Goal: Task Accomplishment & Management: Complete application form

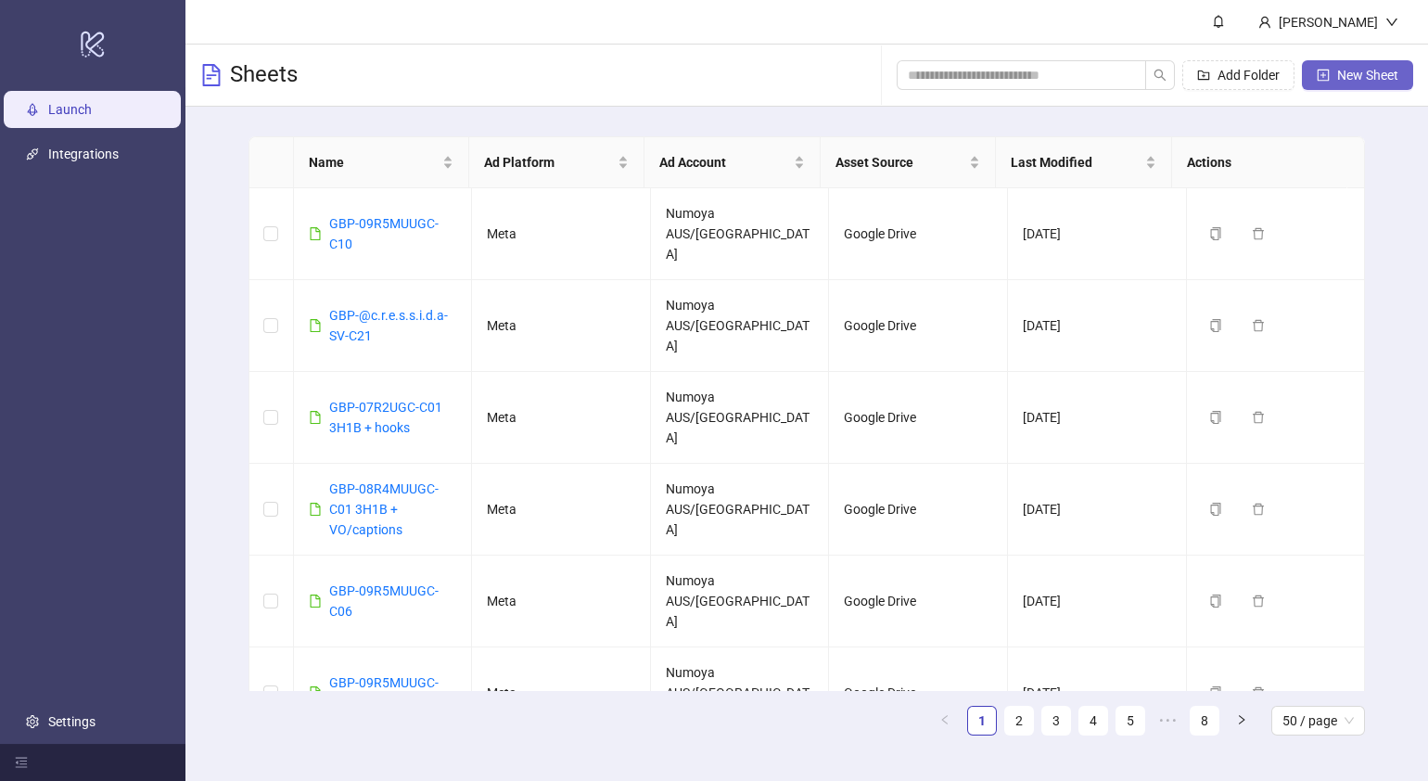
click at [1341, 74] on span "New Sheet" at bounding box center [1367, 75] width 61 height 15
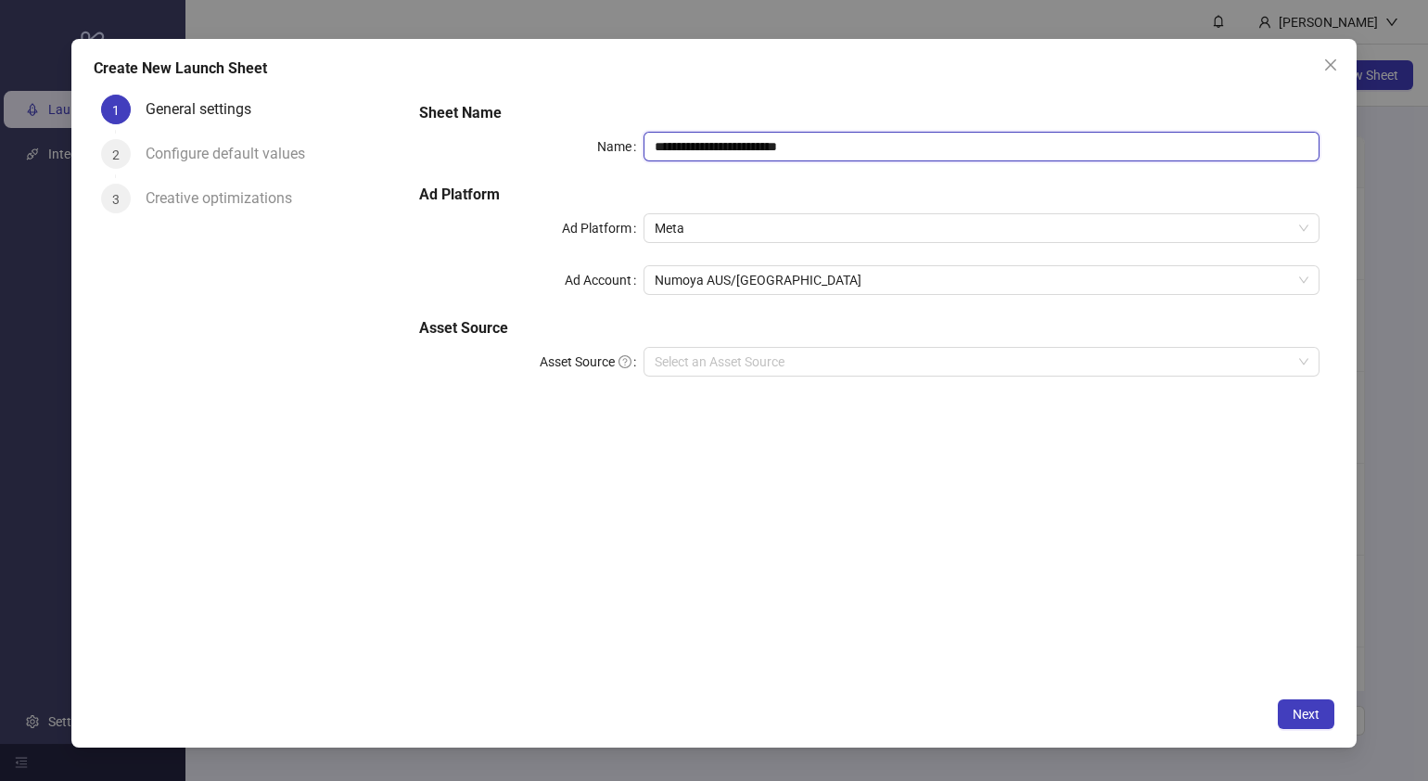
click at [896, 157] on input "**********" at bounding box center [982, 147] width 676 height 30
drag, startPoint x: 922, startPoint y: 146, endPoint x: 281, endPoint y: 144, distance: 640.9
click at [287, 144] on div "**********" at bounding box center [714, 387] width 1241 height 601
paste input "text"
click at [657, 148] on input "**********" at bounding box center [982, 147] width 676 height 30
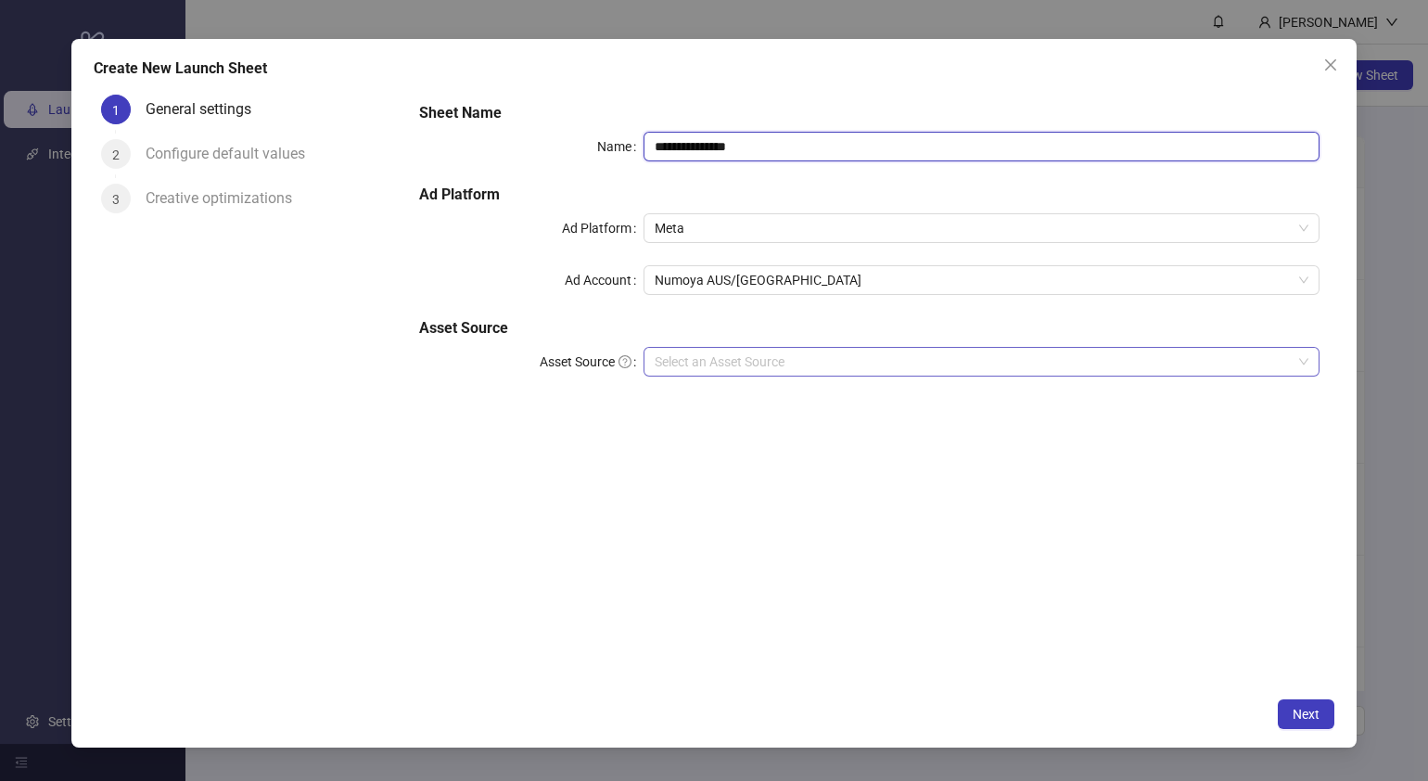
type input "**********"
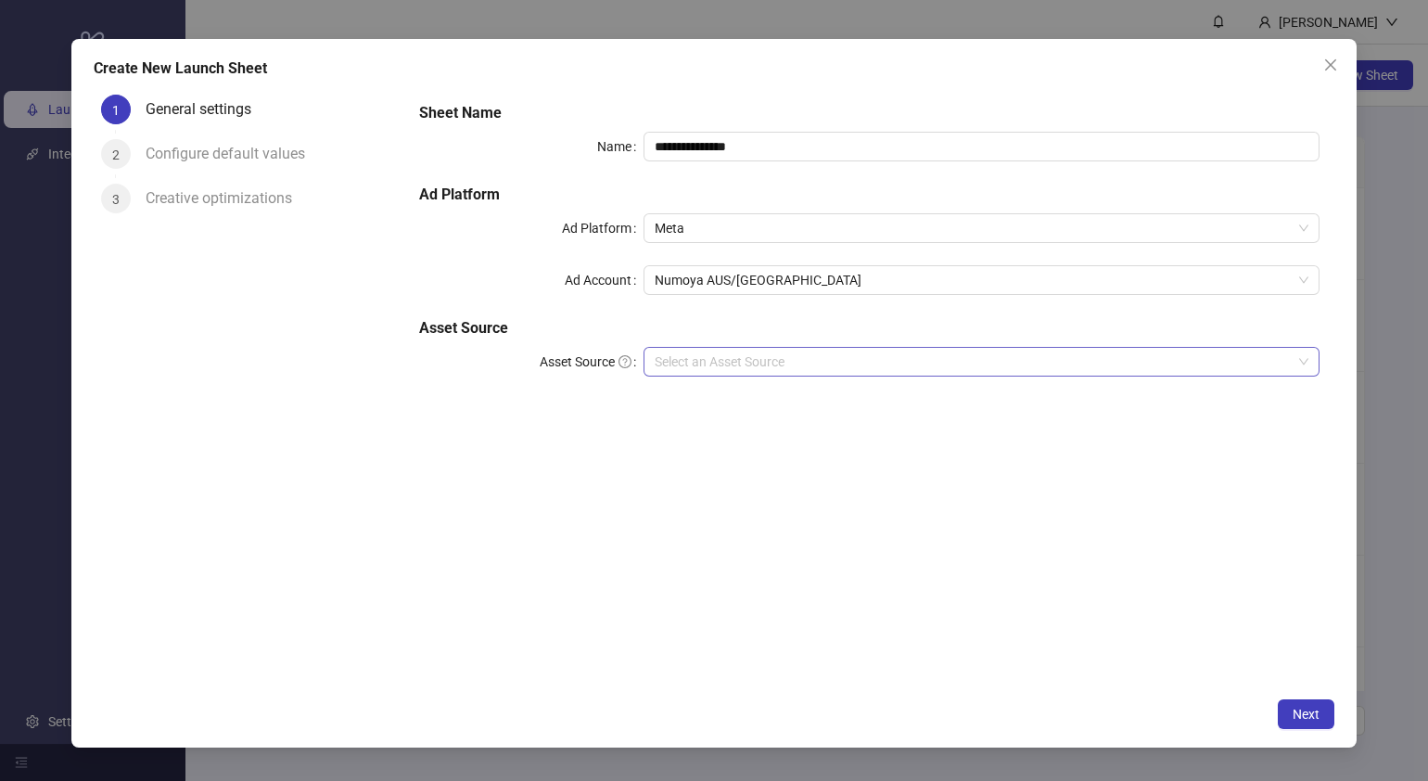
click at [799, 352] on input "Asset Source" at bounding box center [973, 362] width 637 height 28
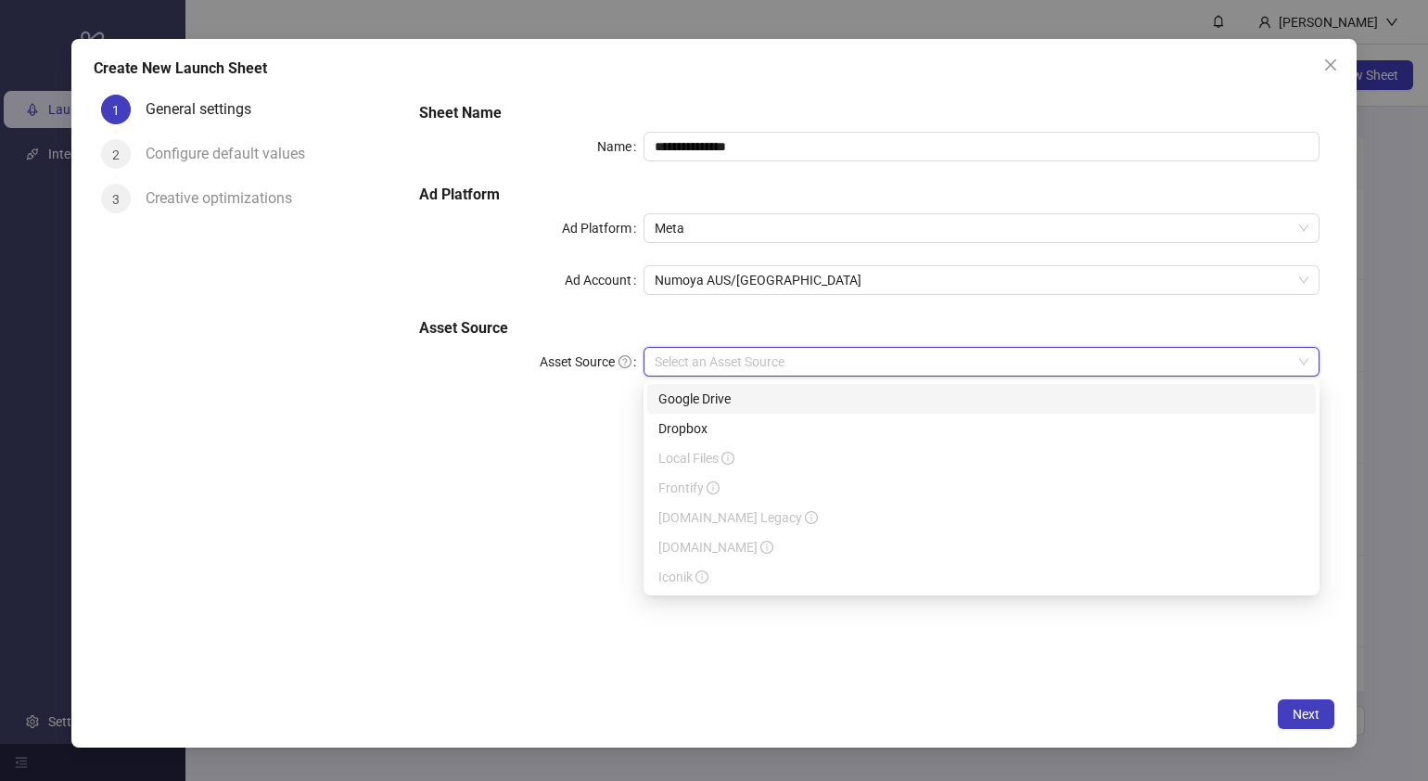
click at [751, 396] on div "Google Drive" at bounding box center [982, 399] width 646 height 20
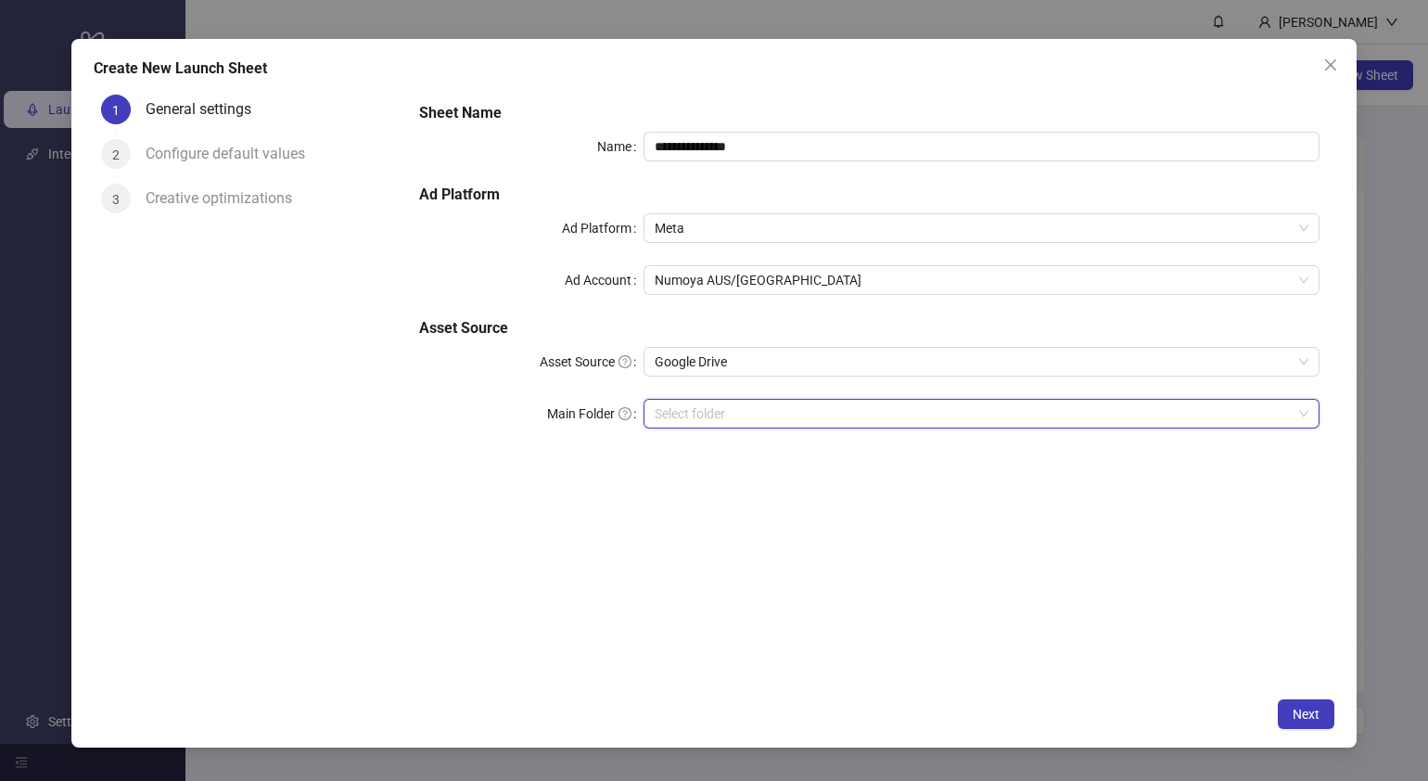
click at [738, 421] on input "Main Folder" at bounding box center [973, 414] width 637 height 28
click at [682, 418] on input "Main Folder" at bounding box center [973, 414] width 637 height 28
click at [682, 416] on input "Main Folder" at bounding box center [973, 414] width 637 height 28
click at [672, 416] on input "Main Folder" at bounding box center [973, 414] width 637 height 28
click at [664, 417] on input "Main Folder" at bounding box center [973, 414] width 637 height 28
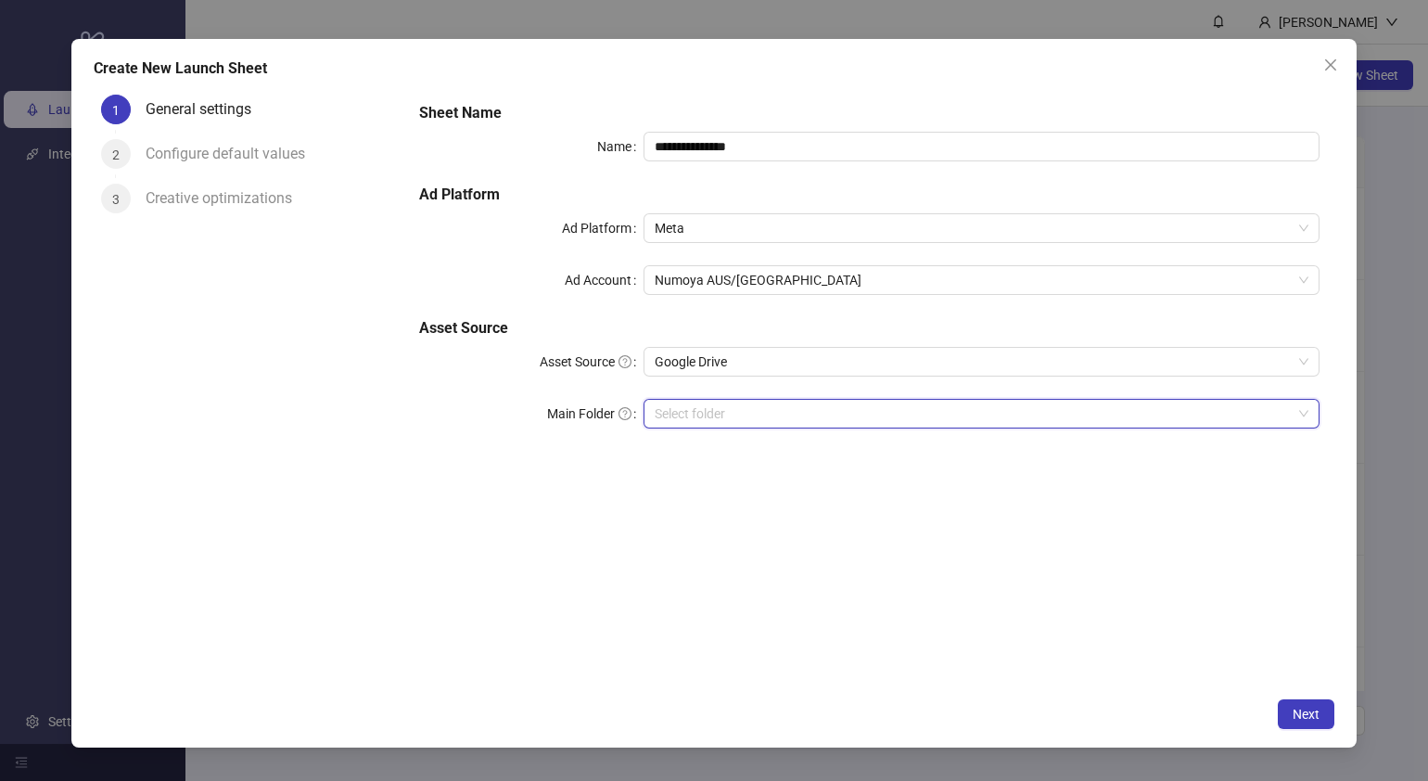
click at [685, 417] on input "Main Folder" at bounding box center [973, 414] width 637 height 28
click at [825, 414] on input "Main Folder" at bounding box center [973, 414] width 637 height 28
click at [850, 564] on div "**********" at bounding box center [869, 387] width 931 height 601
click at [693, 403] on input "Main Folder" at bounding box center [973, 414] width 637 height 28
click at [702, 413] on input "Main Folder" at bounding box center [973, 414] width 637 height 28
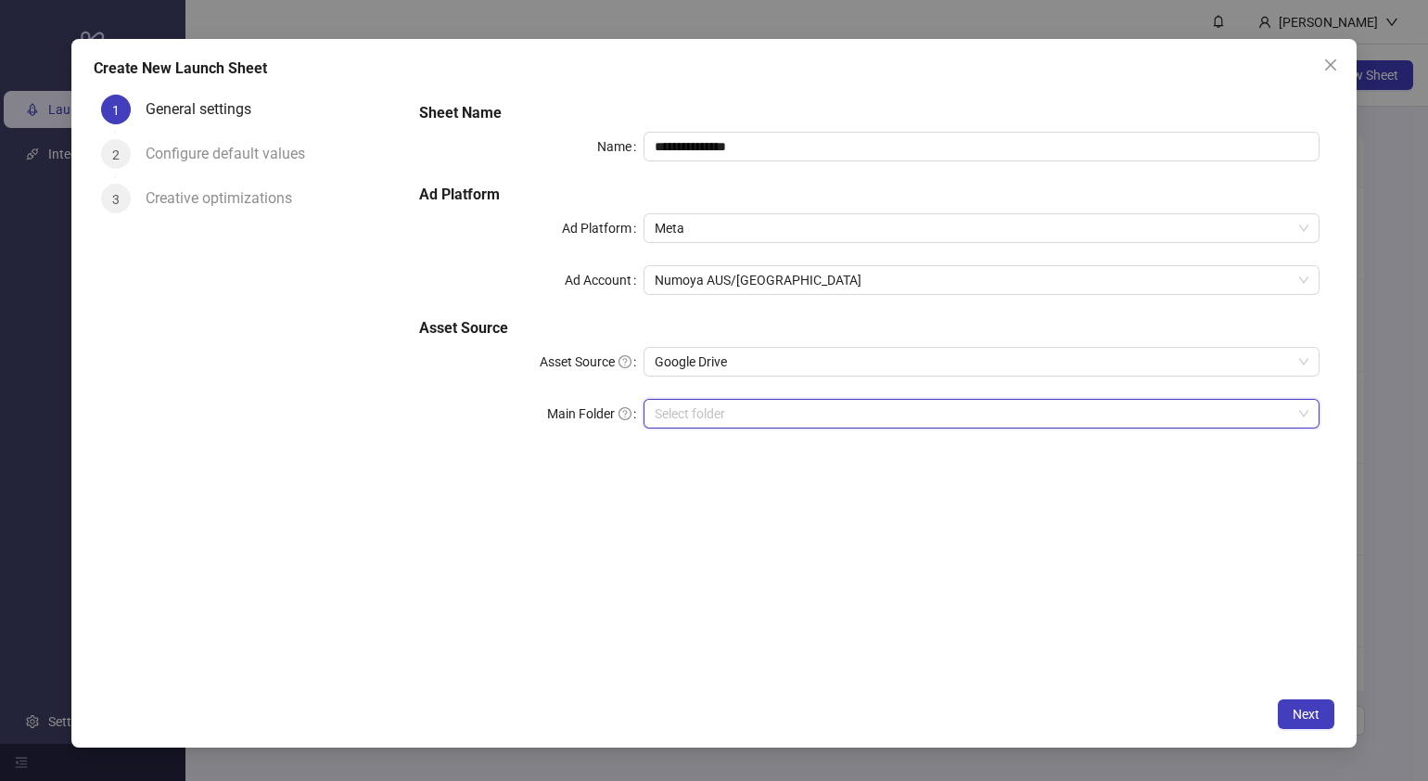
click at [702, 413] on input "Main Folder" at bounding box center [973, 414] width 637 height 28
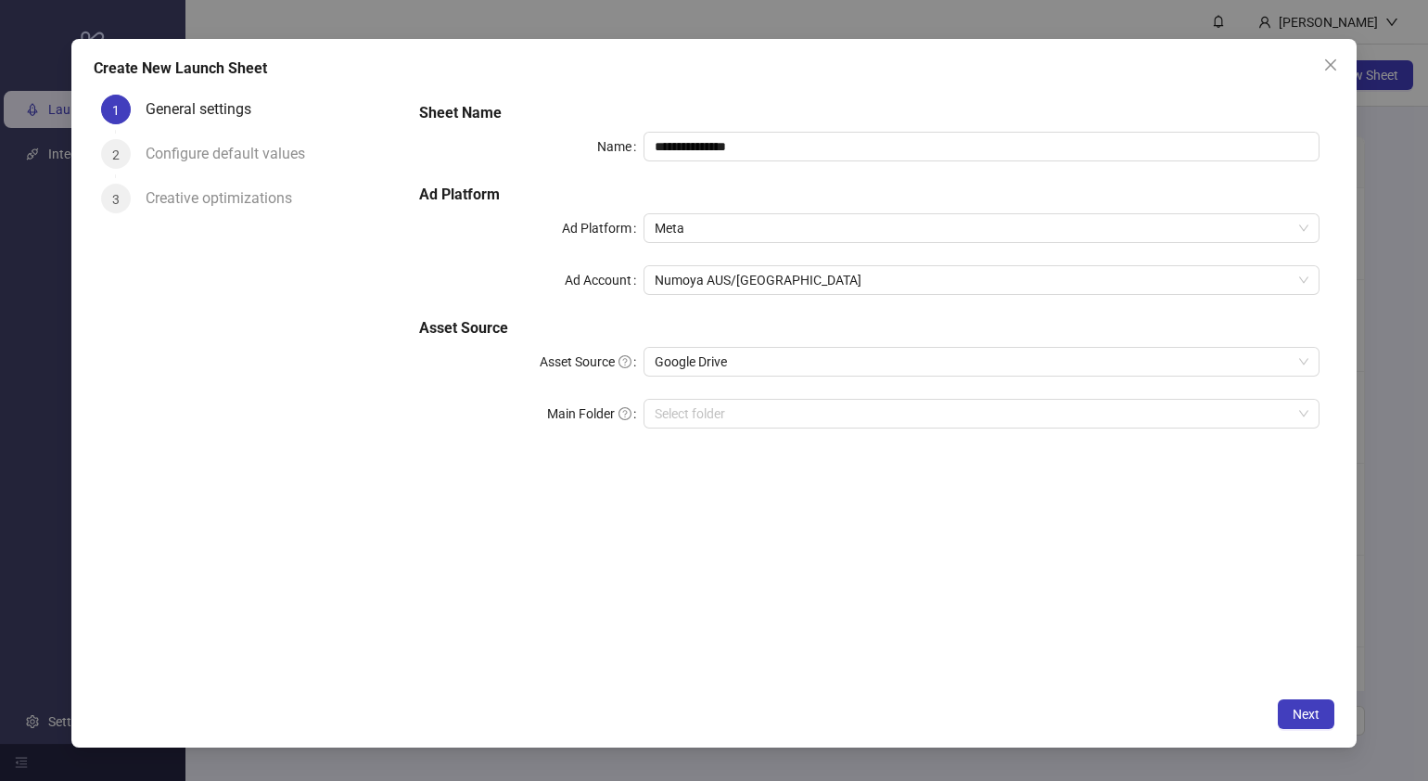
click at [480, 565] on div "**********" at bounding box center [869, 387] width 931 height 601
click at [1324, 63] on icon "close" at bounding box center [1331, 65] width 15 height 15
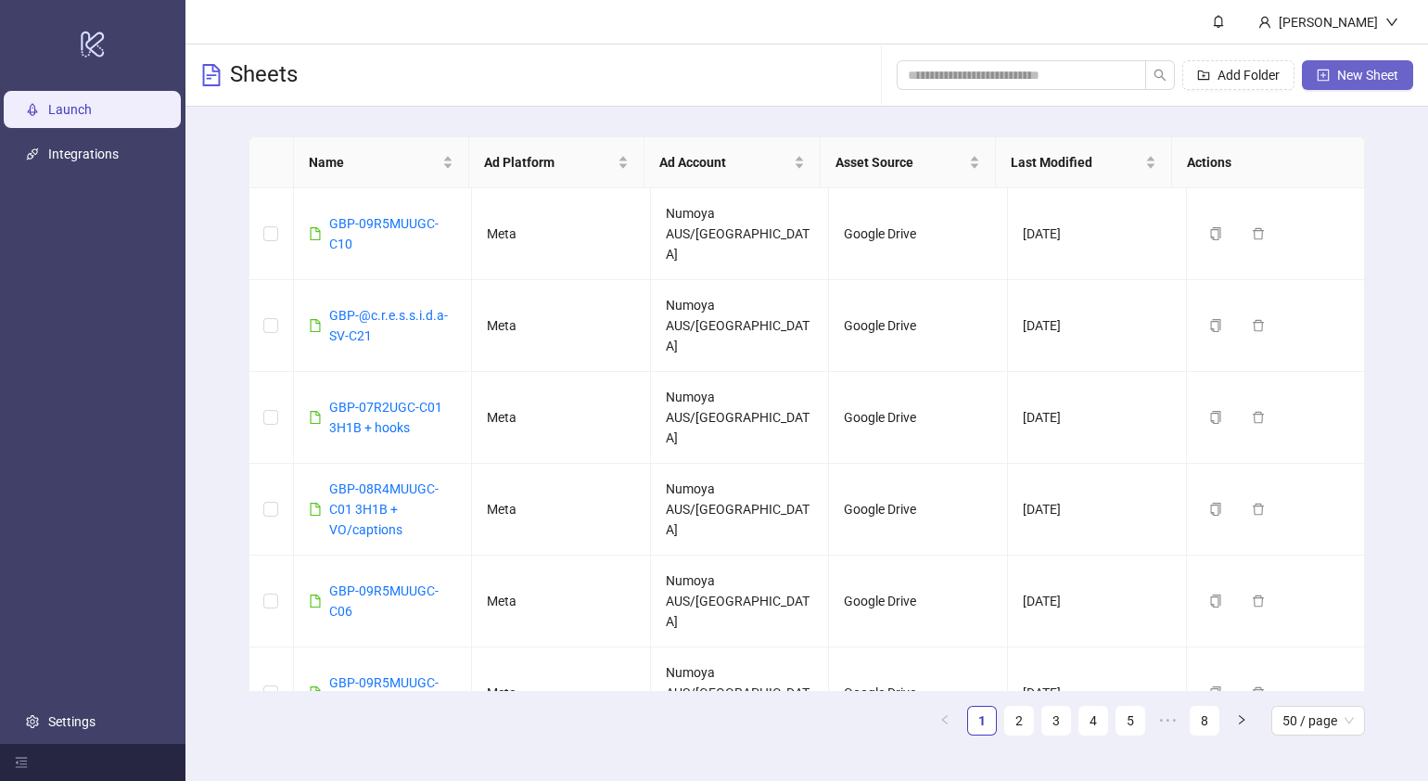
click at [1410, 81] on button "New Sheet" at bounding box center [1357, 75] width 111 height 30
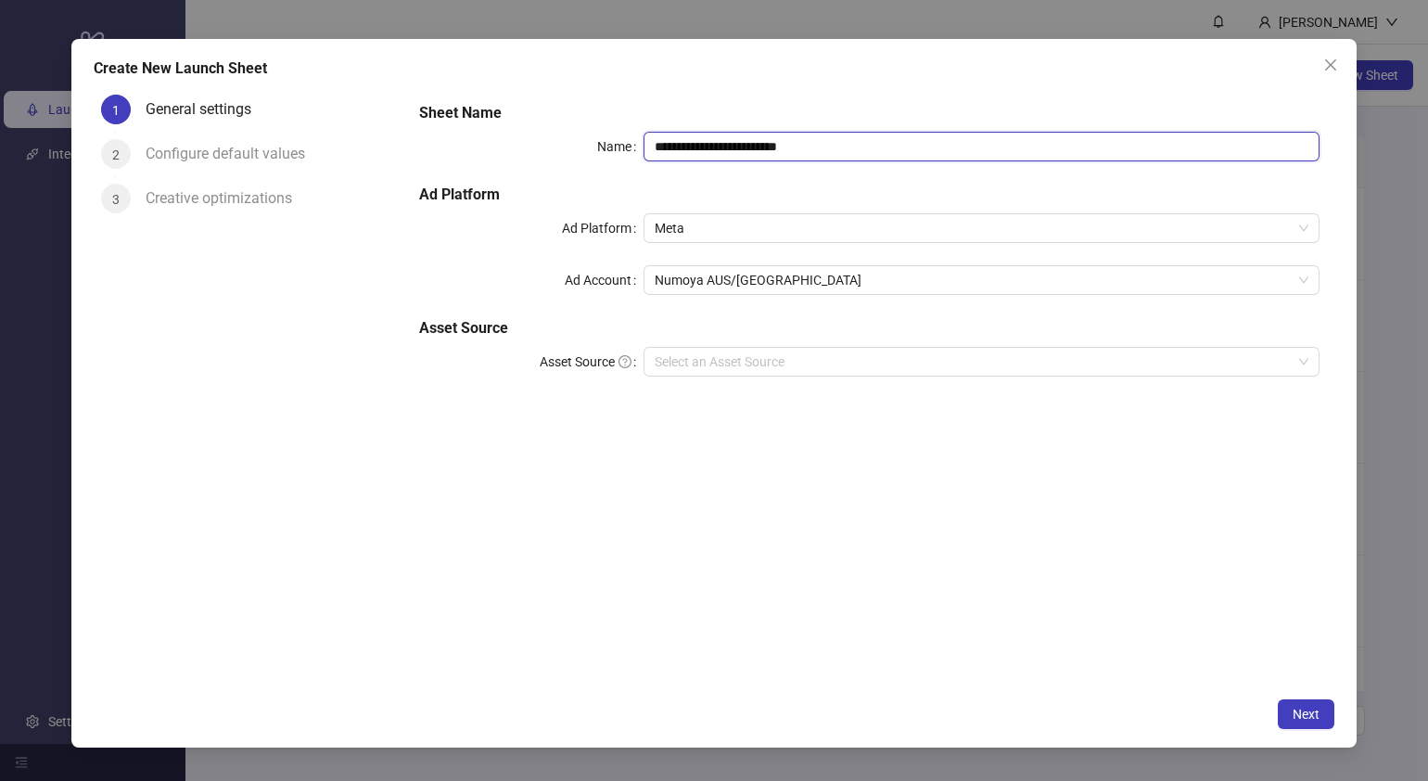
drag, startPoint x: 899, startPoint y: 142, endPoint x: 292, endPoint y: 157, distance: 606.7
click at [300, 157] on div "**********" at bounding box center [714, 387] width 1241 height 601
paste input "text"
type input "**********"
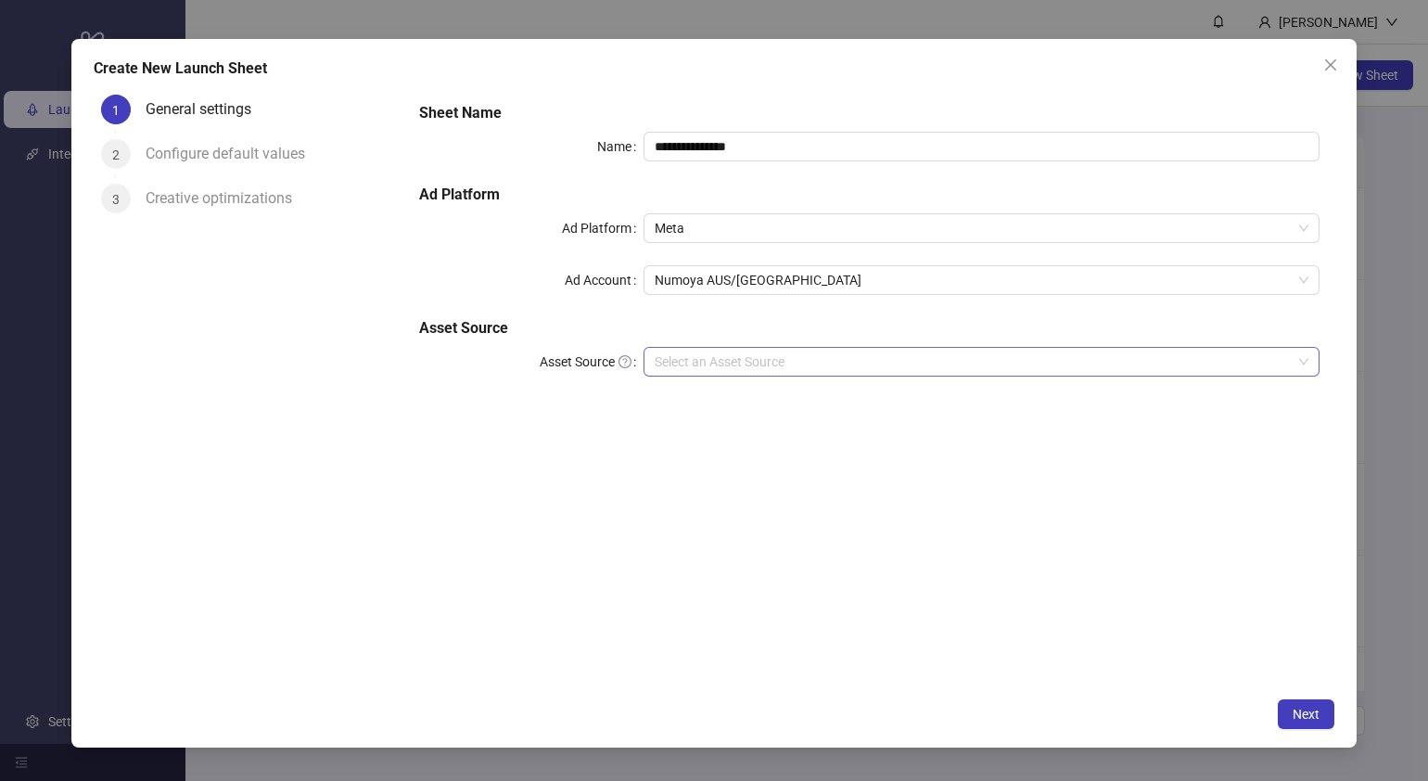
click at [786, 373] on input "Asset Source" at bounding box center [973, 362] width 637 height 28
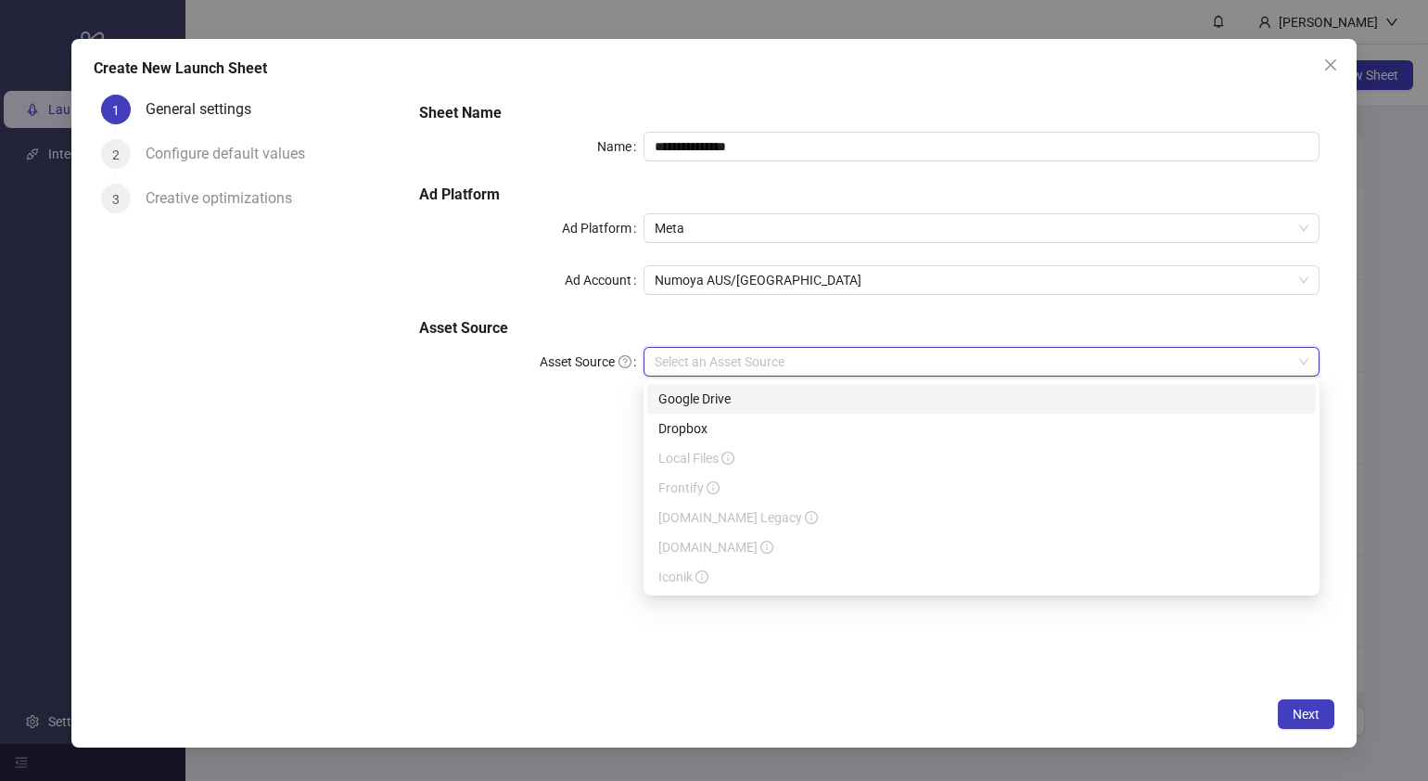
click at [711, 387] on div "Google Drive" at bounding box center [981, 399] width 669 height 30
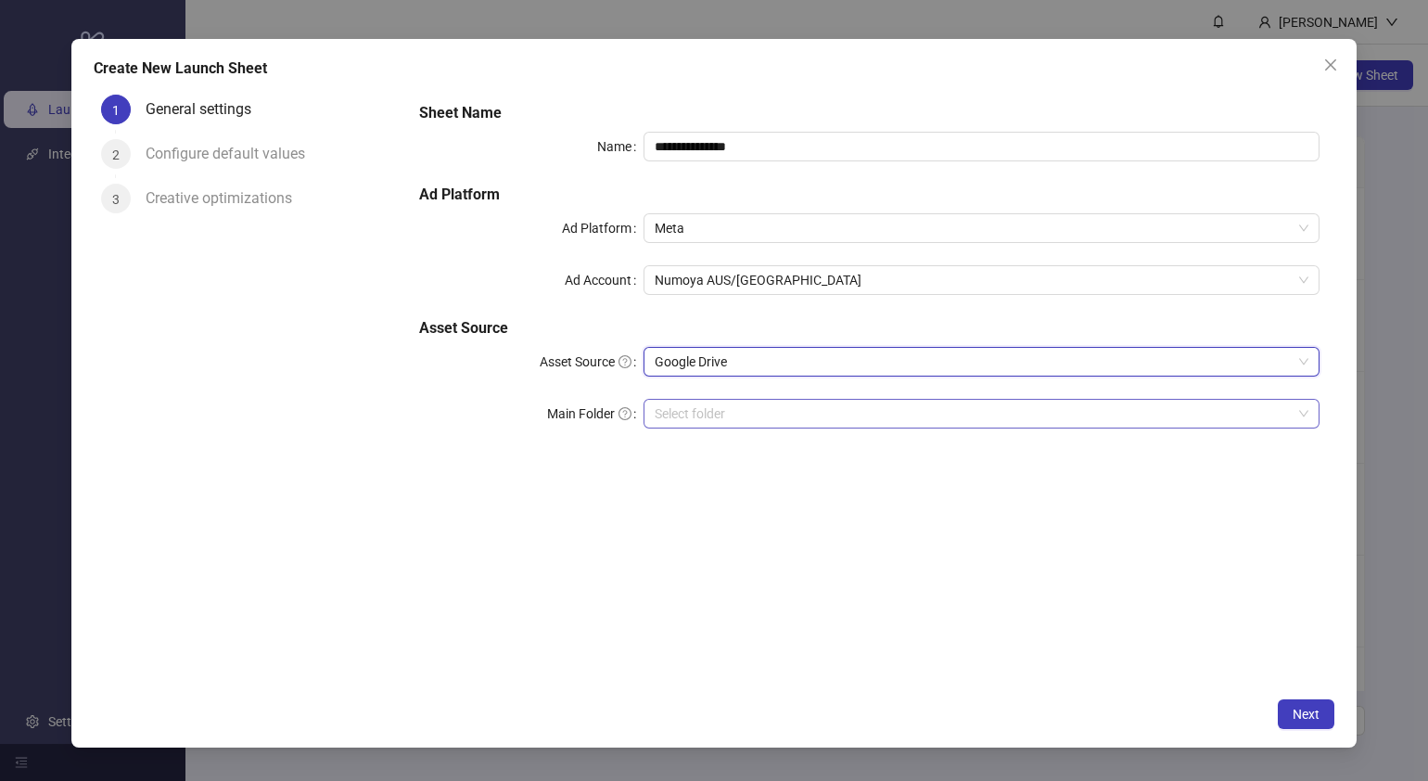
click at [703, 412] on input "Main Folder" at bounding box center [973, 414] width 637 height 28
click at [797, 413] on input "Main Folder" at bounding box center [973, 414] width 637 height 28
click at [713, 420] on input "Main Folder" at bounding box center [973, 414] width 637 height 28
click at [684, 417] on input "Main Folder" at bounding box center [973, 414] width 637 height 28
click at [615, 417] on label "Main Folder" at bounding box center [595, 414] width 96 height 30
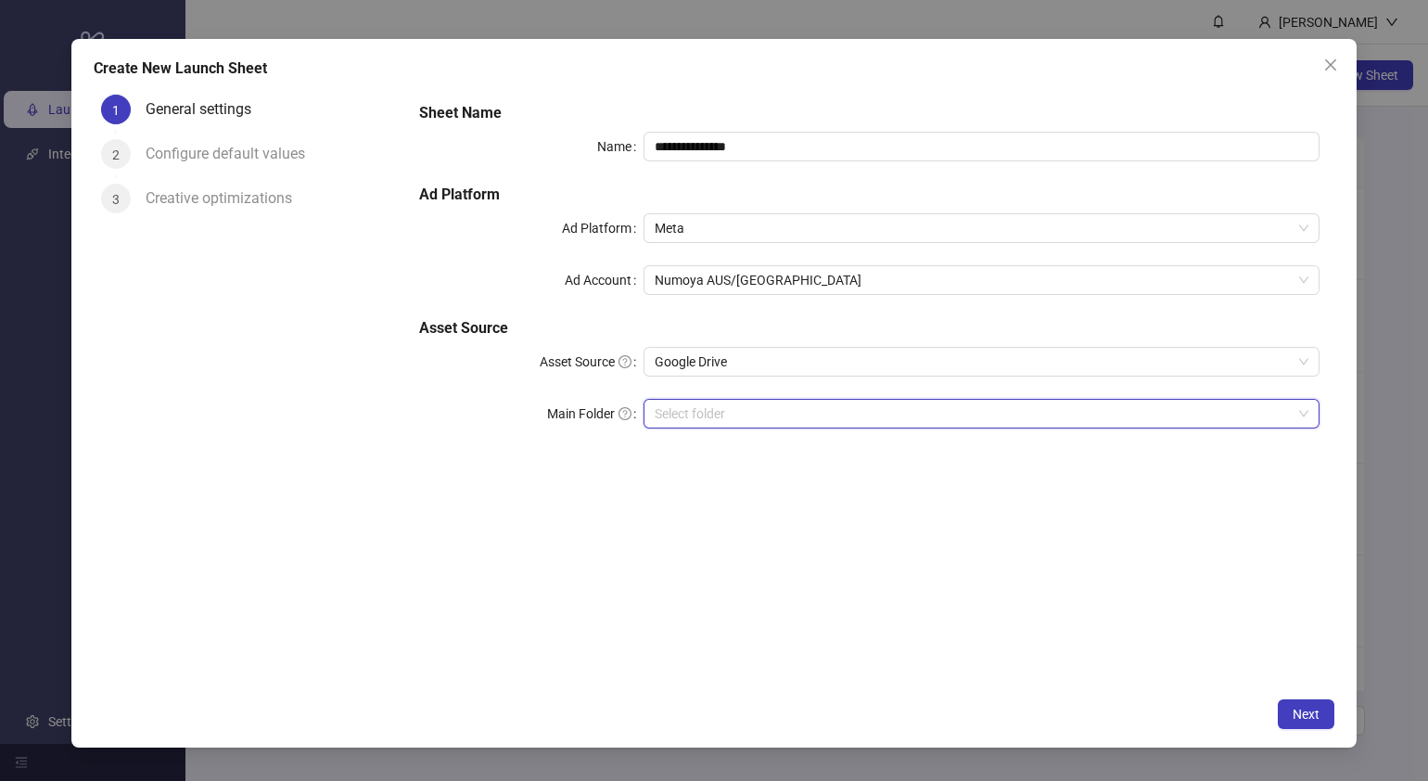
click at [655, 417] on input "Main Folder" at bounding box center [973, 414] width 637 height 28
click at [817, 358] on span "Google Drive" at bounding box center [982, 362] width 654 height 28
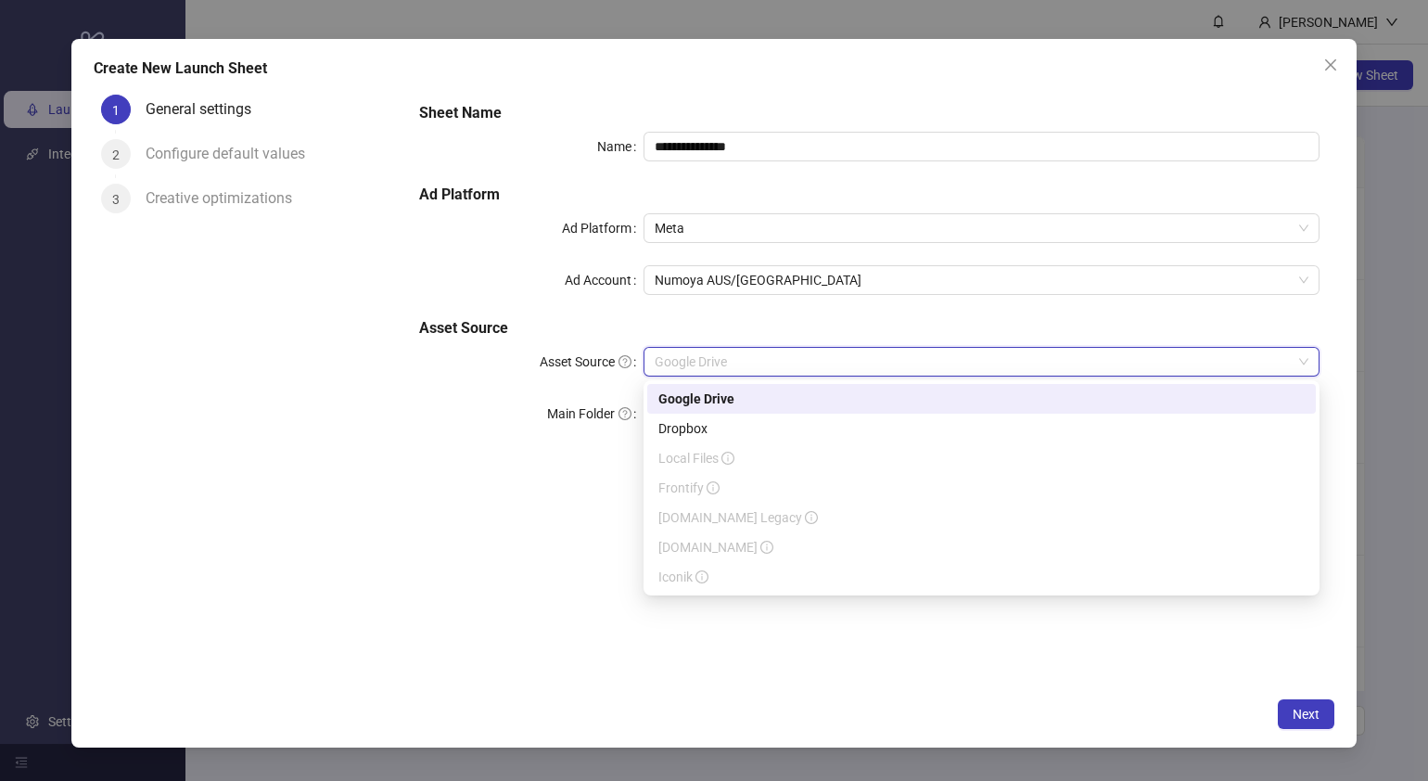
click at [738, 391] on div "Google Drive" at bounding box center [982, 399] width 646 height 20
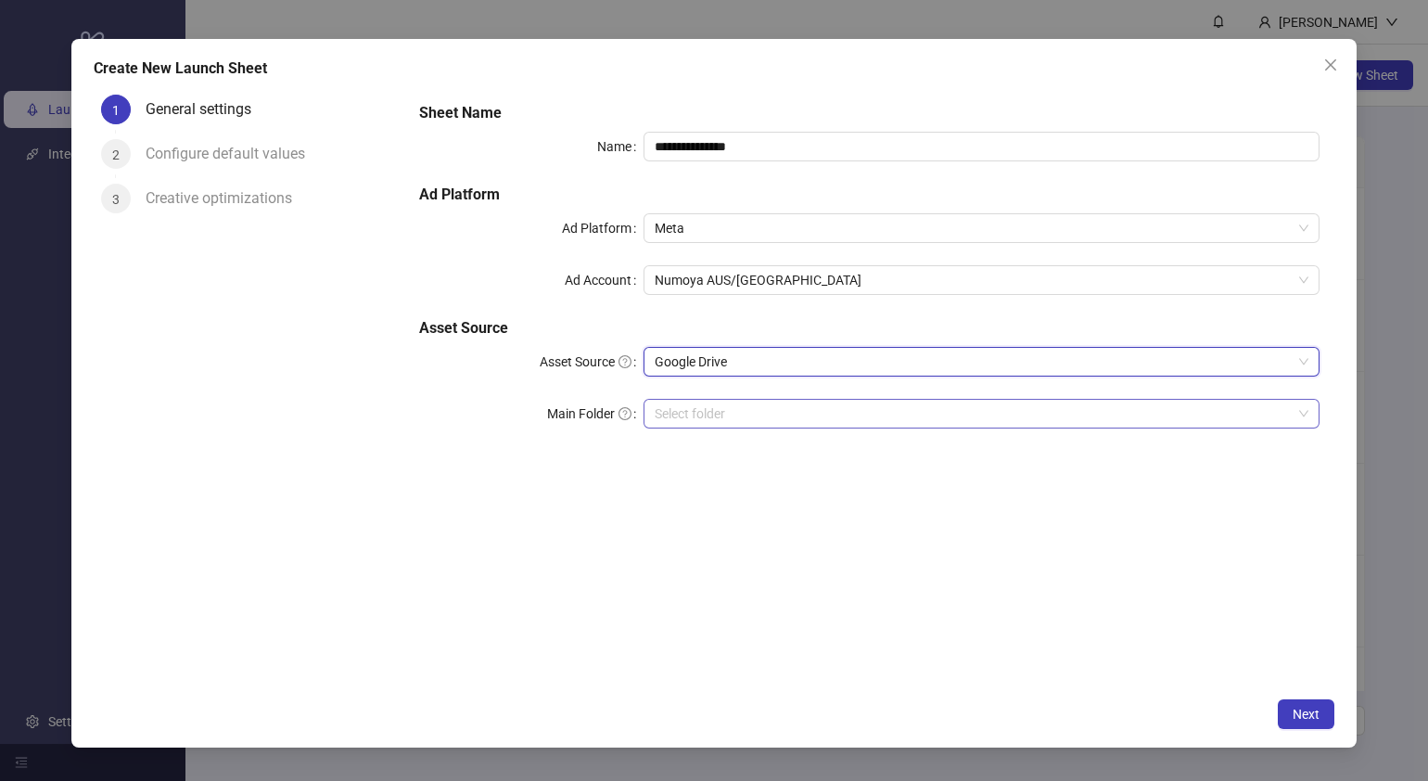
click at [742, 417] on input "Main Folder" at bounding box center [973, 414] width 637 height 28
click at [1332, 70] on icon "close" at bounding box center [1331, 65] width 15 height 15
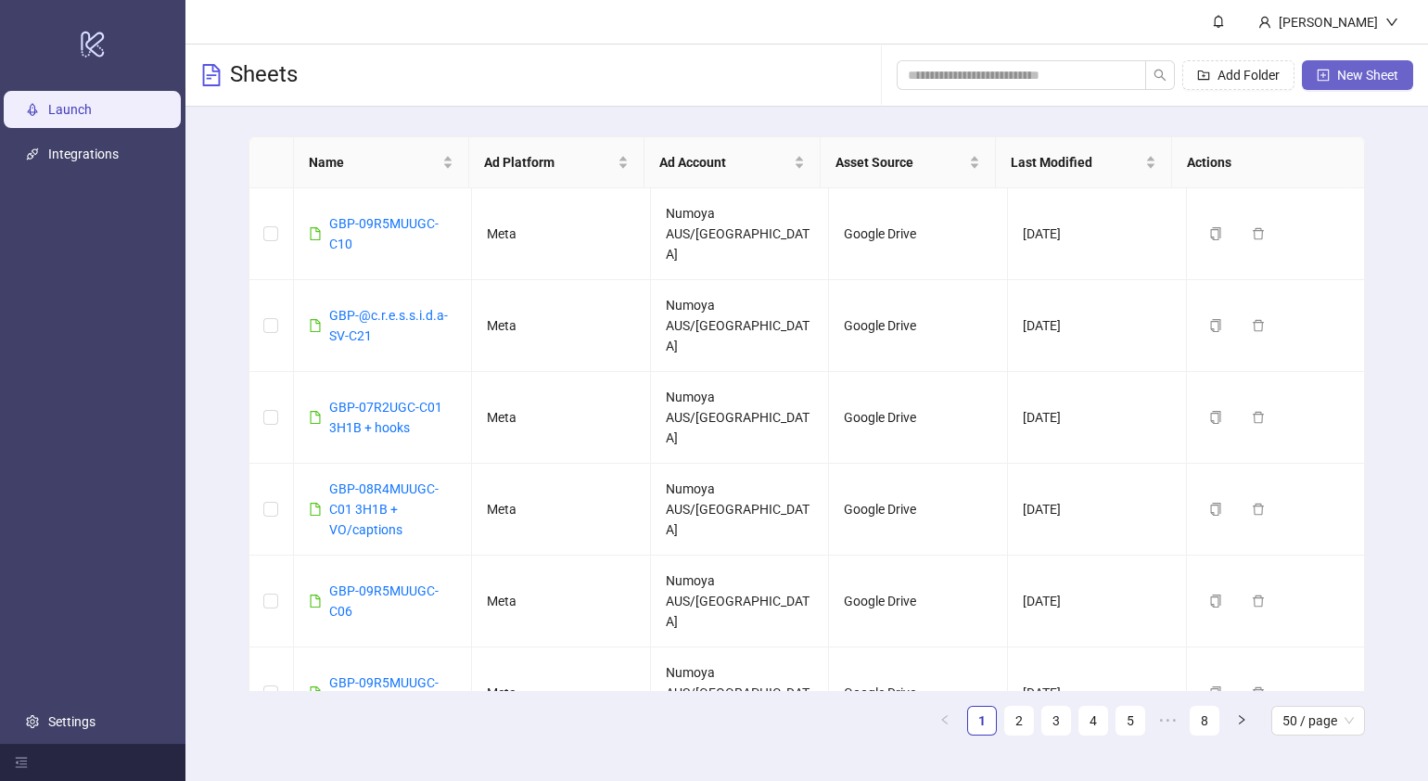
click at [1359, 88] on button "New Sheet" at bounding box center [1357, 75] width 111 height 30
type input "**********"
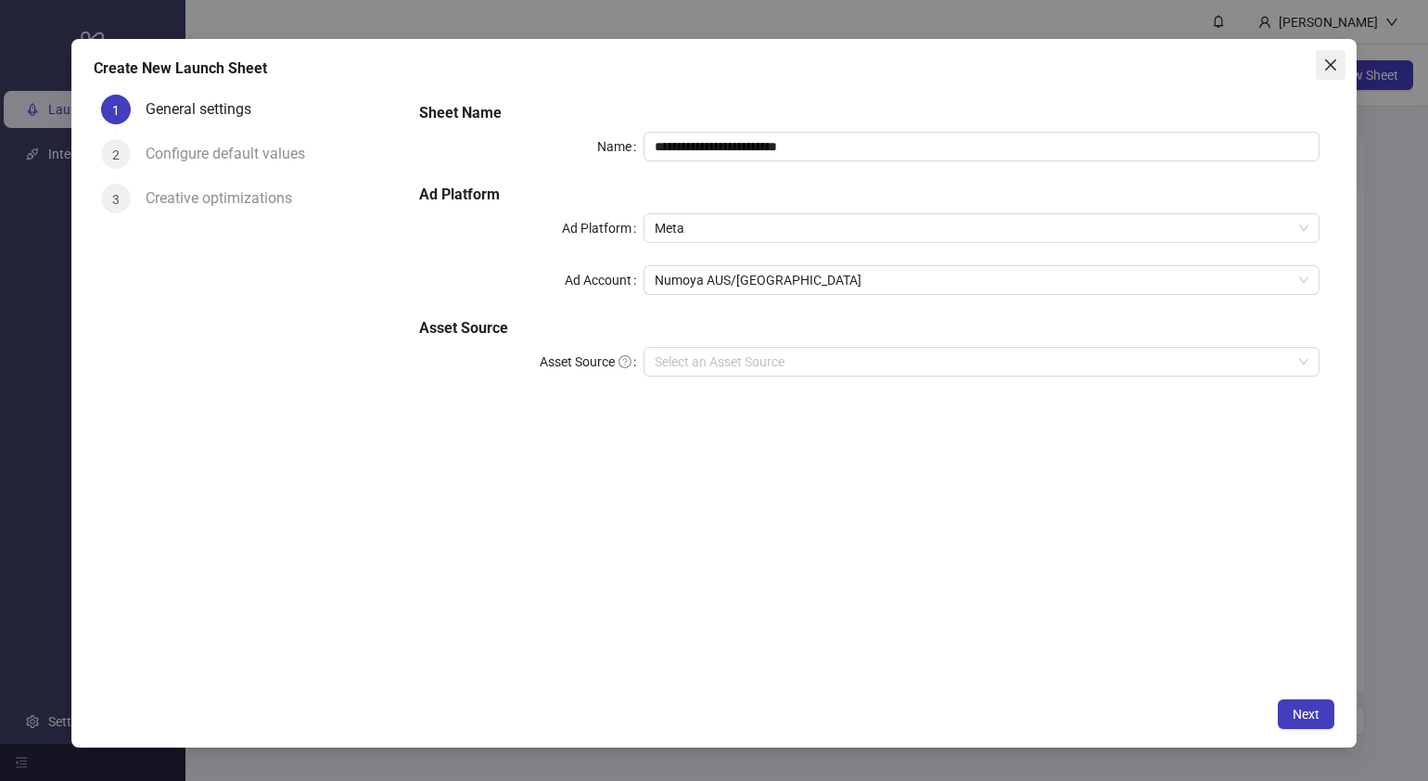
click at [1339, 67] on span "Close" at bounding box center [1331, 65] width 30 height 15
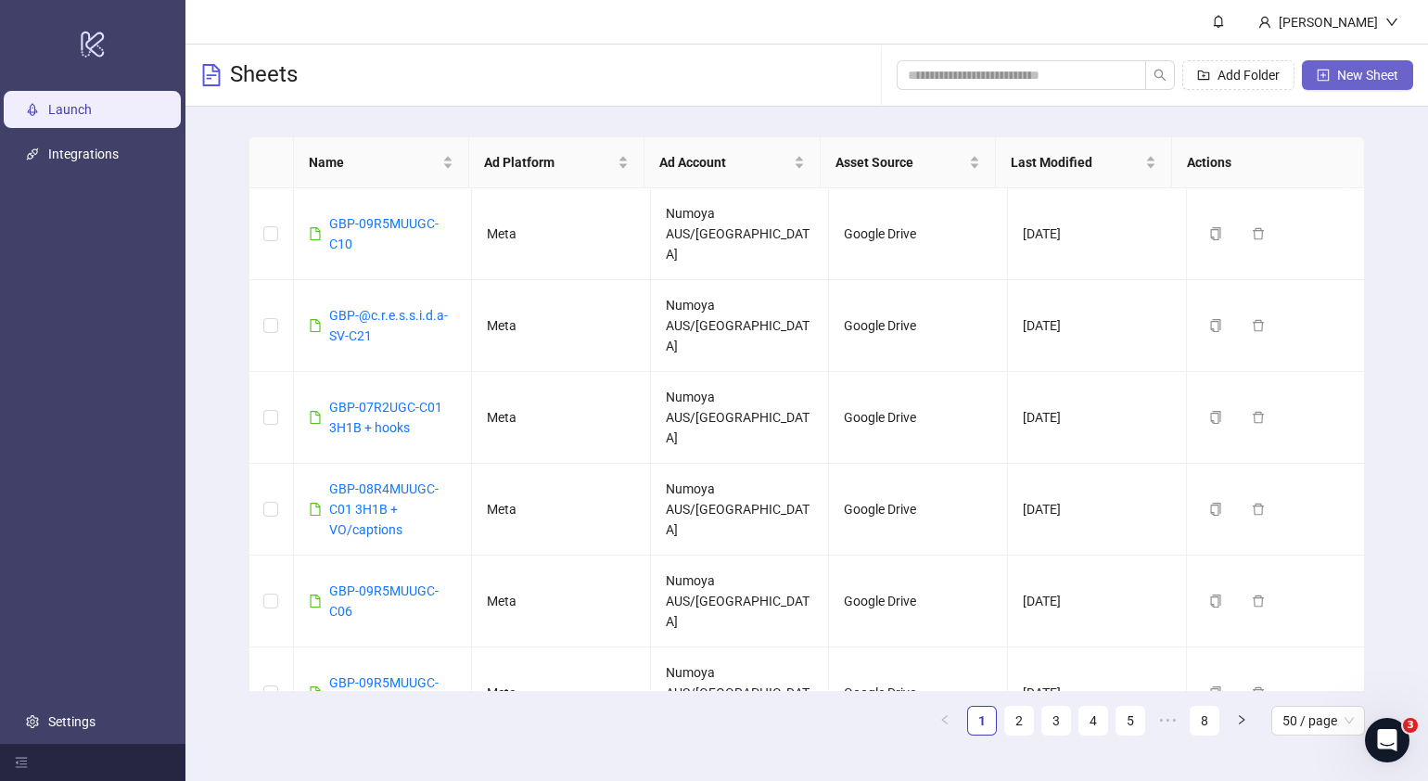
click at [1325, 62] on button "New Sheet" at bounding box center [1357, 75] width 111 height 30
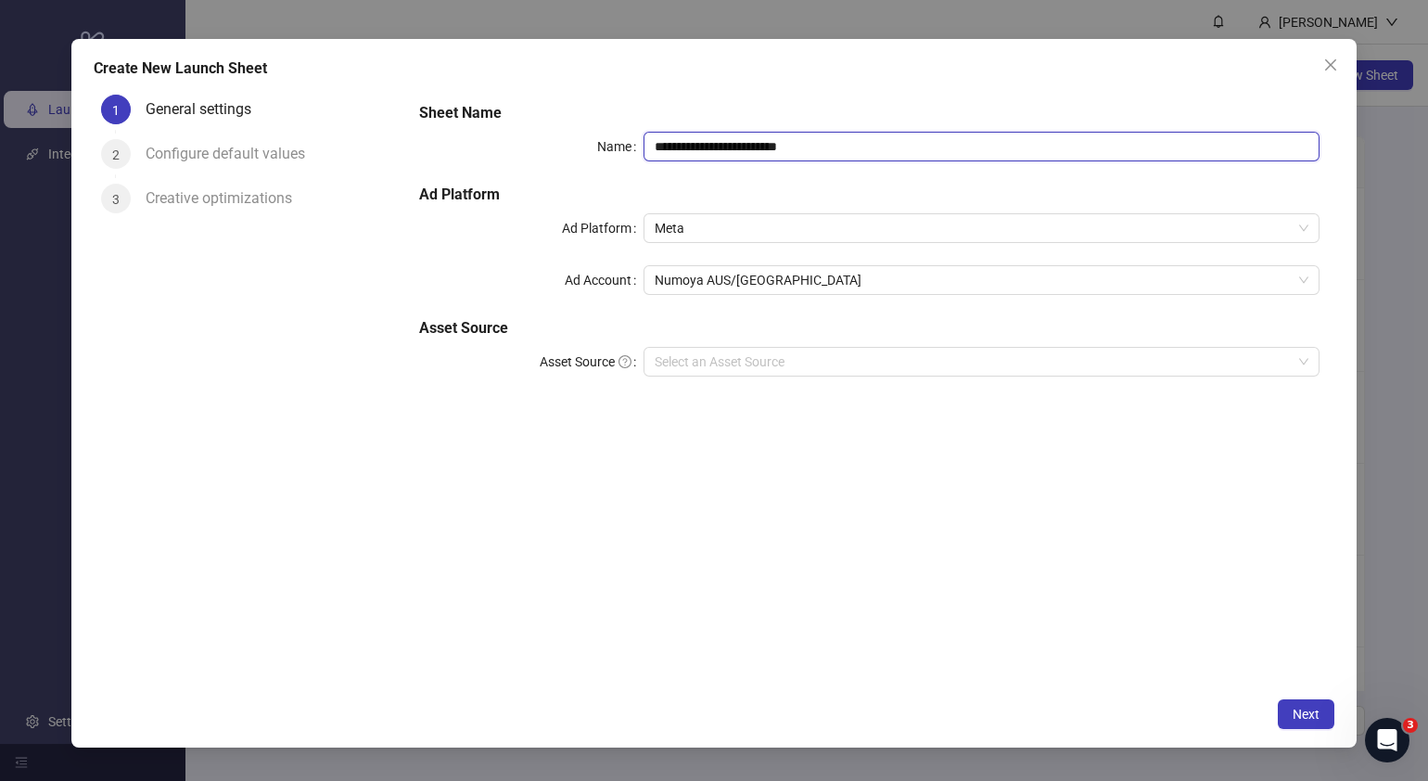
drag, startPoint x: 892, startPoint y: 144, endPoint x: 93, endPoint y: 218, distance: 802.9
click at [255, 209] on div "**********" at bounding box center [714, 387] width 1241 height 601
paste input "text"
type input "**********"
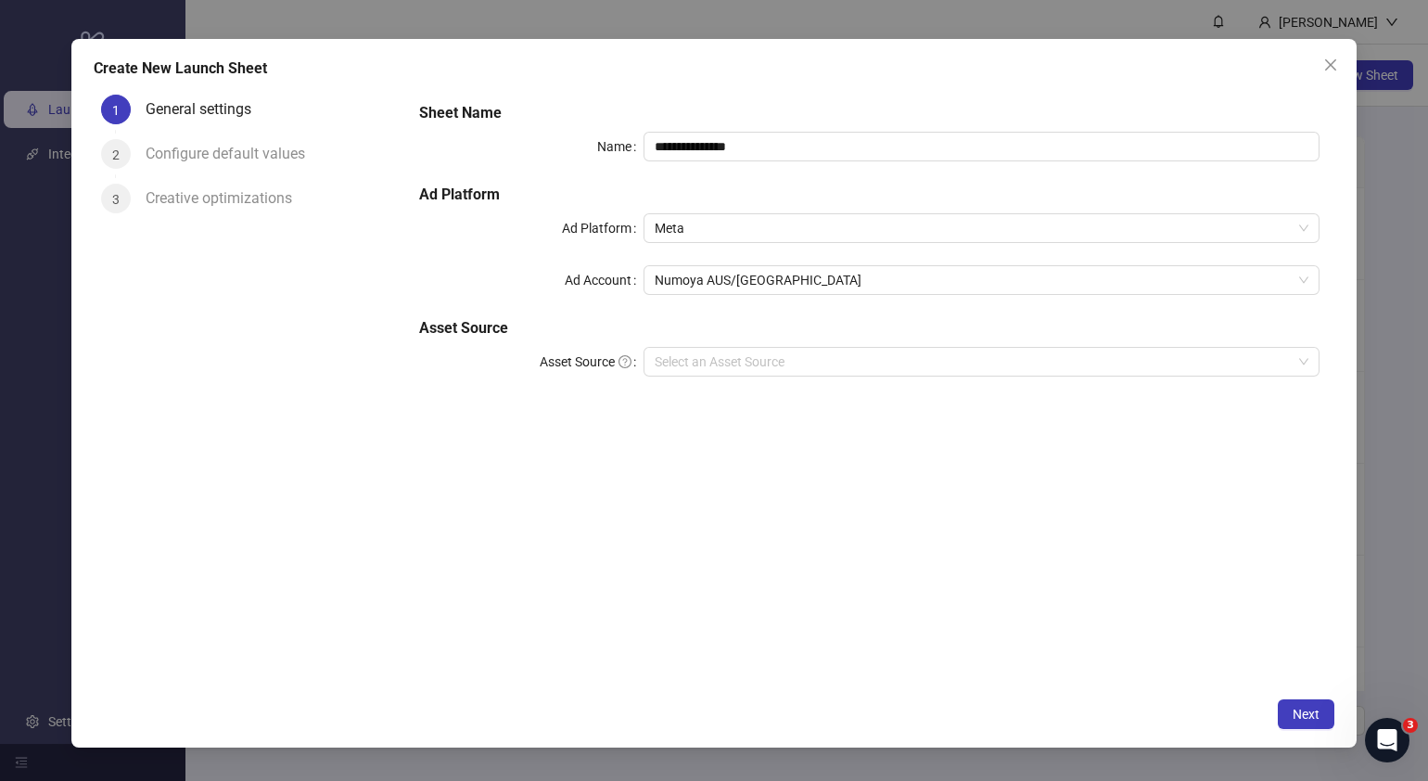
click at [751, 384] on div "**********" at bounding box center [870, 251] width 916 height 312
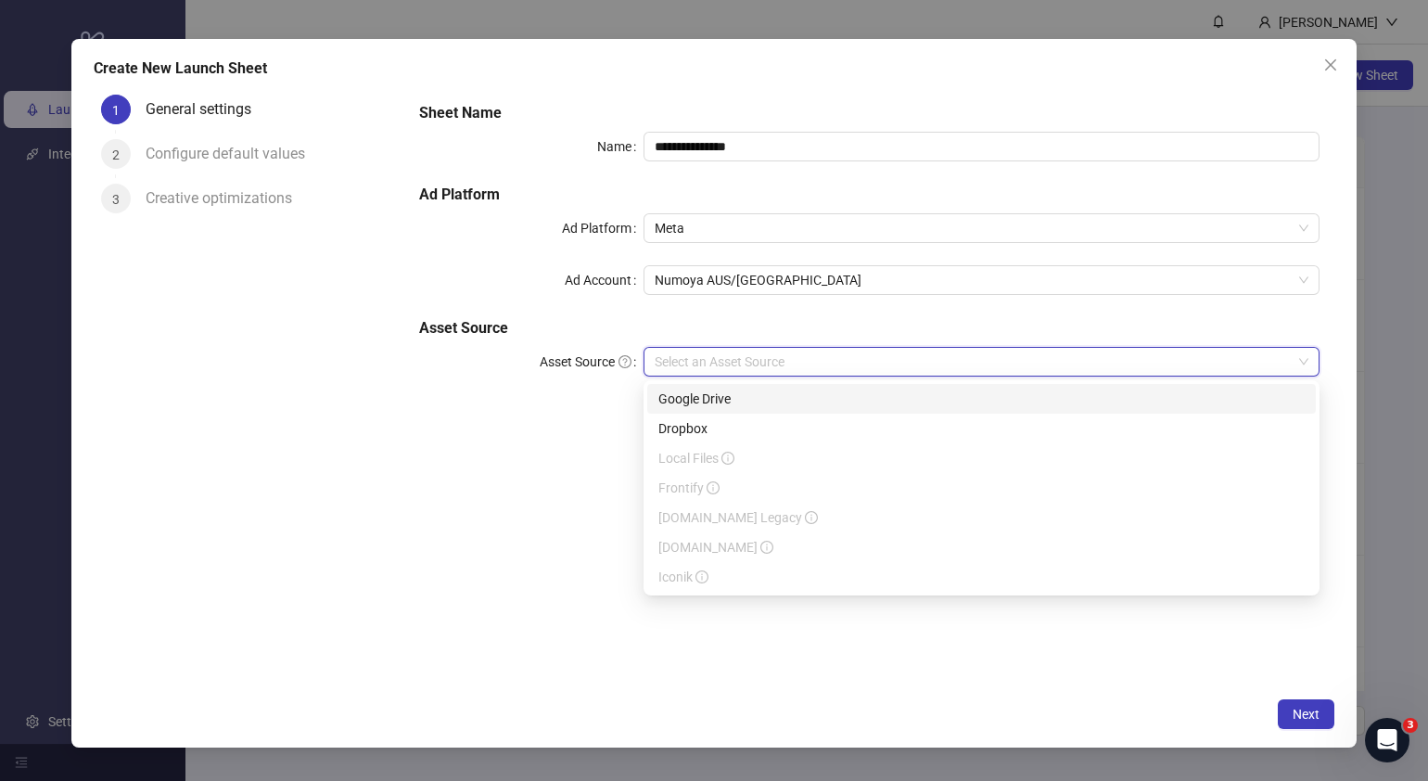
click at [755, 371] on input "Asset Source" at bounding box center [973, 362] width 637 height 28
drag, startPoint x: 726, startPoint y: 431, endPoint x: 734, endPoint y: 404, distance: 27.9
click at [734, 404] on div "Google Drive Dropbox Local Files Frontify Frame.io Legacy Frame.io Iconik" at bounding box center [981, 488] width 669 height 208
click at [737, 396] on div "Google Drive" at bounding box center [982, 399] width 646 height 20
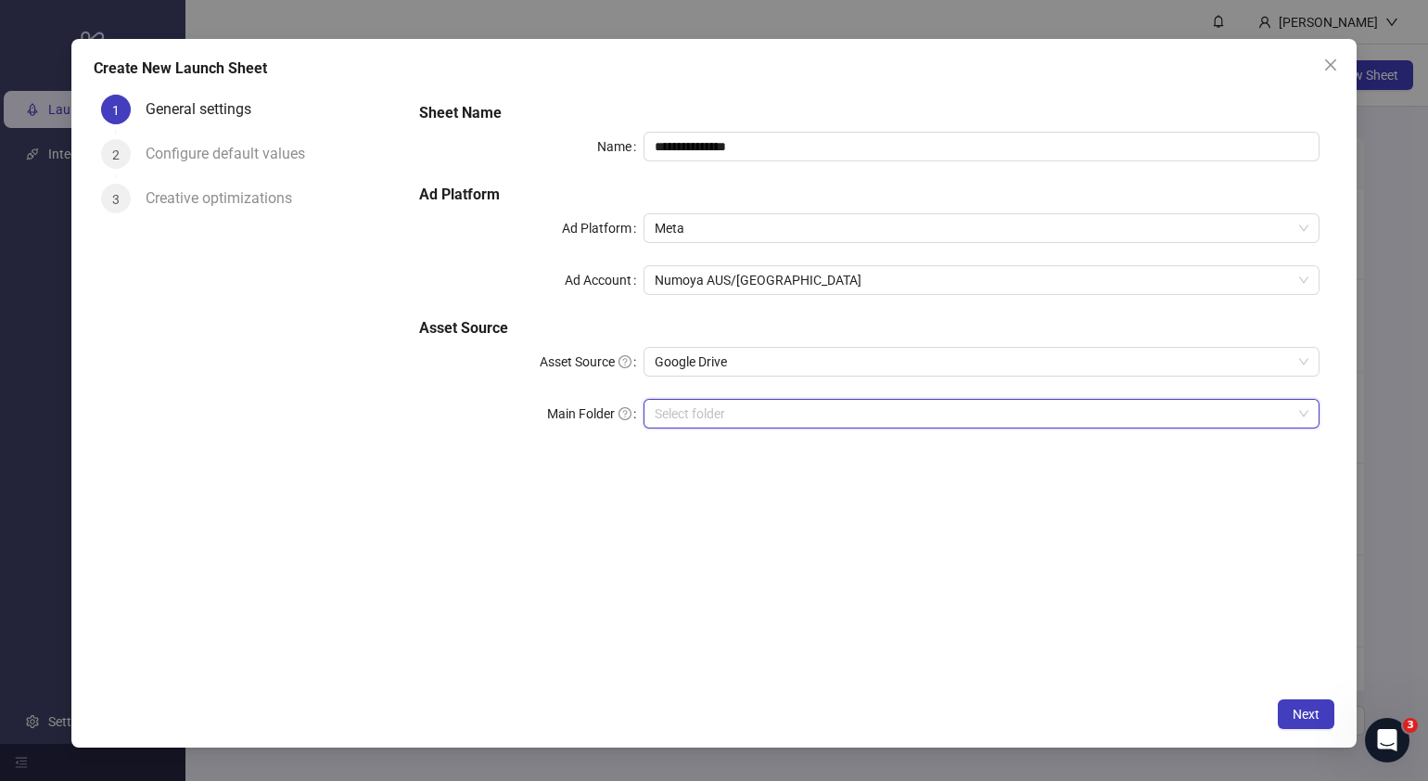
click at [740, 414] on input "Main Folder" at bounding box center [973, 414] width 637 height 28
click at [690, 413] on input "Main Folder" at bounding box center [973, 414] width 637 height 28
click at [708, 413] on input "Main Folder" at bounding box center [973, 414] width 637 height 28
click at [1292, 712] on button "Next" at bounding box center [1306, 714] width 57 height 30
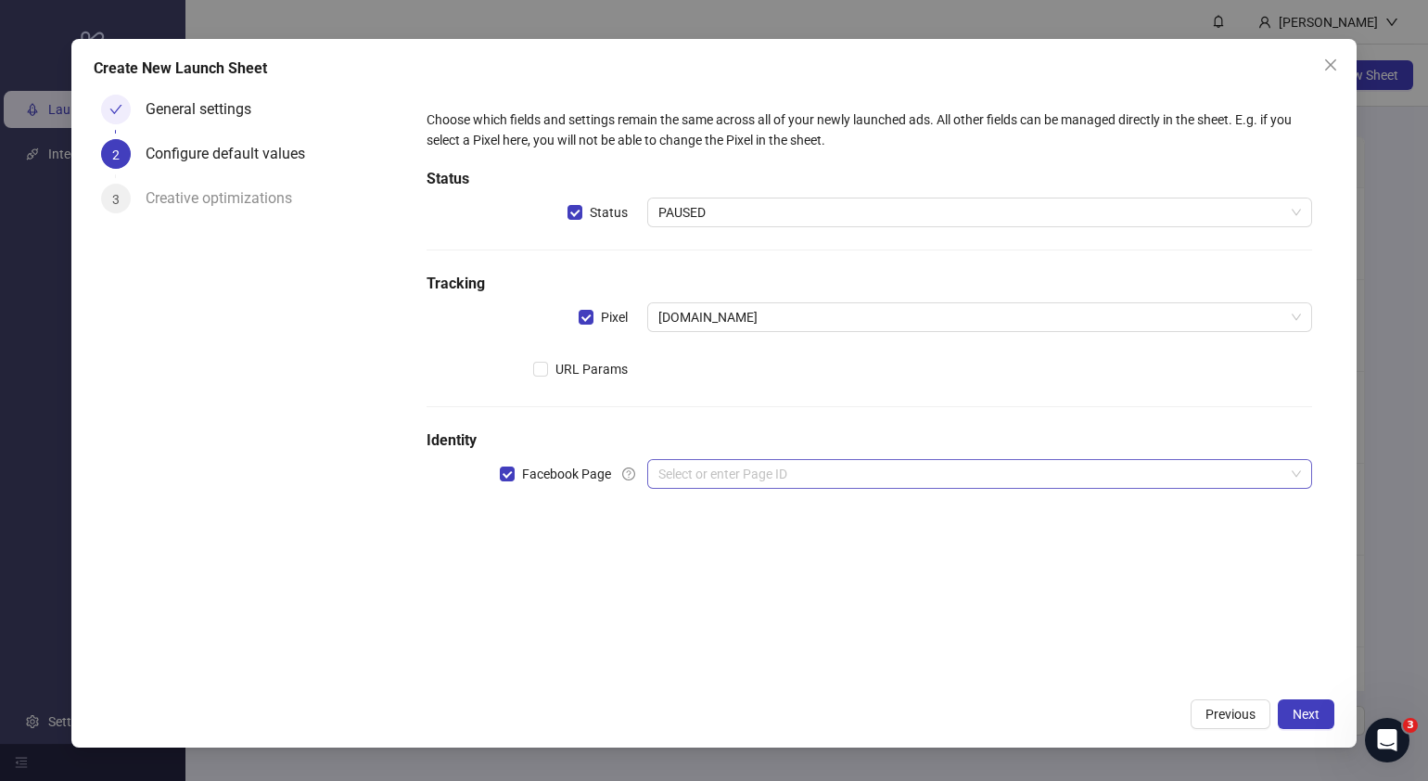
click at [827, 478] on input "search" at bounding box center [972, 474] width 626 height 28
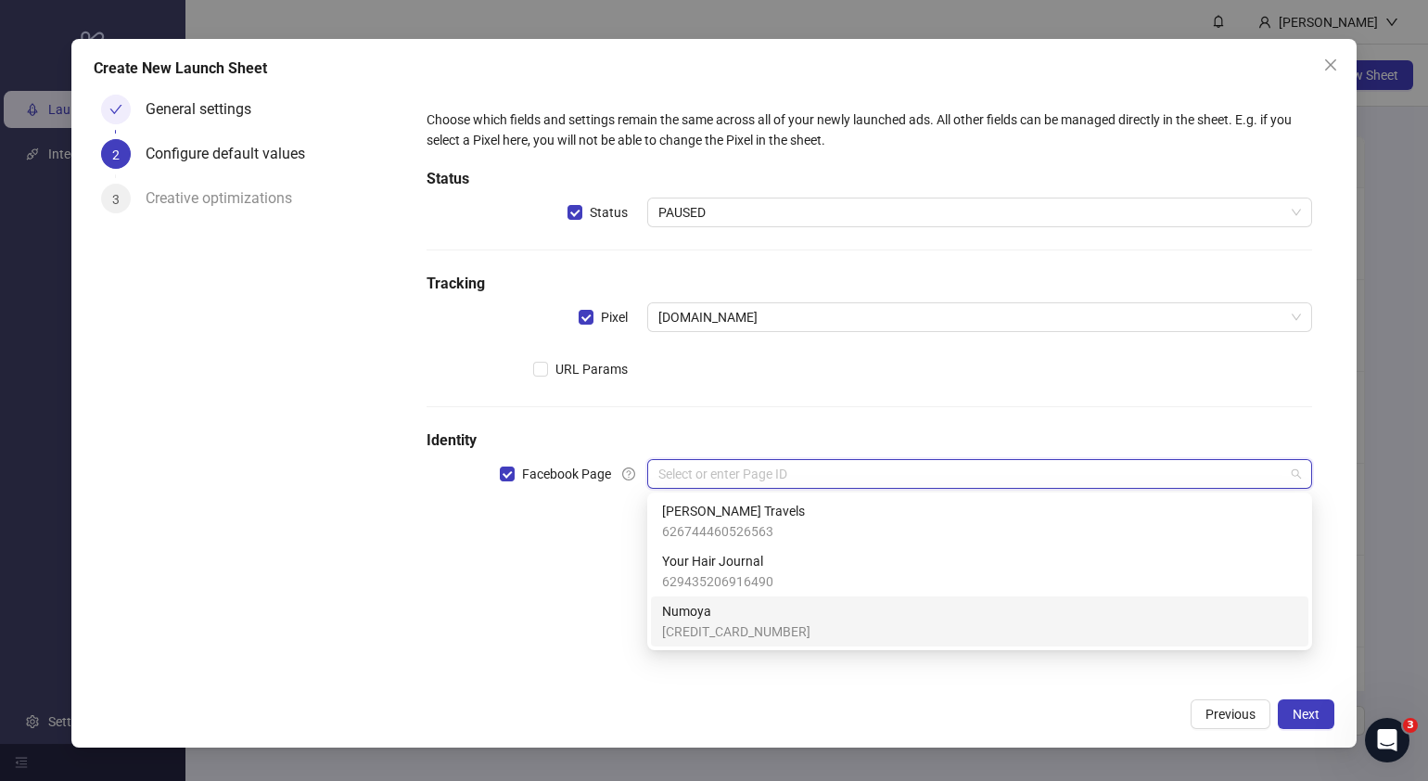
click at [735, 613] on span "Numoya" at bounding box center [736, 611] width 148 height 20
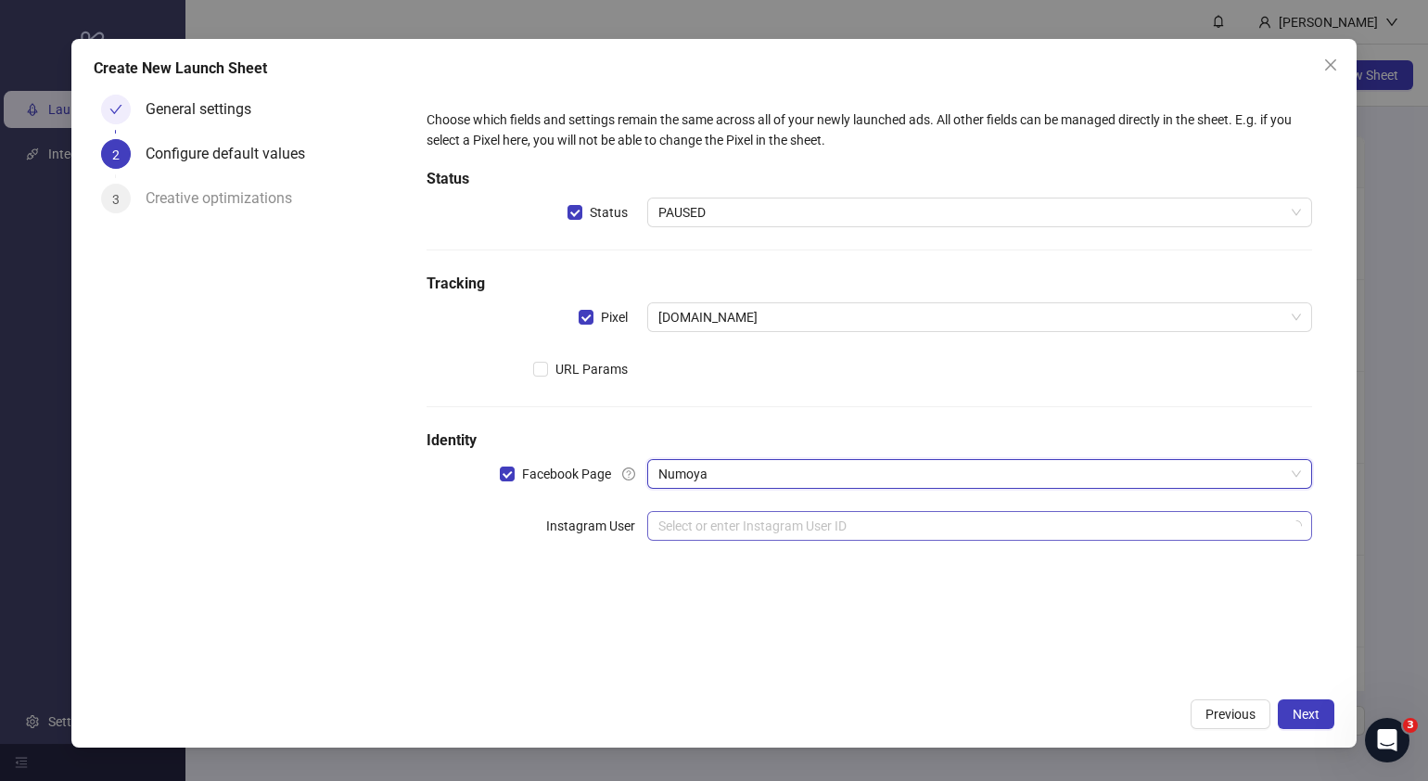
click at [787, 525] on input "search" at bounding box center [972, 526] width 626 height 28
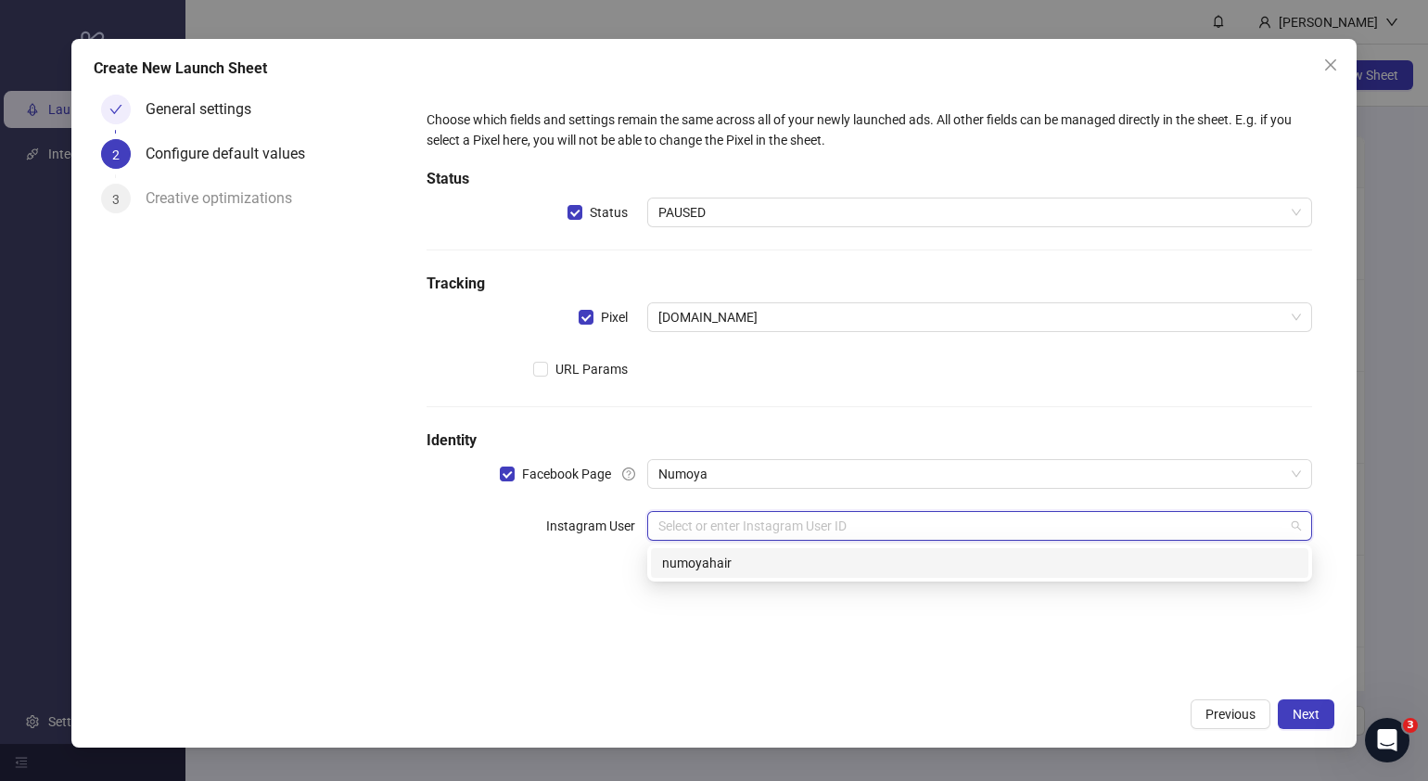
click at [738, 552] on div "numoyahair" at bounding box center [980, 563] width 658 height 30
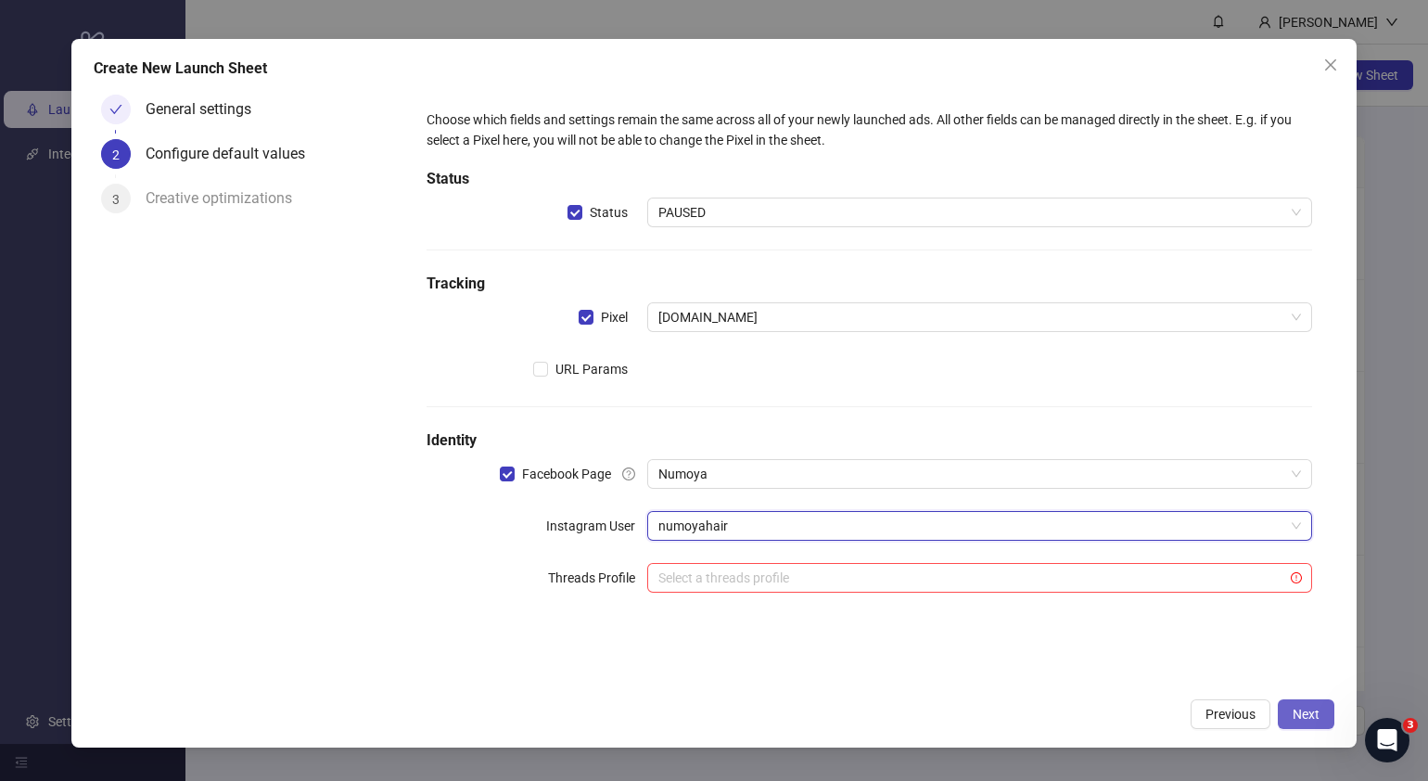
click at [1312, 710] on span "Next" at bounding box center [1306, 714] width 27 height 15
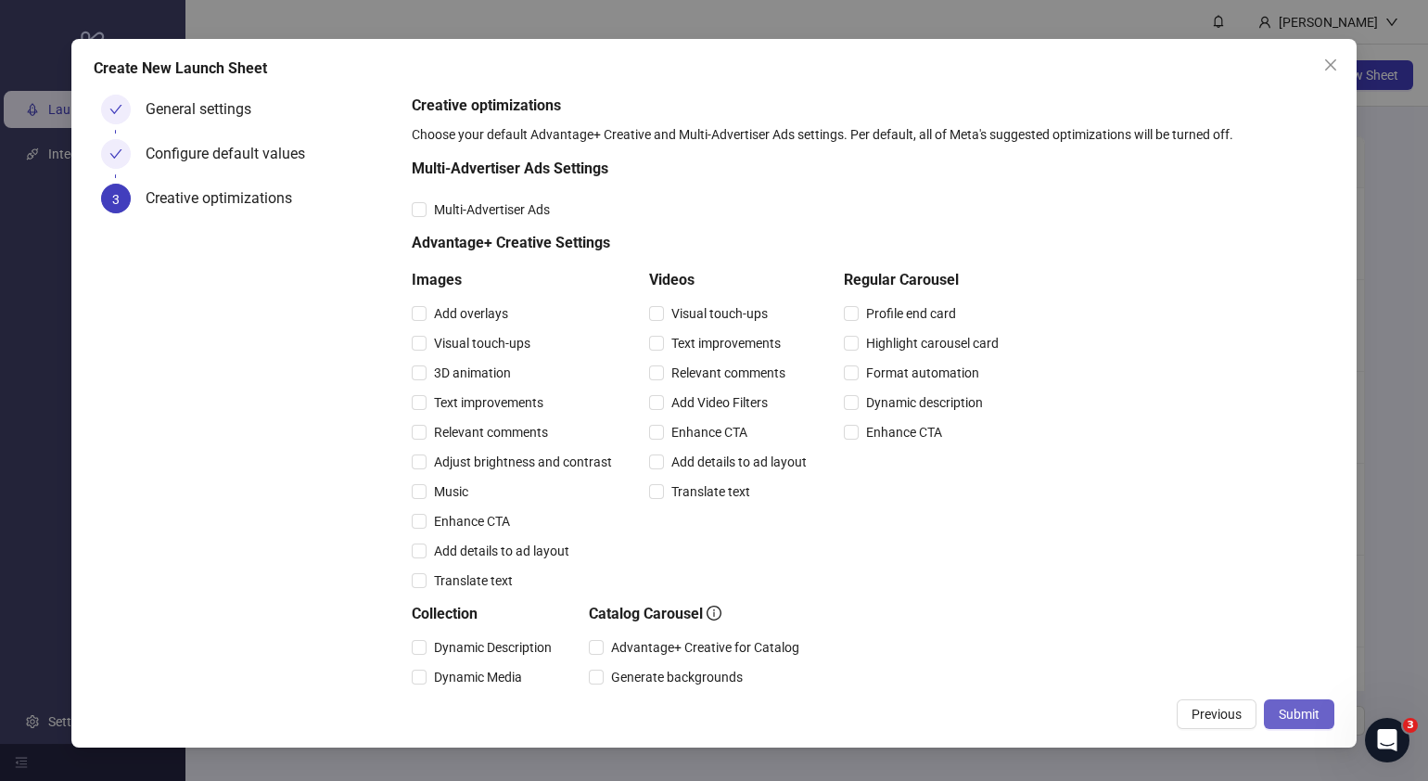
click at [1312, 709] on span "Submit" at bounding box center [1299, 714] width 41 height 15
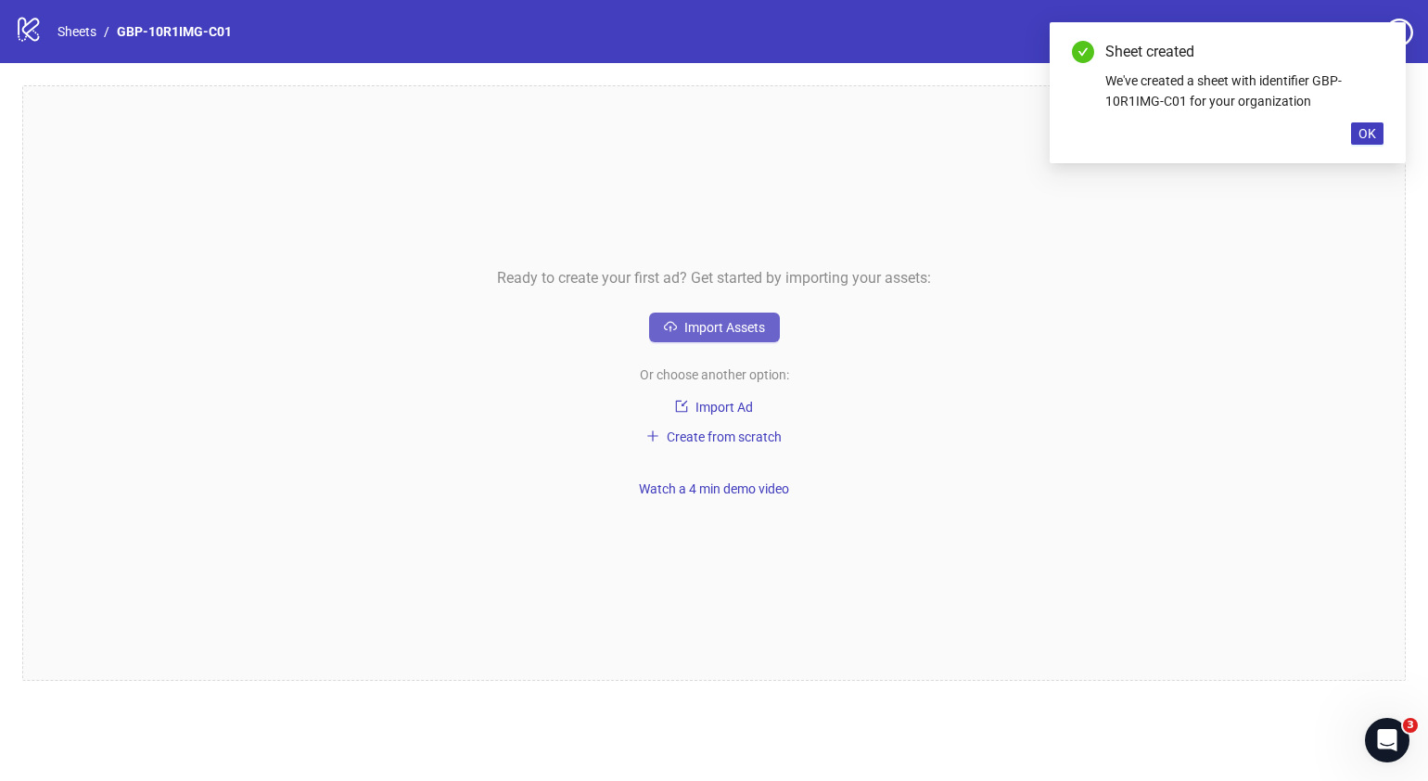
click at [748, 328] on span "Import Assets" at bounding box center [724, 327] width 81 height 15
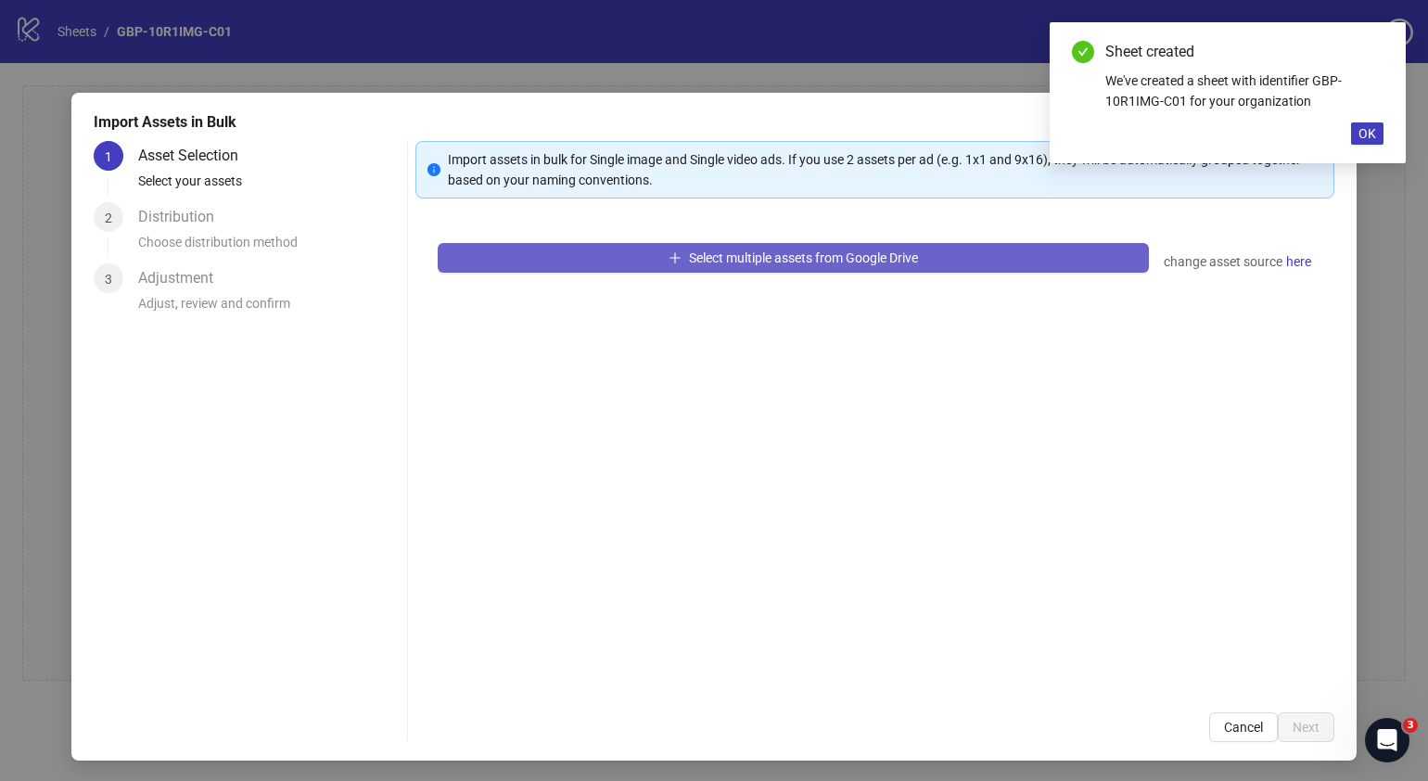
click at [857, 246] on button "Select multiple assets from Google Drive" at bounding box center [793, 258] width 711 height 30
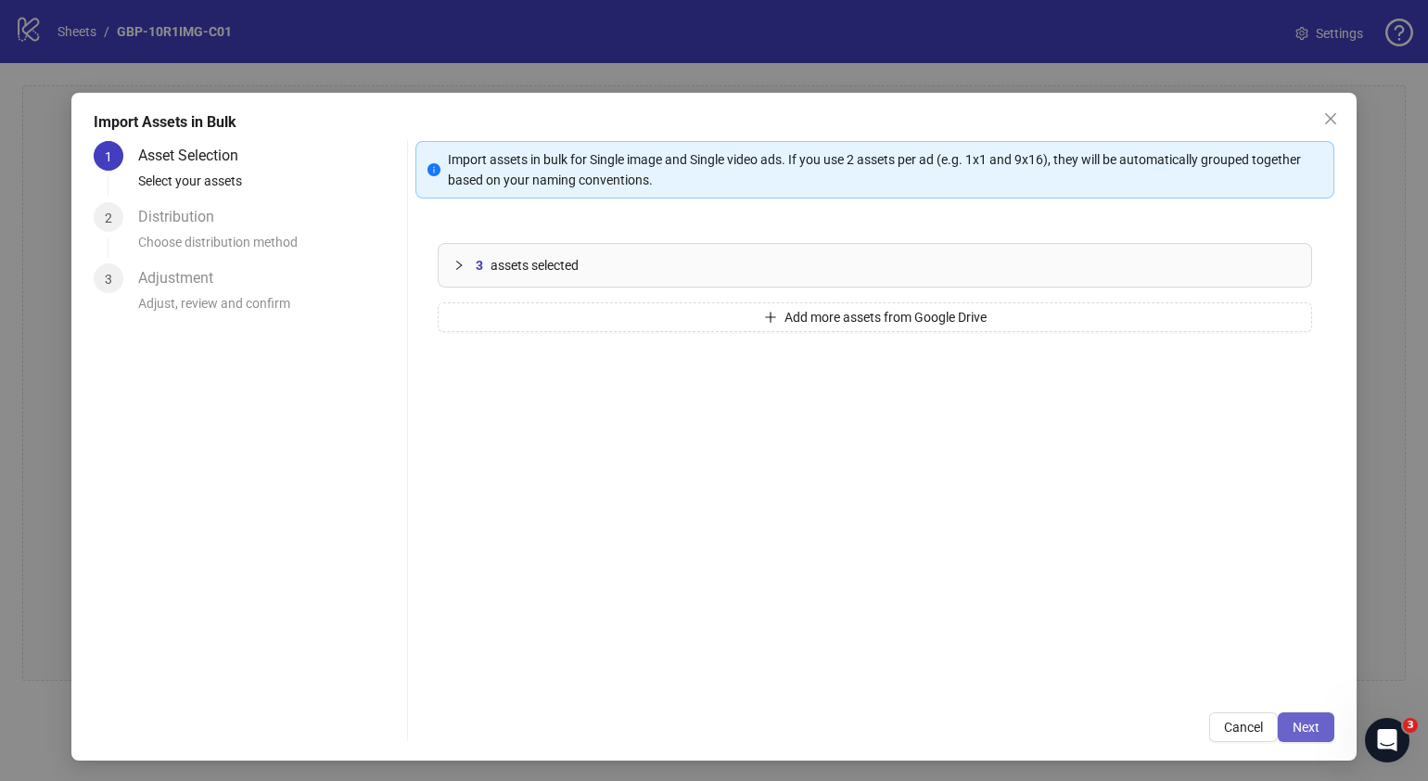
click at [1293, 724] on span "Next" at bounding box center [1306, 727] width 27 height 15
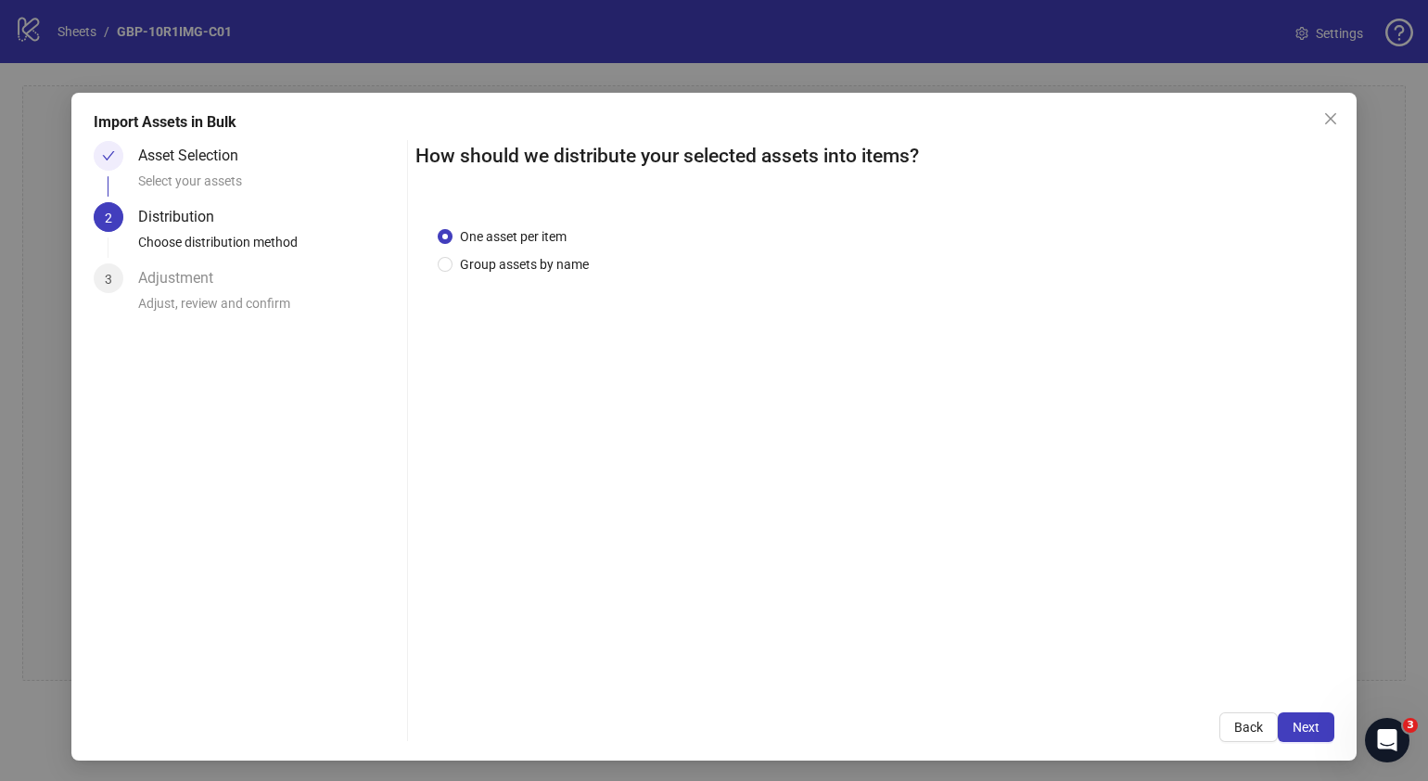
click at [1293, 724] on span "Next" at bounding box center [1306, 727] width 27 height 15
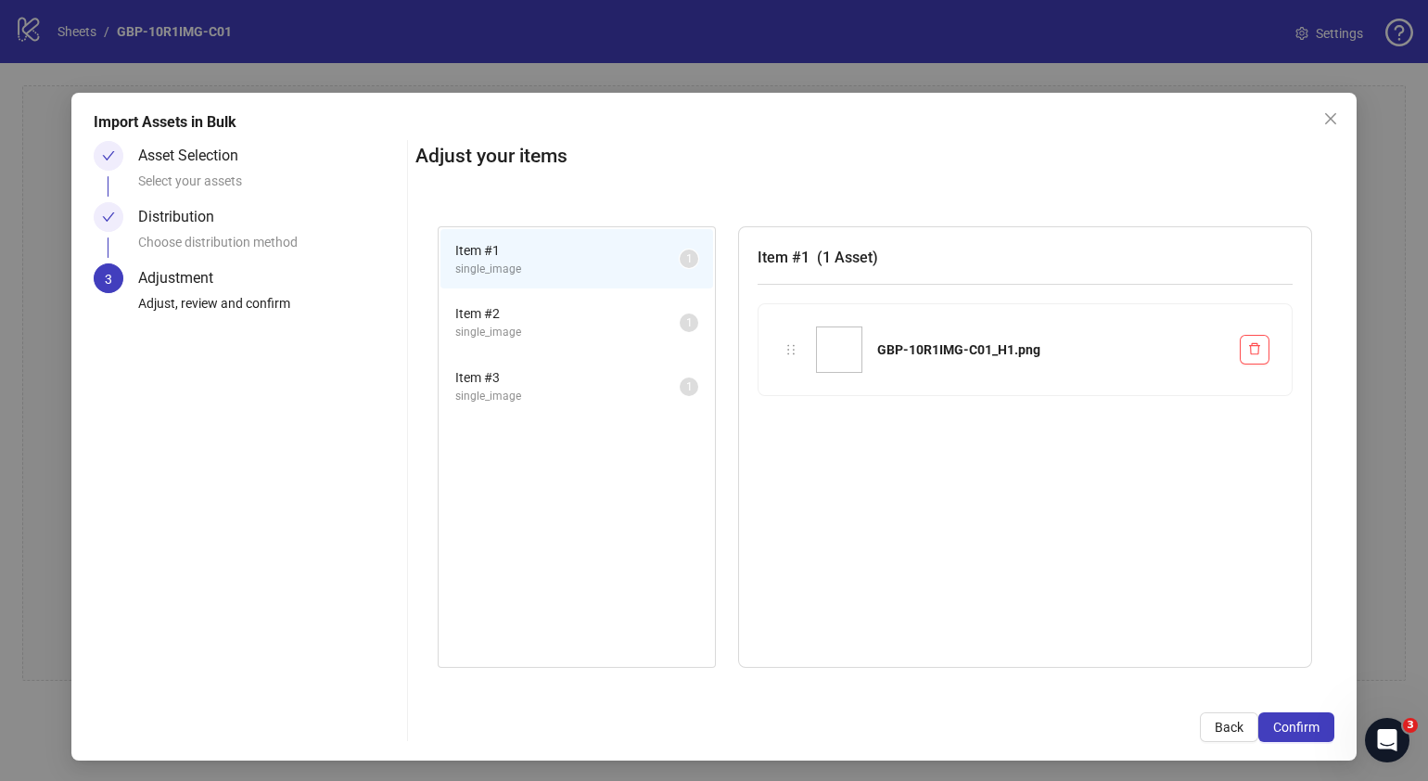
click at [1291, 724] on span "Confirm" at bounding box center [1296, 727] width 46 height 15
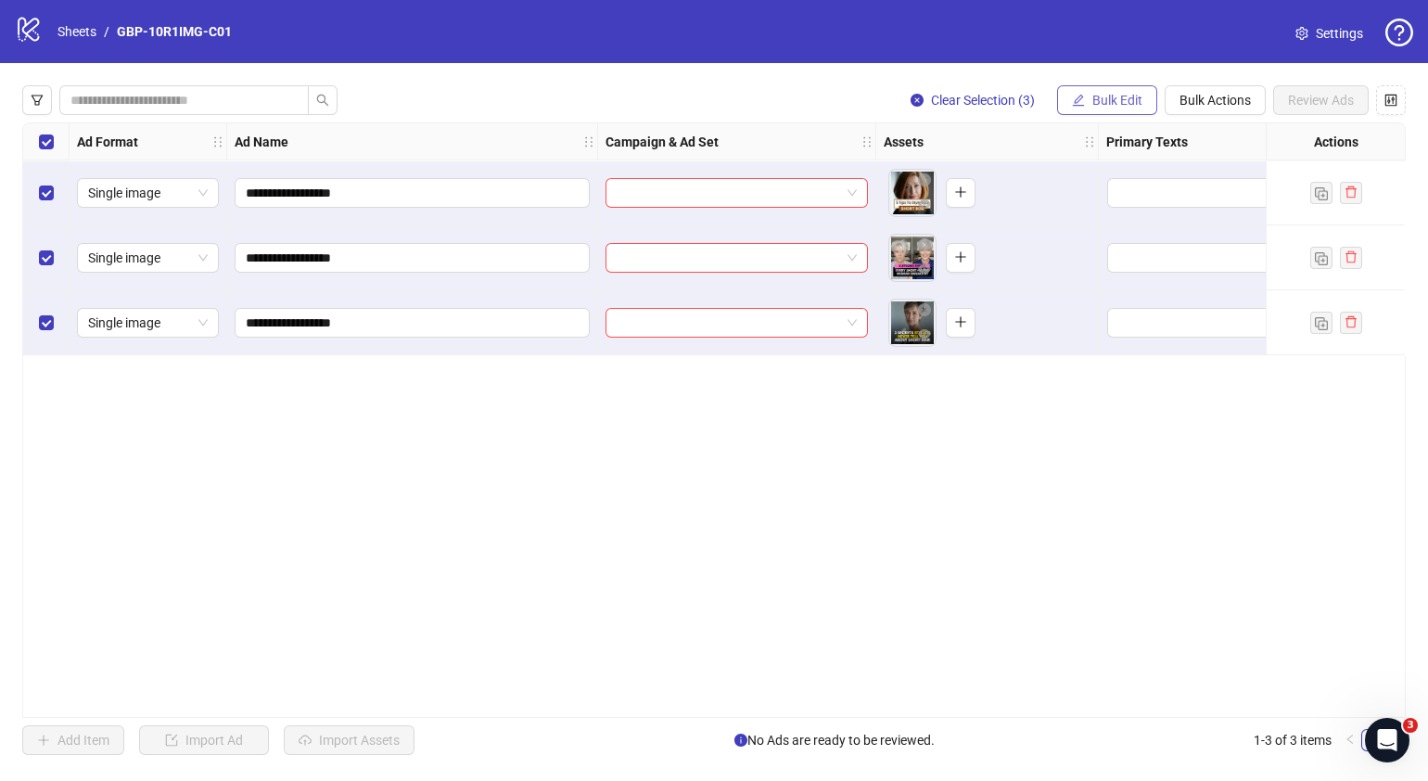
click at [1115, 101] on span "Bulk Edit" at bounding box center [1118, 100] width 50 height 15
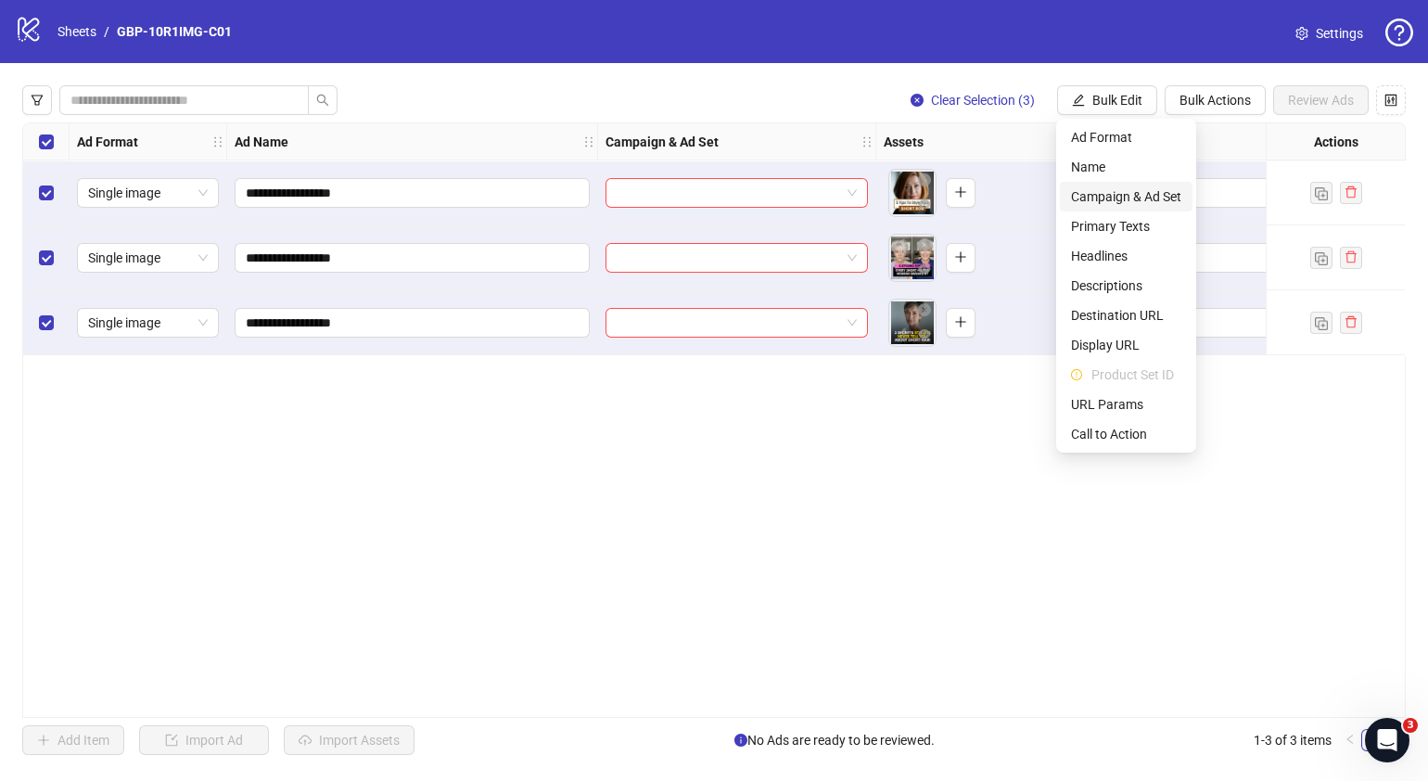
click at [1126, 184] on li "Campaign & Ad Set" at bounding box center [1126, 197] width 133 height 30
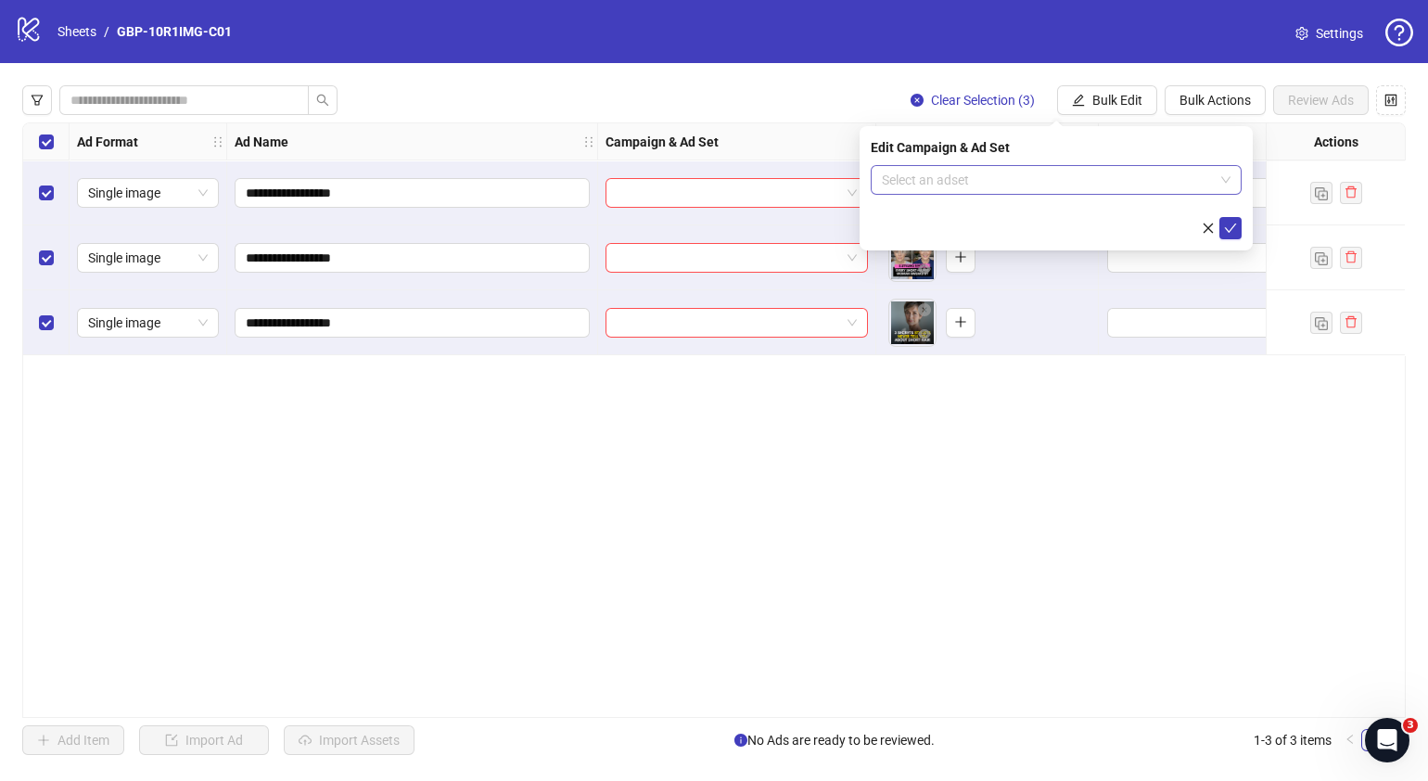
click at [1231, 177] on div "Select an adset" at bounding box center [1056, 180] width 371 height 30
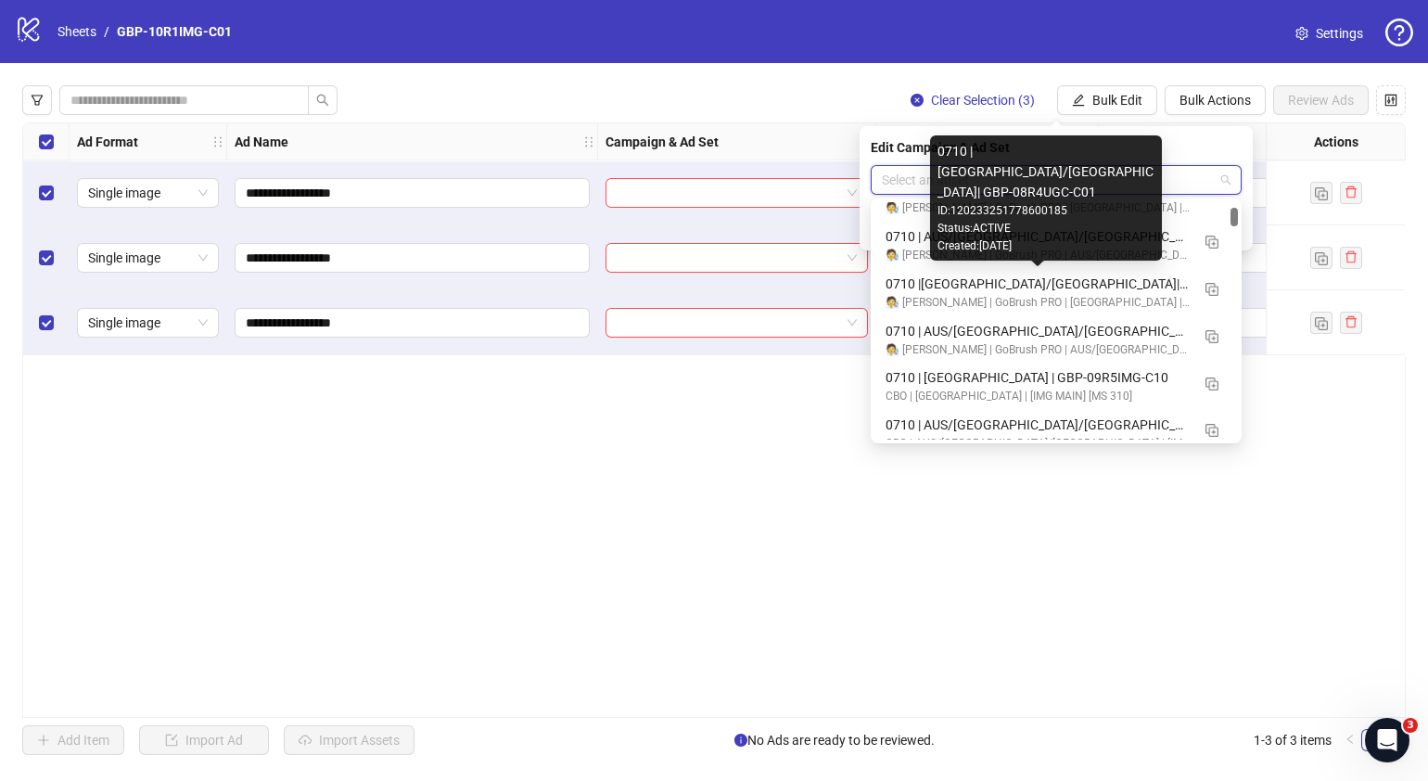
scroll to position [1159, 0]
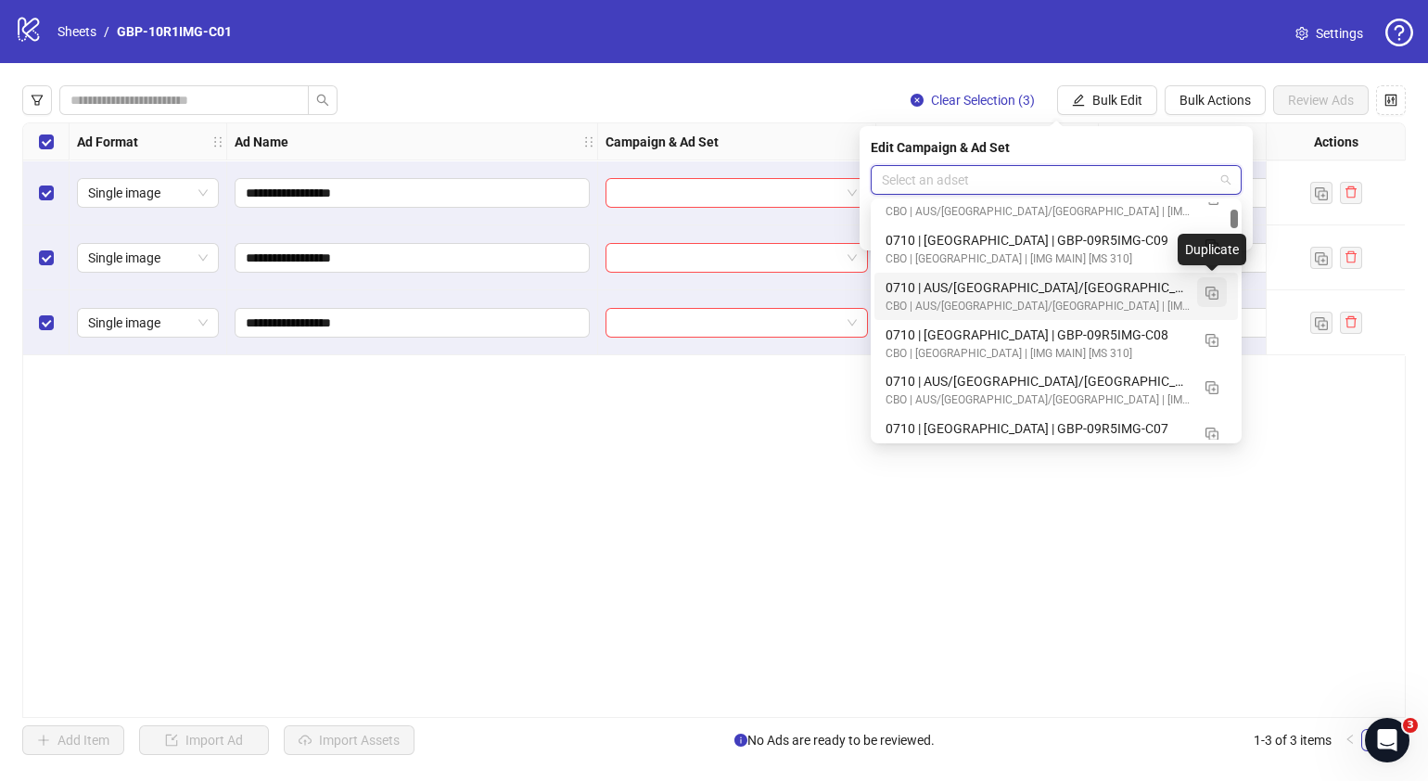
click at [1215, 293] on img "button" at bounding box center [1212, 293] width 13 height 13
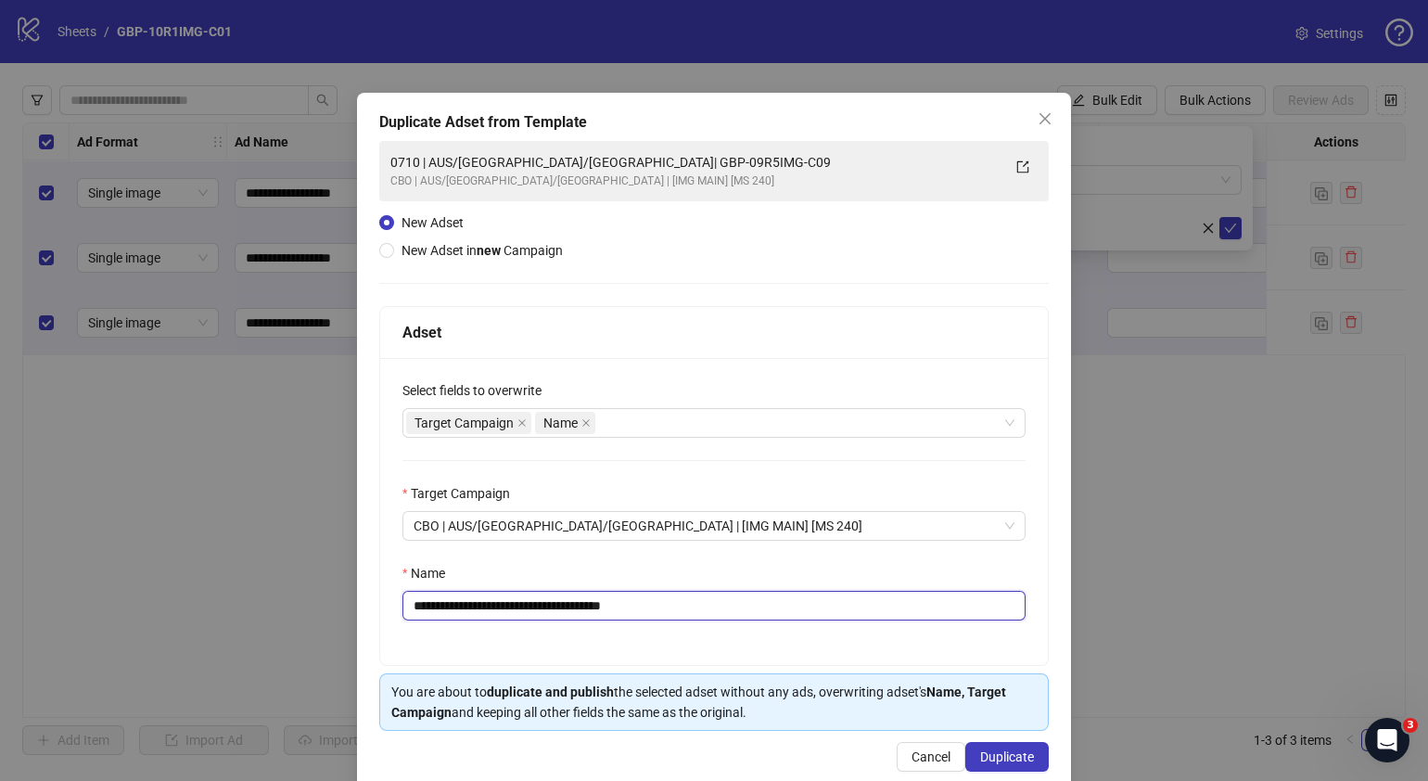
click at [427, 607] on input "**********" at bounding box center [714, 606] width 623 height 30
drag, startPoint x: 697, startPoint y: 601, endPoint x: 524, endPoint y: 615, distance: 173.1
click at [524, 615] on input "**********" at bounding box center [714, 606] width 623 height 30
paste input "text"
type input "**********"
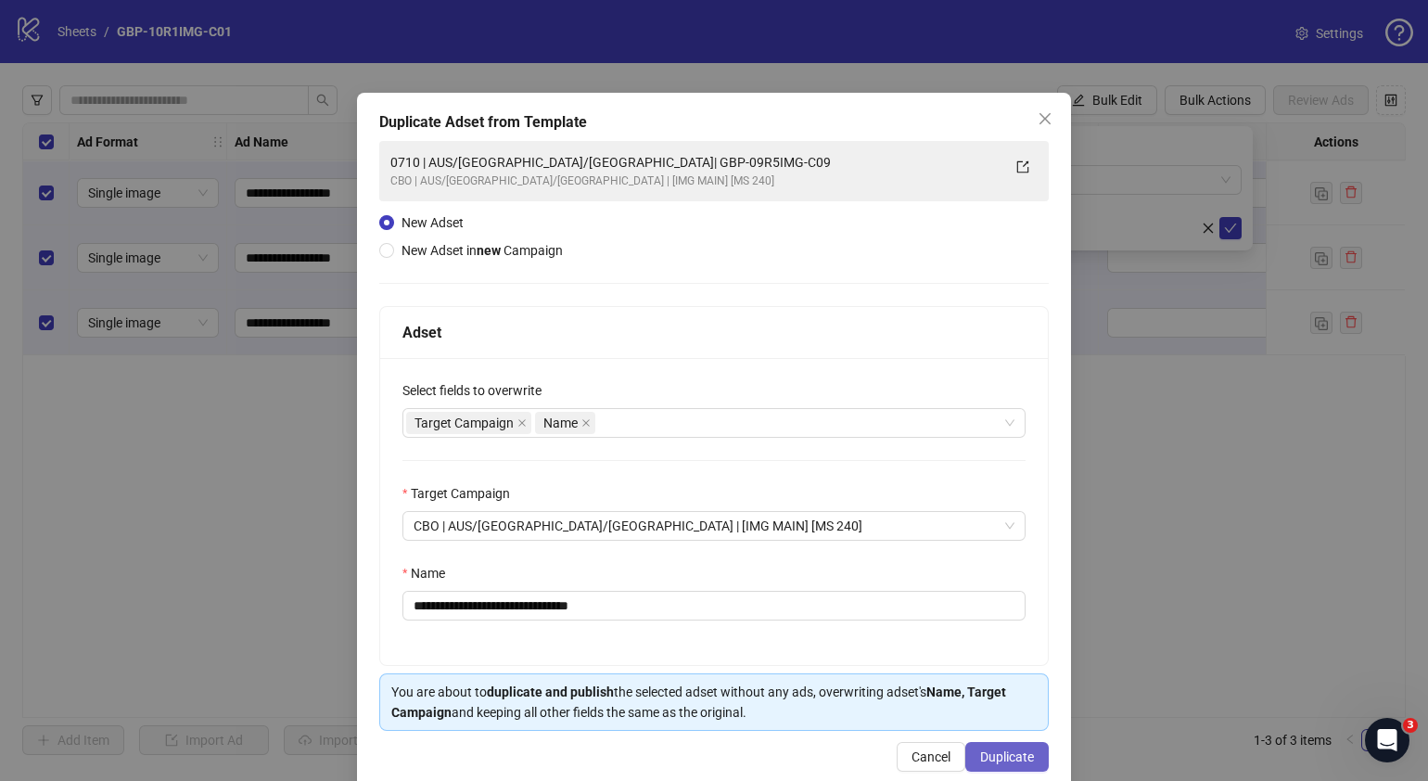
click at [1016, 755] on span "Duplicate" at bounding box center [1007, 756] width 54 height 15
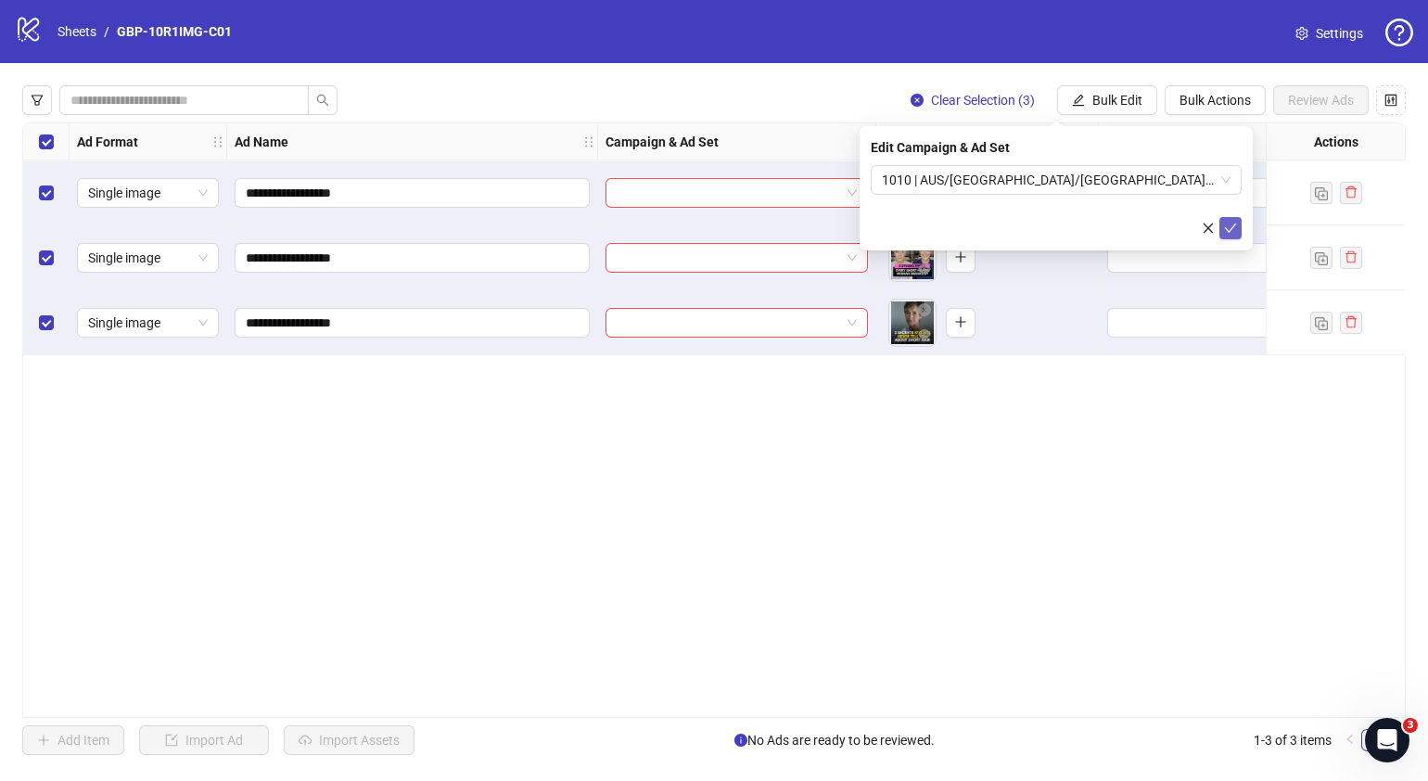
click at [1224, 227] on icon "check" at bounding box center [1230, 228] width 13 height 13
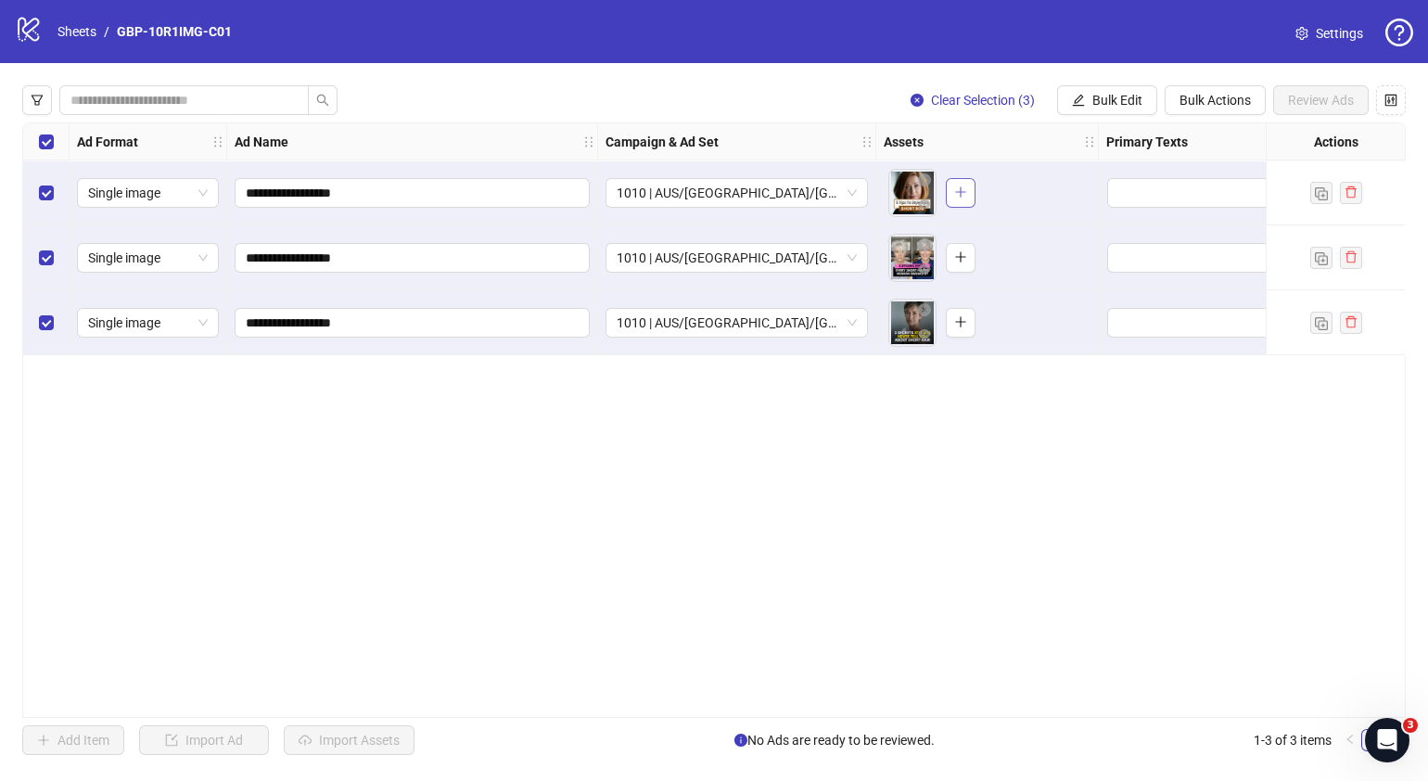
click at [961, 181] on button "button" at bounding box center [961, 193] width 30 height 30
click at [958, 255] on icon "plus" at bounding box center [960, 256] width 13 height 13
click at [977, 329] on div "To pick up a draggable item, press the space bar. While dragging, use the arrow…" at bounding box center [987, 323] width 207 height 58
click at [969, 328] on button "button" at bounding box center [961, 323] width 30 height 30
click at [1150, 104] on button "Bulk Edit" at bounding box center [1107, 100] width 100 height 30
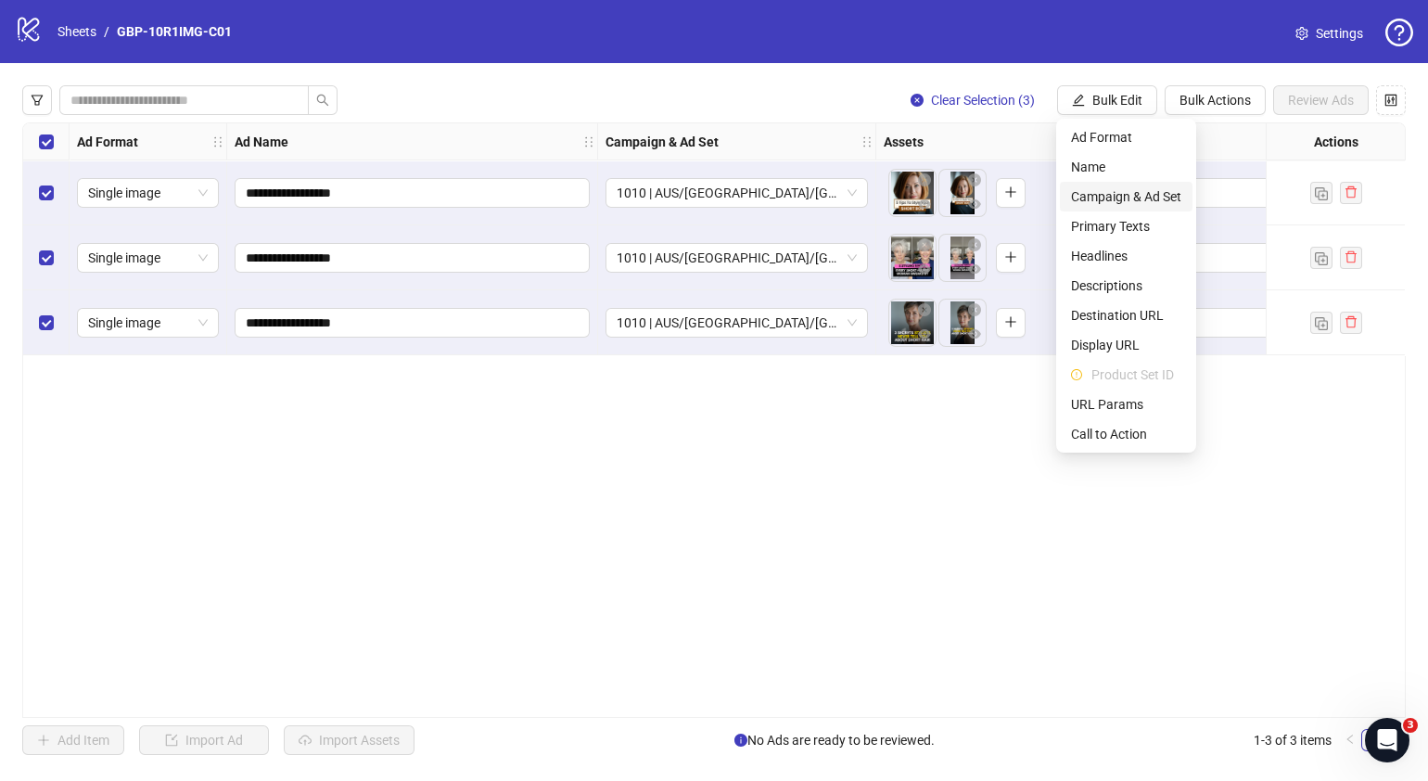
click at [1143, 200] on span "Campaign & Ad Set" at bounding box center [1126, 196] width 110 height 20
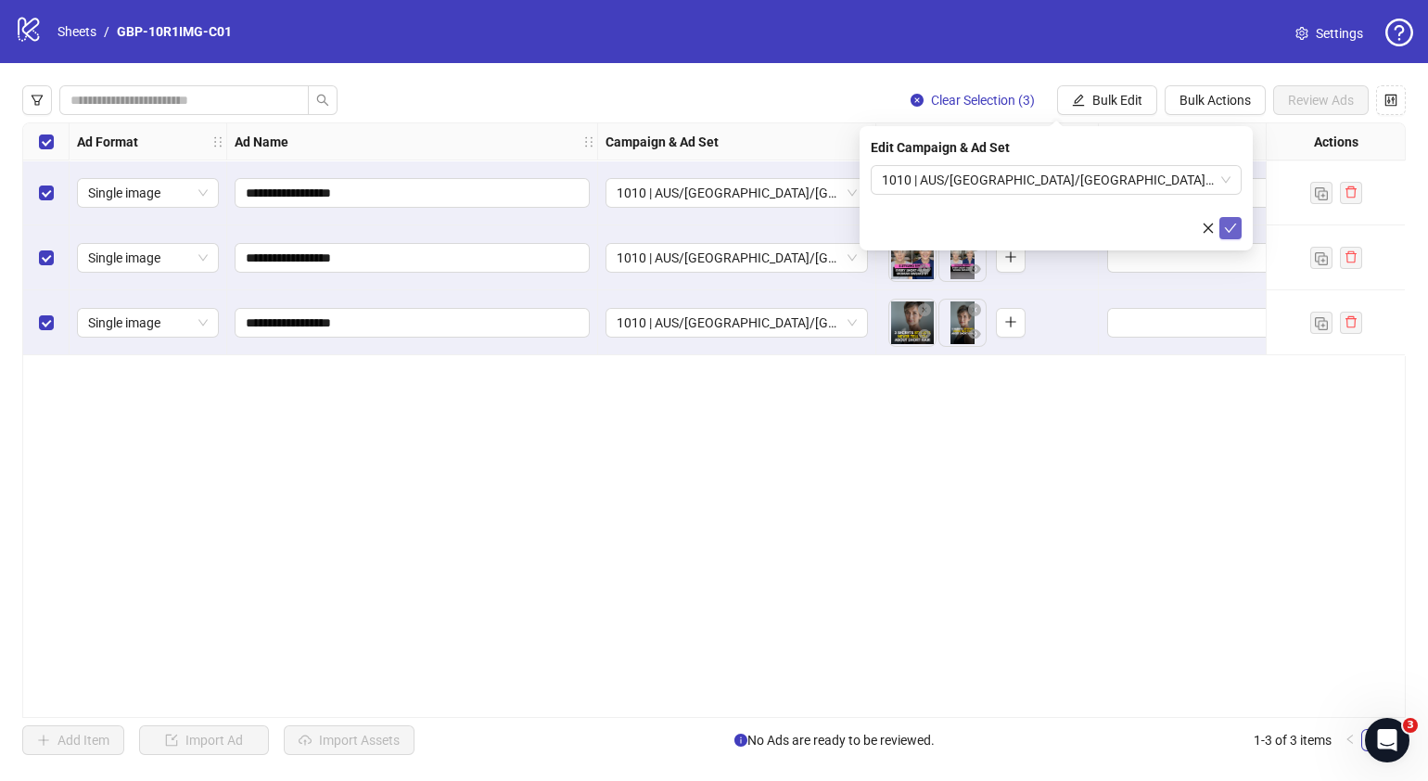
click at [1222, 220] on button "submit" at bounding box center [1231, 228] width 22 height 22
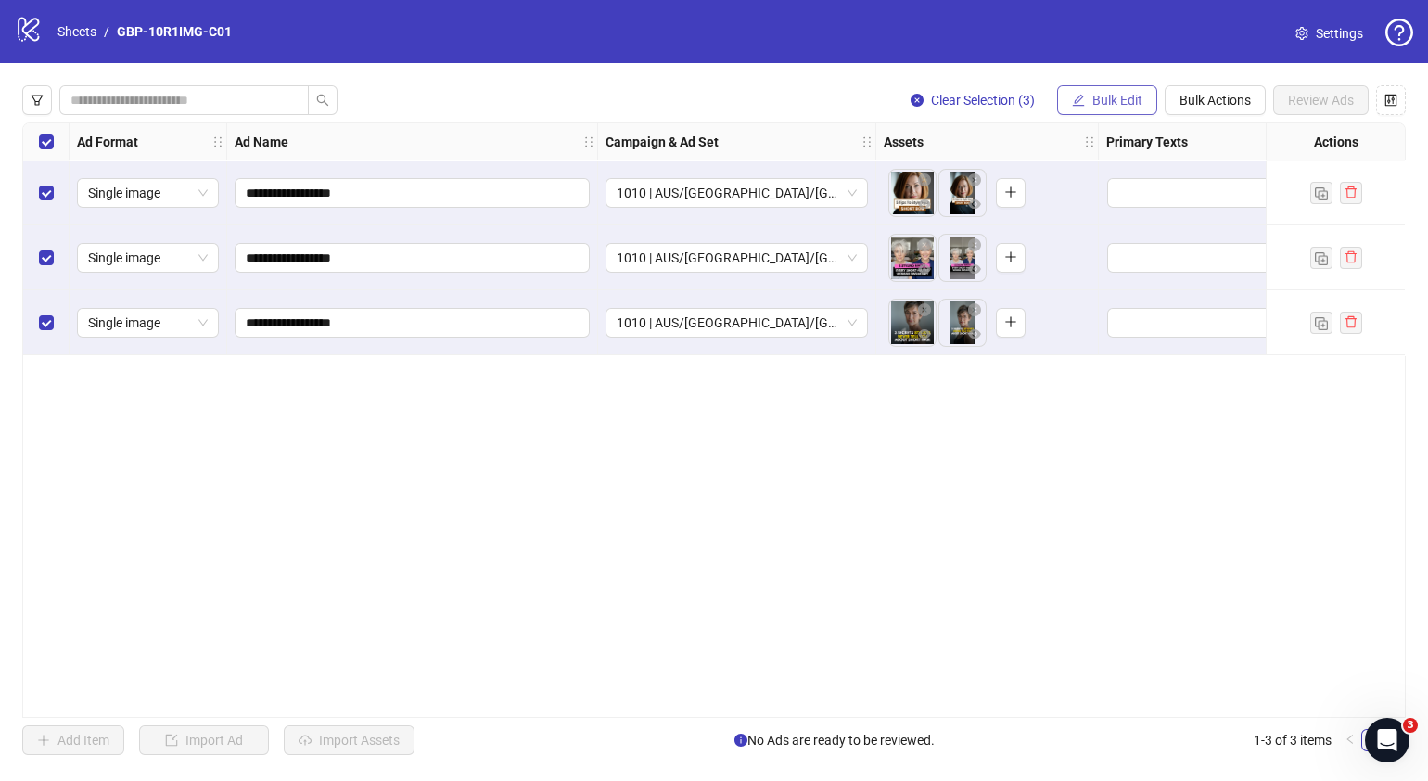
click at [1099, 100] on span "Bulk Edit" at bounding box center [1118, 100] width 50 height 15
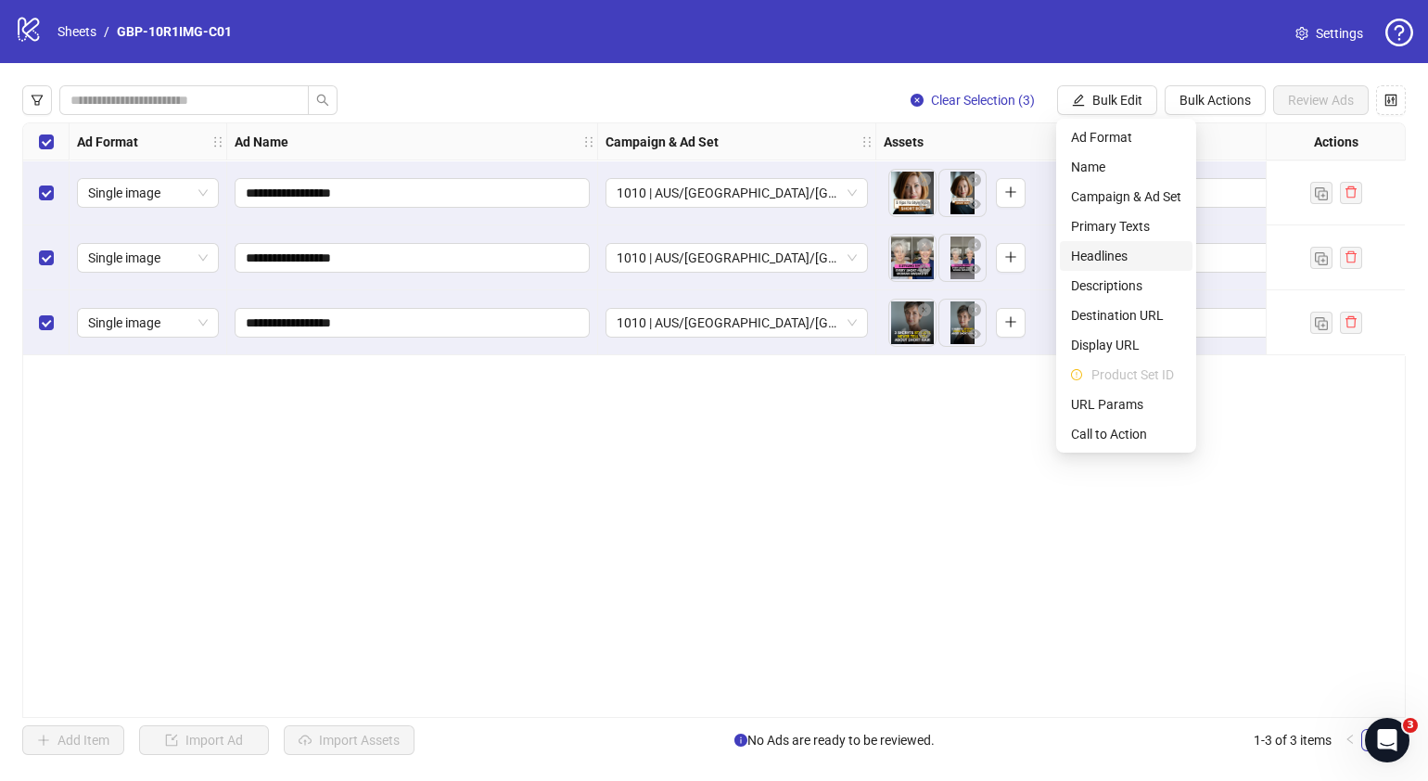
click at [1124, 247] on span "Headlines" at bounding box center [1126, 256] width 110 height 20
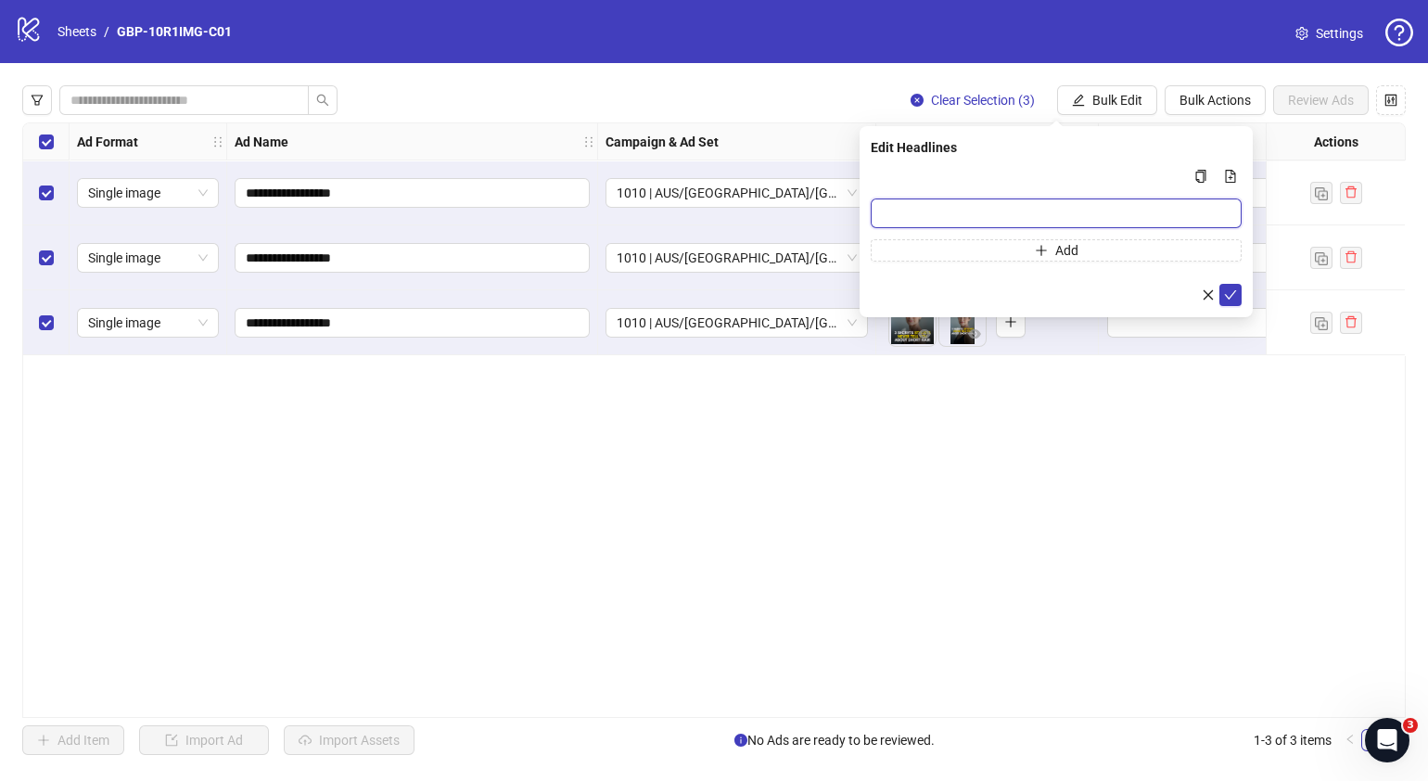
click at [1095, 218] on input "Multi-input container - paste or copy values" at bounding box center [1056, 213] width 371 height 30
paste input "*******"
type input "*******"
click at [1191, 257] on button "Add" at bounding box center [1056, 250] width 371 height 22
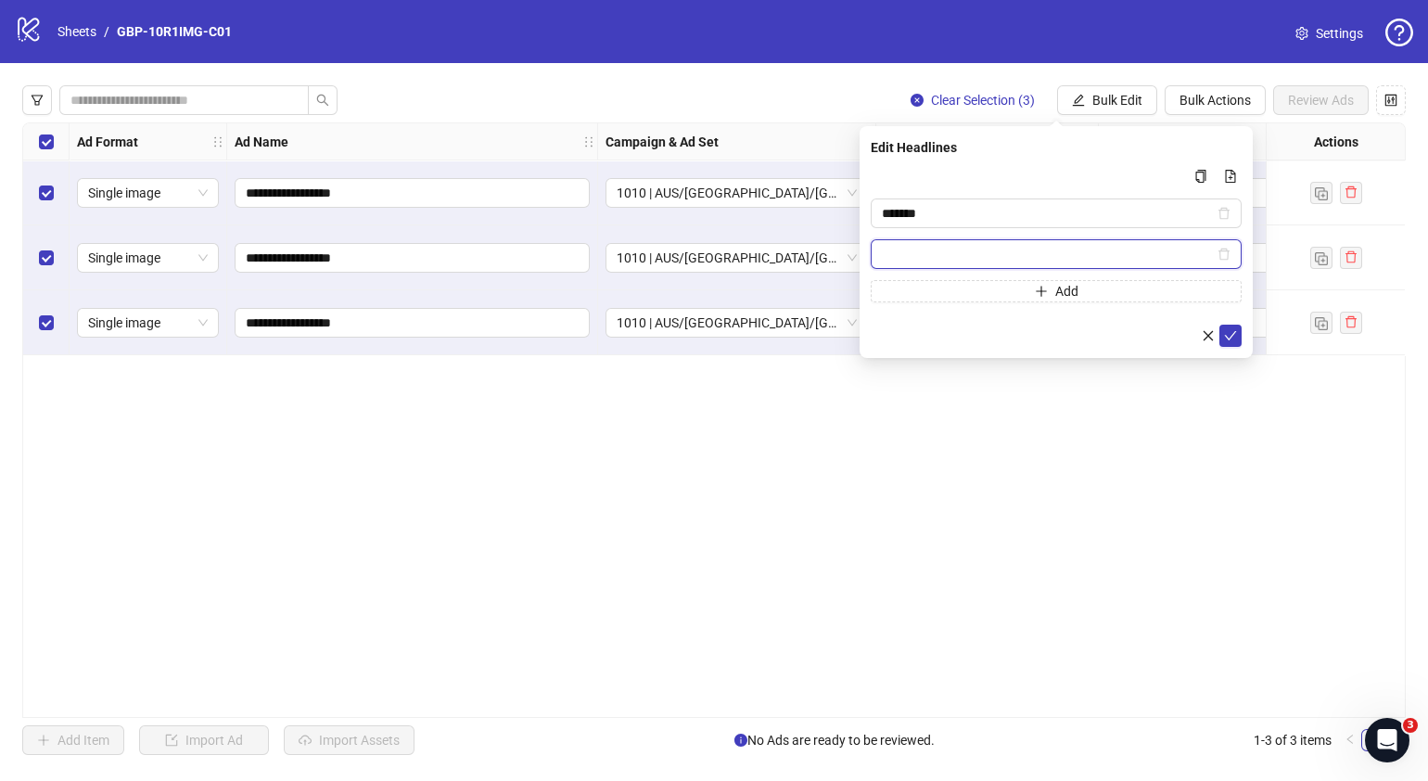
paste input "**********"
type input "**********"
drag, startPoint x: 1229, startPoint y: 336, endPoint x: 1149, endPoint y: 216, distance: 143.8
click at [1229, 337] on icon "check" at bounding box center [1230, 335] width 13 height 13
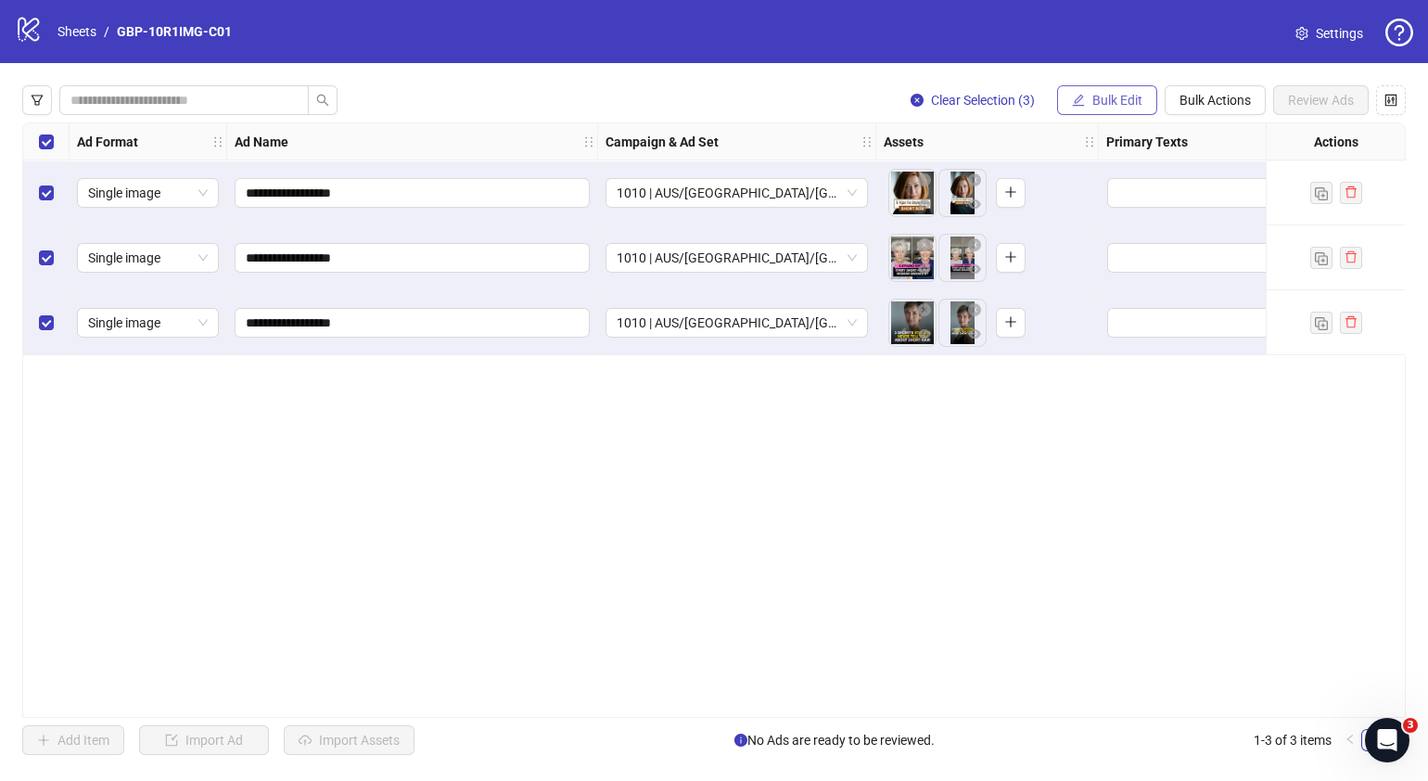
click at [1124, 98] on span "Bulk Edit" at bounding box center [1118, 100] width 50 height 15
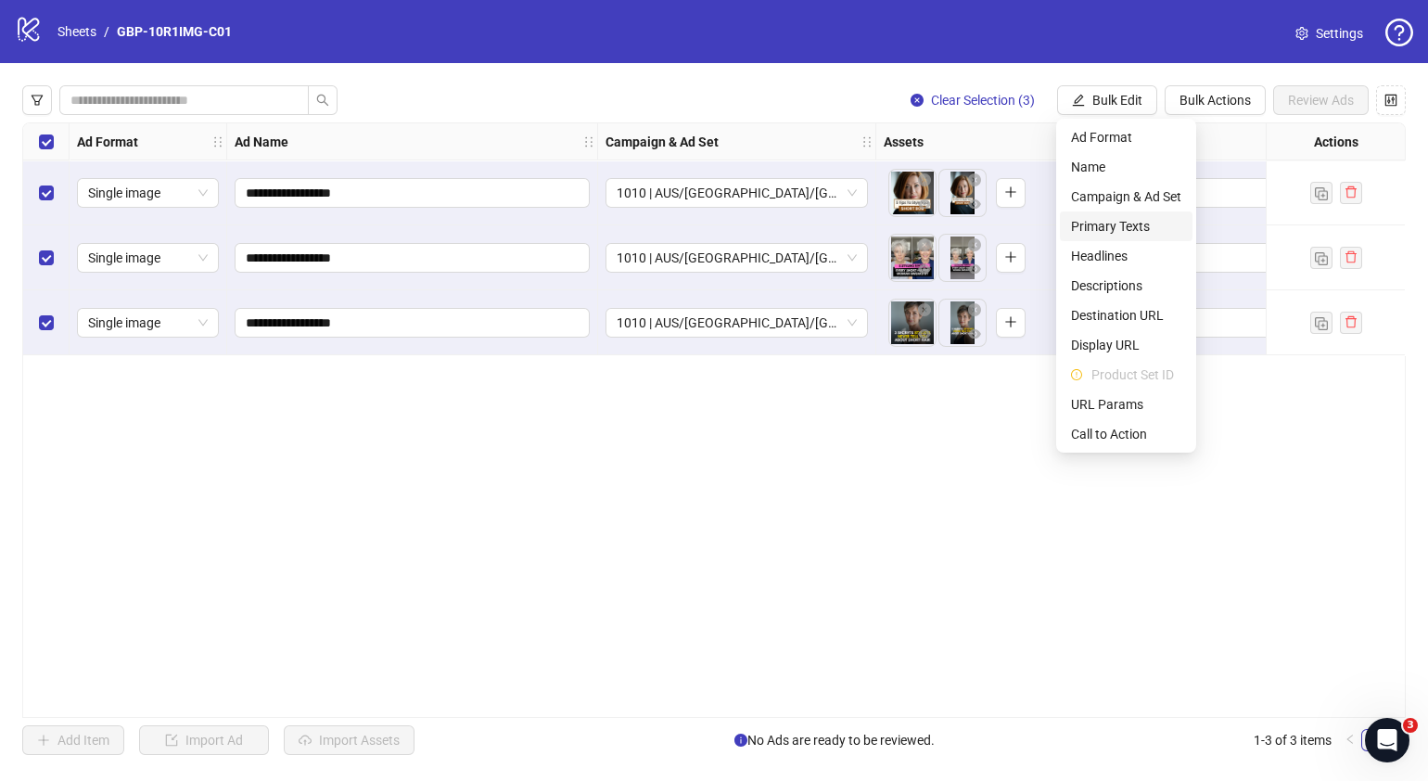
click at [1110, 222] on span "Primary Texts" at bounding box center [1126, 226] width 110 height 20
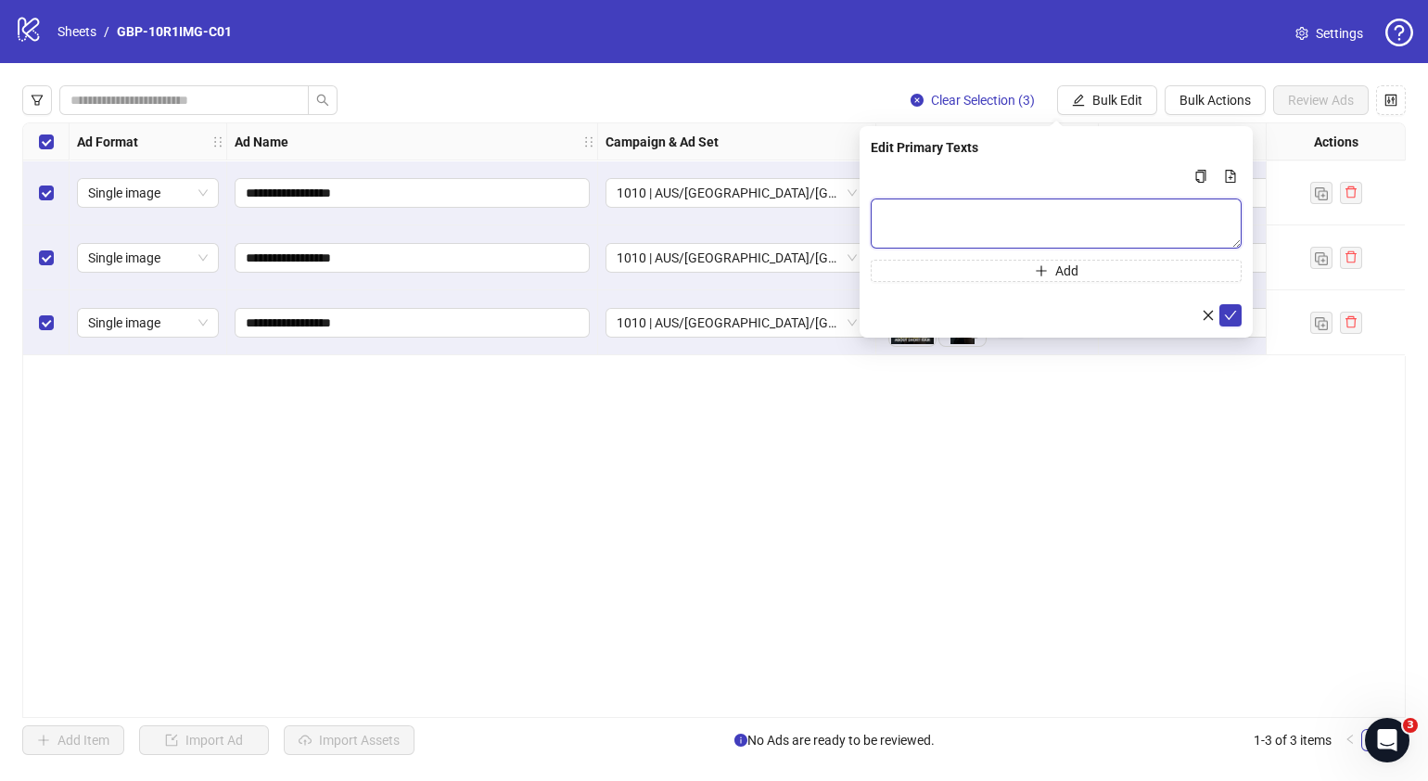
click at [1071, 206] on textarea "Multi-text input container - paste or copy values" at bounding box center [1056, 223] width 371 height 50
paste textarea "**********"
type textarea "**********"
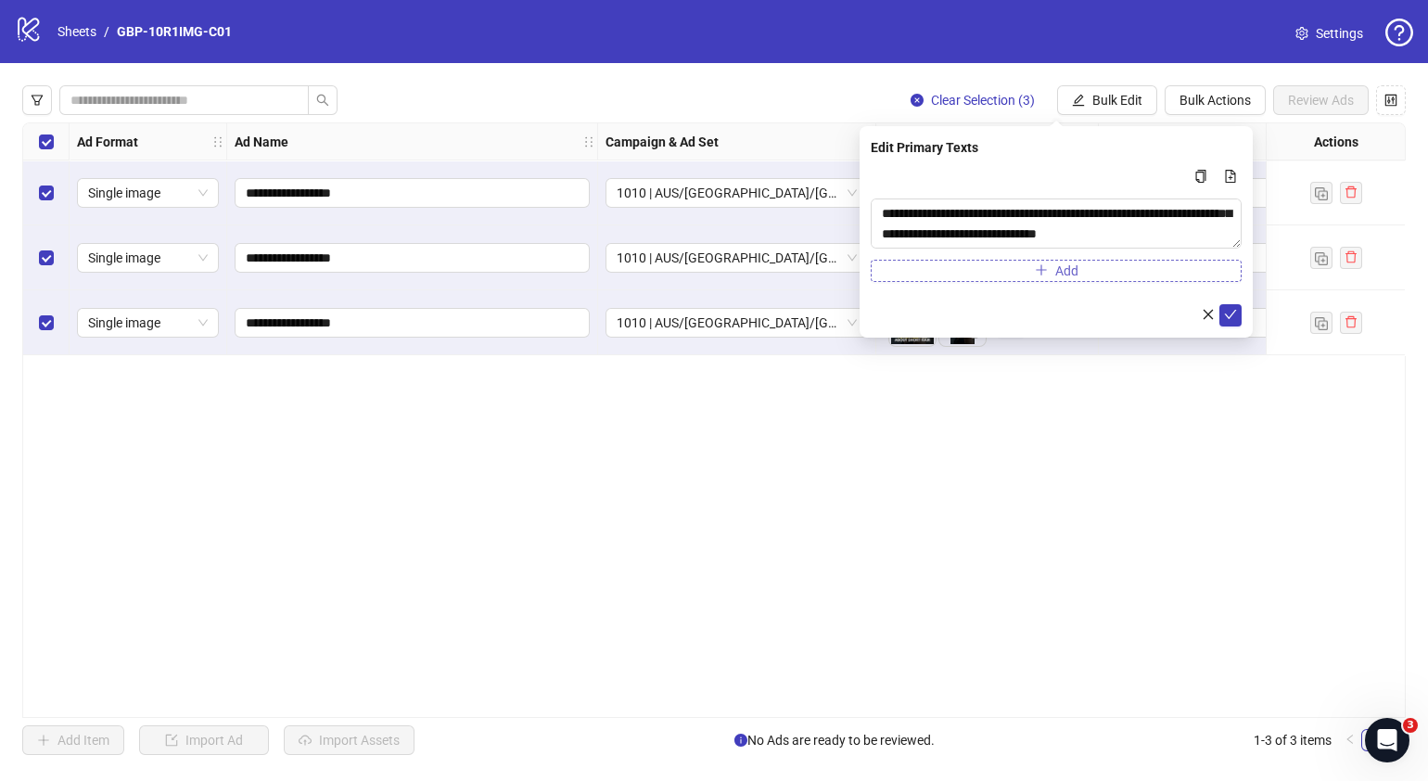
click at [1054, 271] on button "Add" at bounding box center [1056, 271] width 371 height 22
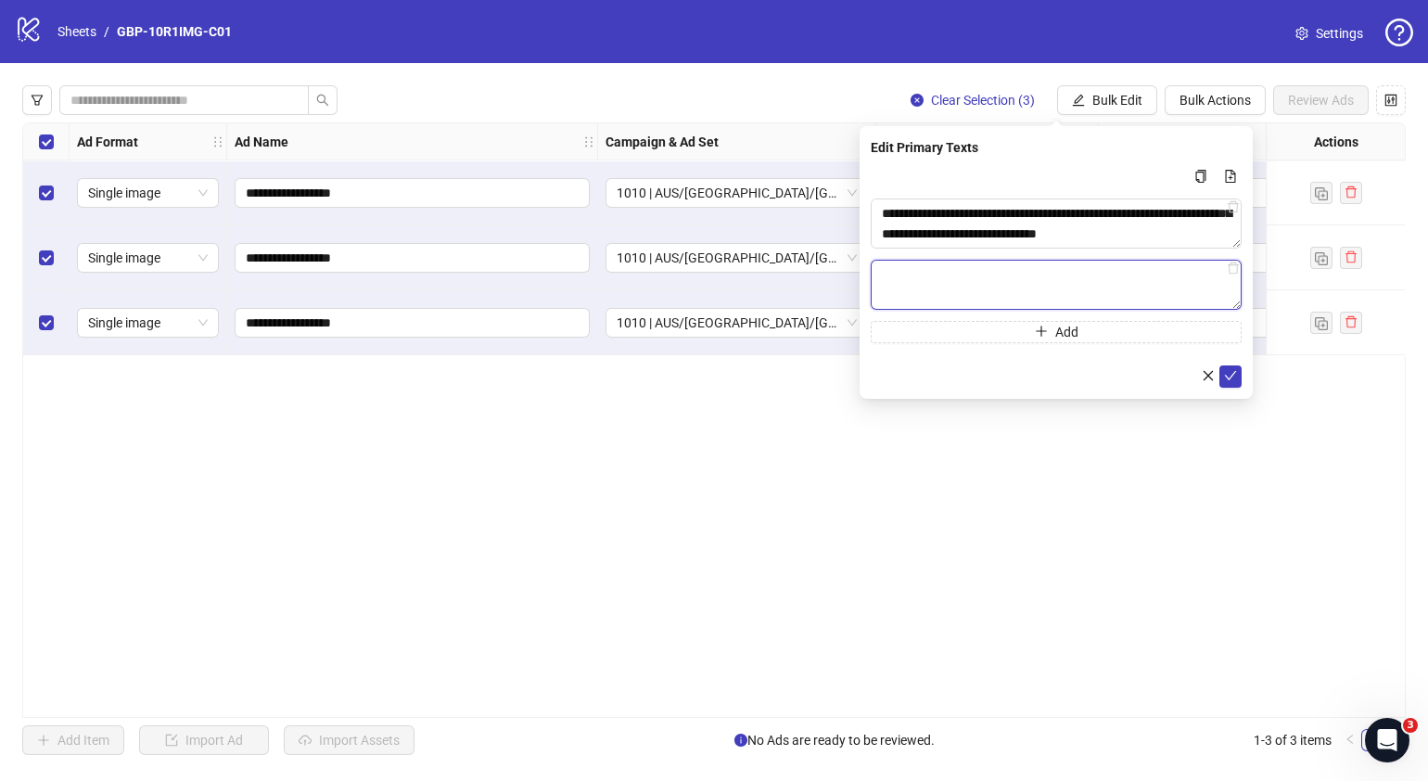
paste textarea "**********"
type textarea "**********"
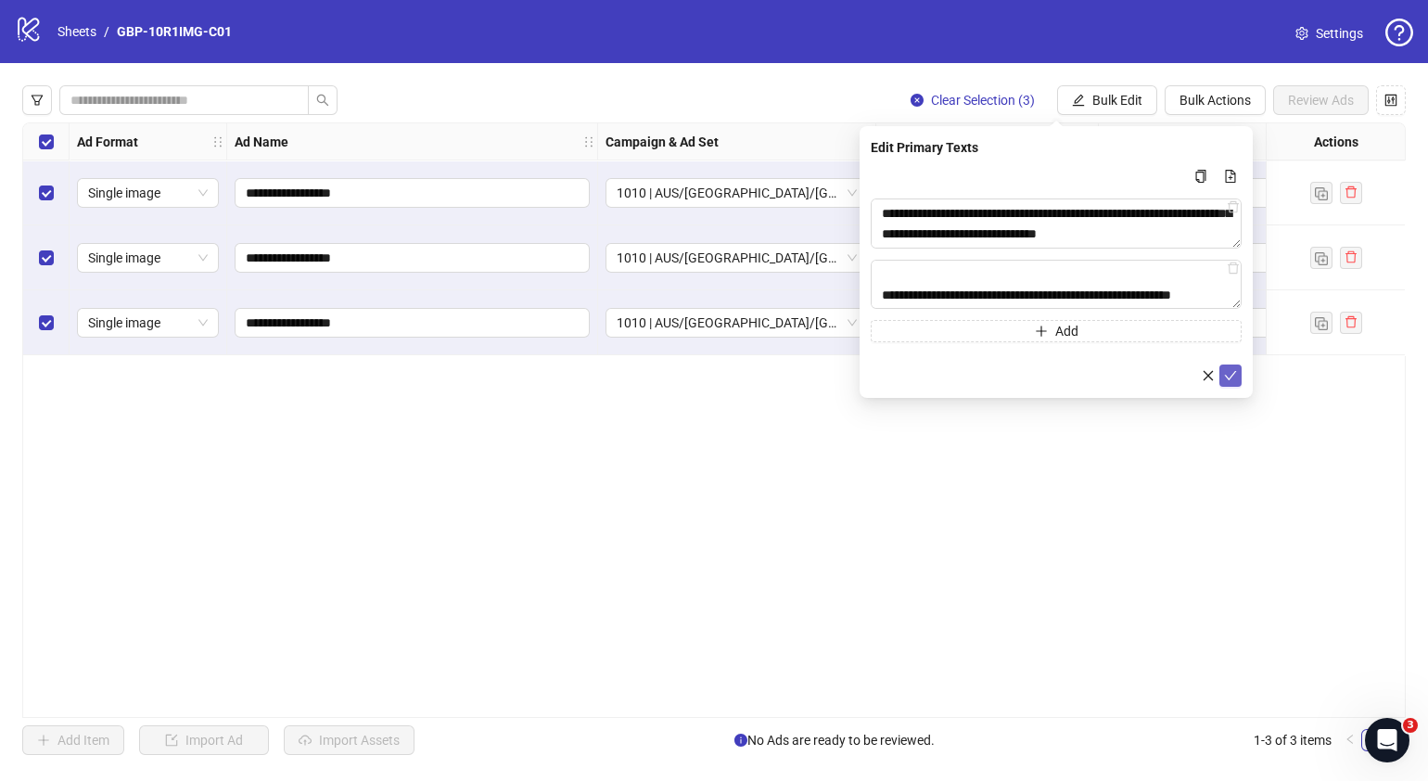
click at [1230, 376] on icon "check" at bounding box center [1230, 375] width 13 height 13
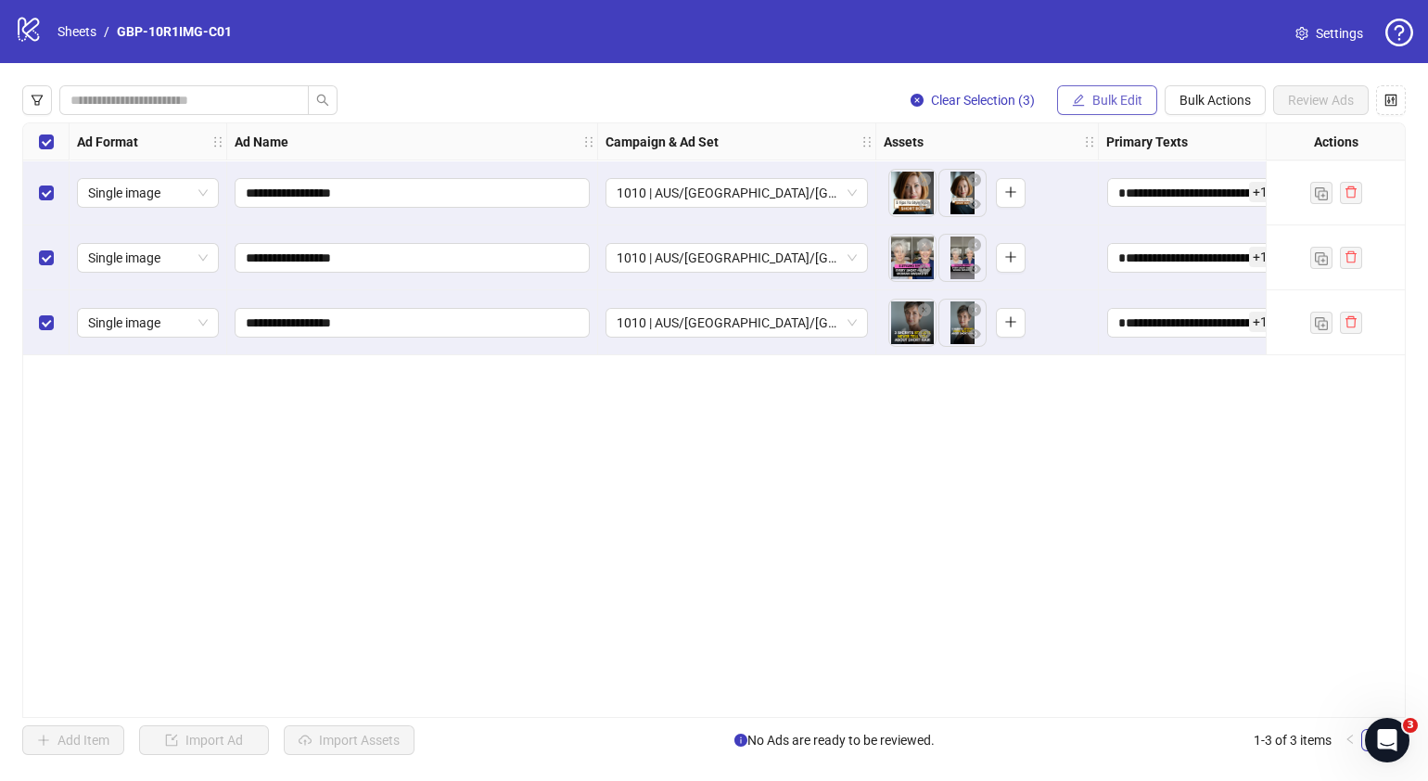
click at [1131, 96] on span "Bulk Edit" at bounding box center [1118, 100] width 50 height 15
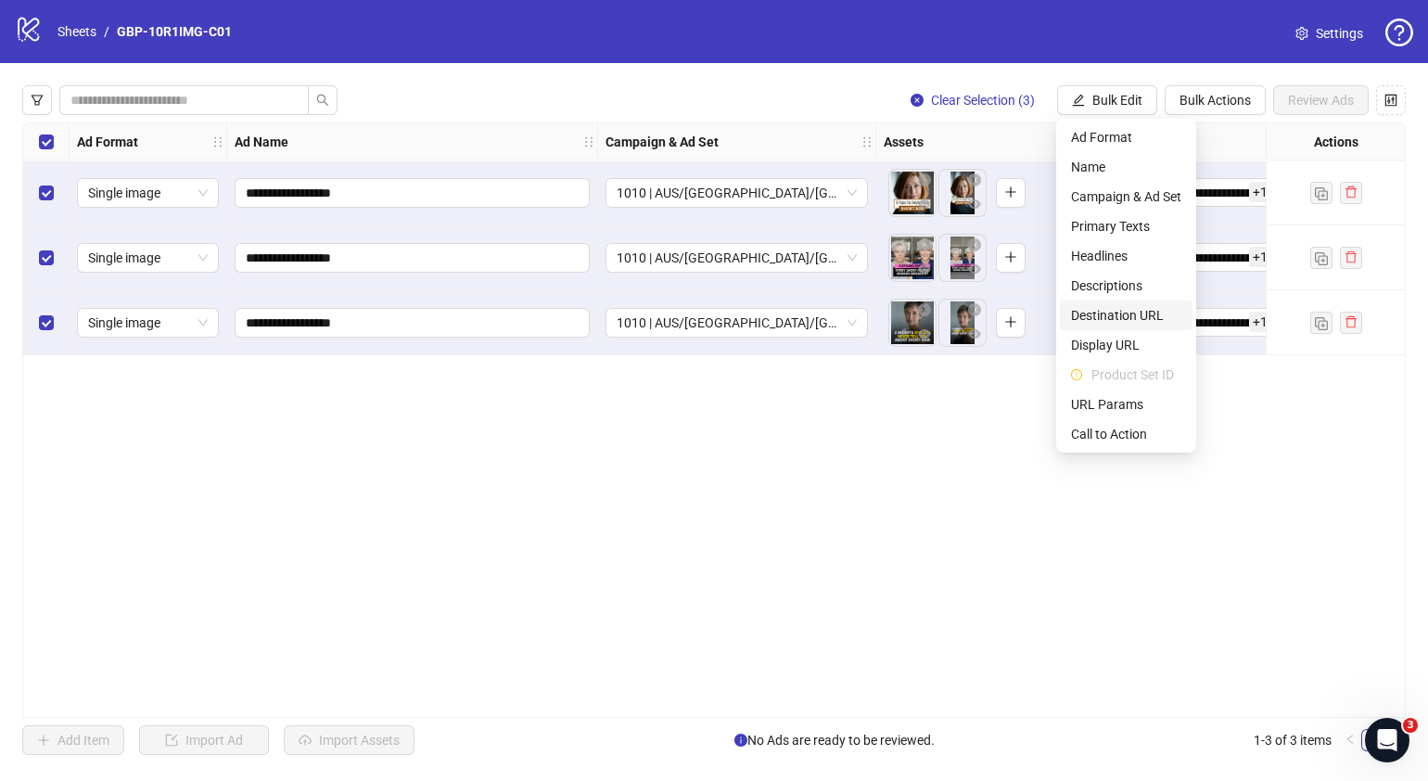
click at [1145, 318] on span "Destination URL" at bounding box center [1126, 315] width 110 height 20
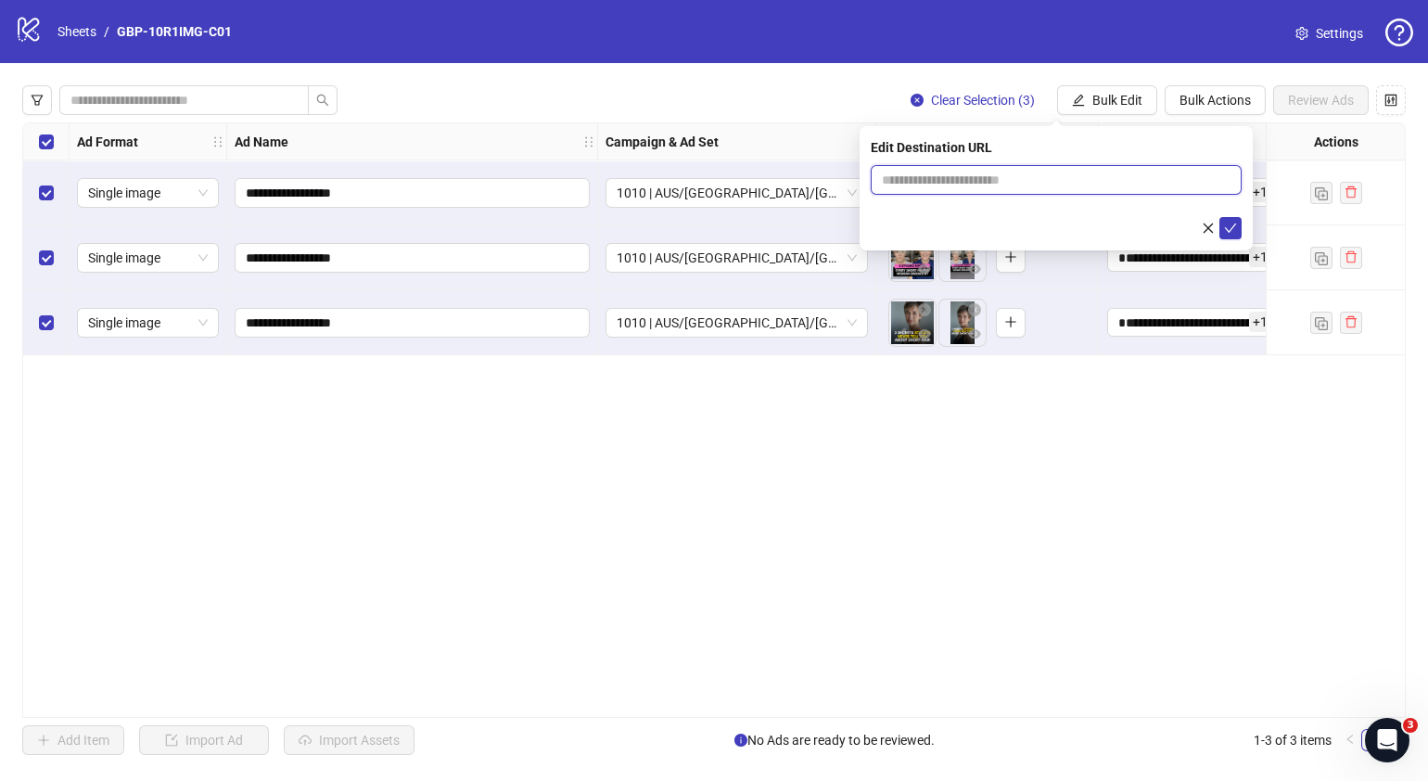
click at [1060, 185] on input "text" at bounding box center [1049, 180] width 334 height 20
paste input "**********"
type input "**********"
click at [1238, 234] on button "submit" at bounding box center [1231, 228] width 22 height 22
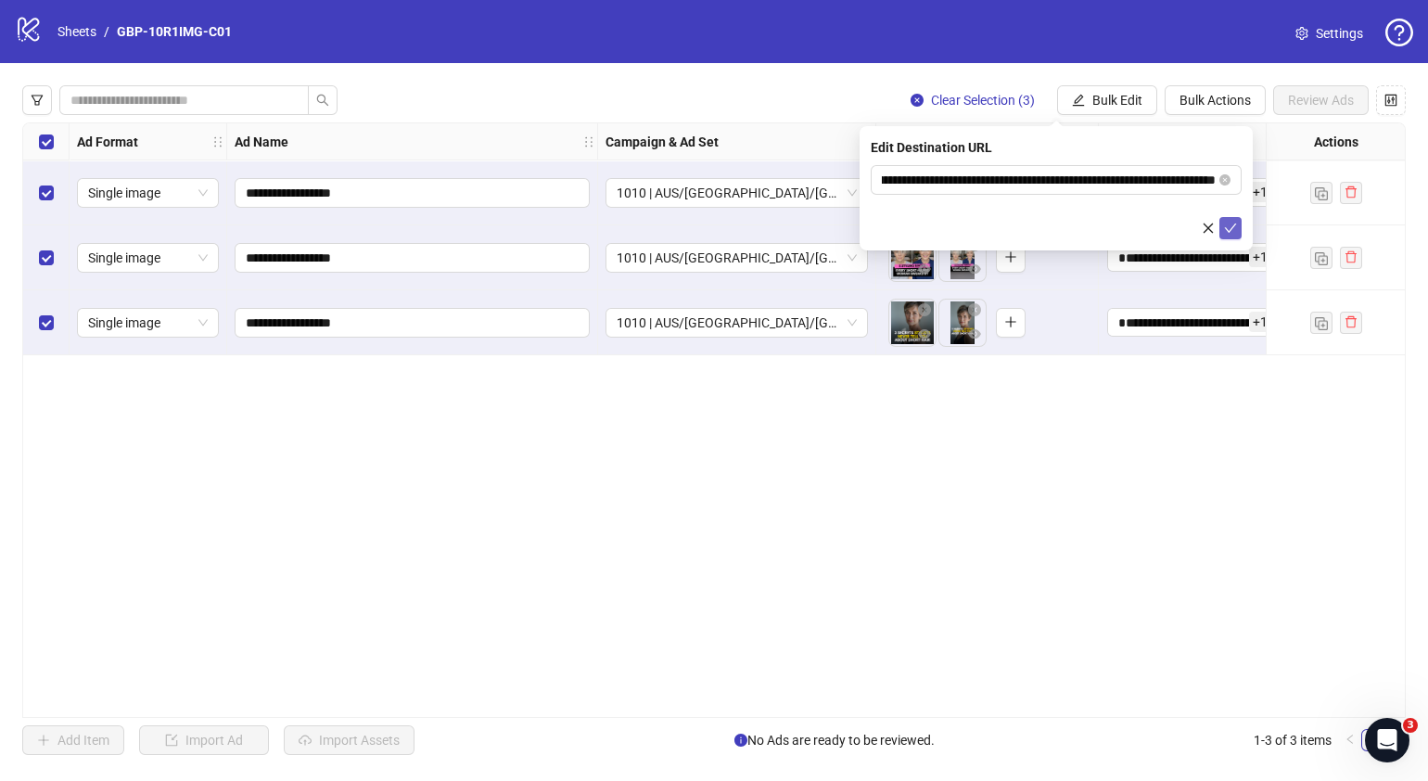
scroll to position [0, 0]
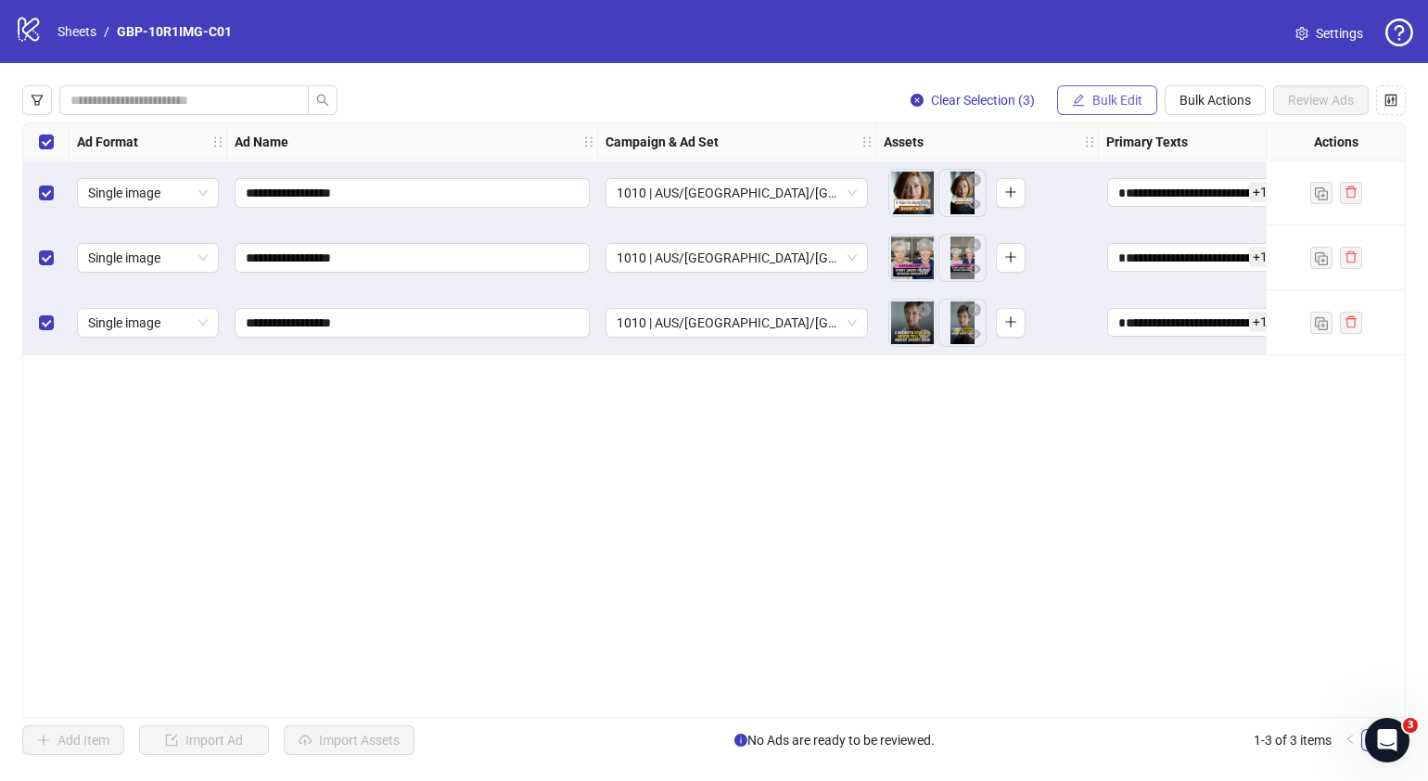
click at [1109, 98] on span "Bulk Edit" at bounding box center [1118, 100] width 50 height 15
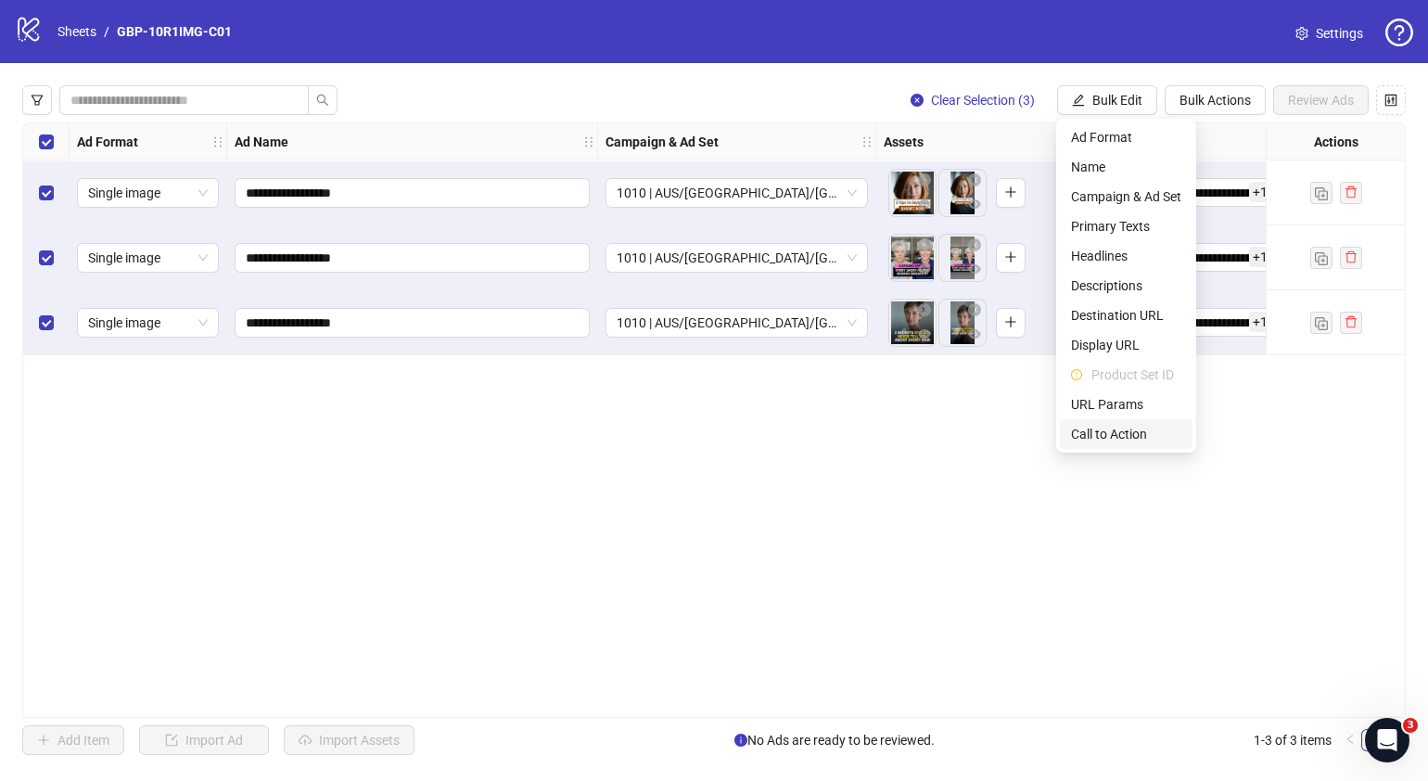
click at [1117, 432] on span "Call to Action" at bounding box center [1126, 434] width 110 height 20
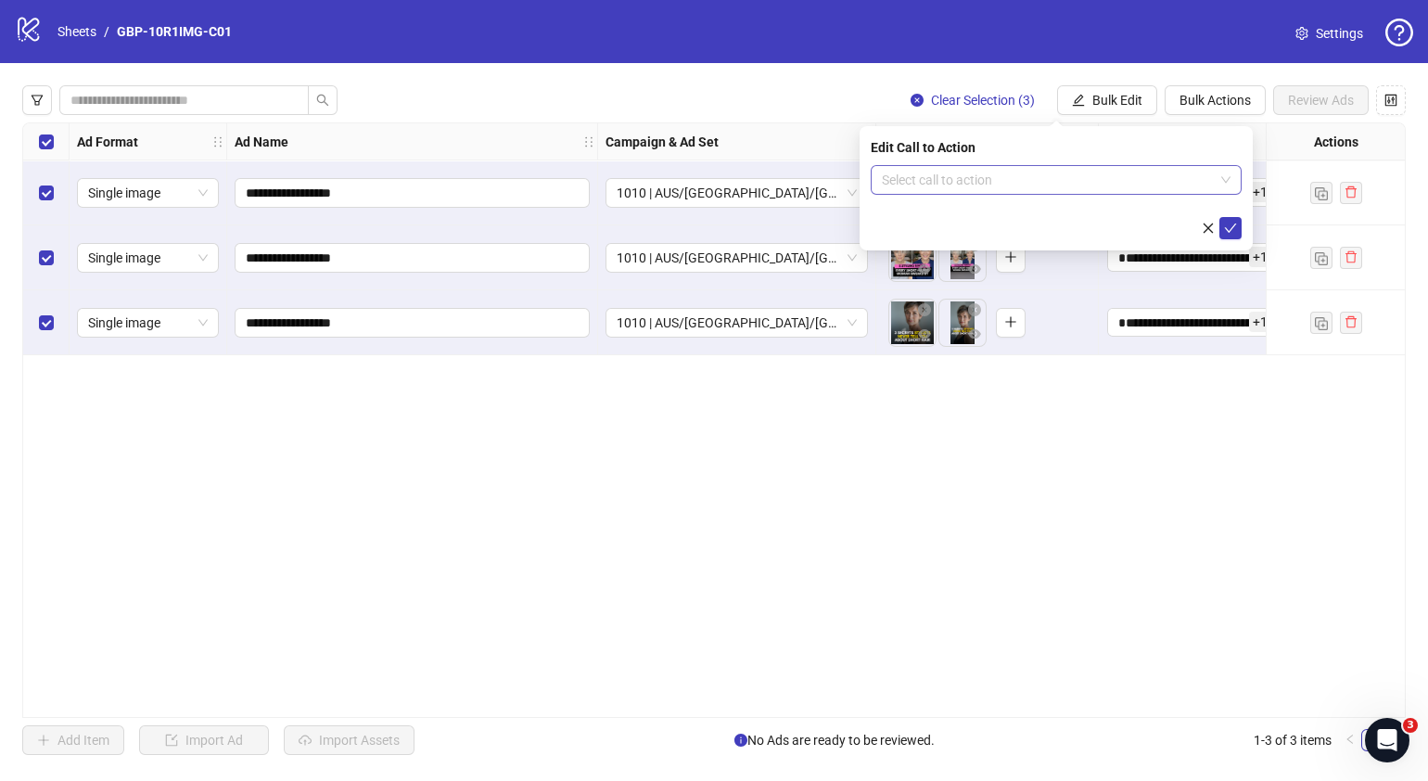
click at [1106, 181] on input "search" at bounding box center [1048, 180] width 332 height 28
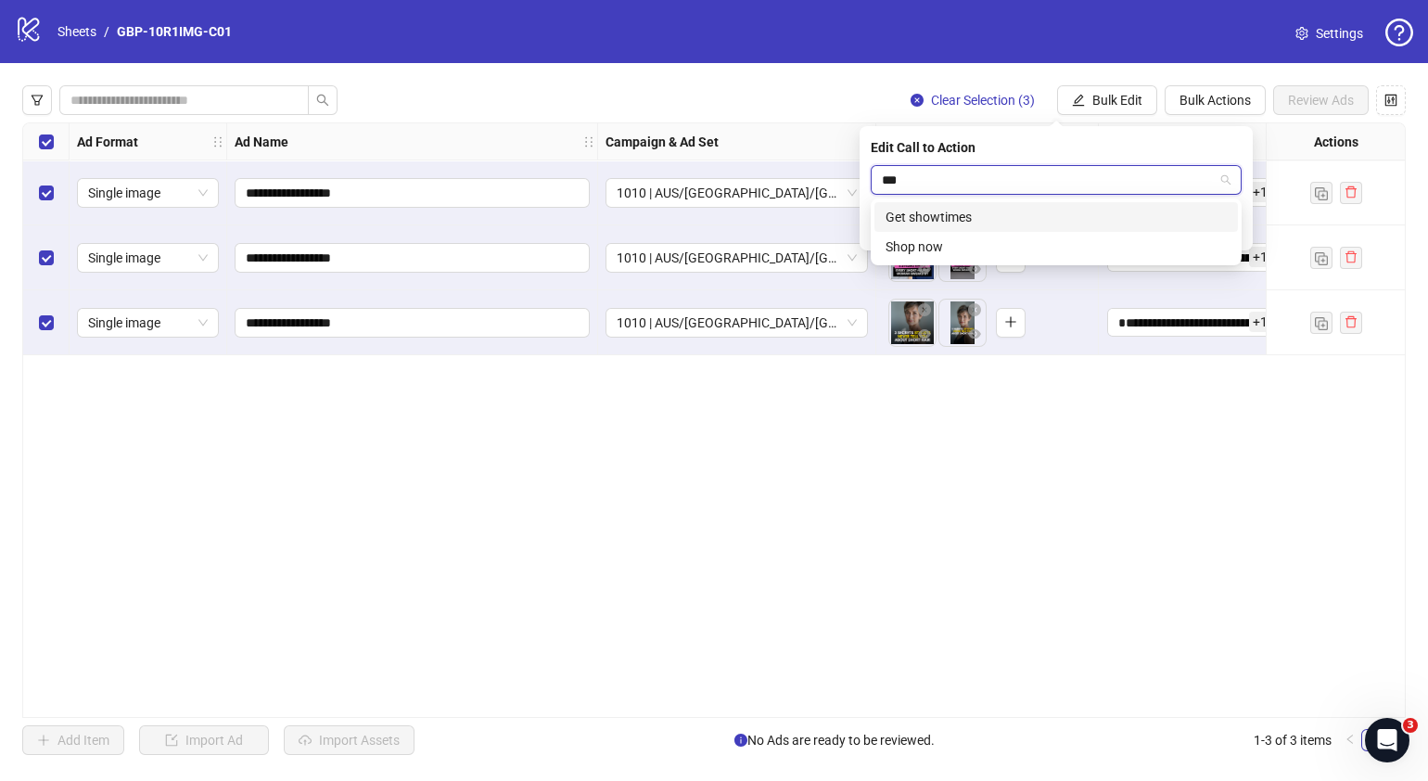
type input "****"
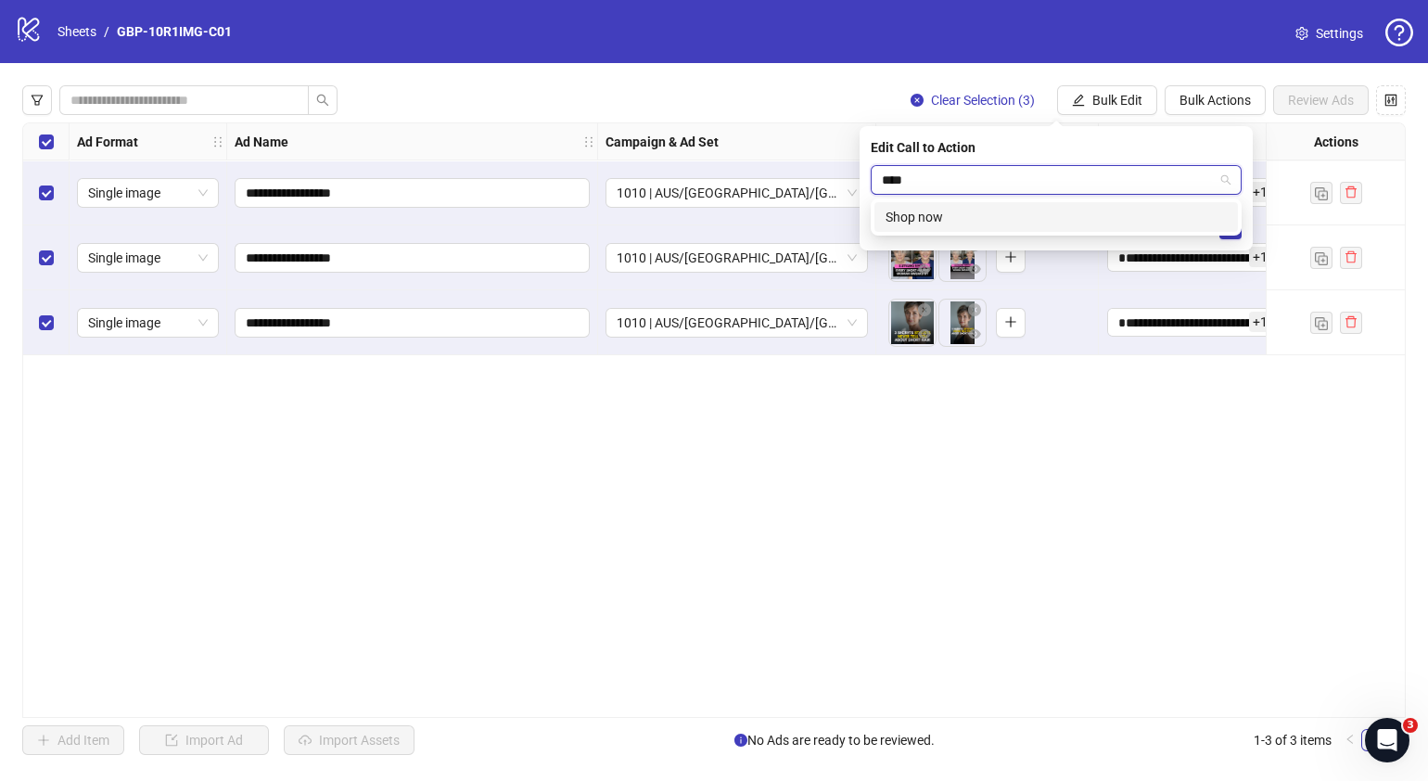
click at [1147, 213] on div "Shop now" at bounding box center [1056, 217] width 341 height 20
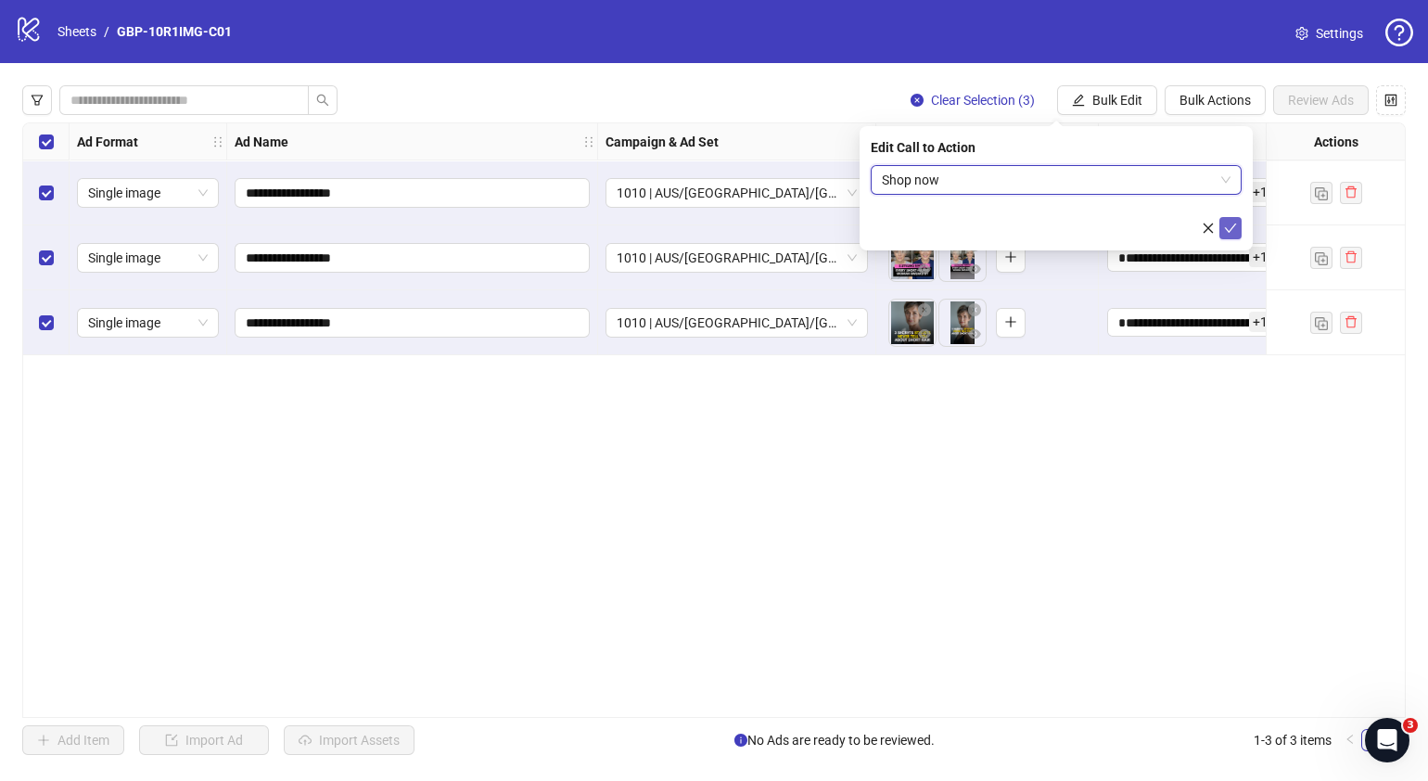
click at [1228, 226] on icon "check" at bounding box center [1230, 228] width 13 height 13
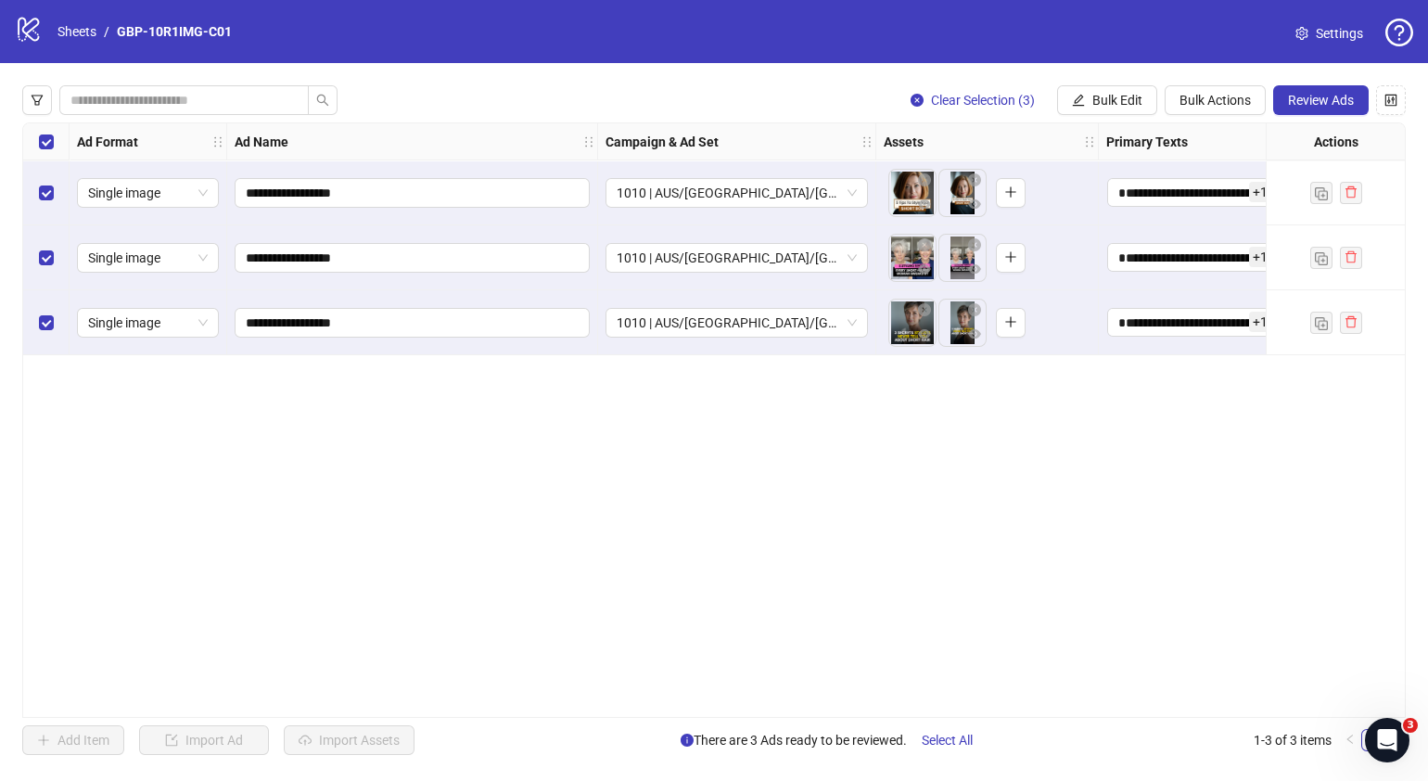
click at [811, 566] on div "**********" at bounding box center [714, 419] width 1384 height 595
click at [652, 705] on div "**********" at bounding box center [714, 419] width 1384 height 595
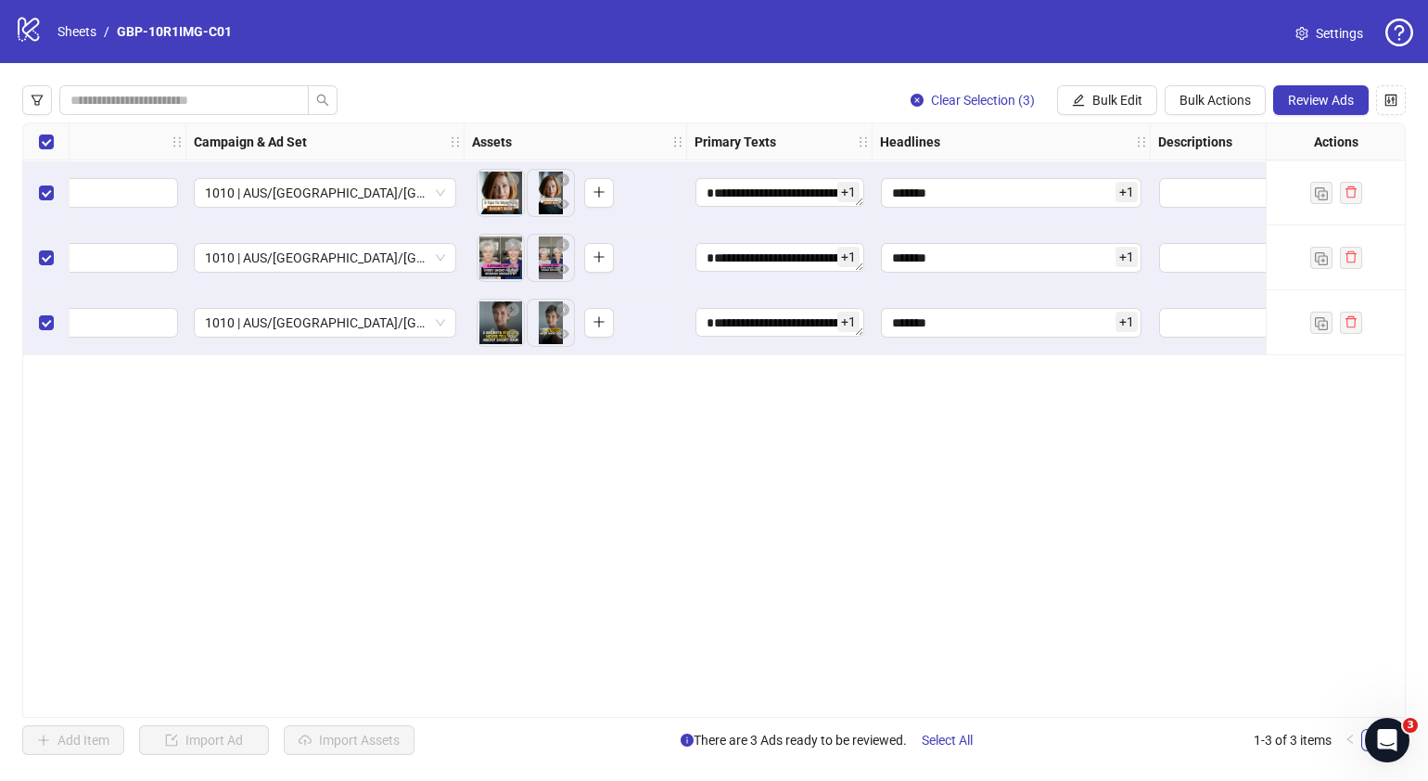
scroll to position [0, 609]
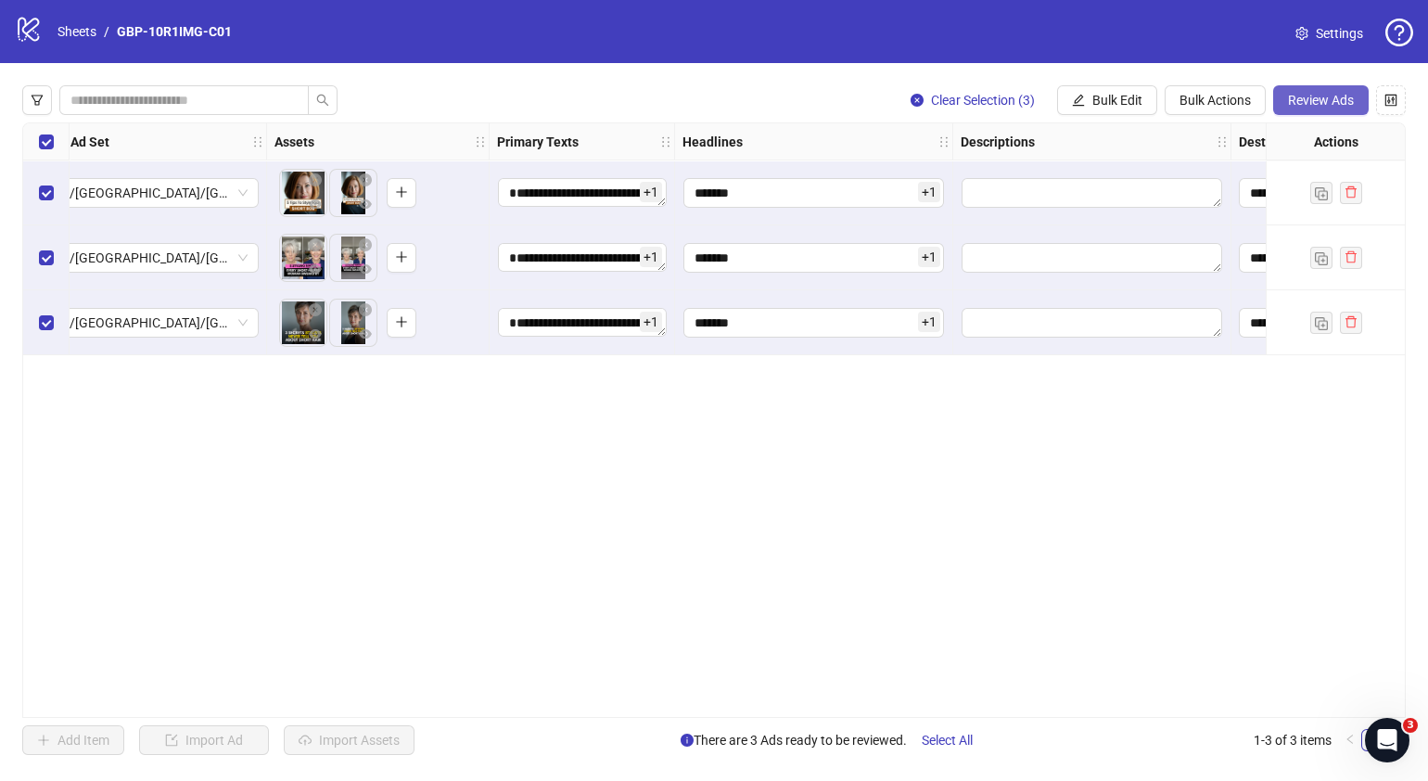
click at [1298, 99] on span "Review Ads" at bounding box center [1321, 100] width 66 height 15
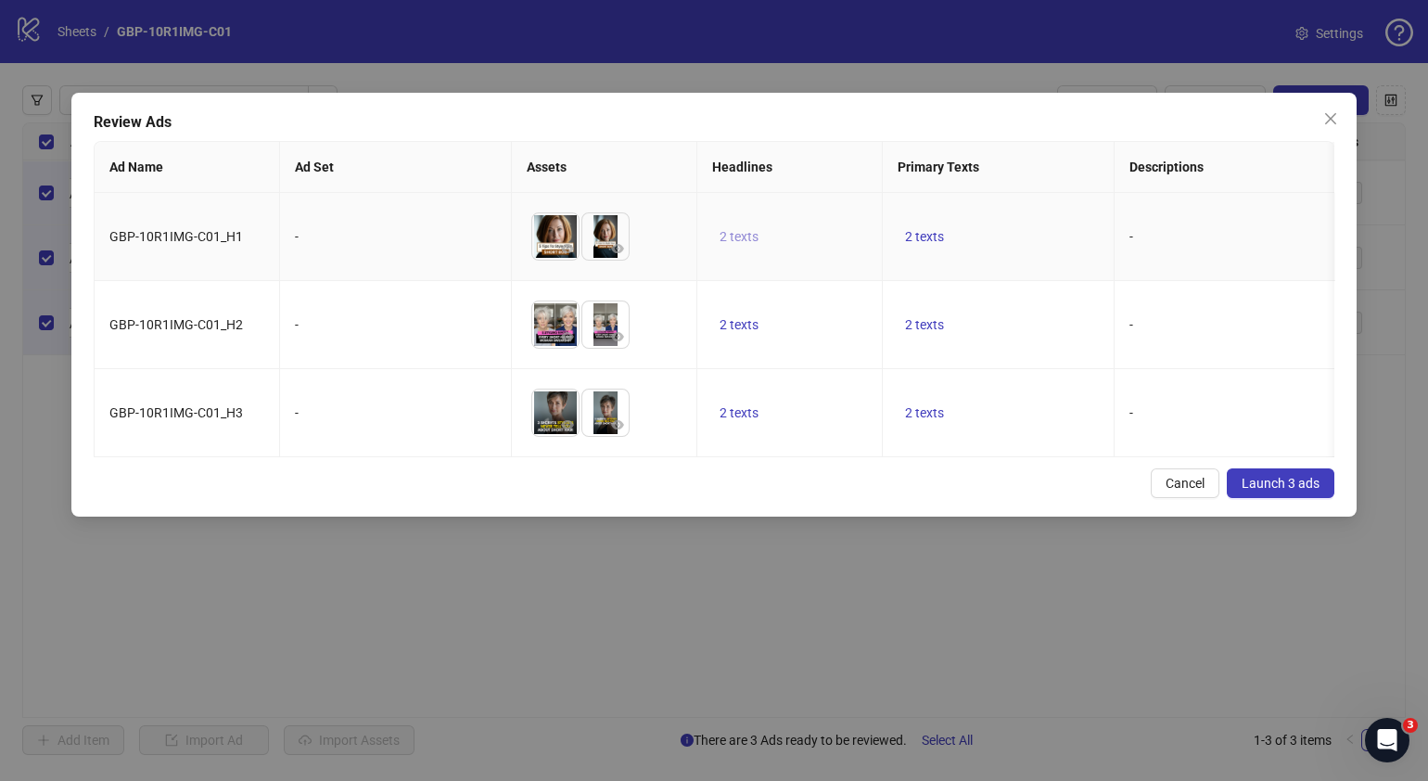
click at [757, 235] on span "2 texts" at bounding box center [739, 236] width 39 height 15
click at [1026, 219] on icon "caret-right" at bounding box center [1029, 223] width 6 height 9
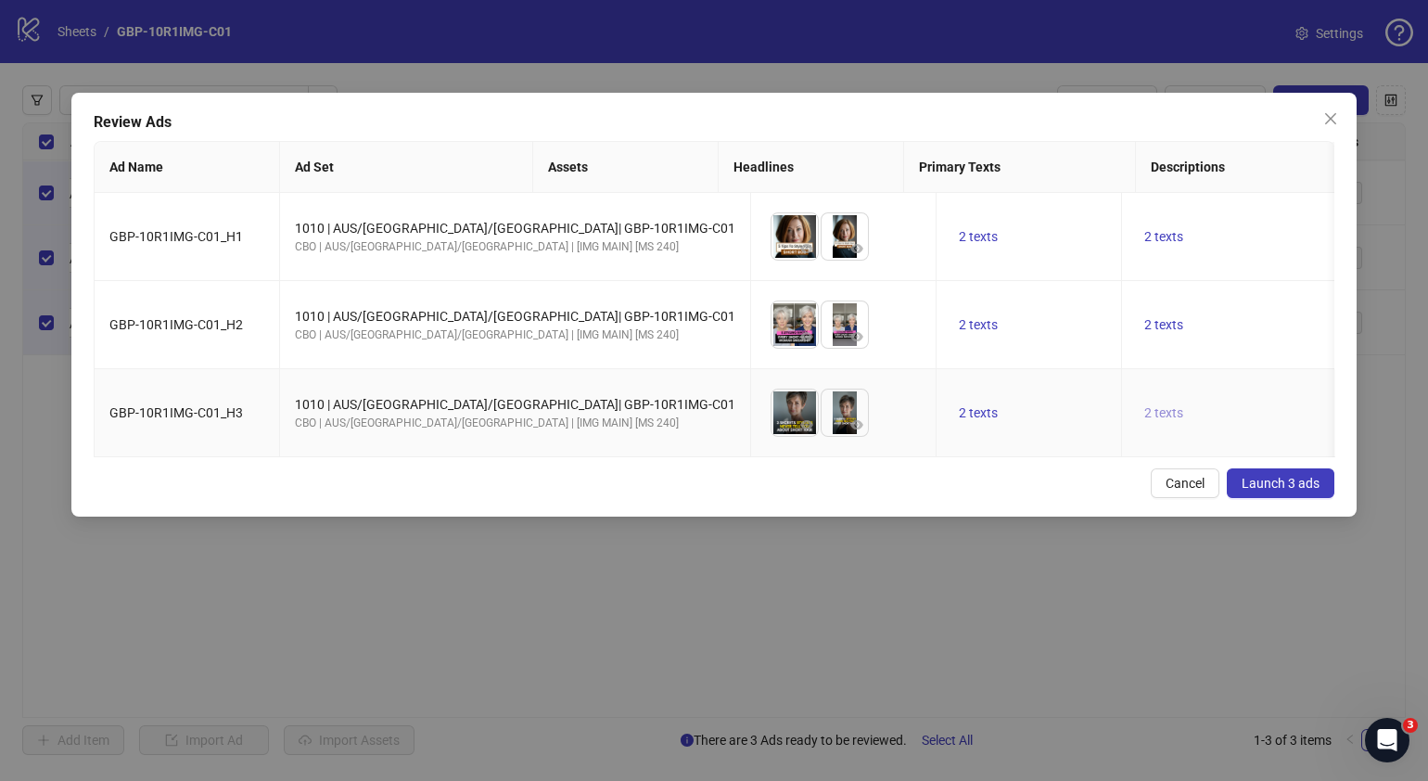
click at [1145, 420] on span "2 texts" at bounding box center [1164, 412] width 39 height 15
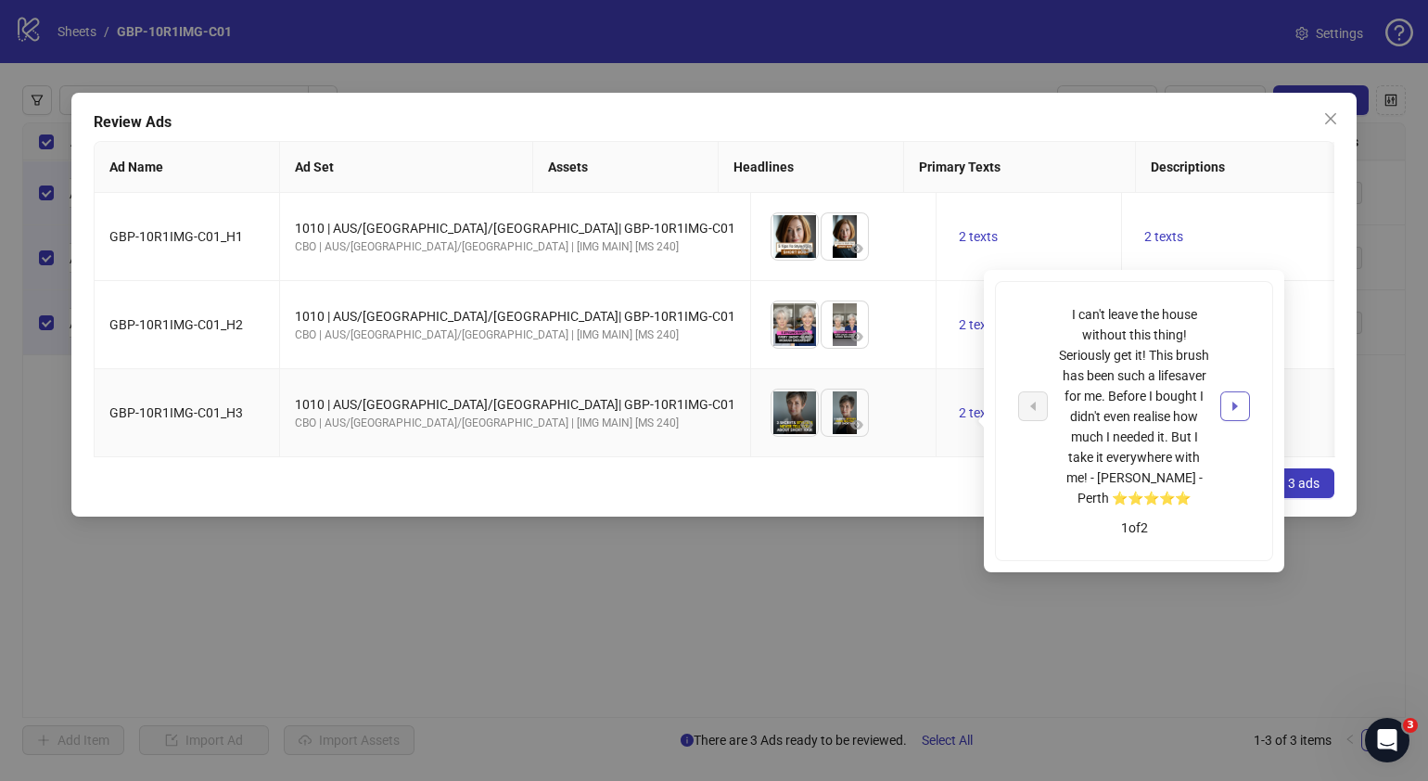
click at [1229, 402] on icon "caret-right" at bounding box center [1235, 406] width 13 height 13
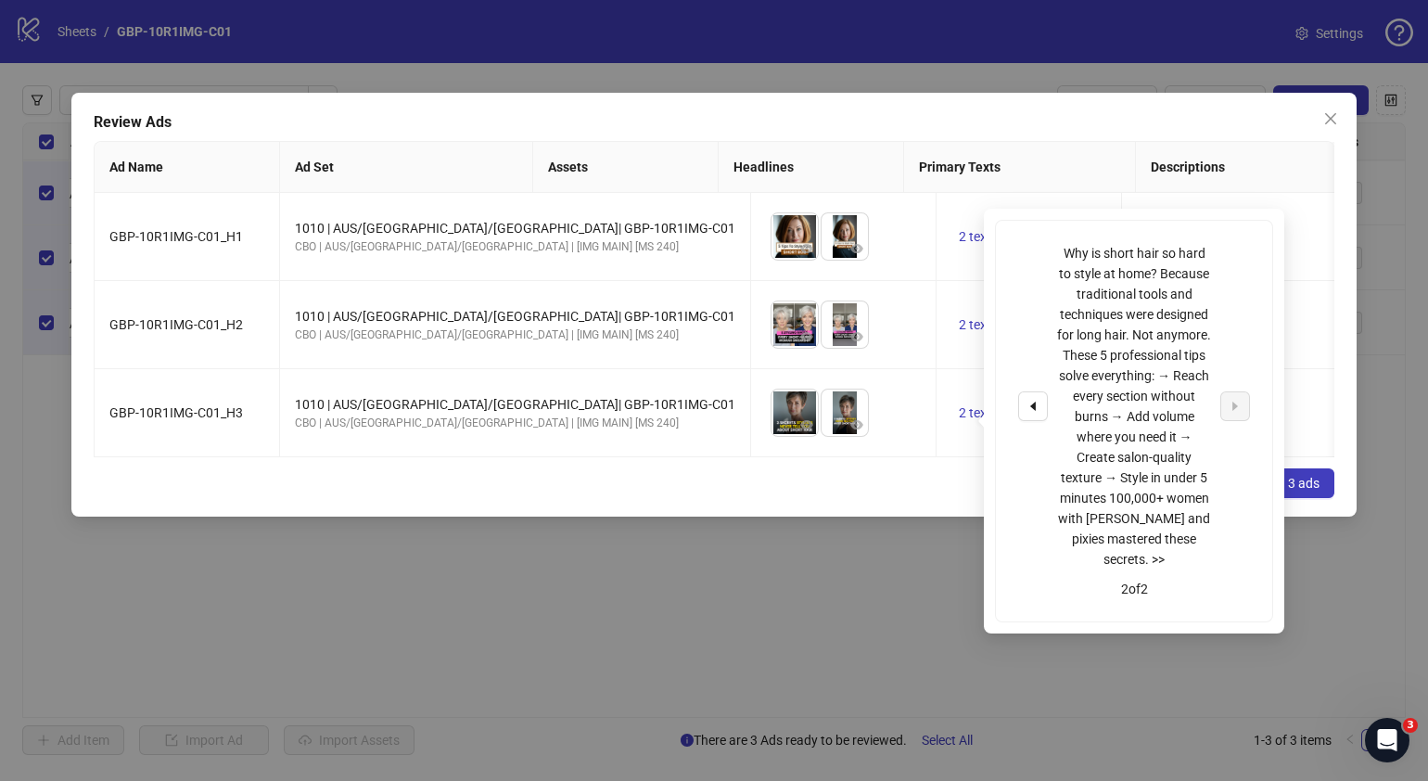
click at [852, 498] on div "Cancel Launch 3 ads" at bounding box center [714, 483] width 1241 height 30
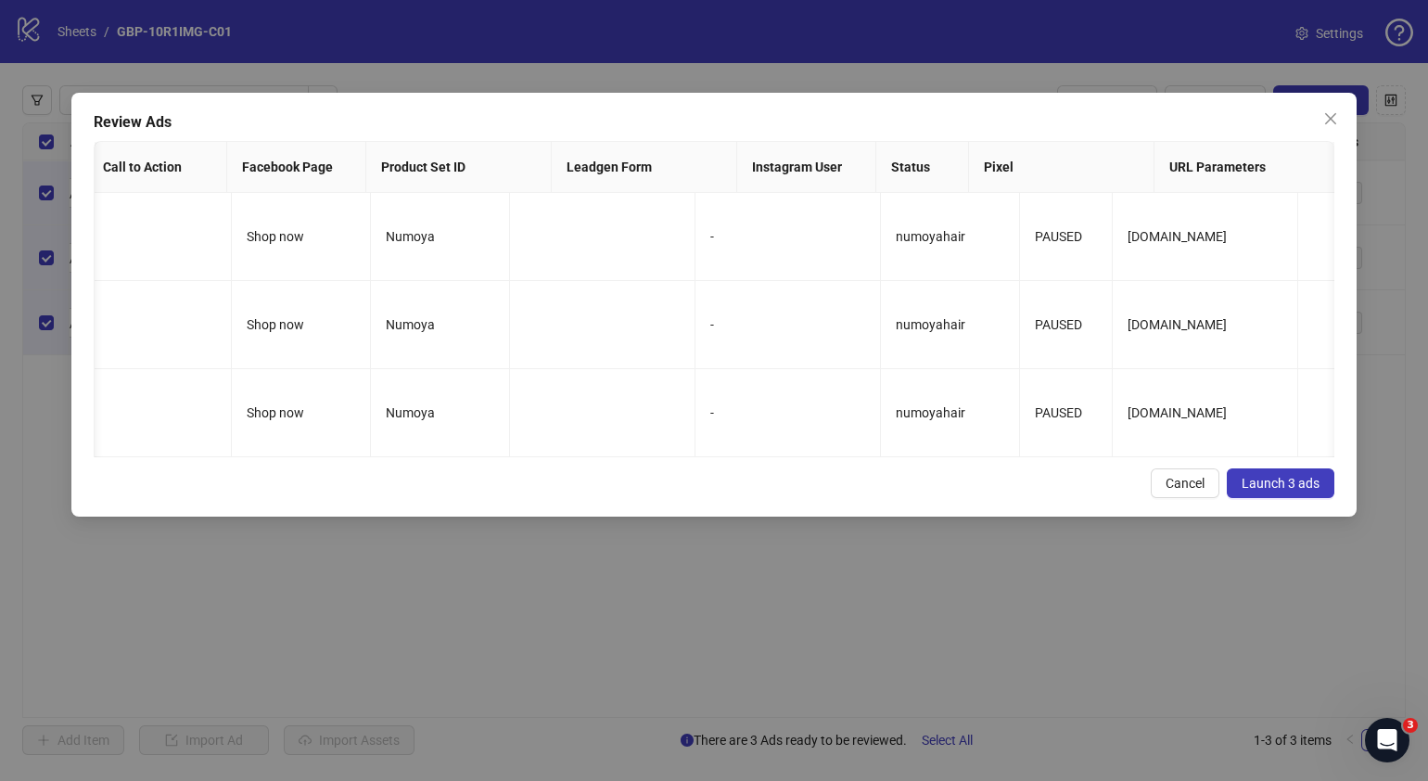
scroll to position [0, 0]
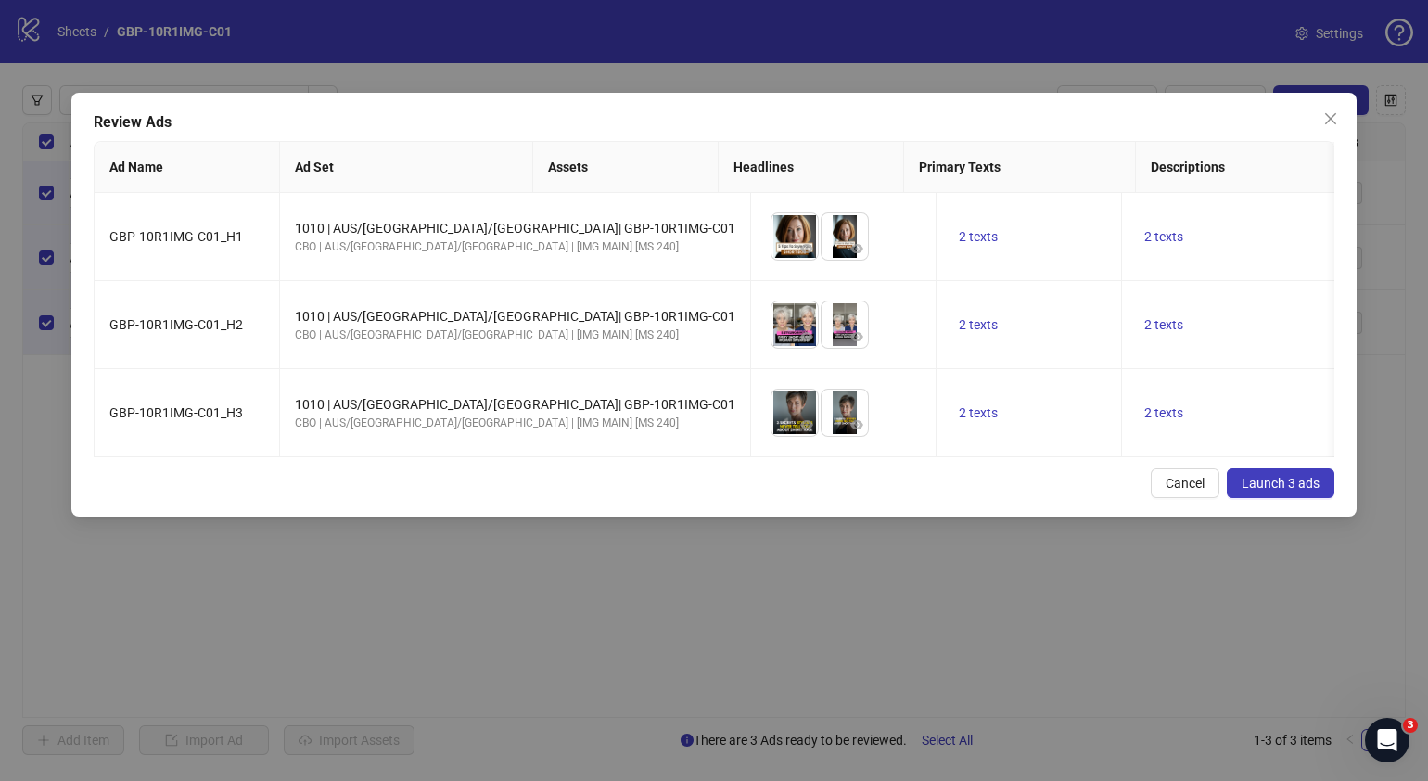
click at [1285, 491] on span "Launch 3 ads" at bounding box center [1281, 483] width 78 height 15
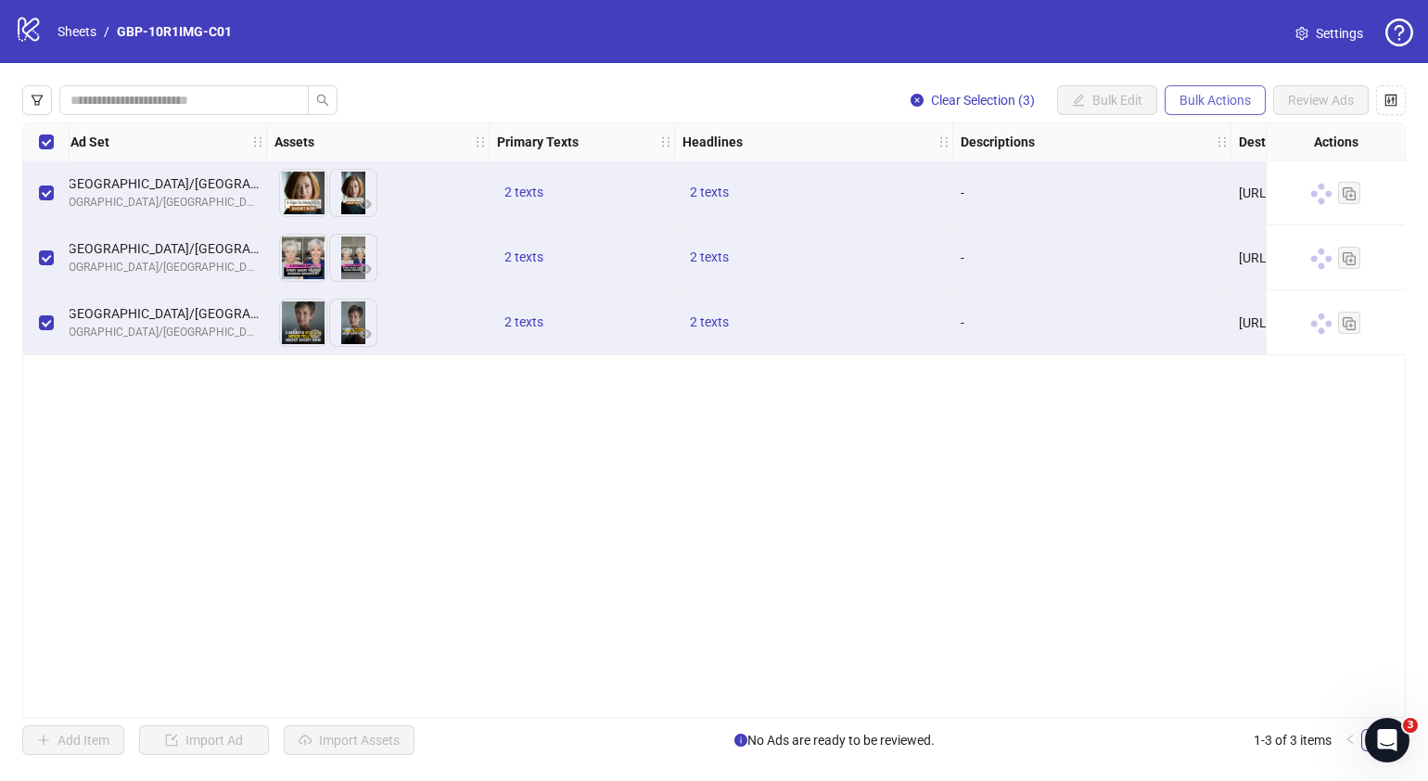
click at [1238, 109] on button "Bulk Actions" at bounding box center [1215, 100] width 101 height 30
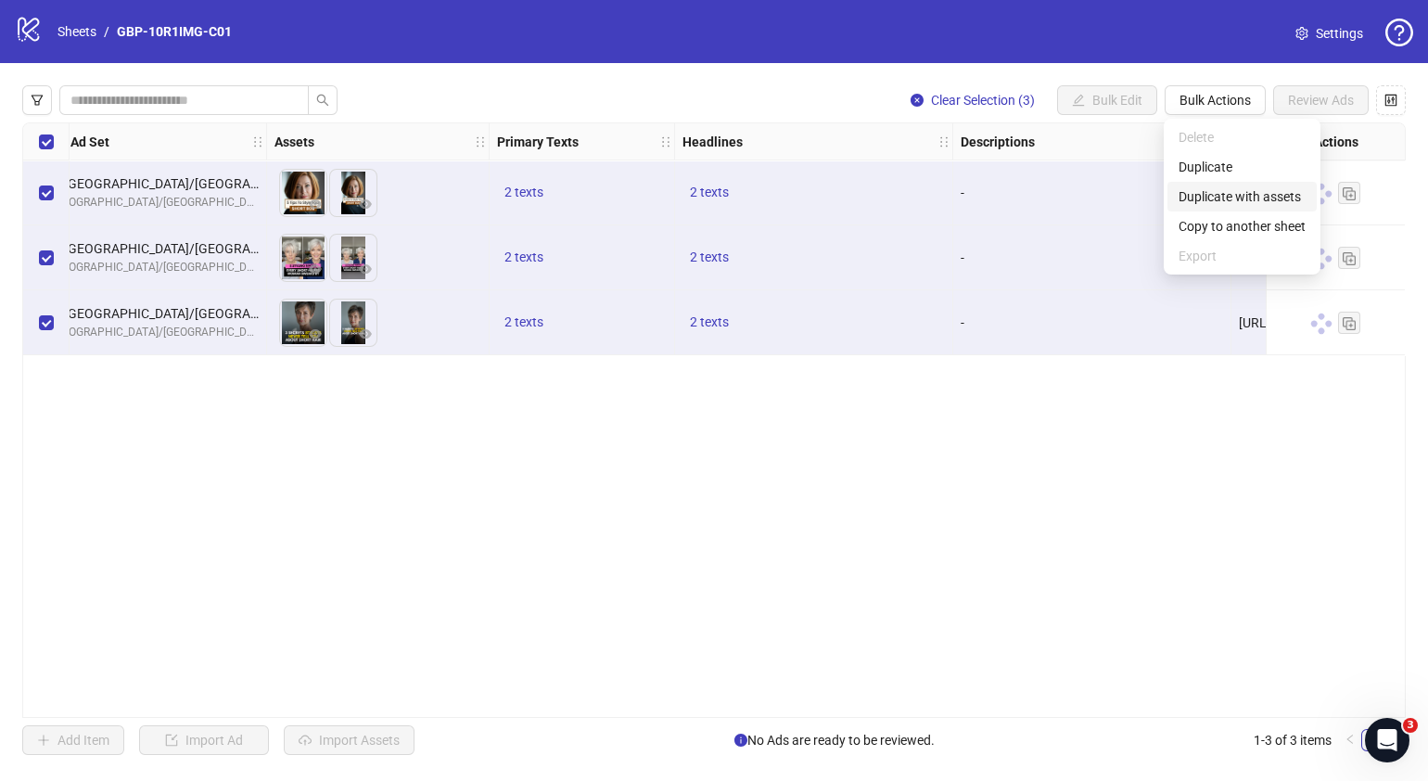
click at [1252, 198] on span "Duplicate with assets" at bounding box center [1242, 196] width 127 height 20
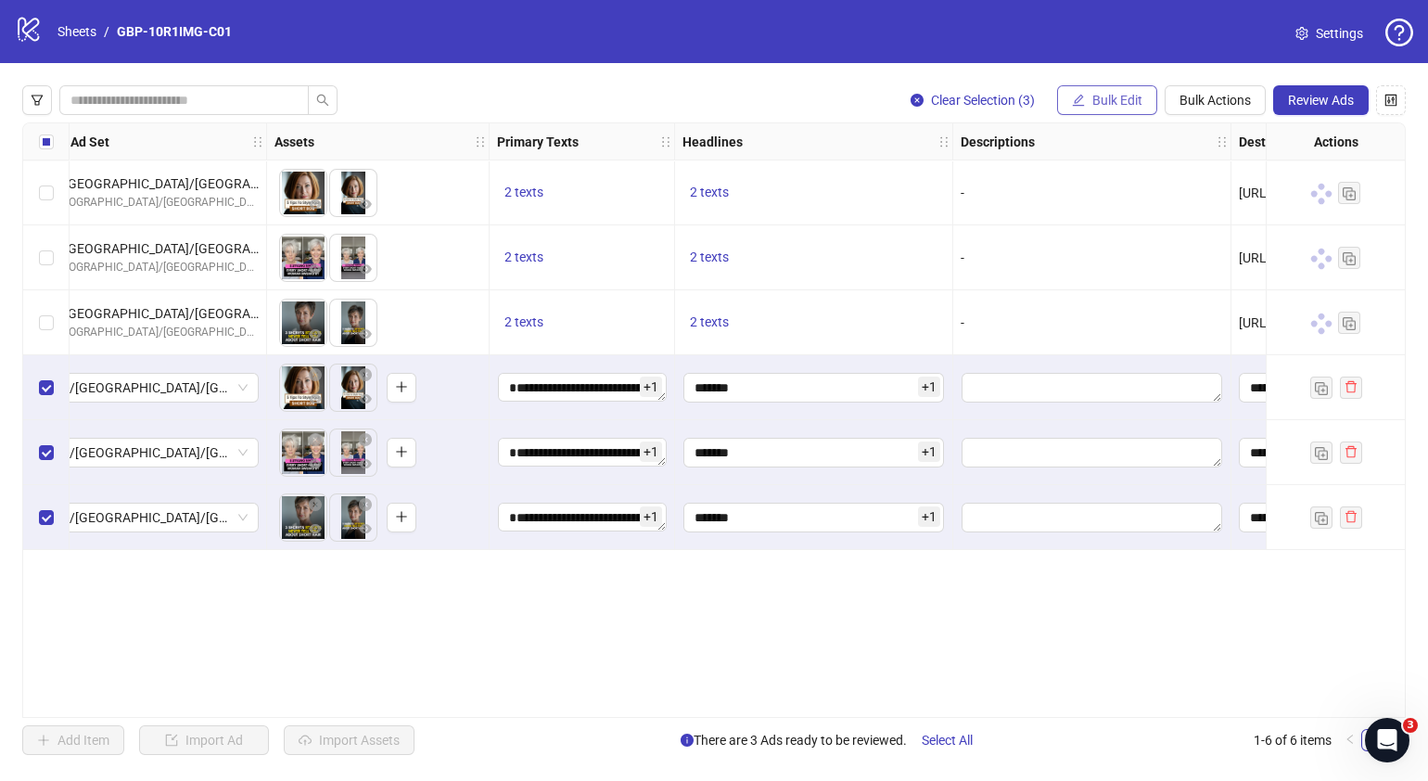
click at [1076, 106] on span "button" at bounding box center [1078, 100] width 13 height 15
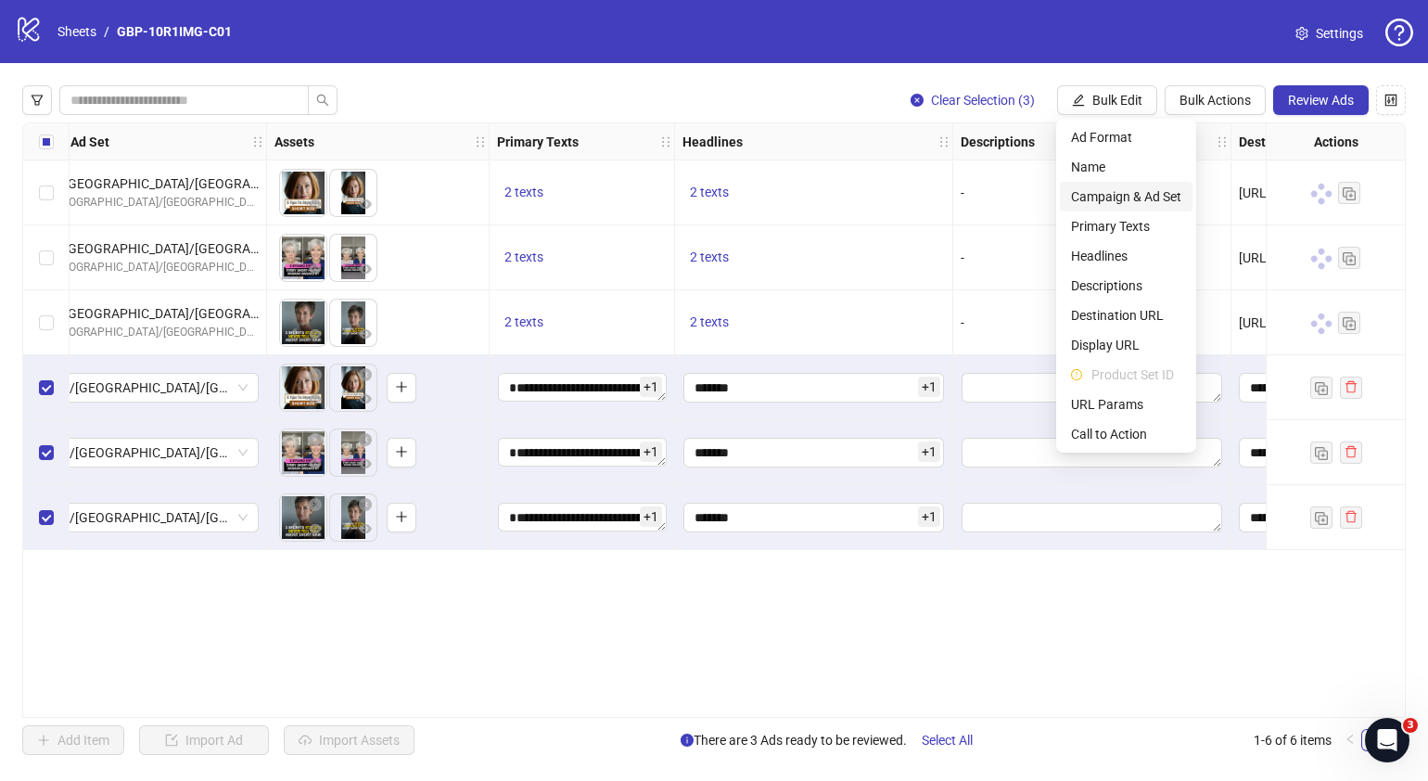
click at [1125, 199] on span "Campaign & Ad Set" at bounding box center [1126, 196] width 110 height 20
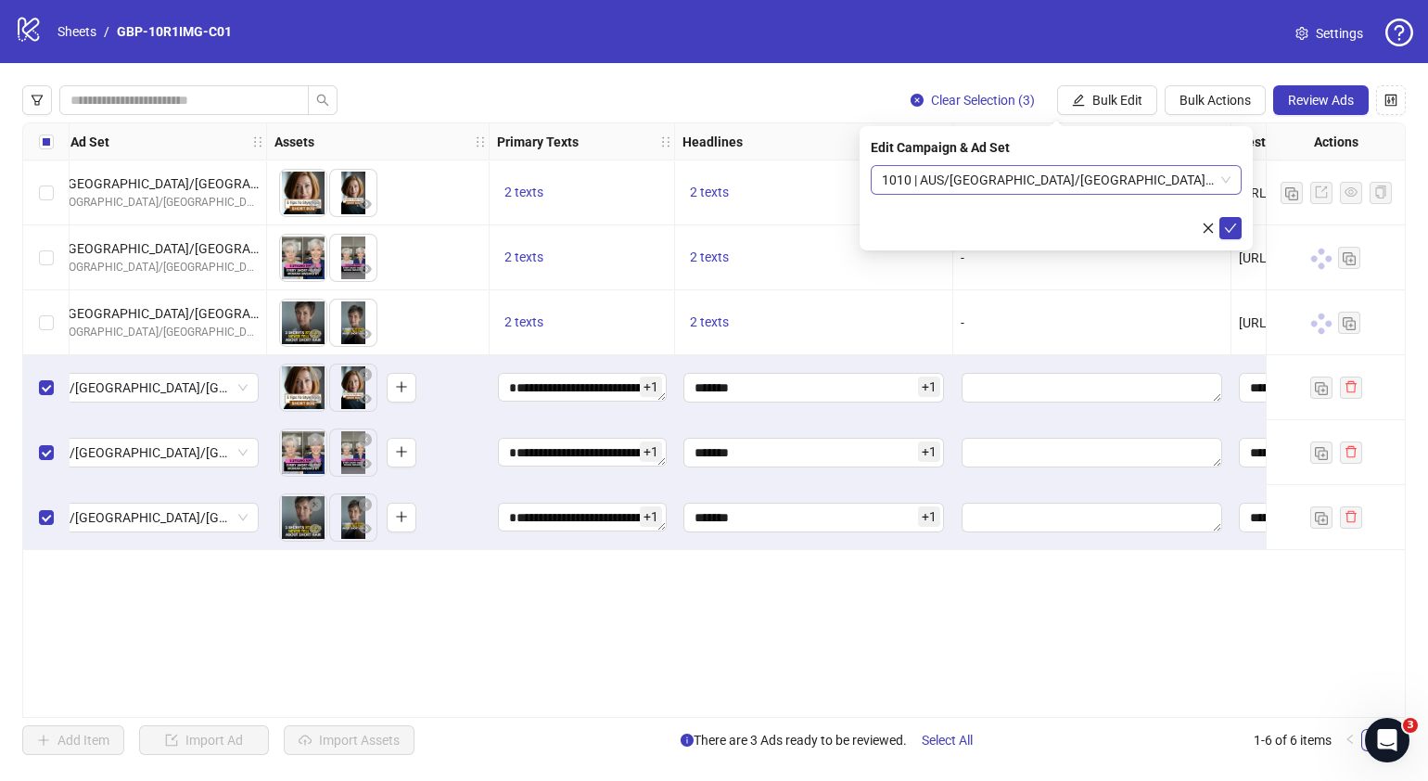
click at [1225, 174] on span "1010 | AUS/[GEOGRAPHIC_DATA]/[GEOGRAPHIC_DATA]| GBP-10R1IMG-C01" at bounding box center [1056, 180] width 349 height 28
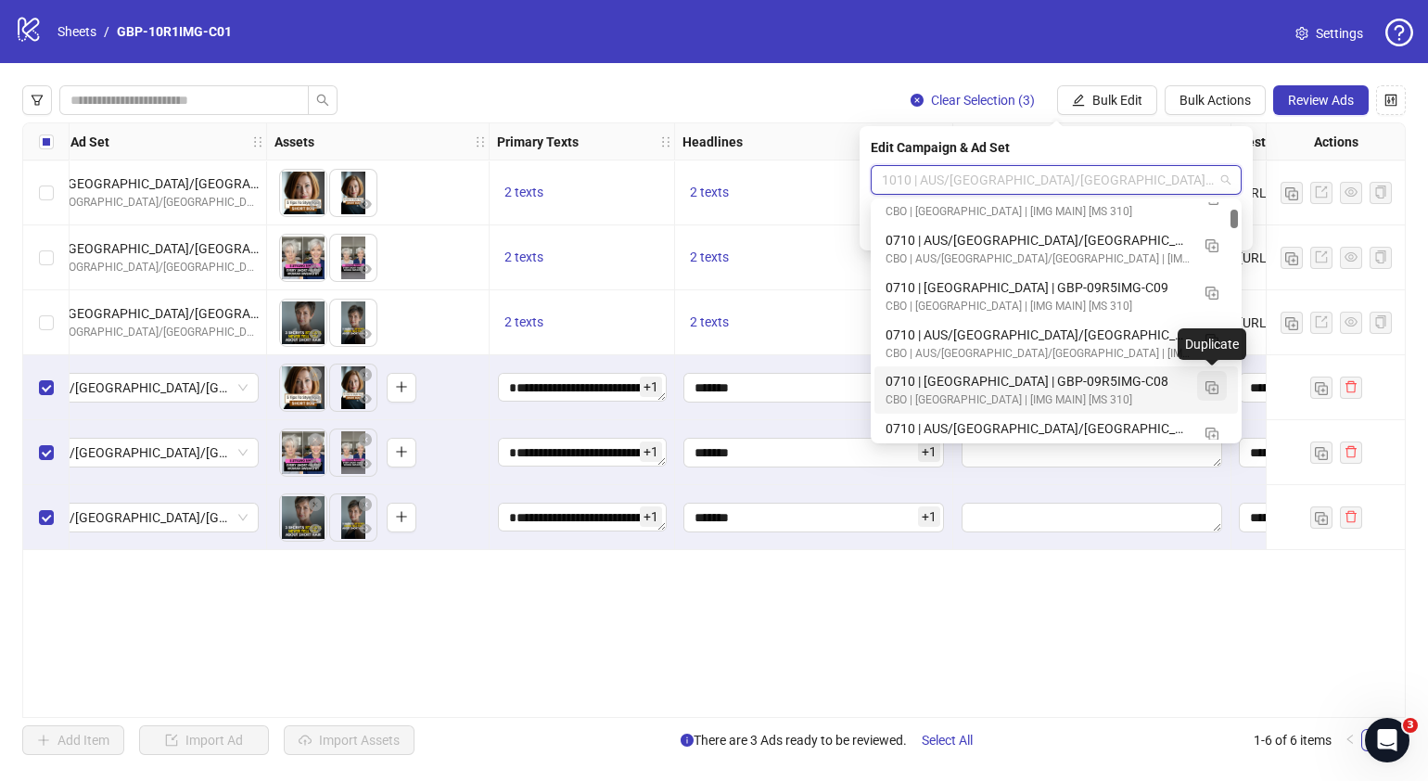
click at [1213, 386] on img "button" at bounding box center [1212, 387] width 13 height 13
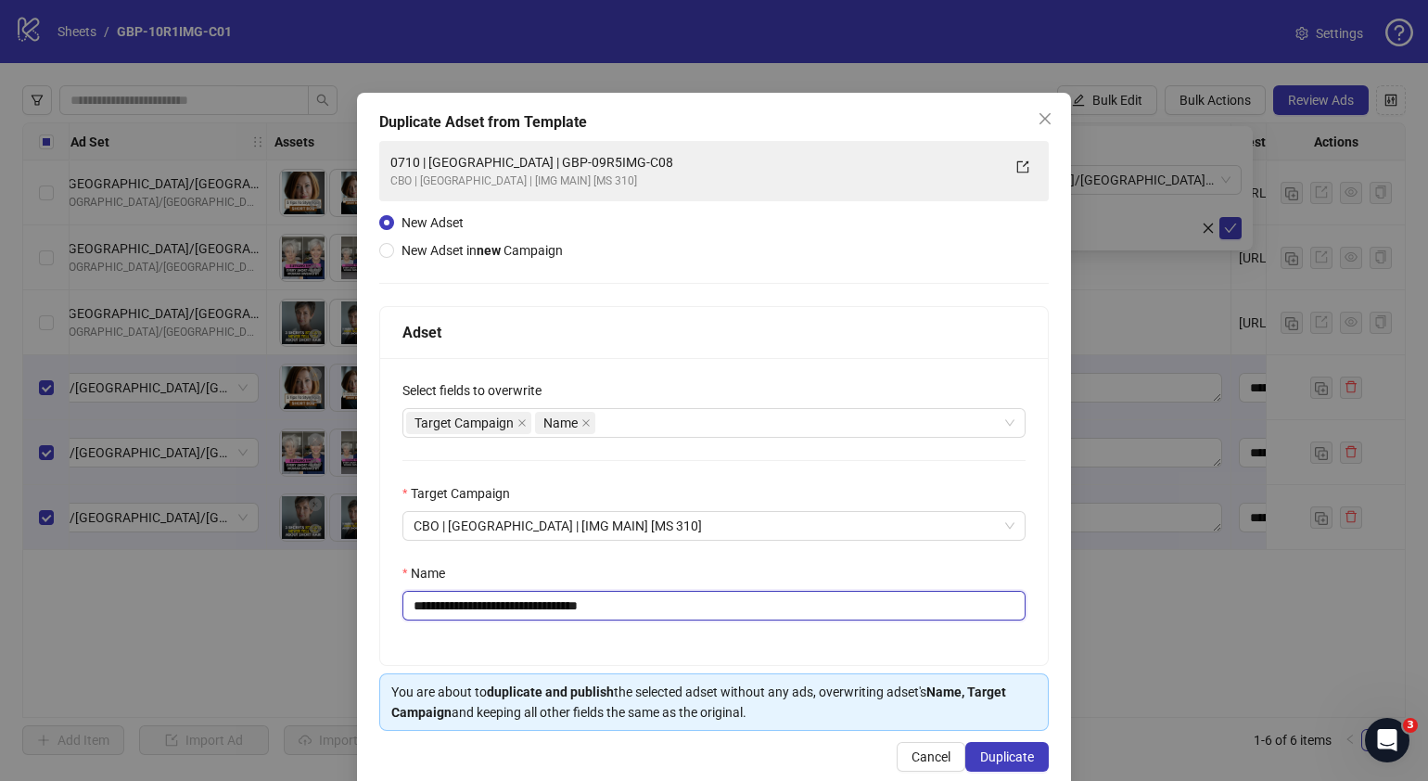
drag, startPoint x: 642, startPoint y: 604, endPoint x: 482, endPoint y: 617, distance: 160.1
click at [482, 617] on input "**********" at bounding box center [714, 606] width 623 height 30
paste input "text"
click at [422, 605] on input "**********" at bounding box center [714, 606] width 623 height 30
type input "**********"
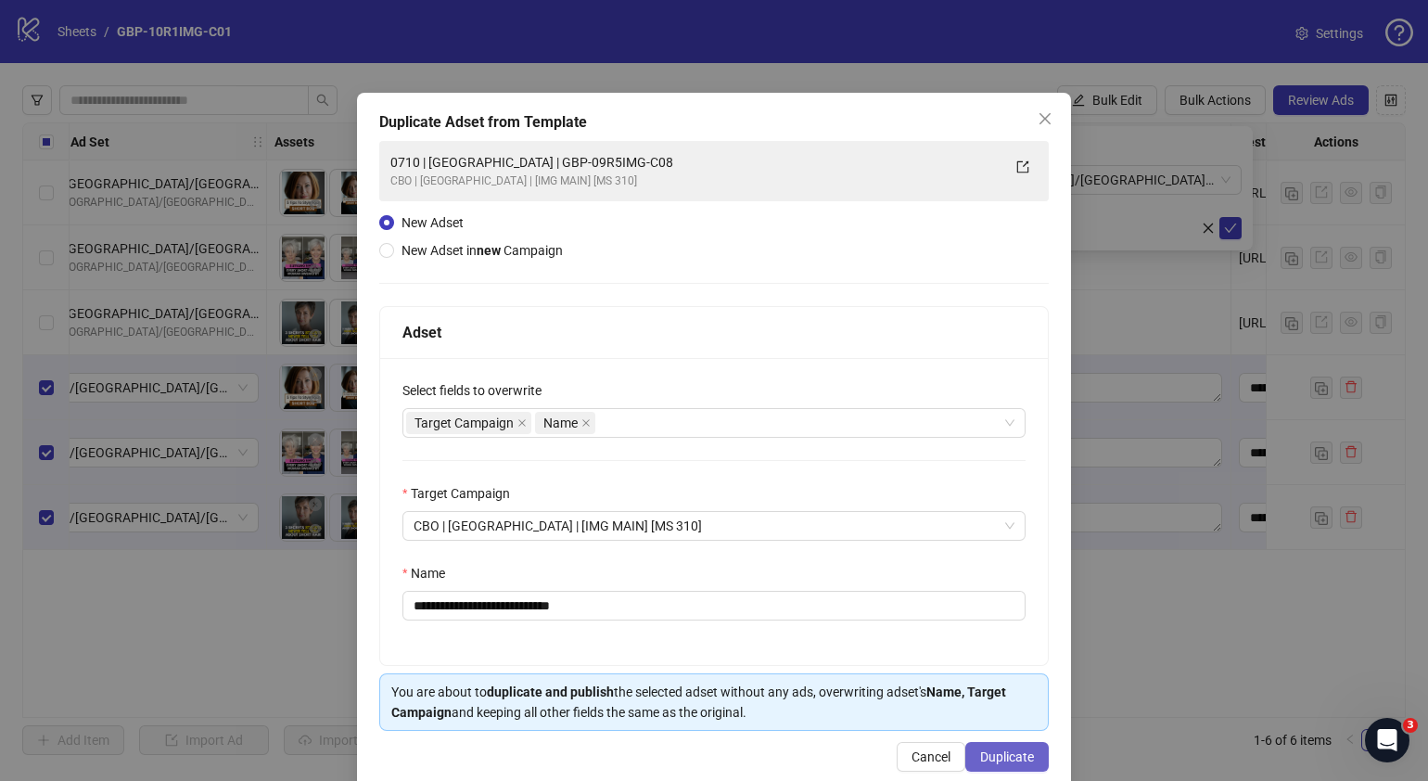
click at [1004, 749] on span "Duplicate" at bounding box center [1007, 756] width 54 height 15
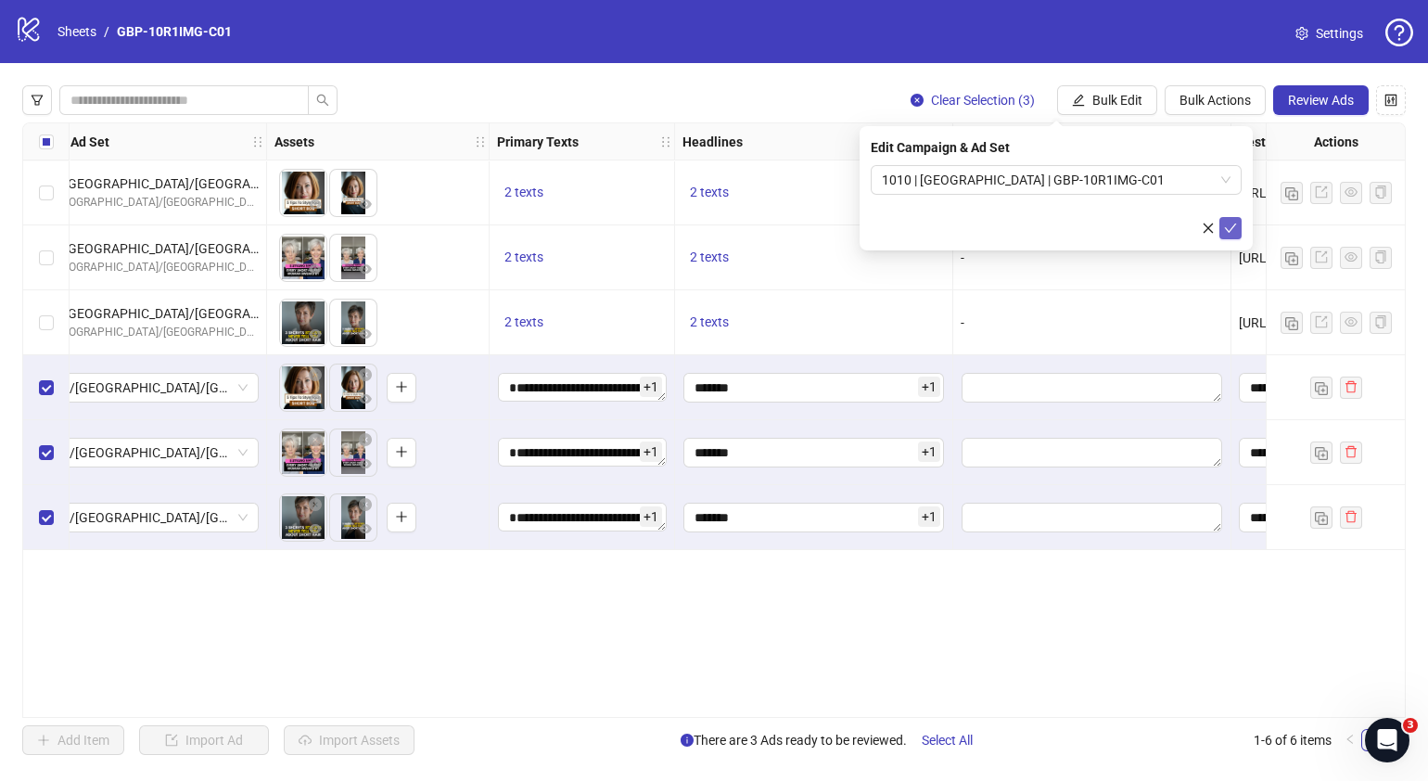
click at [1234, 228] on icon "check" at bounding box center [1230, 228] width 13 height 13
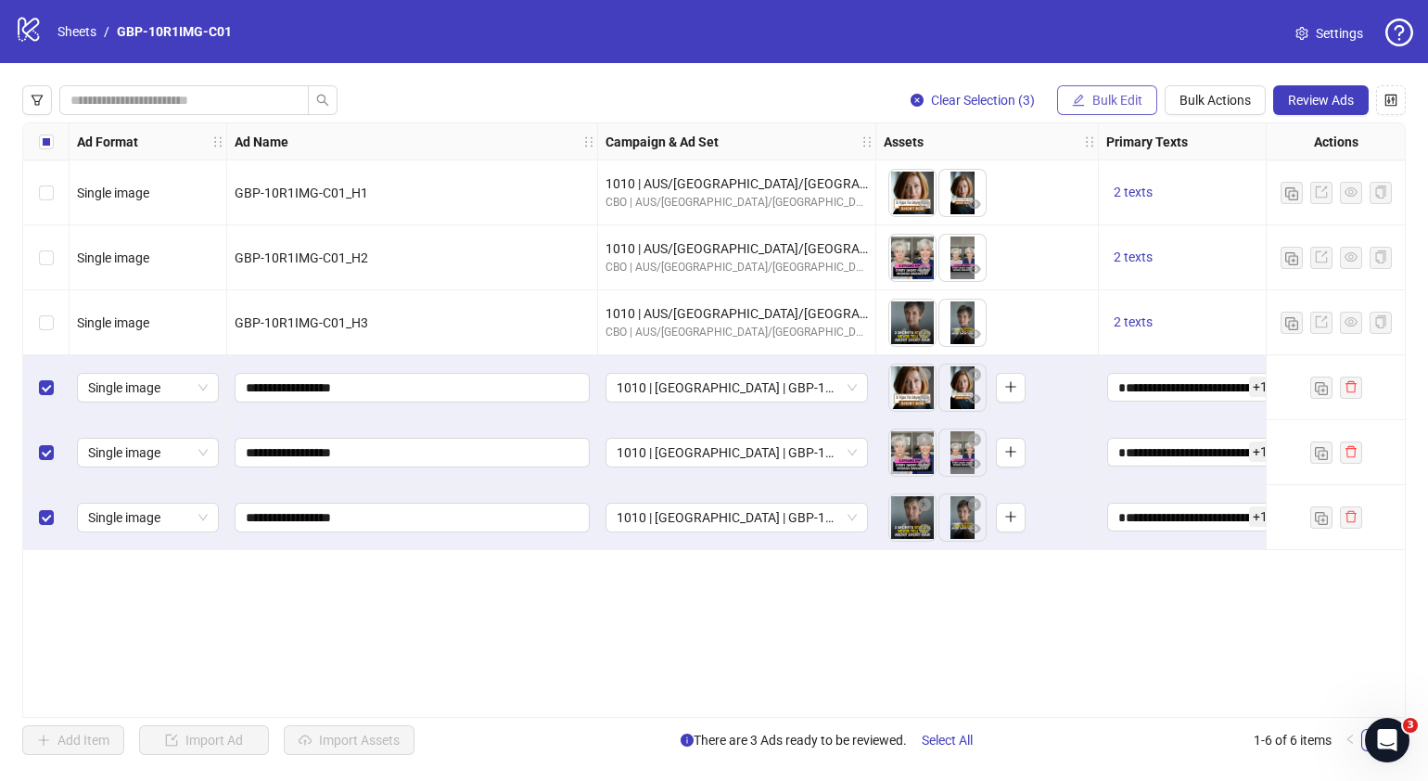
click at [1126, 93] on span "Bulk Edit" at bounding box center [1118, 100] width 50 height 15
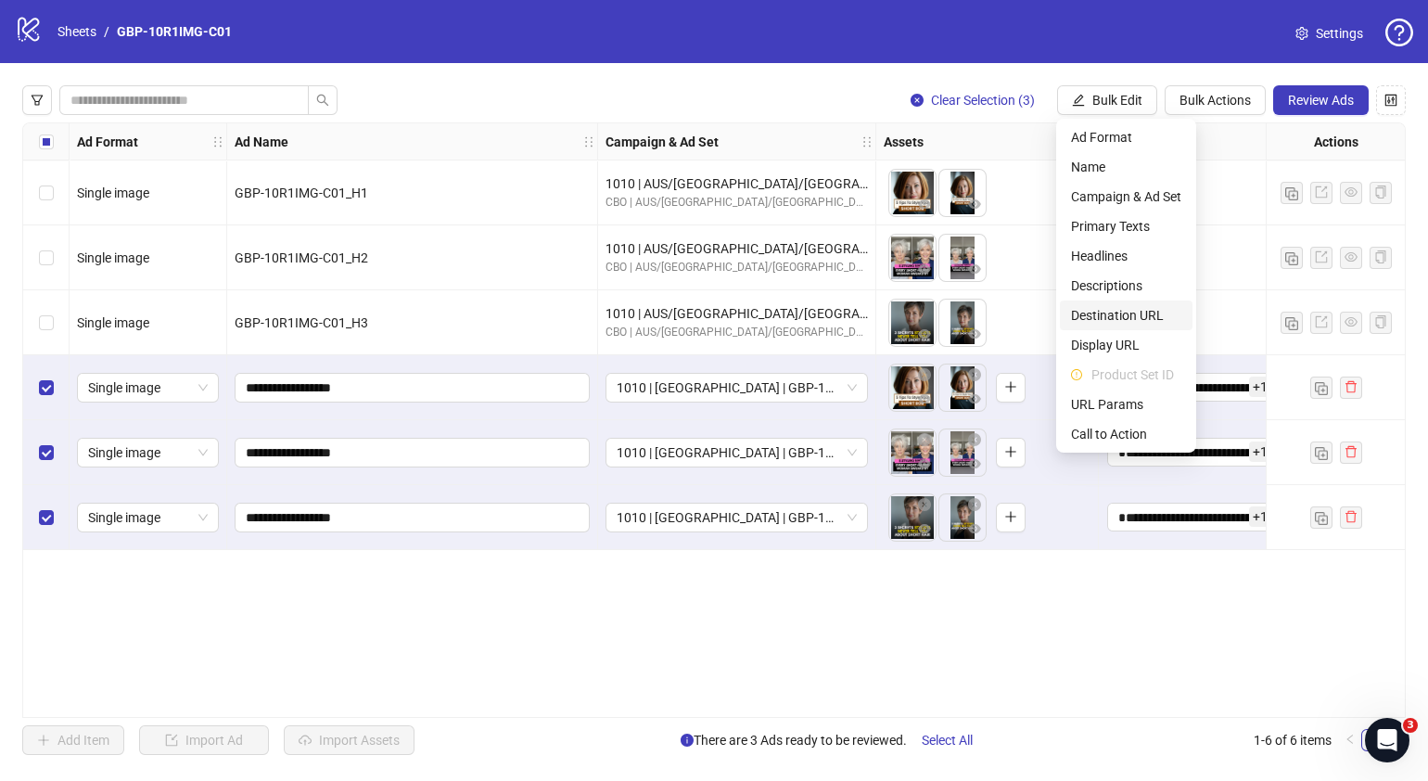
click at [1136, 310] on span "Destination URL" at bounding box center [1126, 315] width 110 height 20
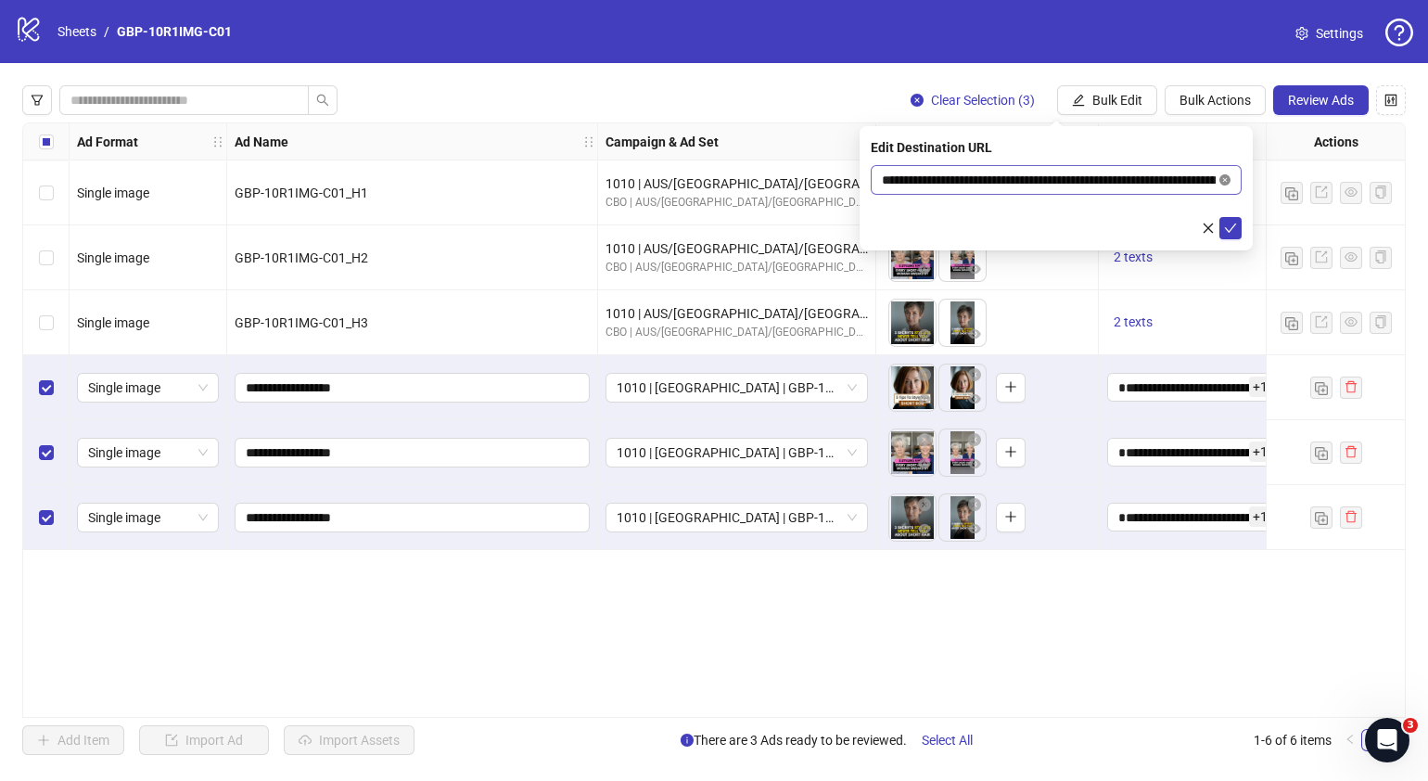
click at [1224, 179] on icon "close-circle" at bounding box center [1225, 179] width 11 height 11
click at [1002, 159] on div "Edit Destination URL" at bounding box center [1056, 188] width 393 height 124
click at [1003, 175] on input "text" at bounding box center [1049, 180] width 334 height 20
paste input "**********"
type input "**********"
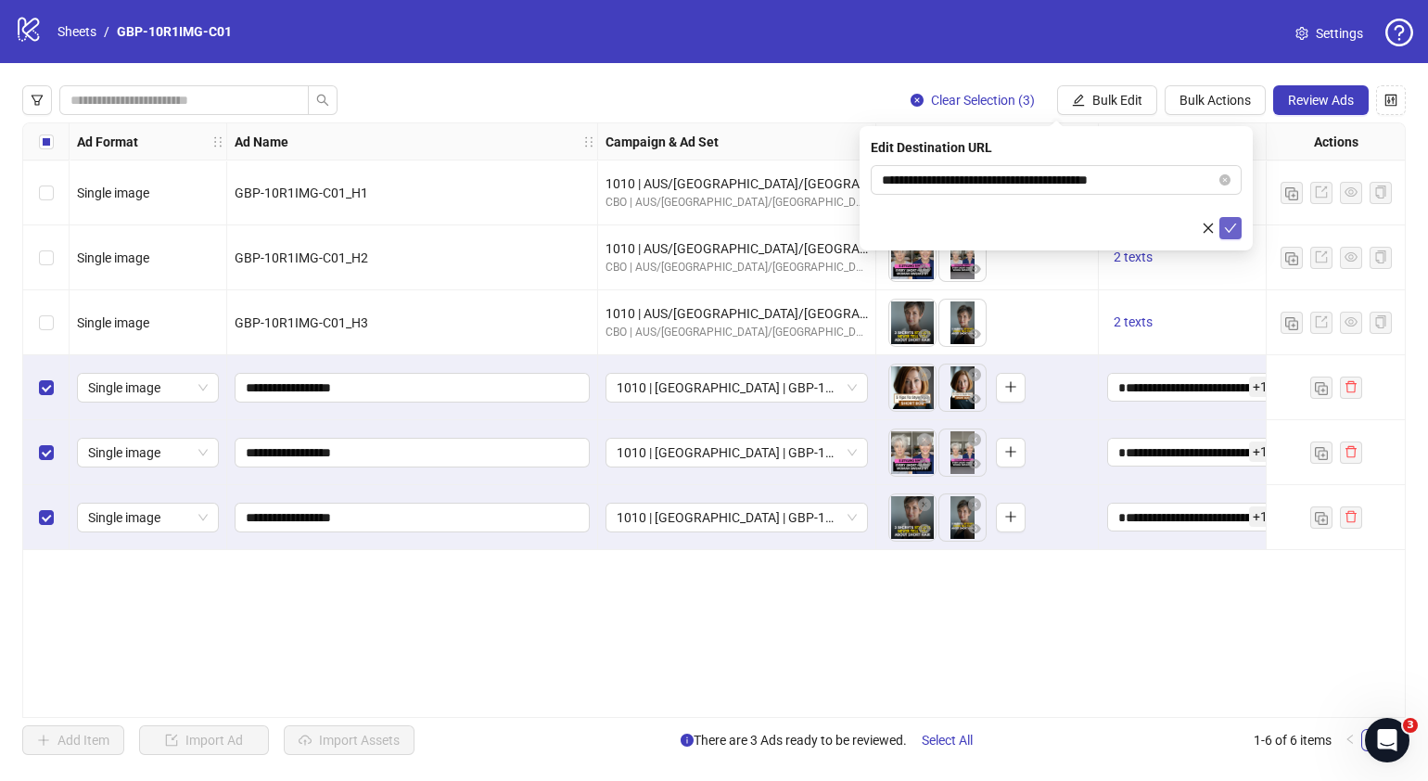
click at [1234, 225] on icon "check" at bounding box center [1231, 228] width 12 height 9
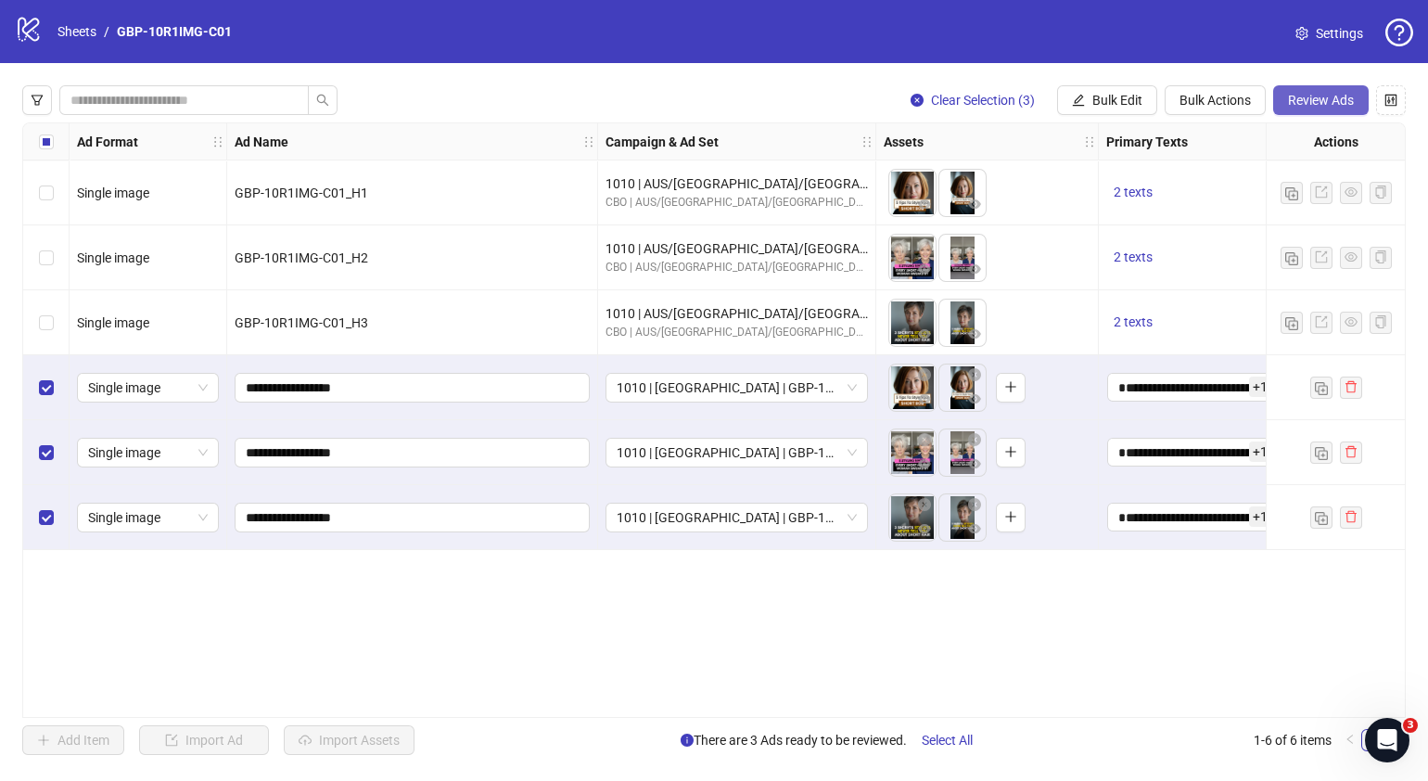
click at [1300, 93] on span "Review Ads" at bounding box center [1321, 100] width 66 height 15
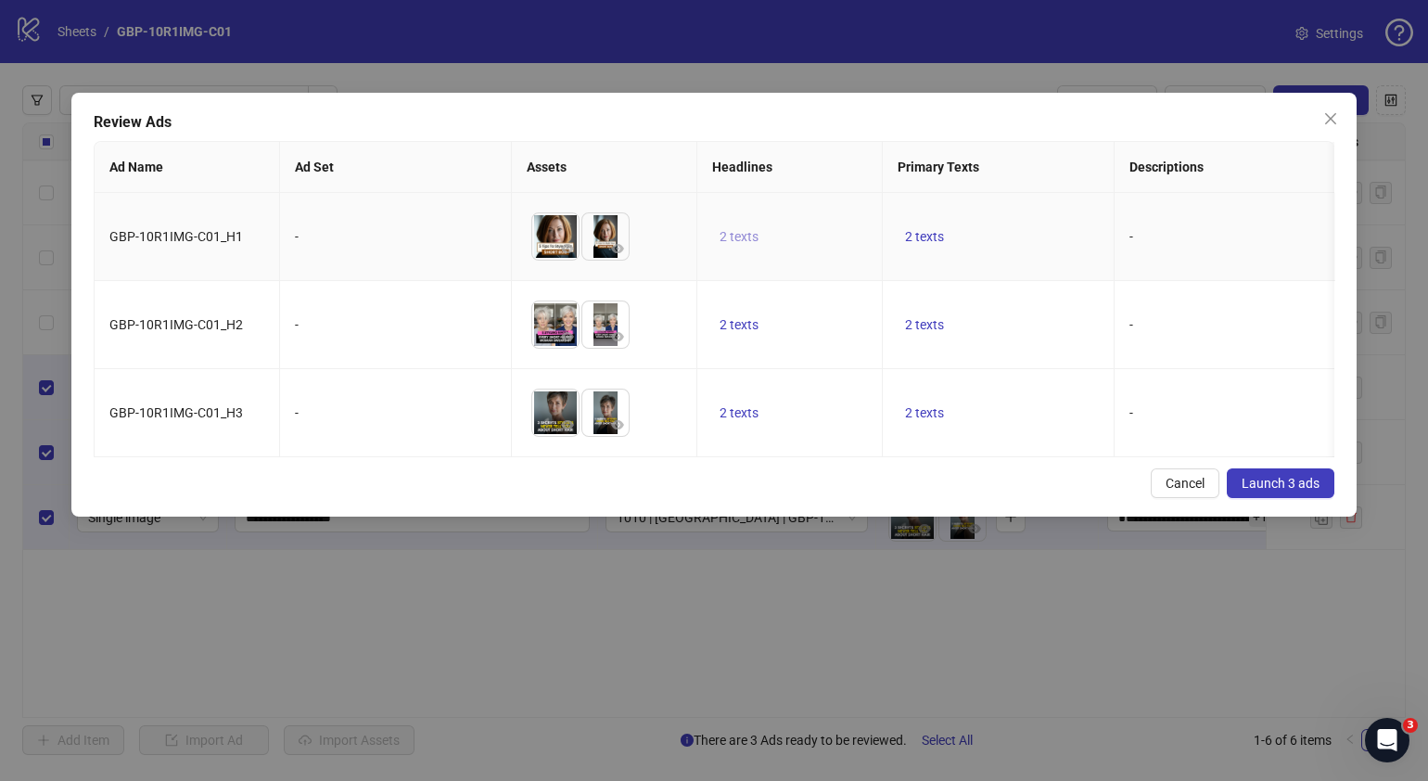
click at [738, 237] on span "2 texts" at bounding box center [739, 236] width 39 height 15
click at [1043, 223] on div "50% OFF 1 of 2" at bounding box center [927, 237] width 276 height 104
click at [1022, 232] on button "button" at bounding box center [1029, 222] width 30 height 30
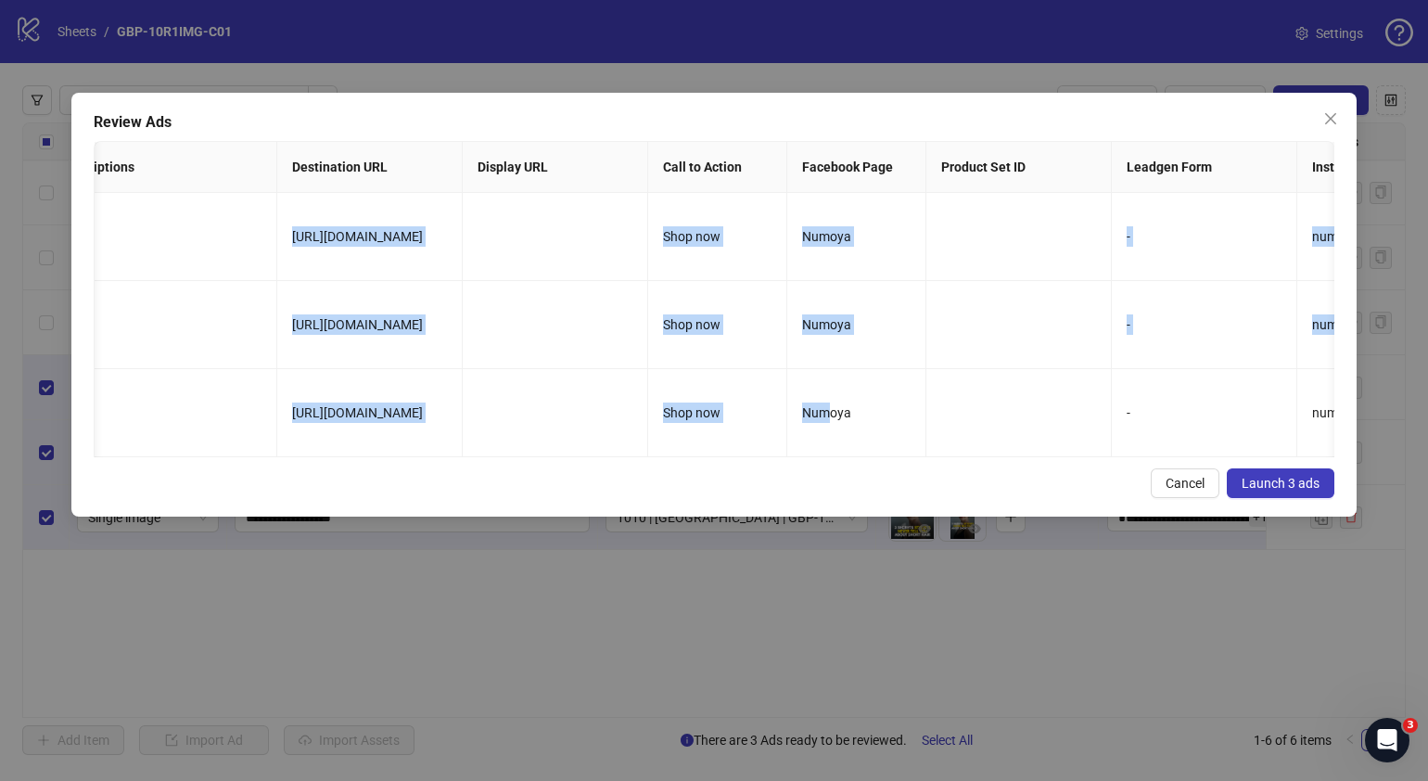
drag, startPoint x: 825, startPoint y: 454, endPoint x: 201, endPoint y: 533, distance: 628.3
click at [201, 533] on div "Review Ads Ad Name Ad Set Assets Headlines Primary Texts Descriptions Destinati…" at bounding box center [714, 390] width 1428 height 781
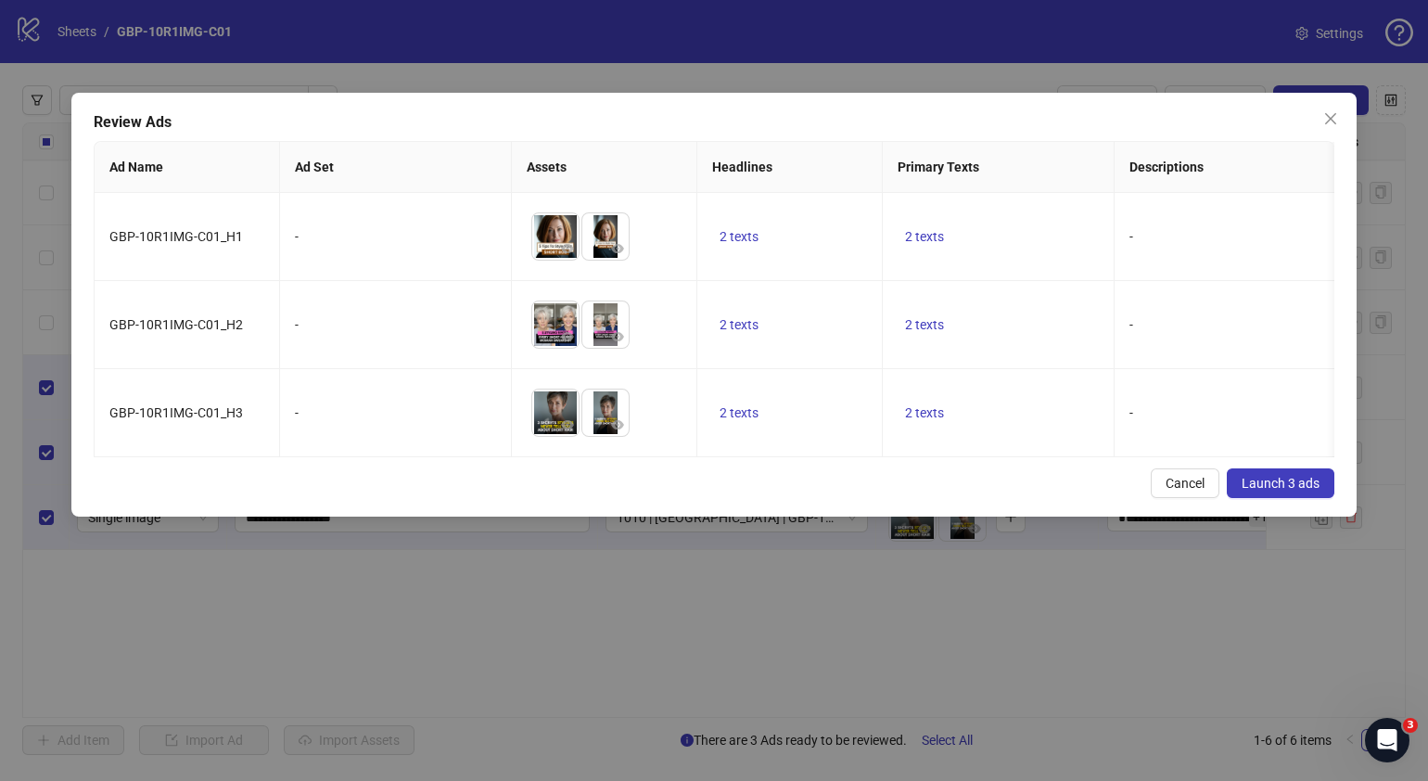
click at [727, 484] on div "Cancel Launch 3 ads" at bounding box center [714, 483] width 1241 height 30
click at [910, 407] on span "2 texts" at bounding box center [924, 412] width 39 height 15
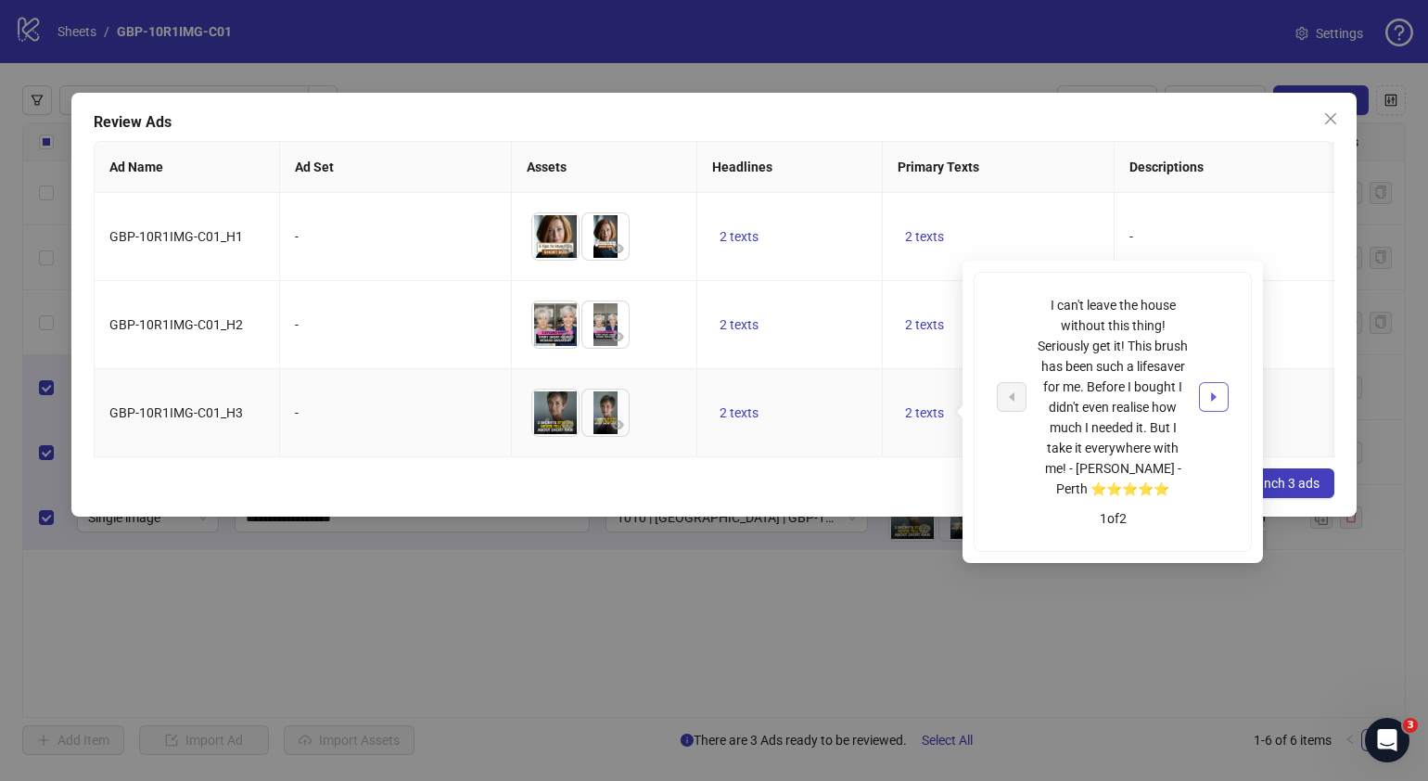
click at [1215, 399] on icon "caret-right" at bounding box center [1214, 396] width 13 height 13
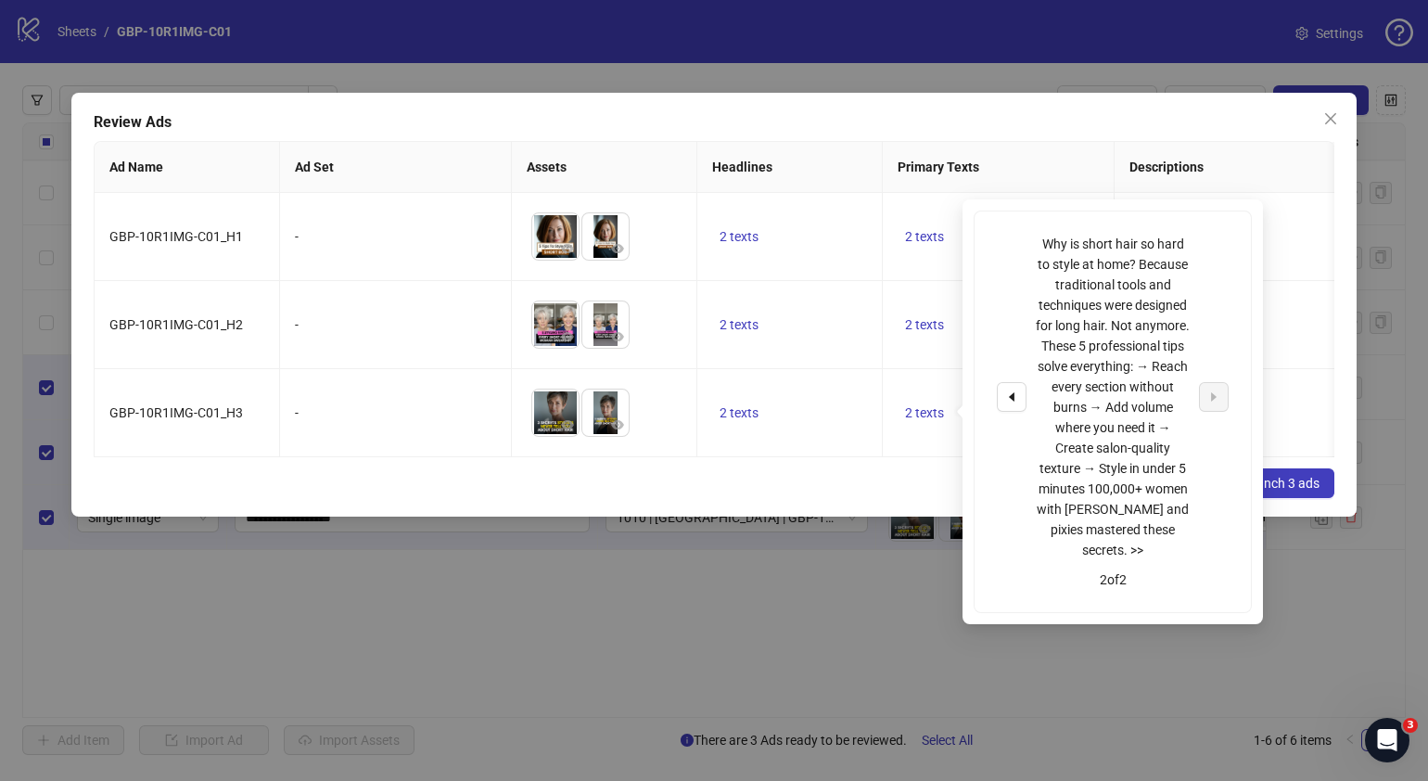
click at [840, 477] on div "Review Ads Ad Name Ad Set Assets Headlines Primary Texts Descriptions Destinati…" at bounding box center [713, 305] width 1285 height 424
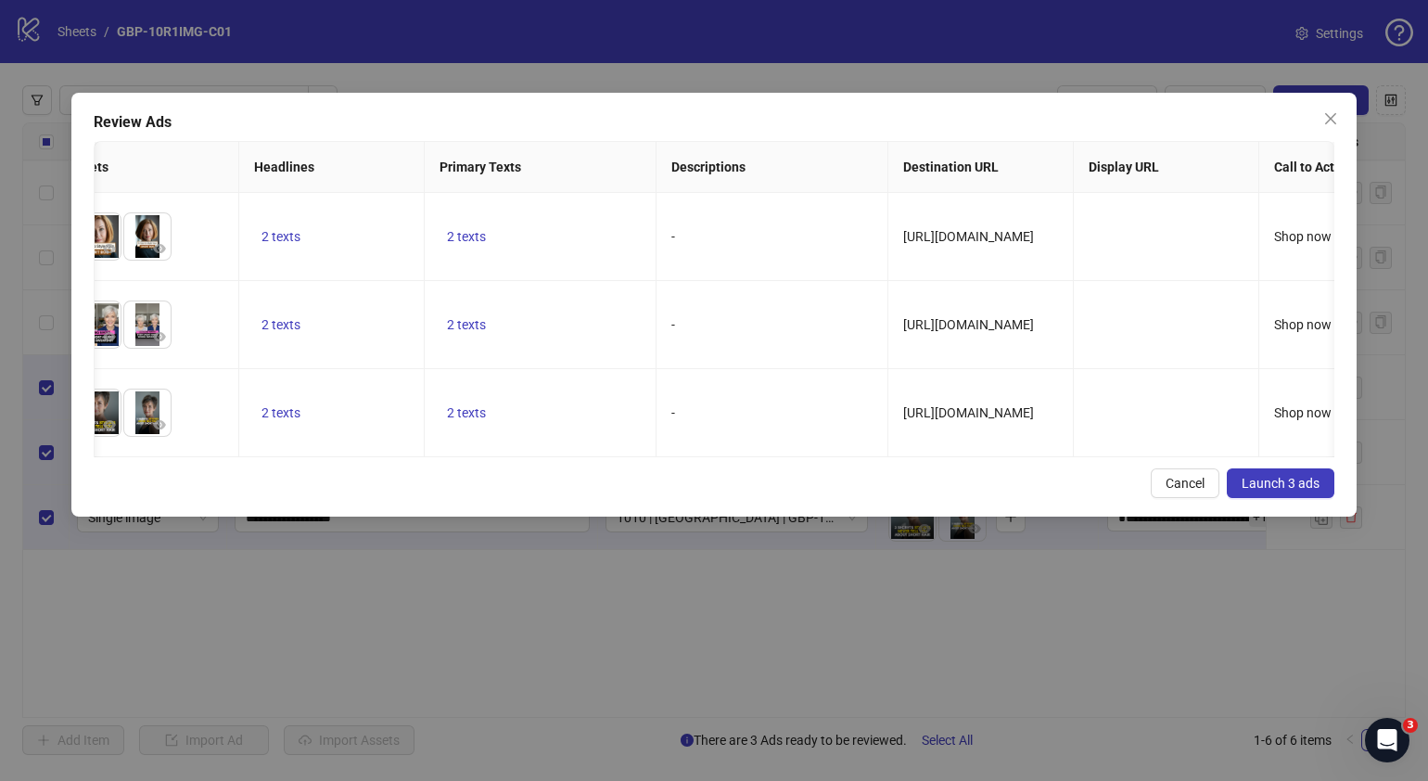
scroll to position [0, 349]
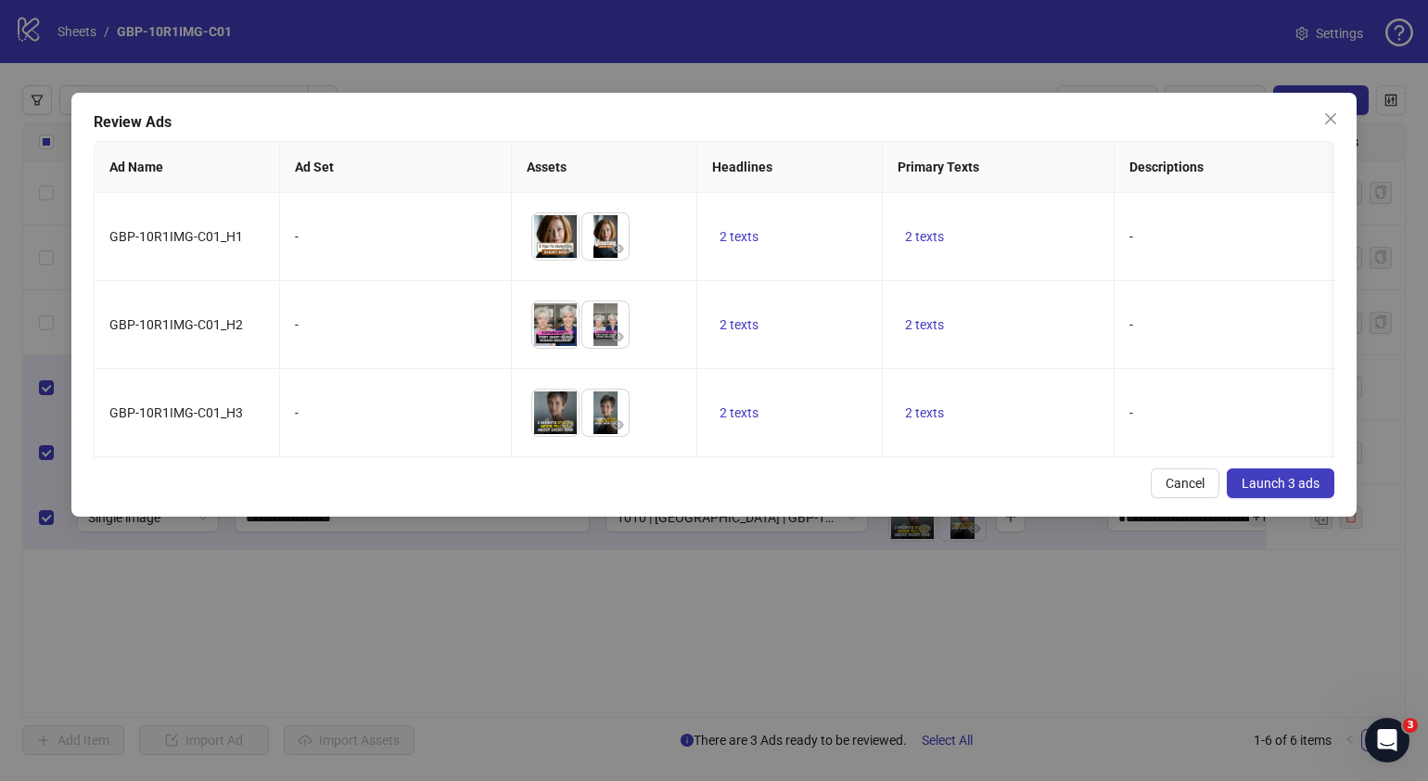
click at [1270, 491] on span "Launch 3 ads" at bounding box center [1281, 483] width 78 height 15
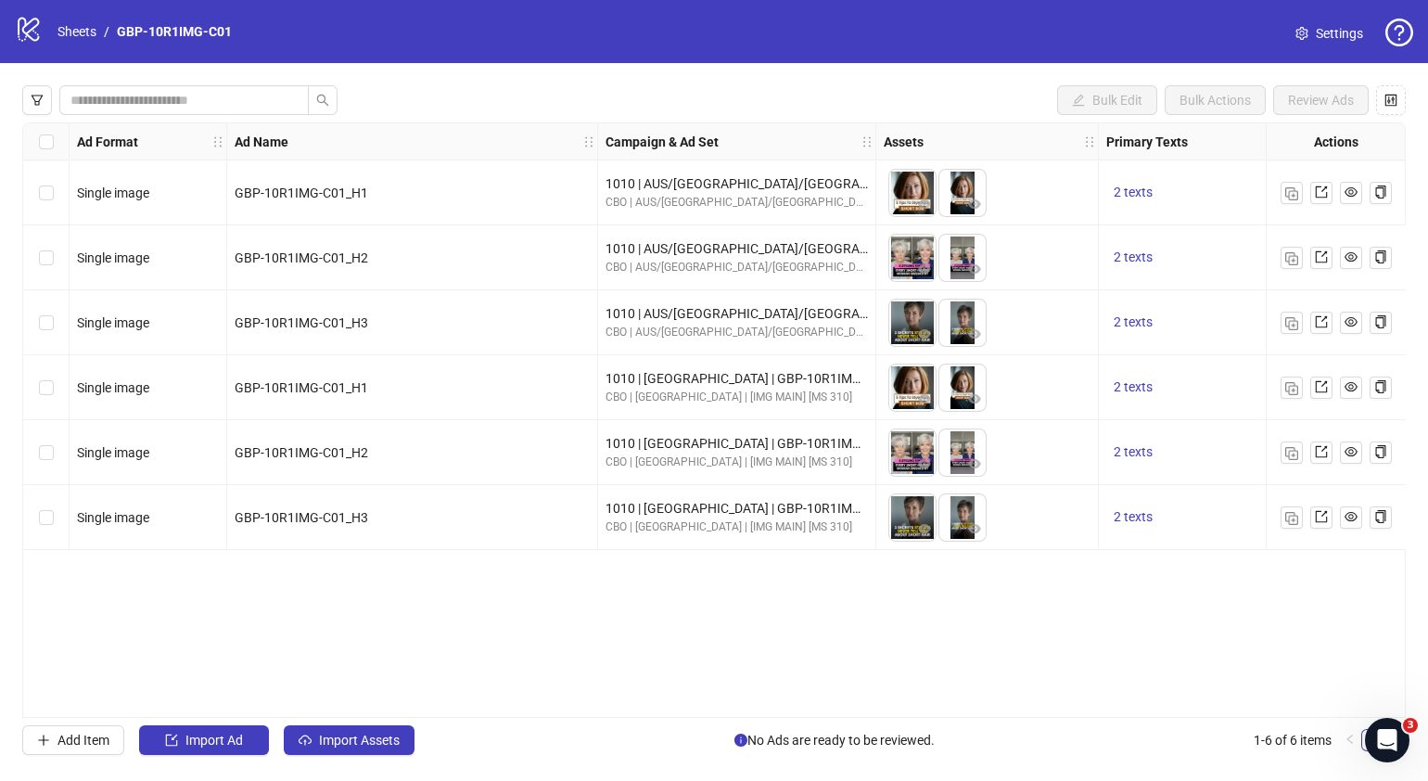
drag, startPoint x: 625, startPoint y: 710, endPoint x: 827, endPoint y: 675, distance: 205.1
click at [827, 675] on div "Ad Format Ad Name Campaign & Ad Set Assets Primary Texts Headlines Descriptions…" at bounding box center [714, 419] width 1384 height 595
drag, startPoint x: 827, startPoint y: 675, endPoint x: 1128, endPoint y: 380, distance: 421.1
click at [1128, 380] on span "2 texts" at bounding box center [1133, 386] width 39 height 15
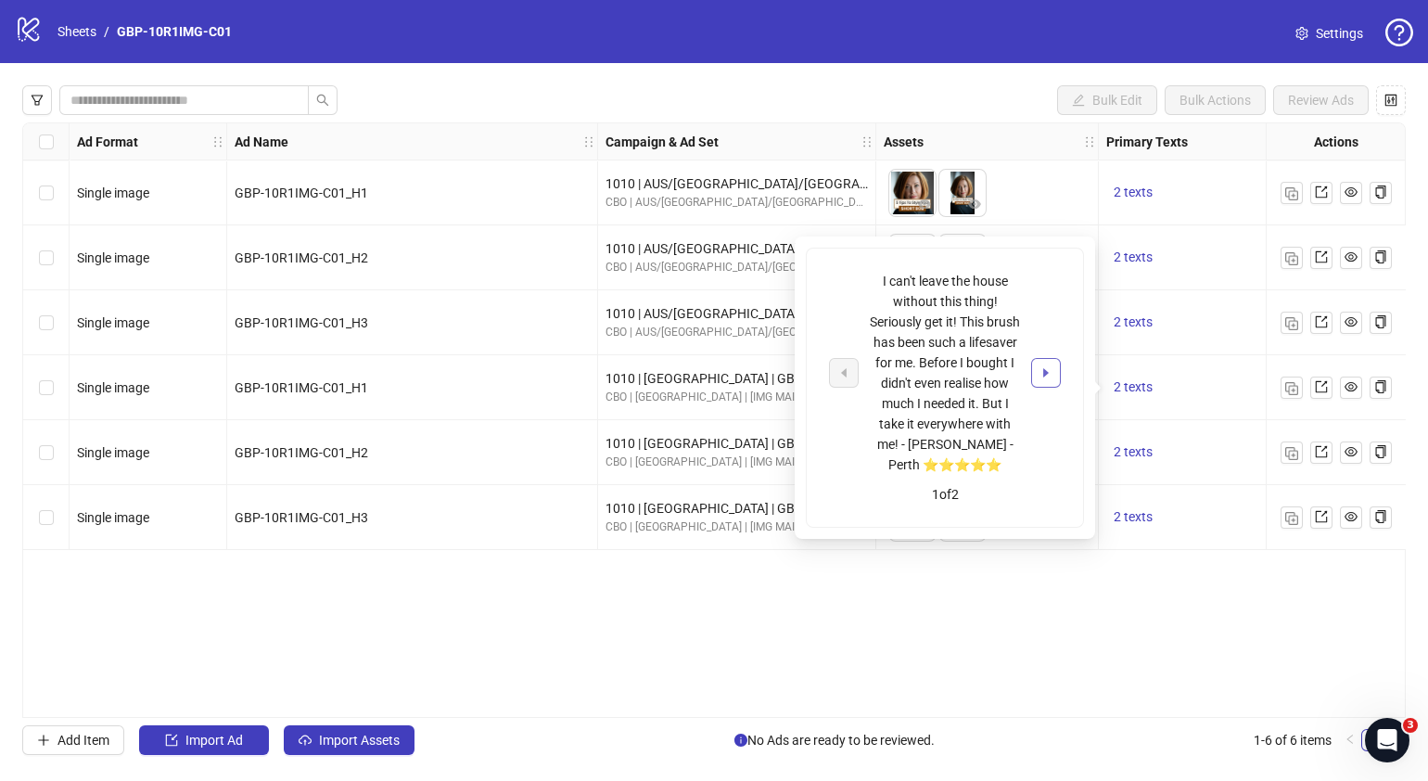
click at [1044, 369] on icon "caret-right" at bounding box center [1046, 372] width 6 height 9
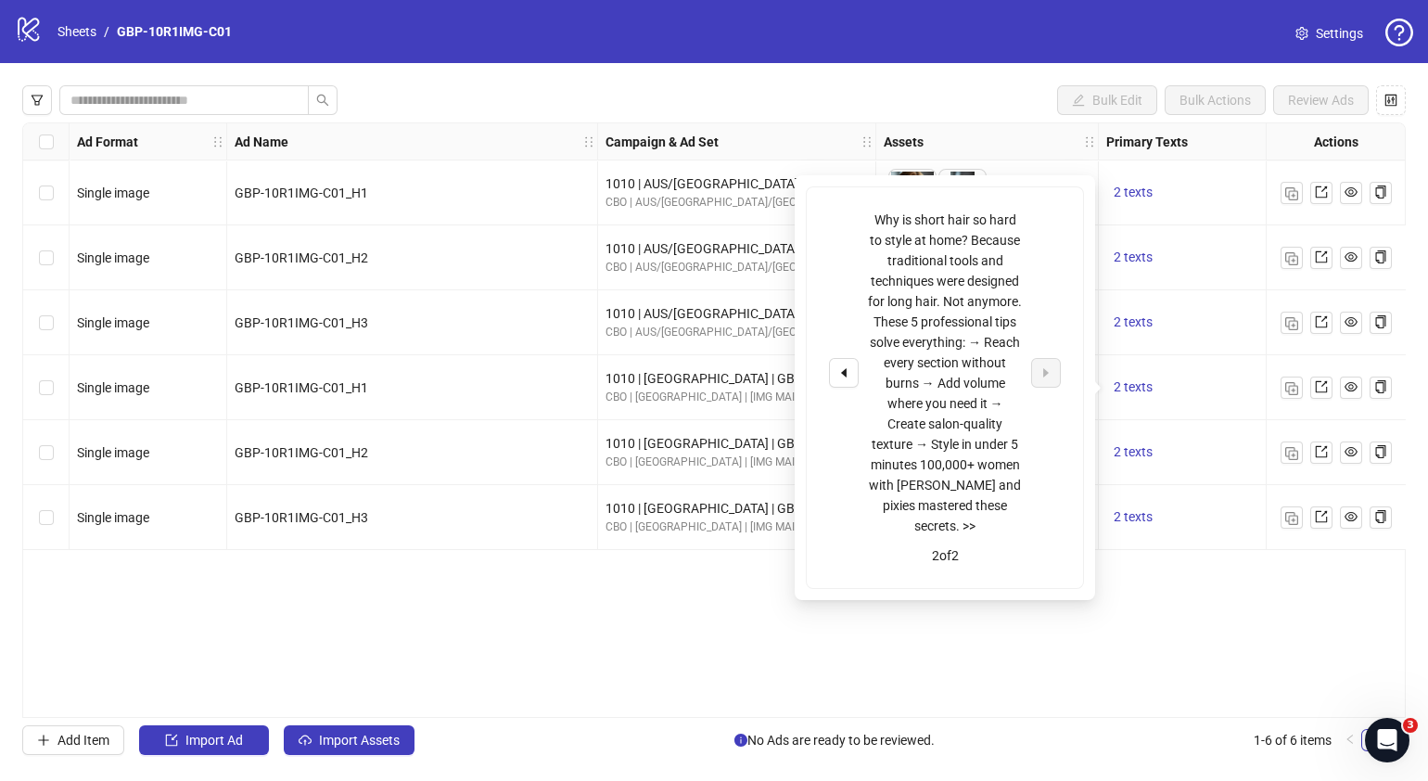
click at [640, 631] on div "Ad Format Ad Name Campaign & Ad Set Assets Primary Texts Headlines Descriptions…" at bounding box center [714, 419] width 1384 height 595
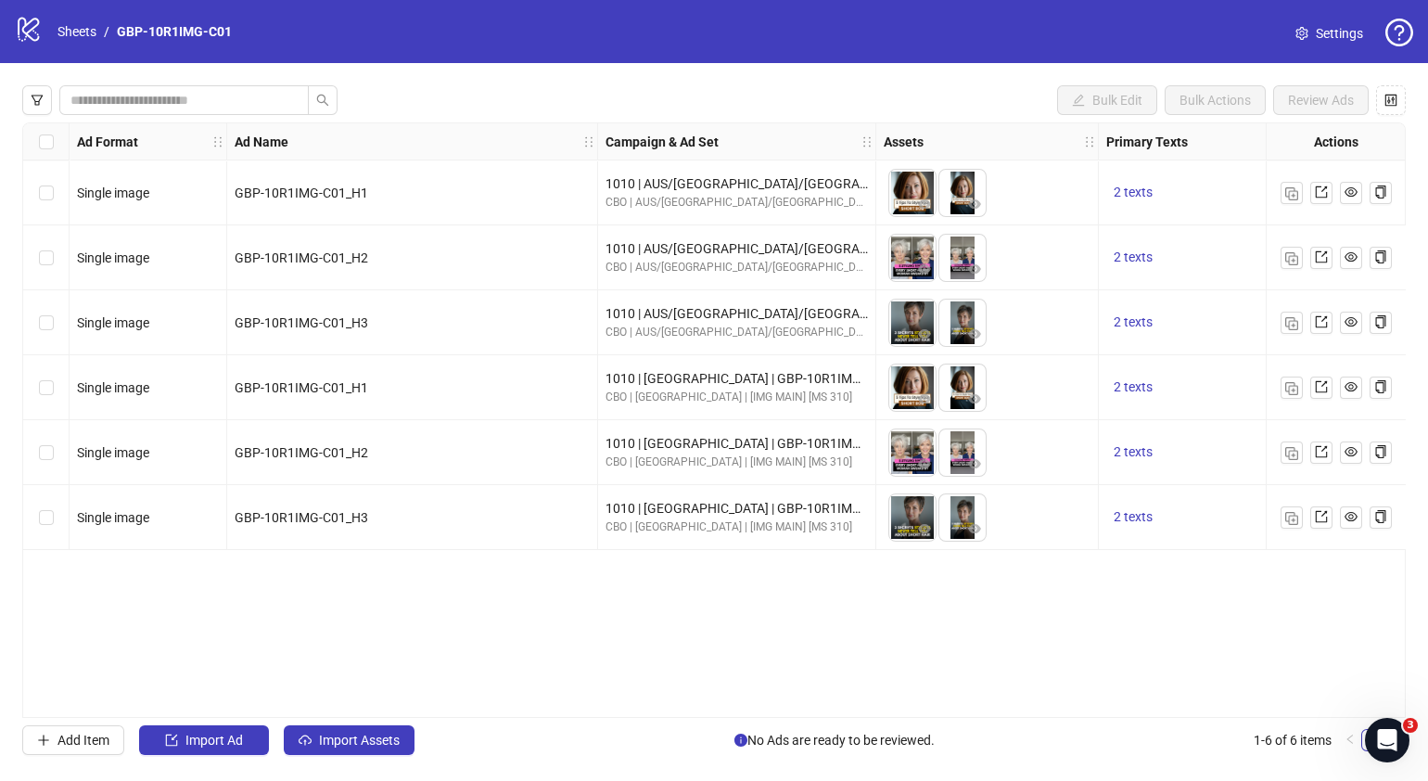
click at [565, 718] on div "Bulk Edit Bulk Actions Review Ads Ad Format Ad Name Campaign & Ad Set Assets Pr…" at bounding box center [714, 420] width 1428 height 714
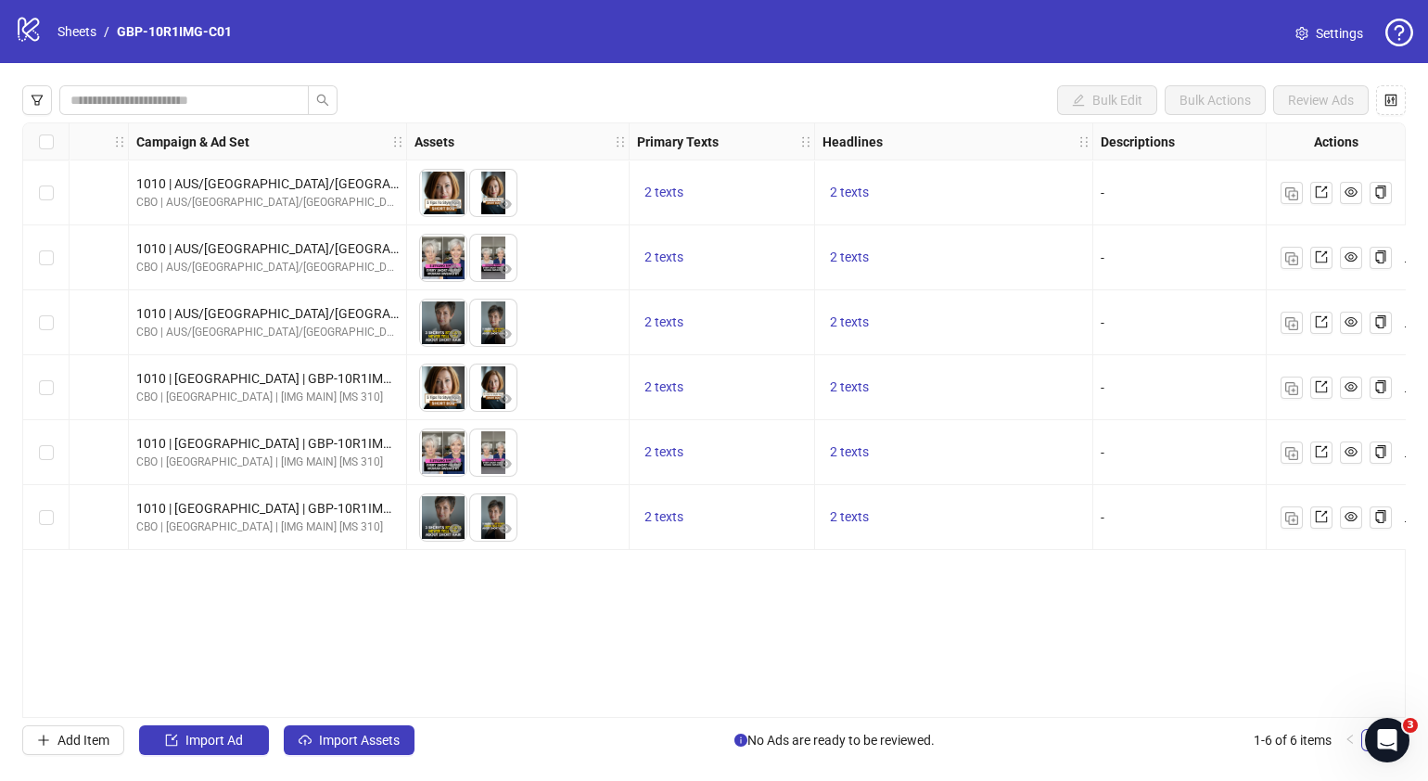
scroll to position [0, 539]
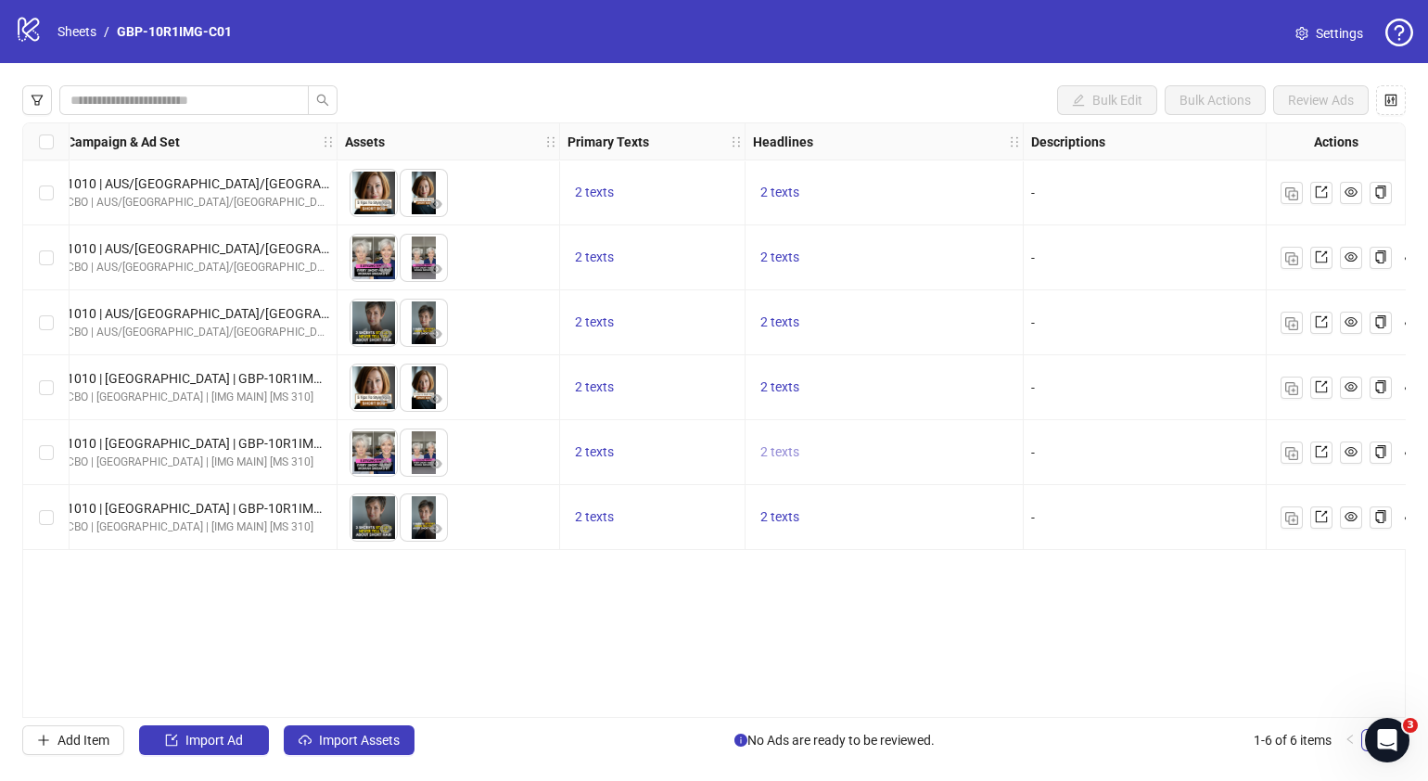
click at [789, 453] on span "2 texts" at bounding box center [780, 451] width 39 height 15
click at [1072, 435] on icon "caret-right" at bounding box center [1068, 437] width 13 height 13
click at [853, 607] on div "Ad Format Ad Name Campaign & Ad Set Assets Primary Texts Headlines Descriptions…" at bounding box center [714, 419] width 1384 height 595
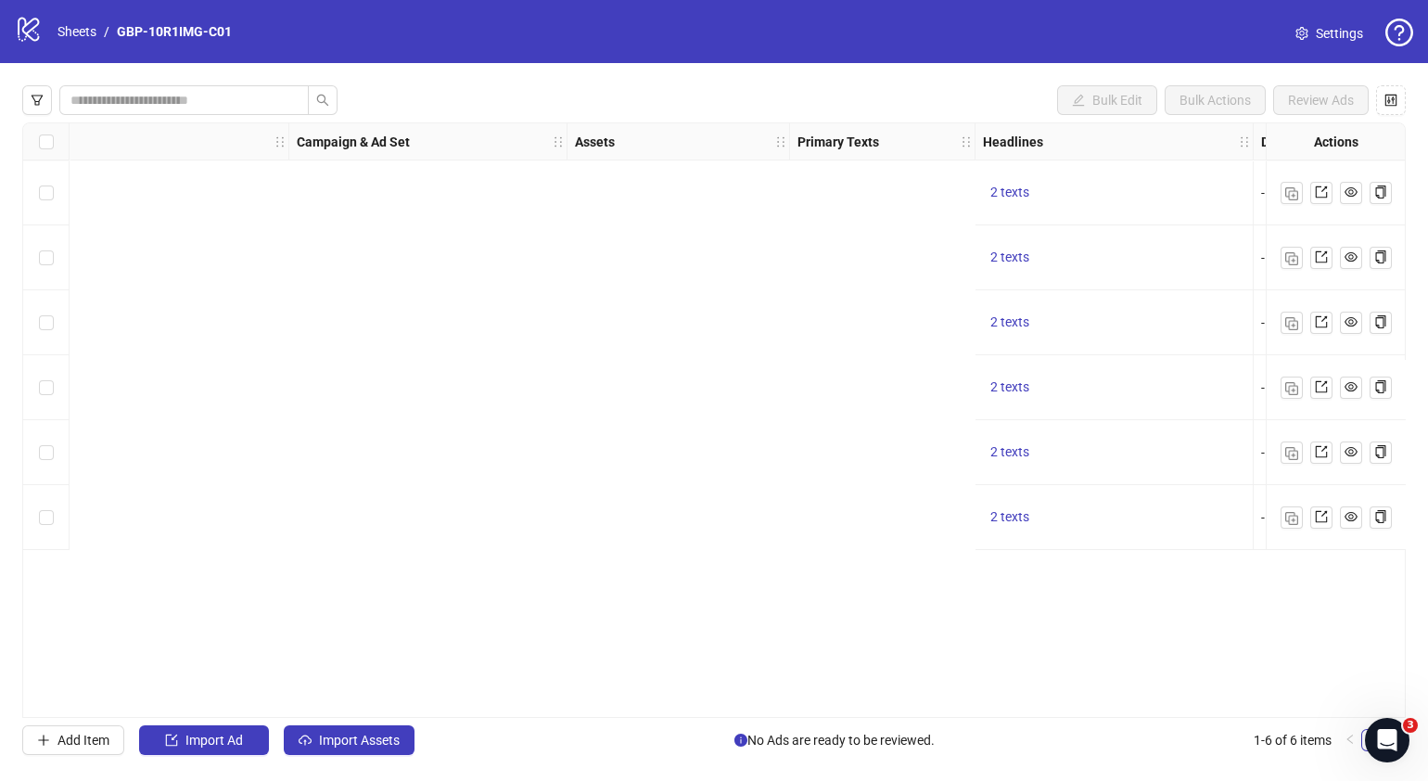
scroll to position [0, 0]
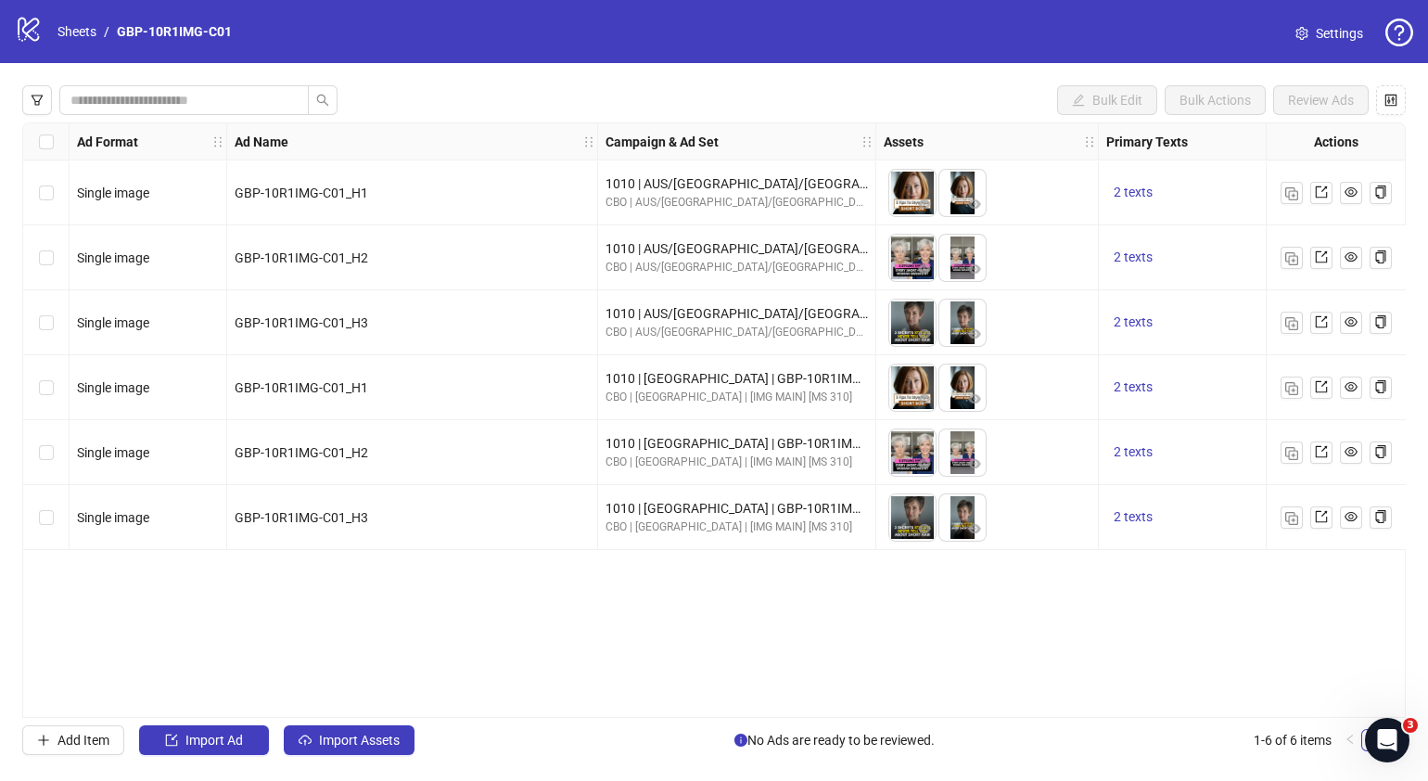
click at [87, 18] on div "logo/logo-mobile Sheets / GBP-10R1IMG-C01" at bounding box center [127, 31] width 224 height 33
click at [87, 24] on link "Sheets" at bounding box center [77, 31] width 46 height 20
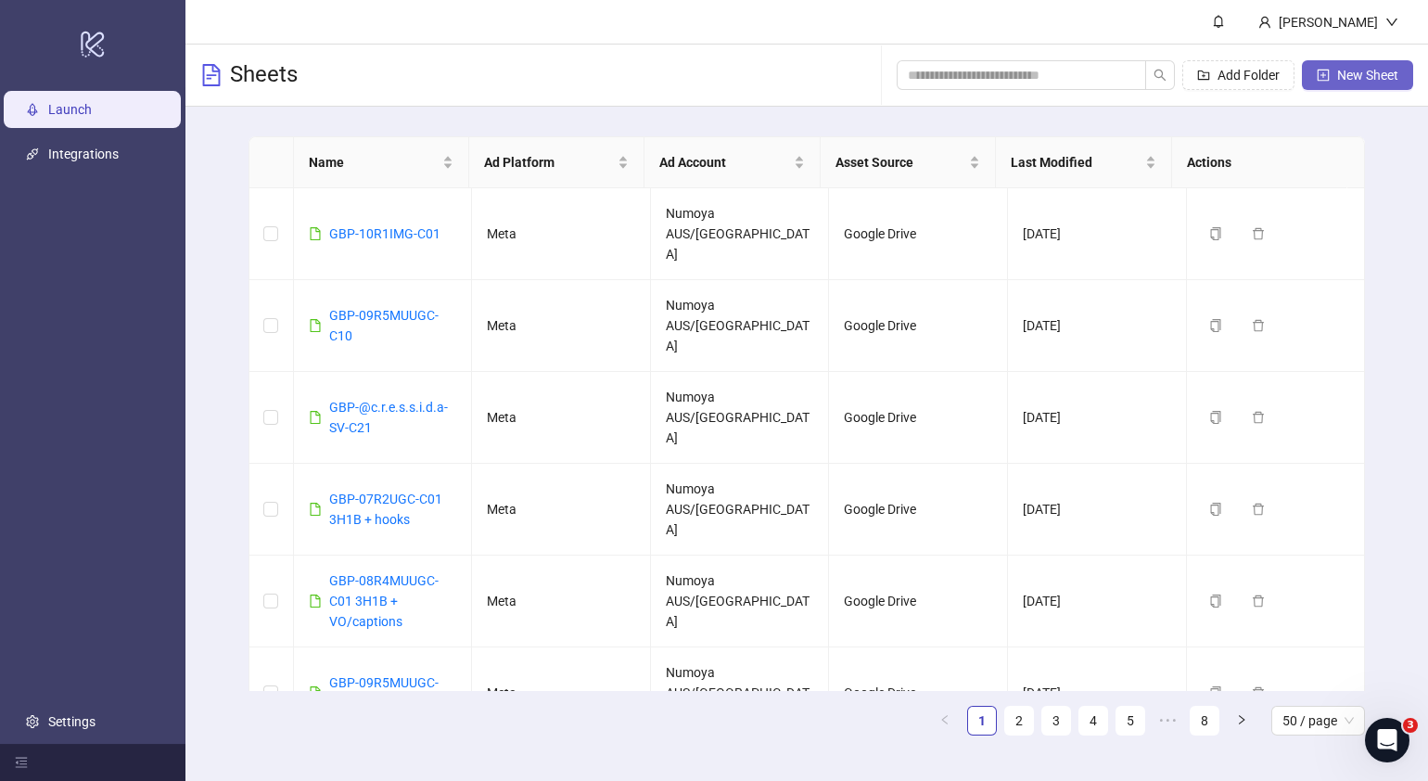
click at [1322, 69] on icon "plus-square" at bounding box center [1324, 75] width 12 height 12
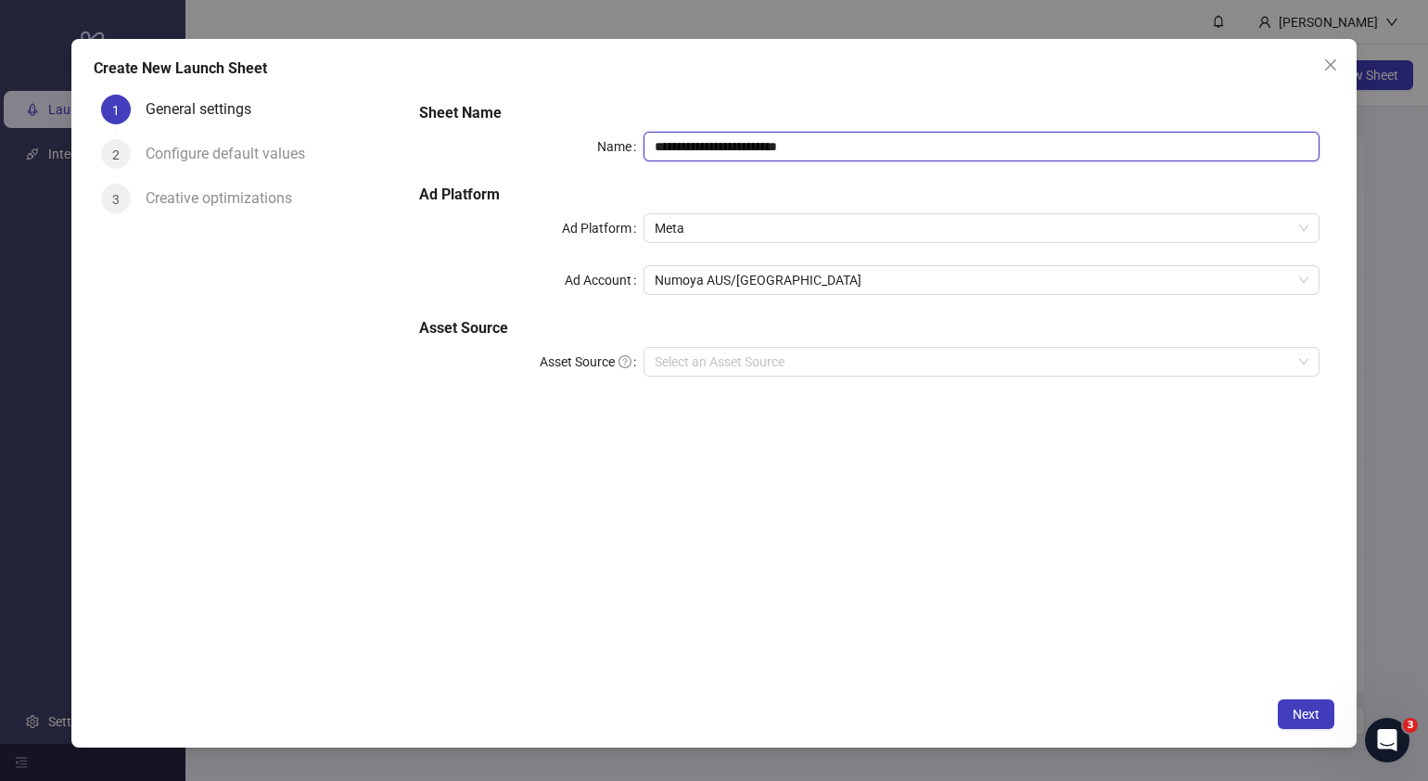
drag, startPoint x: 890, startPoint y: 138, endPoint x: 286, endPoint y: 162, distance: 605.2
click at [299, 160] on div "**********" at bounding box center [714, 387] width 1241 height 601
paste input "text"
type input "**********"
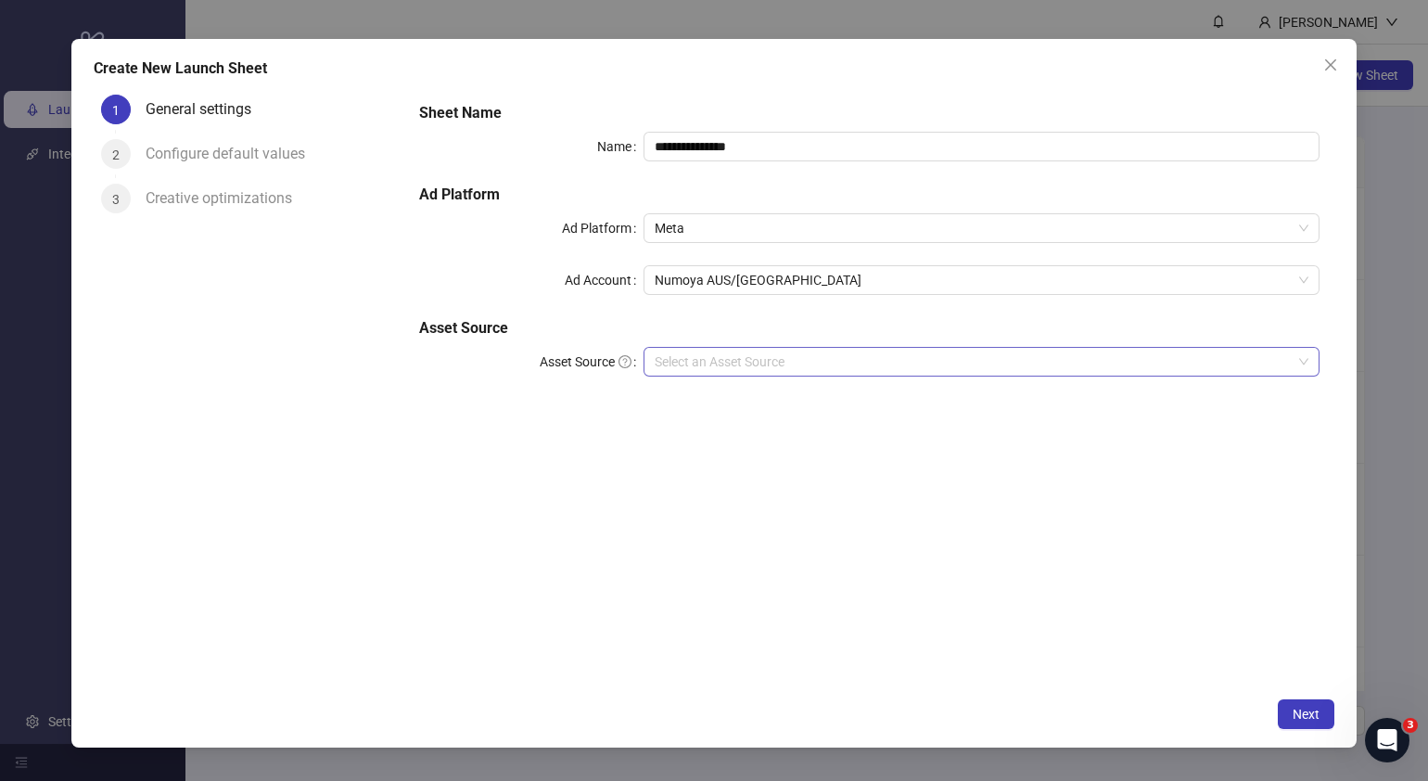
click at [798, 362] on input "Asset Source" at bounding box center [973, 362] width 637 height 28
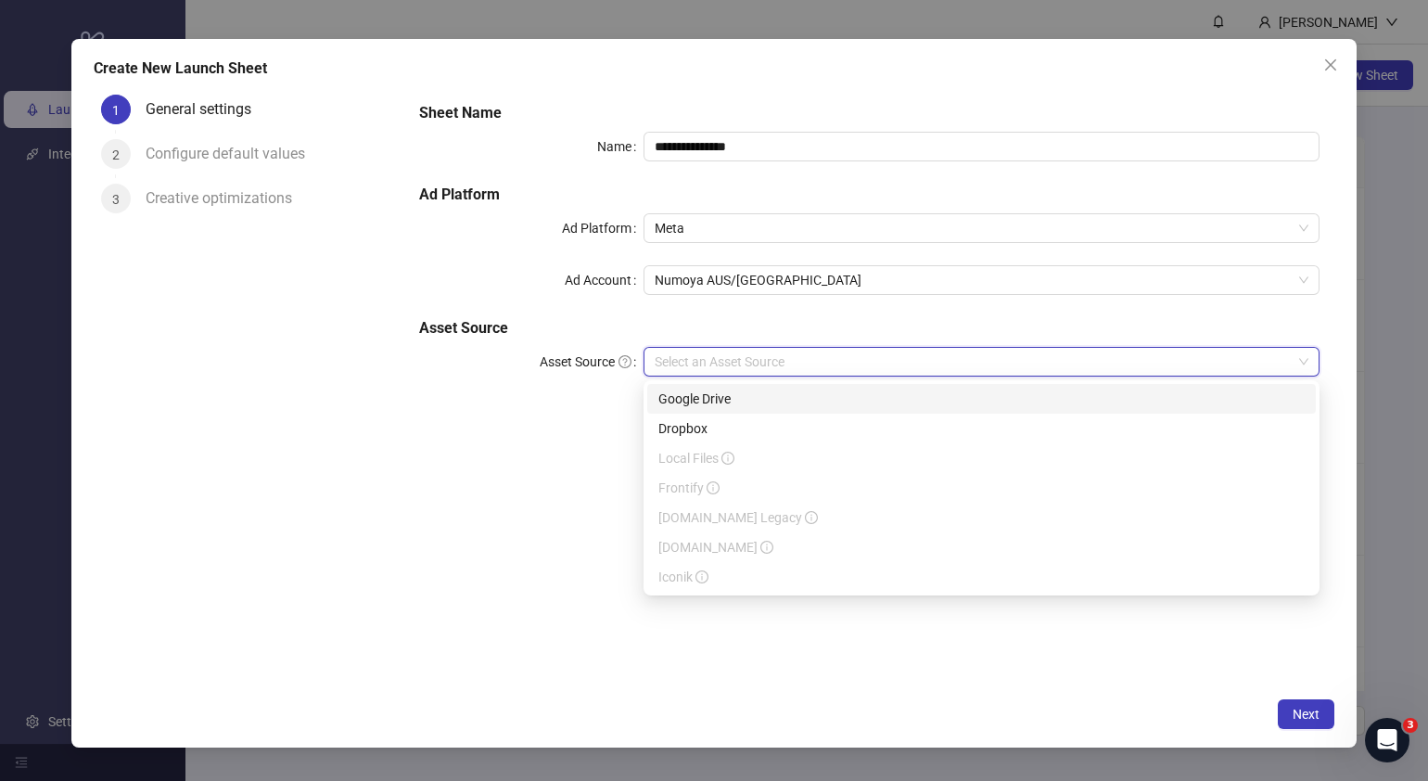
click at [738, 402] on div "Google Drive" at bounding box center [982, 399] width 646 height 20
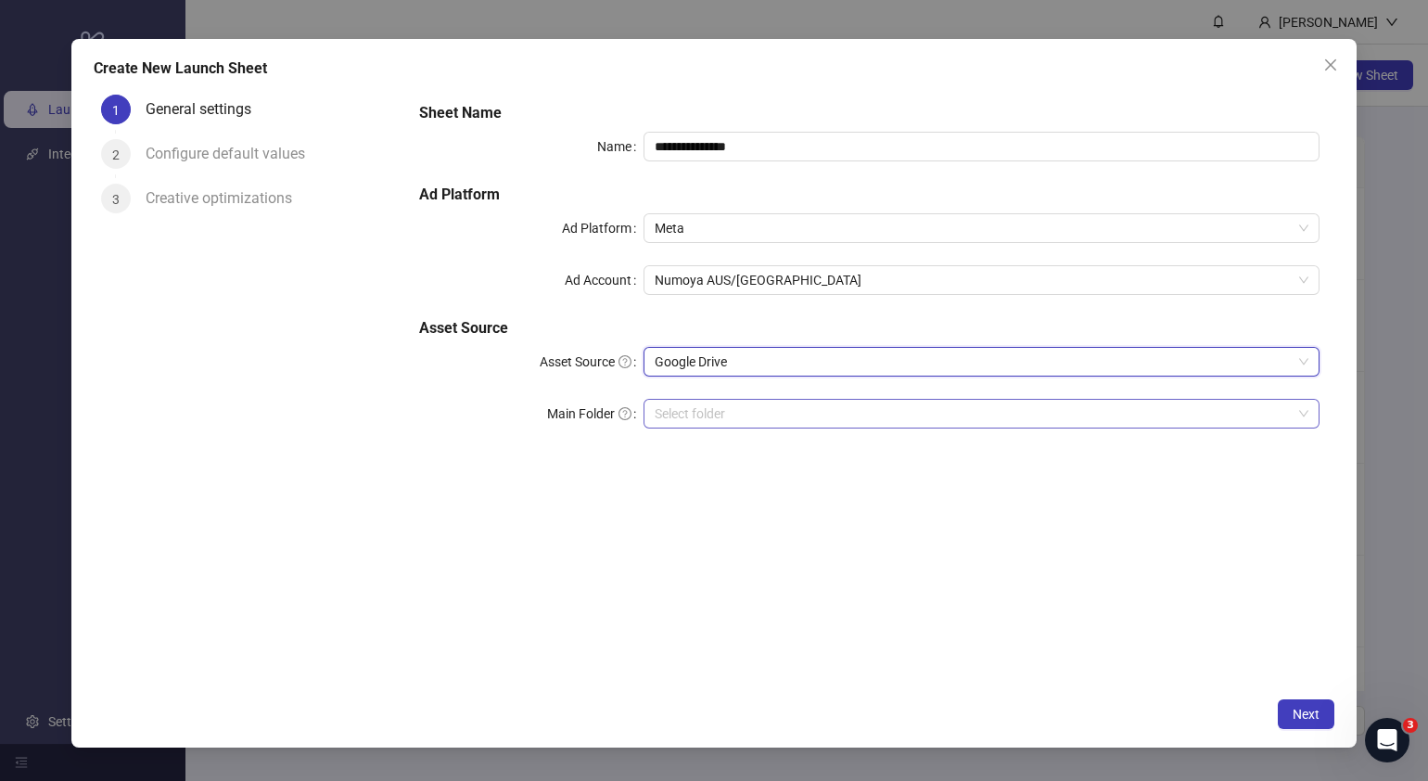
click at [736, 414] on input "Main Folder" at bounding box center [973, 414] width 637 height 28
click at [1319, 714] on span "Next" at bounding box center [1306, 714] width 27 height 15
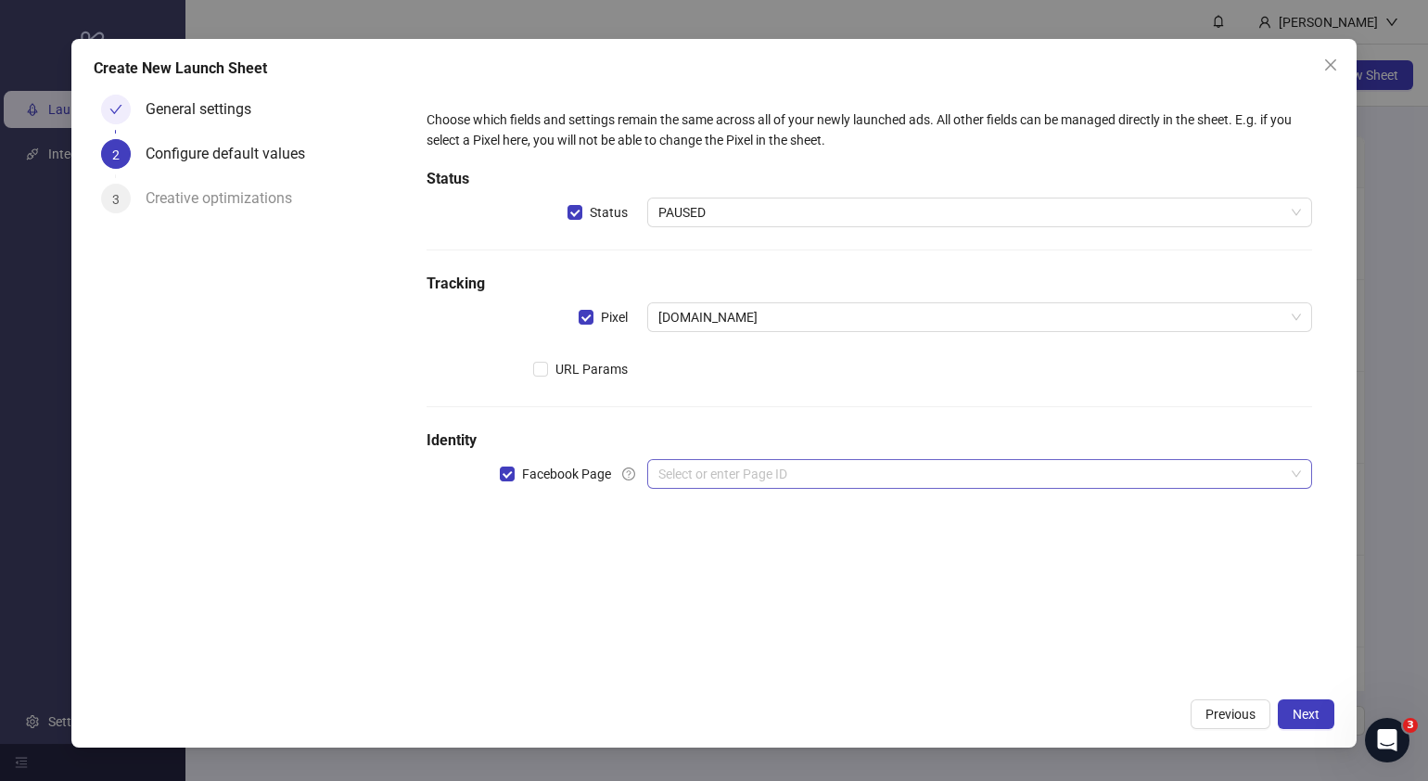
click at [797, 479] on input "search" at bounding box center [972, 474] width 626 height 28
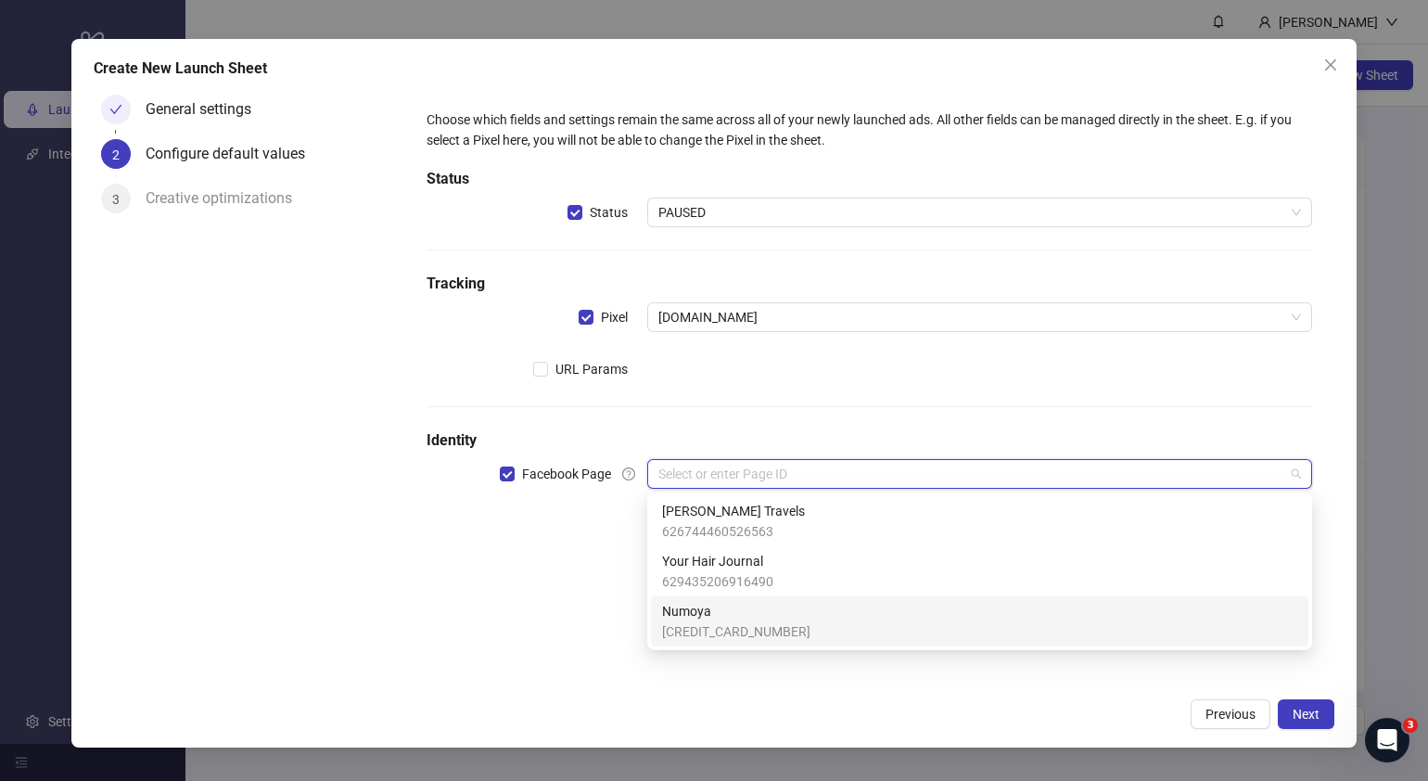
click at [743, 609] on span "Numoya" at bounding box center [736, 611] width 148 height 20
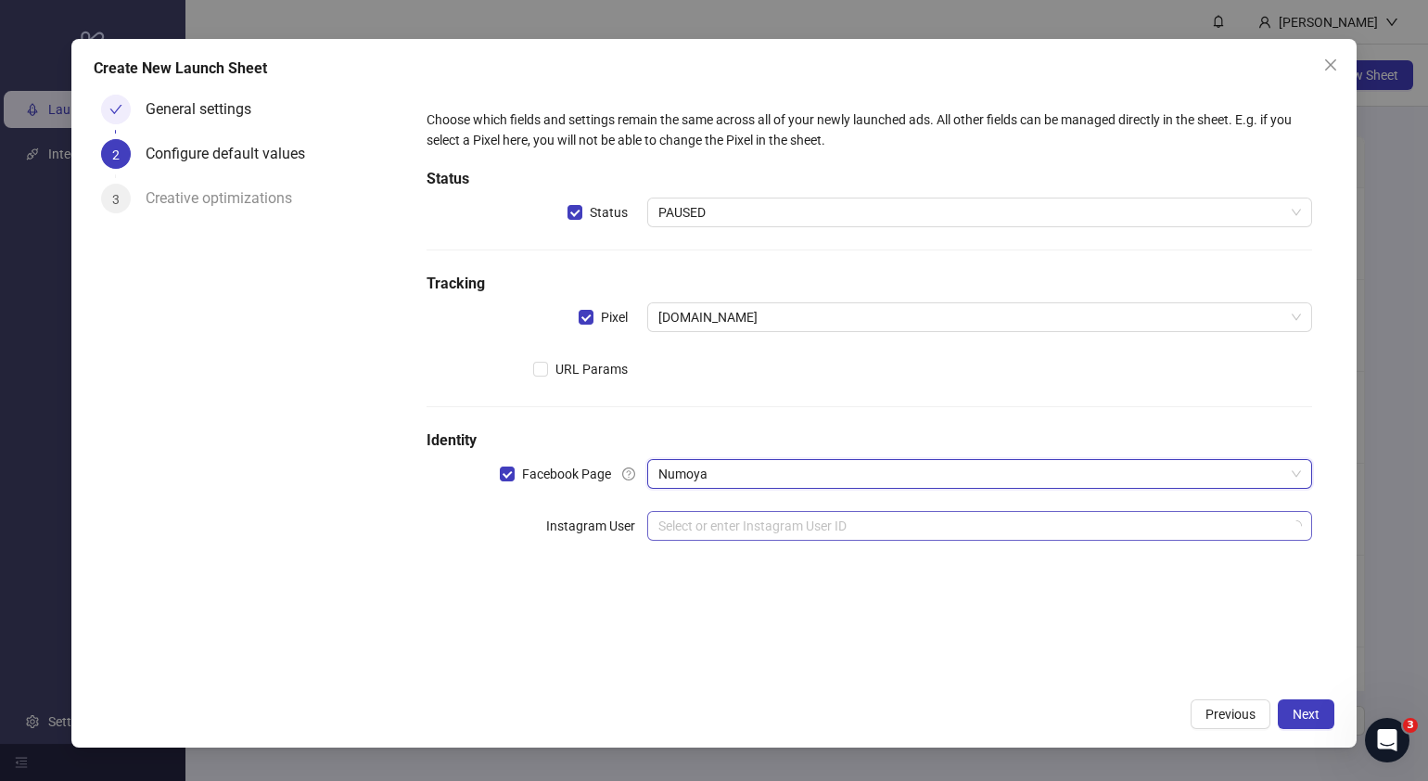
click at [755, 524] on input "search" at bounding box center [972, 526] width 626 height 28
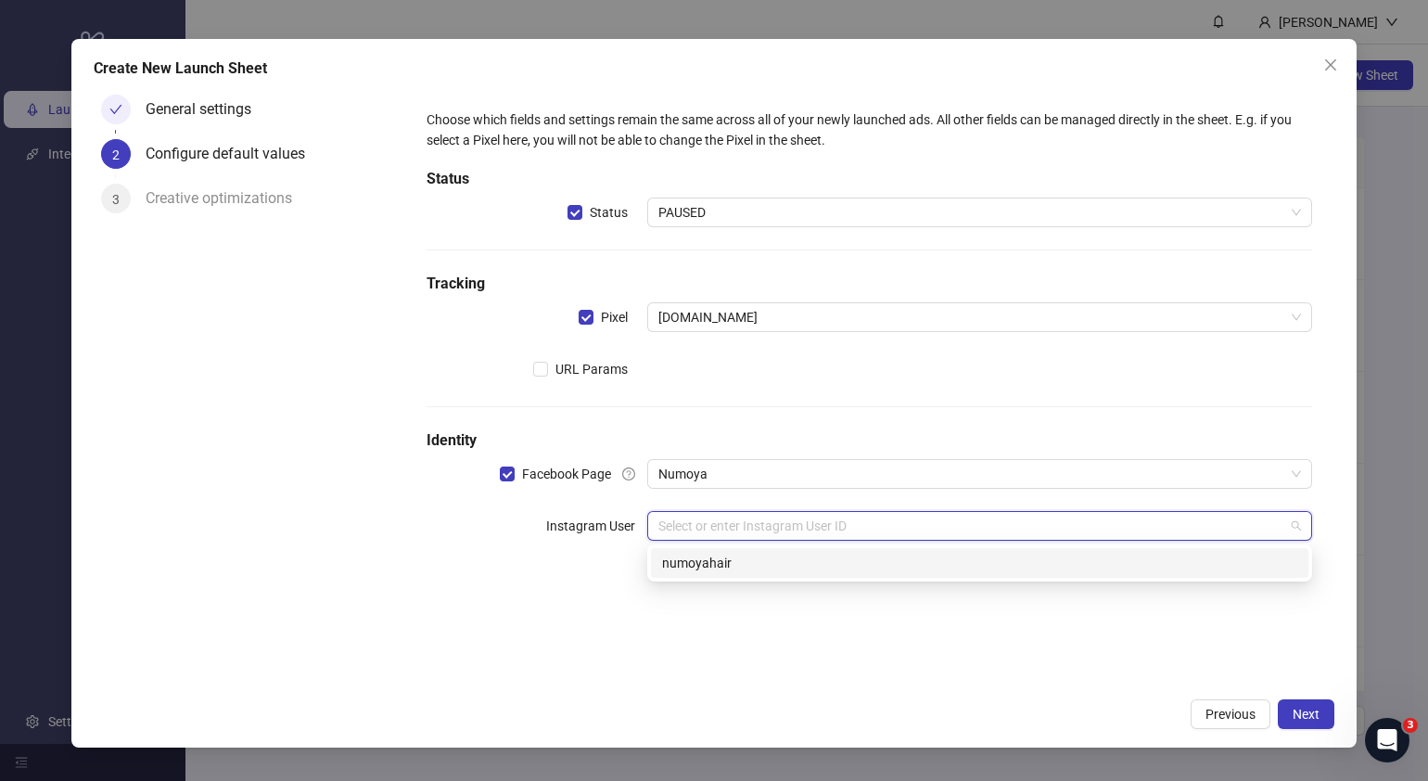
click at [765, 569] on div "numoyahair" at bounding box center [979, 563] width 635 height 20
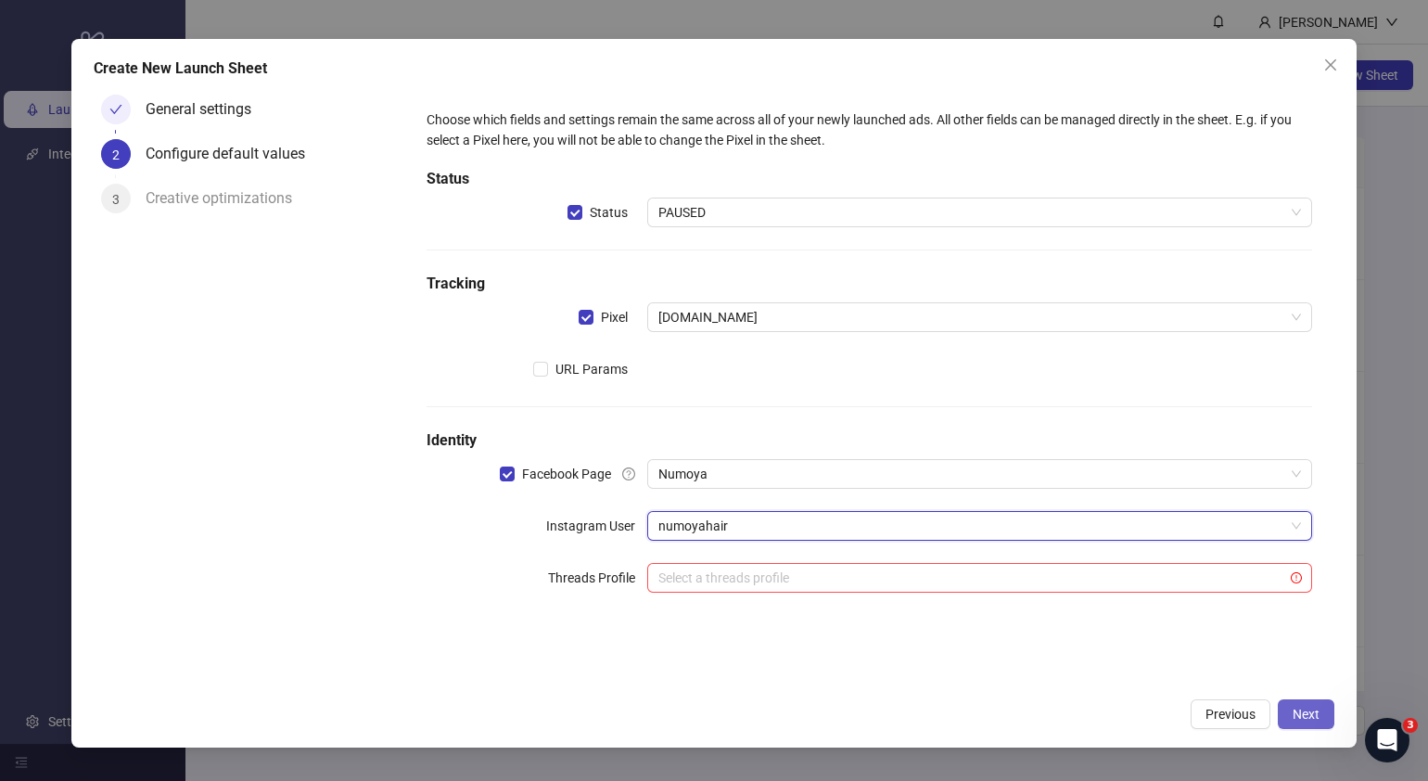
click at [1315, 712] on span "Next" at bounding box center [1306, 714] width 27 height 15
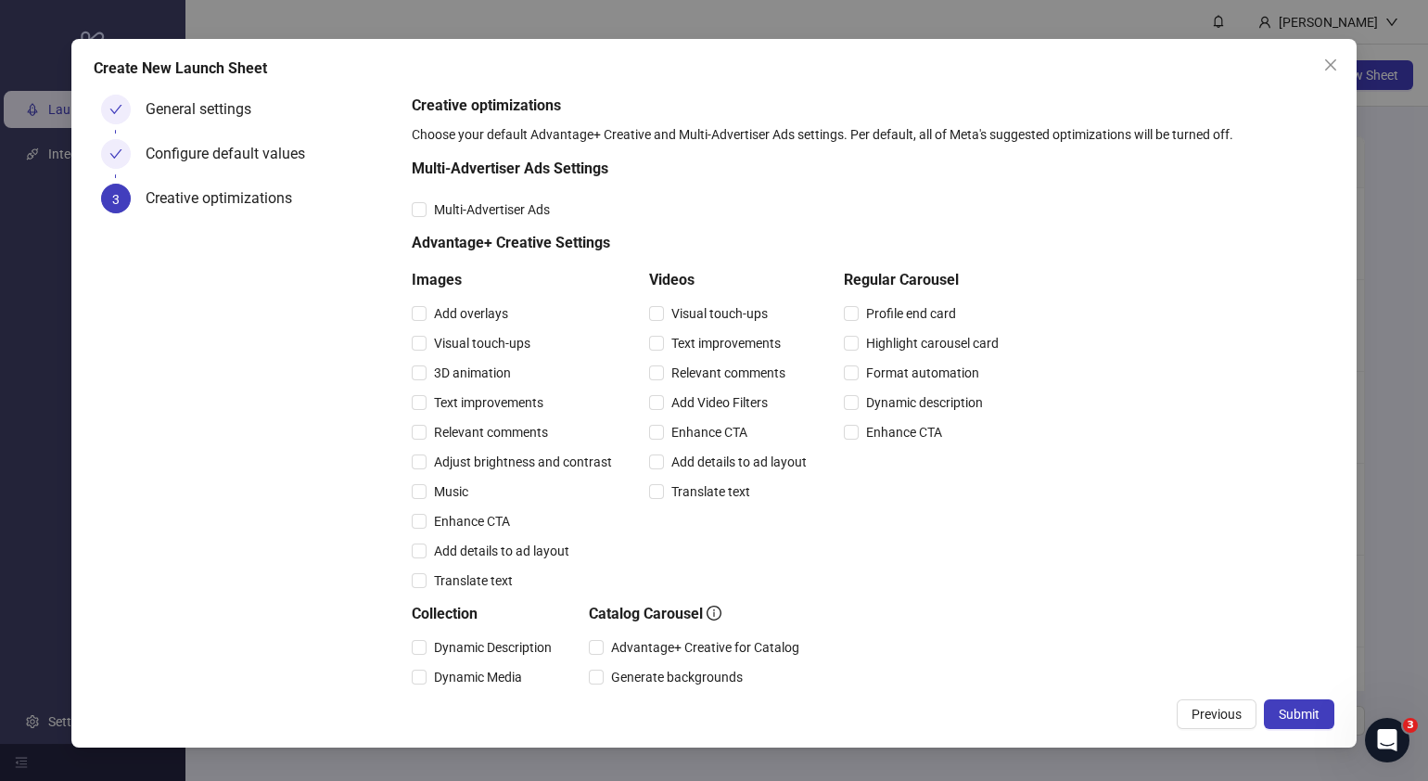
click at [1315, 712] on span "Submit" at bounding box center [1299, 714] width 41 height 15
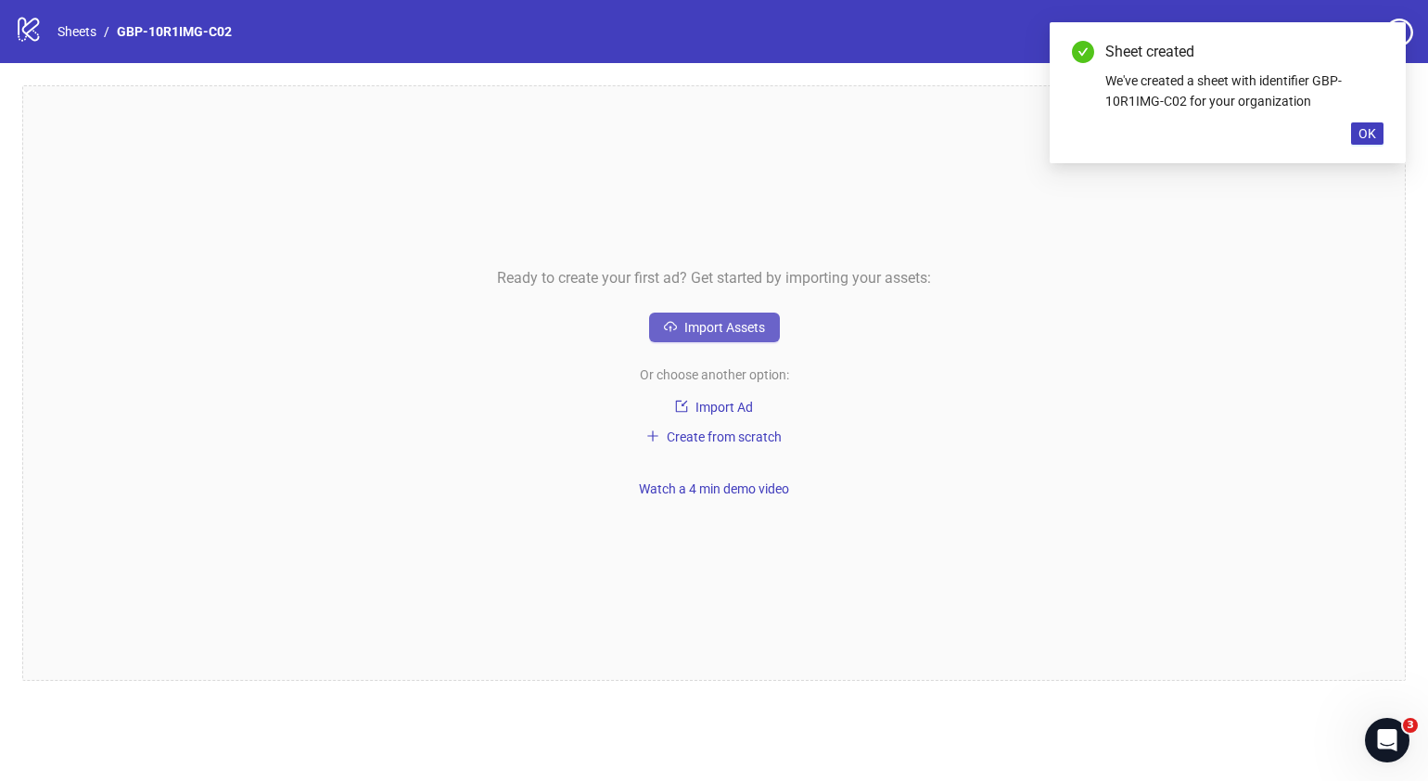
click at [733, 316] on button "Import Assets" at bounding box center [714, 328] width 131 height 30
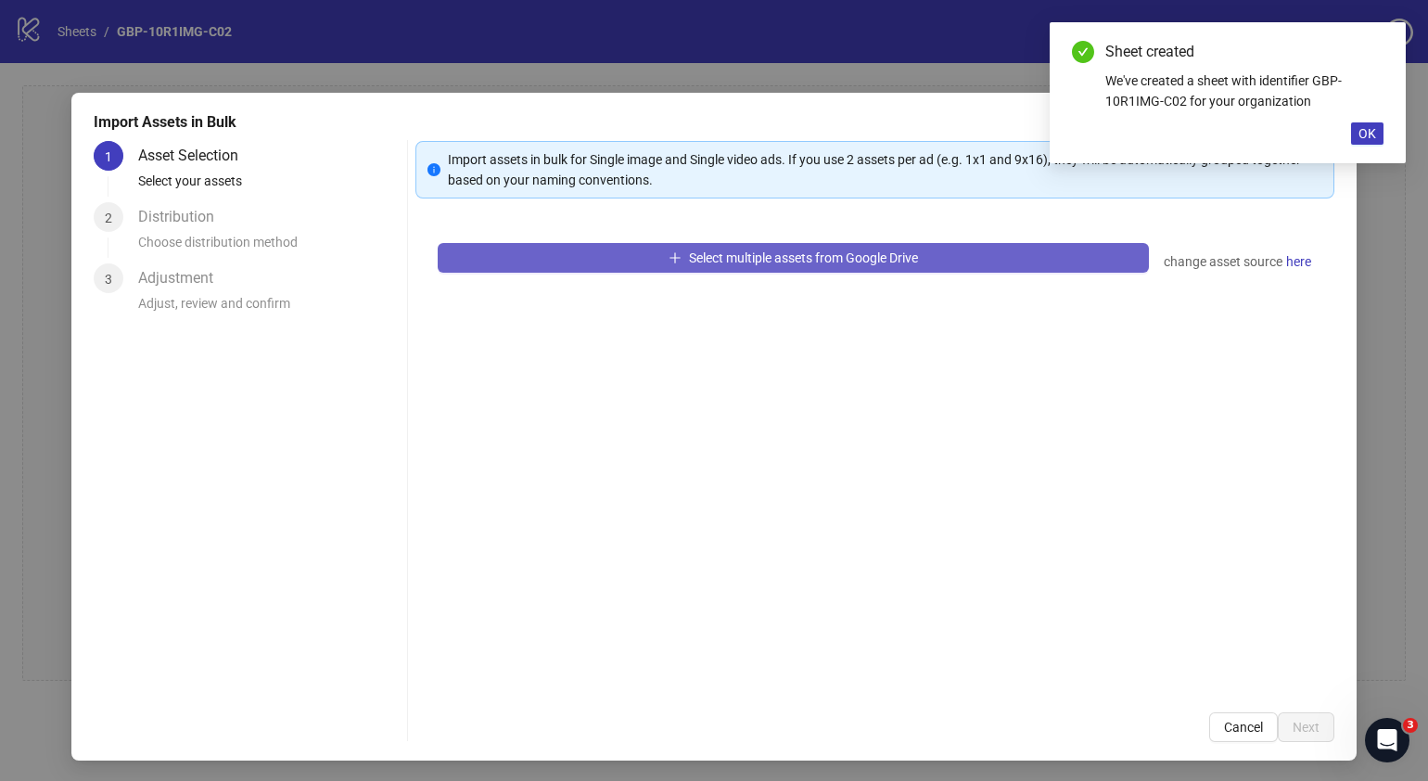
click at [784, 250] on span "Select multiple assets from Google Drive" at bounding box center [803, 257] width 229 height 15
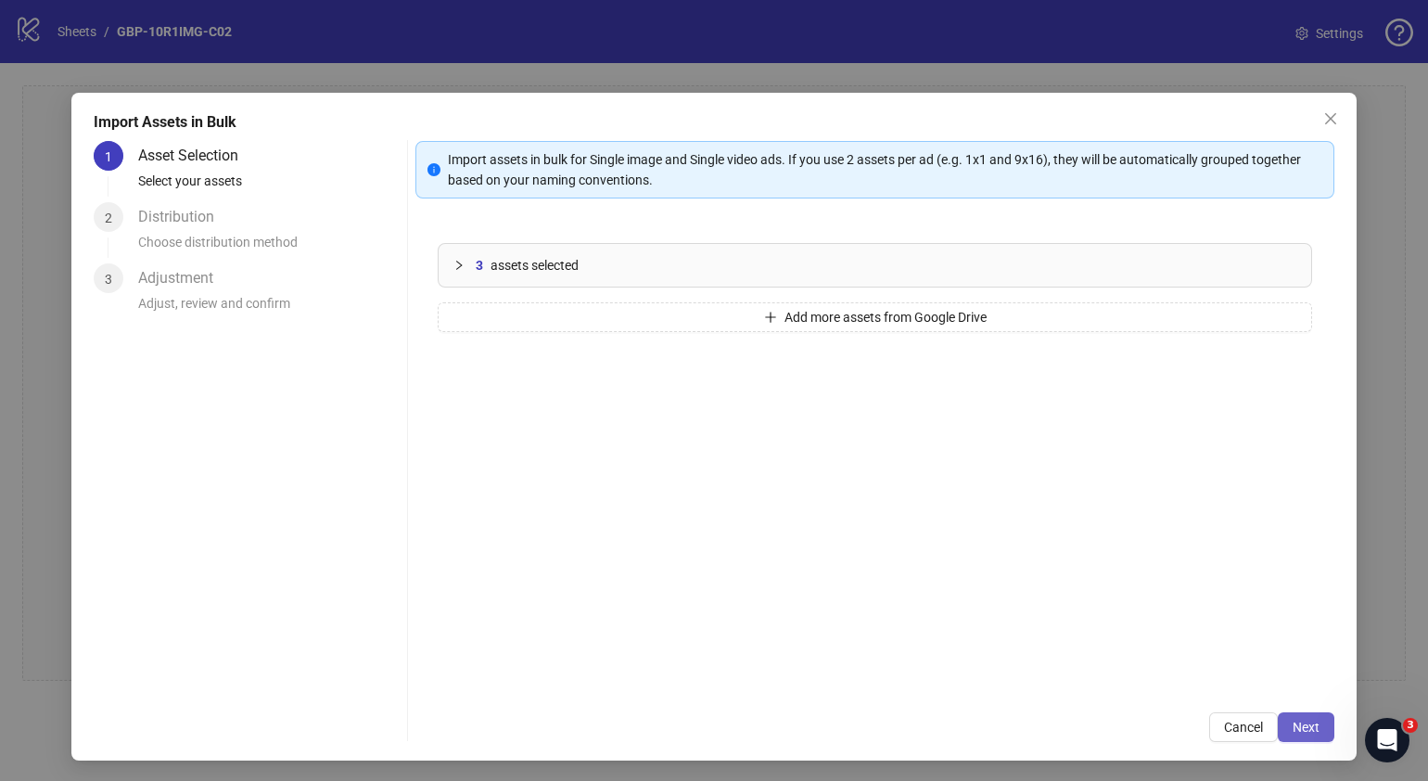
click at [1303, 725] on button "Next" at bounding box center [1306, 727] width 57 height 30
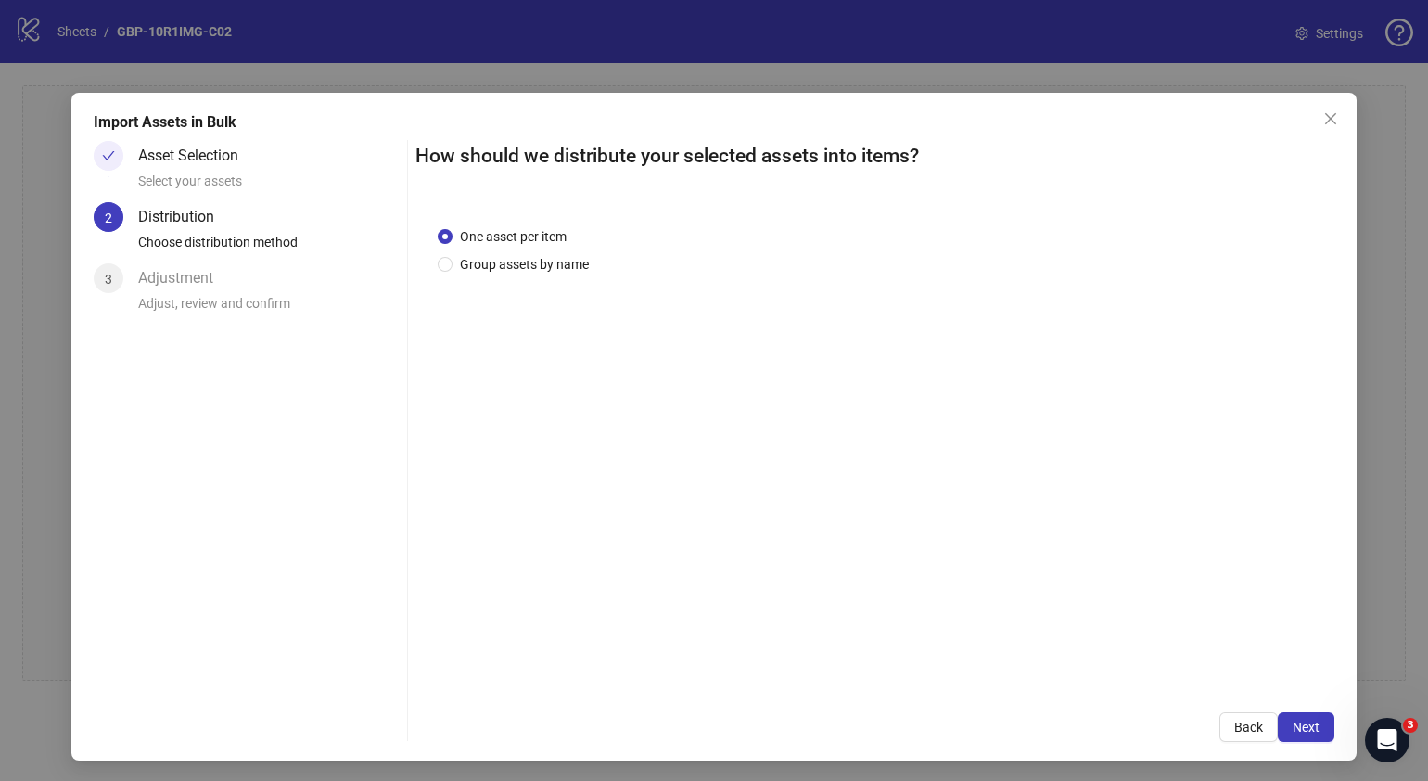
click at [1303, 725] on button "Next" at bounding box center [1306, 727] width 57 height 30
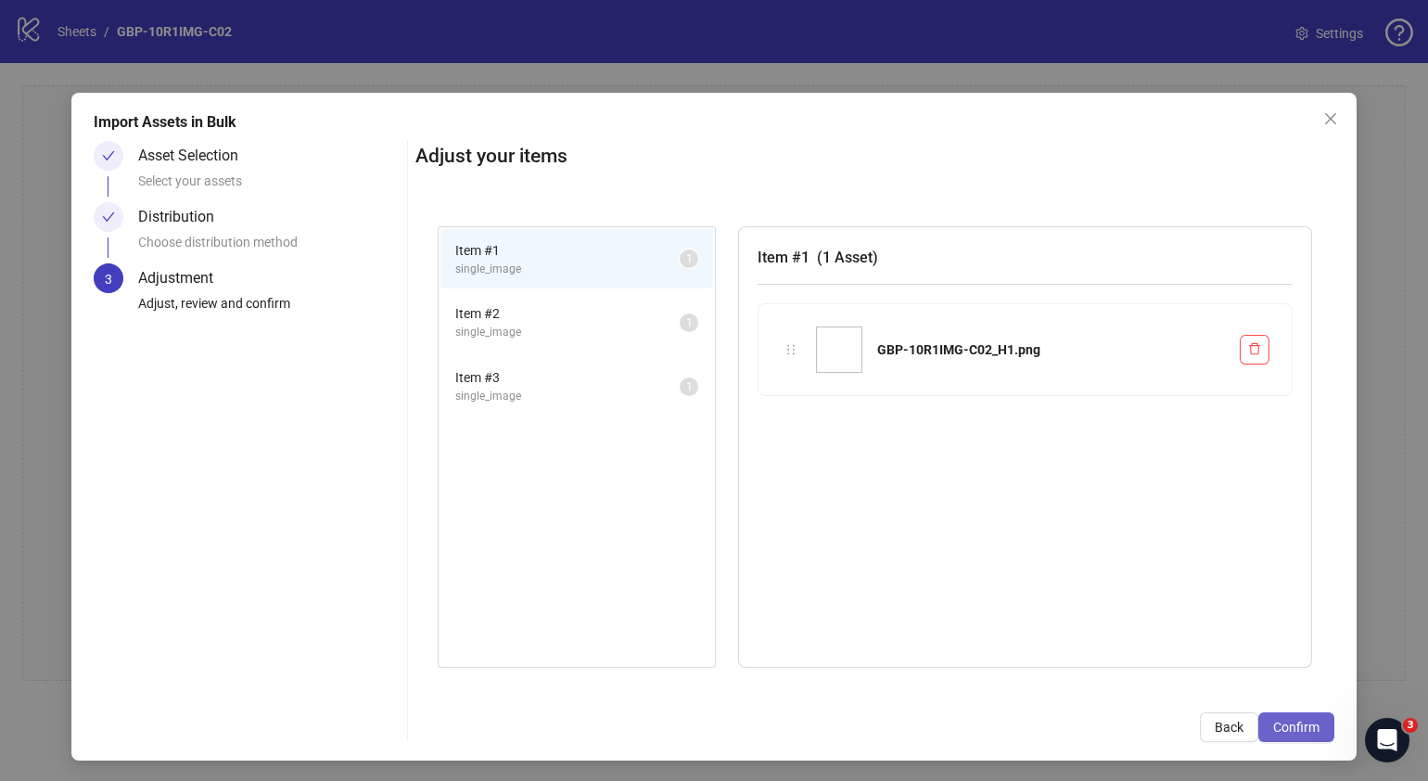
click at [1303, 724] on button "Confirm" at bounding box center [1297, 727] width 76 height 30
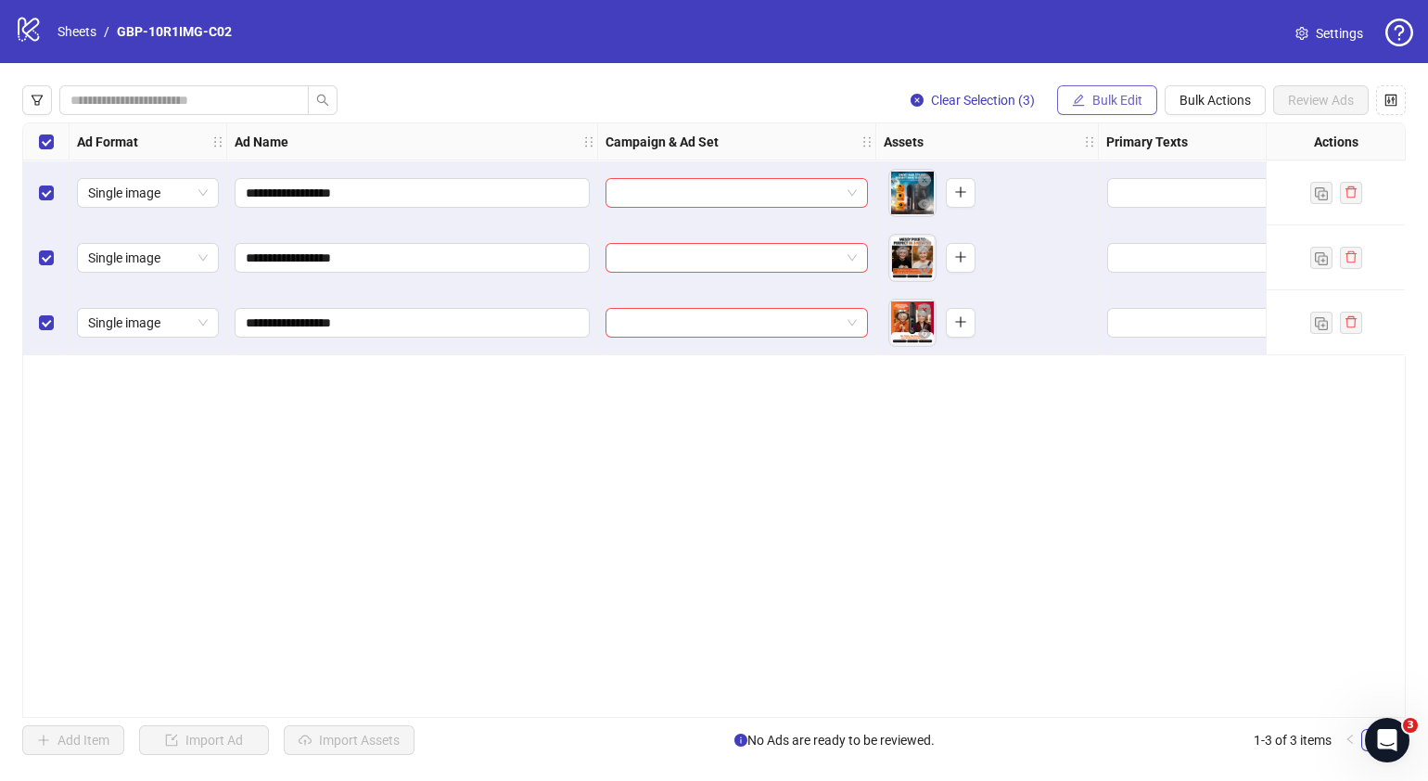
click at [1133, 98] on span "Bulk Edit" at bounding box center [1118, 100] width 50 height 15
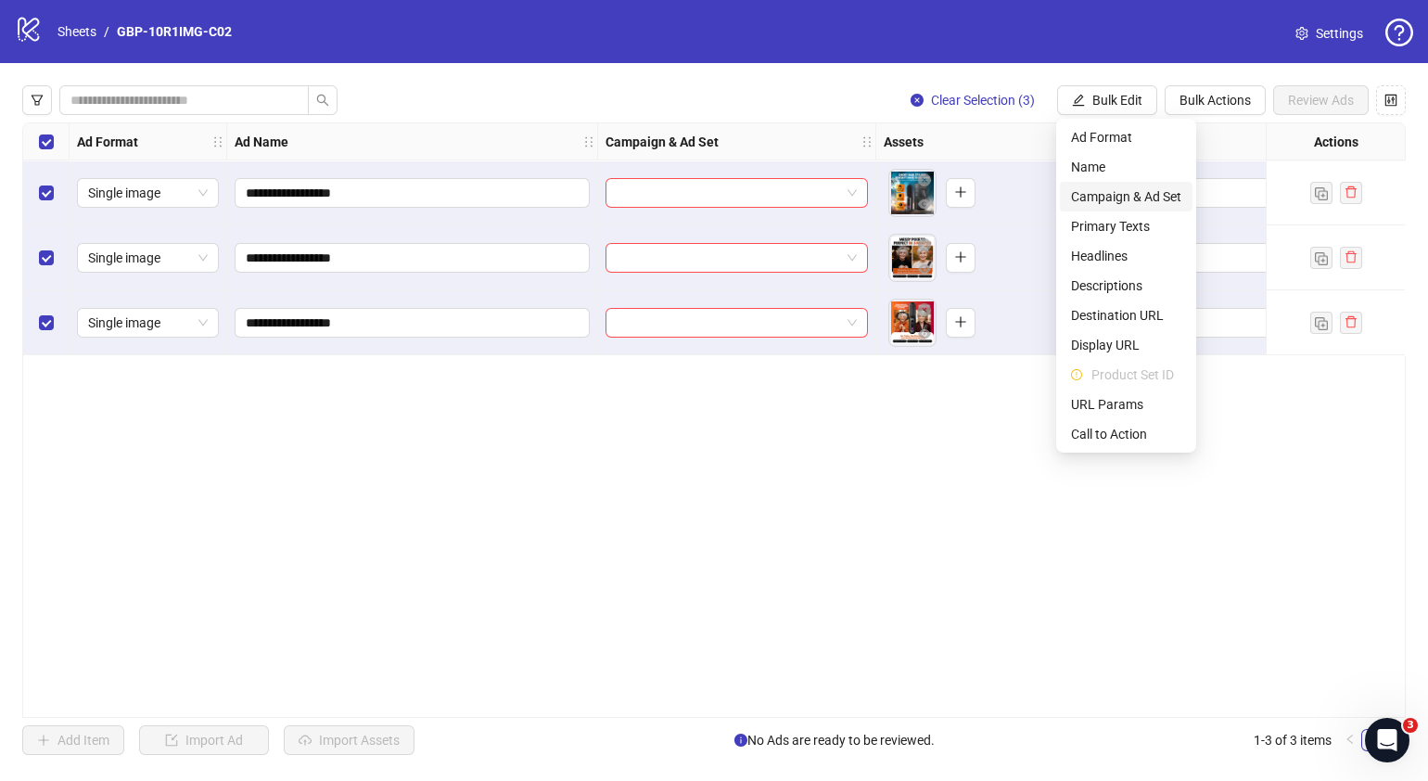
click at [1136, 198] on span "Campaign & Ad Set" at bounding box center [1126, 196] width 110 height 20
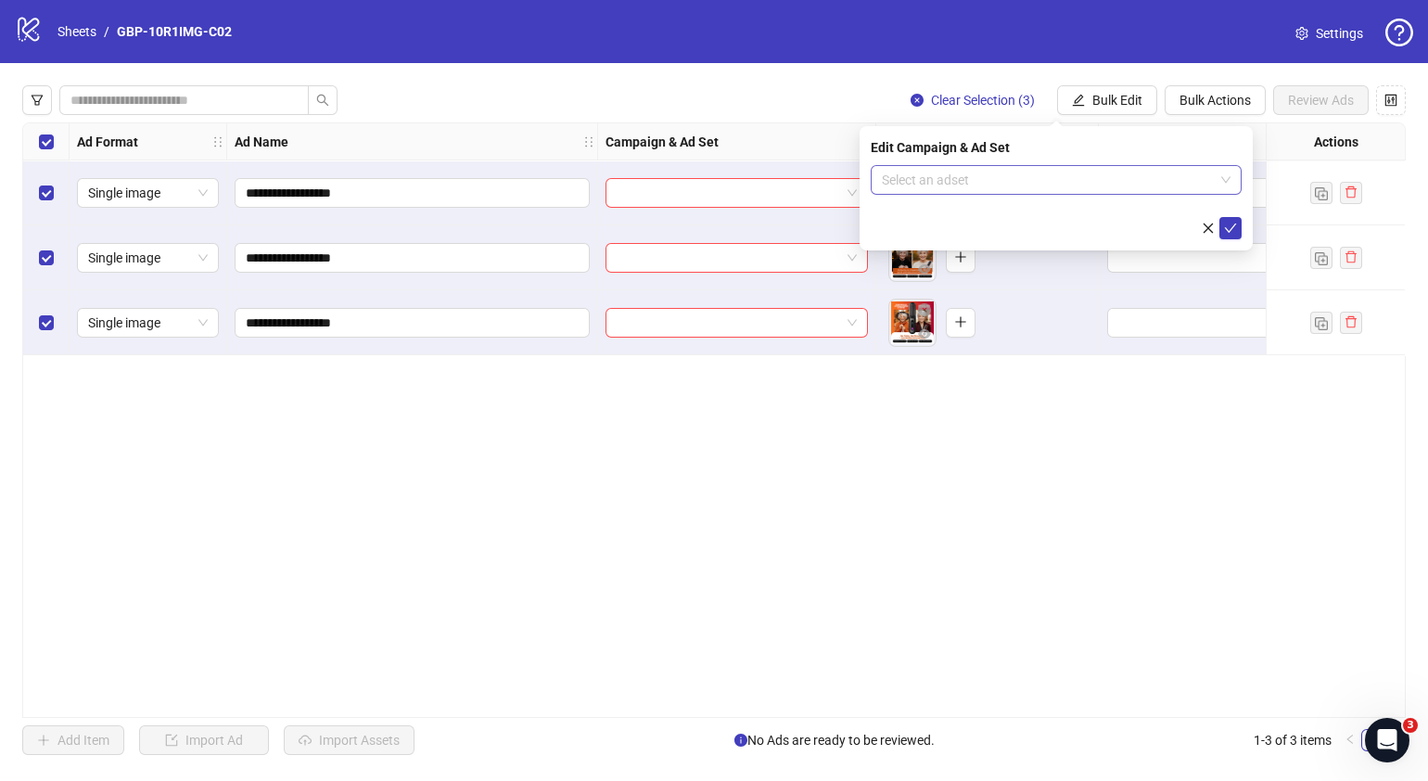
click at [1228, 180] on span at bounding box center [1056, 180] width 349 height 28
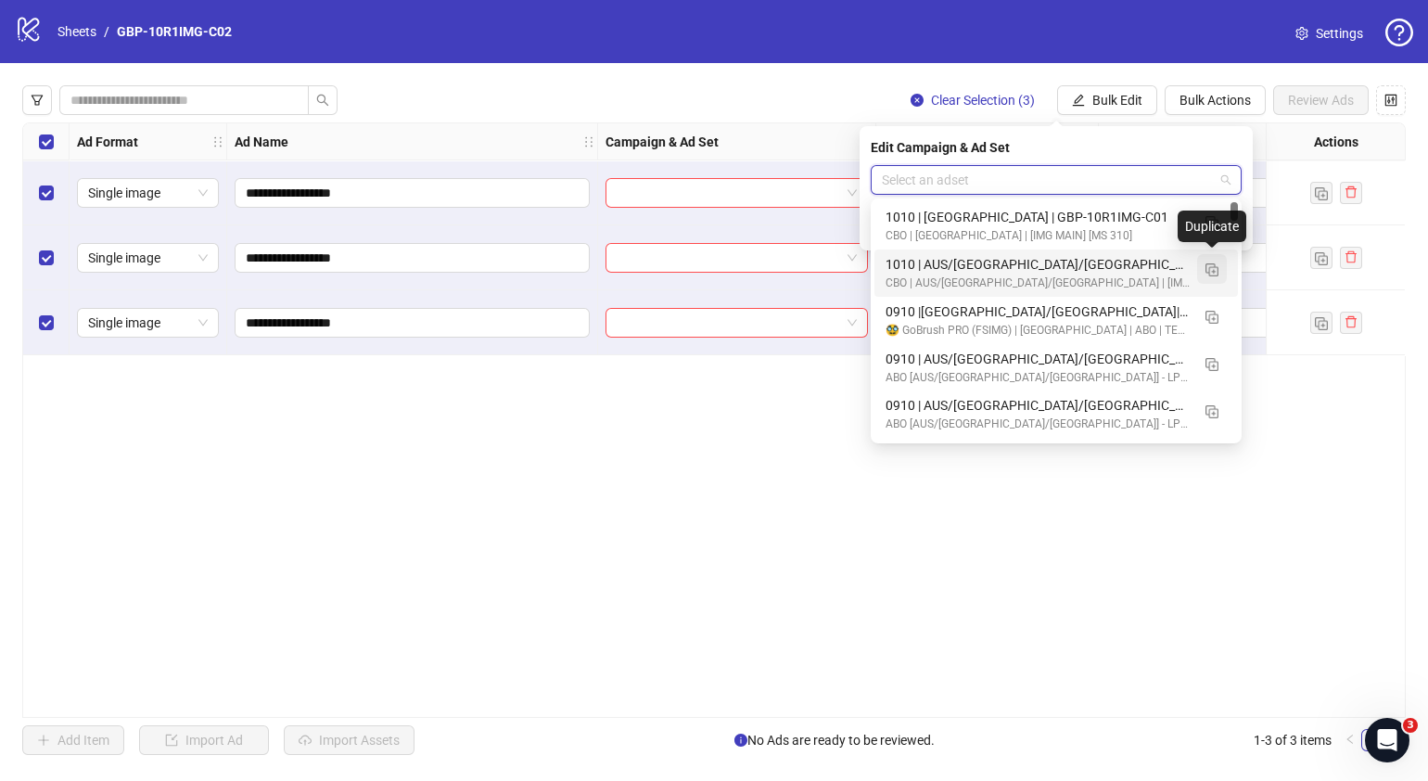
click at [1217, 267] on button "button" at bounding box center [1212, 269] width 30 height 30
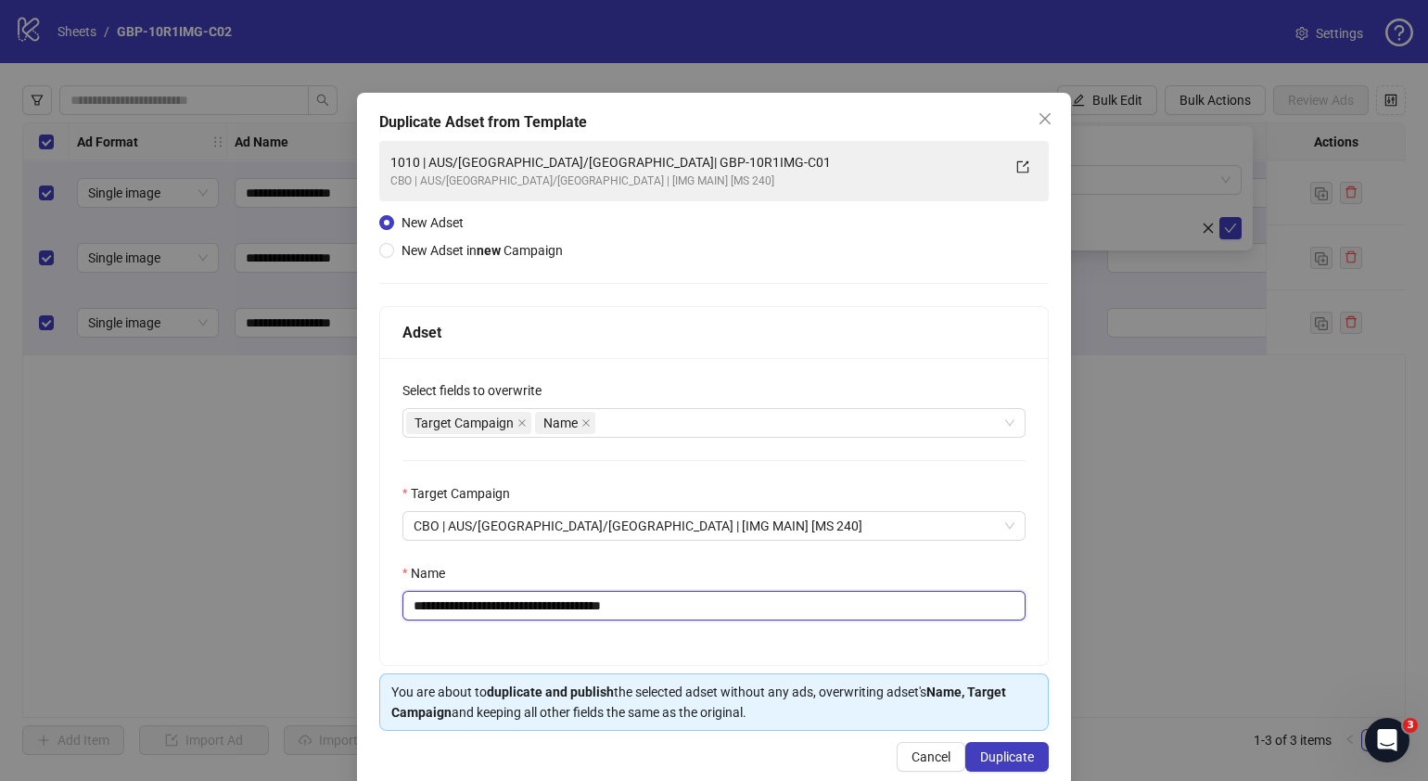
drag, startPoint x: 703, startPoint y: 606, endPoint x: 523, endPoint y: 617, distance: 180.3
click at [523, 617] on input "**********" at bounding box center [714, 606] width 623 height 30
paste input "text"
type input "**********"
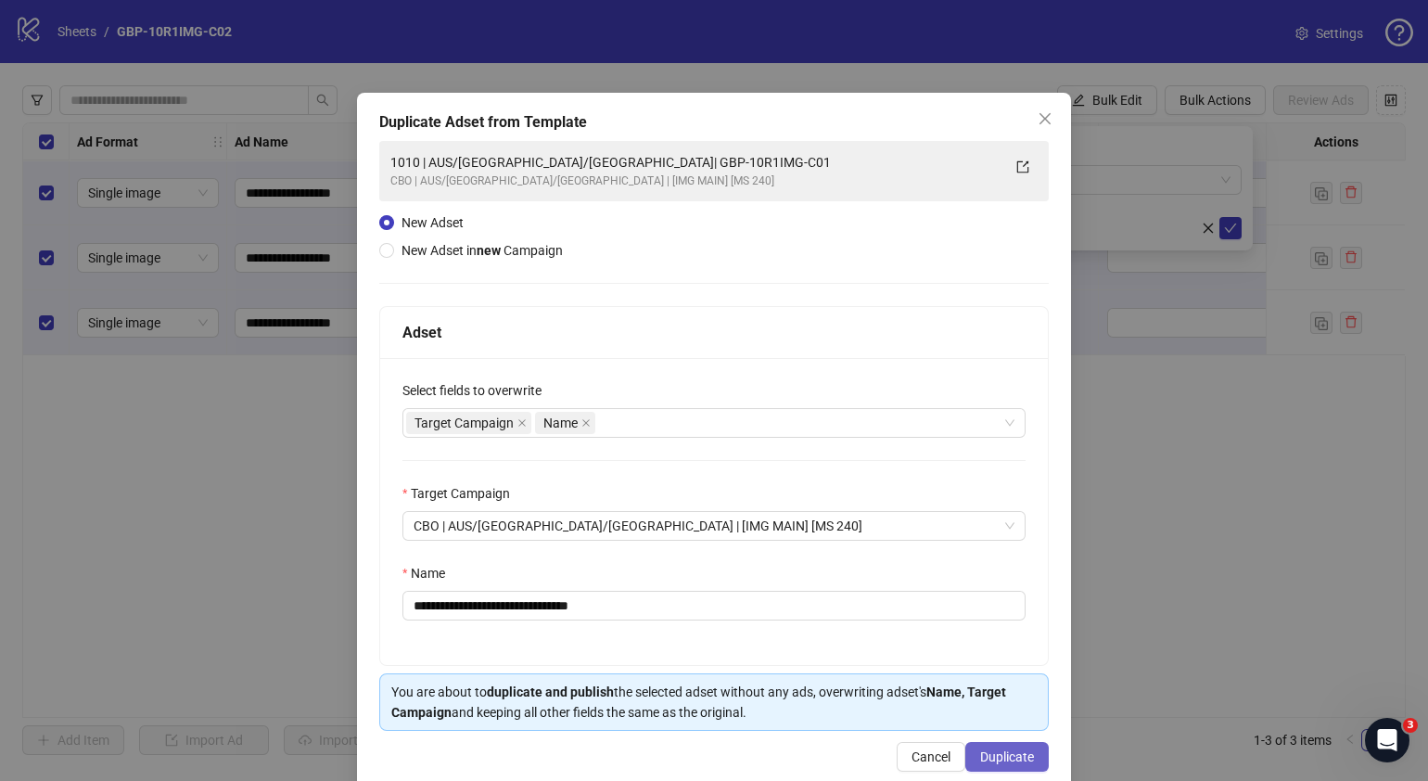
click at [1007, 749] on span "Duplicate" at bounding box center [1007, 756] width 54 height 15
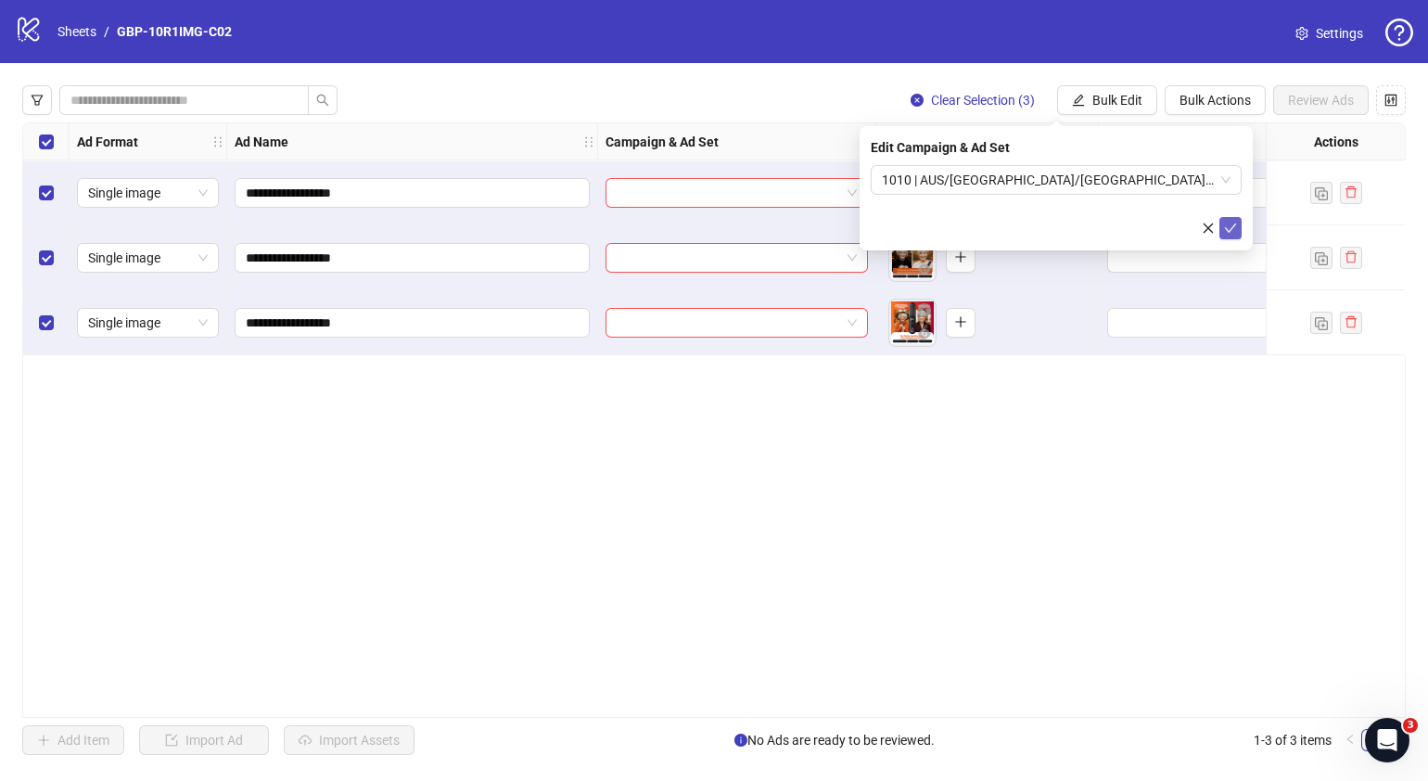
click at [1230, 232] on icon "check" at bounding box center [1230, 228] width 13 height 13
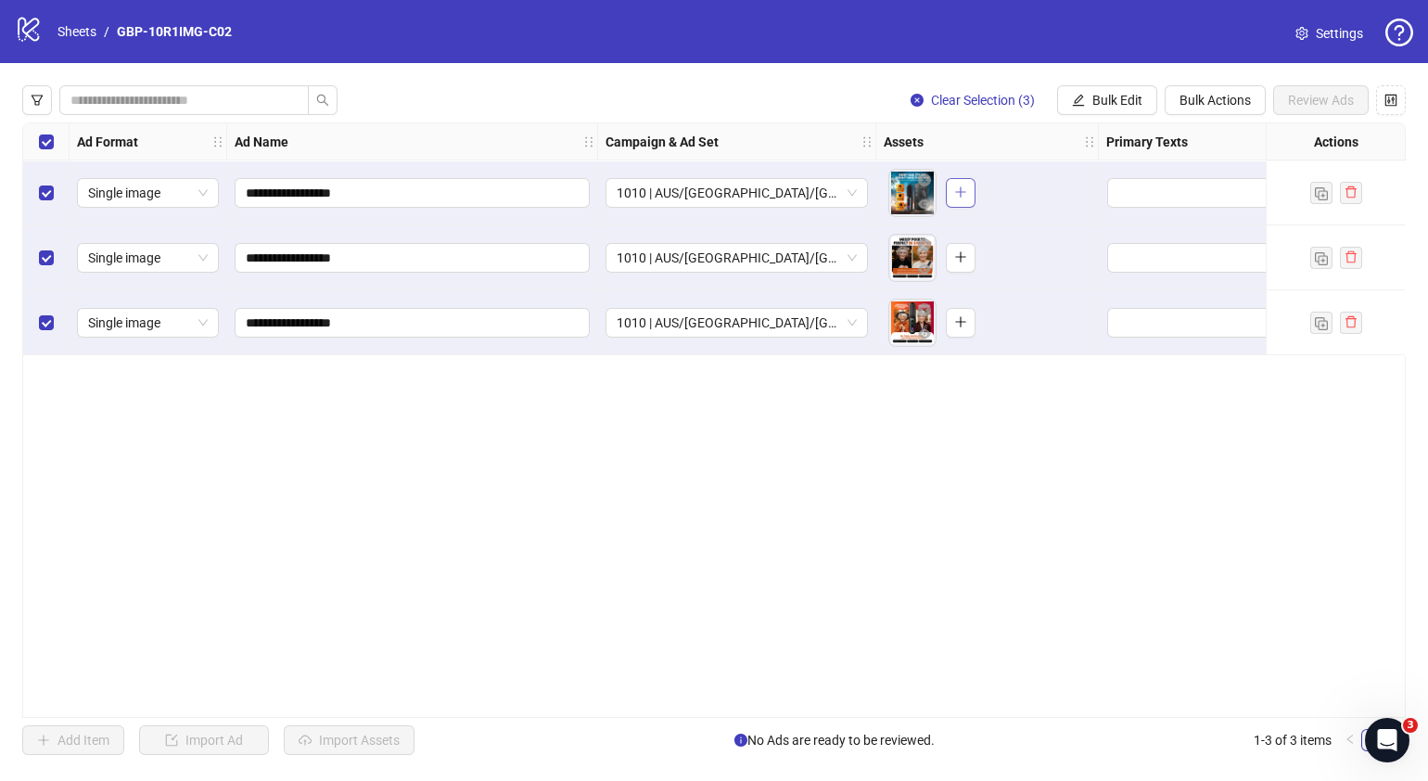
click at [960, 192] on icon "plus" at bounding box center [960, 192] width 10 height 1
click at [967, 259] on button "button" at bounding box center [961, 258] width 30 height 30
click at [968, 321] on button "button" at bounding box center [961, 323] width 30 height 30
click at [1119, 97] on span "Bulk Edit" at bounding box center [1118, 100] width 50 height 15
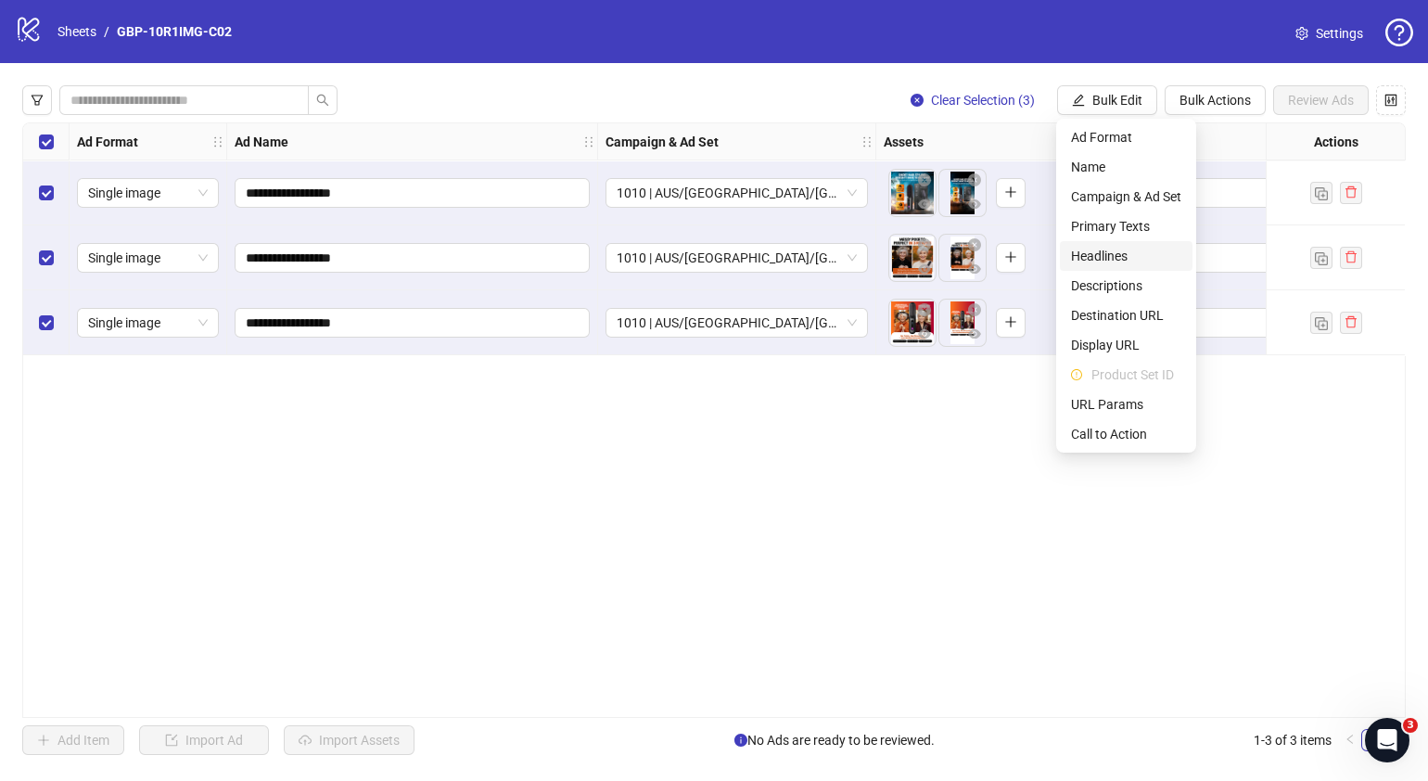
click at [1118, 253] on span "Headlines" at bounding box center [1126, 256] width 110 height 20
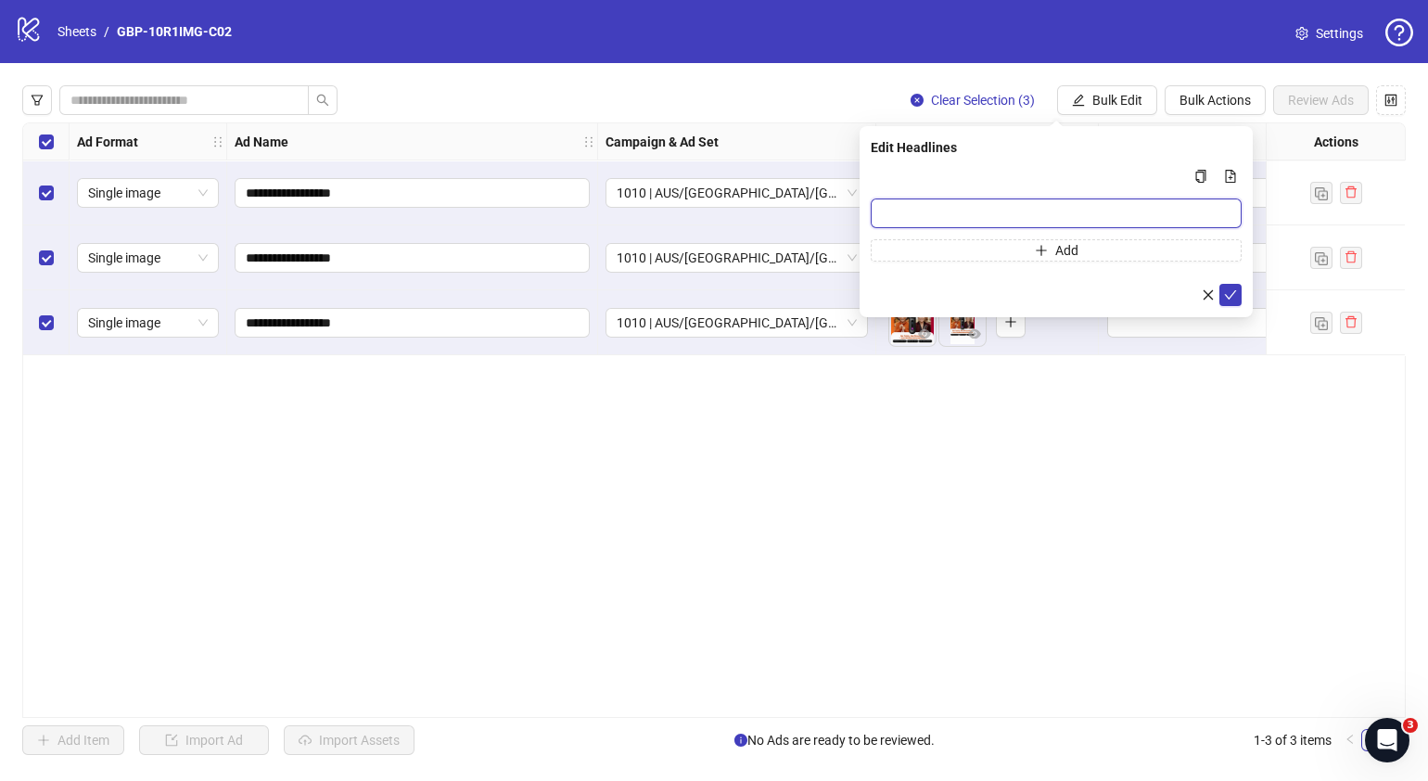
click at [1072, 209] on input "Multi-input container - paste or copy values" at bounding box center [1056, 213] width 371 height 30
paste input "*******"
type input "*******"
click at [964, 253] on button "Add" at bounding box center [1056, 250] width 371 height 22
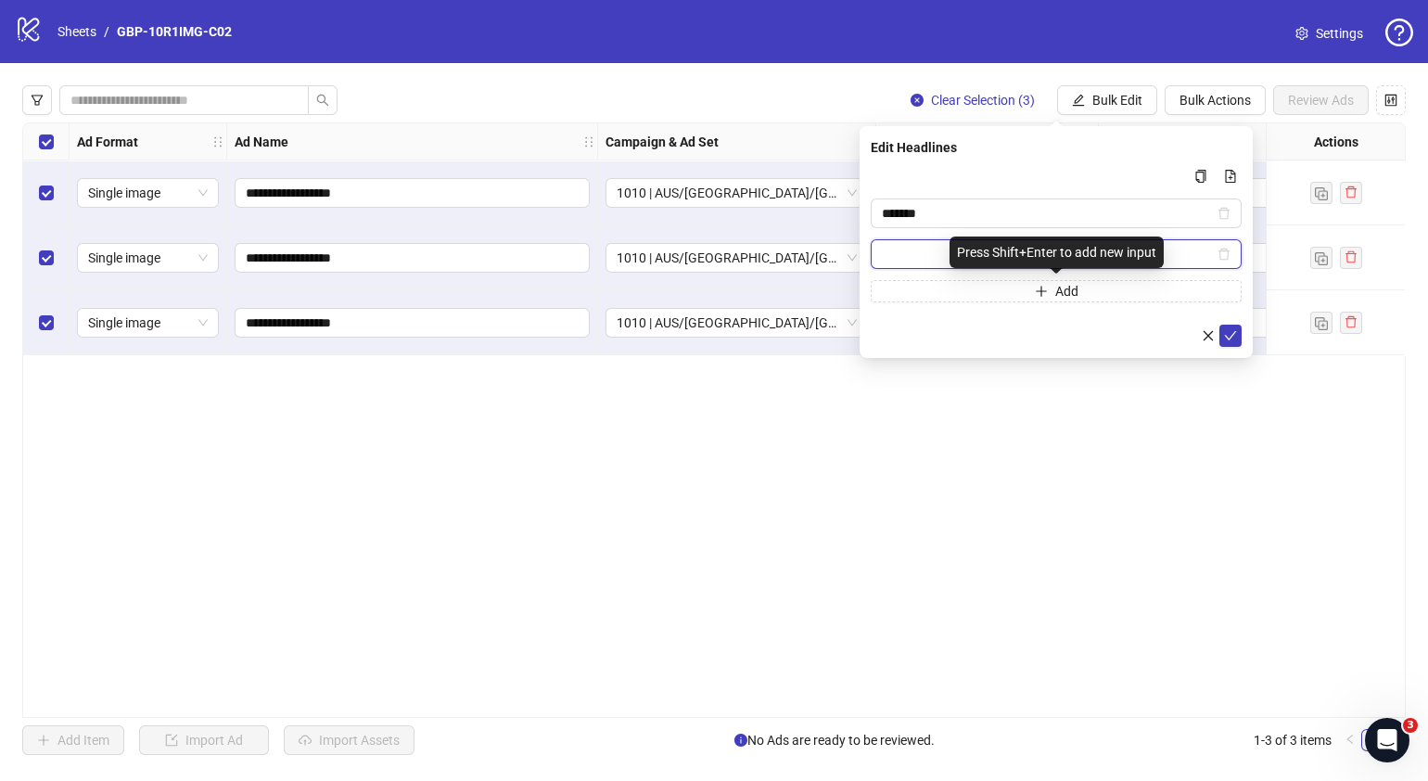
paste input "**********"
type input "**********"
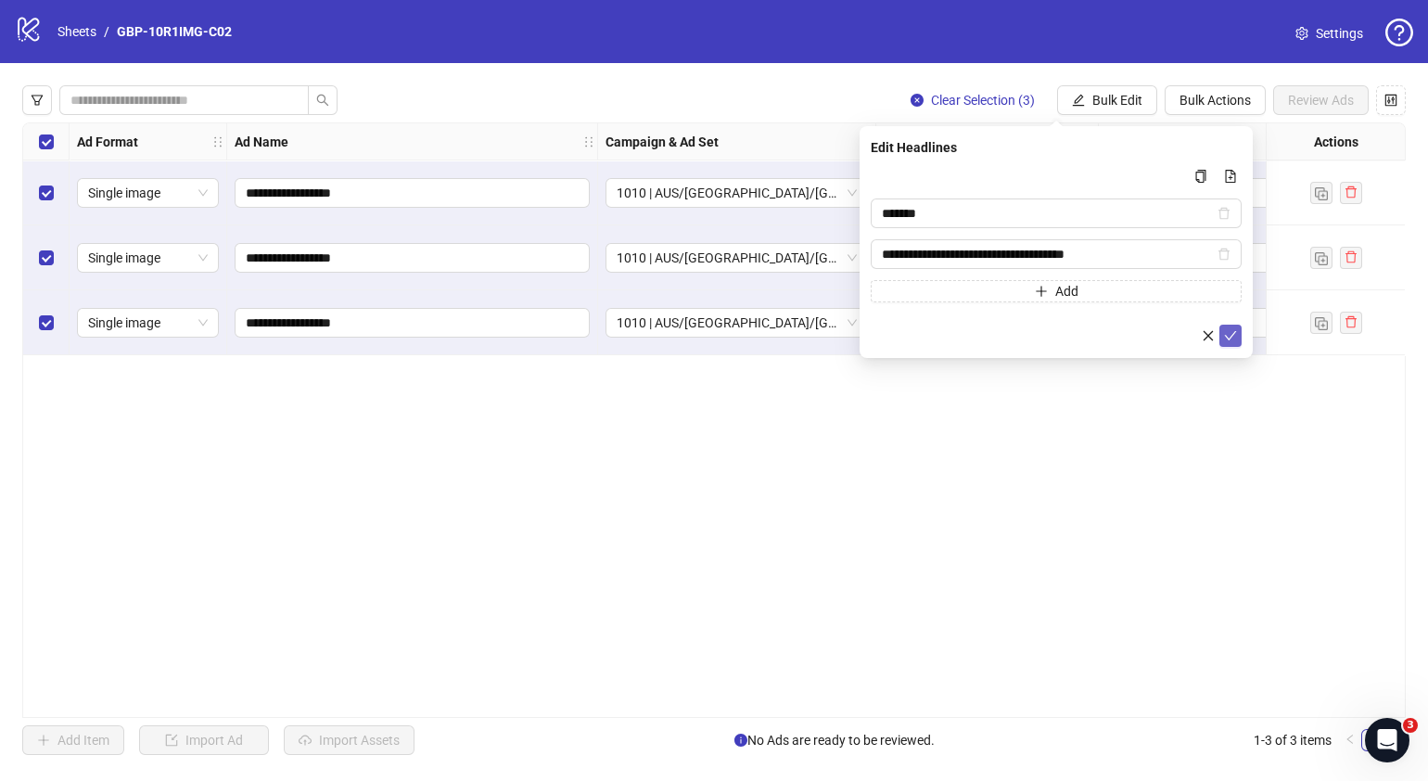
click at [1231, 337] on icon "check" at bounding box center [1230, 335] width 13 height 13
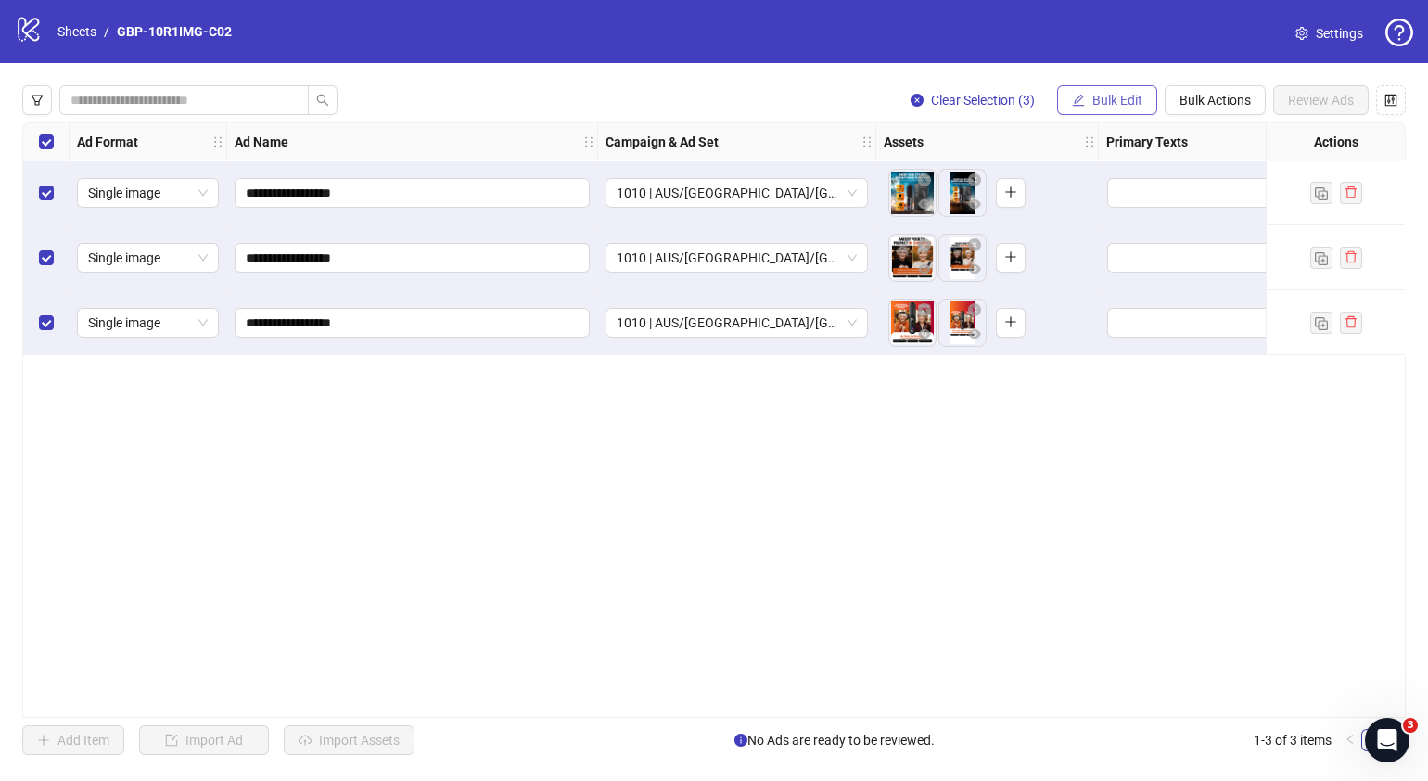
click at [1112, 103] on span "Bulk Edit" at bounding box center [1118, 100] width 50 height 15
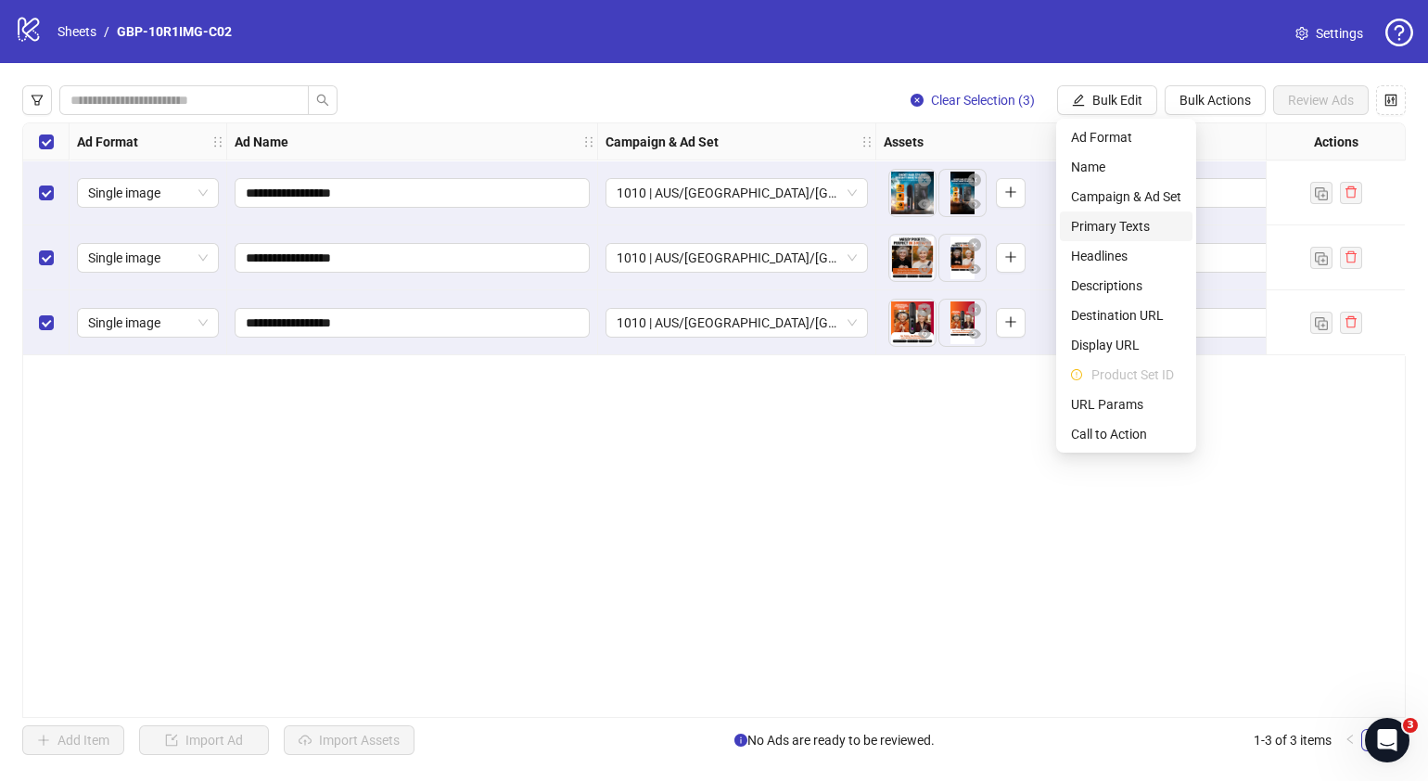
click at [1127, 227] on span "Primary Texts" at bounding box center [1126, 226] width 110 height 20
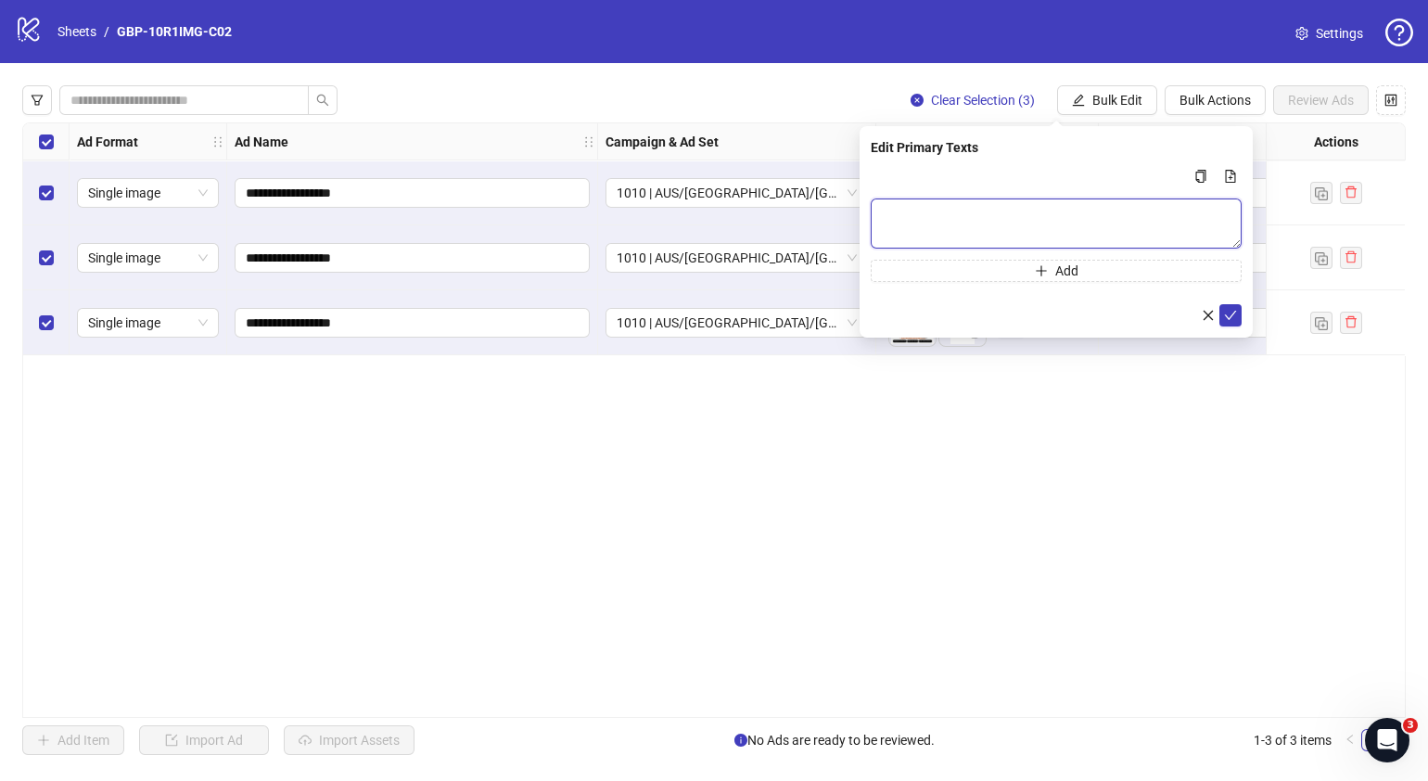
click at [997, 209] on textarea "Multi-text input container - paste or copy values" at bounding box center [1056, 223] width 371 height 50
paste textarea "**********"
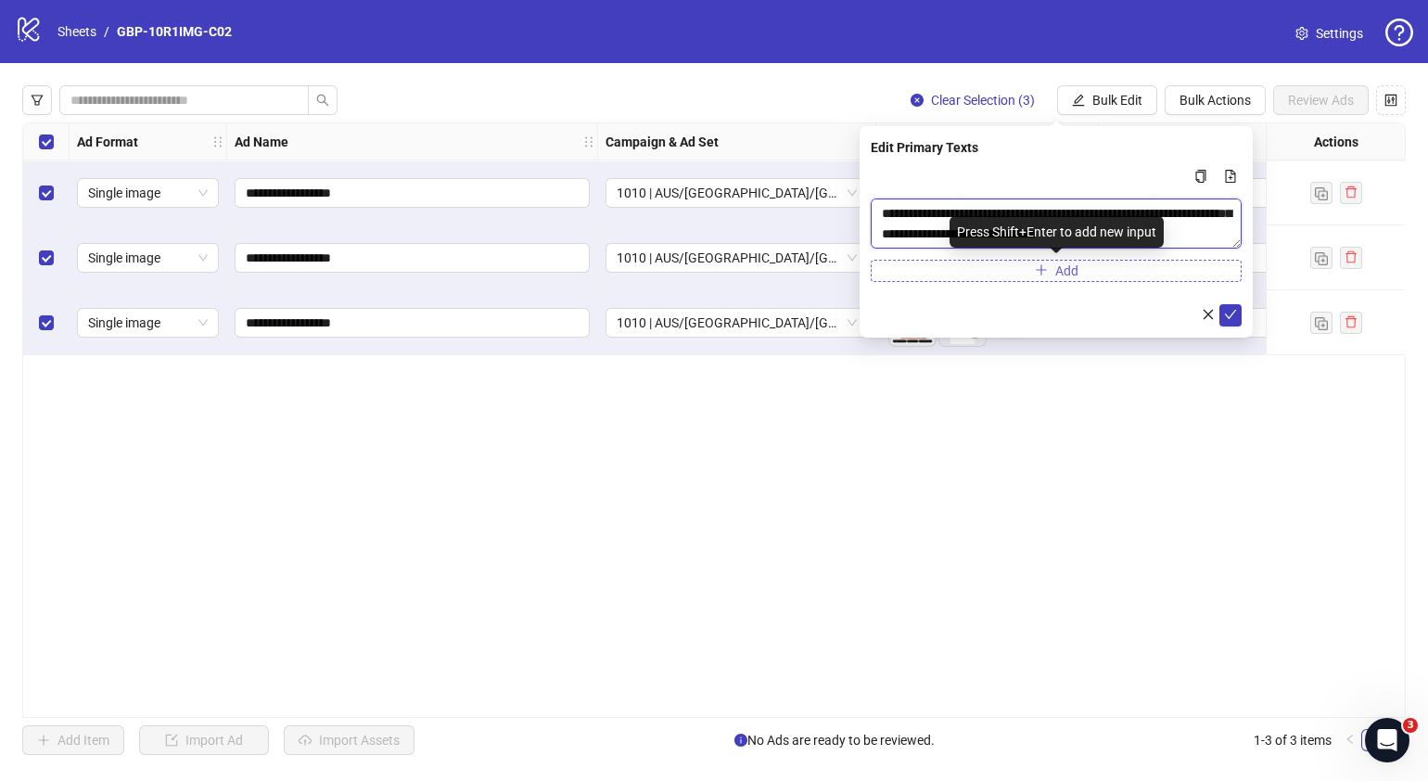
type textarea "**********"
click at [986, 267] on button "Add" at bounding box center [1056, 271] width 371 height 22
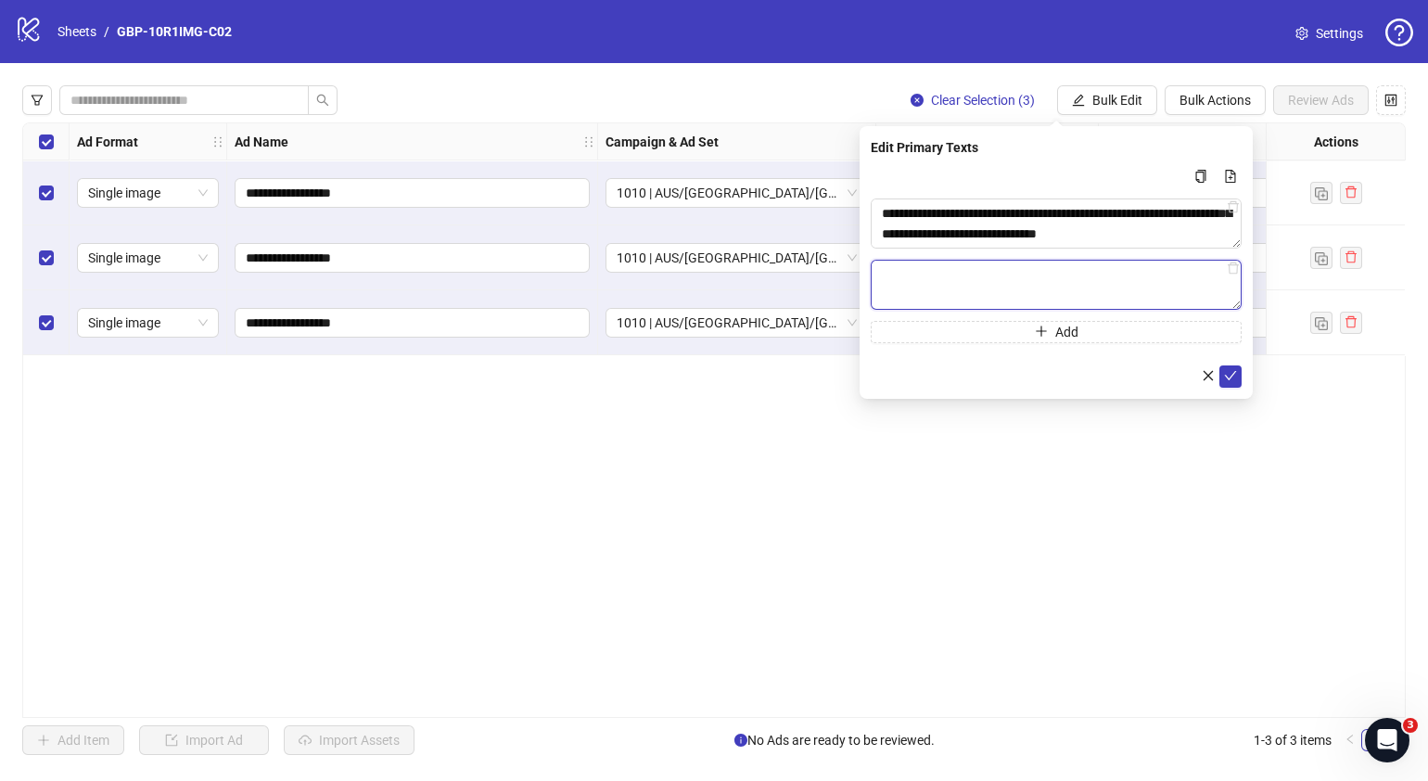
click at [1056, 278] on textarea "Multi-text input container - paste or copy values" at bounding box center [1056, 285] width 371 height 50
paste textarea "**********"
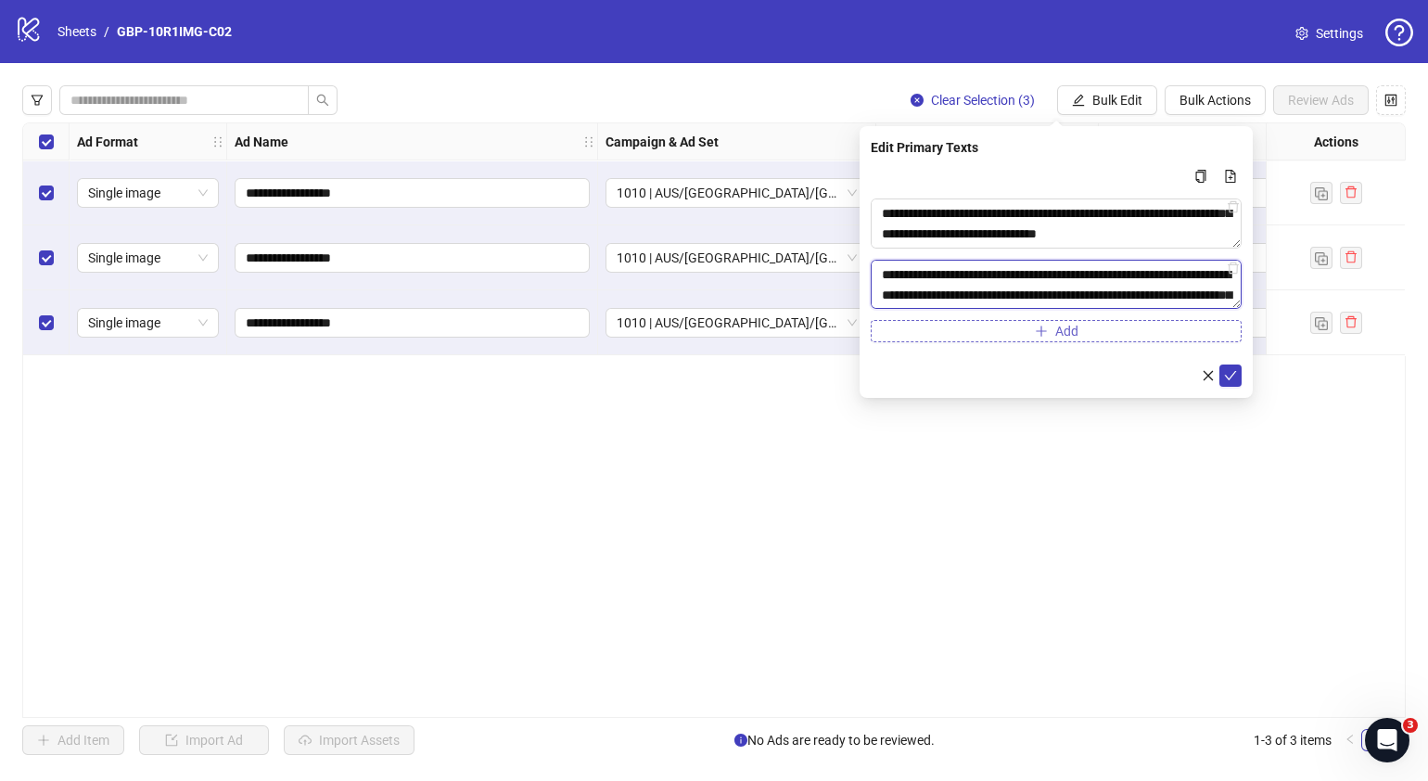
scroll to position [116, 0]
type textarea "**********"
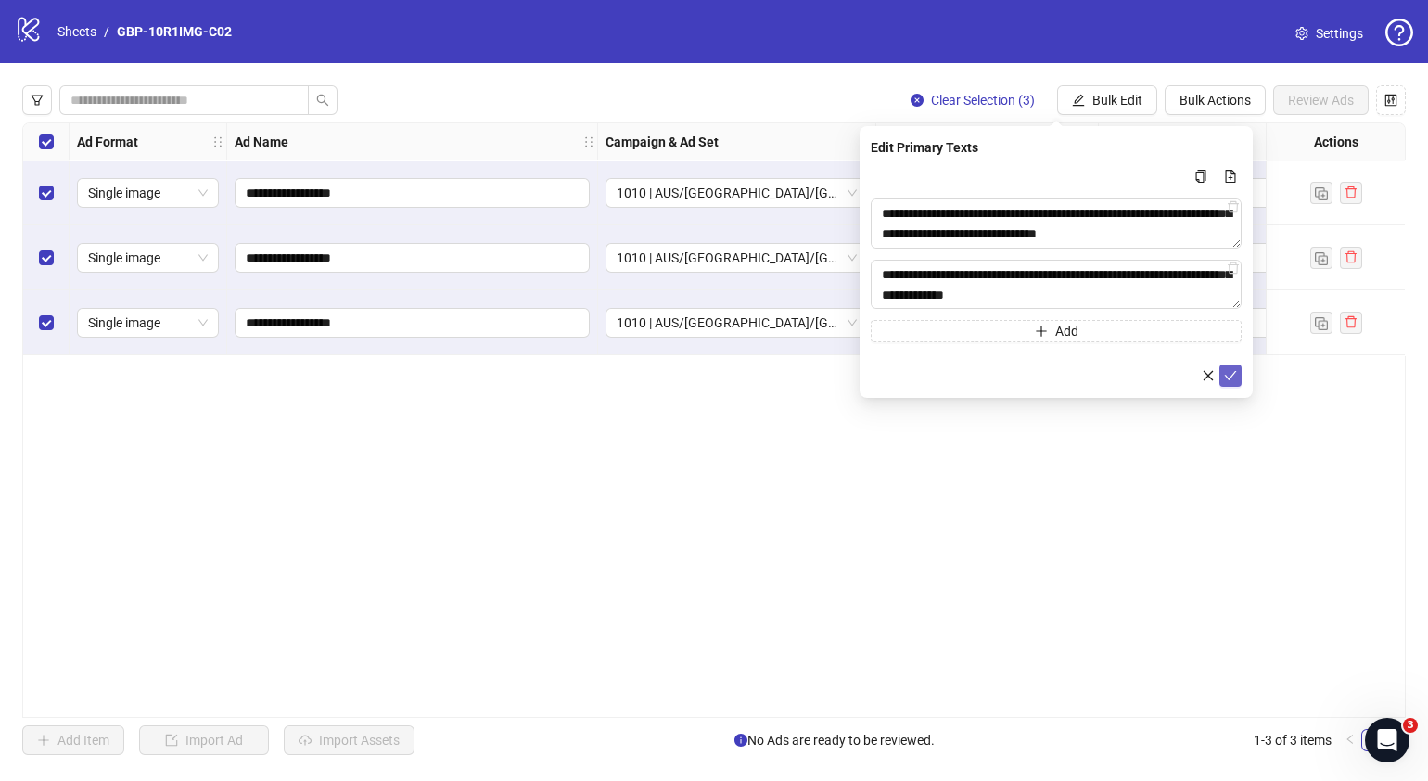
click at [1226, 377] on icon "check" at bounding box center [1230, 375] width 13 height 13
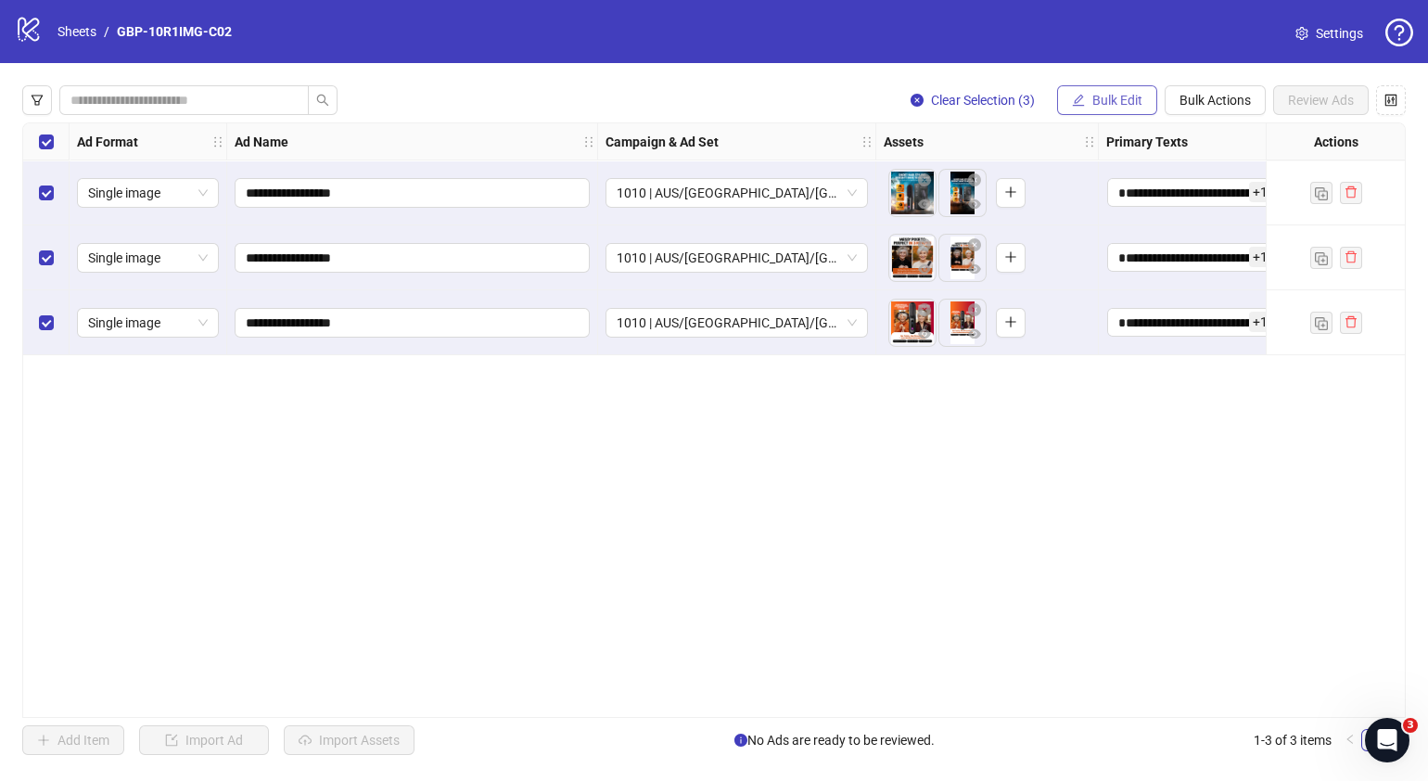
click at [1133, 97] on span "Bulk Edit" at bounding box center [1118, 100] width 50 height 15
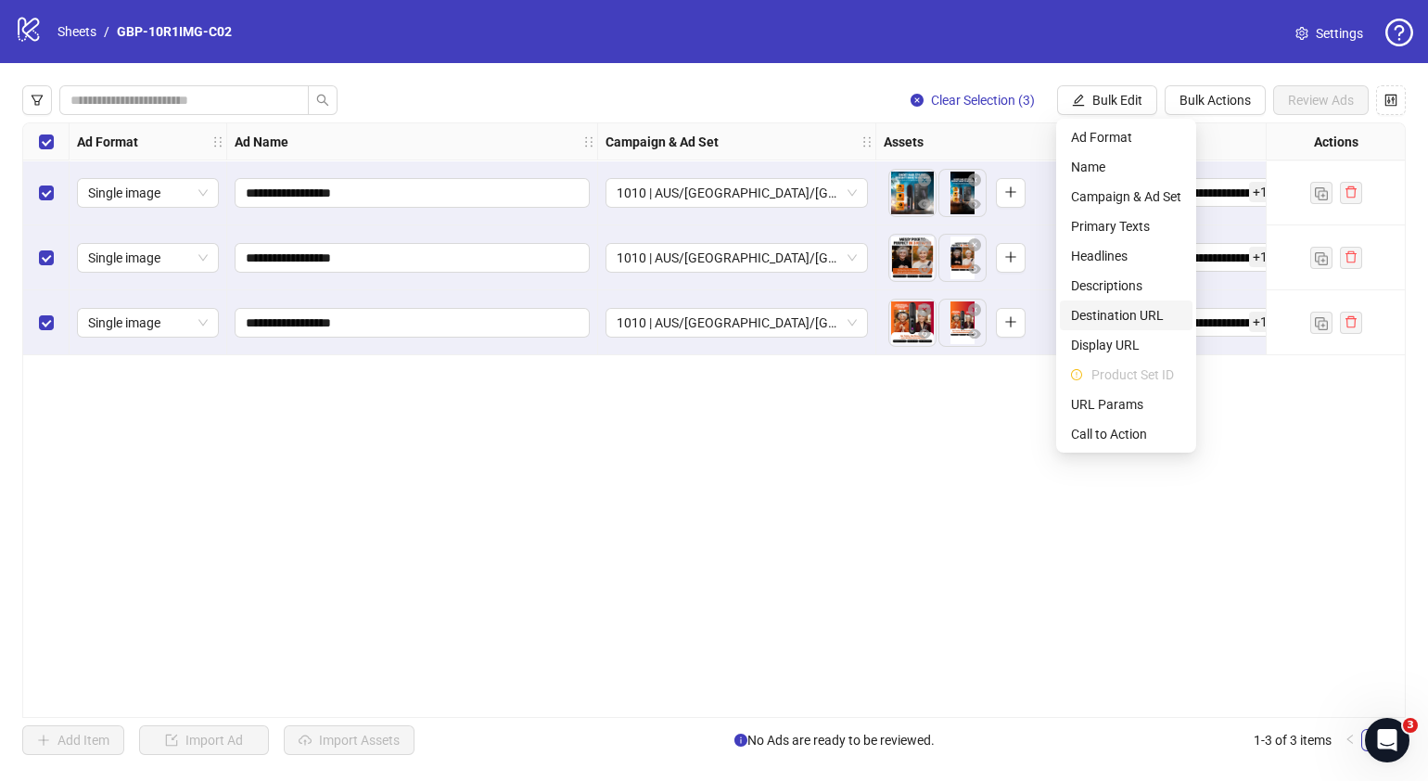
click at [1139, 315] on span "Destination URL" at bounding box center [1126, 315] width 110 height 20
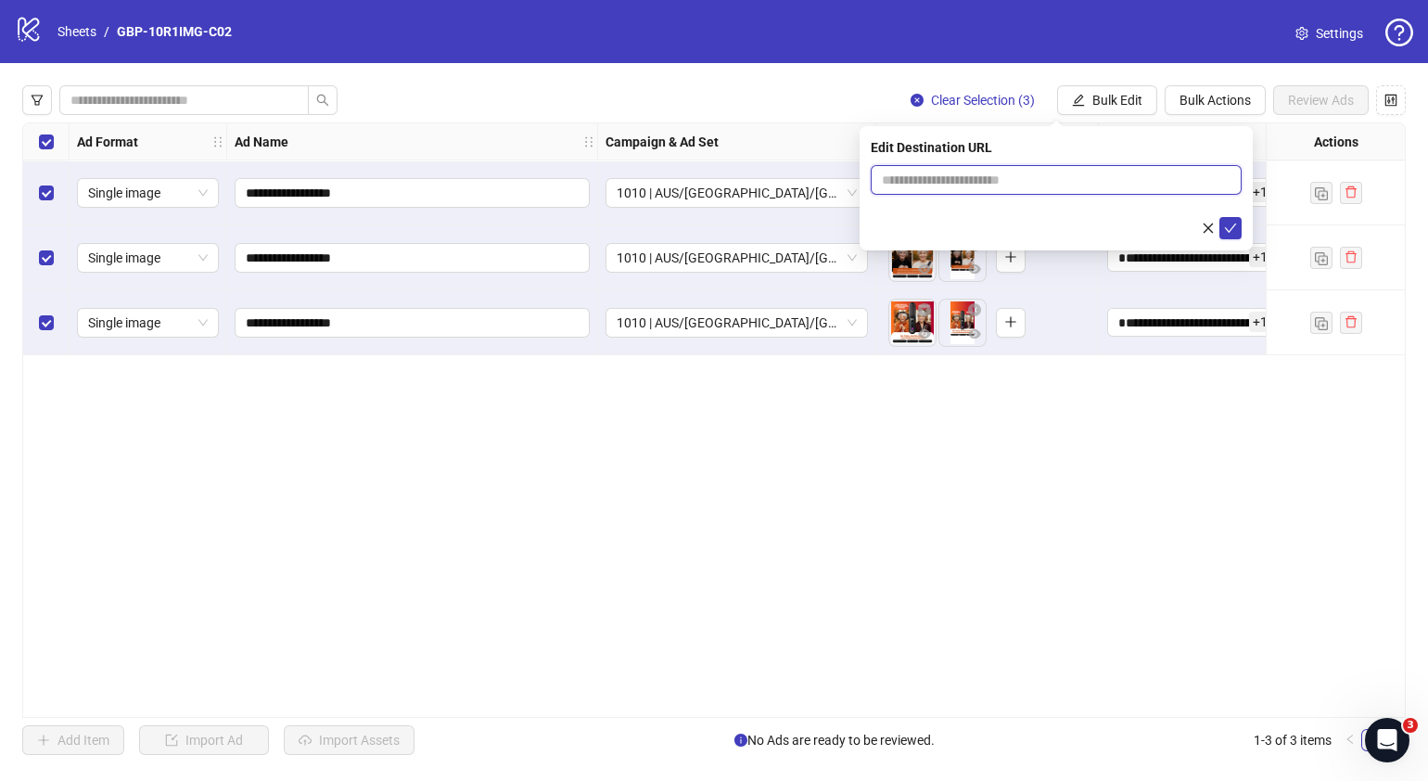
click at [1215, 170] on input "text" at bounding box center [1049, 180] width 334 height 20
click at [1090, 178] on input "text" at bounding box center [1049, 180] width 334 height 20
paste input "**********"
type input "**********"
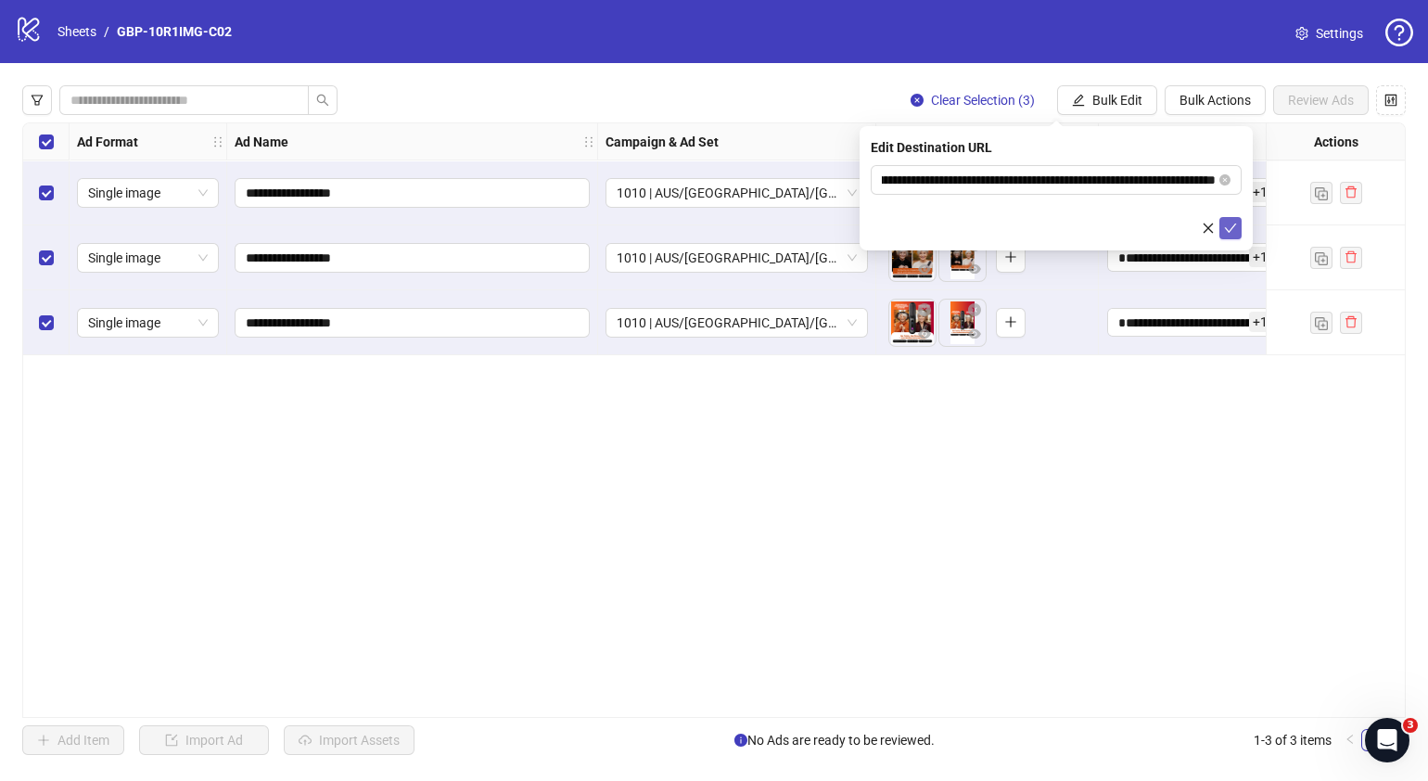
click at [1231, 233] on icon "check" at bounding box center [1230, 228] width 13 height 13
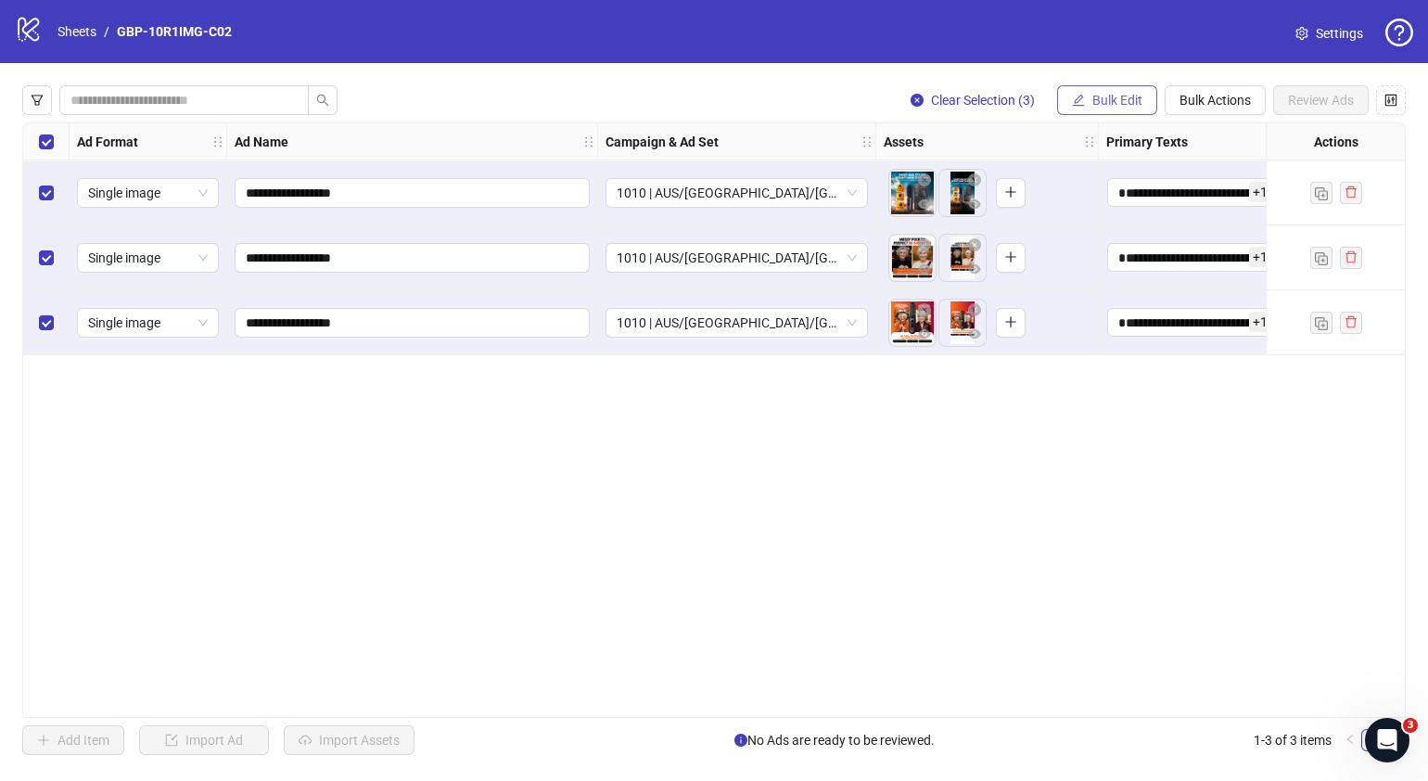
click at [1109, 97] on span "Bulk Edit" at bounding box center [1118, 100] width 50 height 15
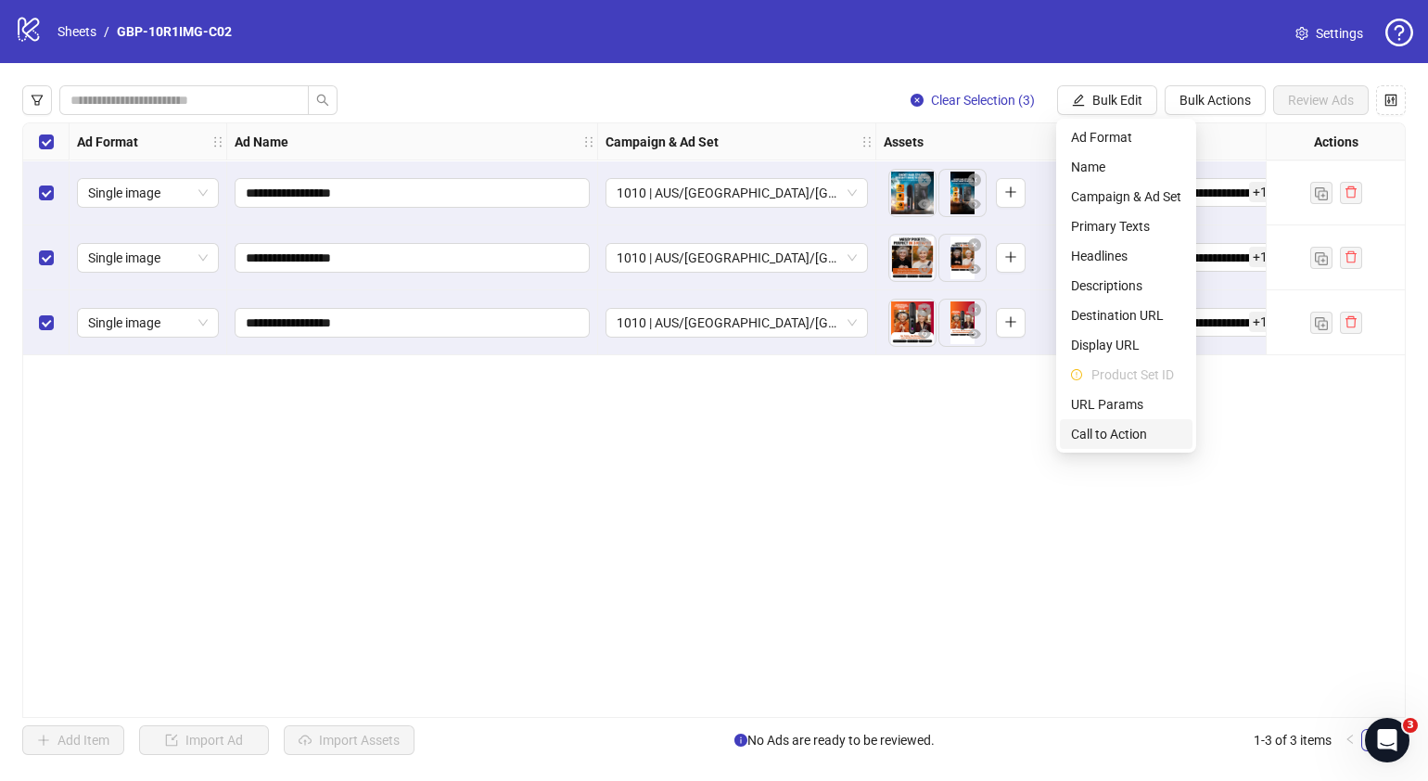
click at [1113, 434] on span "Call to Action" at bounding box center [1126, 434] width 110 height 20
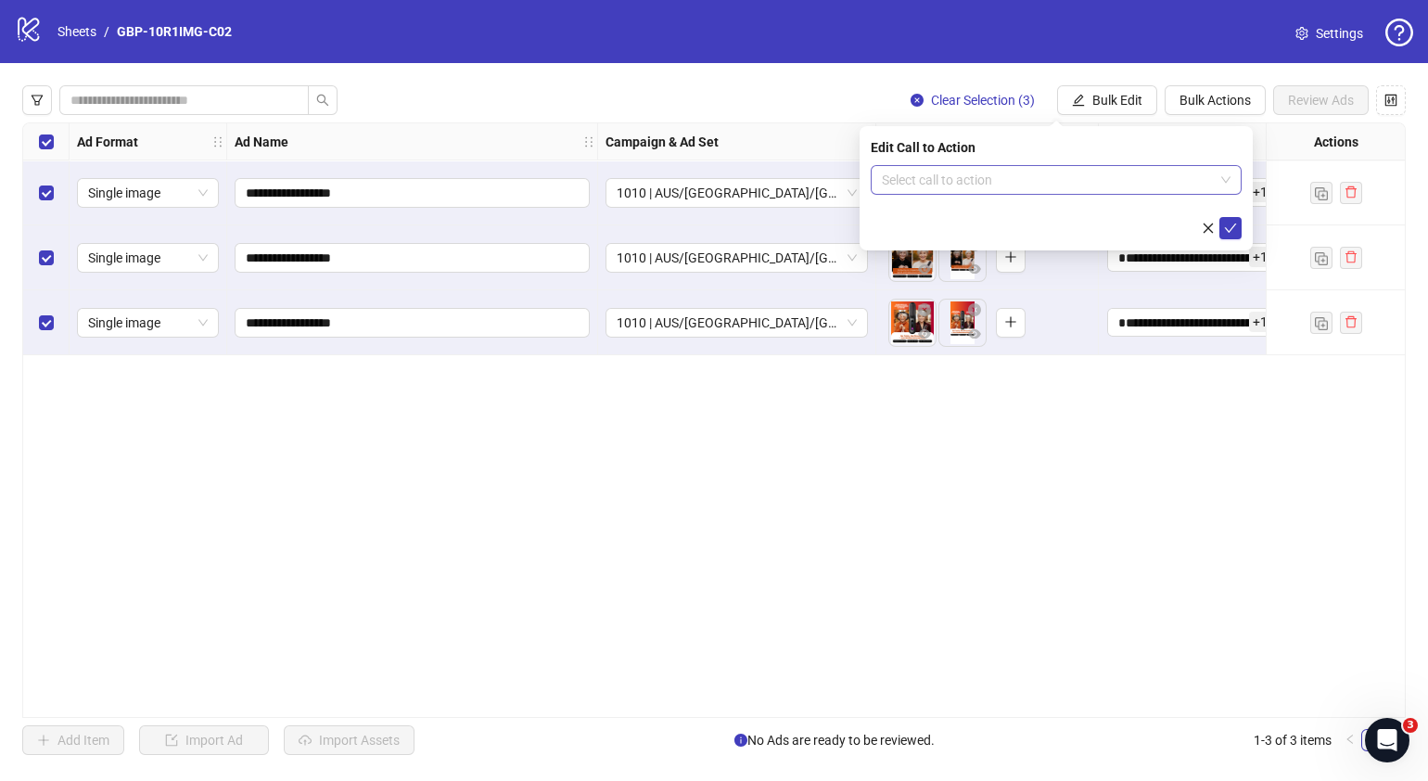
click at [1068, 181] on input "search" at bounding box center [1048, 180] width 332 height 28
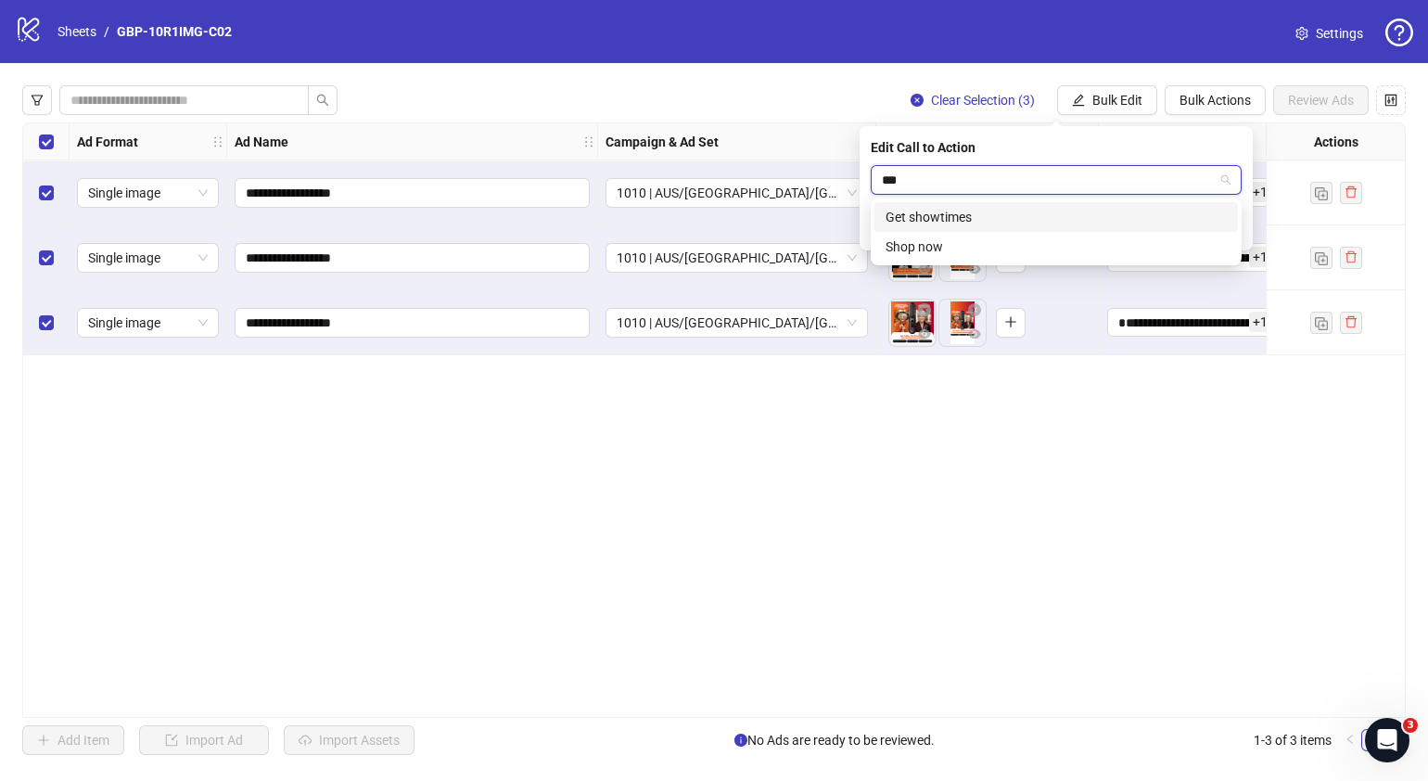
type input "****"
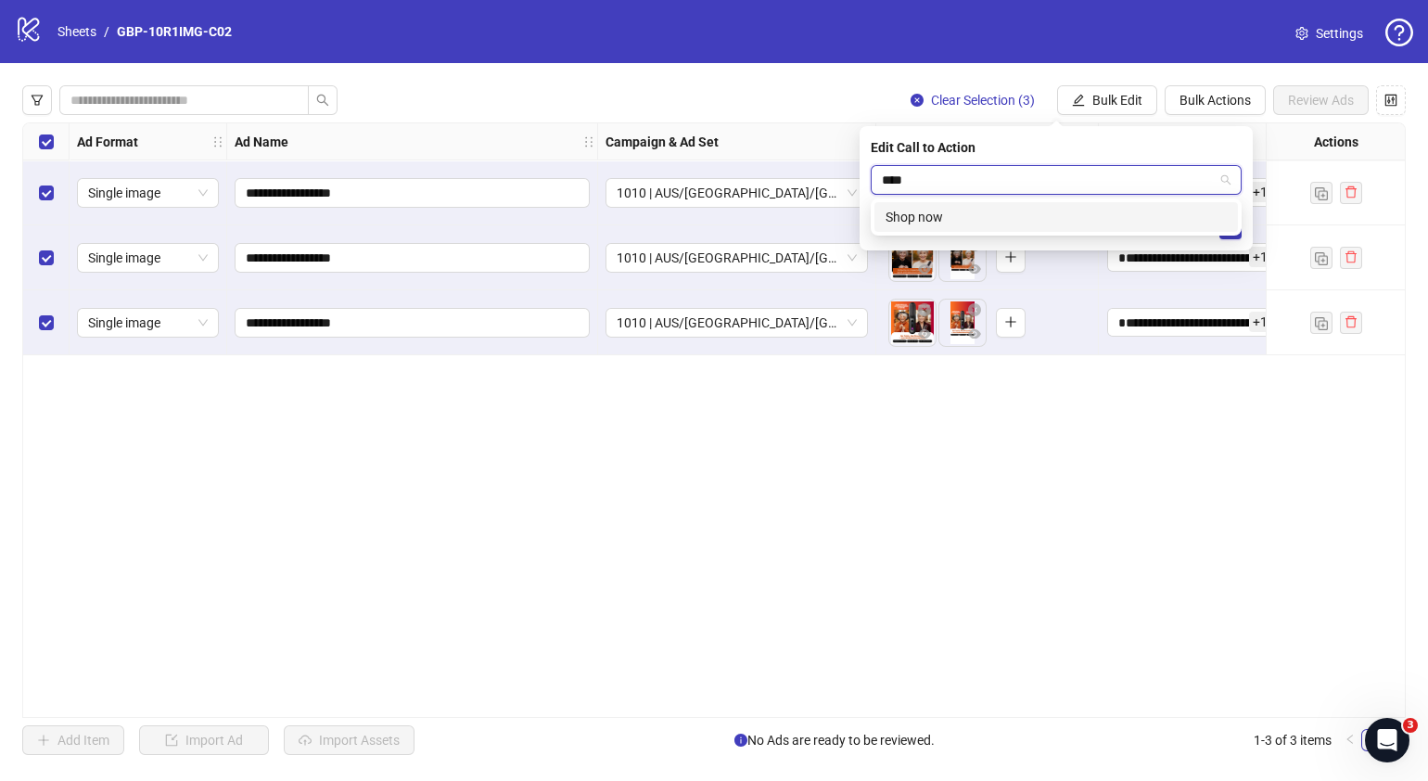
click at [1111, 222] on div "Shop now" at bounding box center [1056, 217] width 341 height 20
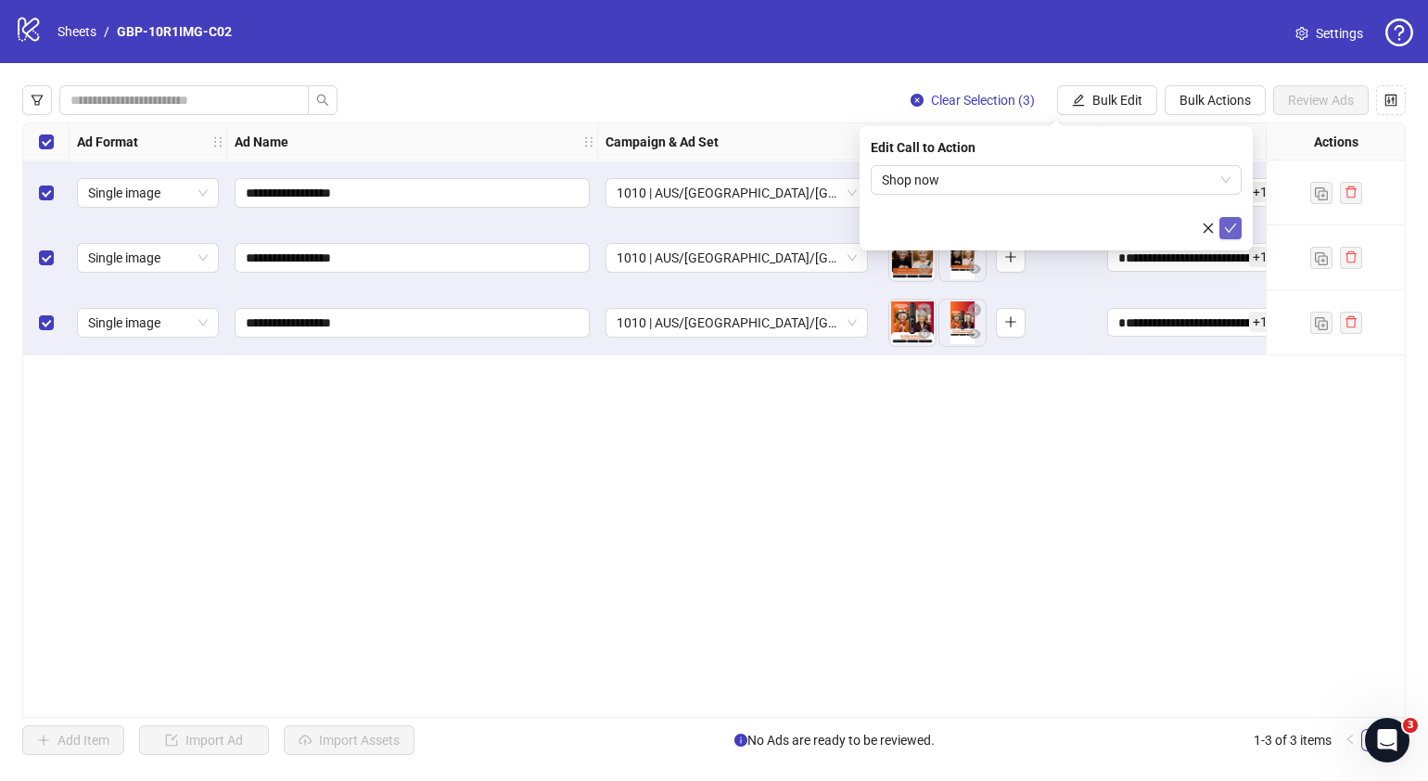
click at [1234, 225] on icon "check" at bounding box center [1231, 228] width 12 height 9
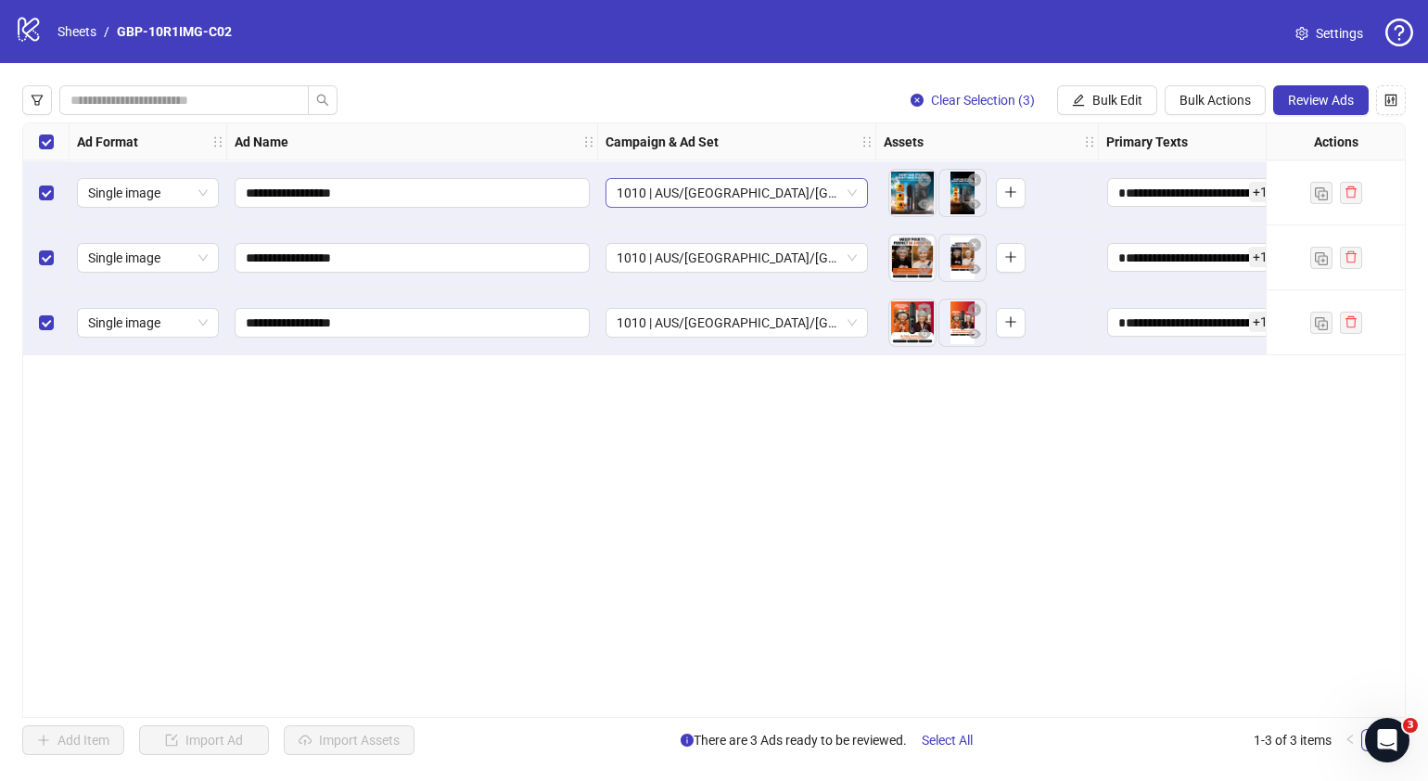
click at [856, 194] on span "1010 | AUS/[GEOGRAPHIC_DATA]/[GEOGRAPHIC_DATA]| GBP-10R1IMG-C02" at bounding box center [737, 193] width 240 height 28
drag, startPoint x: 1123, startPoint y: 450, endPoint x: 1082, endPoint y: 411, distance: 56.4
click at [1123, 452] on div "**********" at bounding box center [714, 419] width 1384 height 595
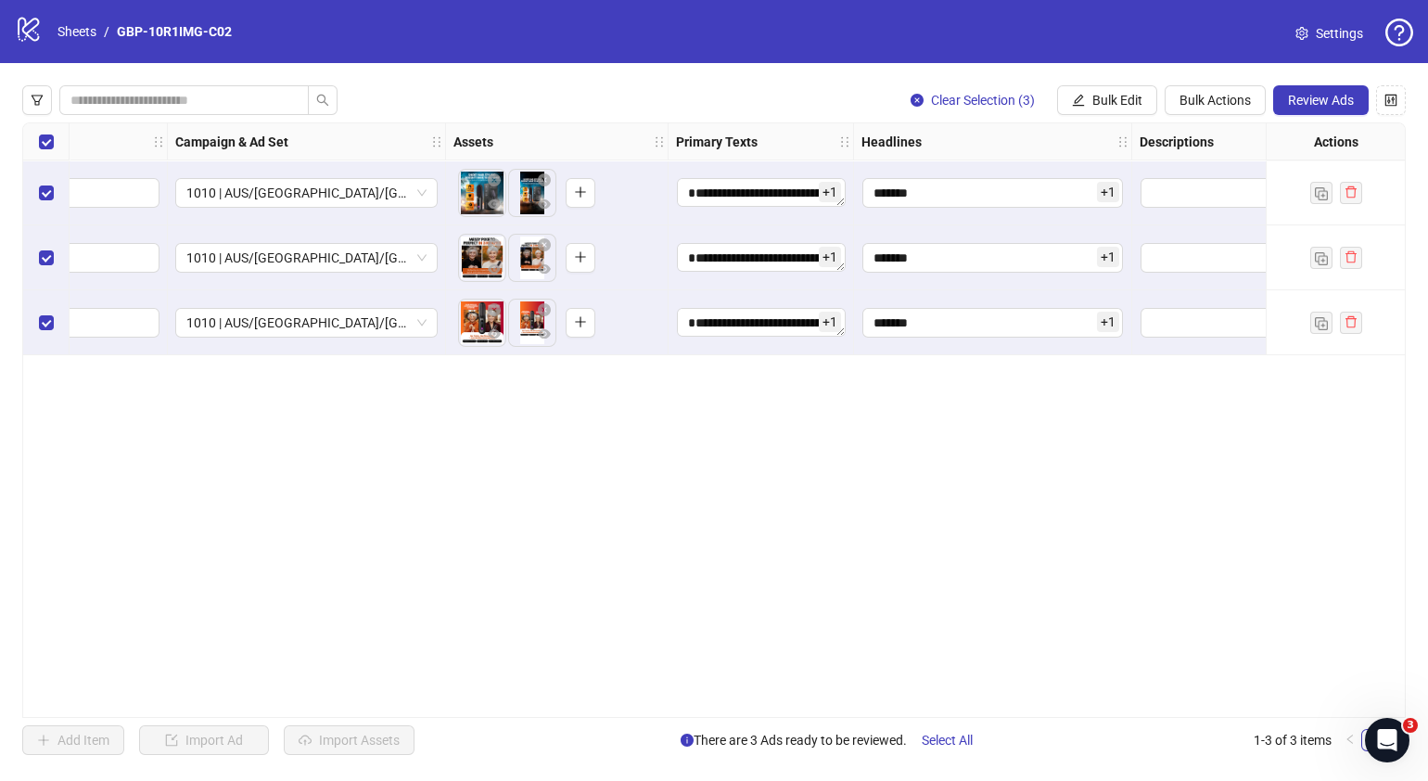
scroll to position [0, 451]
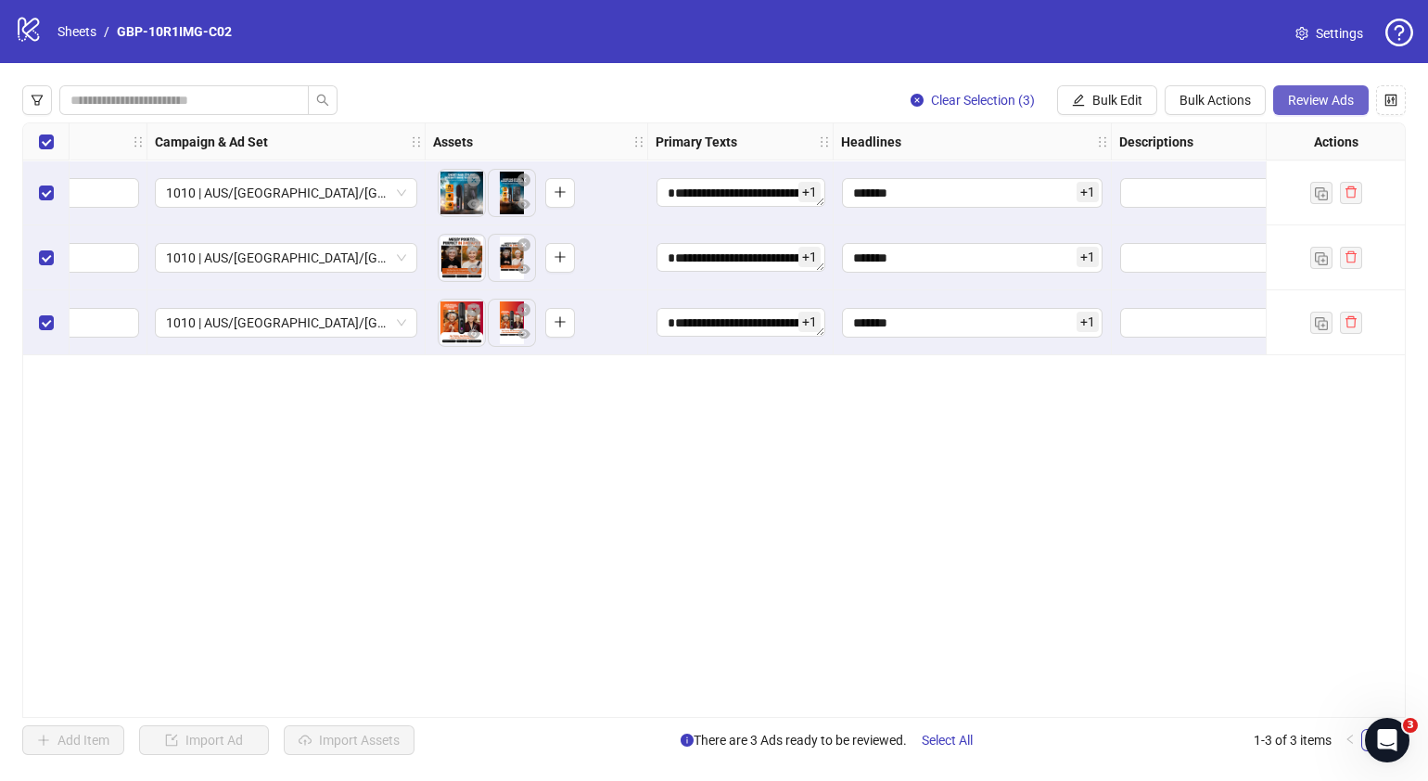
click at [1305, 102] on span "Review Ads" at bounding box center [1321, 100] width 66 height 15
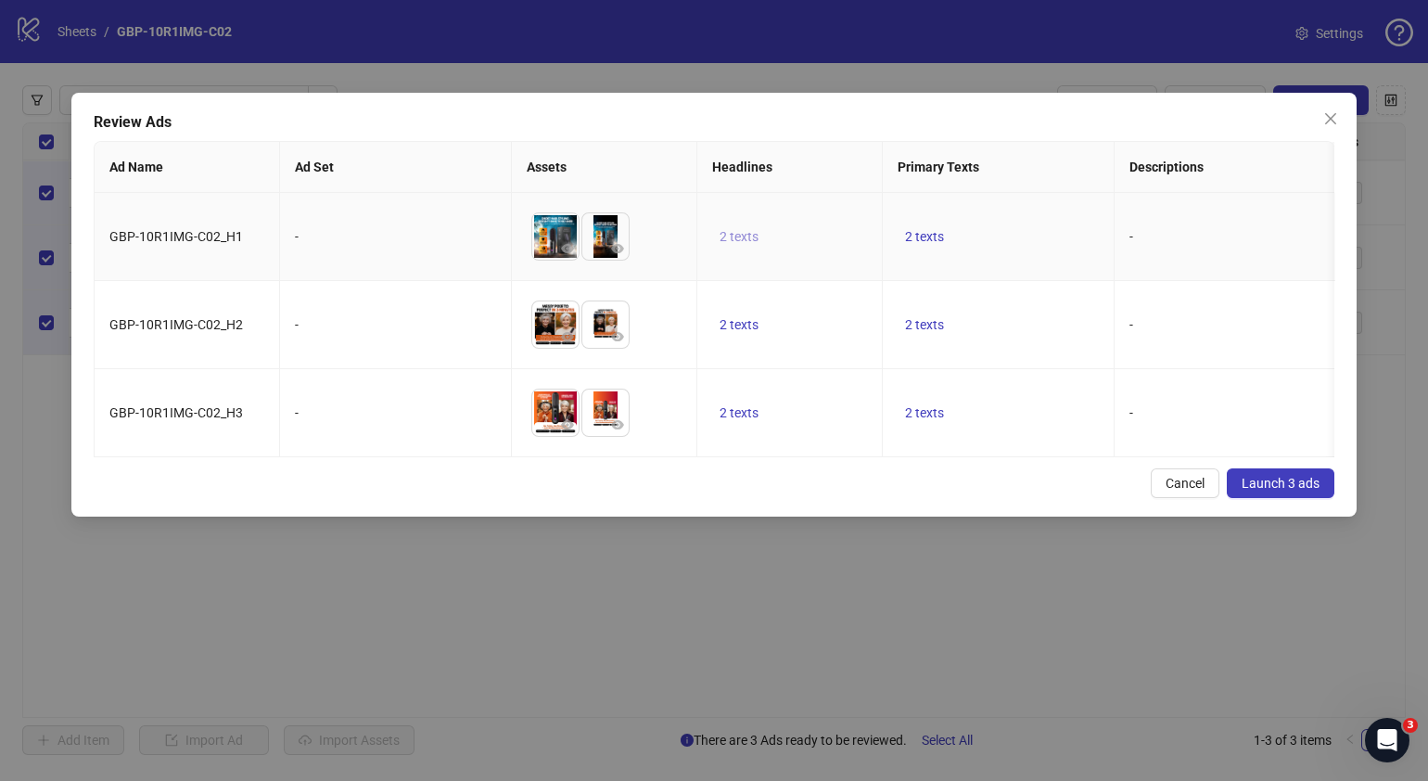
click at [742, 235] on span "2 texts" at bounding box center [739, 236] width 39 height 15
click at [1034, 223] on icon "caret-right" at bounding box center [1028, 223] width 13 height 13
click at [791, 498] on div "Cancel Launch 3 ads" at bounding box center [714, 483] width 1241 height 30
click at [909, 420] on span "2 texts" at bounding box center [924, 412] width 39 height 15
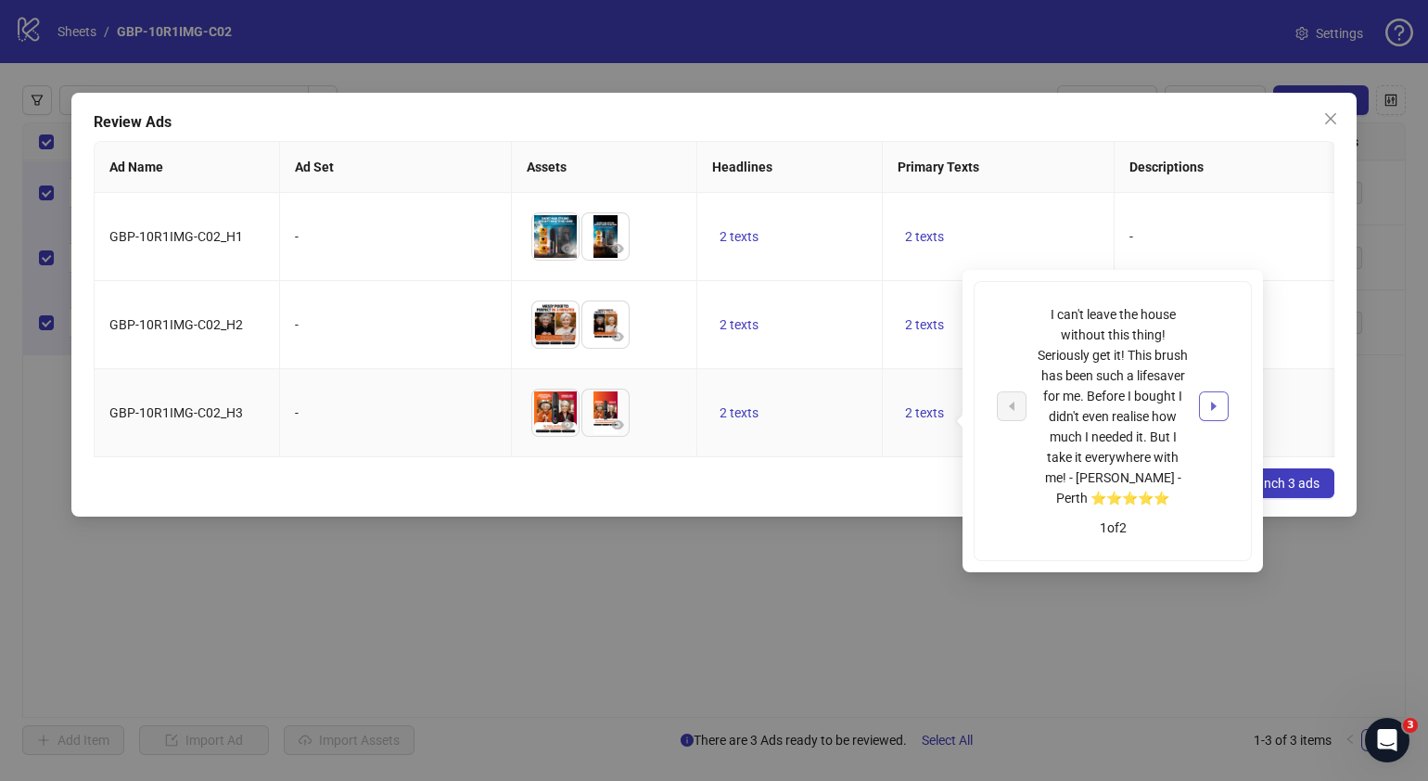
click at [1212, 394] on button "button" at bounding box center [1214, 406] width 30 height 30
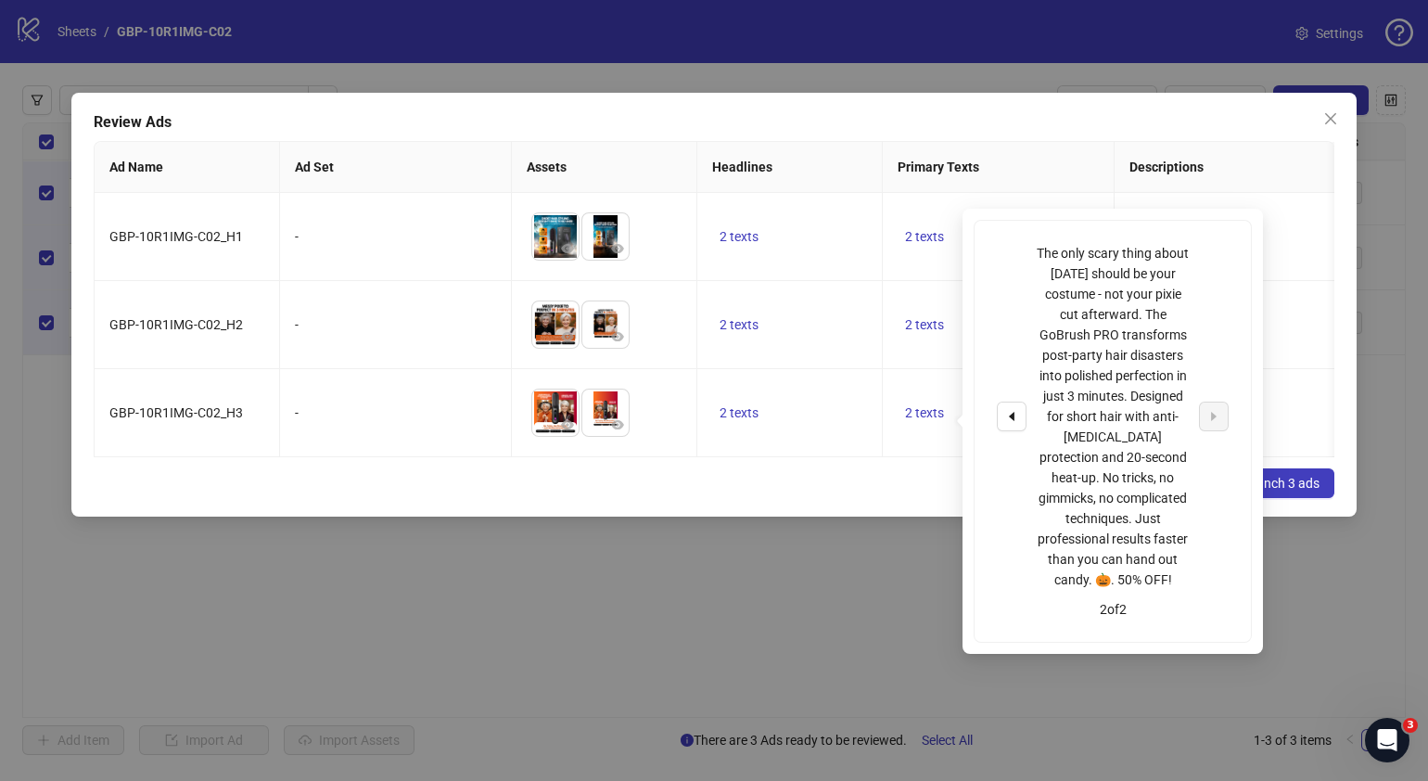
click at [853, 498] on div "Cancel Launch 3 ads" at bounding box center [714, 483] width 1241 height 30
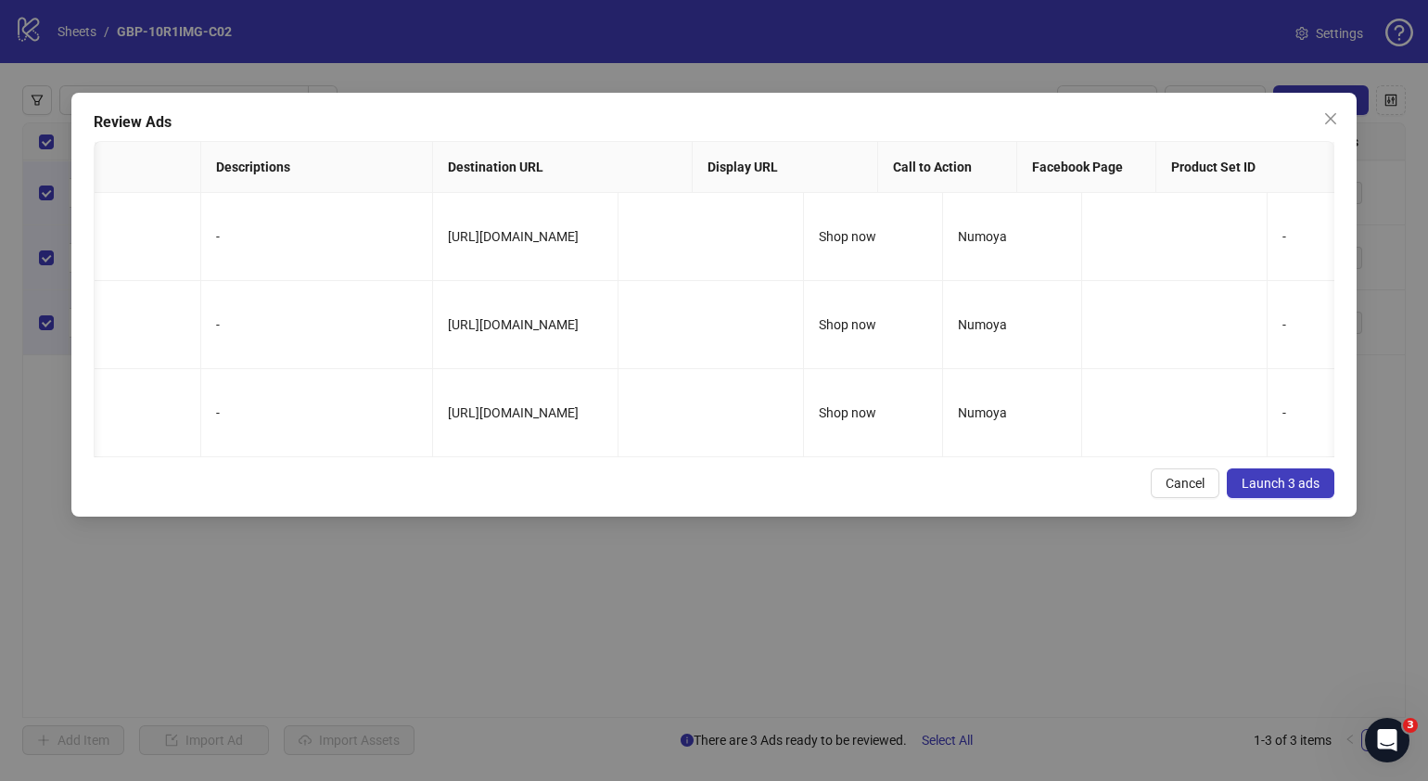
scroll to position [0, 0]
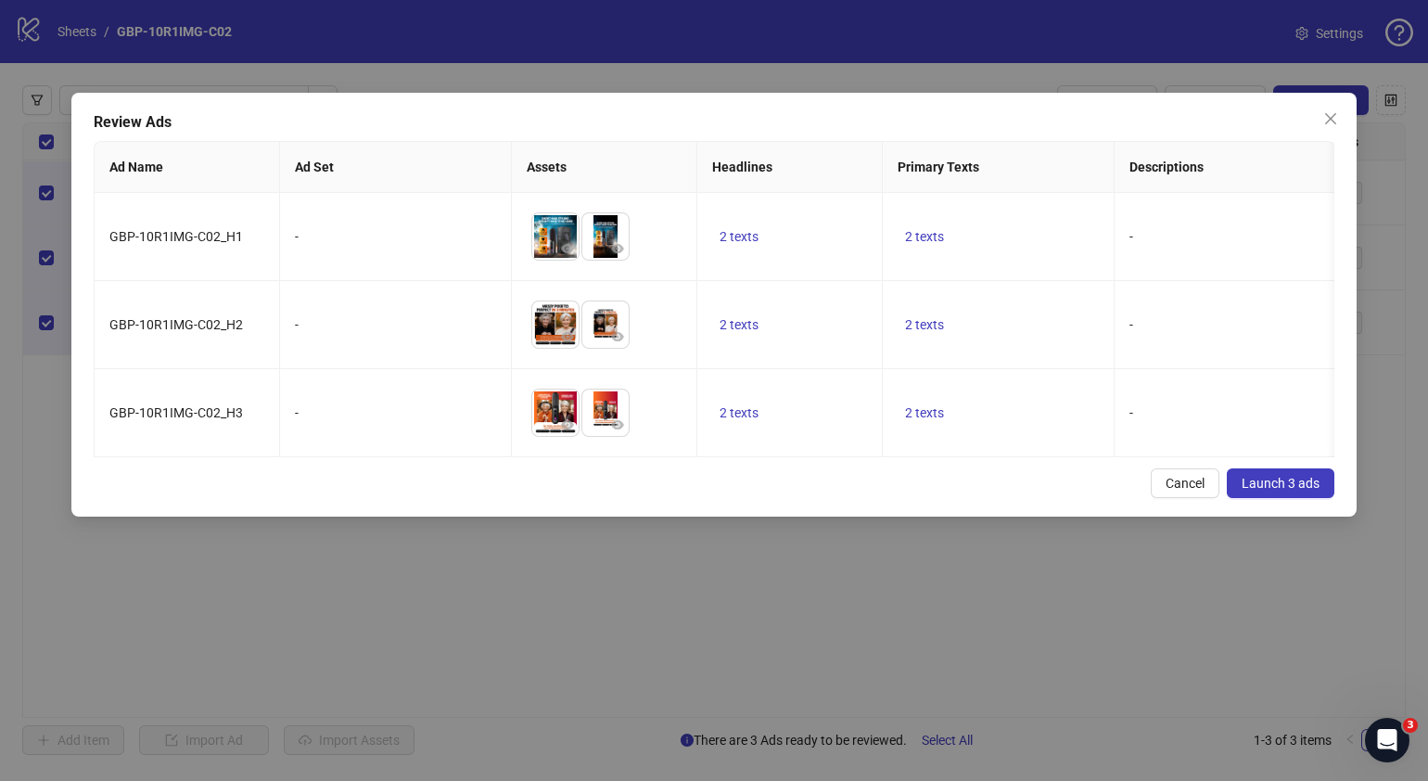
click at [1298, 491] on span "Launch 3 ads" at bounding box center [1281, 483] width 78 height 15
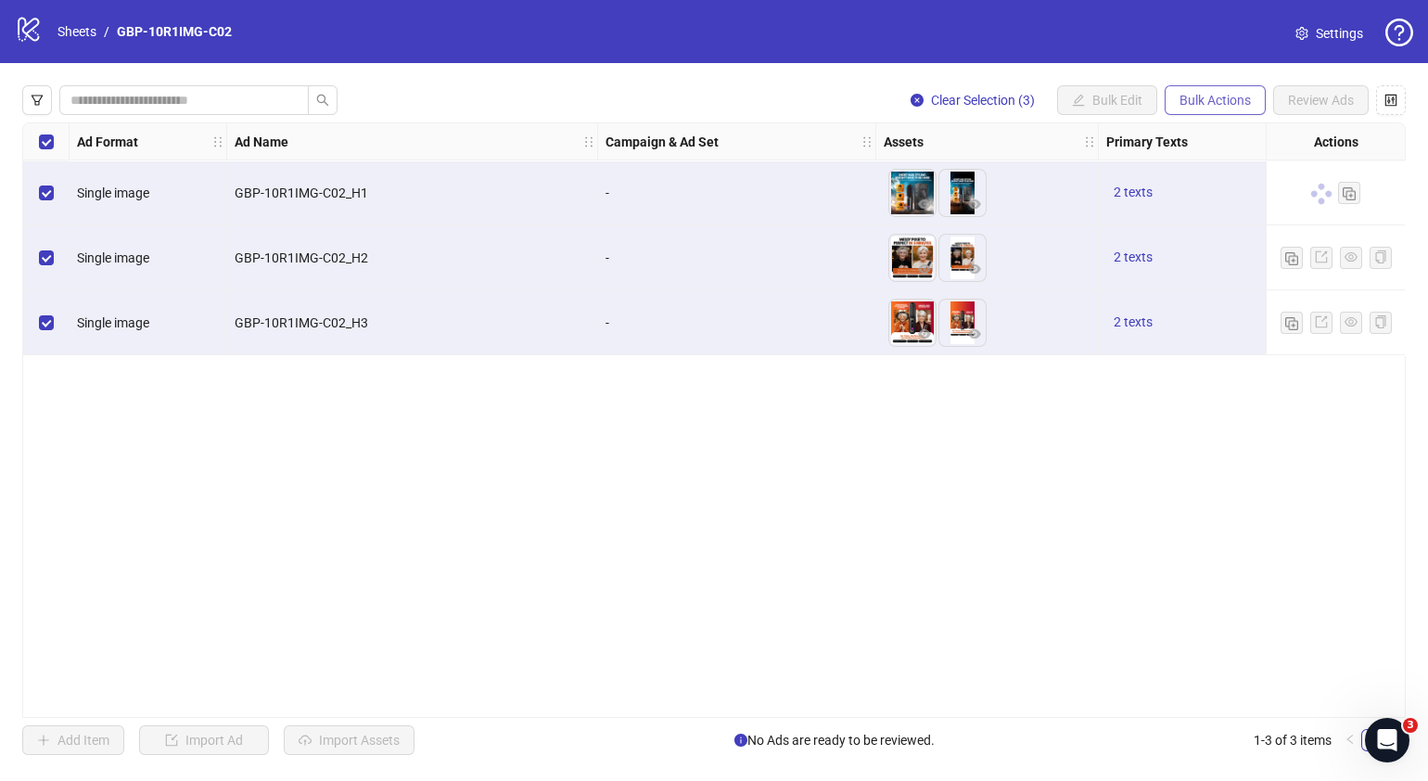
click at [1249, 103] on span "Bulk Actions" at bounding box center [1215, 100] width 71 height 15
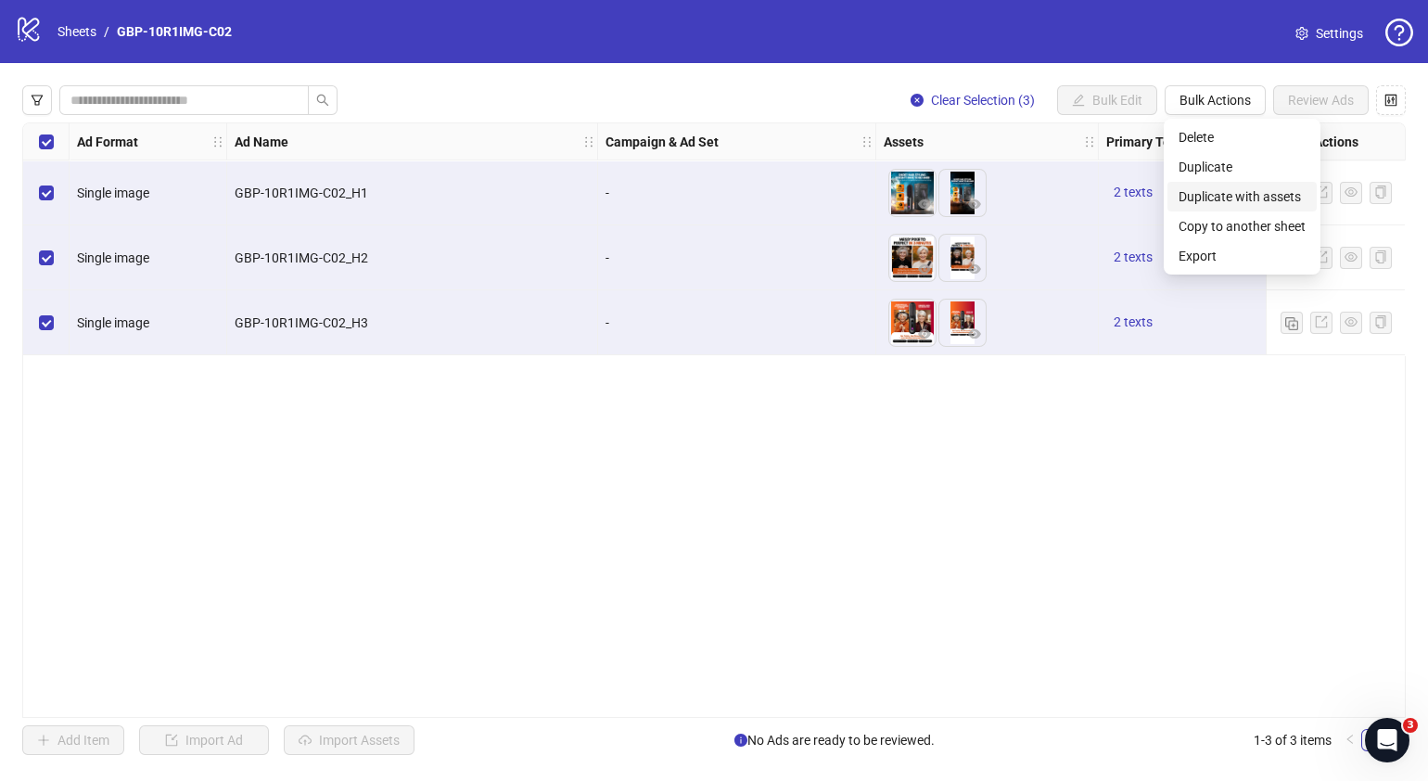
click at [1224, 206] on span "Duplicate with assets" at bounding box center [1242, 196] width 127 height 20
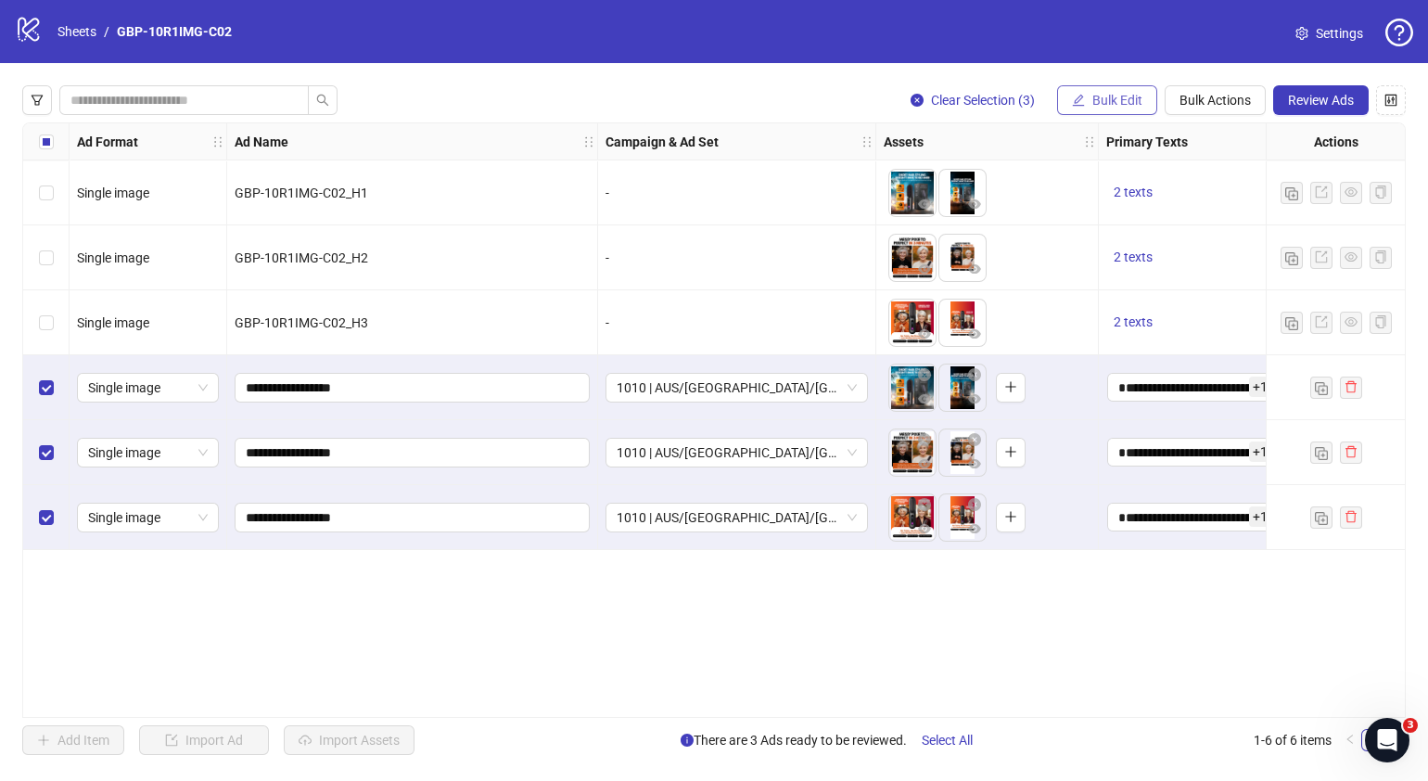
click at [1139, 100] on span "Bulk Edit" at bounding box center [1118, 100] width 50 height 15
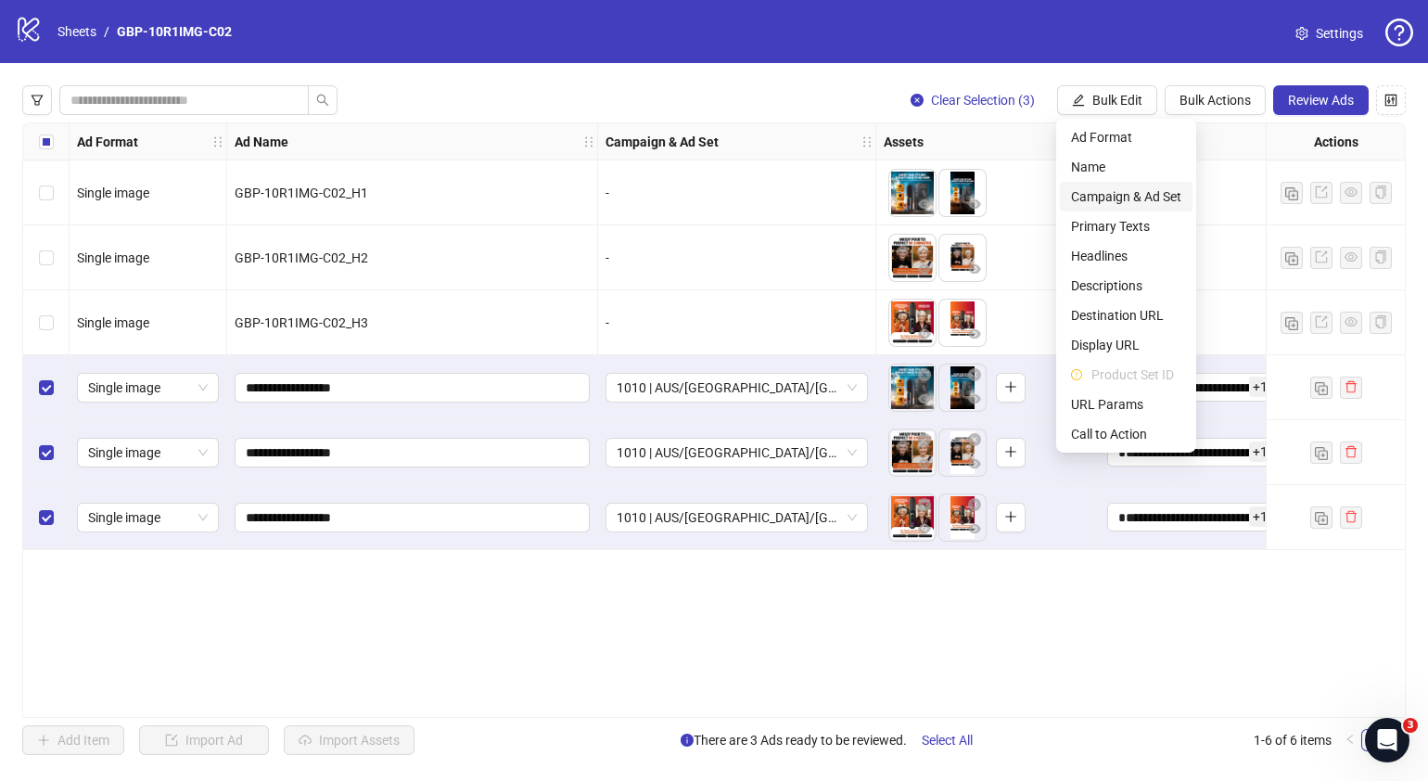
click at [1145, 200] on span "Campaign & Ad Set" at bounding box center [1126, 196] width 110 height 20
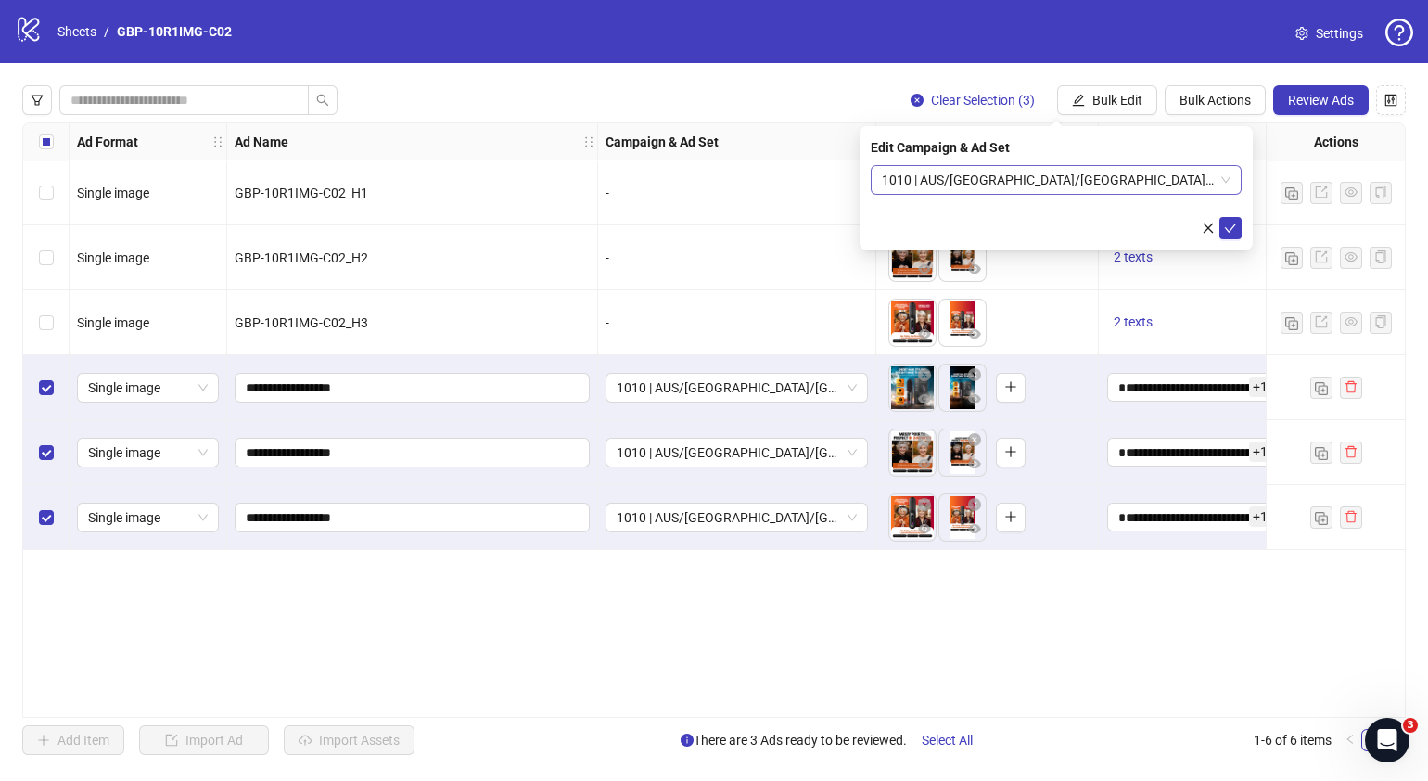
click at [1220, 182] on span "1010 | AUS/[GEOGRAPHIC_DATA]/[GEOGRAPHIC_DATA]| GBP-10R1IMG-C02" at bounding box center [1056, 180] width 349 height 28
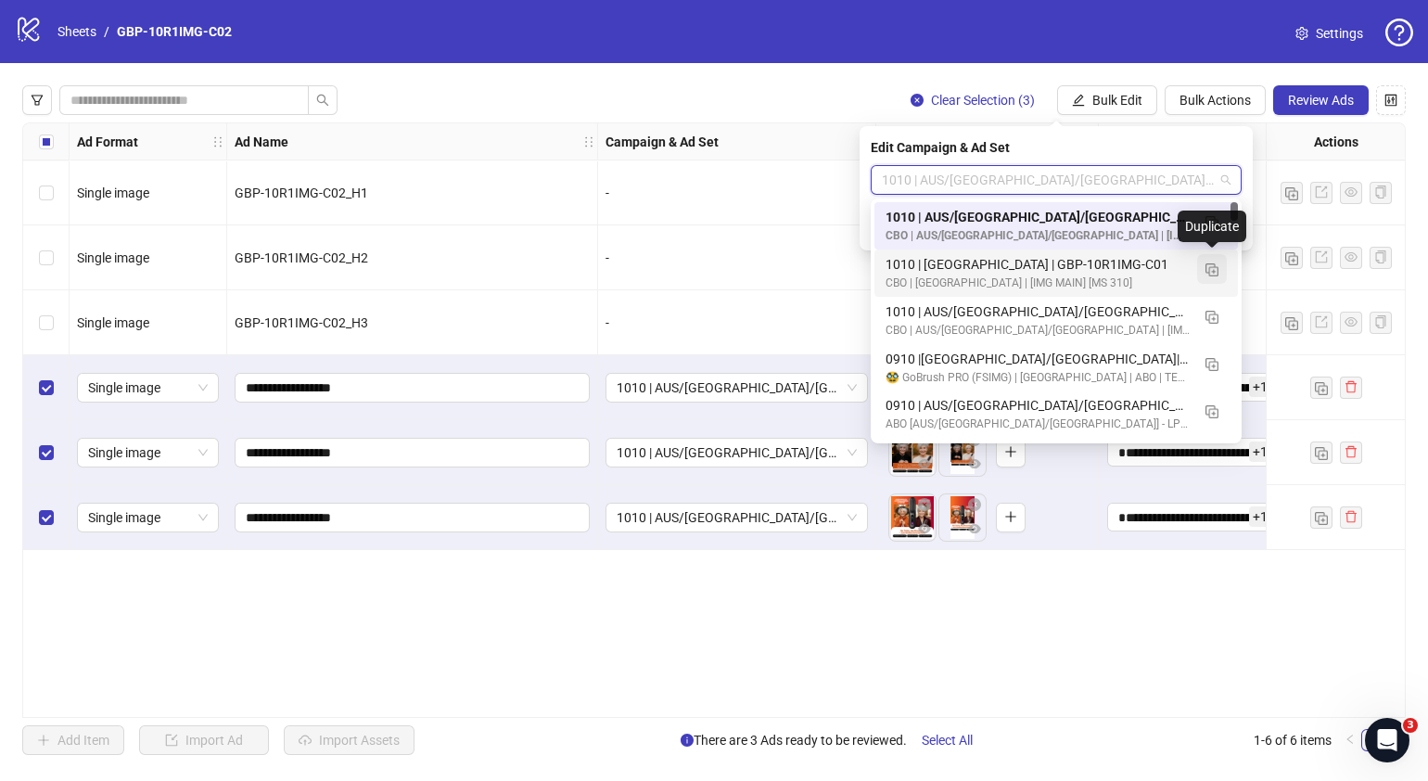
click at [1214, 270] on img "button" at bounding box center [1212, 269] width 13 height 13
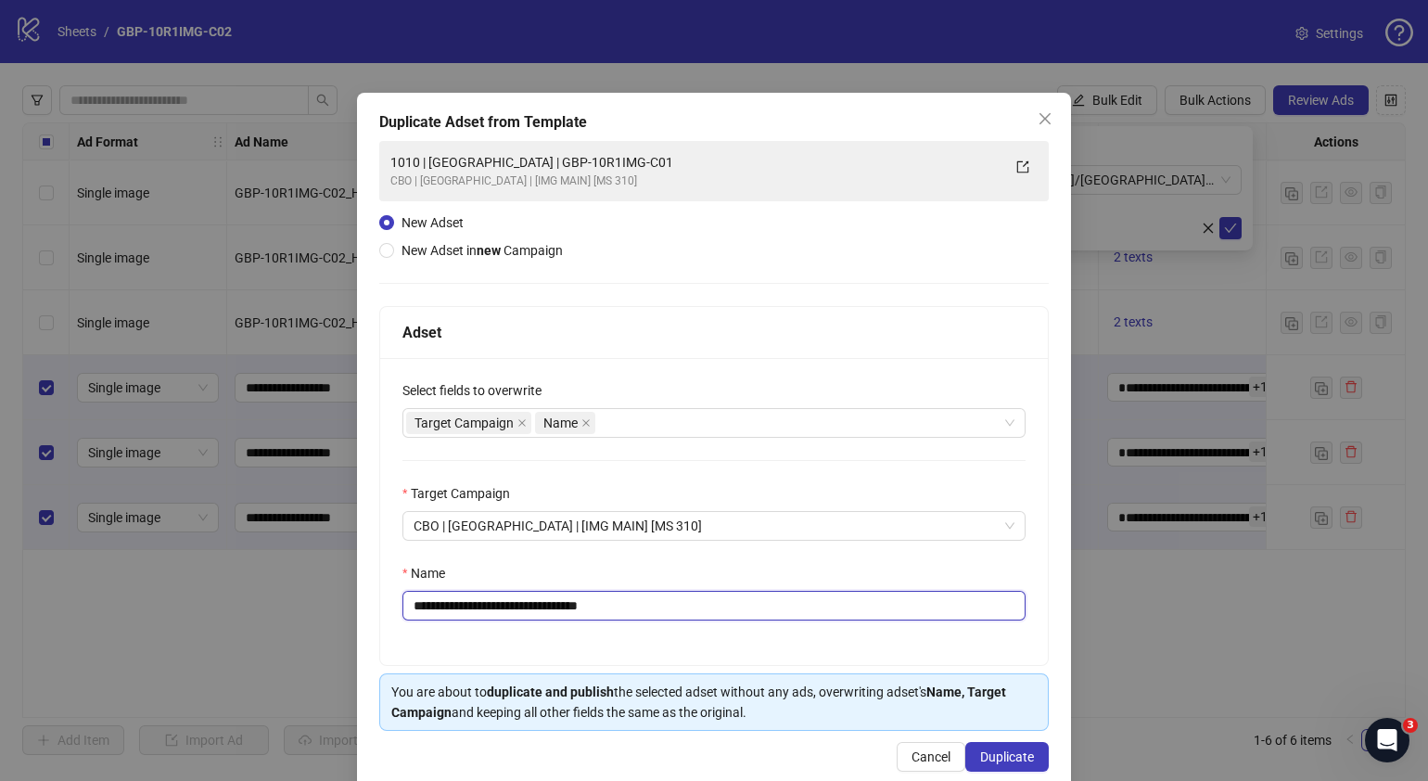
click at [649, 609] on input "**********" at bounding box center [714, 606] width 623 height 30
drag, startPoint x: 638, startPoint y: 608, endPoint x: 485, endPoint y: 607, distance: 153.0
click at [485, 607] on input "**********" at bounding box center [714, 606] width 623 height 30
paste input "text"
type input "**********"
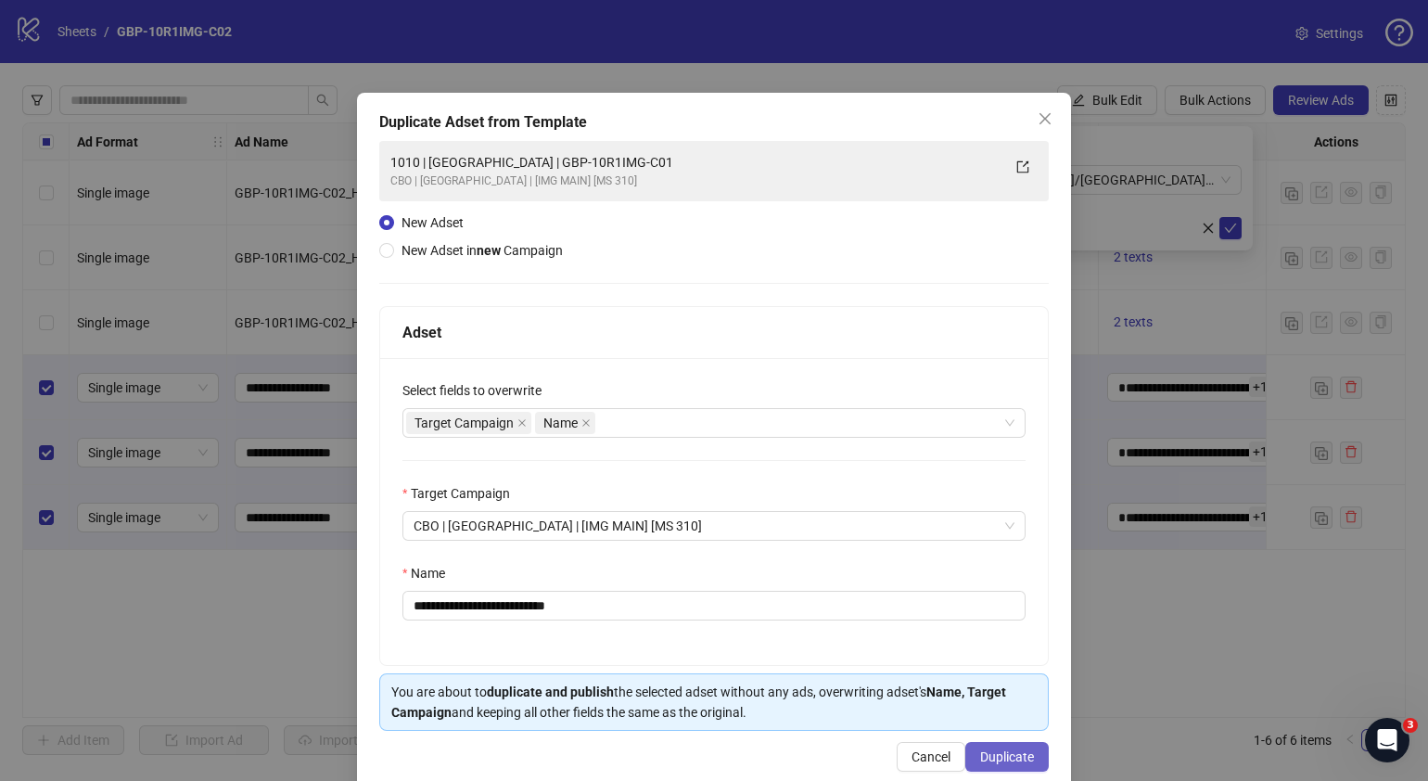
click at [1003, 755] on span "Duplicate" at bounding box center [1007, 756] width 54 height 15
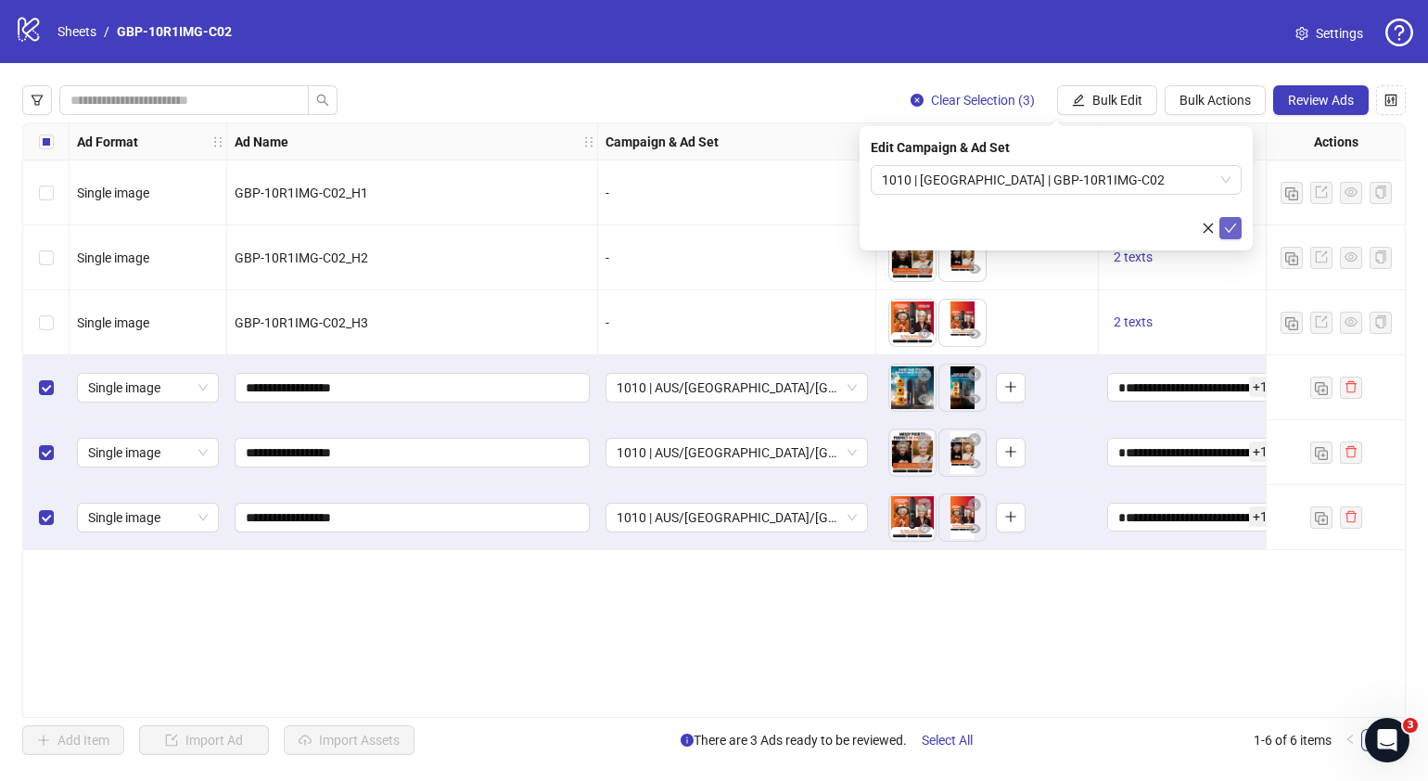
click at [1225, 227] on icon "check" at bounding box center [1231, 228] width 12 height 9
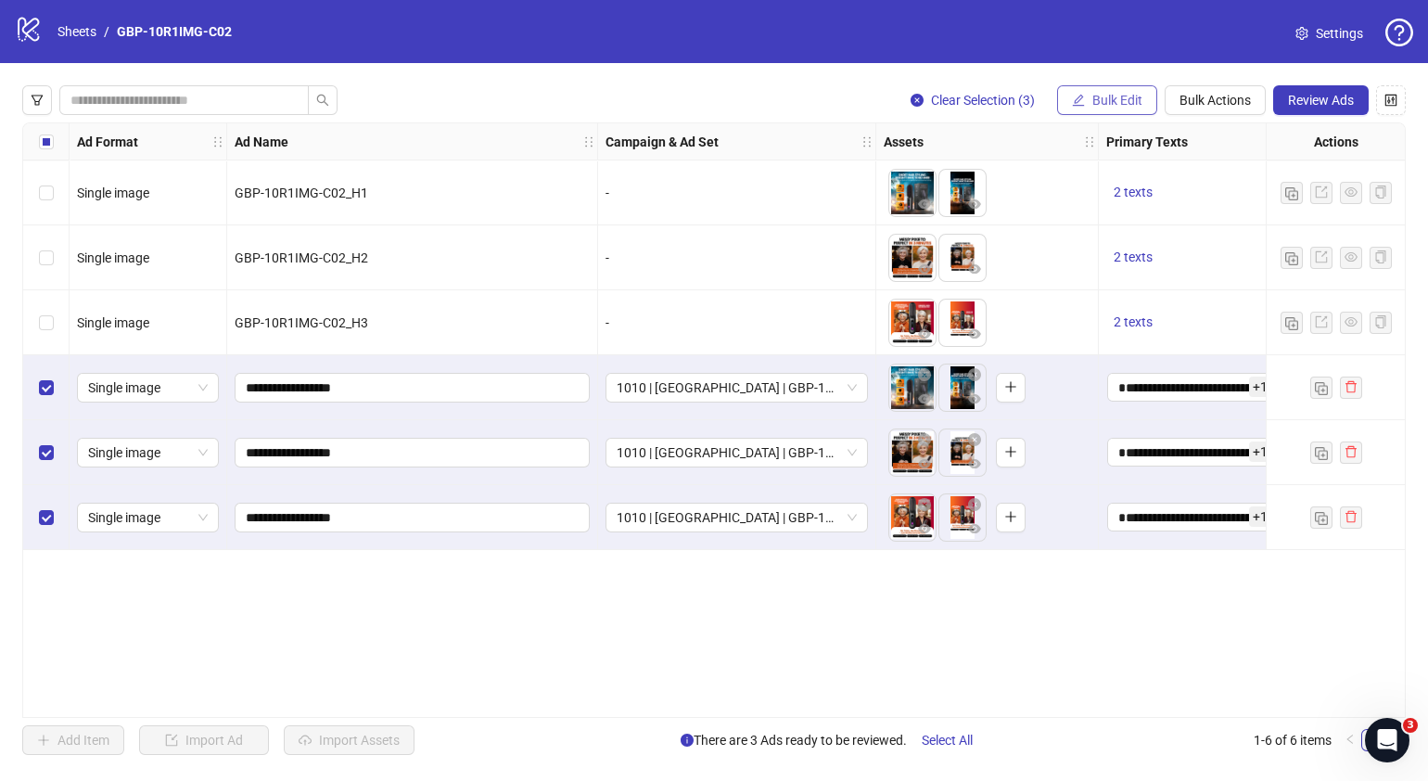
click at [1099, 102] on span "Bulk Edit" at bounding box center [1118, 100] width 50 height 15
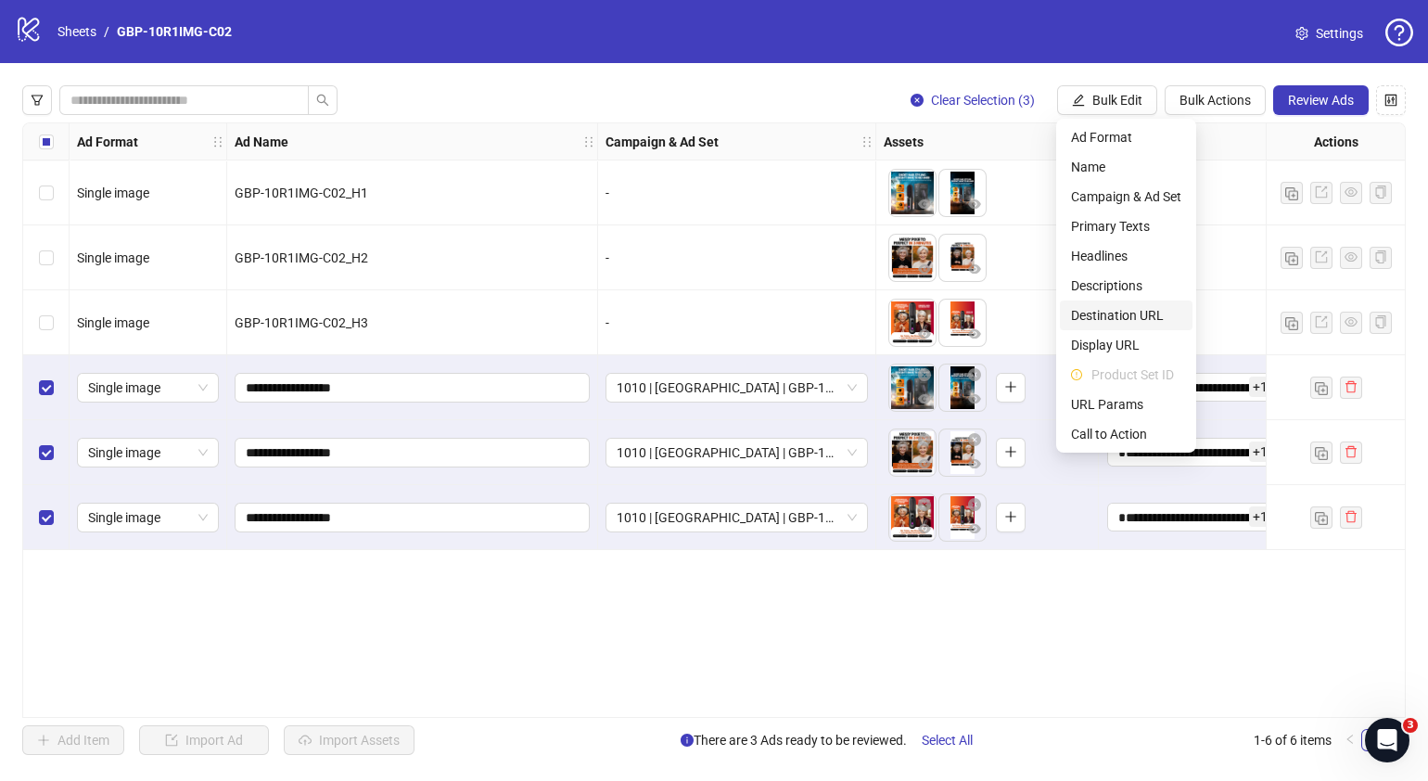
click at [1113, 313] on span "Destination URL" at bounding box center [1126, 315] width 110 height 20
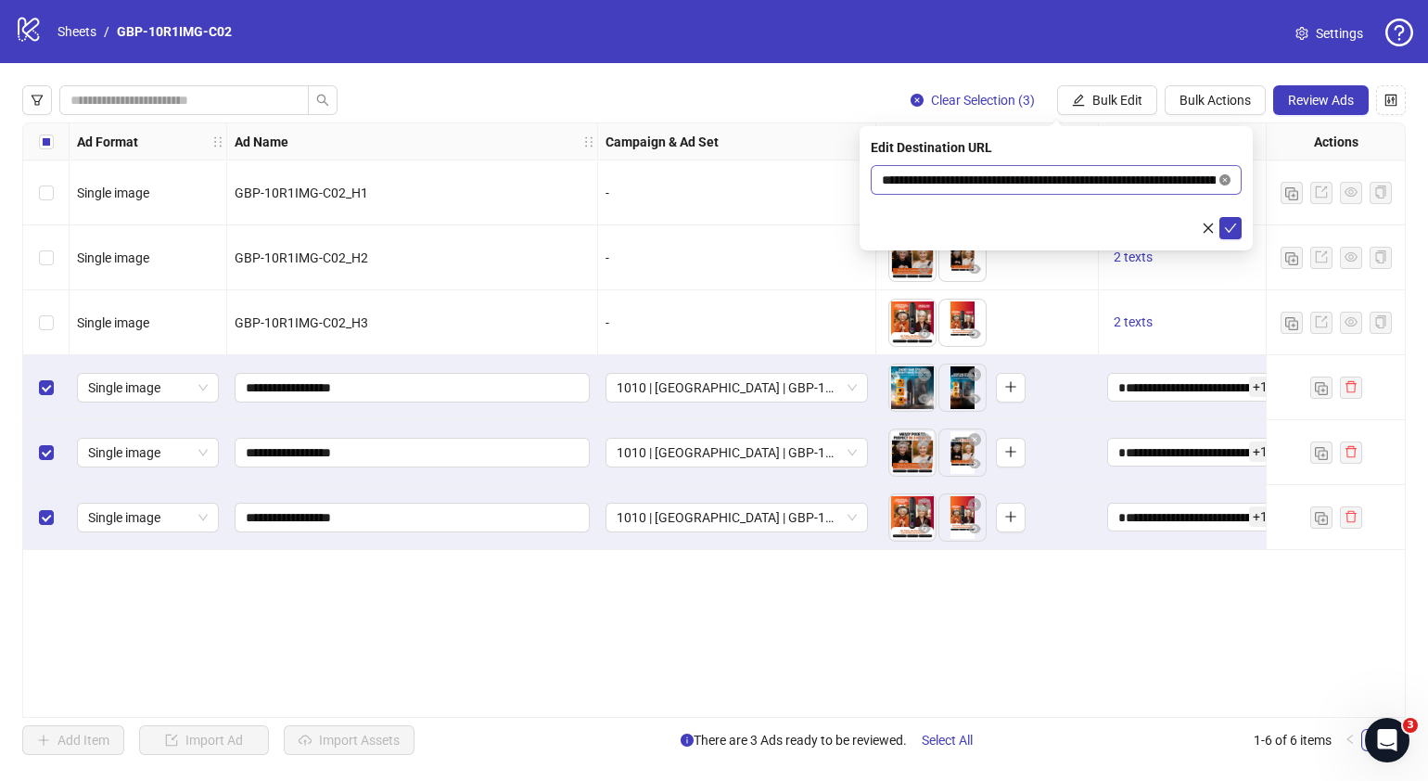
click at [1224, 183] on icon "close-circle" at bounding box center [1225, 179] width 11 height 11
paste input "**********"
type input "**********"
click at [1234, 228] on icon "check" at bounding box center [1230, 228] width 13 height 13
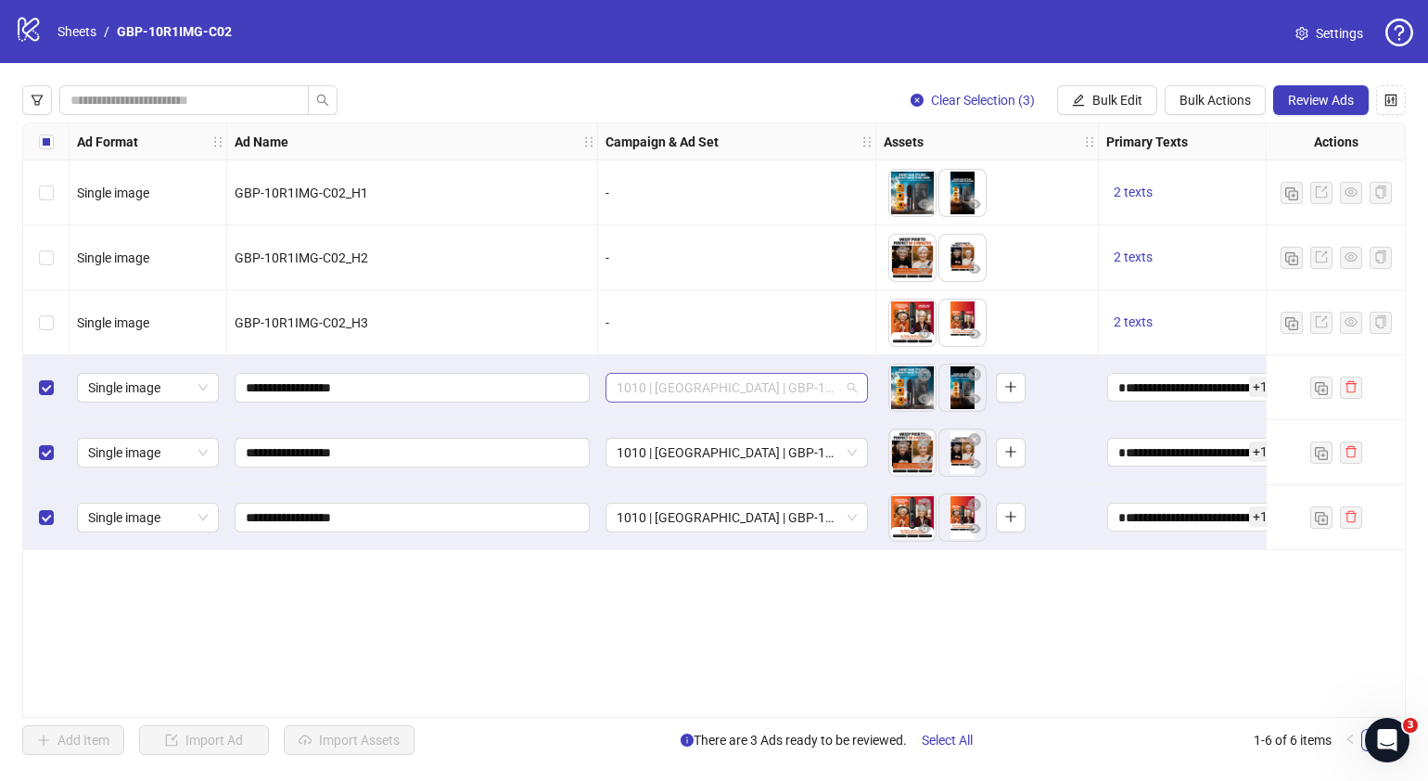
click at [859, 390] on div "1010 | [GEOGRAPHIC_DATA] | GBP-10R1IMG-C02" at bounding box center [737, 388] width 262 height 30
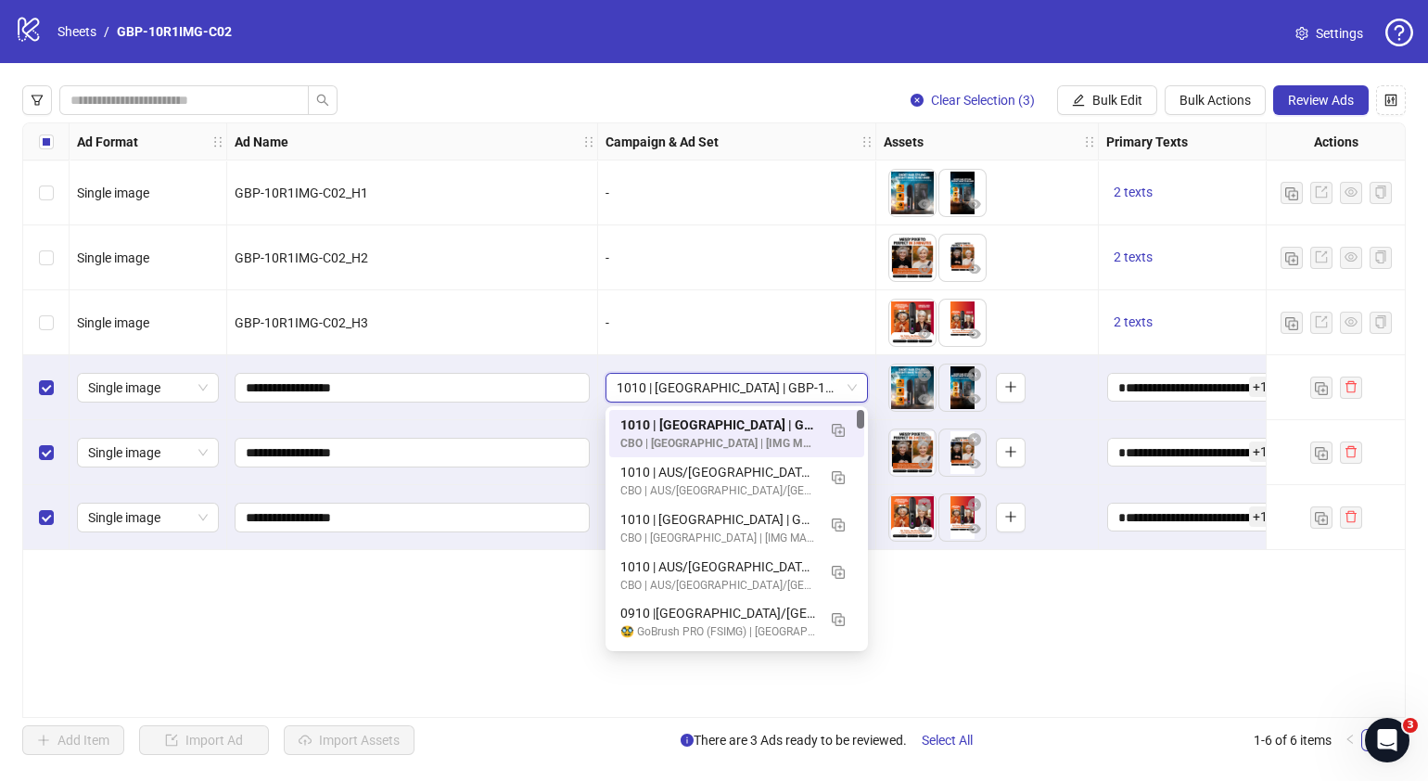
click at [859, 390] on div "1010 | [GEOGRAPHIC_DATA] | GBP-10R1IMG-C02" at bounding box center [737, 388] width 262 height 30
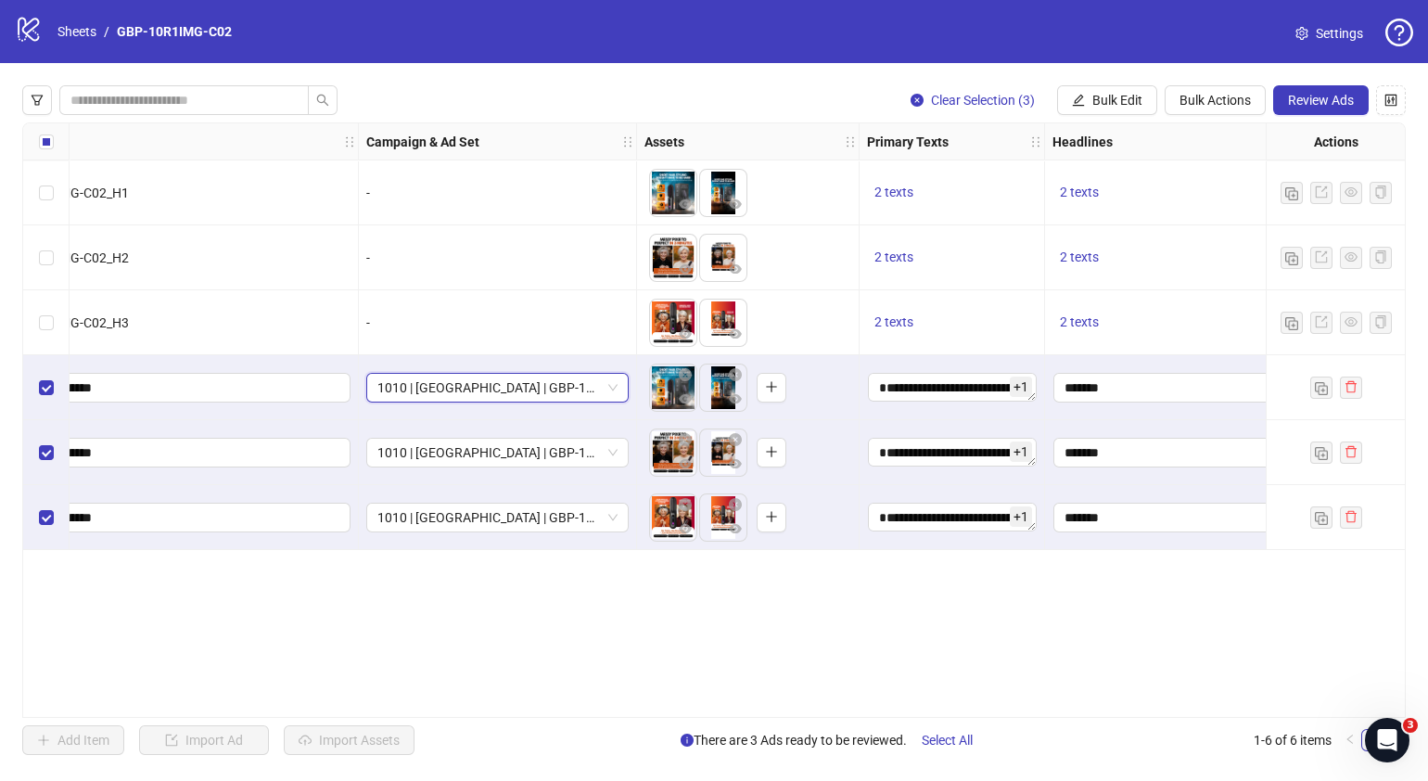
scroll to position [0, 244]
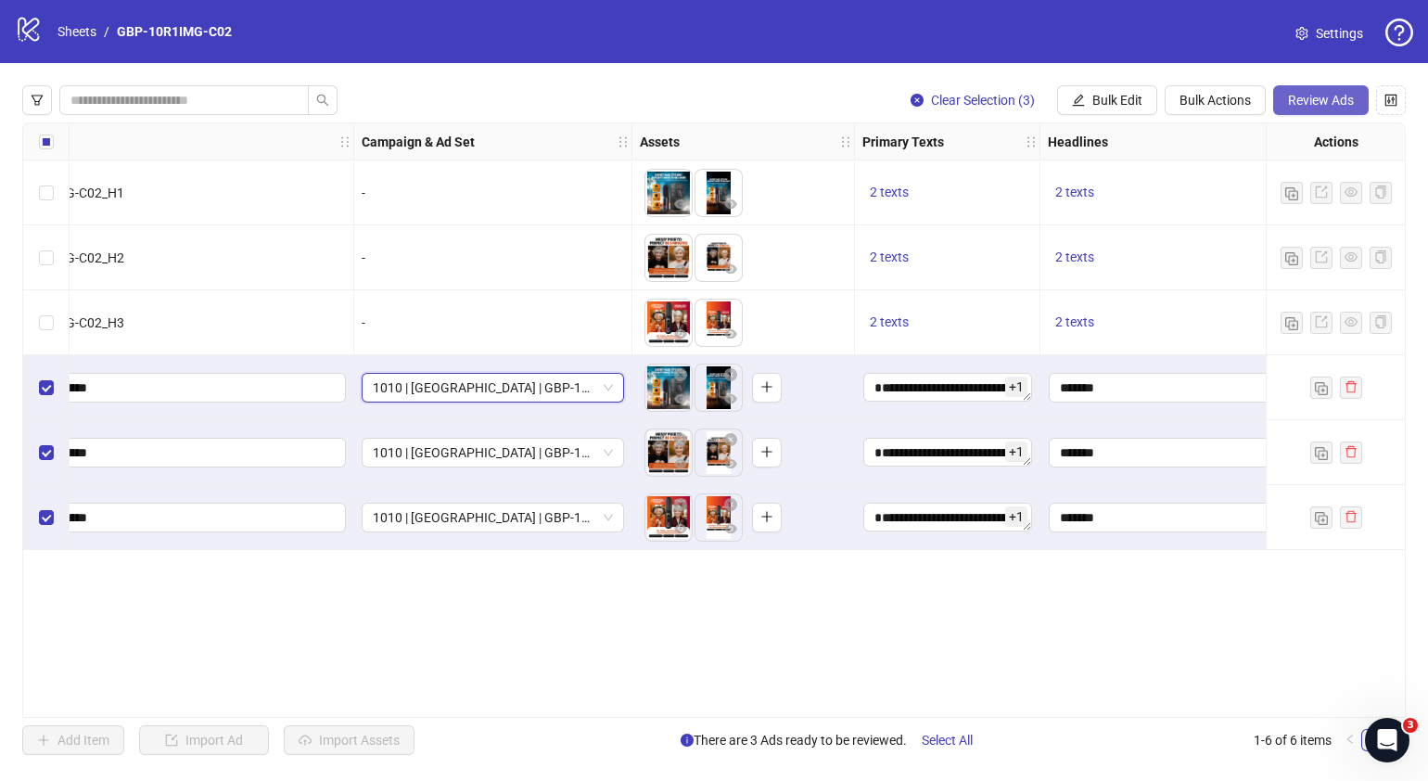
click at [1308, 90] on button "Review Ads" at bounding box center [1321, 100] width 96 height 30
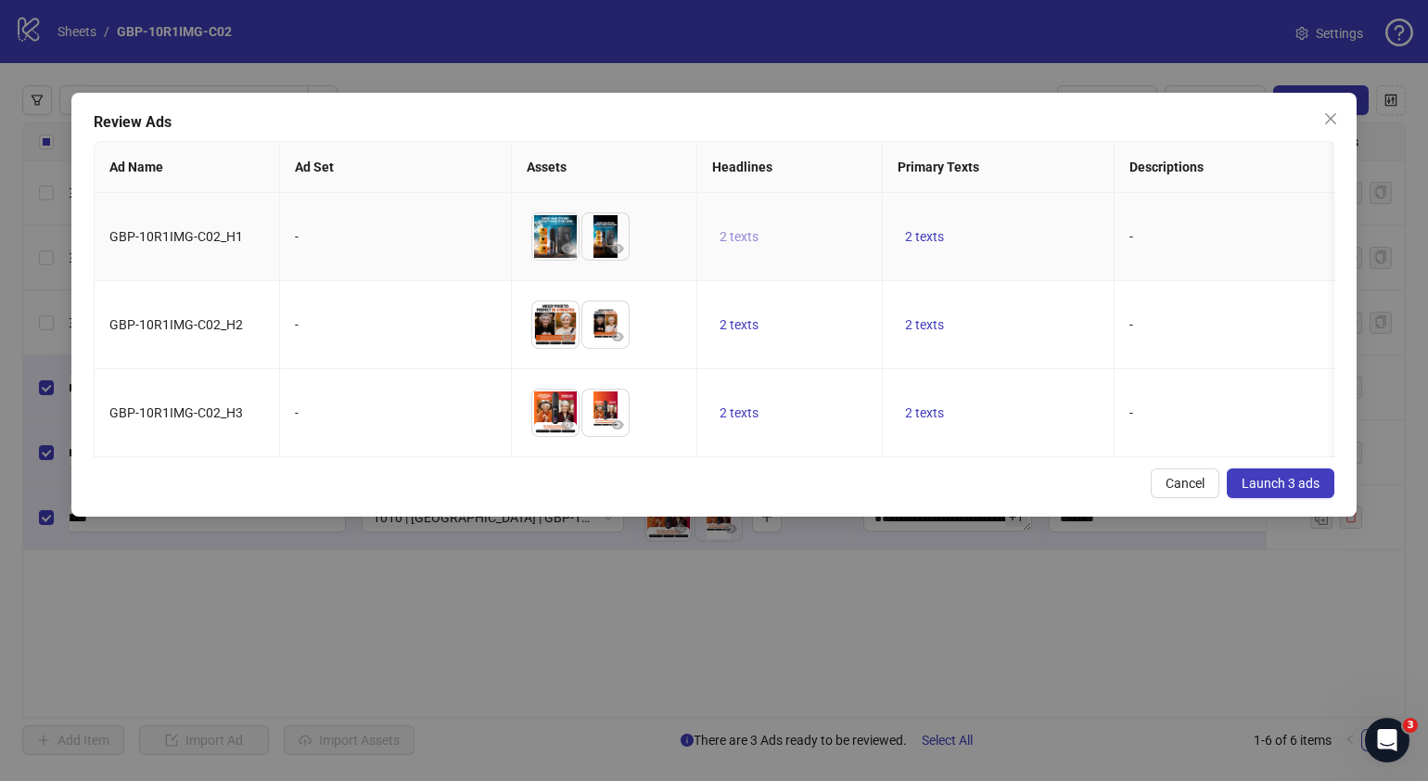
click at [748, 237] on span "2 texts" at bounding box center [739, 236] width 39 height 15
click at [1037, 223] on button "button" at bounding box center [1029, 222] width 30 height 30
drag, startPoint x: 912, startPoint y: 493, endPoint x: 914, endPoint y: 450, distance: 43.6
click at [911, 495] on div "Cancel Launch 3 ads" at bounding box center [714, 483] width 1241 height 30
click at [914, 412] on span "2 texts" at bounding box center [924, 412] width 39 height 15
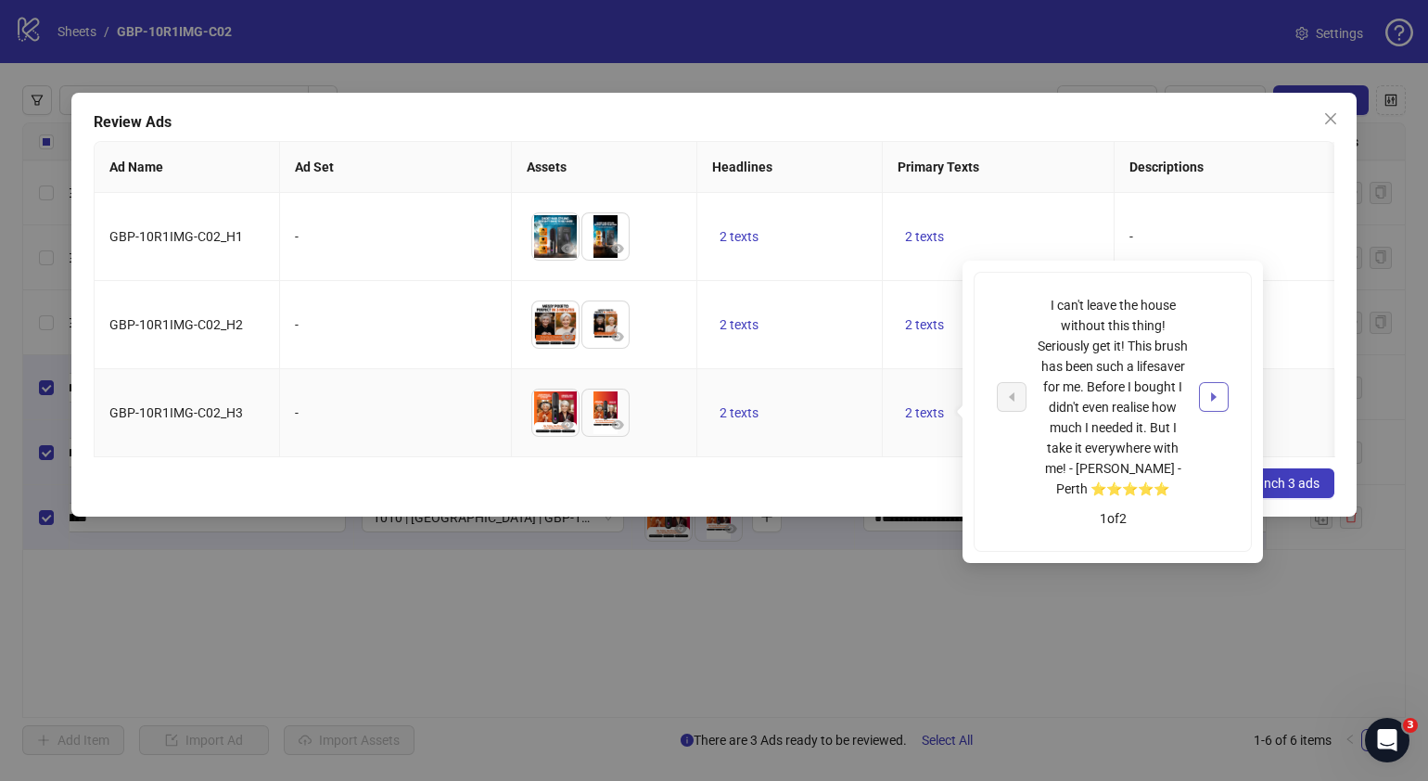
click at [1215, 392] on icon "caret-right" at bounding box center [1214, 396] width 13 height 13
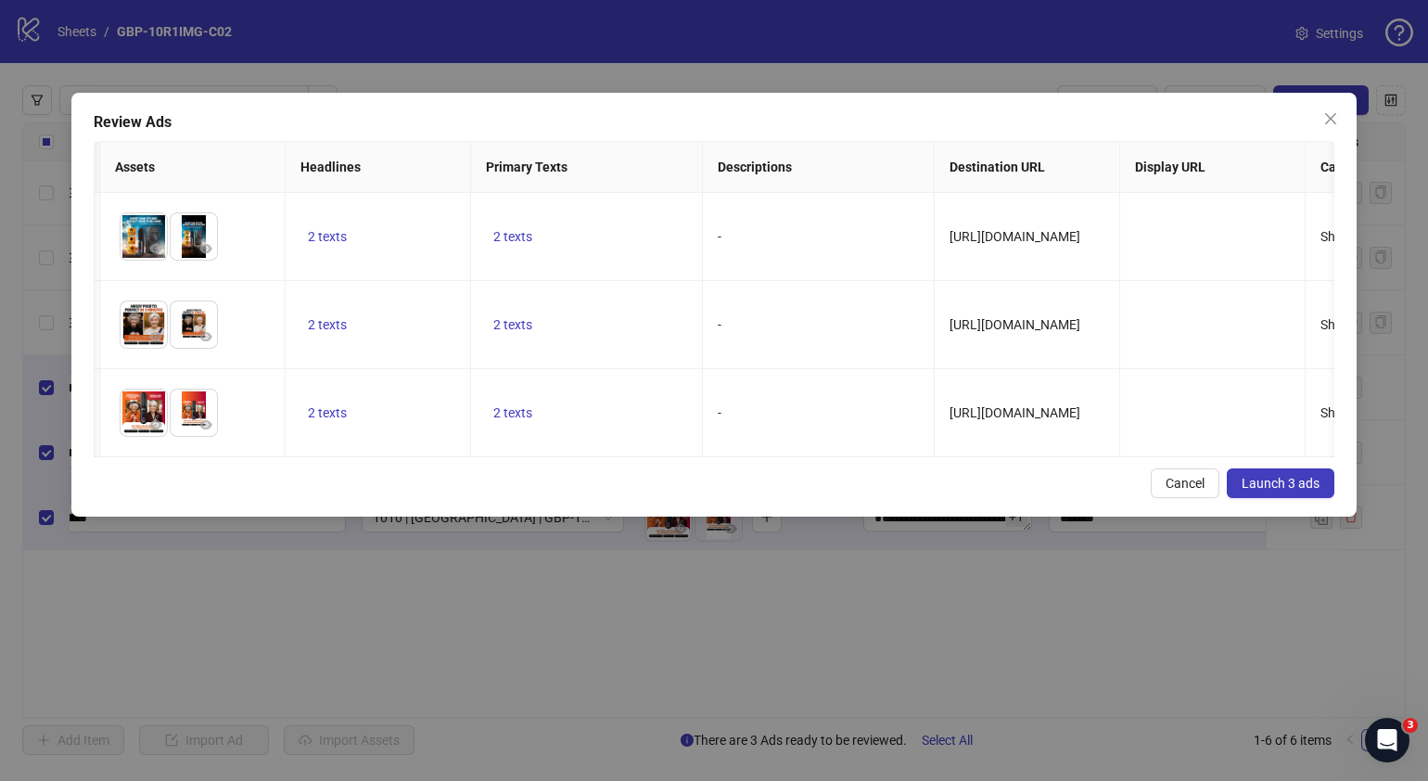
scroll to position [0, 72]
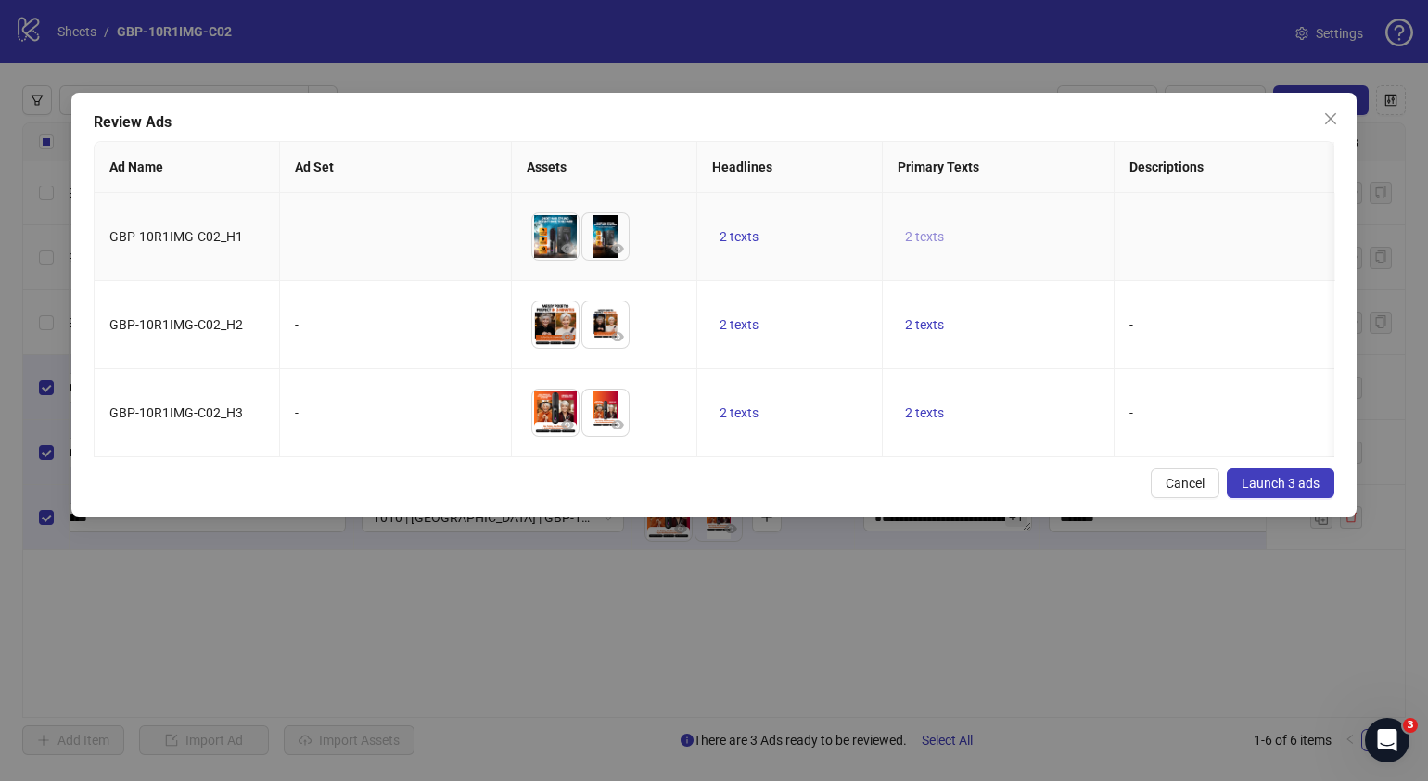
click at [935, 230] on span "2 texts" at bounding box center [924, 236] width 39 height 15
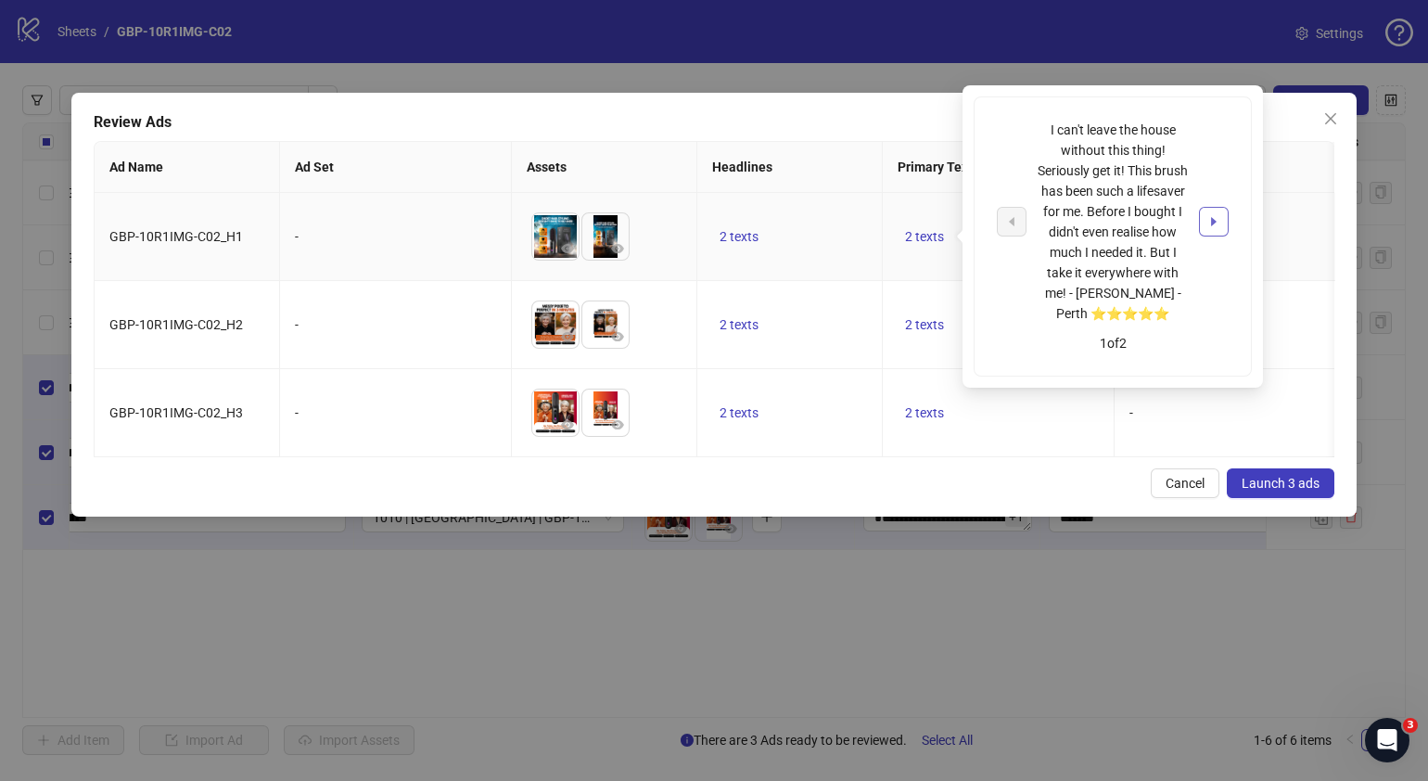
click at [1210, 215] on icon "caret-right" at bounding box center [1214, 221] width 13 height 13
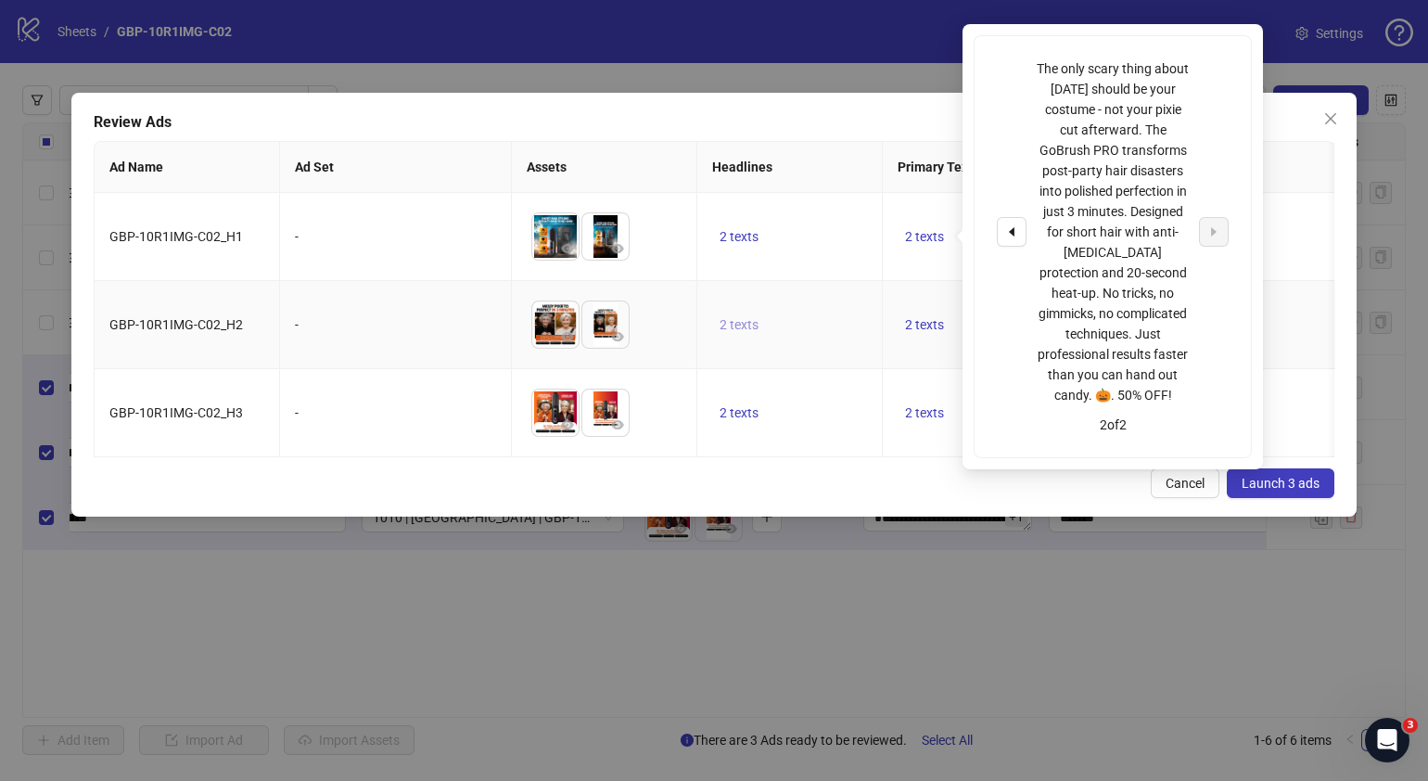
click at [751, 328] on span "2 texts" at bounding box center [739, 324] width 39 height 15
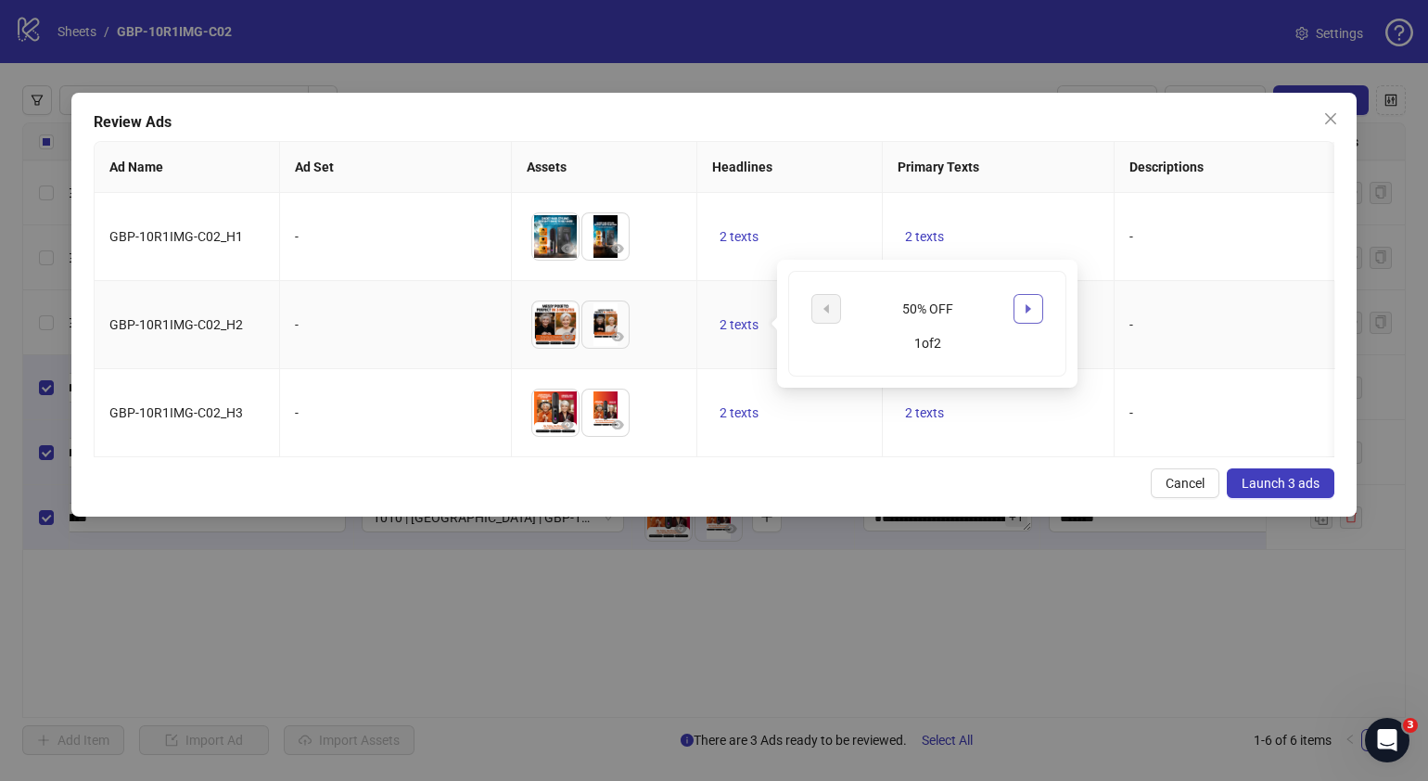
click at [1038, 304] on button "button" at bounding box center [1029, 309] width 30 height 30
click at [838, 481] on div "Review Ads Ad Name Ad Set Assets Headlines Primary Texts Descriptions Destinati…" at bounding box center [713, 305] width 1285 height 424
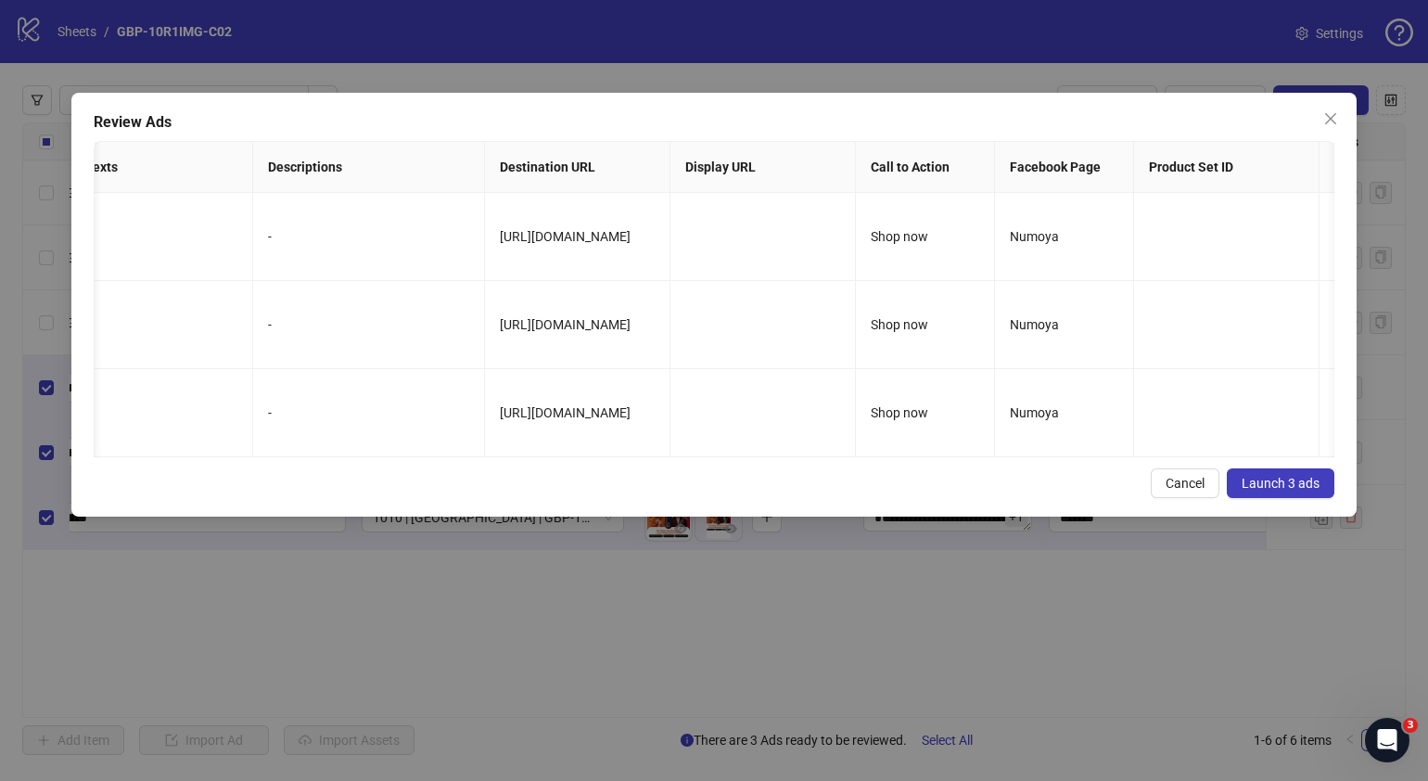
scroll to position [0, 846]
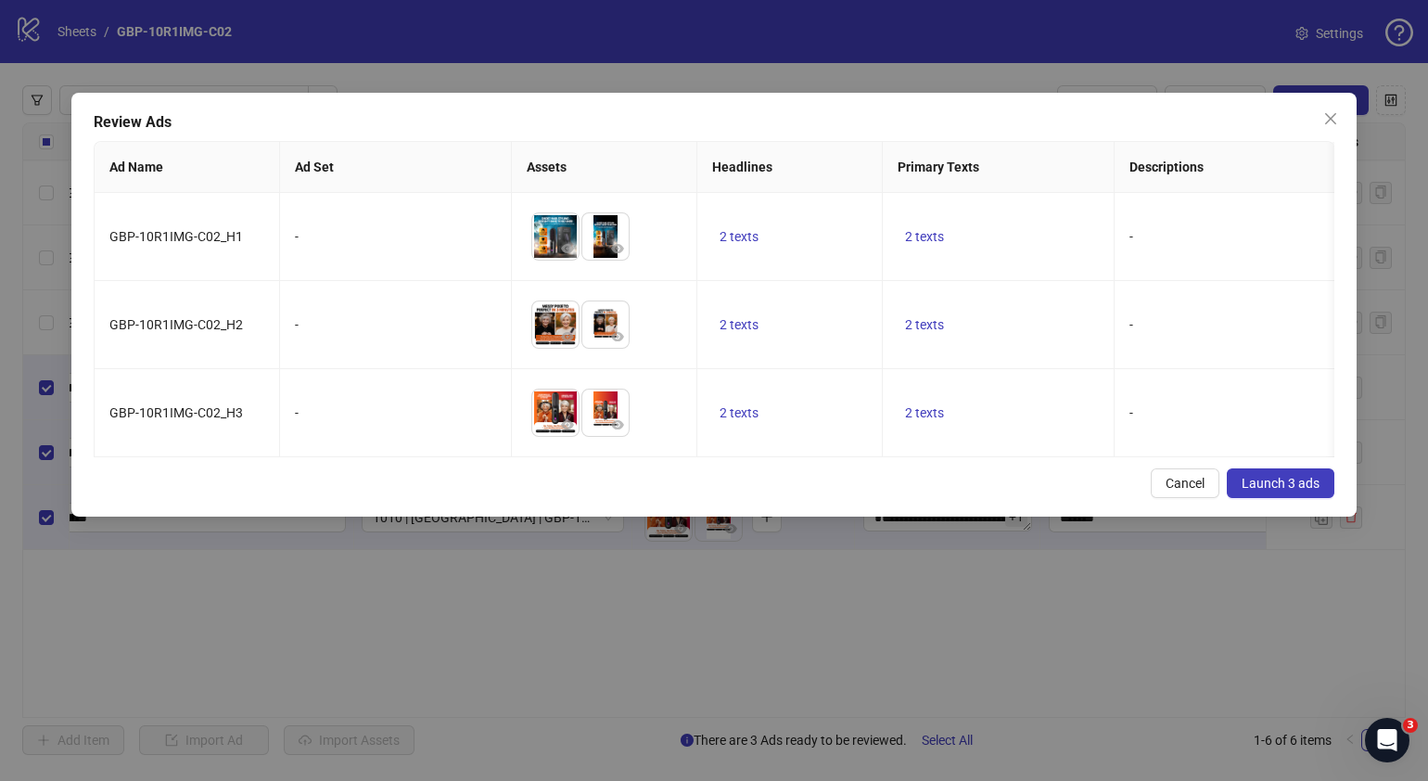
click at [1287, 491] on span "Launch 3 ads" at bounding box center [1281, 483] width 78 height 15
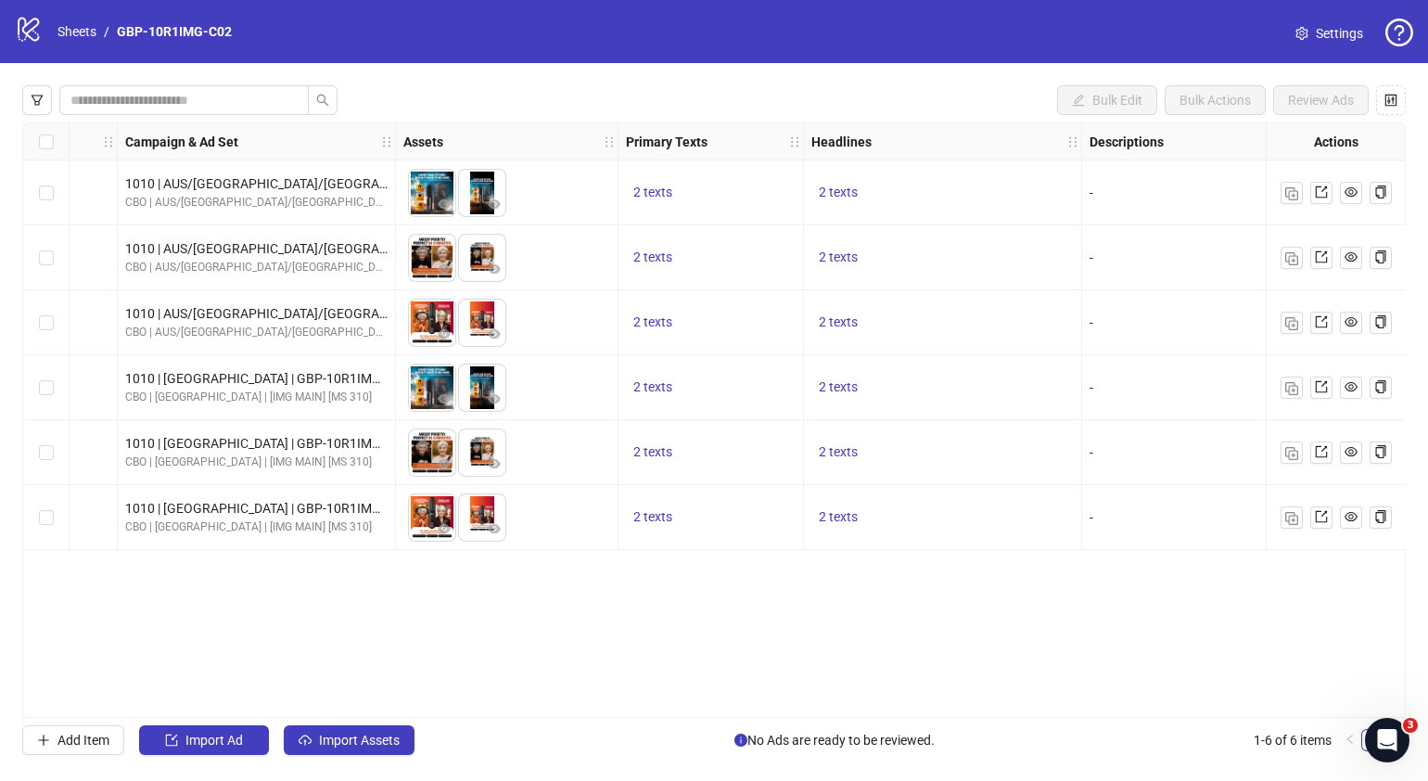
scroll to position [0, 556]
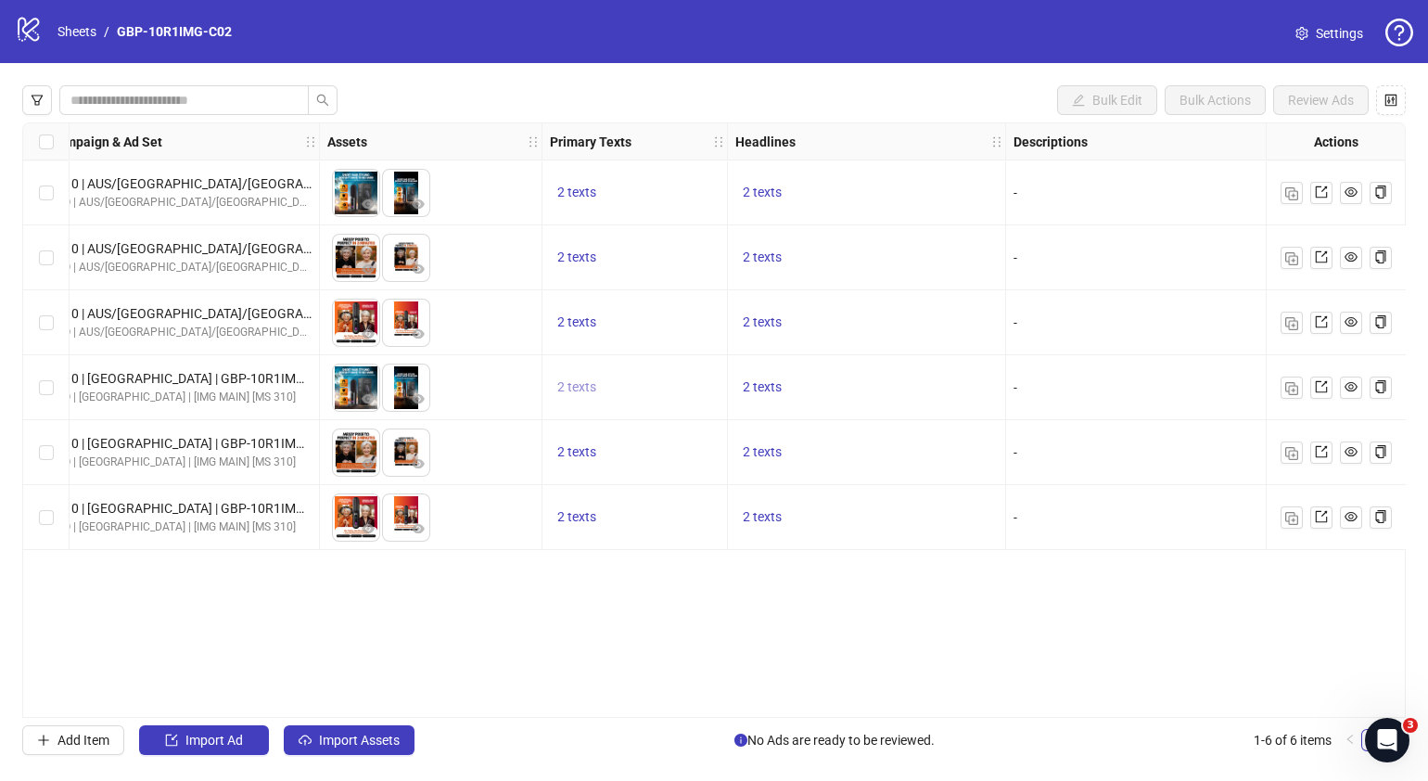
click at [572, 394] on span "2 texts" at bounding box center [576, 386] width 39 height 15
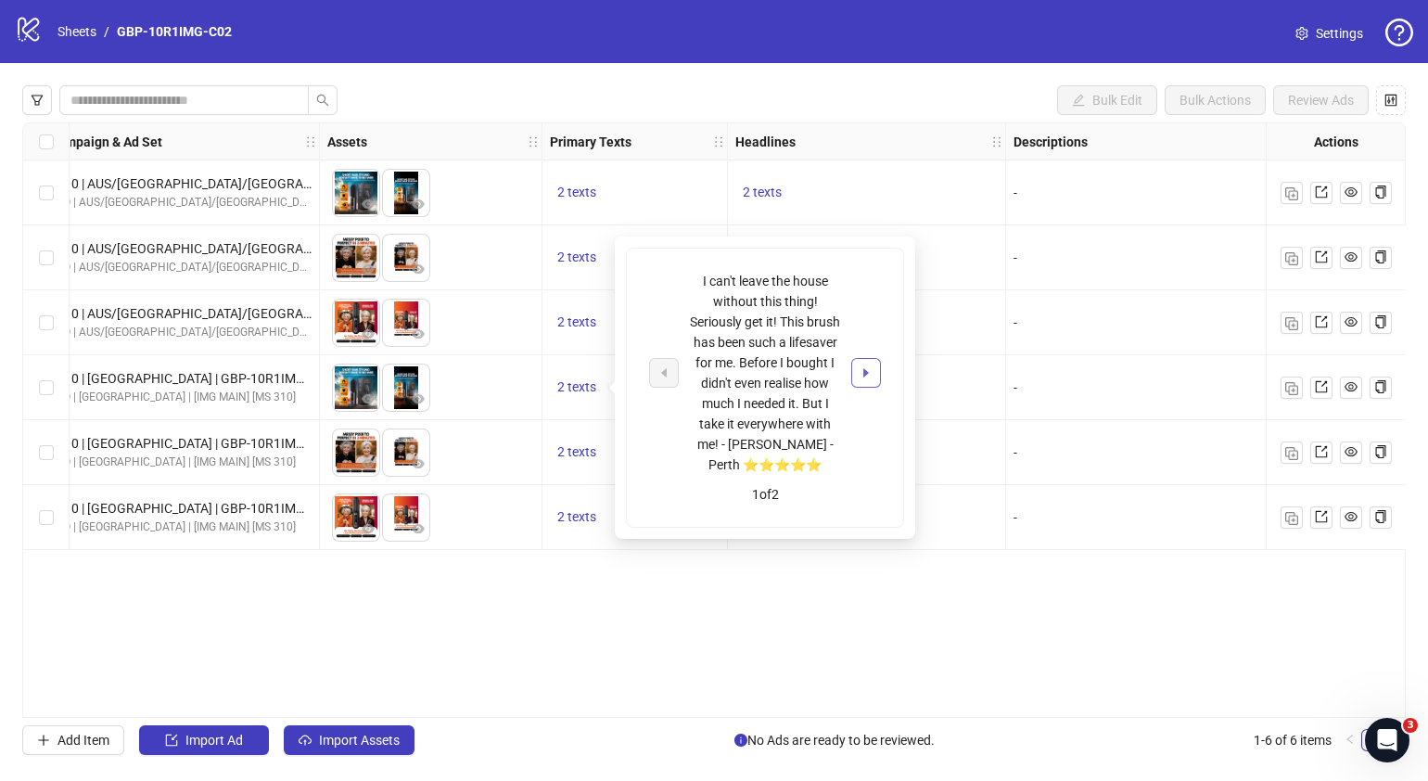
click at [860, 375] on icon "caret-right" at bounding box center [866, 372] width 13 height 13
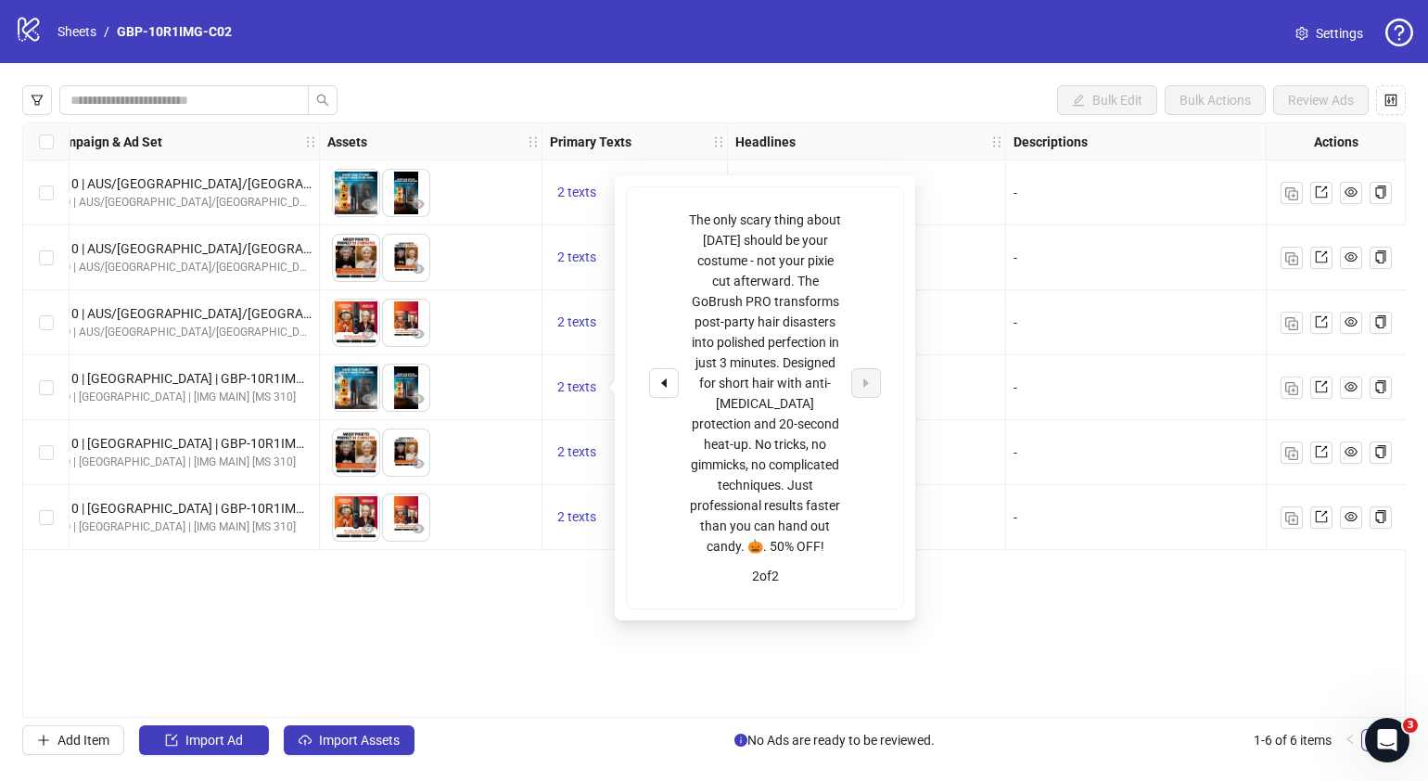
click at [806, 678] on div "Ad Format Ad Name Campaign & Ad Set Assets Primary Texts Headlines Descriptions…" at bounding box center [714, 419] width 1384 height 595
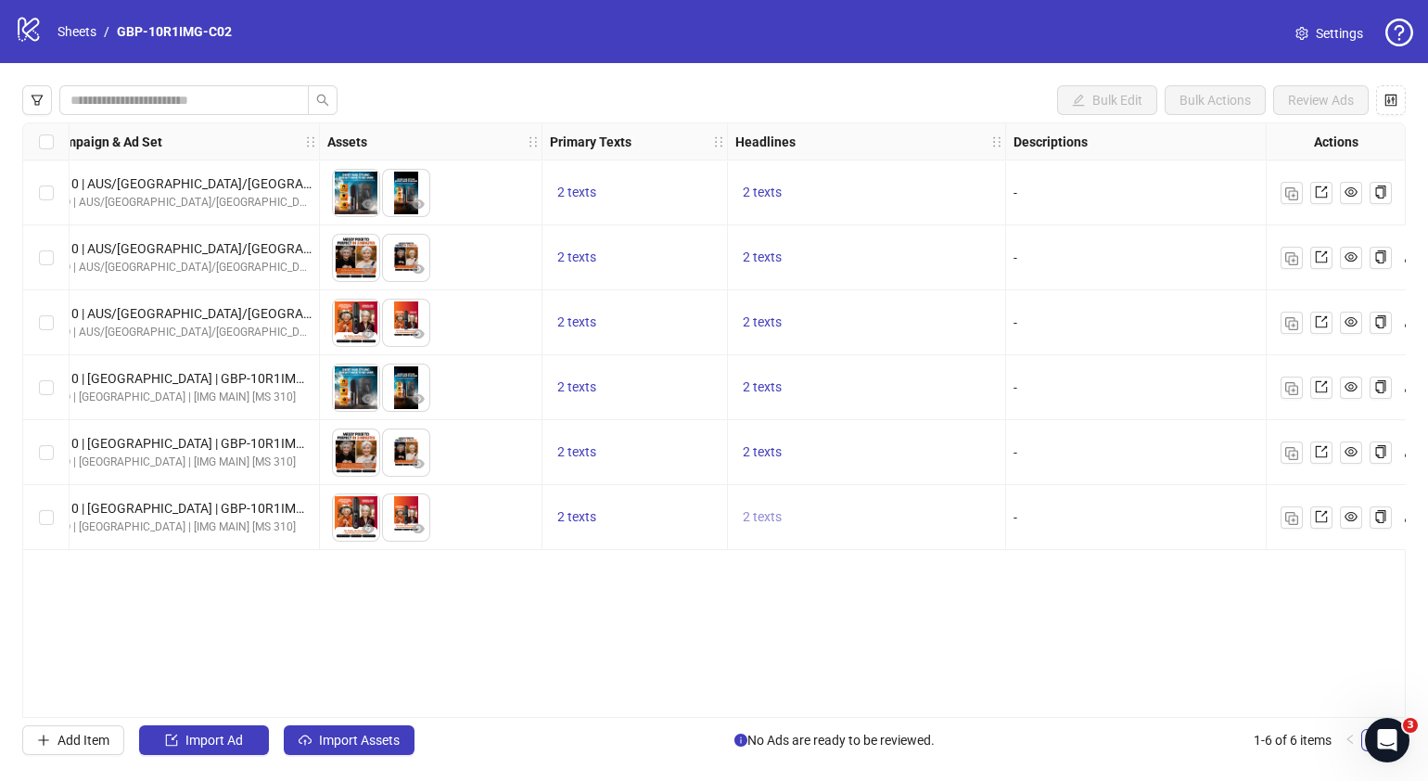
click at [769, 516] on span "2 texts" at bounding box center [762, 516] width 39 height 15
click at [1043, 501] on button "button" at bounding box center [1052, 503] width 30 height 30
click at [560, 656] on div "Ad Format Ad Name Campaign & Ad Set Assets Primary Texts Headlines Descriptions…" at bounding box center [714, 419] width 1384 height 595
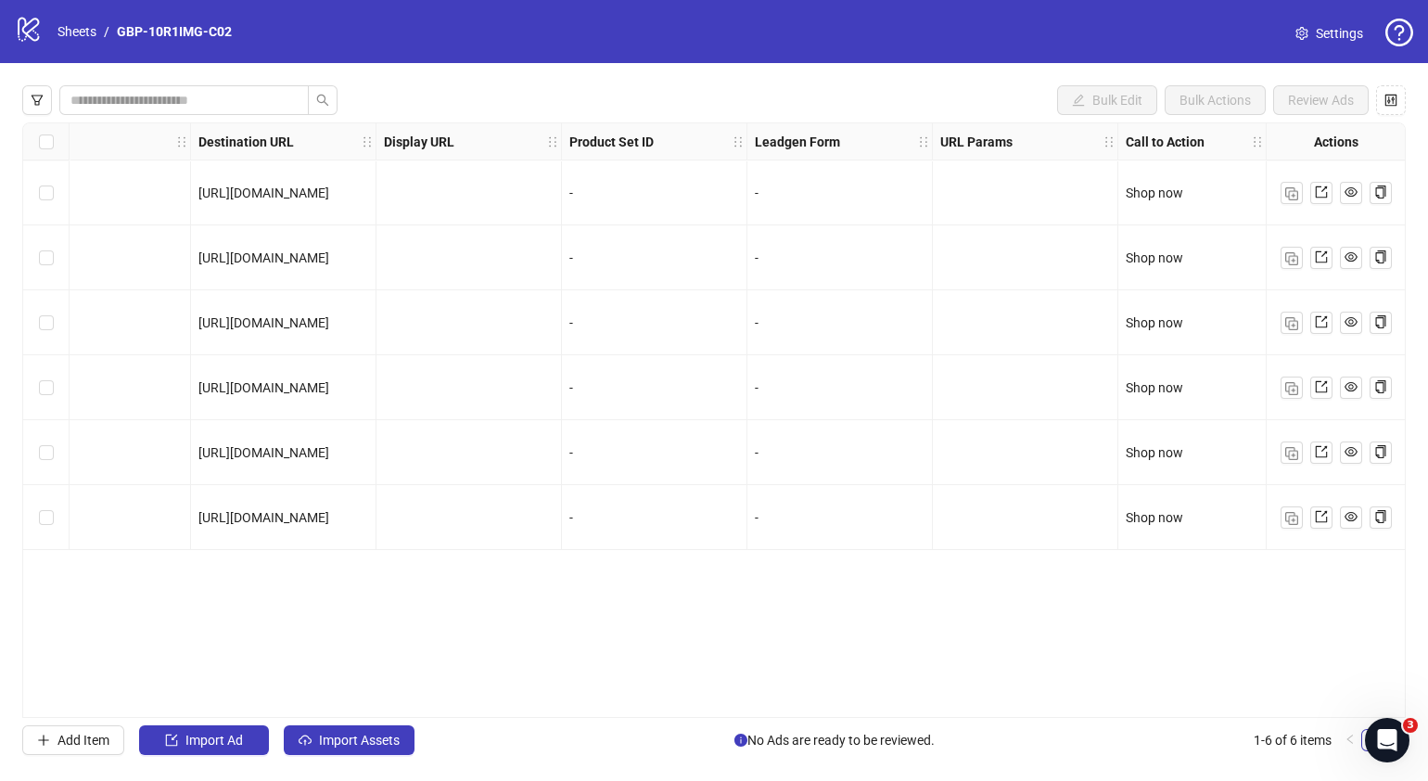
scroll to position [0, 0]
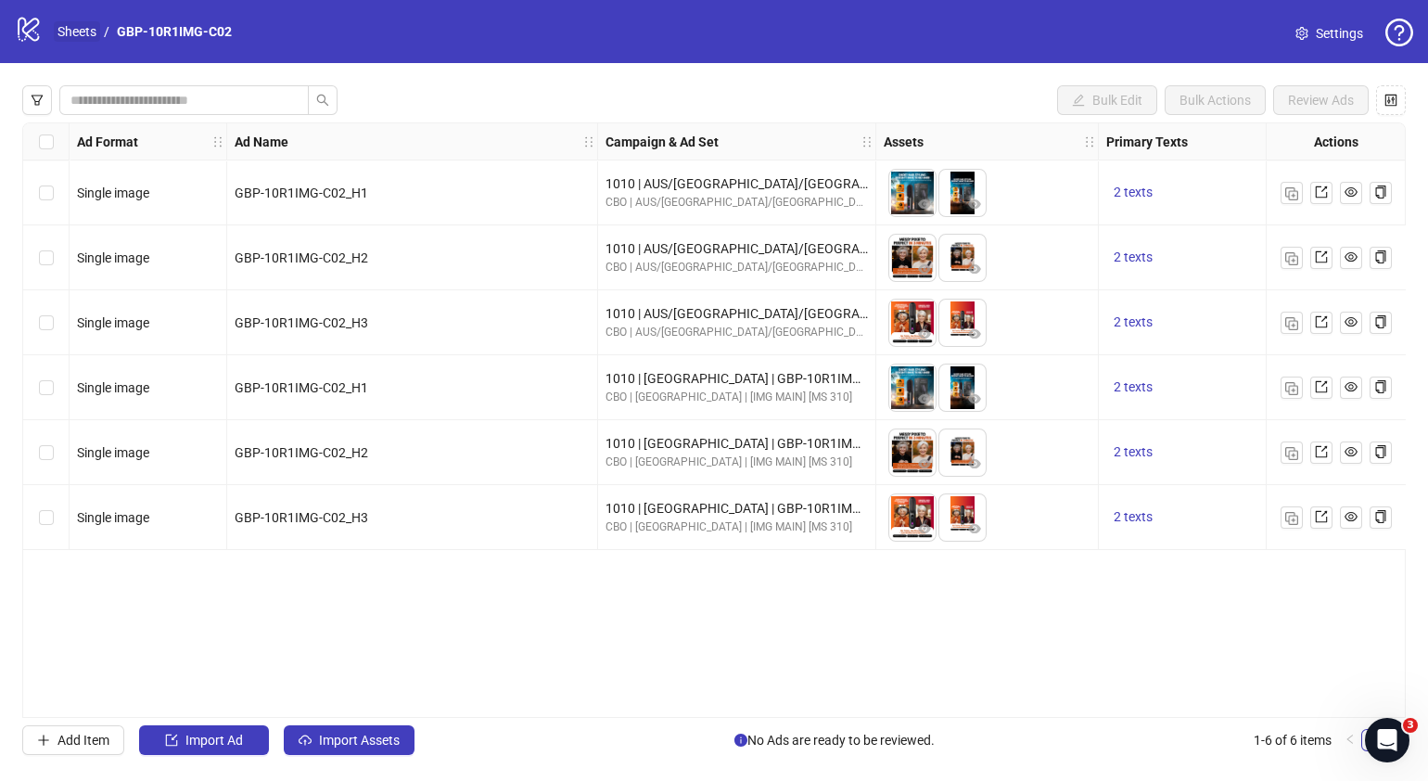
click at [79, 32] on link "Sheets" at bounding box center [77, 31] width 46 height 20
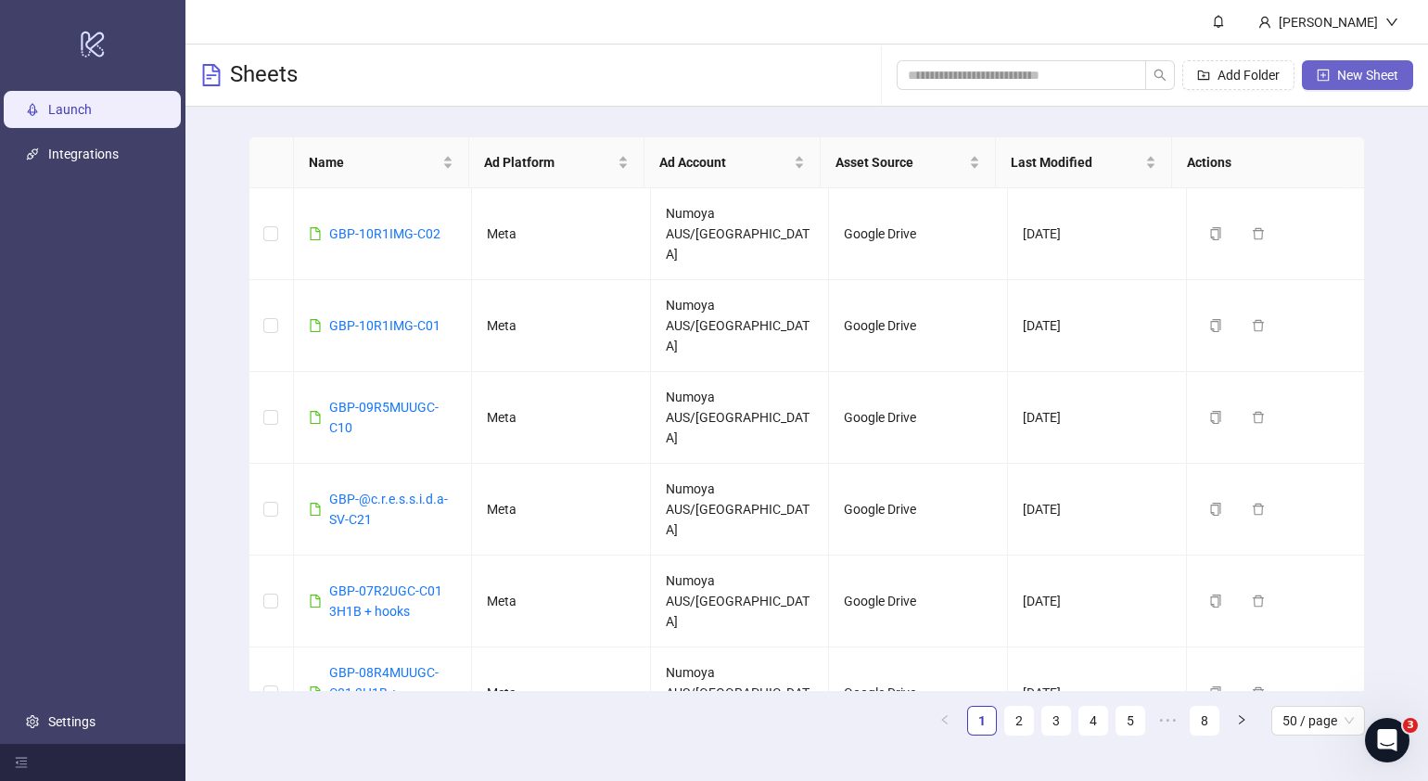
click at [1353, 68] on span "New Sheet" at bounding box center [1367, 75] width 61 height 15
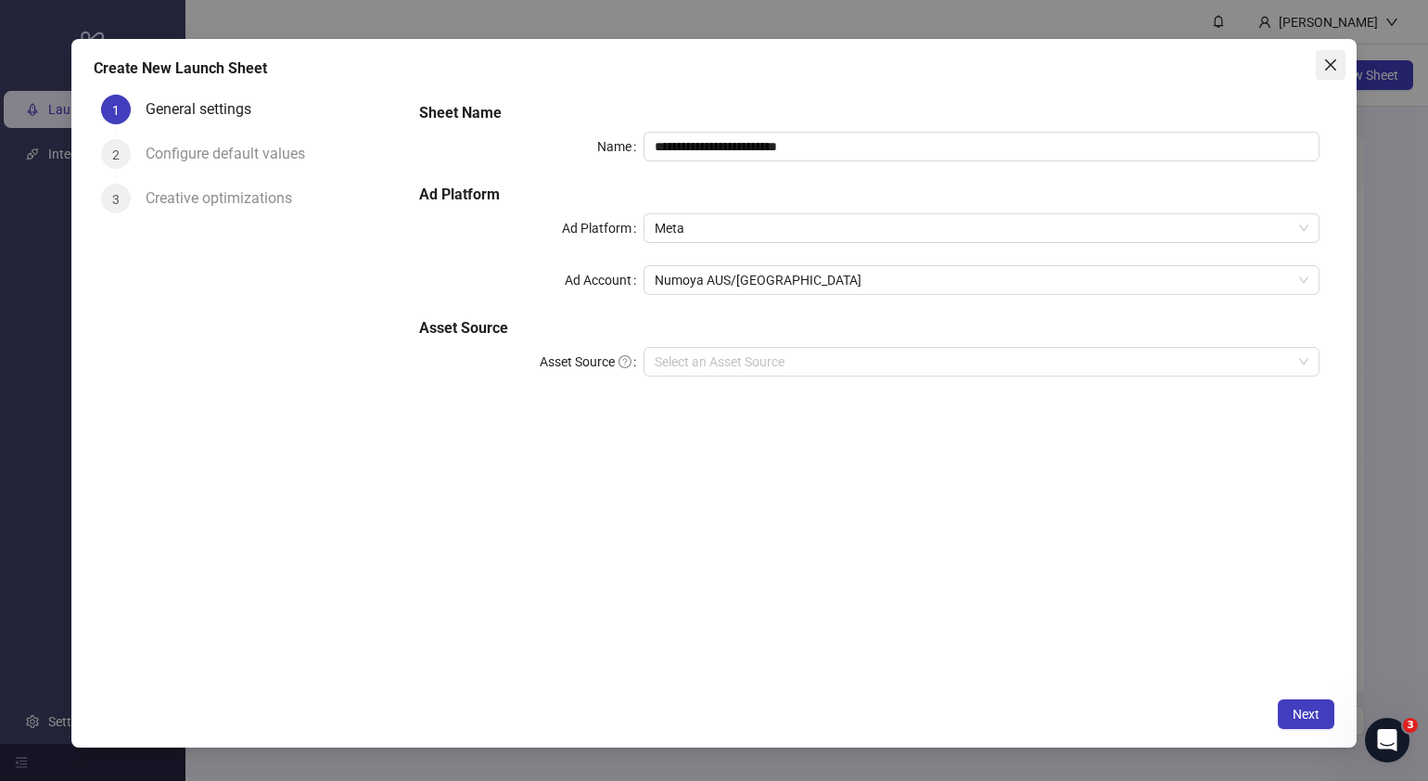
click at [1330, 65] on icon "close" at bounding box center [1331, 65] width 15 height 15
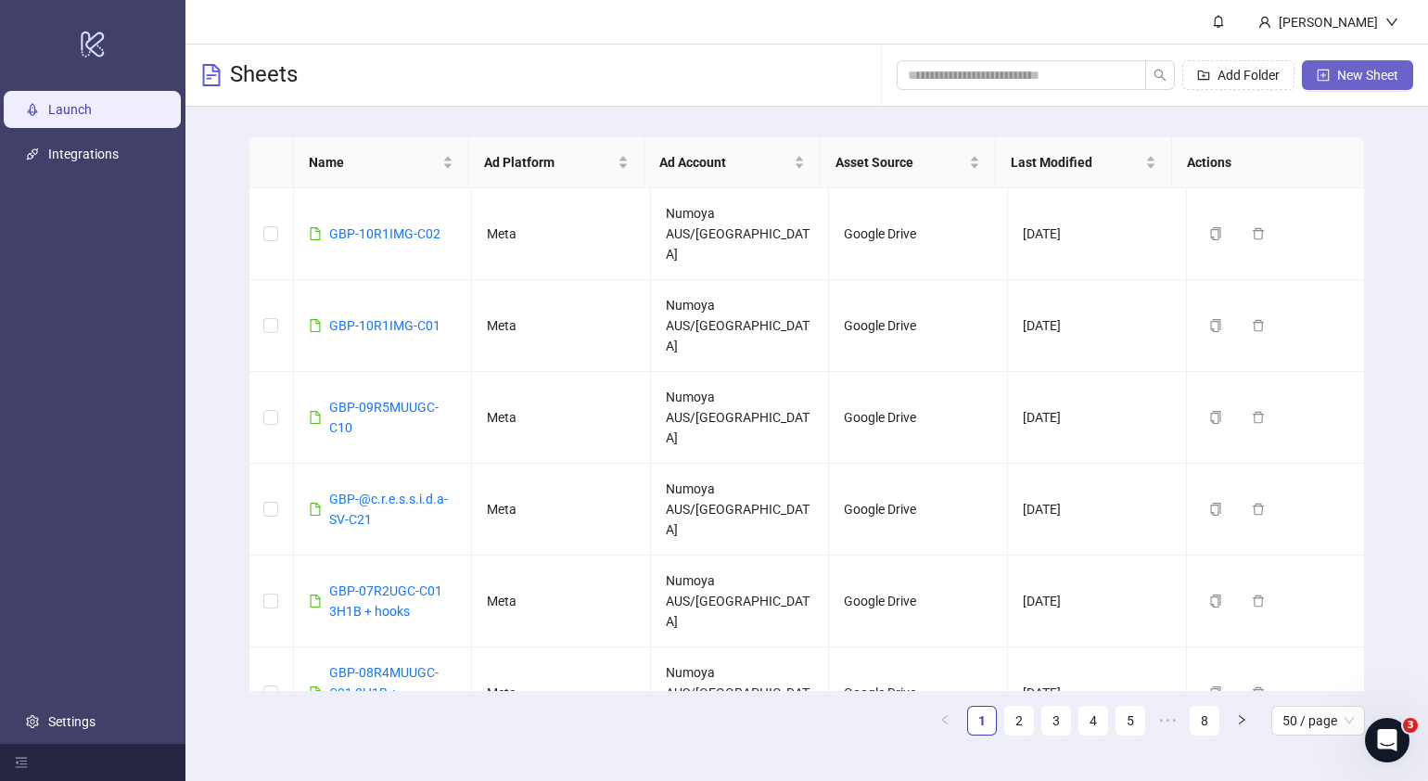
click at [1336, 65] on button "New Sheet" at bounding box center [1357, 75] width 111 height 30
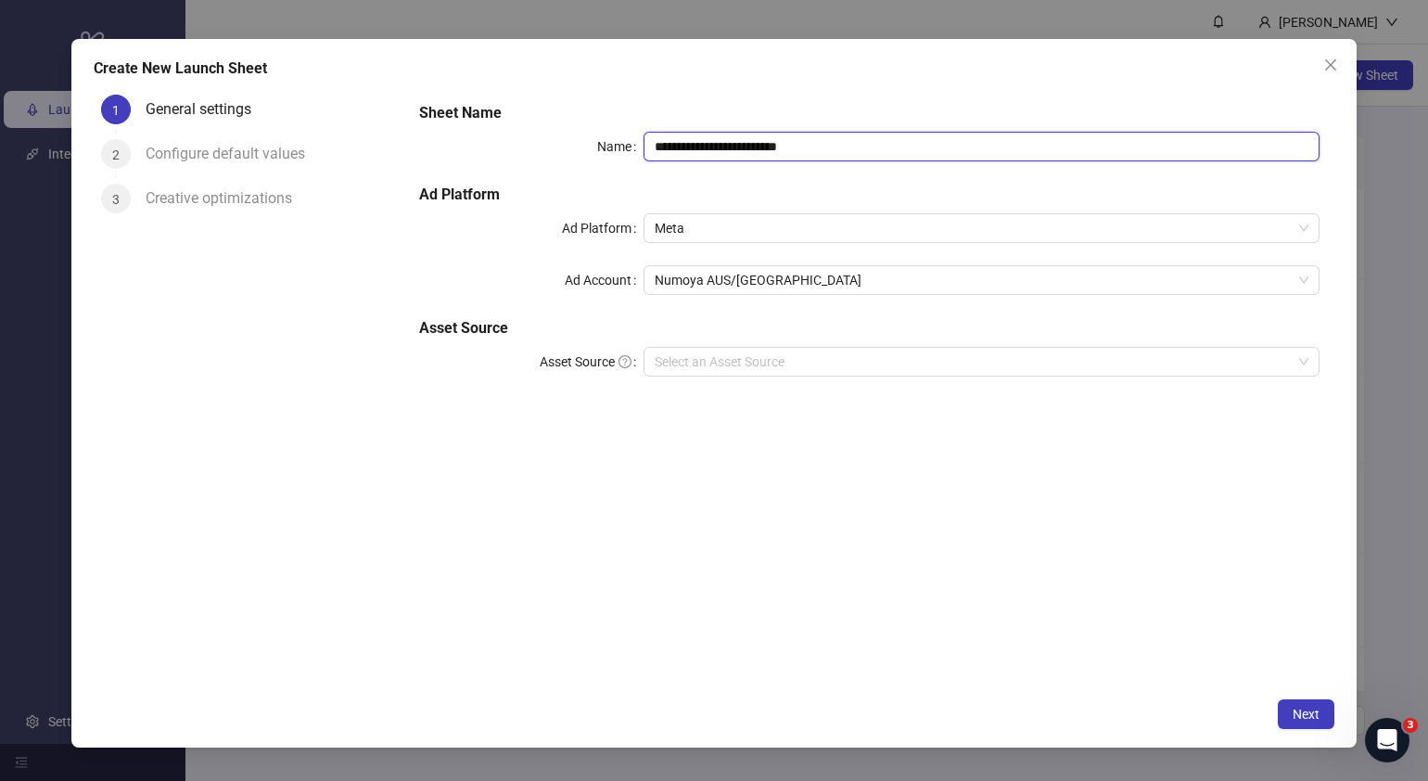
drag, startPoint x: 815, startPoint y: 147, endPoint x: 186, endPoint y: 204, distance: 631.5
click at [186, 204] on div "**********" at bounding box center [714, 387] width 1241 height 601
paste input "text"
type input "**********"
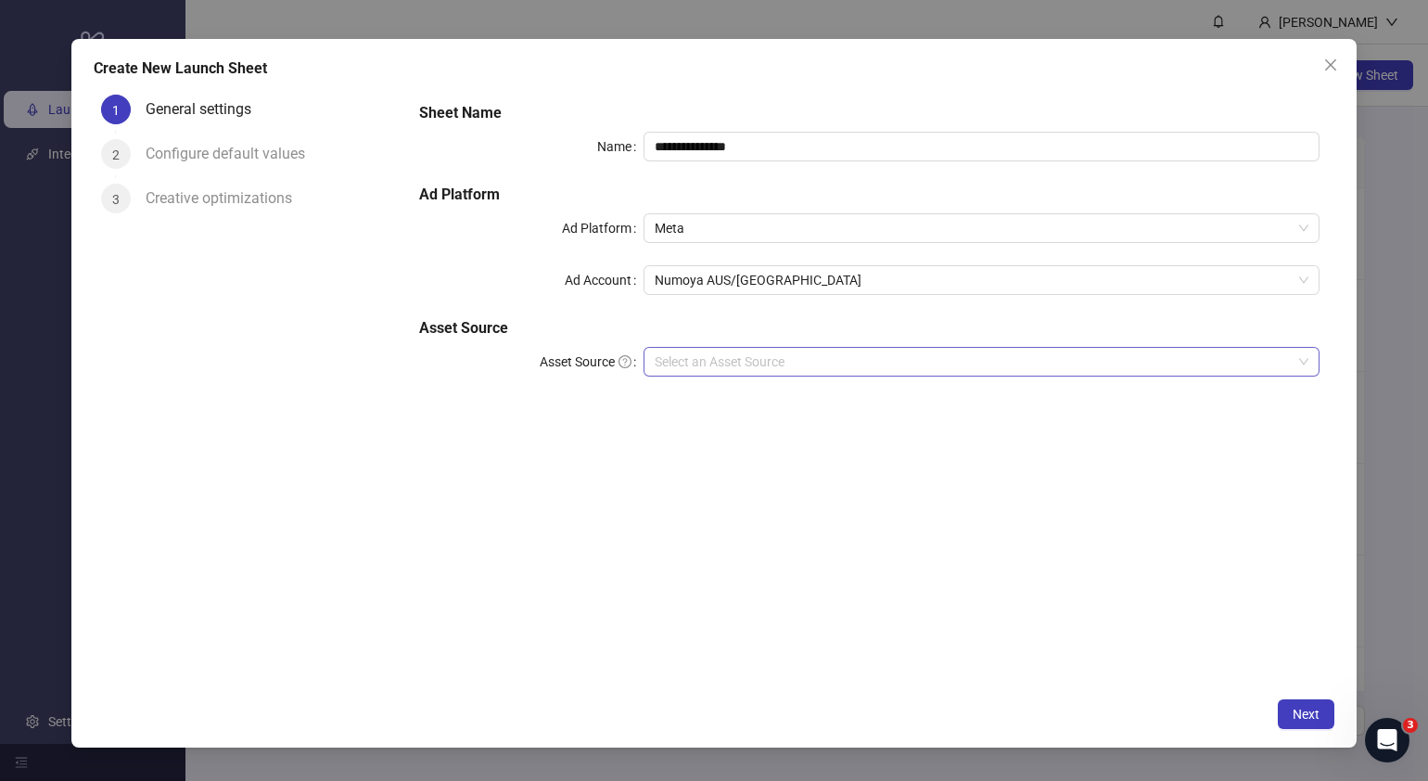
click at [791, 357] on input "Asset Source" at bounding box center [973, 362] width 637 height 28
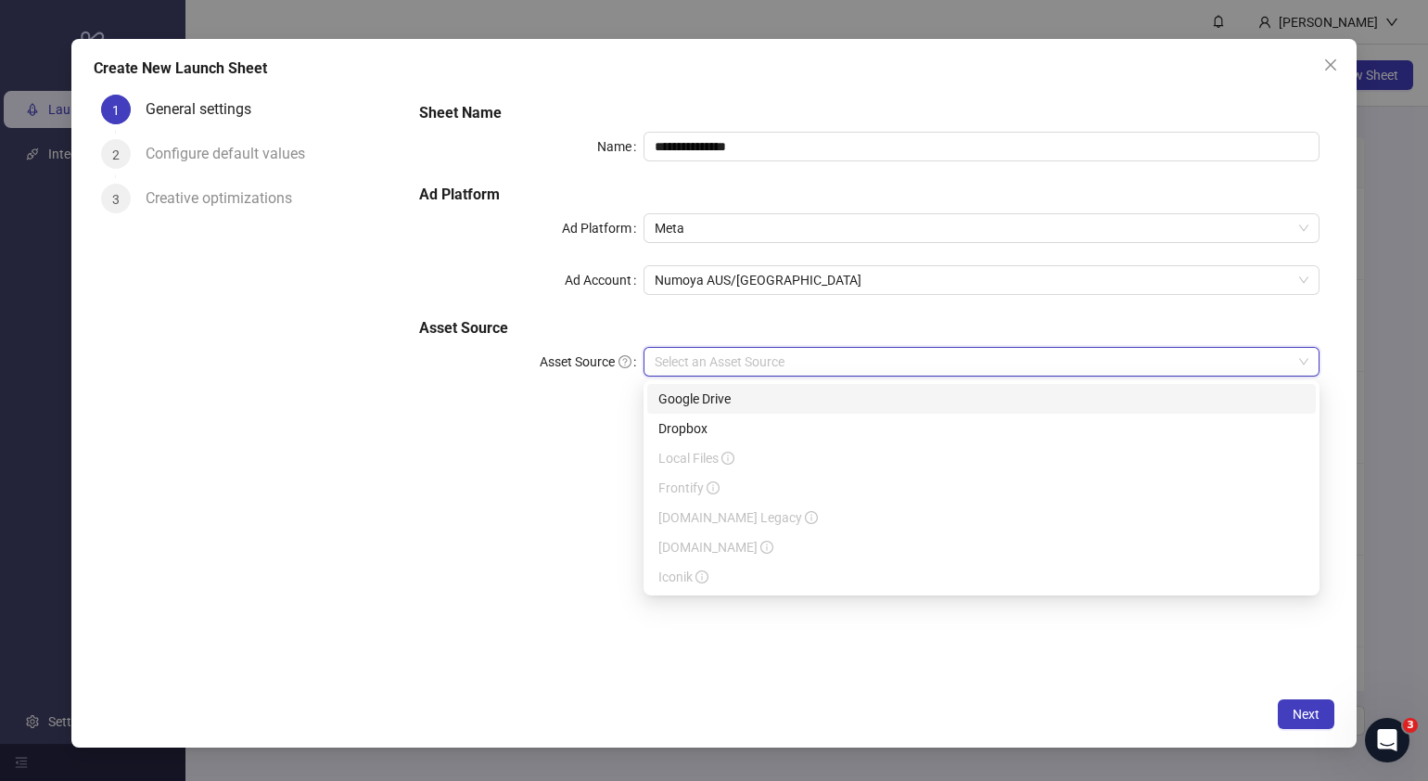
click at [744, 403] on div "Google Drive" at bounding box center [982, 399] width 646 height 20
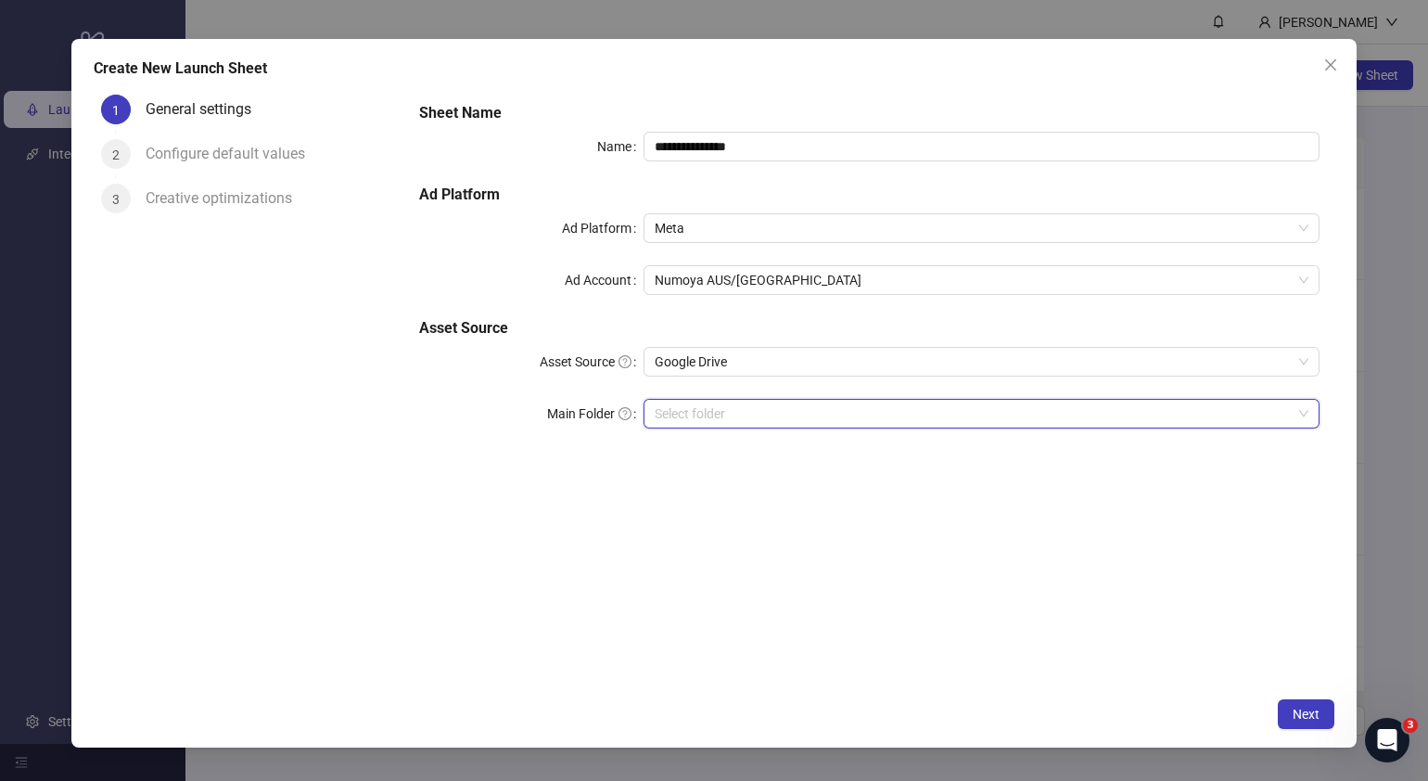
click at [739, 416] on input "Main Folder" at bounding box center [973, 414] width 637 height 28
click at [694, 414] on input "Main Folder" at bounding box center [973, 414] width 637 height 28
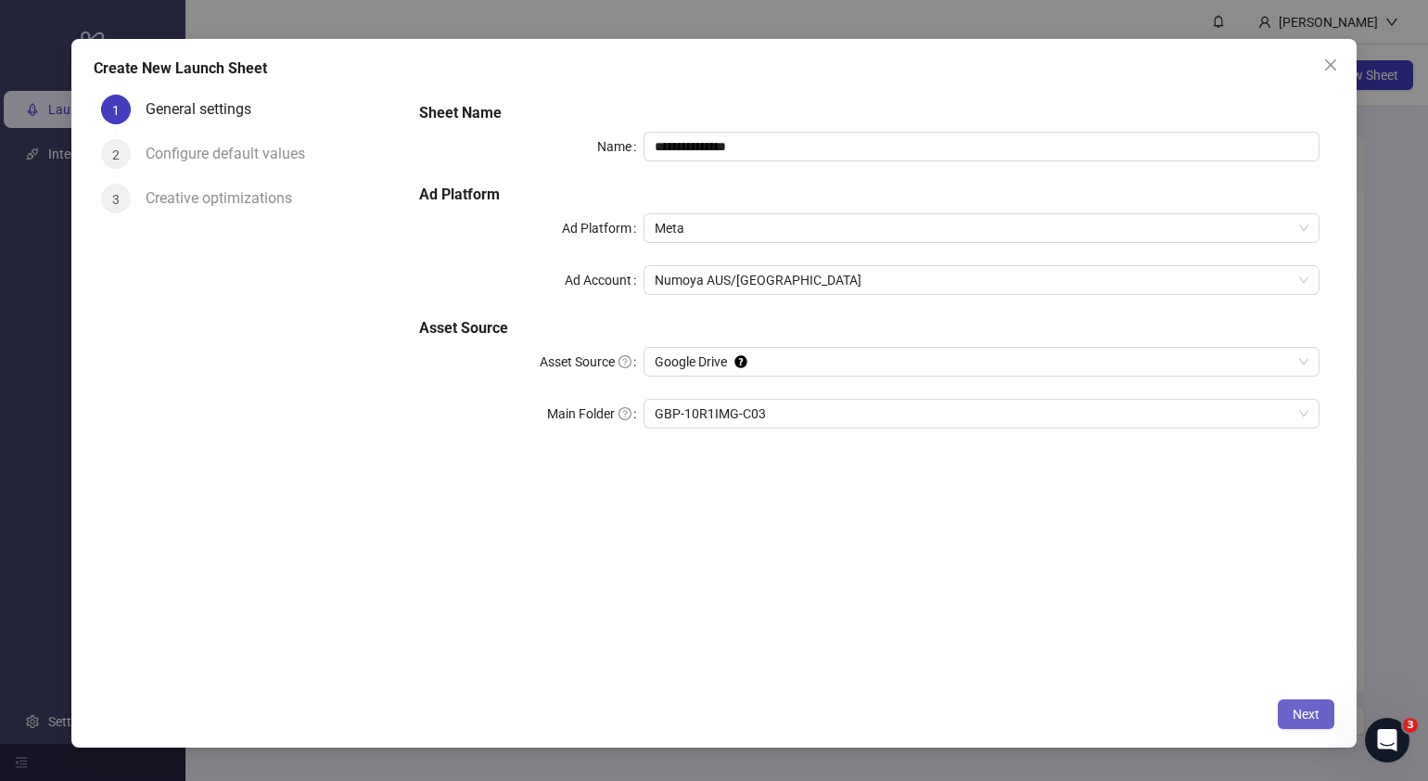
click at [1300, 710] on span "Next" at bounding box center [1306, 714] width 27 height 15
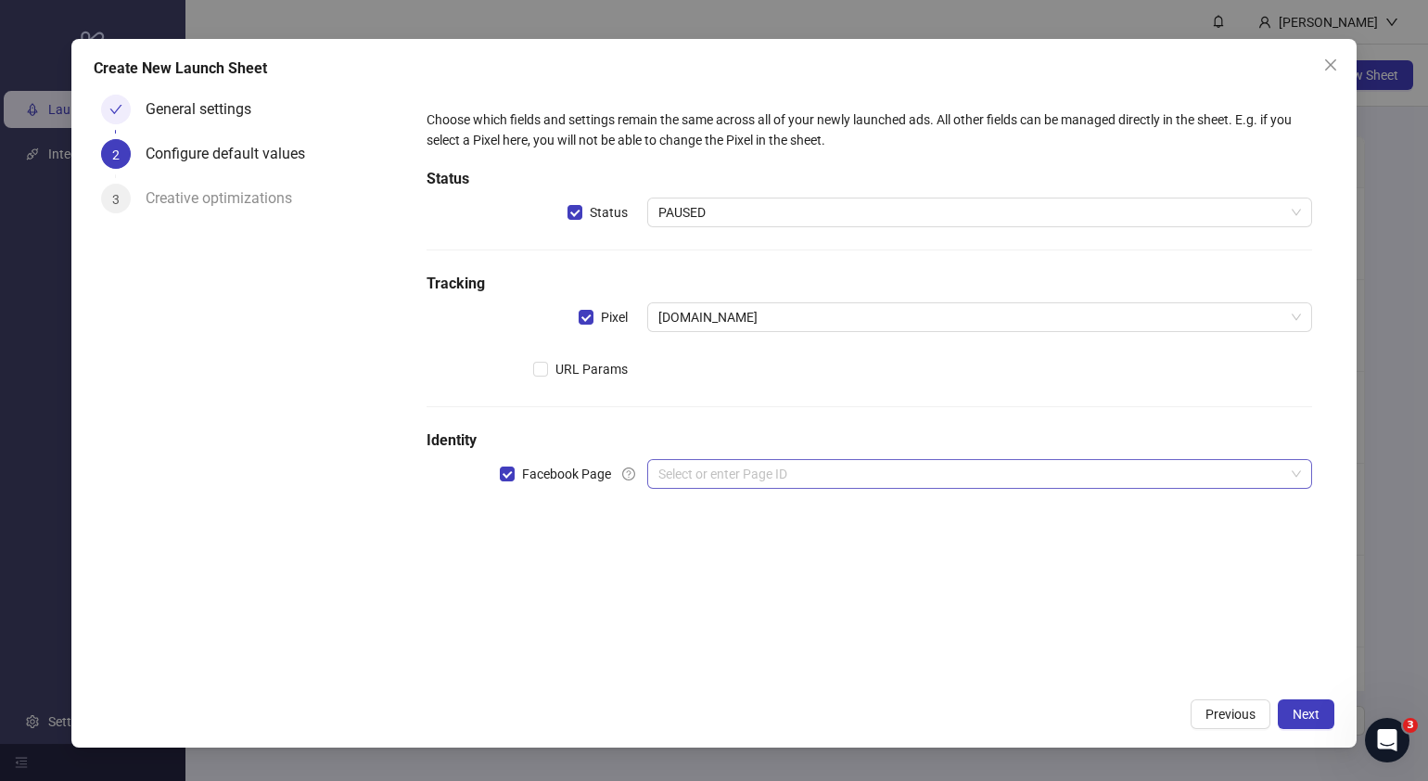
click at [786, 474] on input "search" at bounding box center [972, 474] width 626 height 28
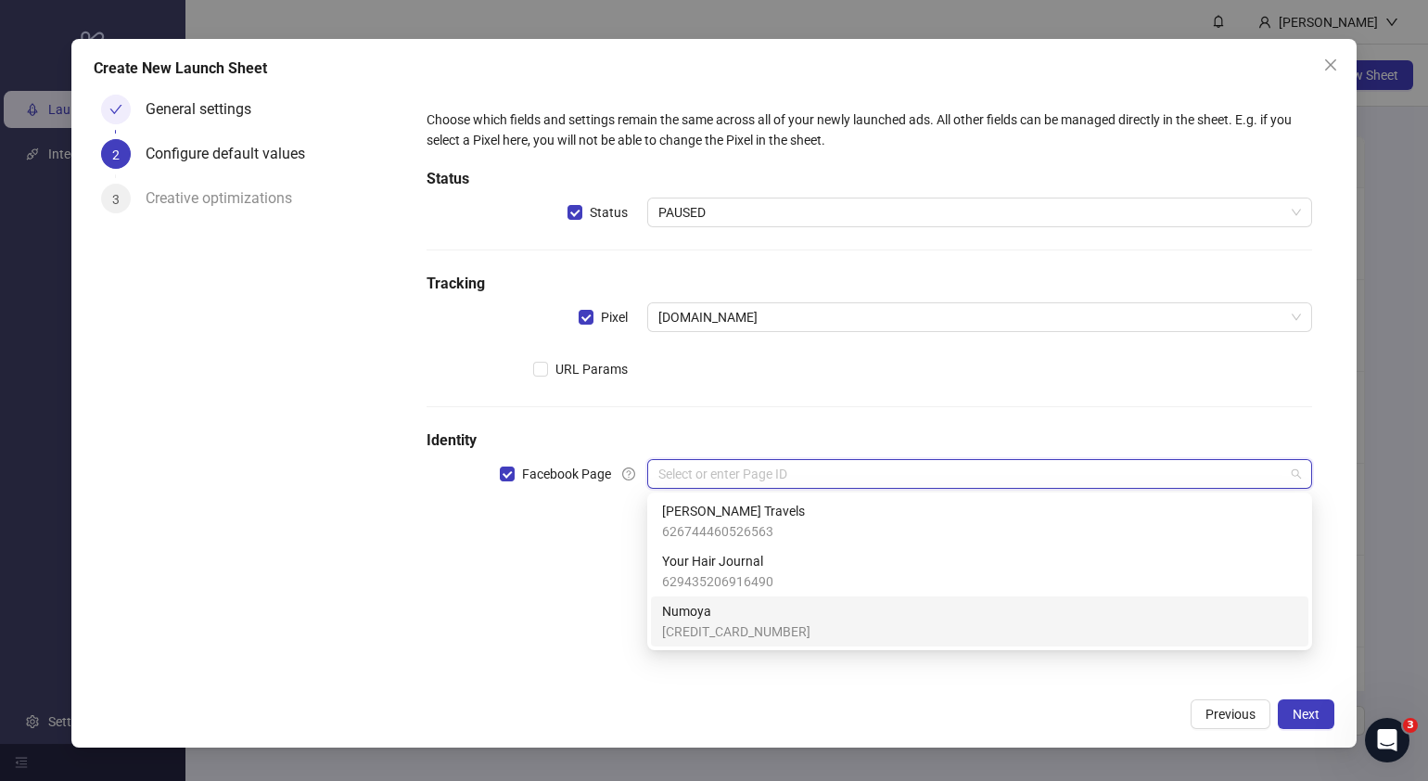
click at [723, 611] on span "Numoya" at bounding box center [736, 611] width 148 height 20
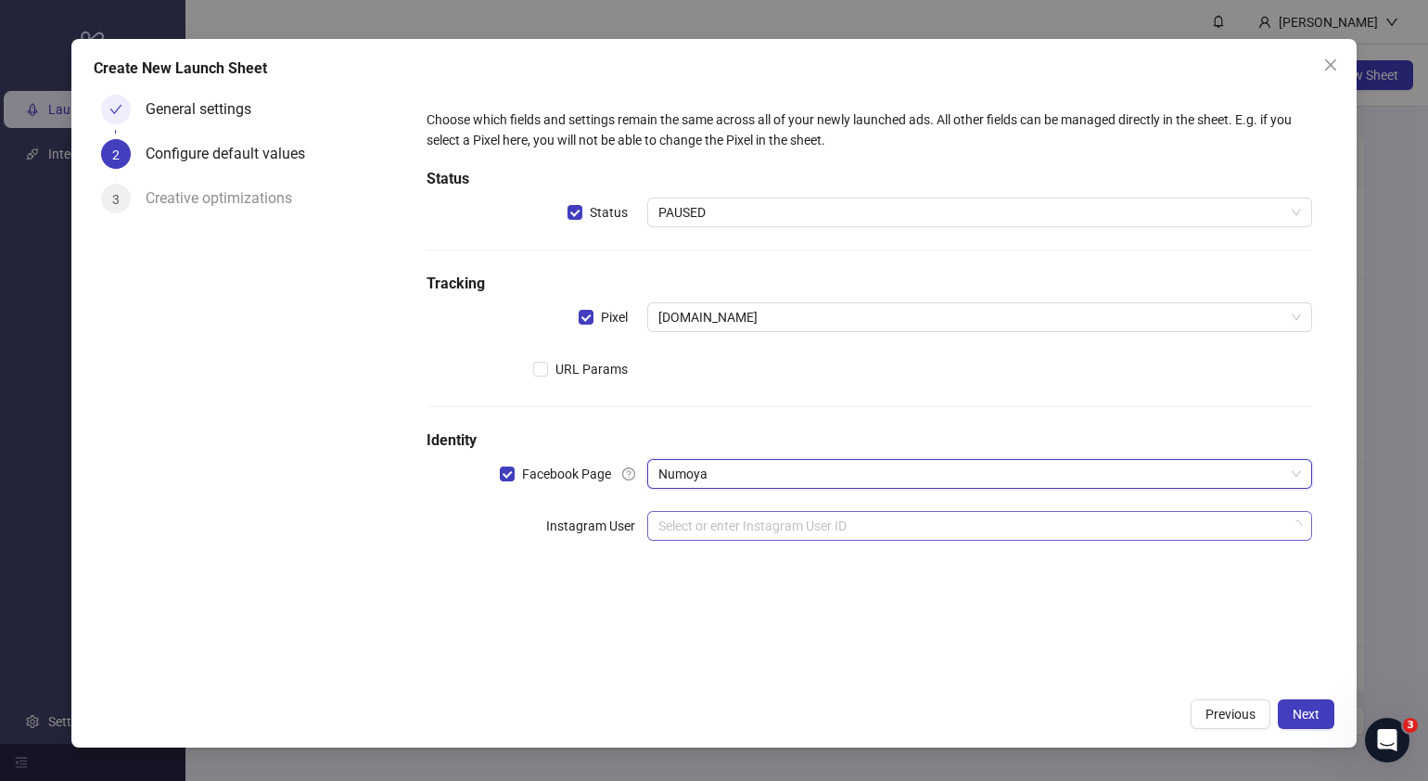
click at [756, 522] on input "search" at bounding box center [972, 526] width 626 height 28
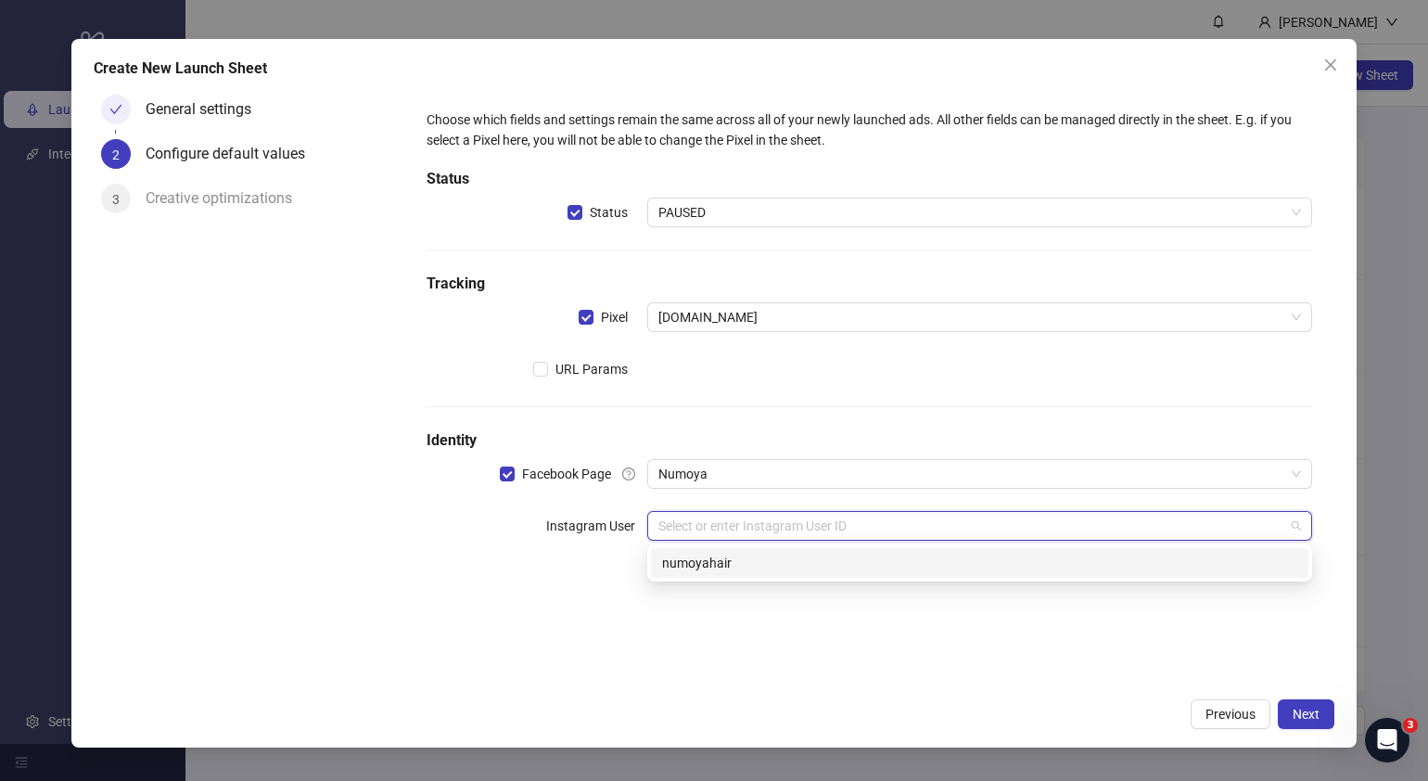
click at [868, 553] on div "numoyahair" at bounding box center [979, 563] width 635 height 20
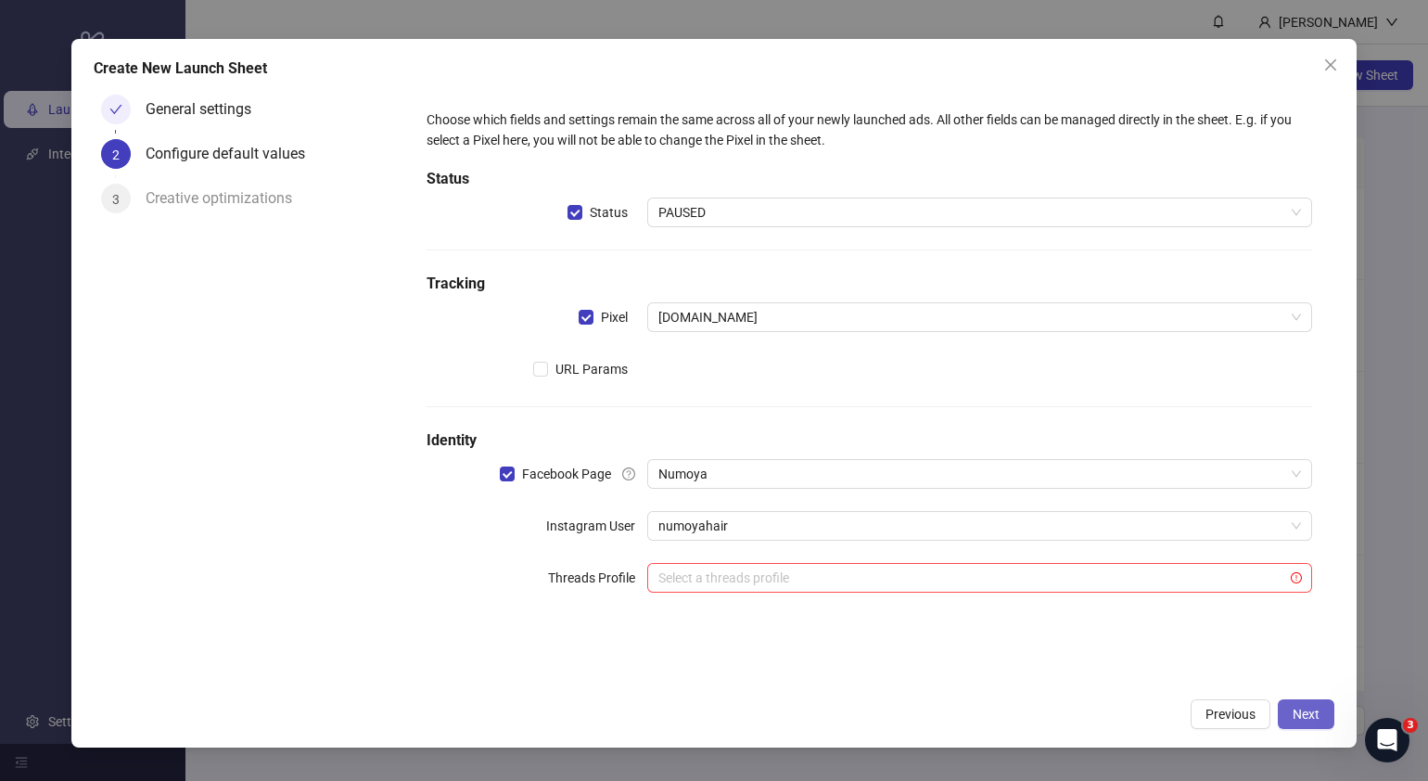
click at [1310, 717] on span "Next" at bounding box center [1306, 714] width 27 height 15
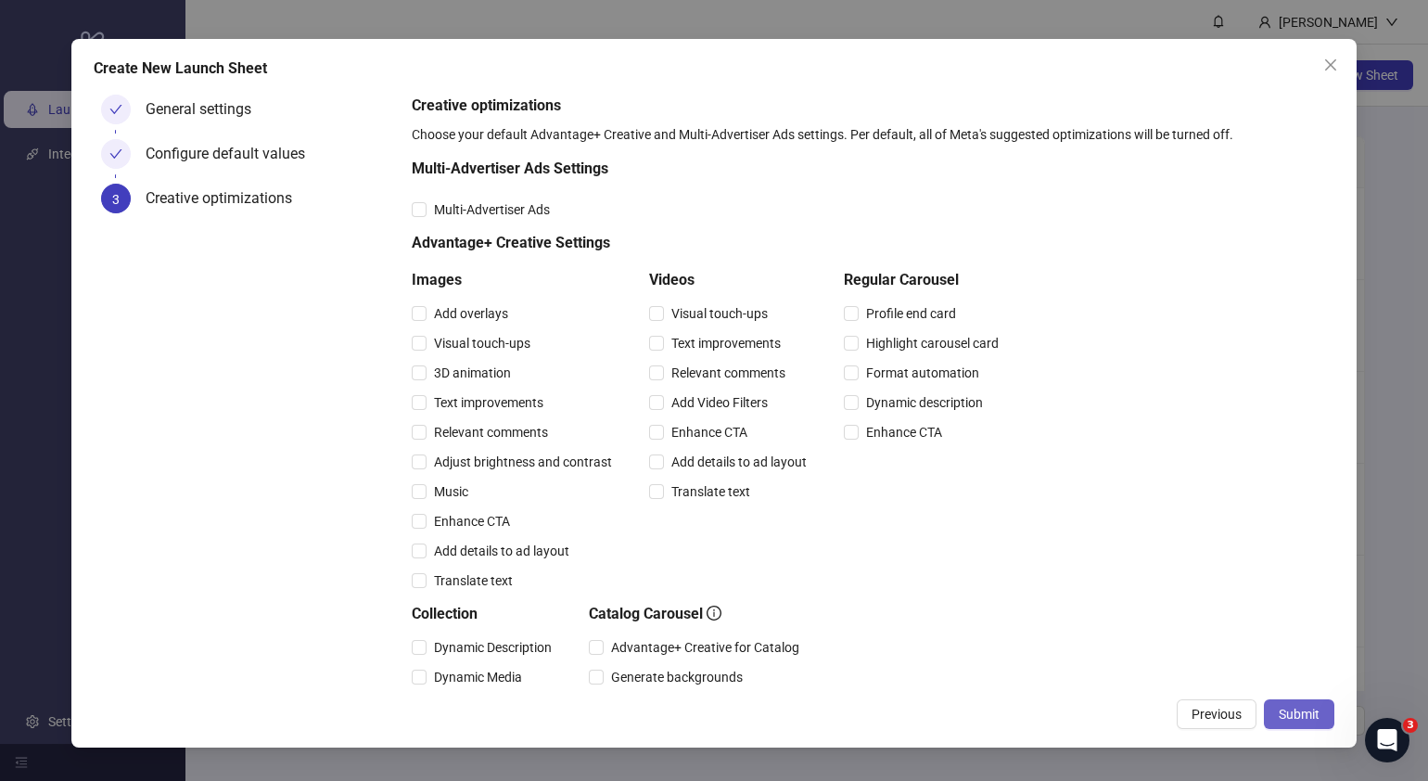
click at [1297, 709] on span "Submit" at bounding box center [1299, 714] width 41 height 15
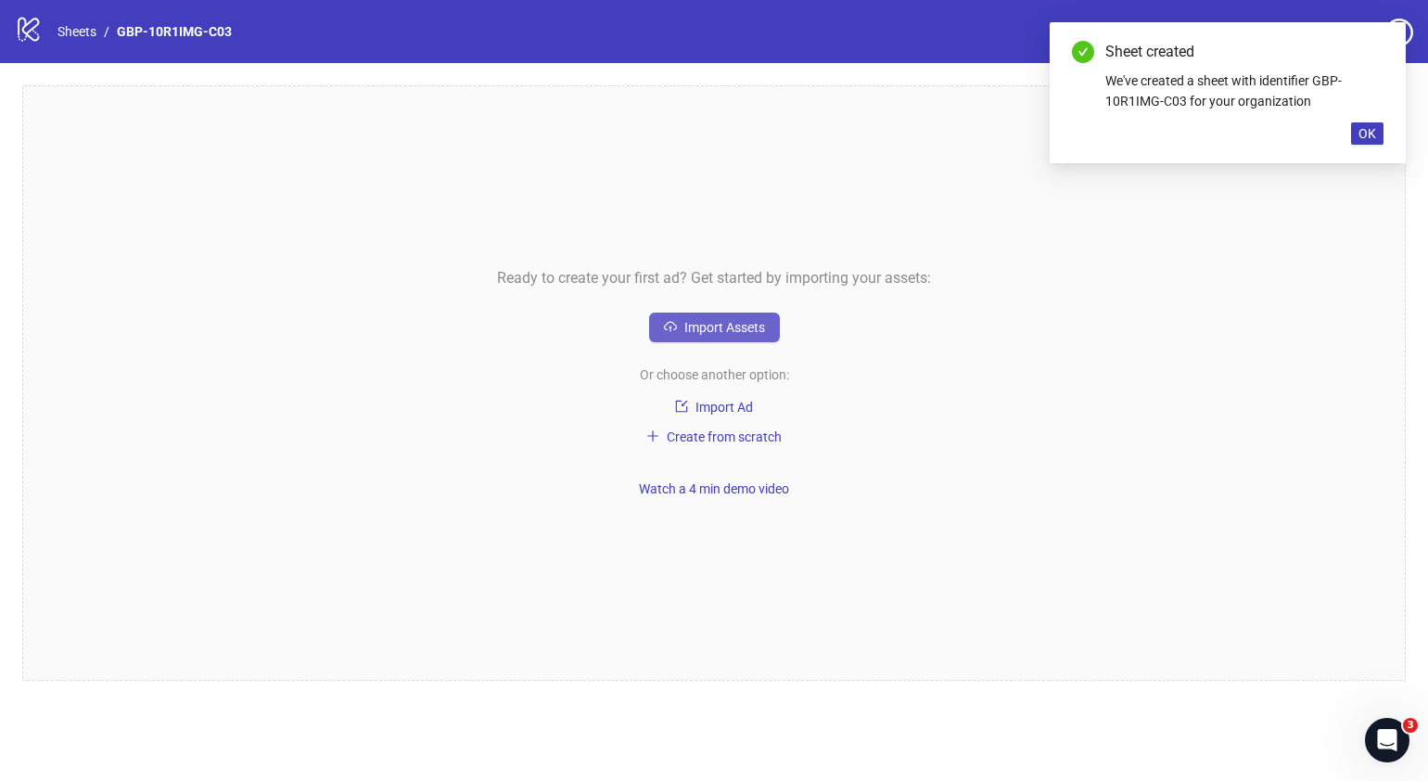
click at [733, 337] on button "Import Assets" at bounding box center [714, 328] width 131 height 30
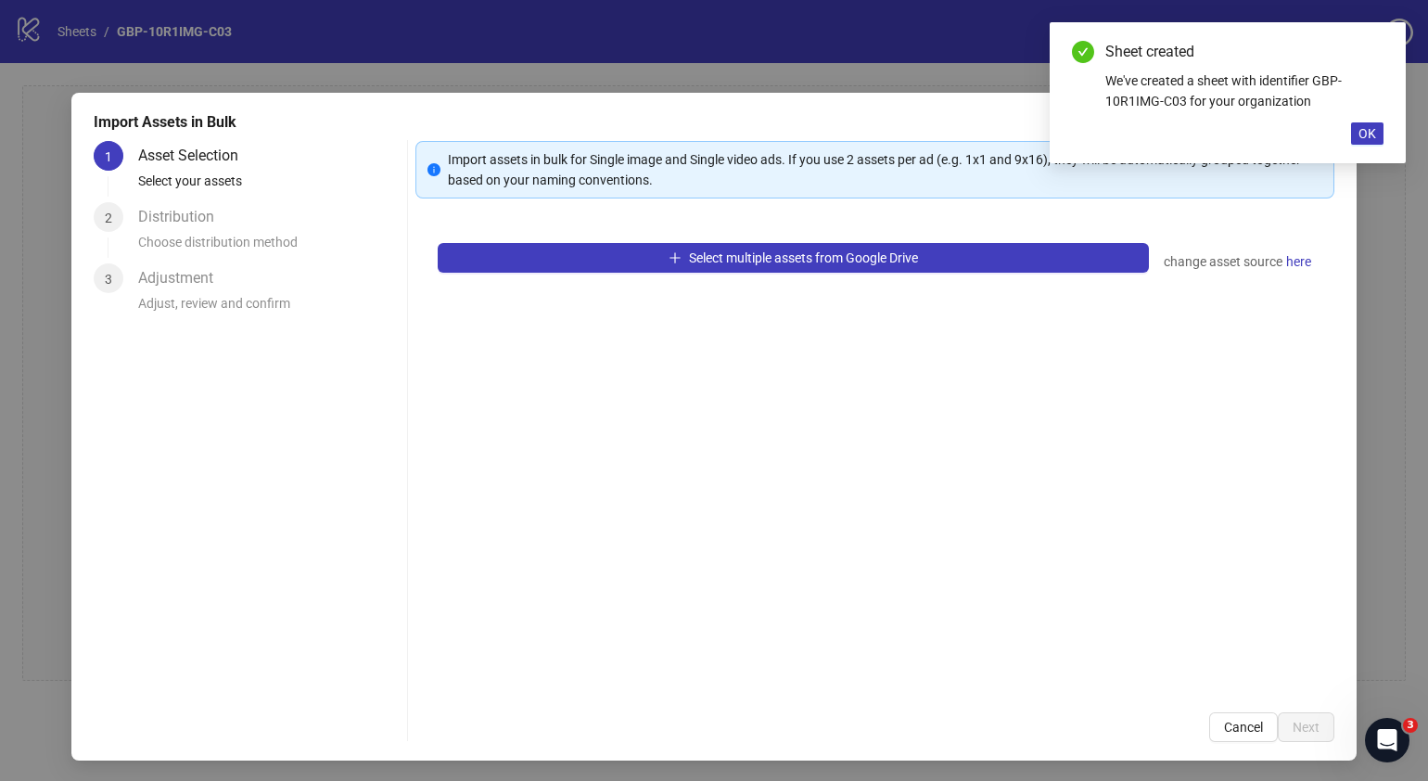
click at [740, 326] on div "Select multiple assets from Google Drive change asset source here" at bounding box center [875, 455] width 919 height 469
click at [737, 237] on div "Select multiple assets from Google Drive change asset source here" at bounding box center [875, 455] width 919 height 469
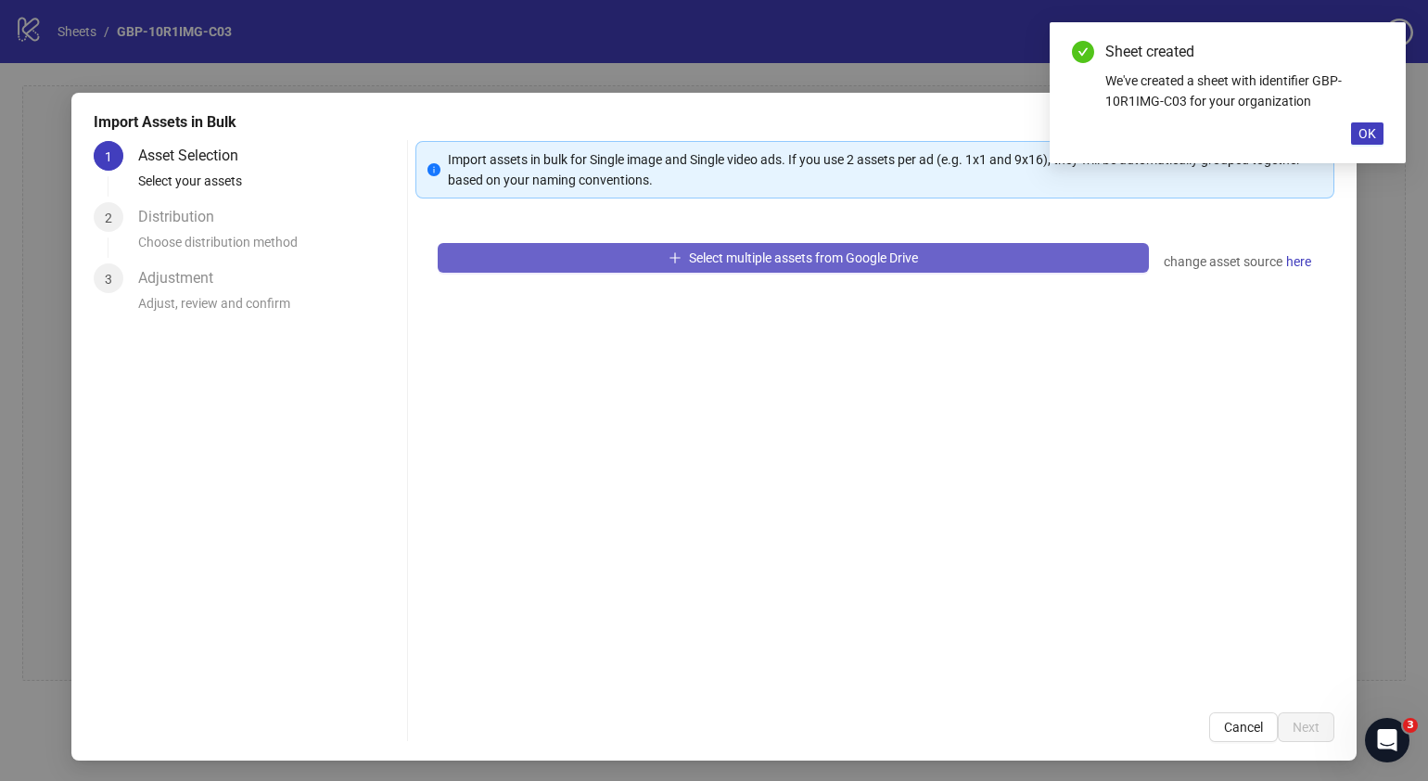
click at [742, 255] on span "Select multiple assets from Google Drive" at bounding box center [803, 257] width 229 height 15
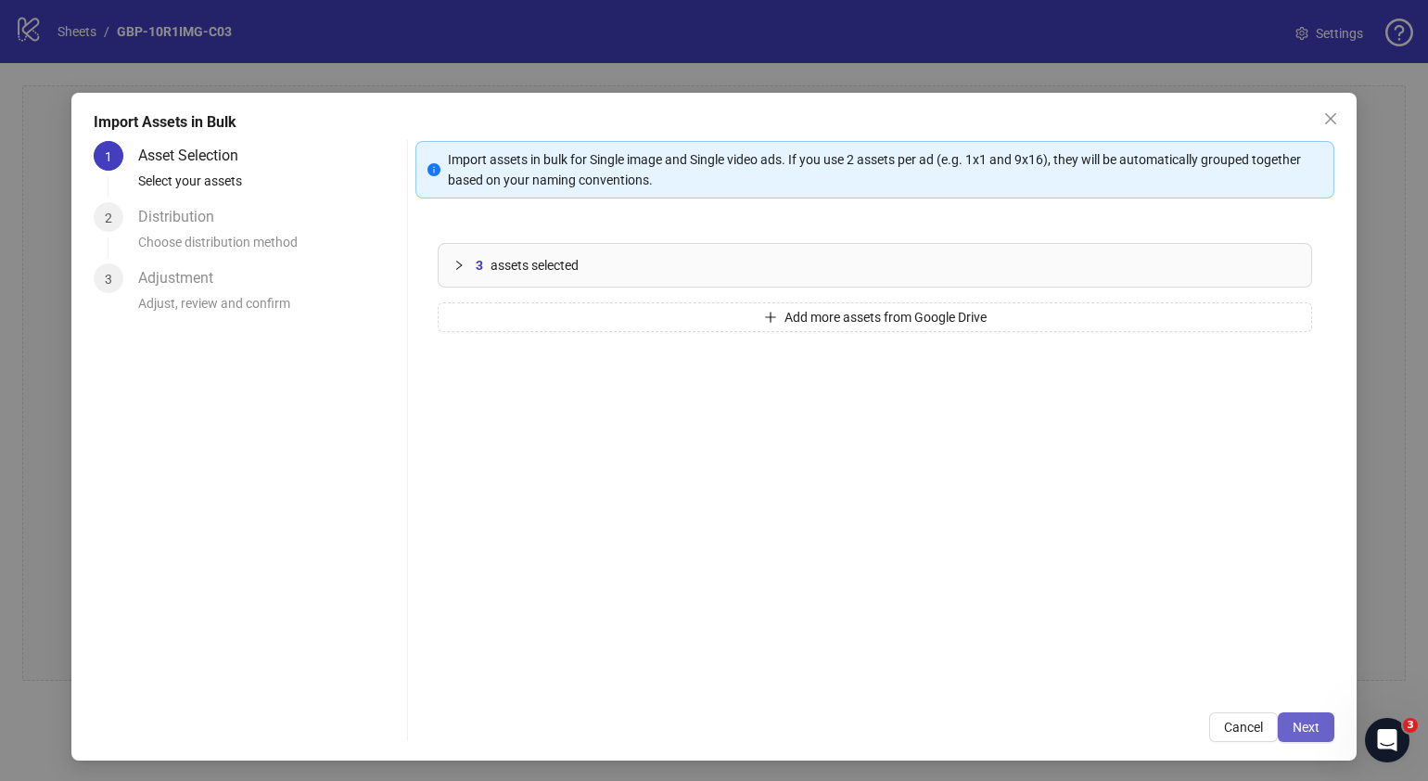
click at [1295, 715] on button "Next" at bounding box center [1306, 727] width 57 height 30
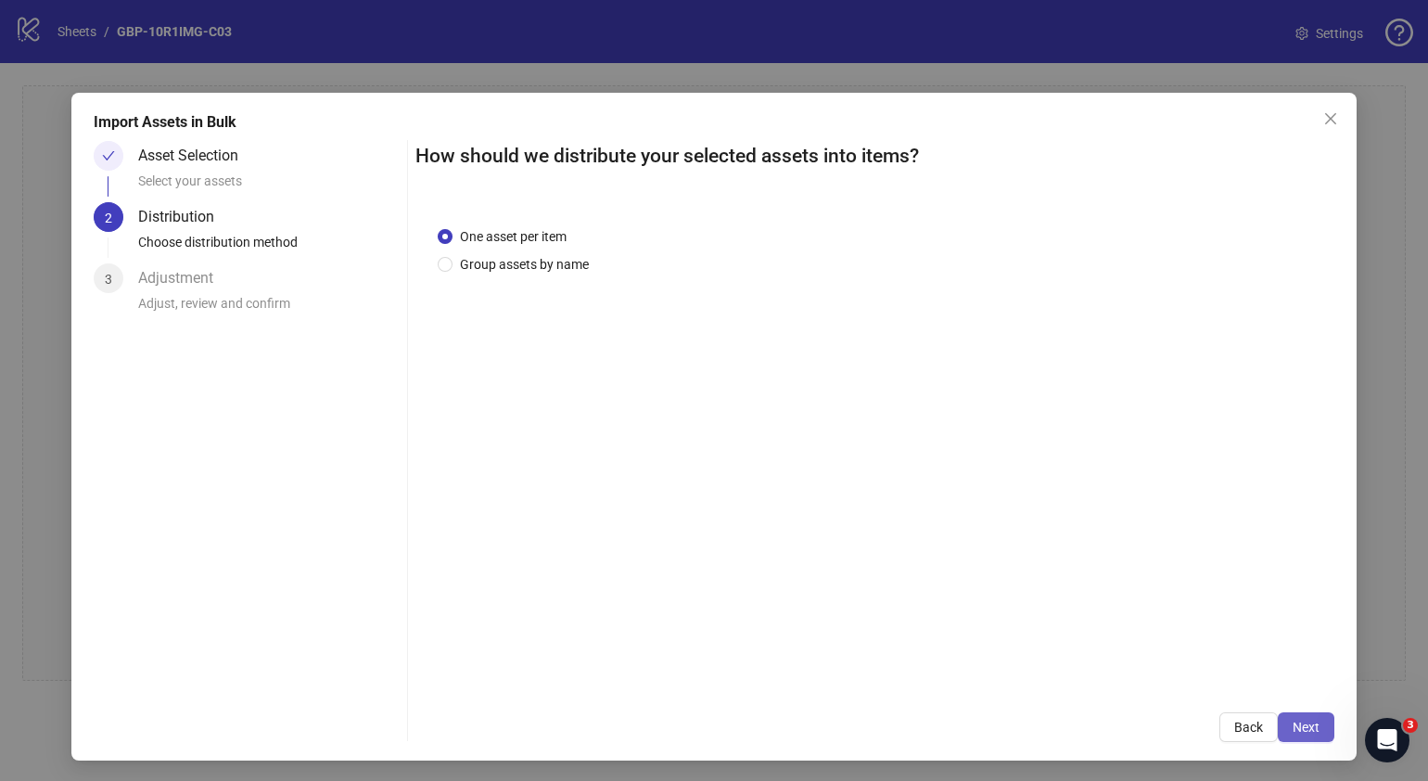
click at [1295, 720] on span "Next" at bounding box center [1306, 727] width 27 height 15
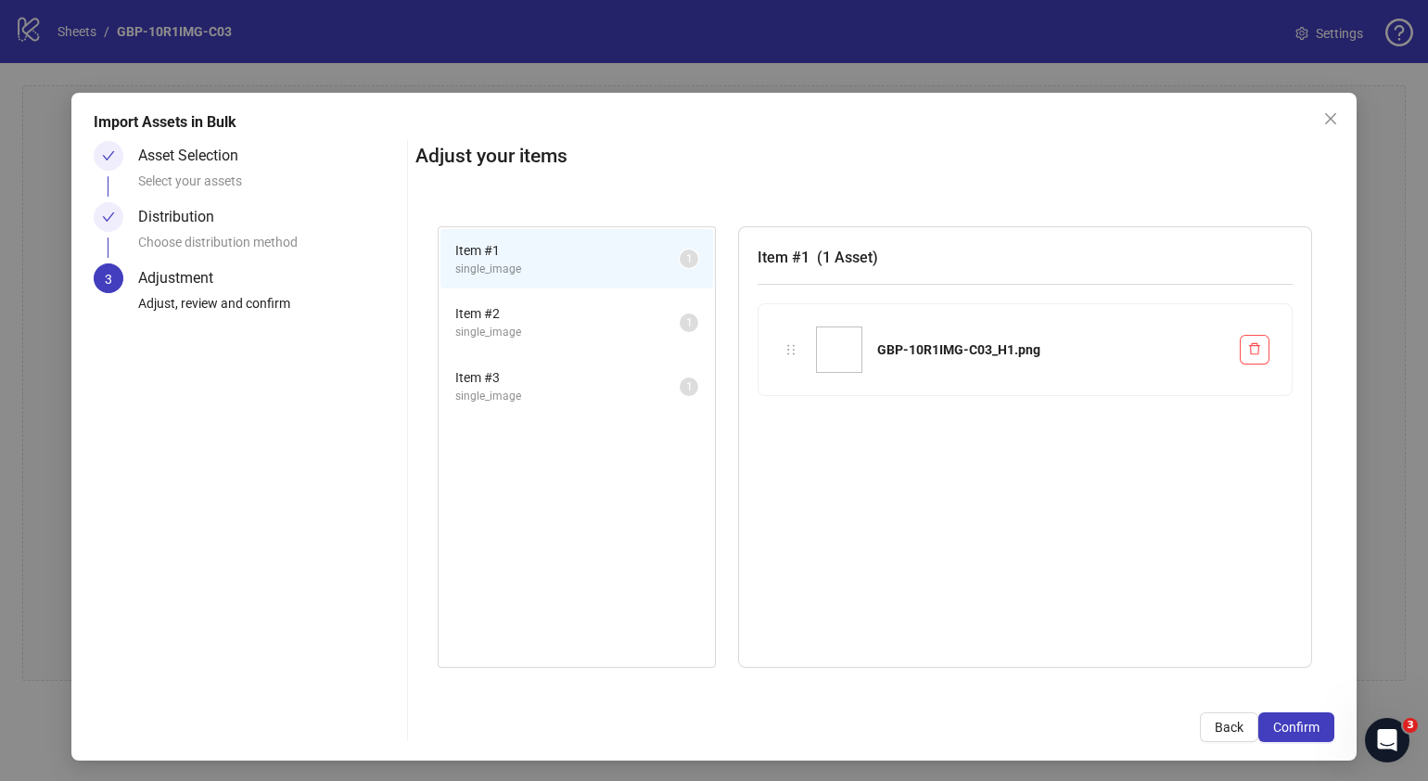
click at [1295, 721] on span "Confirm" at bounding box center [1296, 727] width 46 height 15
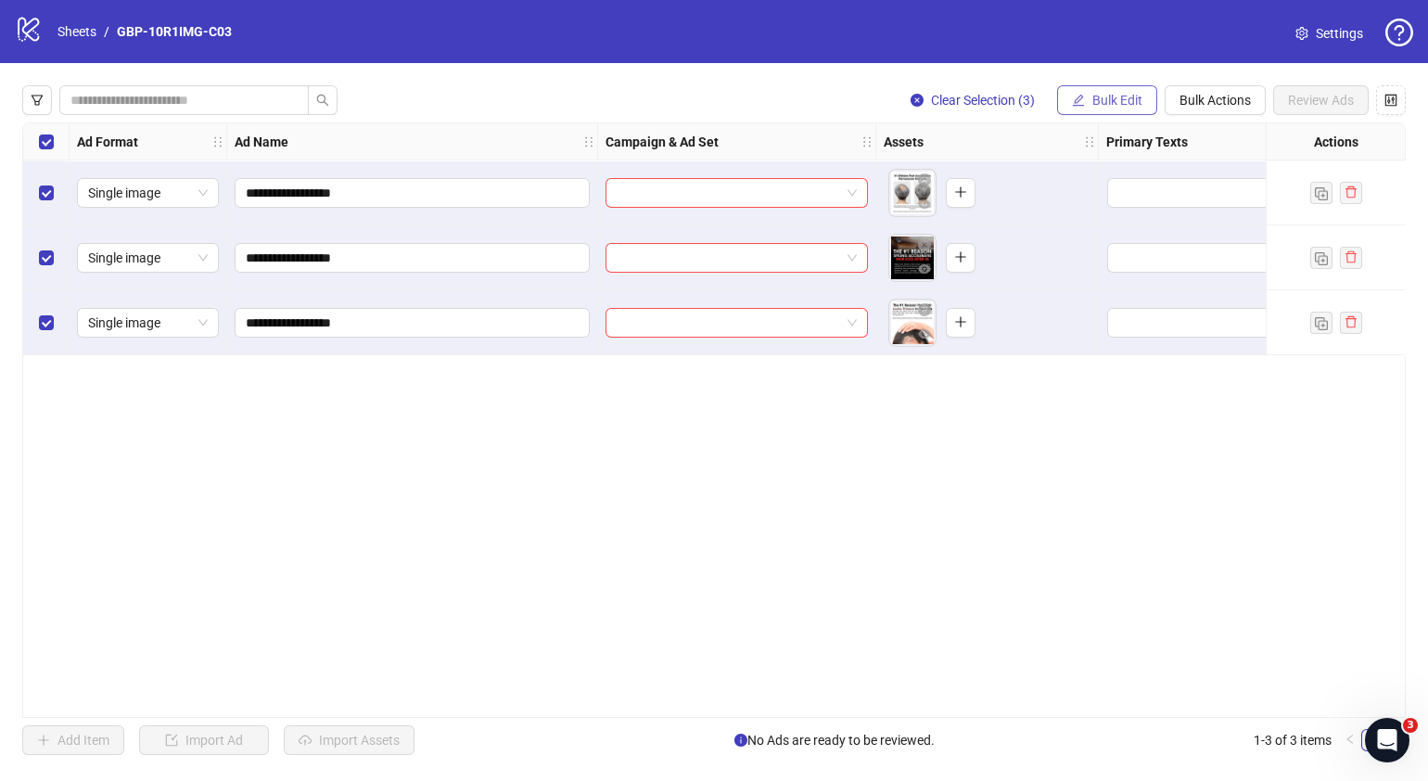
click at [1094, 102] on span "Bulk Edit" at bounding box center [1118, 100] width 50 height 15
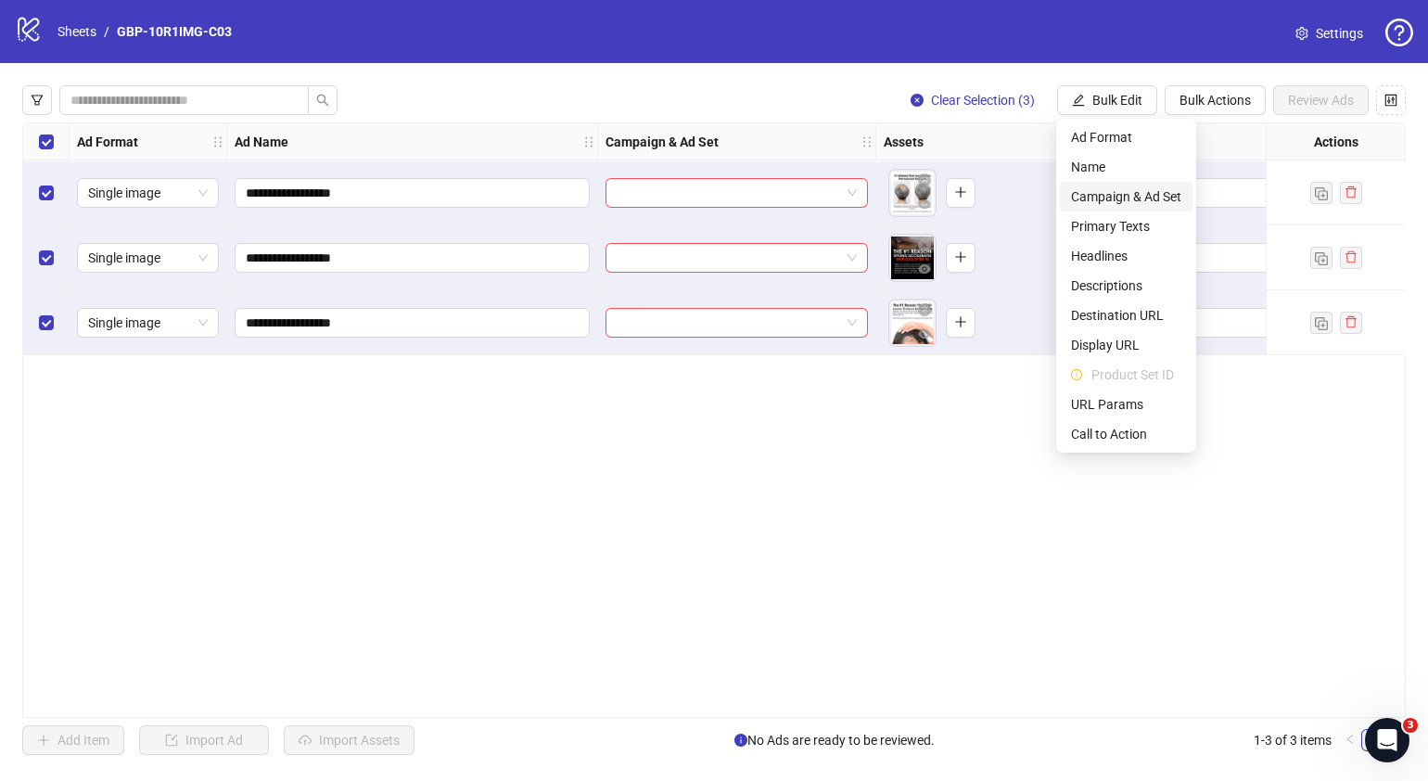
click at [1140, 196] on span "Campaign & Ad Set" at bounding box center [1126, 196] width 110 height 20
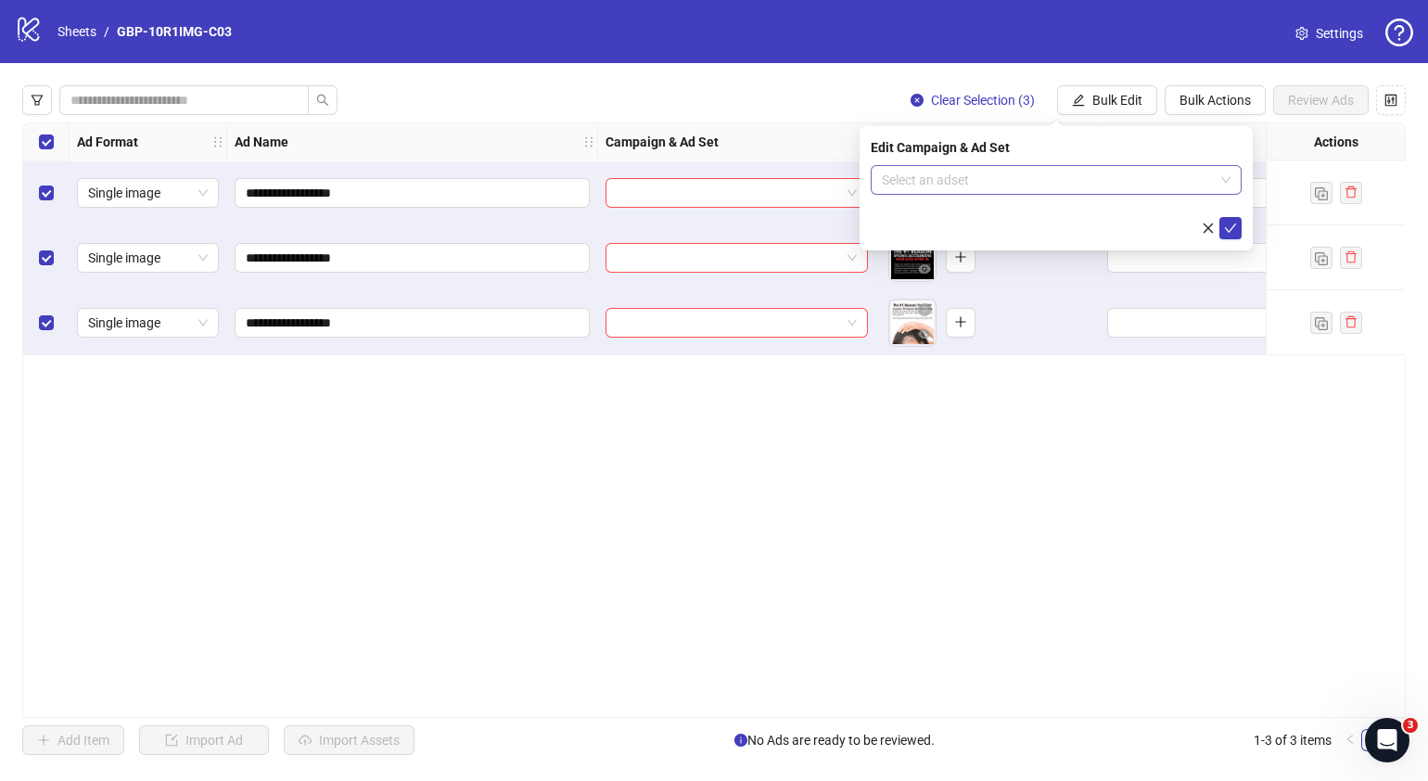
click at [1221, 180] on span at bounding box center [1056, 180] width 349 height 28
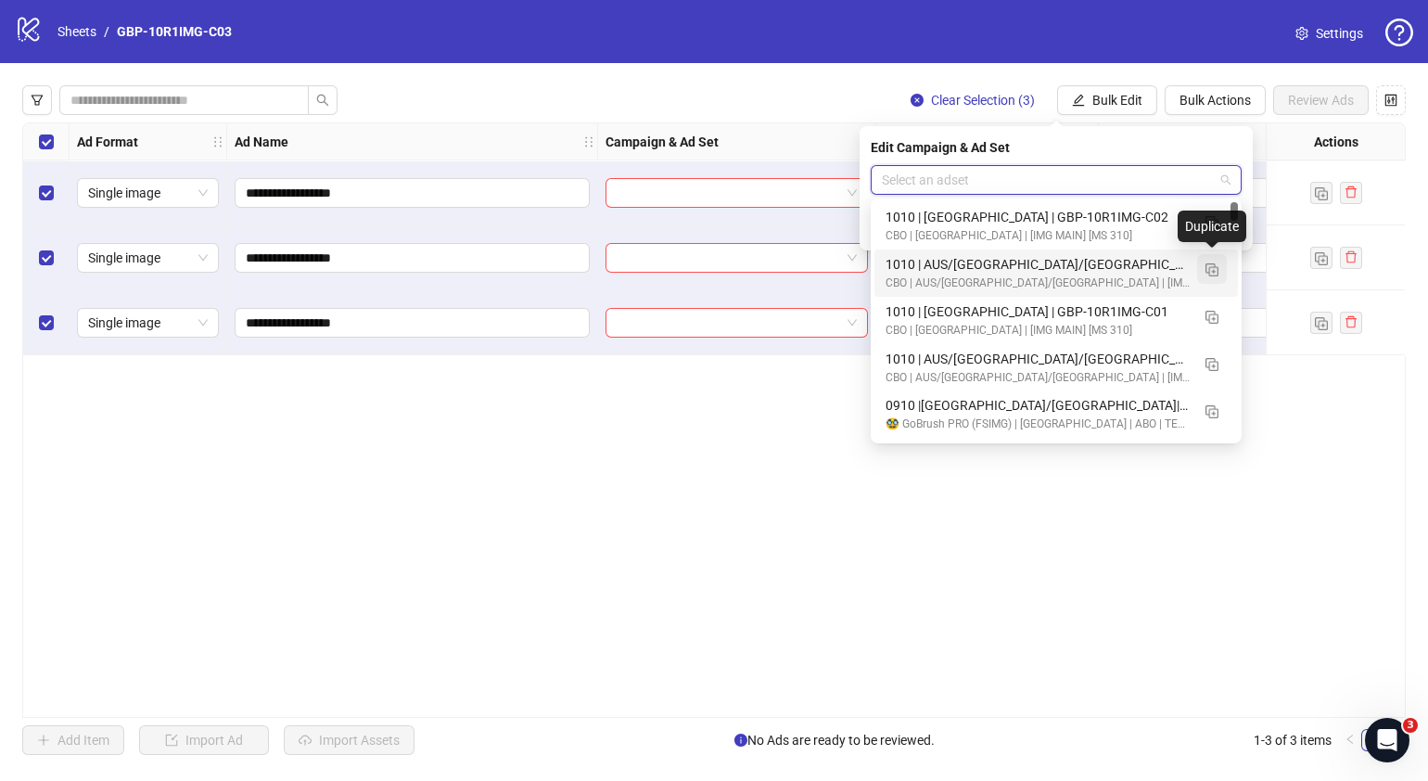
click at [1210, 270] on img "button" at bounding box center [1212, 269] width 13 height 13
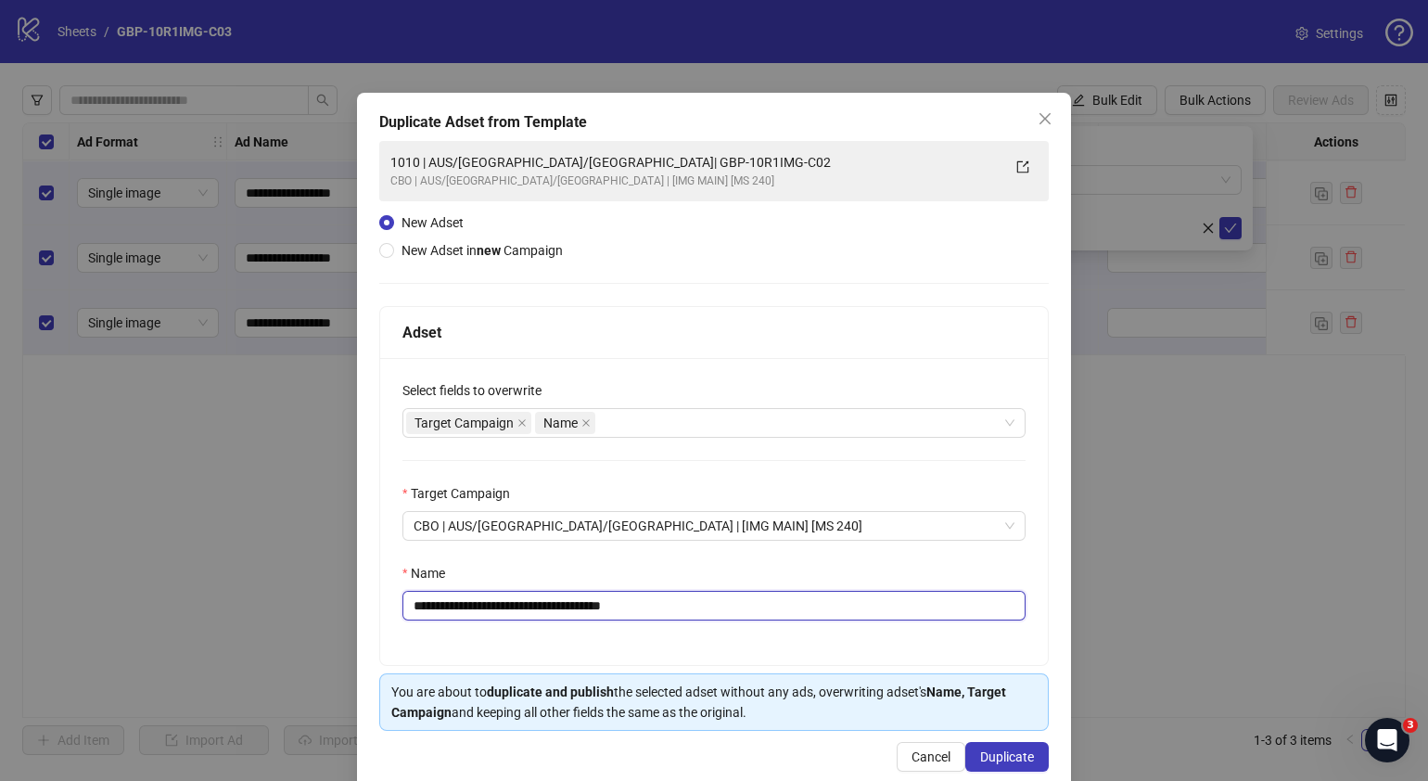
drag, startPoint x: 703, startPoint y: 618, endPoint x: 522, endPoint y: 630, distance: 181.3
click at [524, 627] on div "**********" at bounding box center [714, 511] width 668 height 307
paste input "text"
type input "**********"
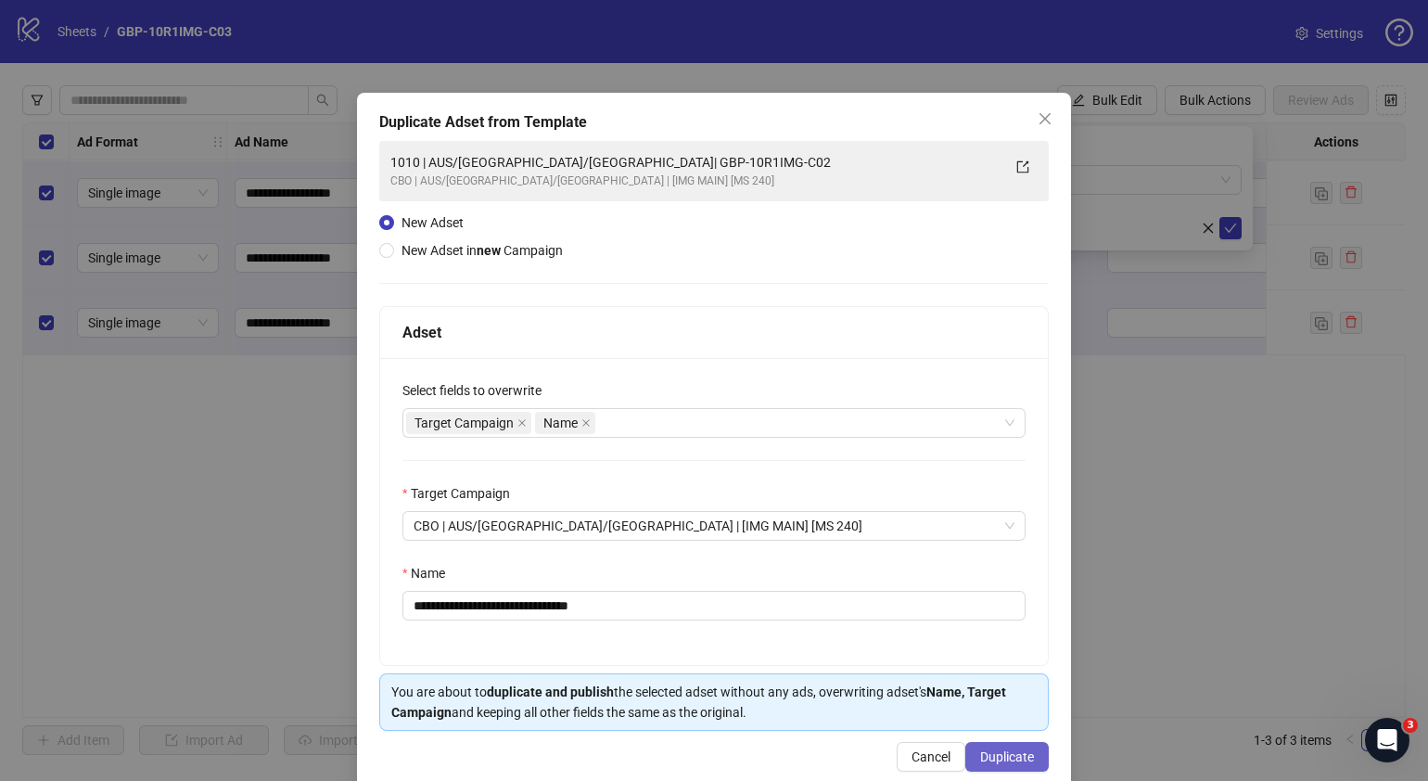
click at [991, 762] on button "Duplicate" at bounding box center [1007, 757] width 83 height 30
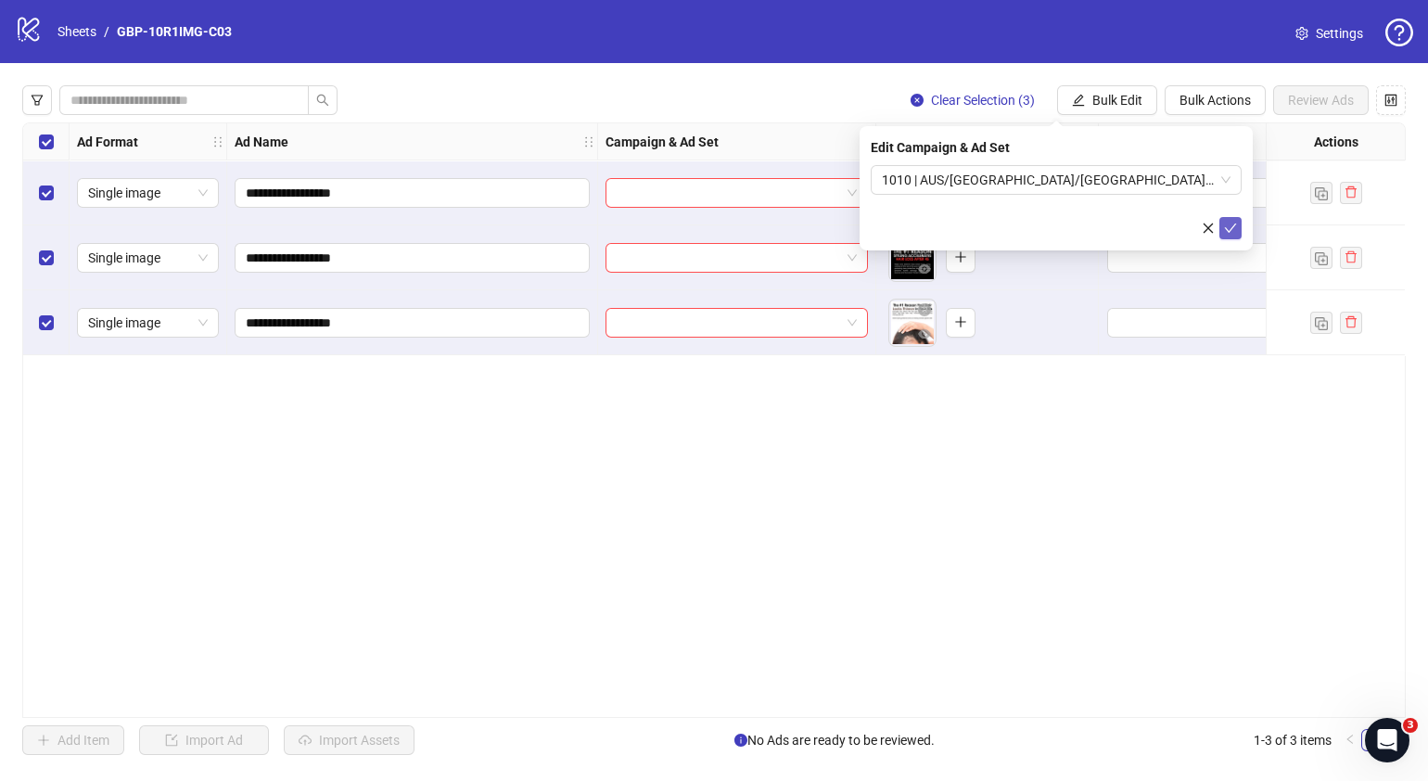
click at [1241, 231] on button "submit" at bounding box center [1231, 228] width 22 height 22
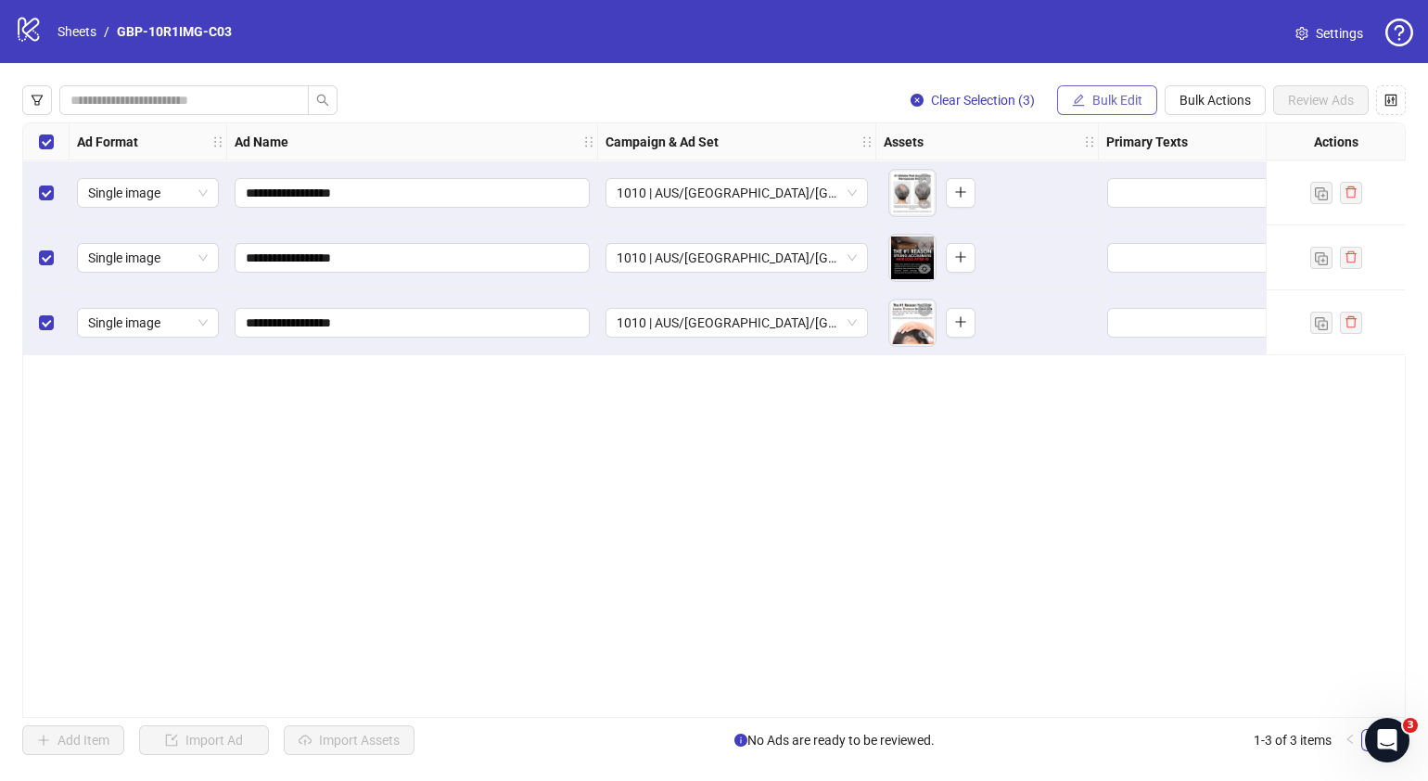
click at [1125, 101] on span "Bulk Edit" at bounding box center [1118, 100] width 50 height 15
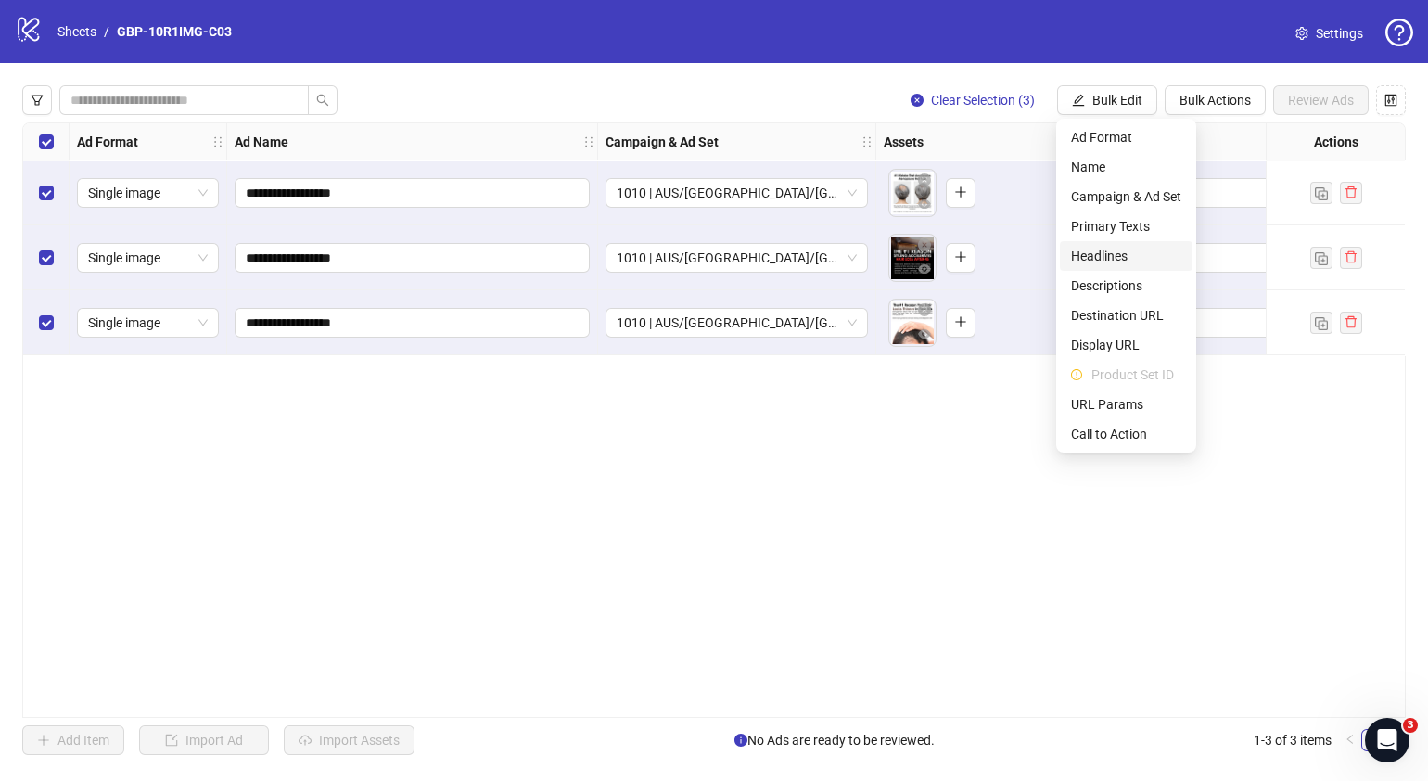
click at [1132, 248] on span "Headlines" at bounding box center [1126, 256] width 110 height 20
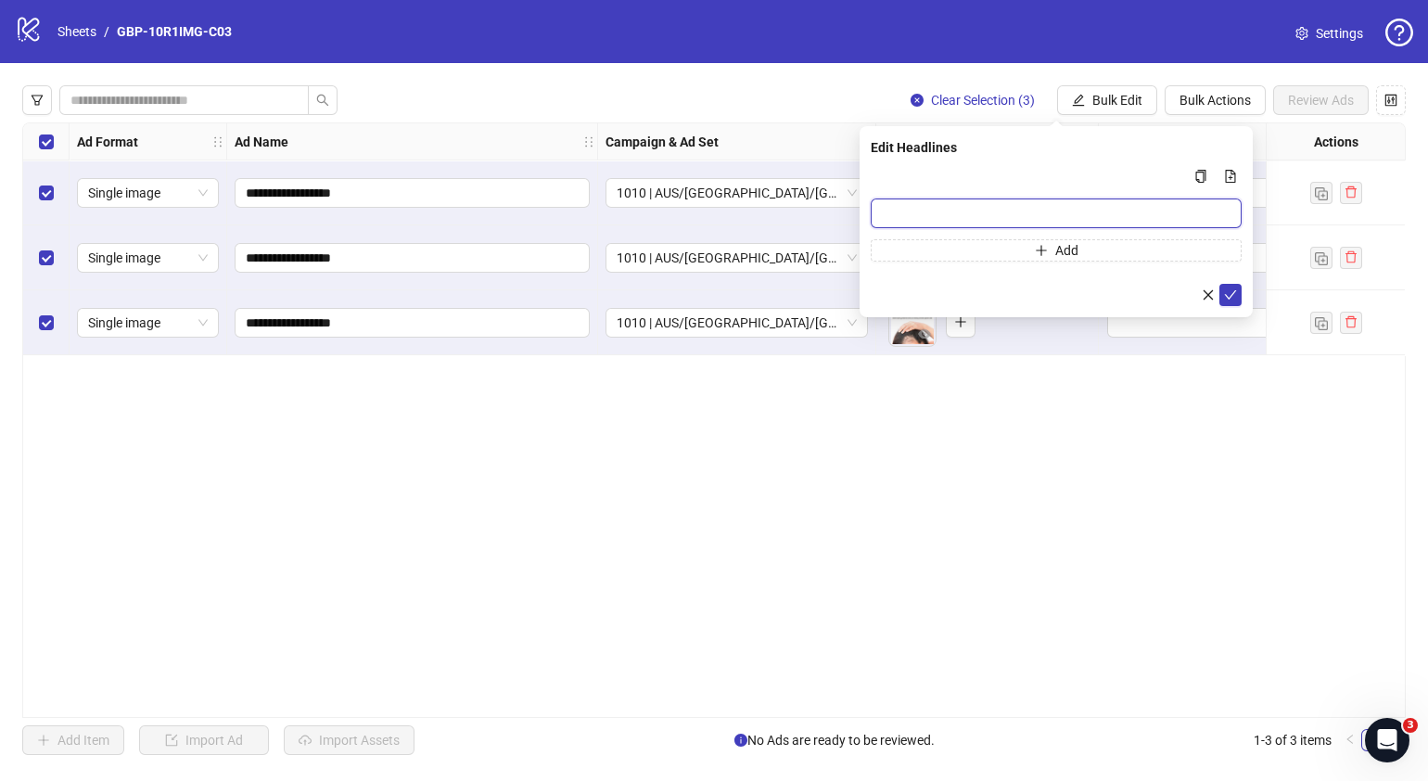
click at [1007, 210] on input "Multi-input container - paste or copy values" at bounding box center [1056, 213] width 371 height 30
paste input "*******"
type input "*******"
click at [963, 248] on button "Add" at bounding box center [1056, 250] width 371 height 22
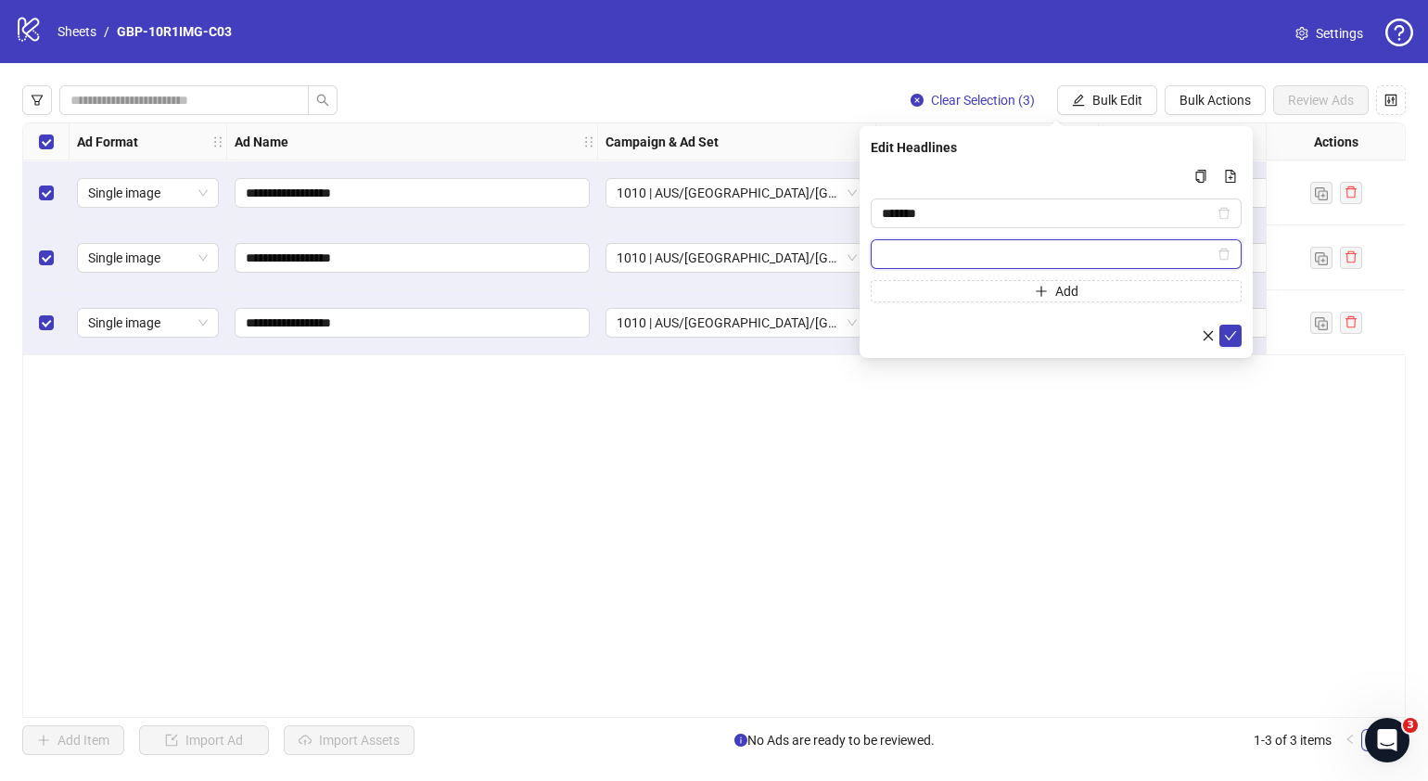
paste input "**********"
type input "**********"
click at [1225, 331] on icon "check" at bounding box center [1230, 335] width 13 height 13
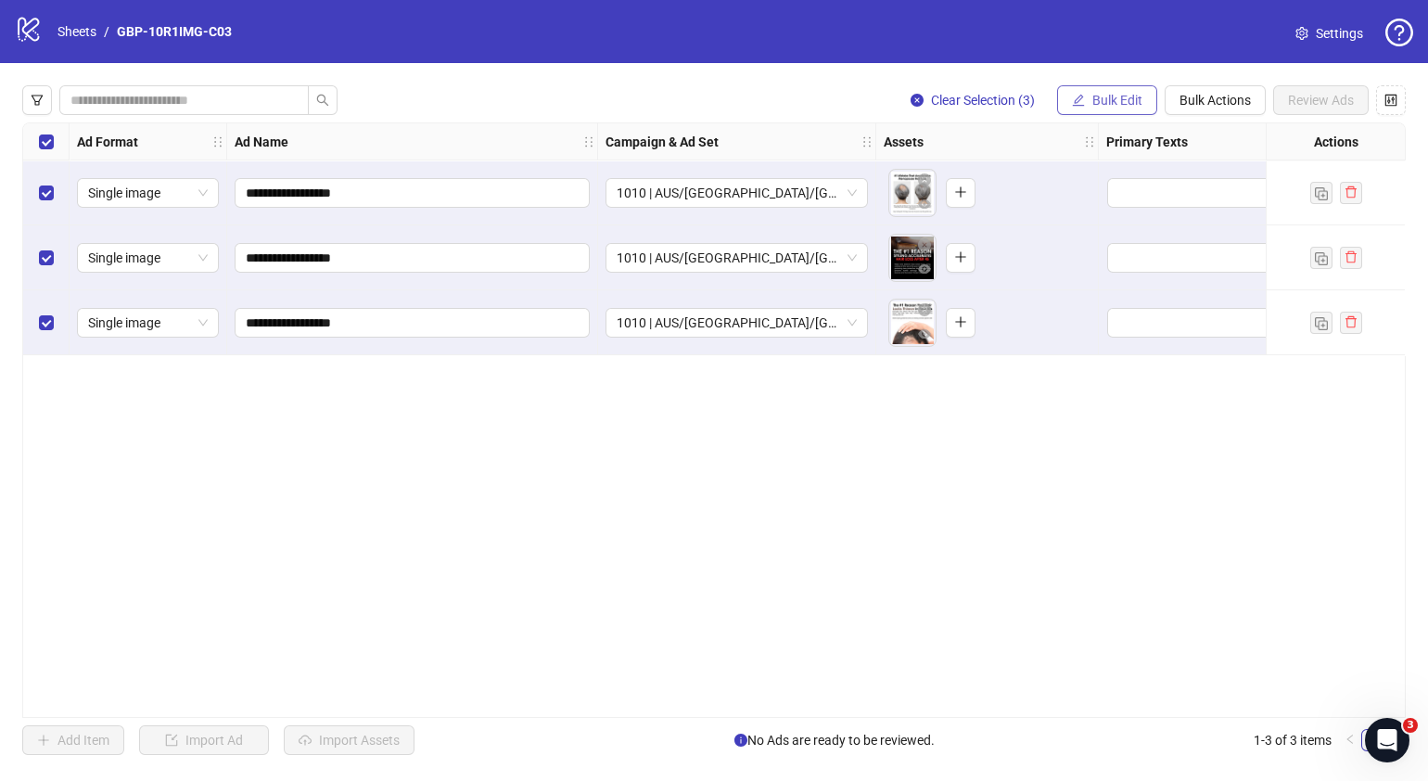
click at [1124, 97] on span "Bulk Edit" at bounding box center [1118, 100] width 50 height 15
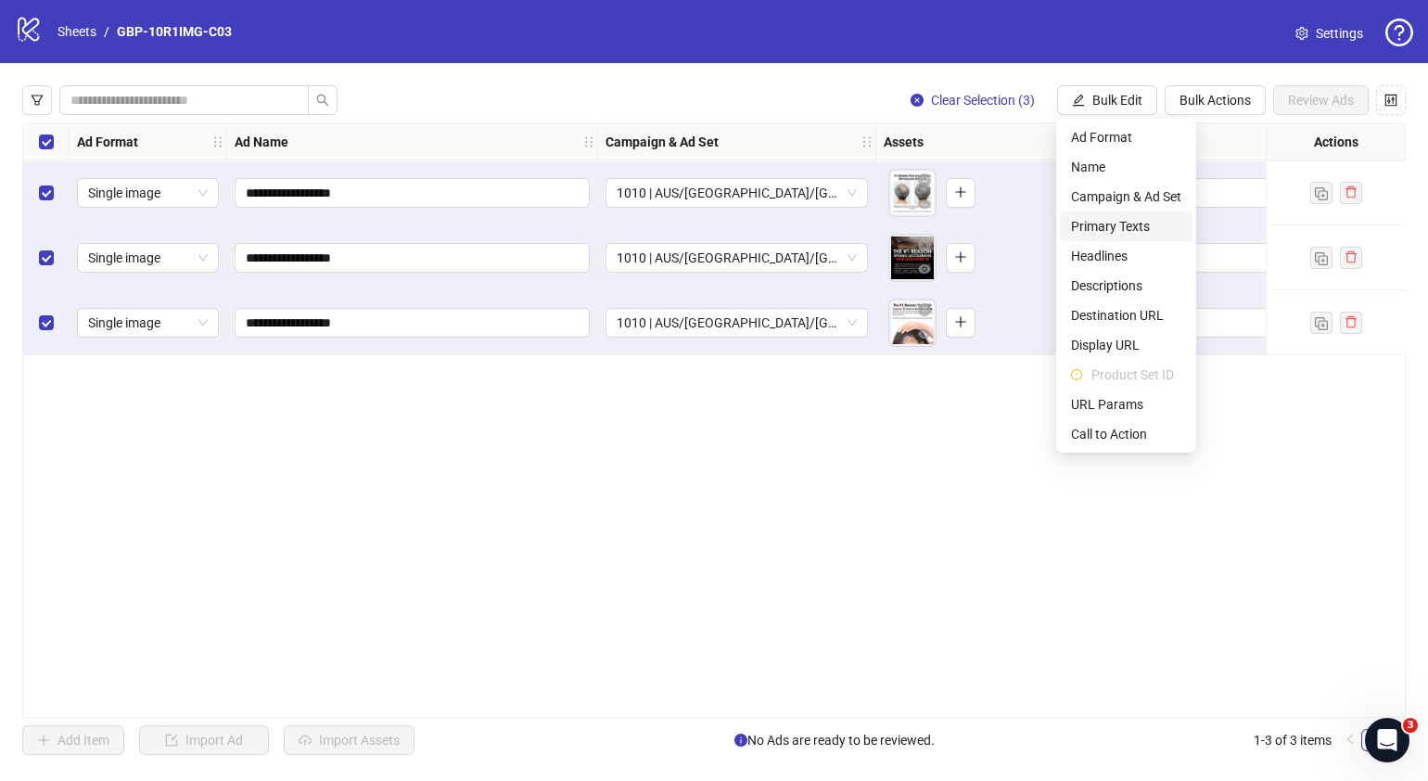
click at [1143, 224] on span "Primary Texts" at bounding box center [1126, 226] width 110 height 20
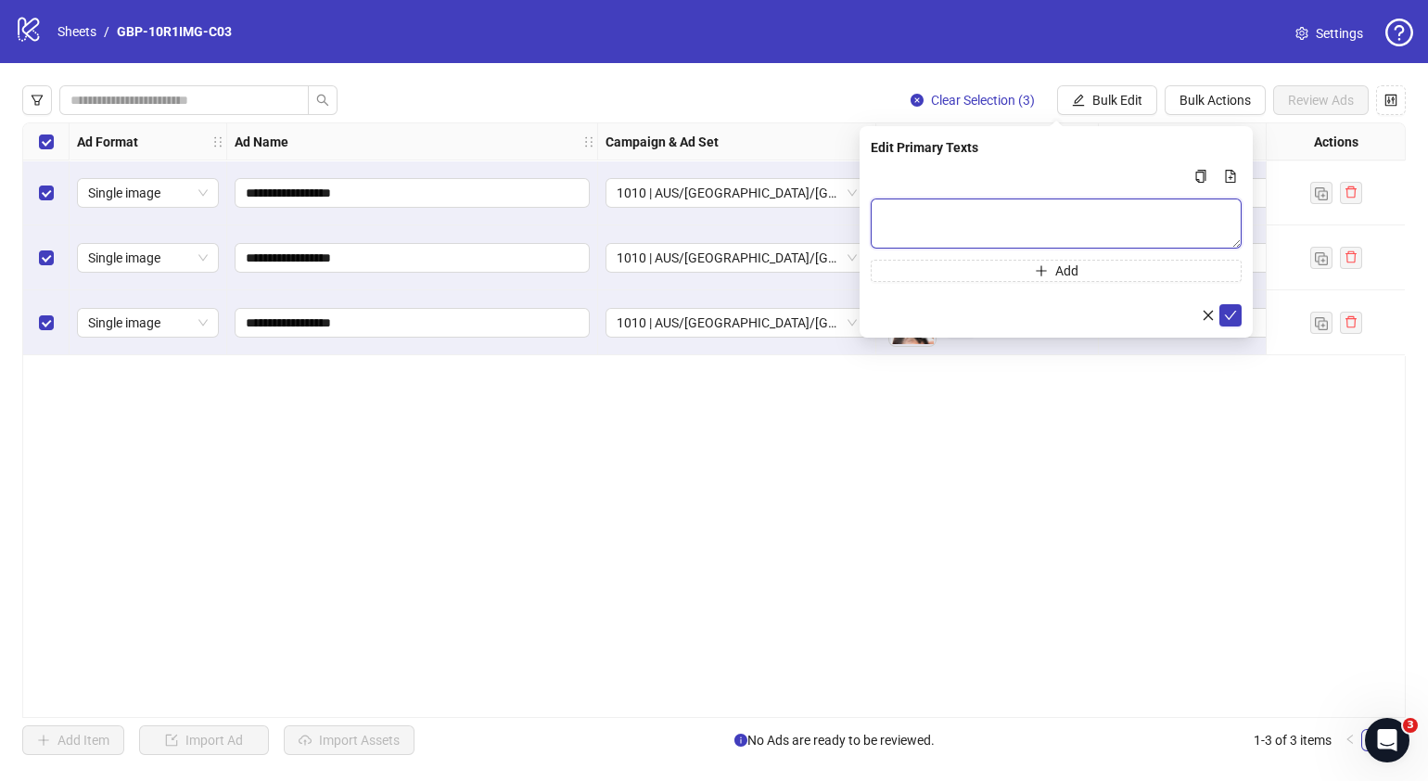
click at [1005, 244] on textarea "Multi-text input container - paste or copy values" at bounding box center [1056, 223] width 371 height 50
paste textarea "**********"
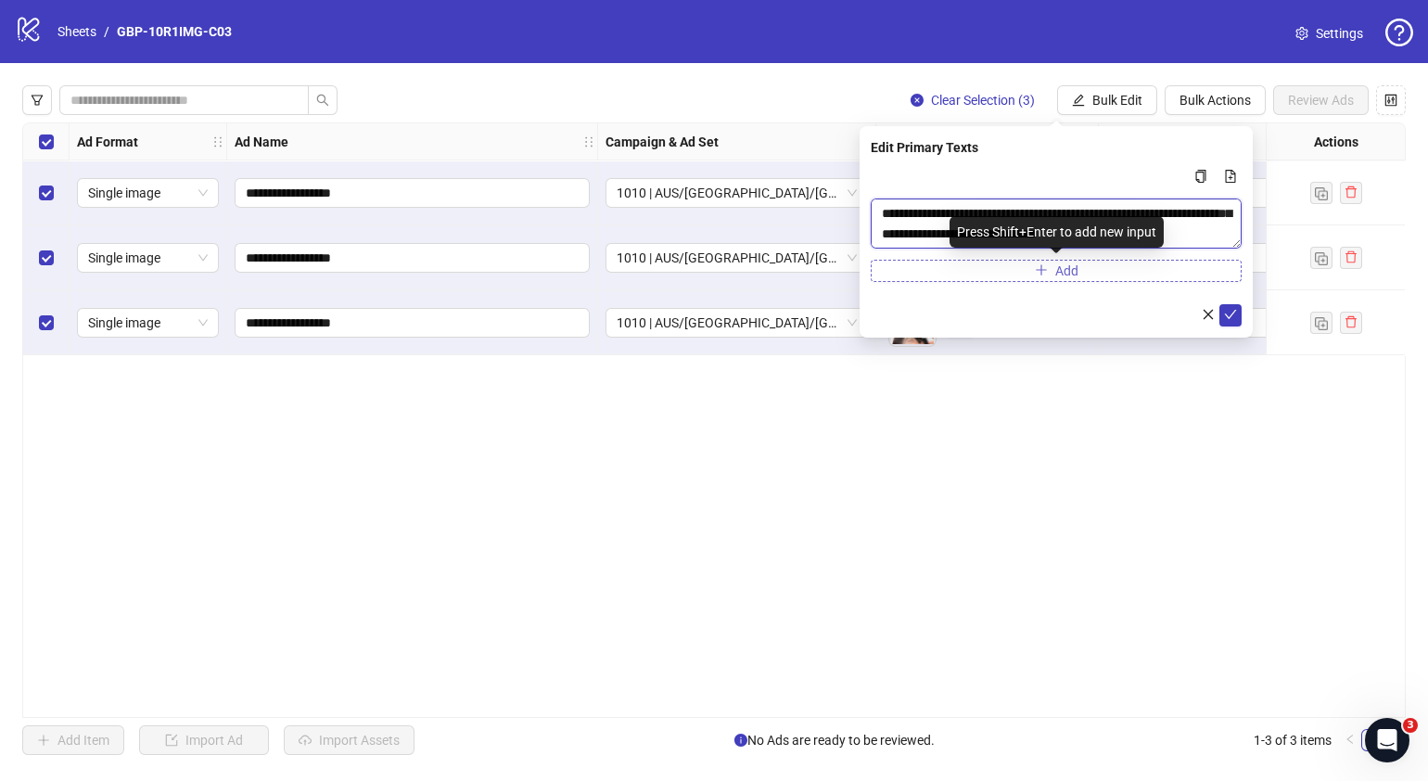
type textarea "**********"
click at [1005, 272] on button "Add" at bounding box center [1056, 271] width 371 height 22
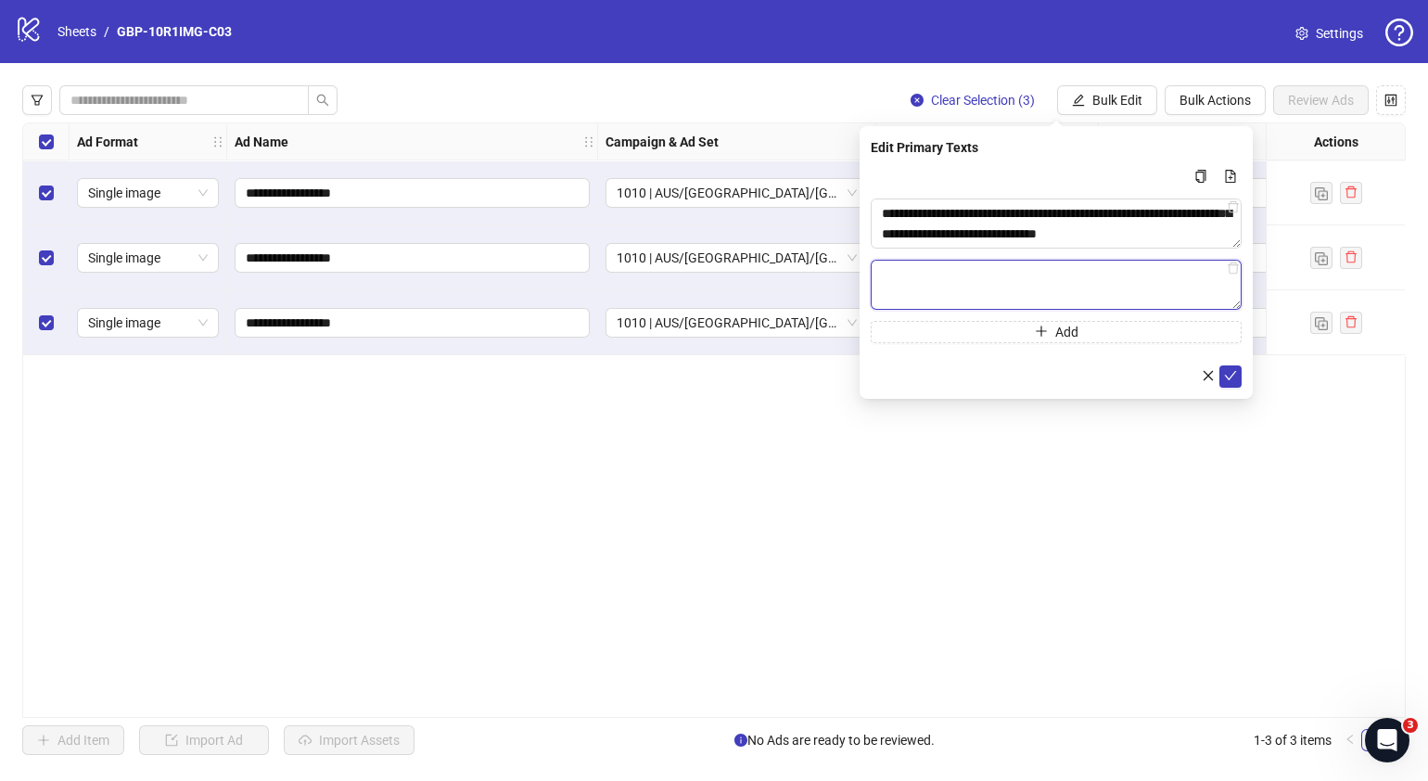
paste textarea "**********"
type textarea "**********"
click at [1231, 372] on icon "check" at bounding box center [1230, 375] width 13 height 13
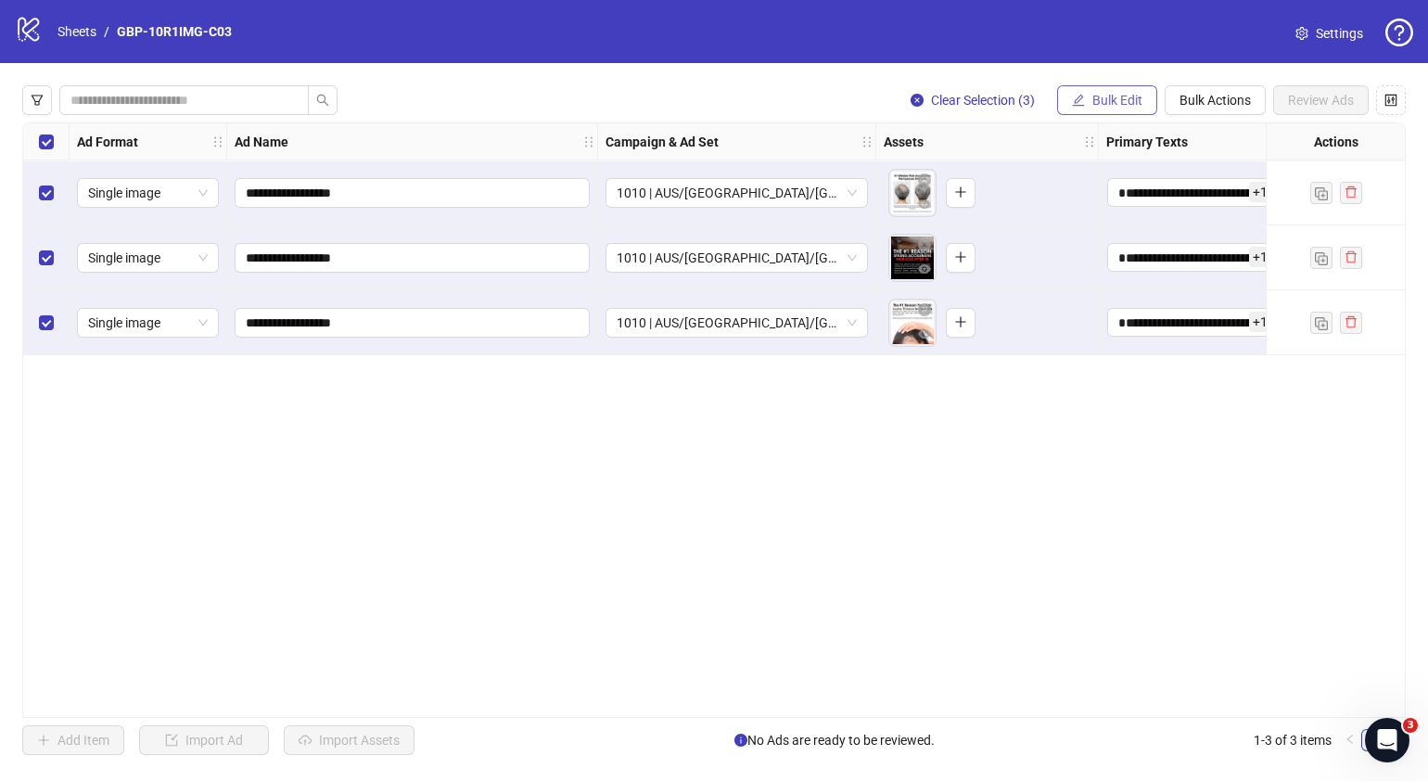
click at [1112, 93] on span "Bulk Edit" at bounding box center [1118, 100] width 50 height 15
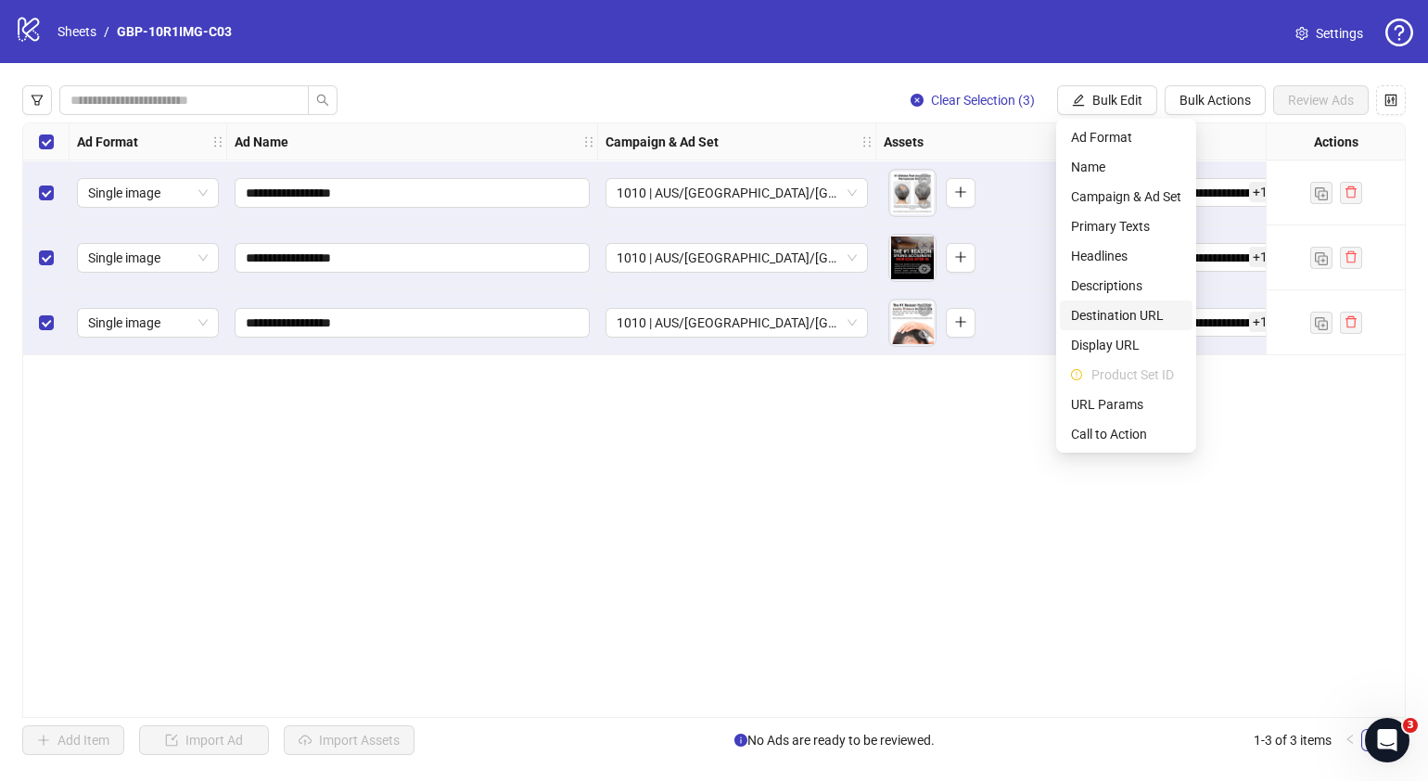
click at [1142, 321] on span "Destination URL" at bounding box center [1126, 315] width 110 height 20
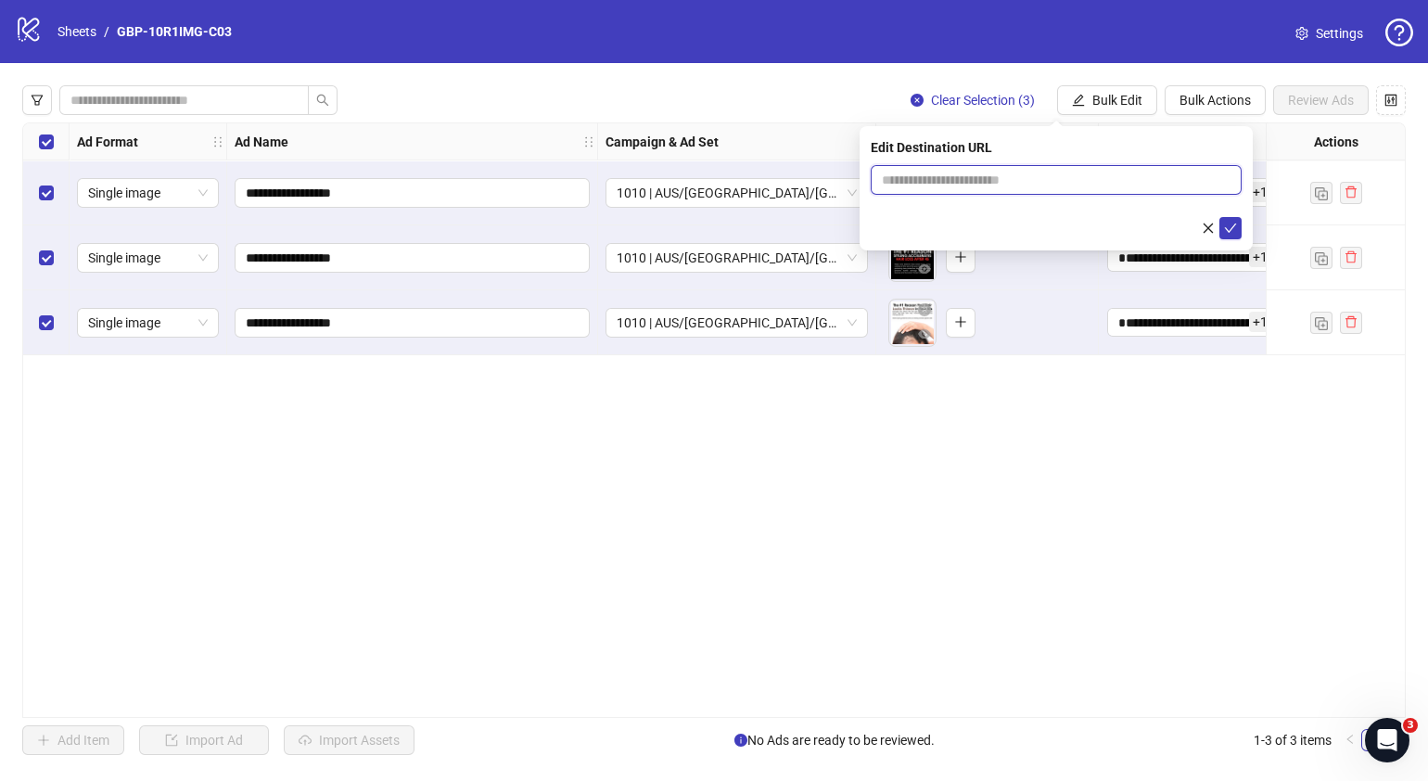
click at [1144, 175] on input "text" at bounding box center [1049, 180] width 334 height 20
paste input "**********"
type input "**********"
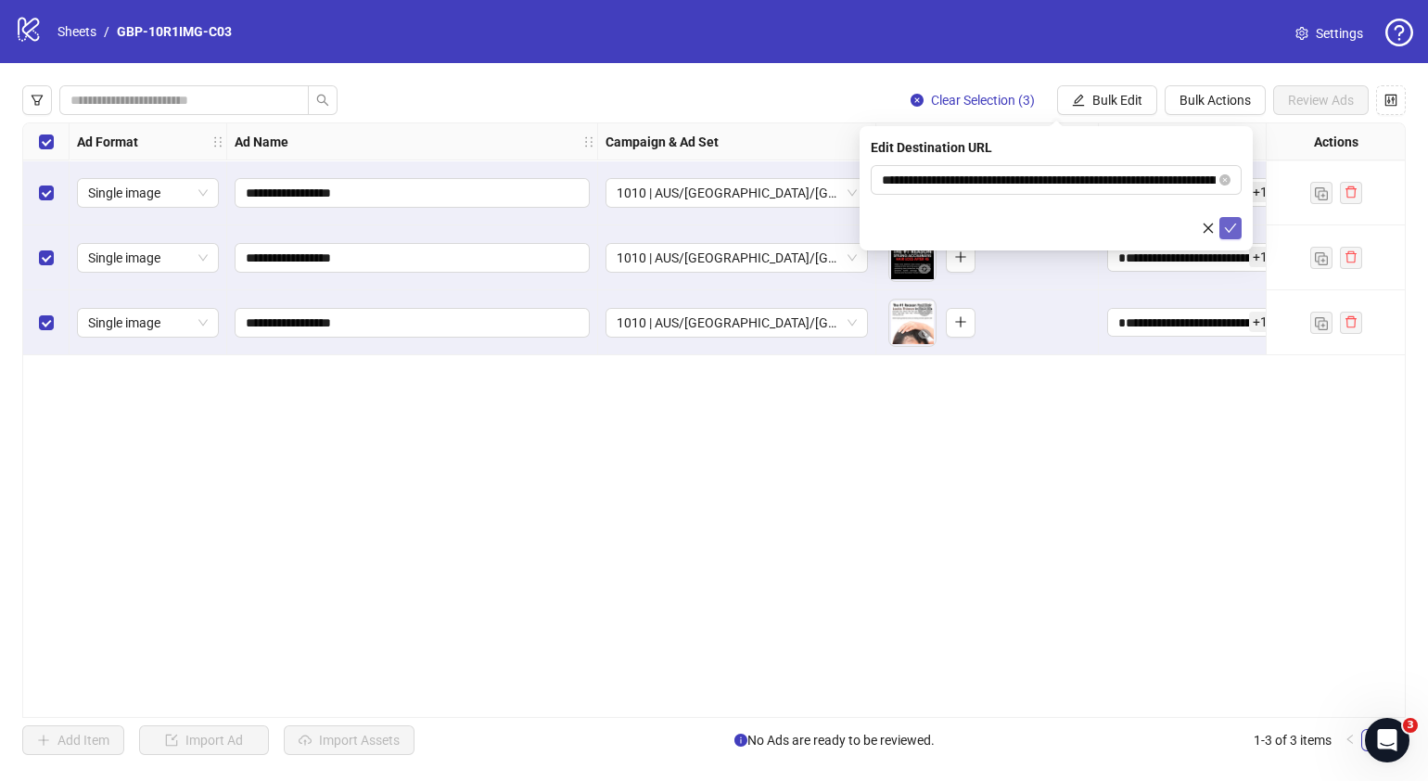
click at [1224, 227] on icon "check" at bounding box center [1230, 228] width 13 height 13
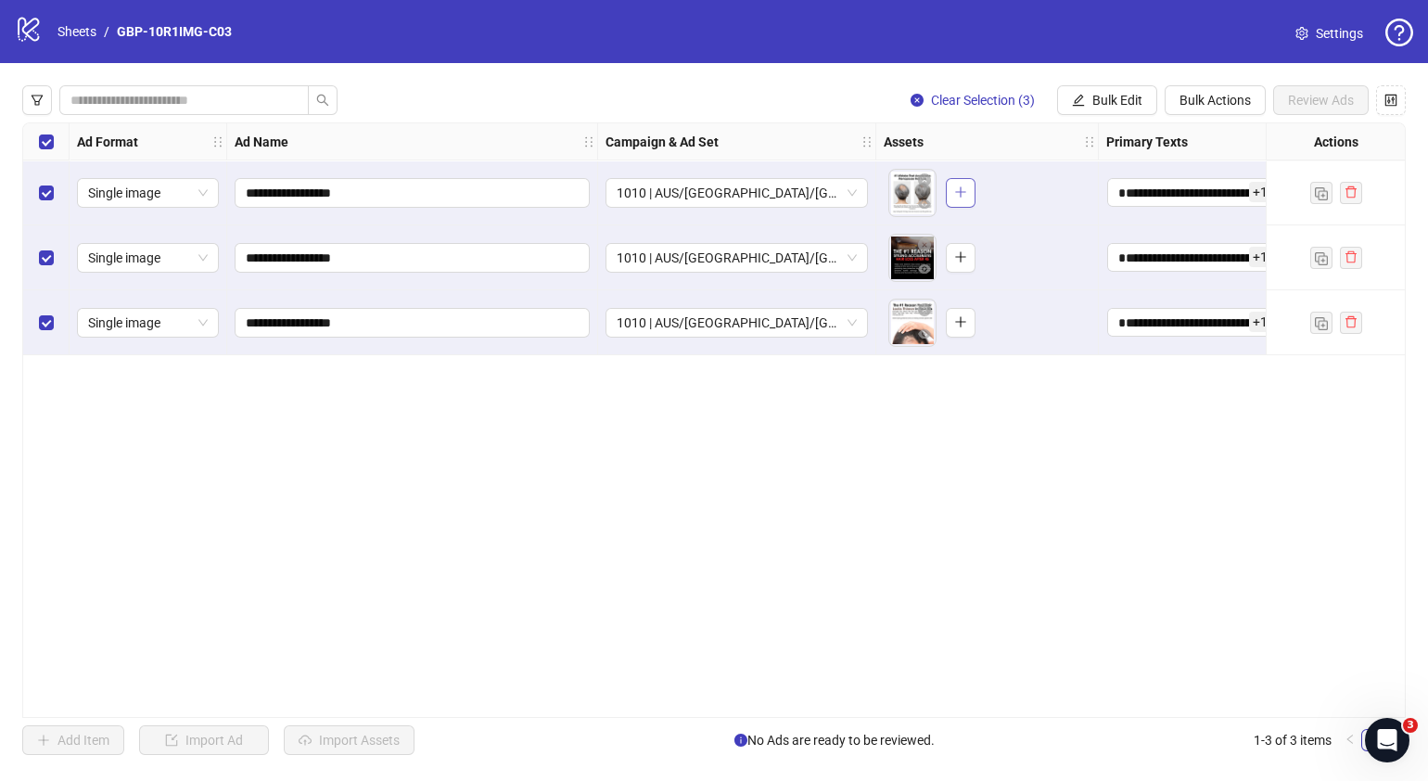
click at [957, 194] on icon "plus" at bounding box center [960, 191] width 13 height 13
click at [947, 262] on button "button" at bounding box center [961, 258] width 30 height 30
click at [958, 322] on icon "plus" at bounding box center [960, 322] width 10 height 1
click at [849, 191] on span "1010 | AUS/[GEOGRAPHIC_DATA]/[GEOGRAPHIC_DATA]| GBP-10R1IMG-C03" at bounding box center [737, 193] width 240 height 28
click at [1031, 462] on div "**********" at bounding box center [714, 419] width 1384 height 595
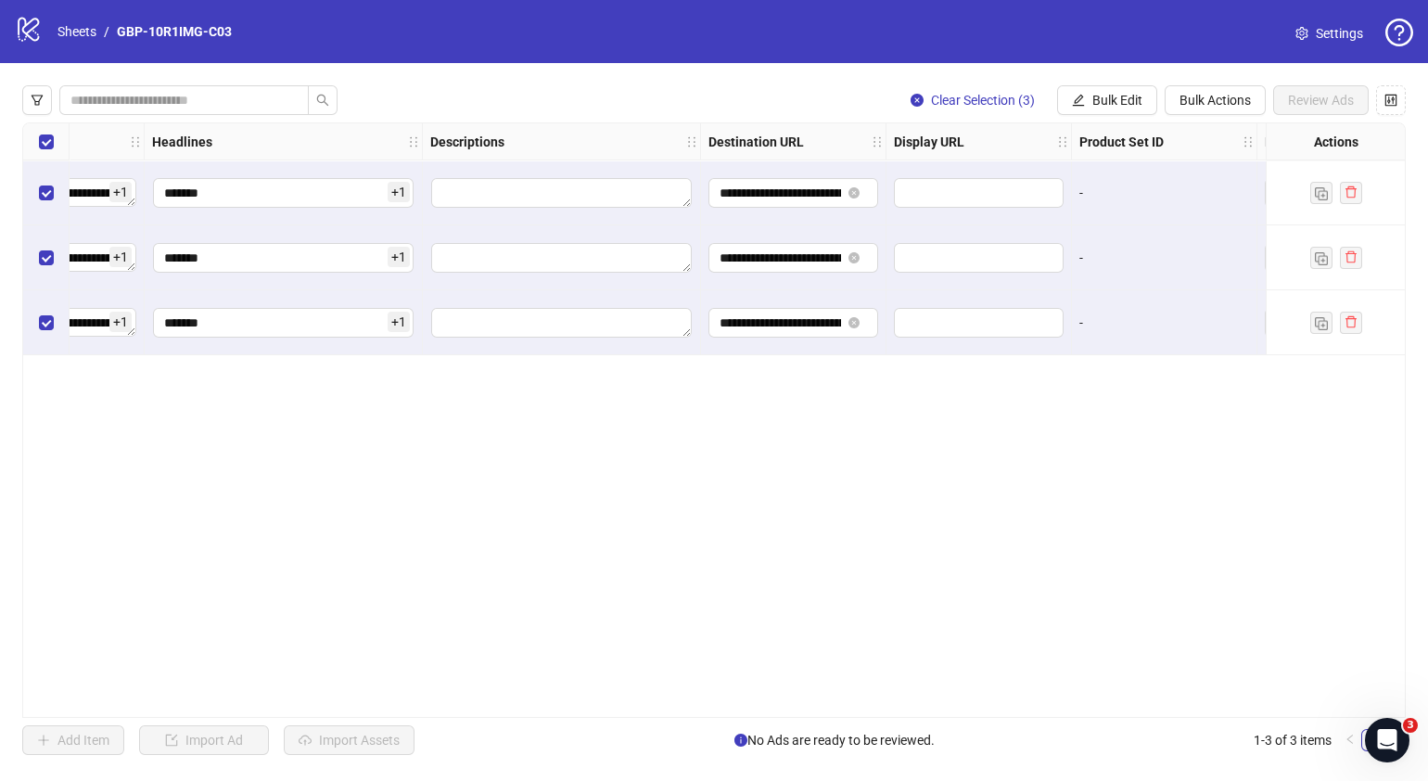
scroll to position [0, 1170]
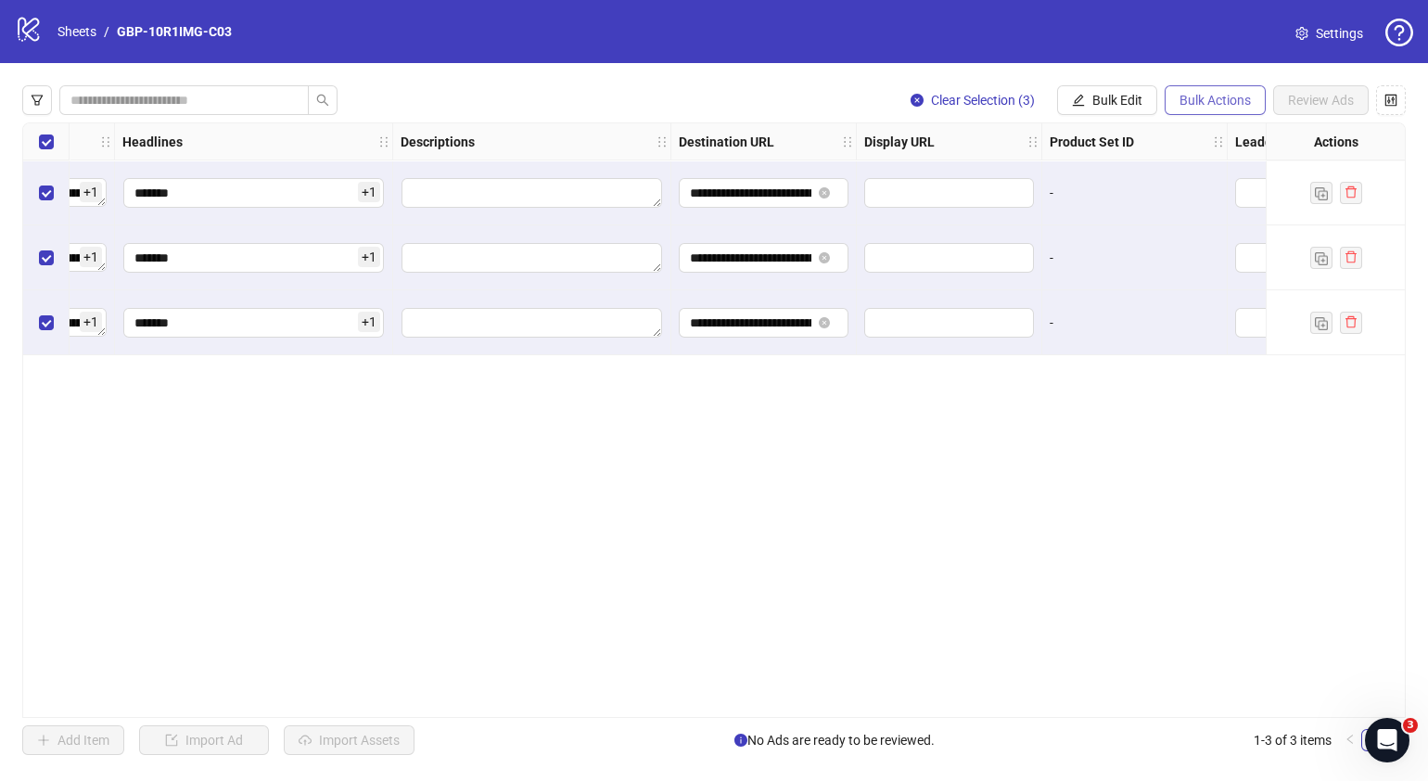
click at [1216, 97] on span "Bulk Actions" at bounding box center [1215, 100] width 71 height 15
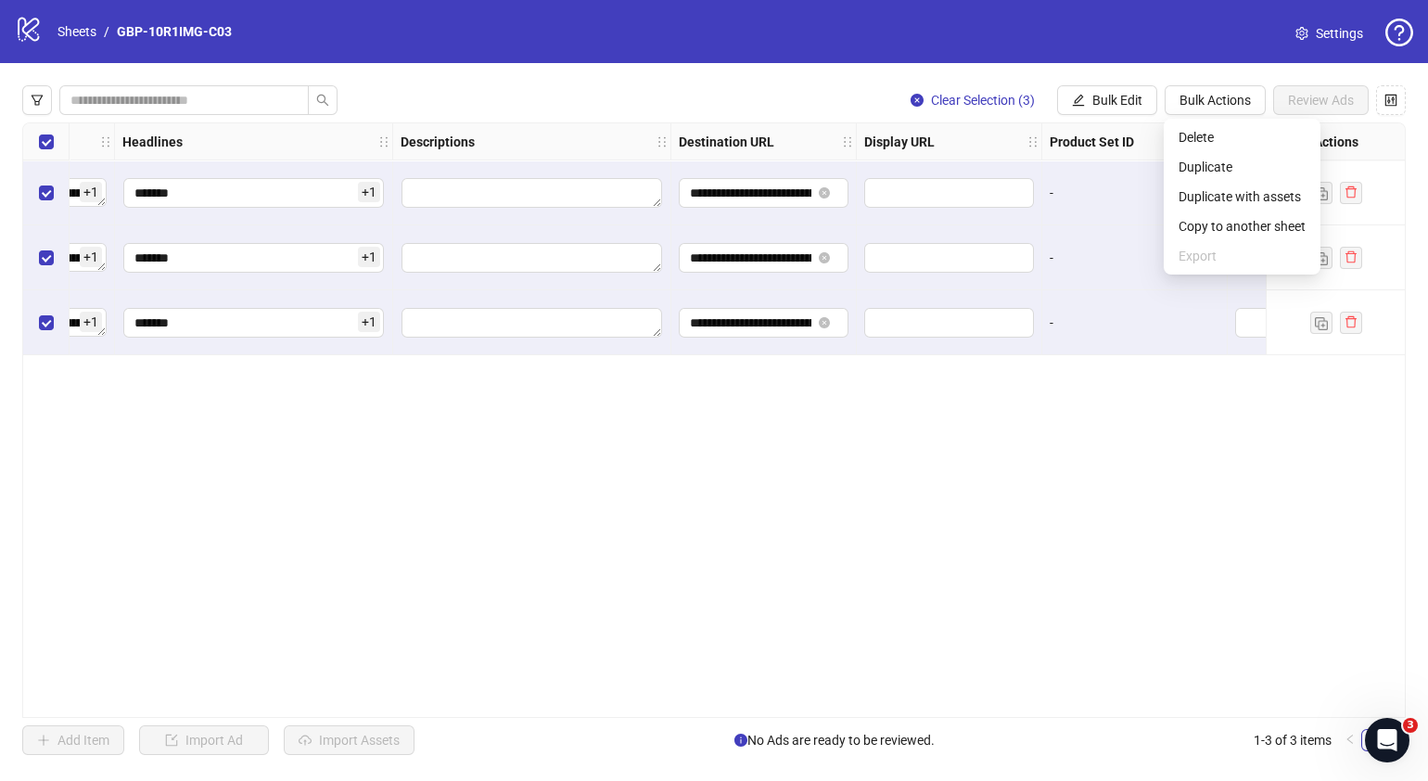
click at [1143, 480] on div "**********" at bounding box center [714, 419] width 1384 height 595
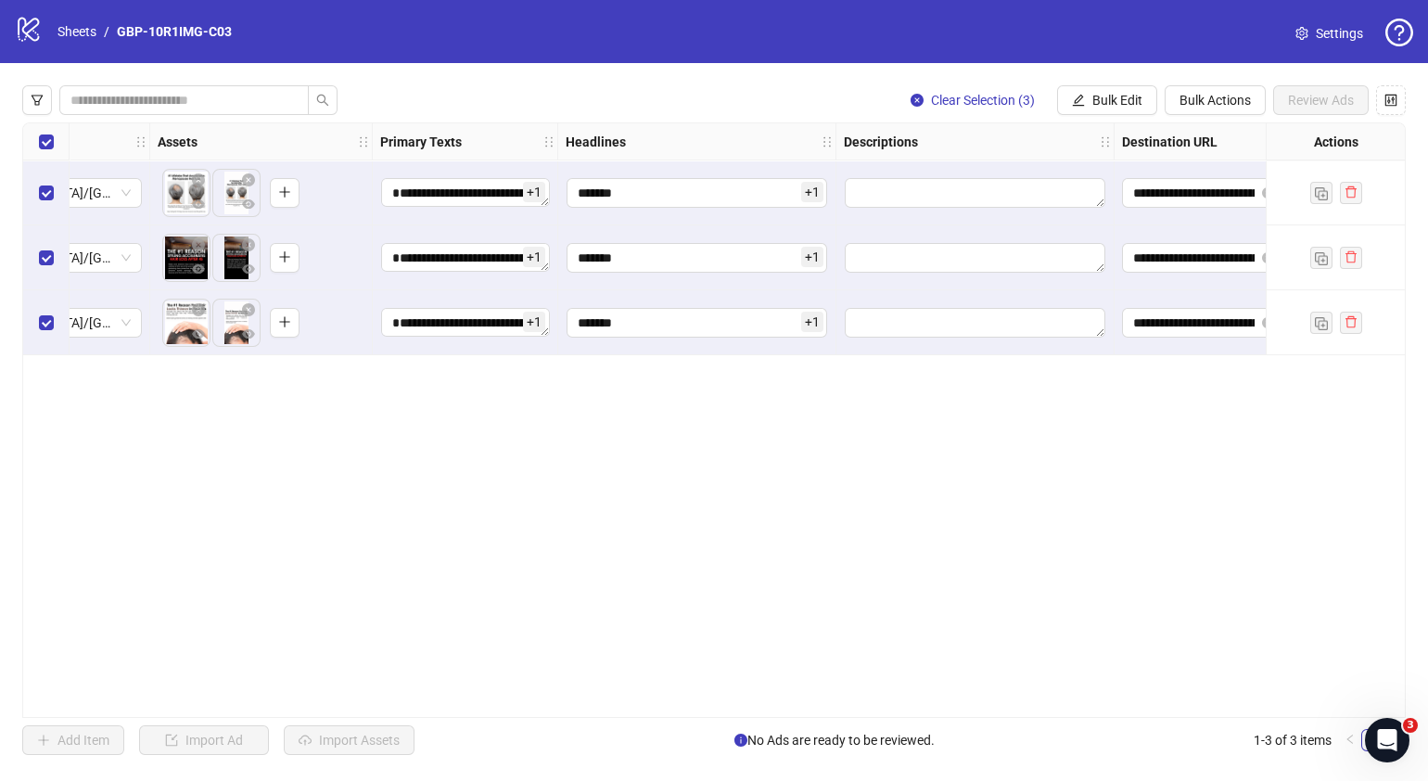
scroll to position [0, 727]
click at [1138, 106] on span "Bulk Edit" at bounding box center [1118, 100] width 50 height 15
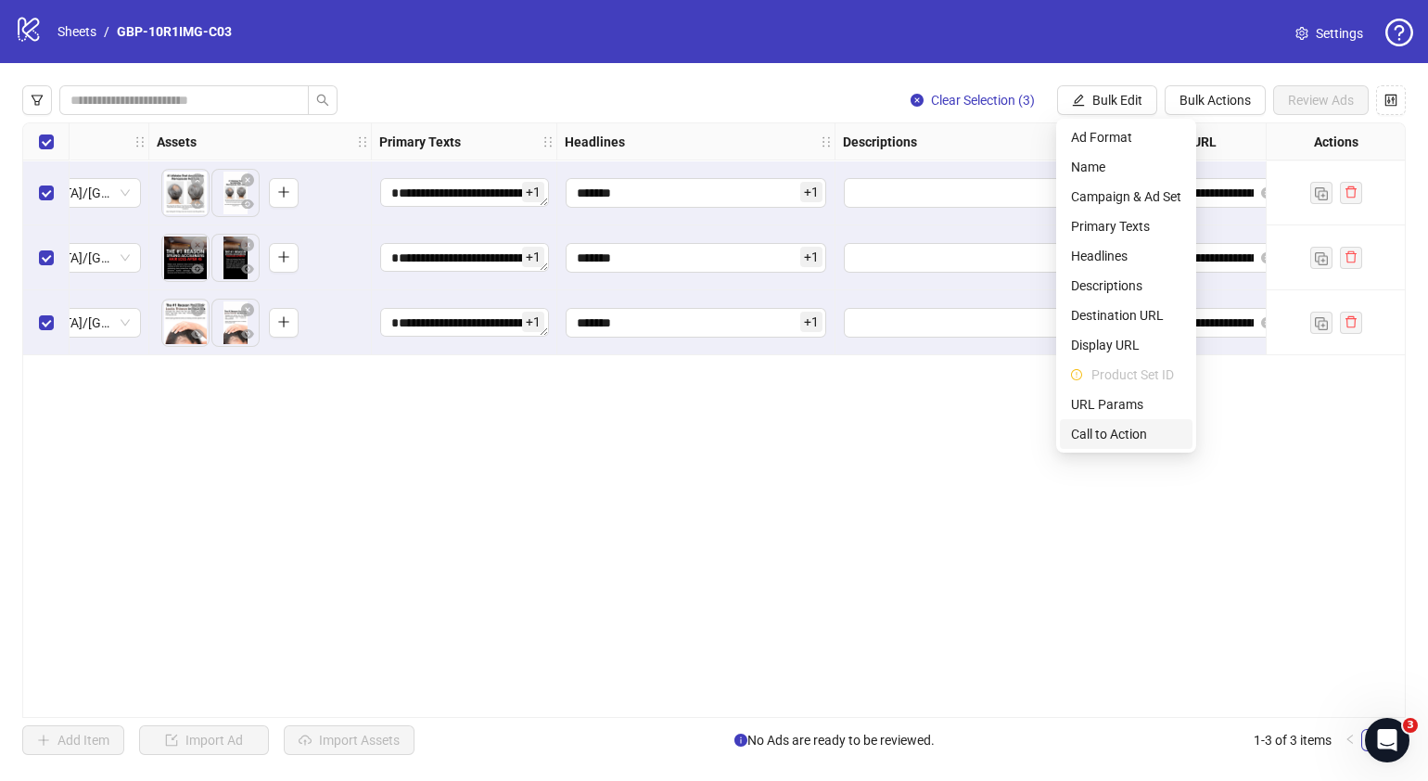
click at [1116, 436] on span "Call to Action" at bounding box center [1126, 434] width 110 height 20
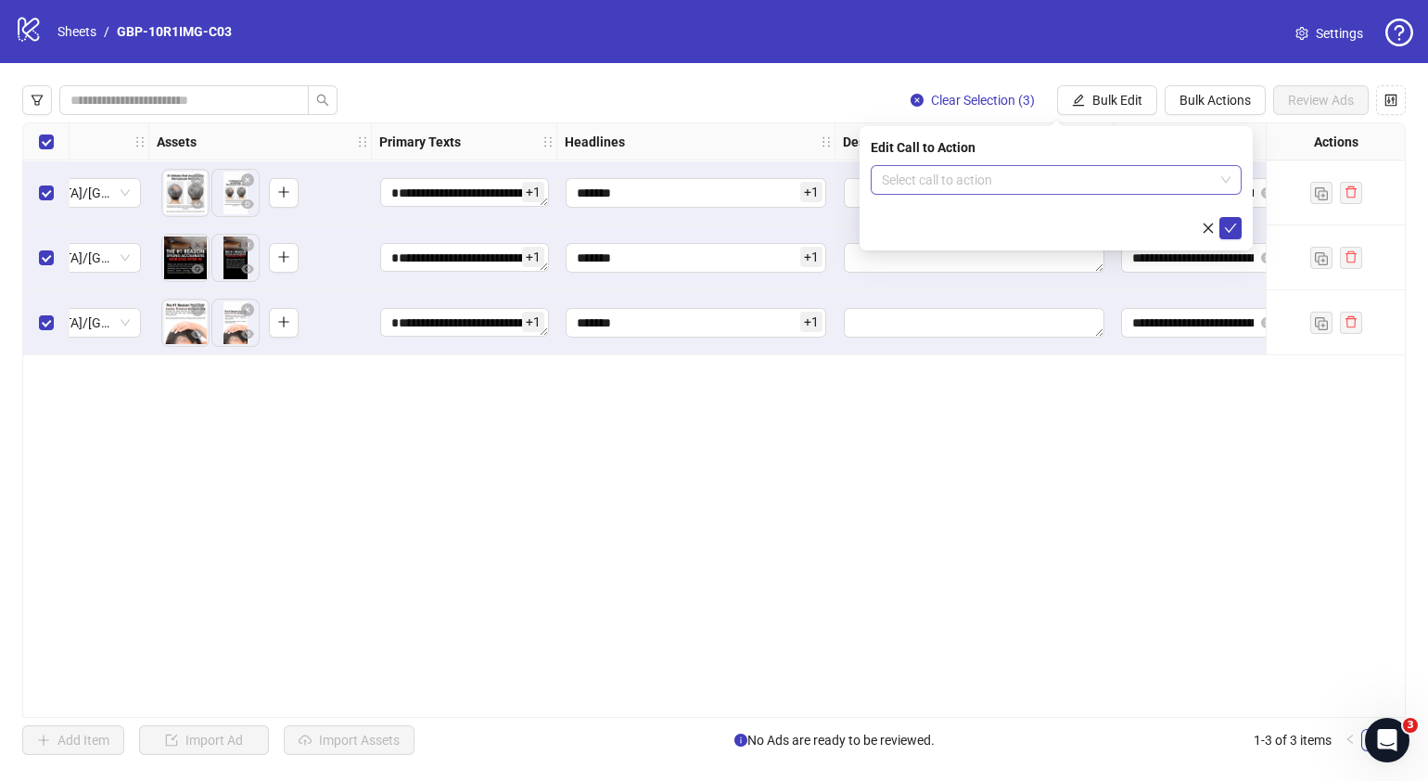
click at [1004, 176] on input "search" at bounding box center [1048, 180] width 332 height 28
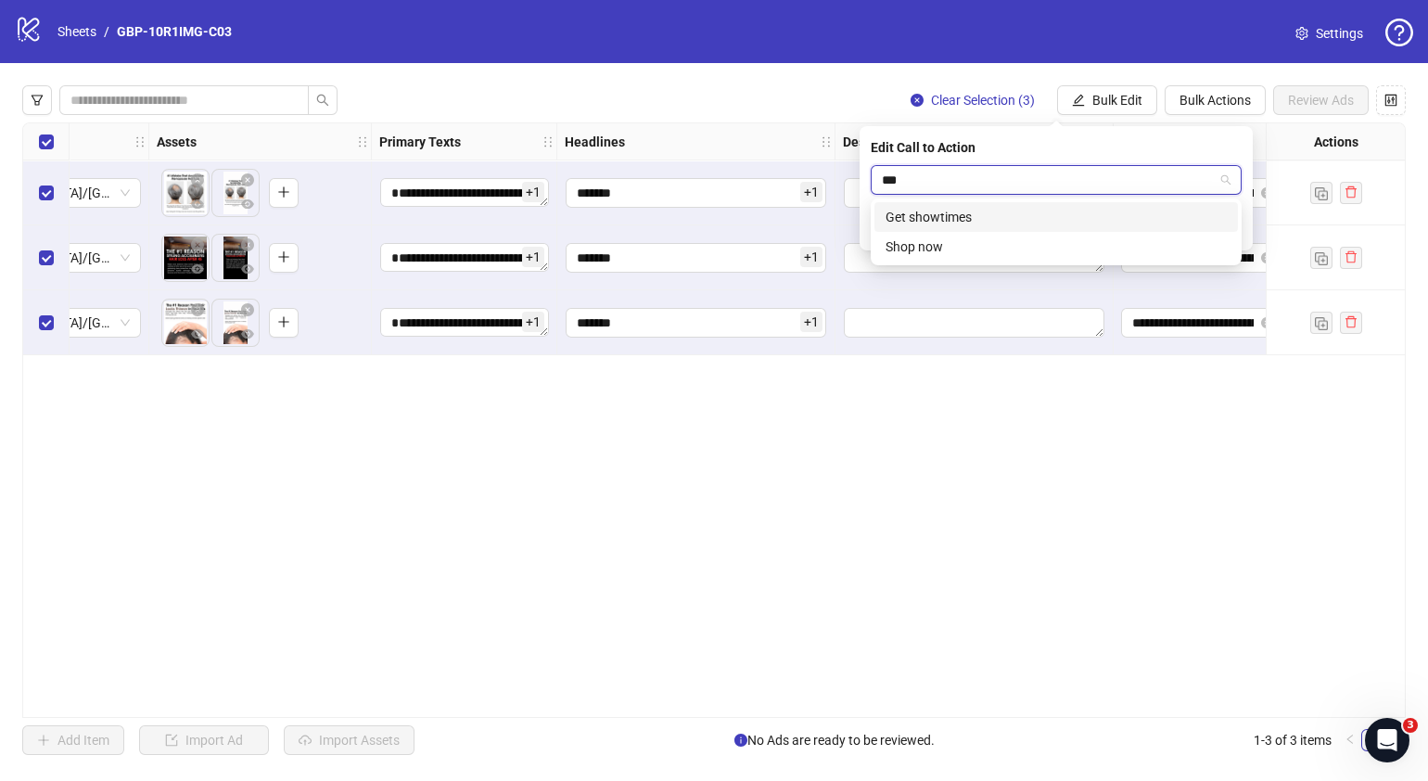
type input "****"
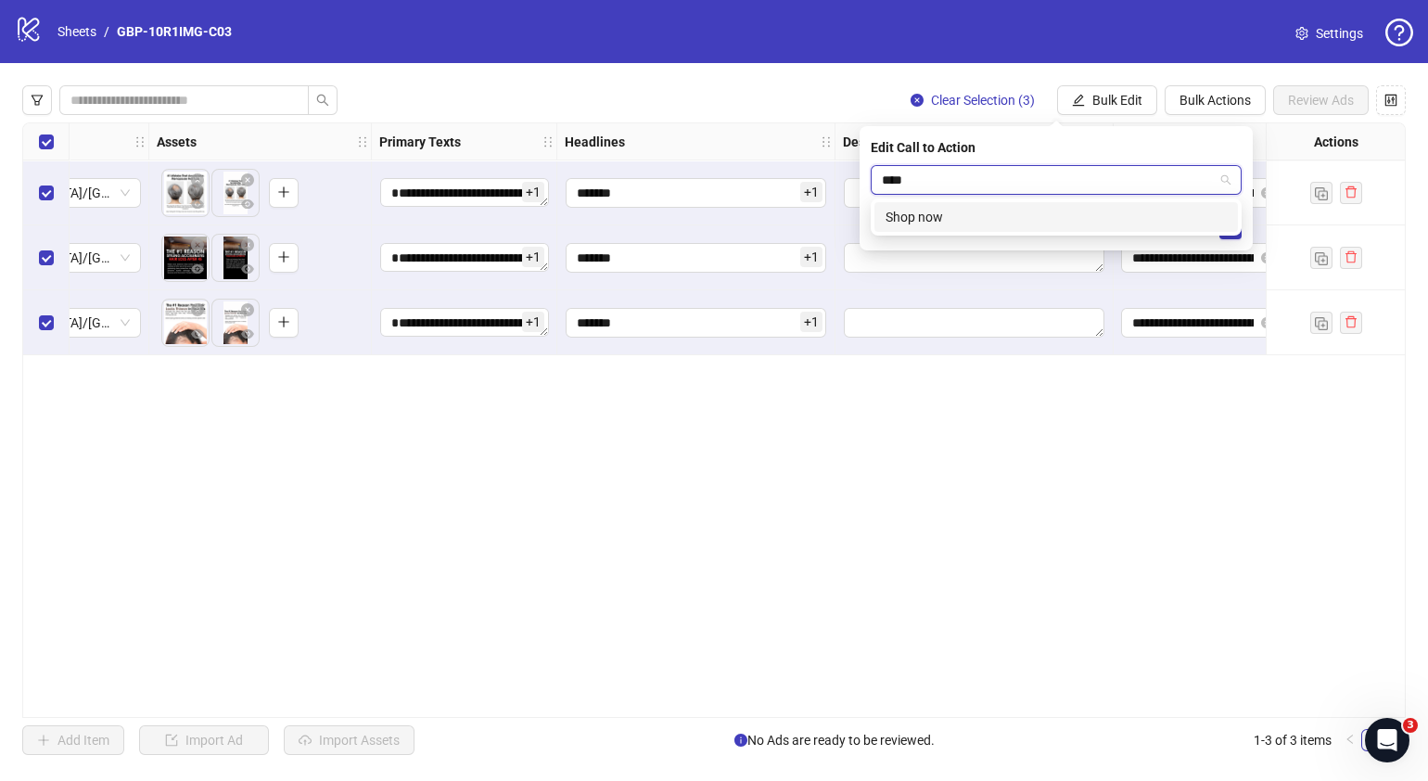
click at [1004, 214] on div "Shop now" at bounding box center [1056, 217] width 341 height 20
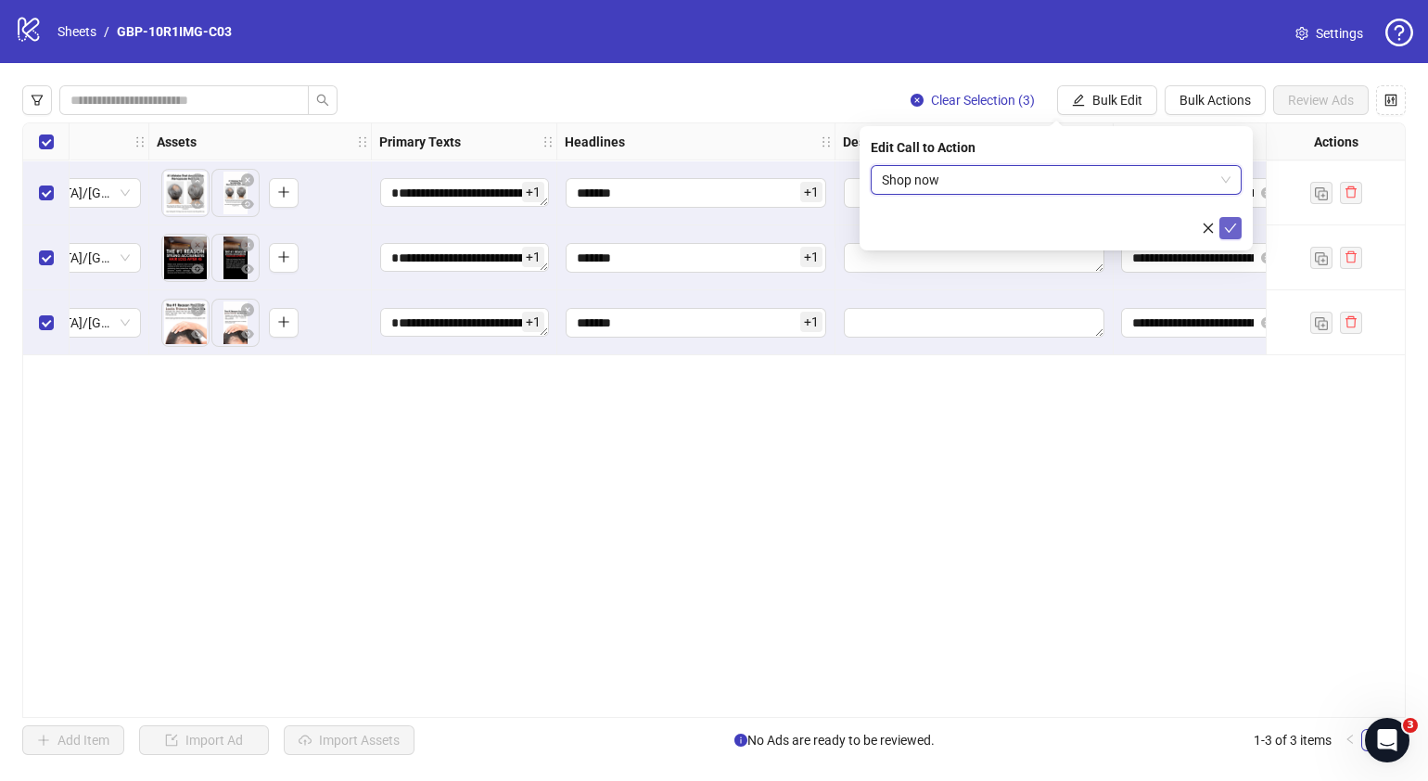
click at [1223, 225] on button "submit" at bounding box center [1231, 228] width 22 height 22
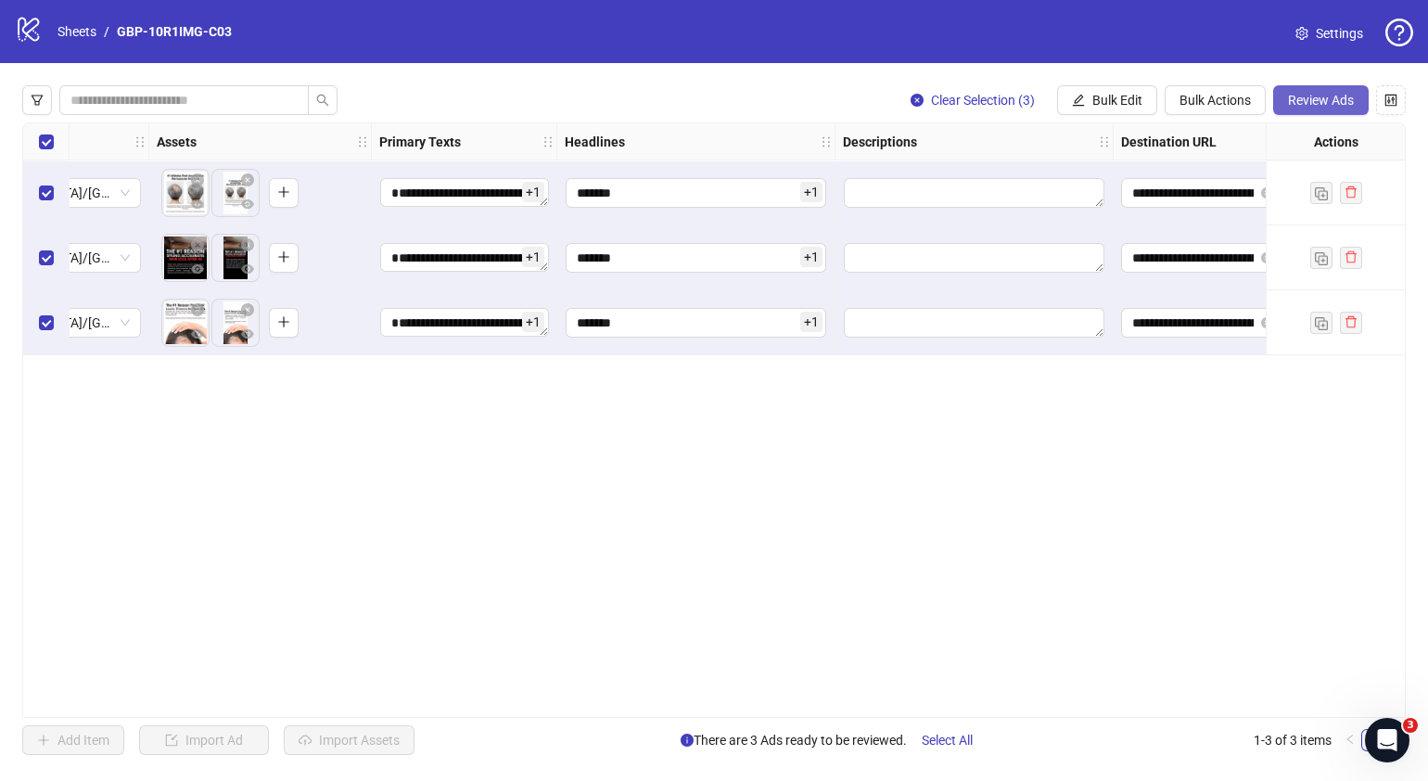
click at [1333, 102] on span "Review Ads" at bounding box center [1321, 100] width 66 height 15
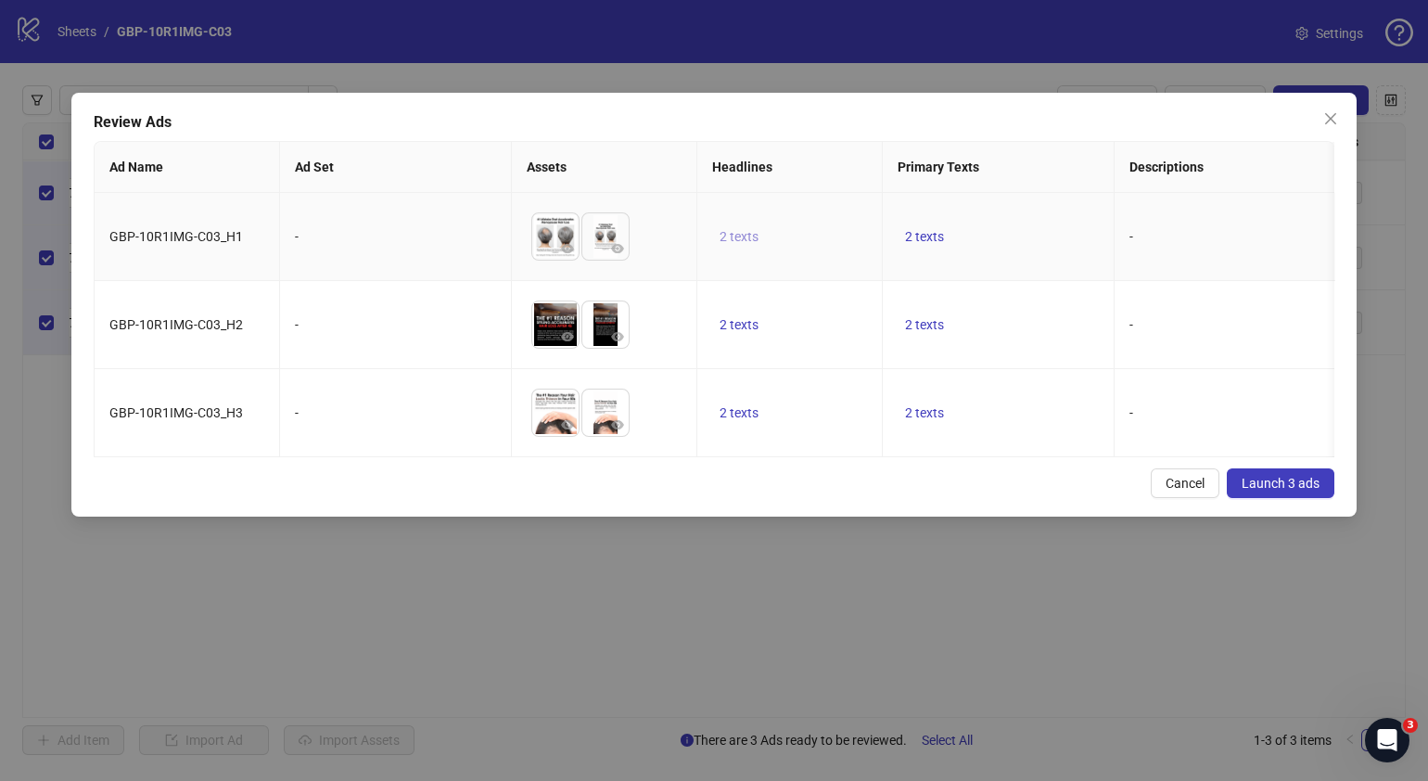
click at [746, 237] on span "2 texts" at bounding box center [739, 236] width 39 height 15
click at [1029, 227] on icon "caret-right" at bounding box center [1028, 223] width 13 height 13
click at [923, 417] on span "2 texts" at bounding box center [924, 412] width 39 height 15
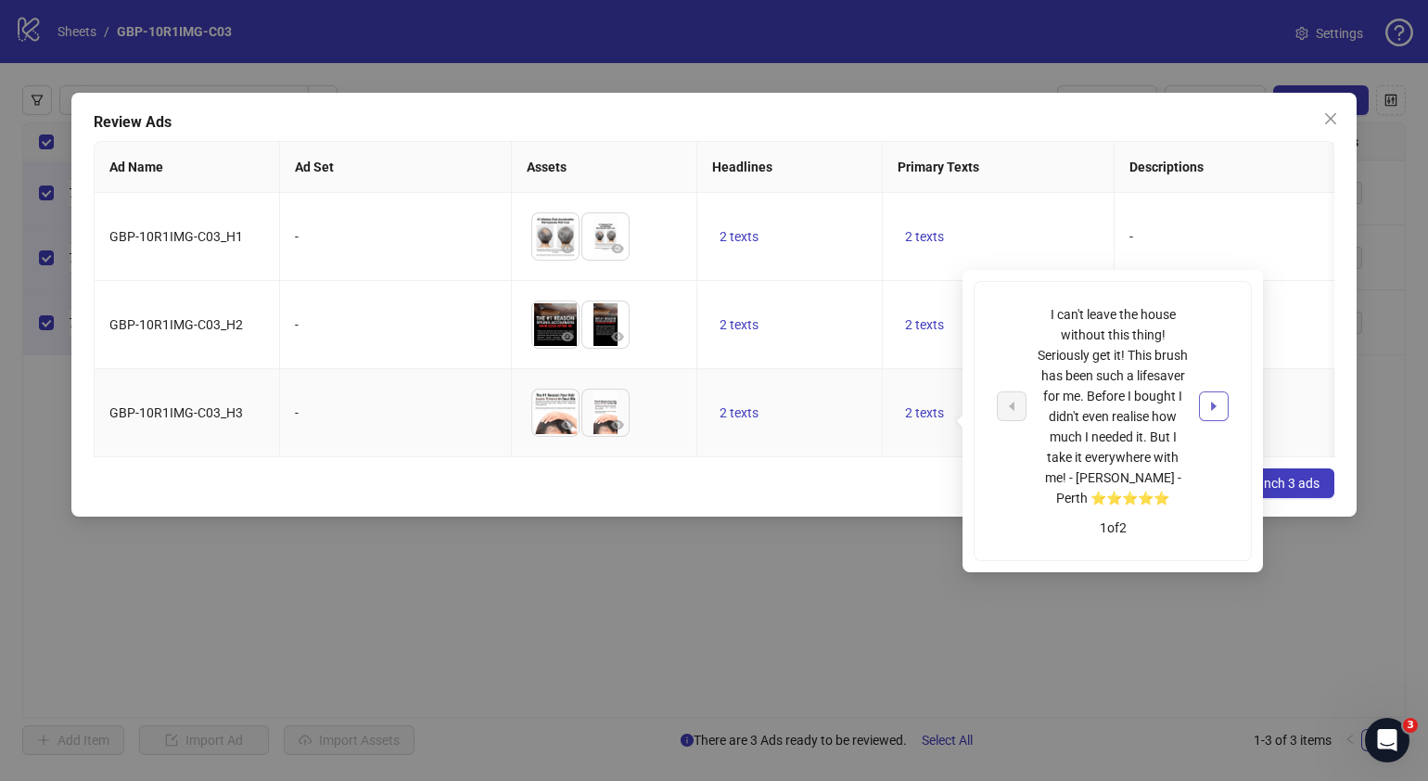
click at [1208, 403] on icon "caret-right" at bounding box center [1214, 406] width 13 height 13
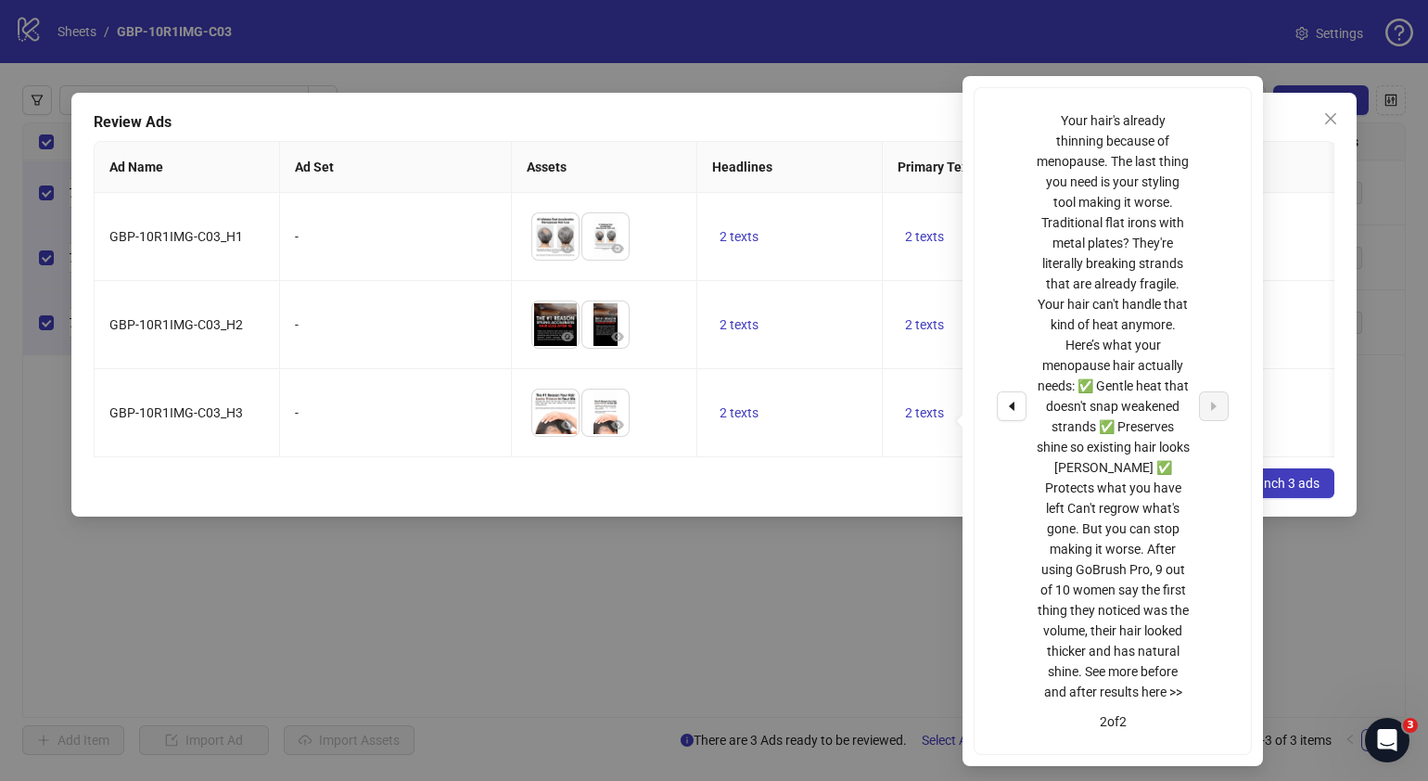
click at [735, 498] on div "Cancel Launch 3 ads" at bounding box center [714, 483] width 1241 height 30
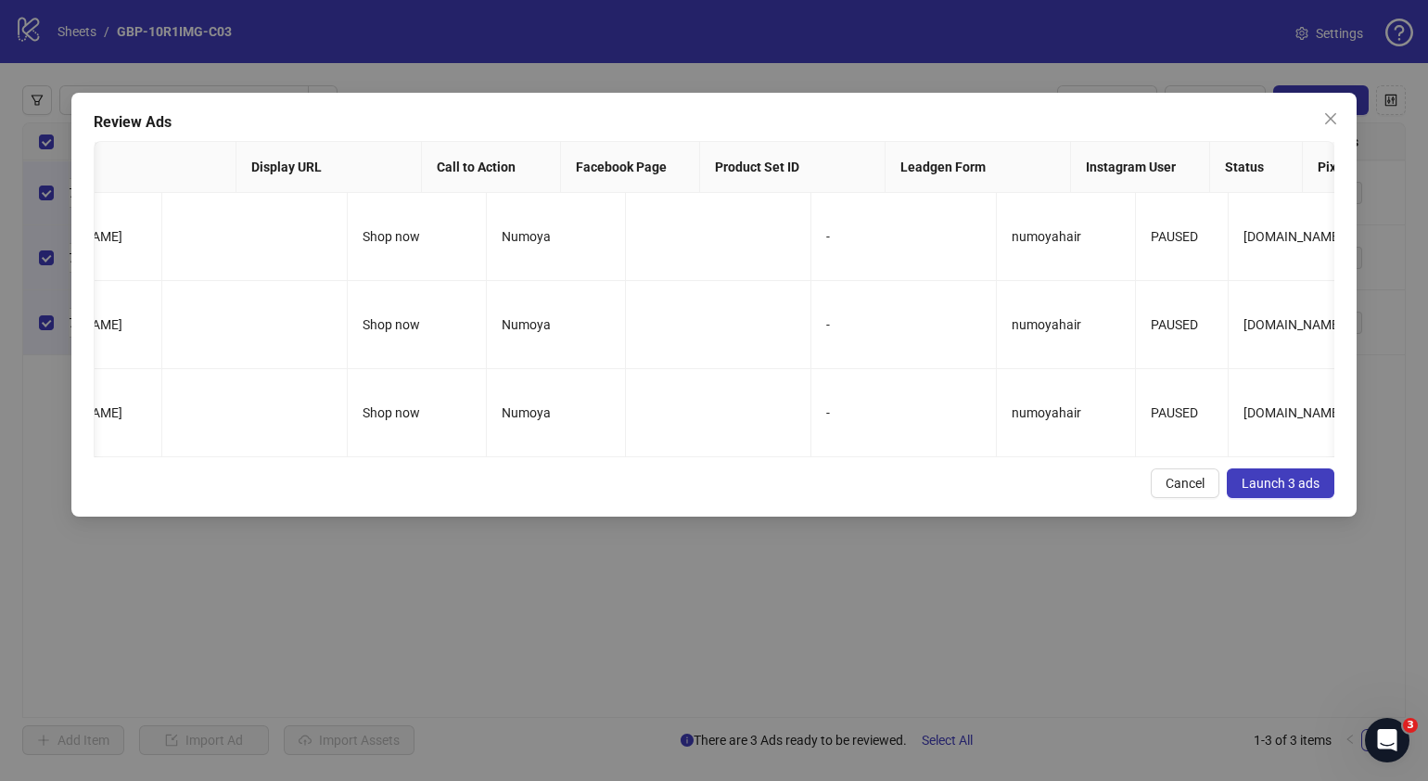
scroll to position [0, 1388]
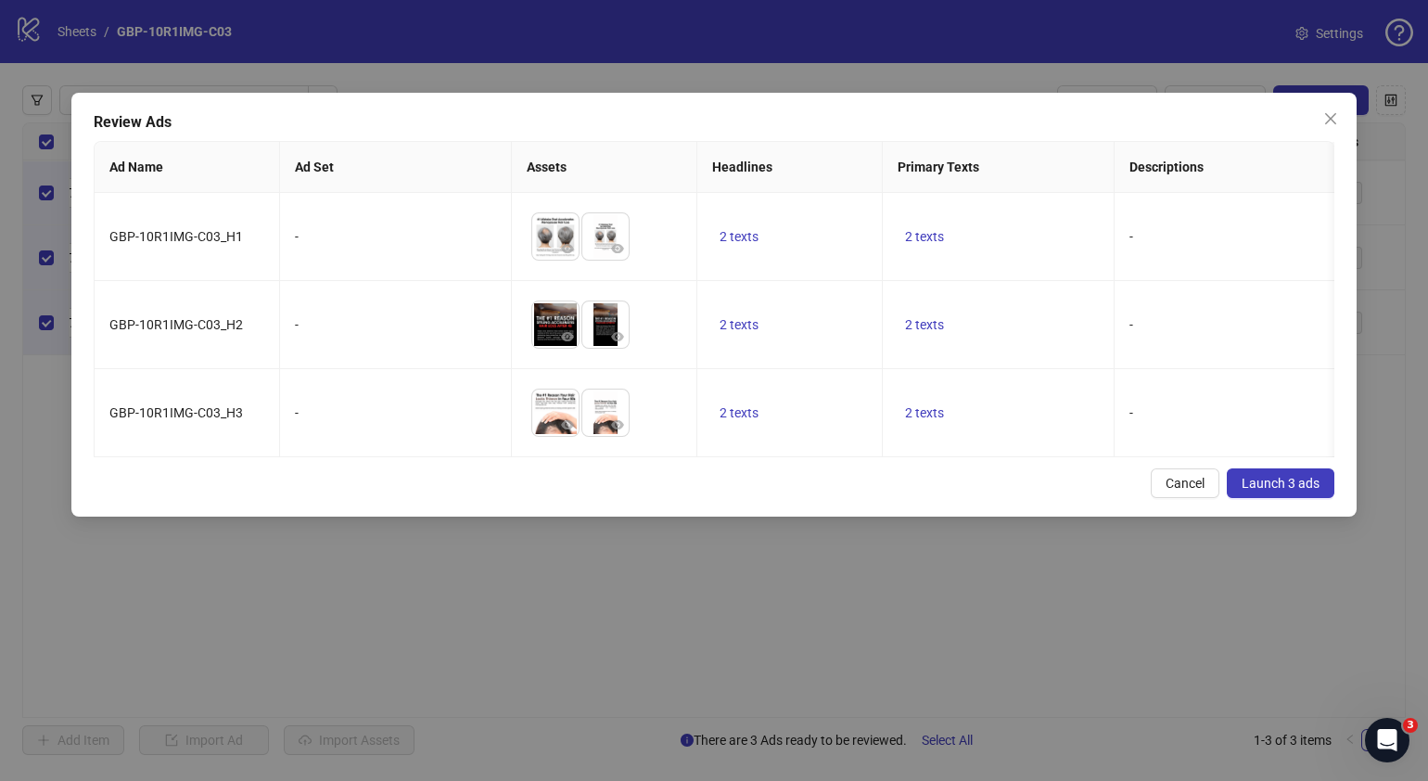
click at [1290, 491] on span "Launch 3 ads" at bounding box center [1281, 483] width 78 height 15
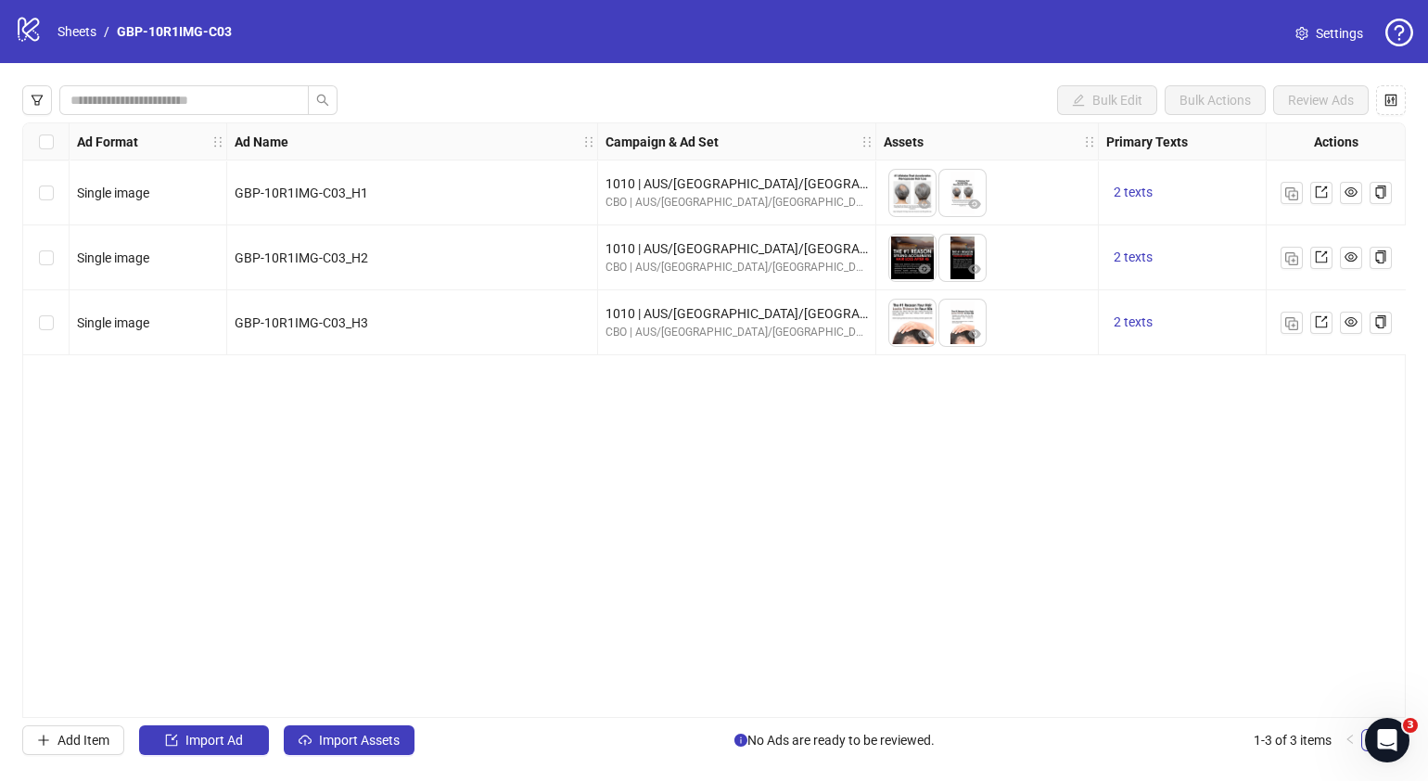
drag, startPoint x: 645, startPoint y: 708, endPoint x: 771, endPoint y: 706, distance: 126.2
click at [771, 706] on div "Ad Format Ad Name Campaign & Ad Set Assets Primary Texts Headlines Descriptions…" at bounding box center [714, 419] width 1384 height 595
click at [1133, 265] on button "2 texts" at bounding box center [1133, 258] width 54 height 22
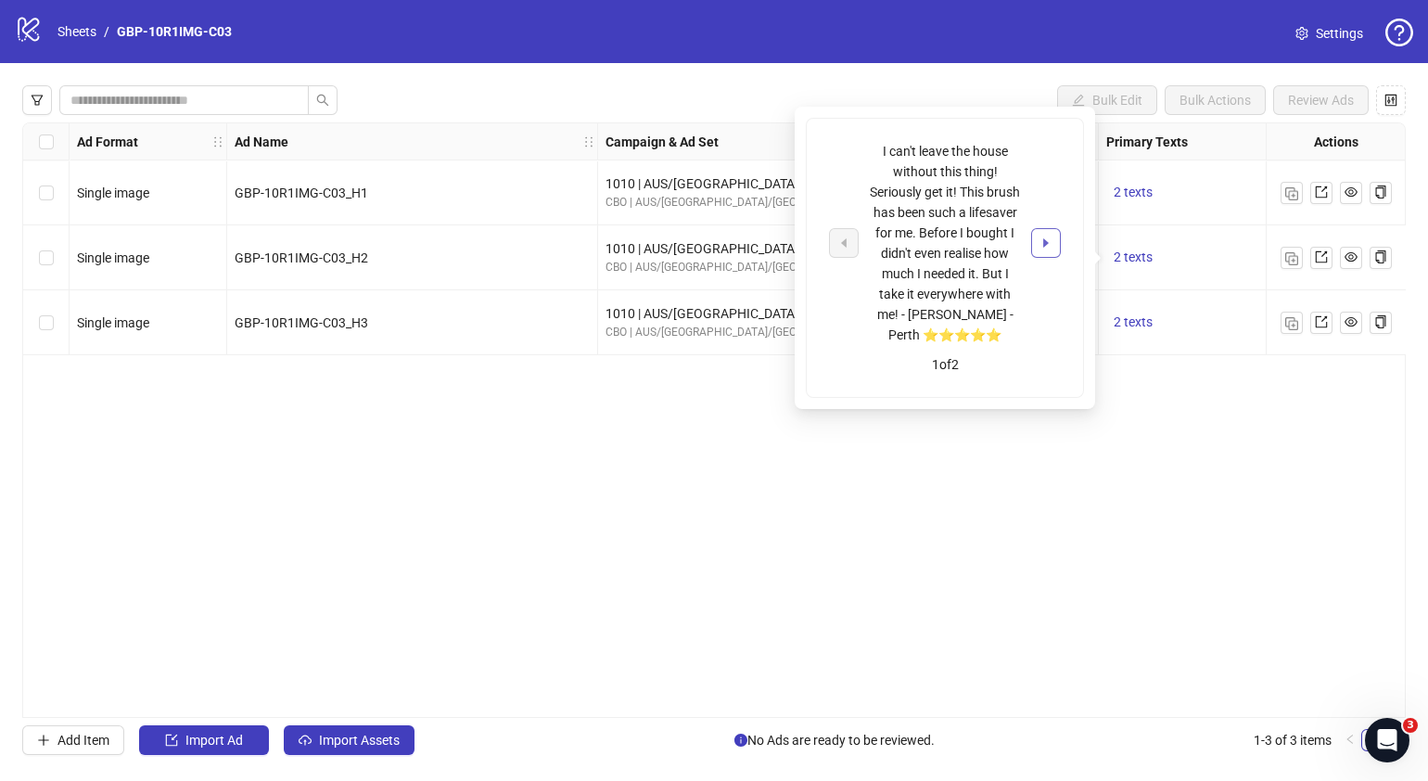
click at [1054, 246] on button "button" at bounding box center [1046, 243] width 30 height 30
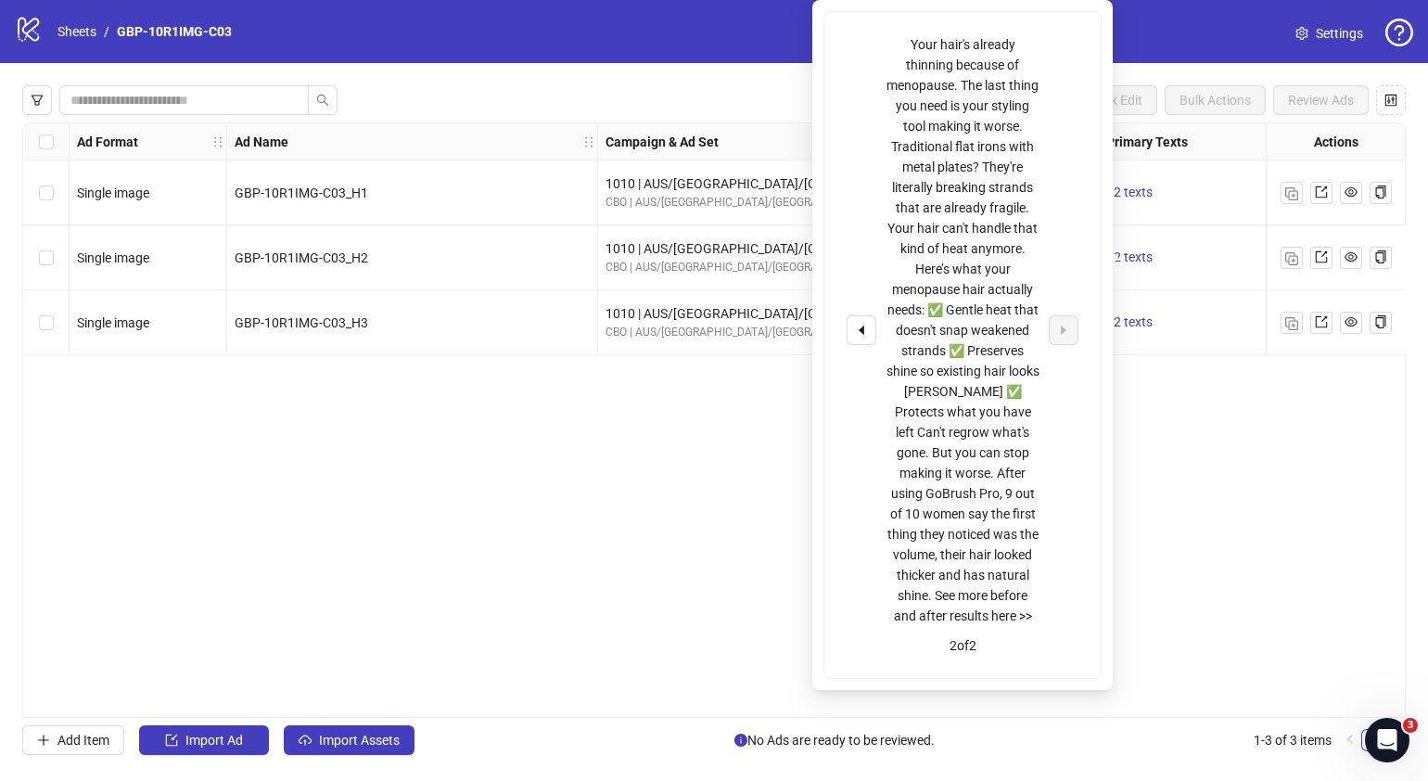
click at [1243, 532] on div "Ad Format Ad Name Campaign & Ad Set Assets Primary Texts Headlines Descriptions…" at bounding box center [714, 419] width 1384 height 595
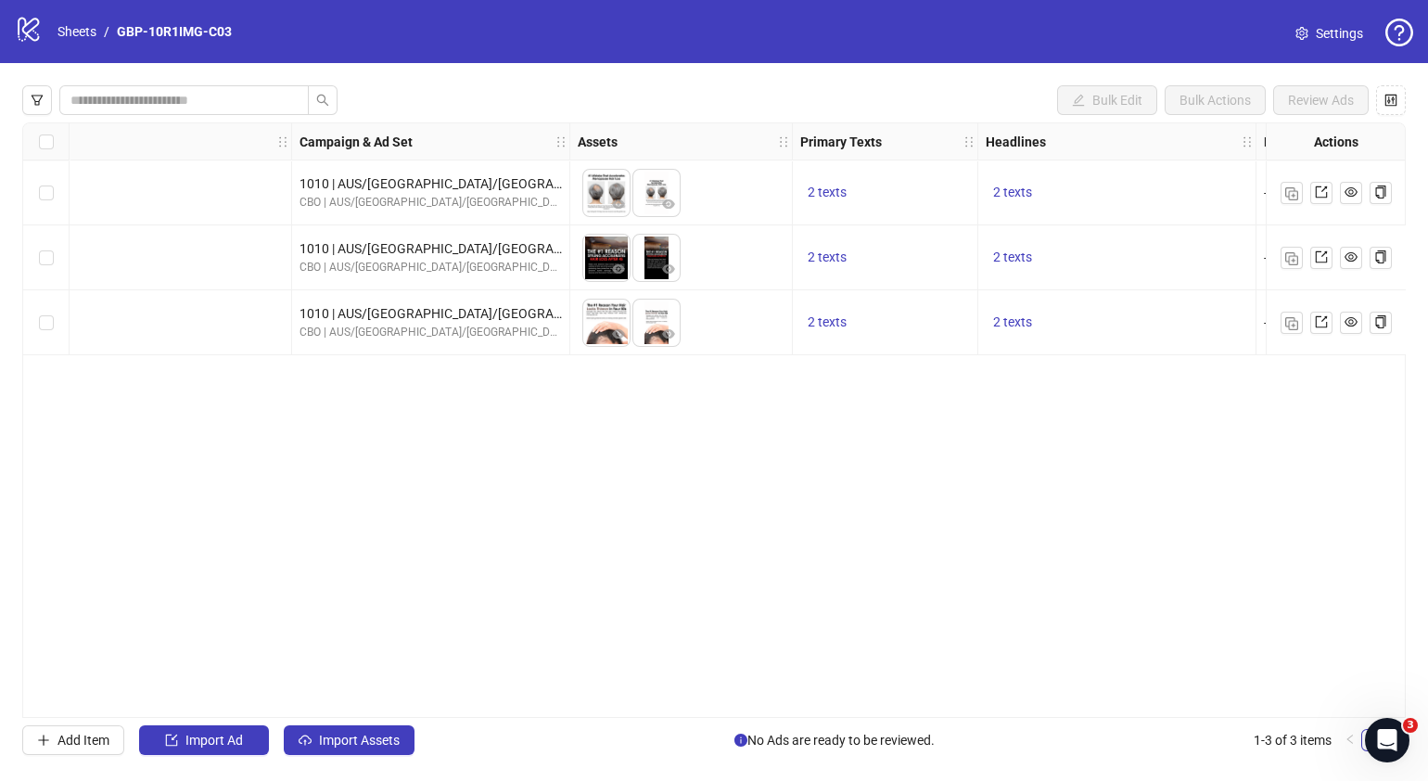
scroll to position [0, 315]
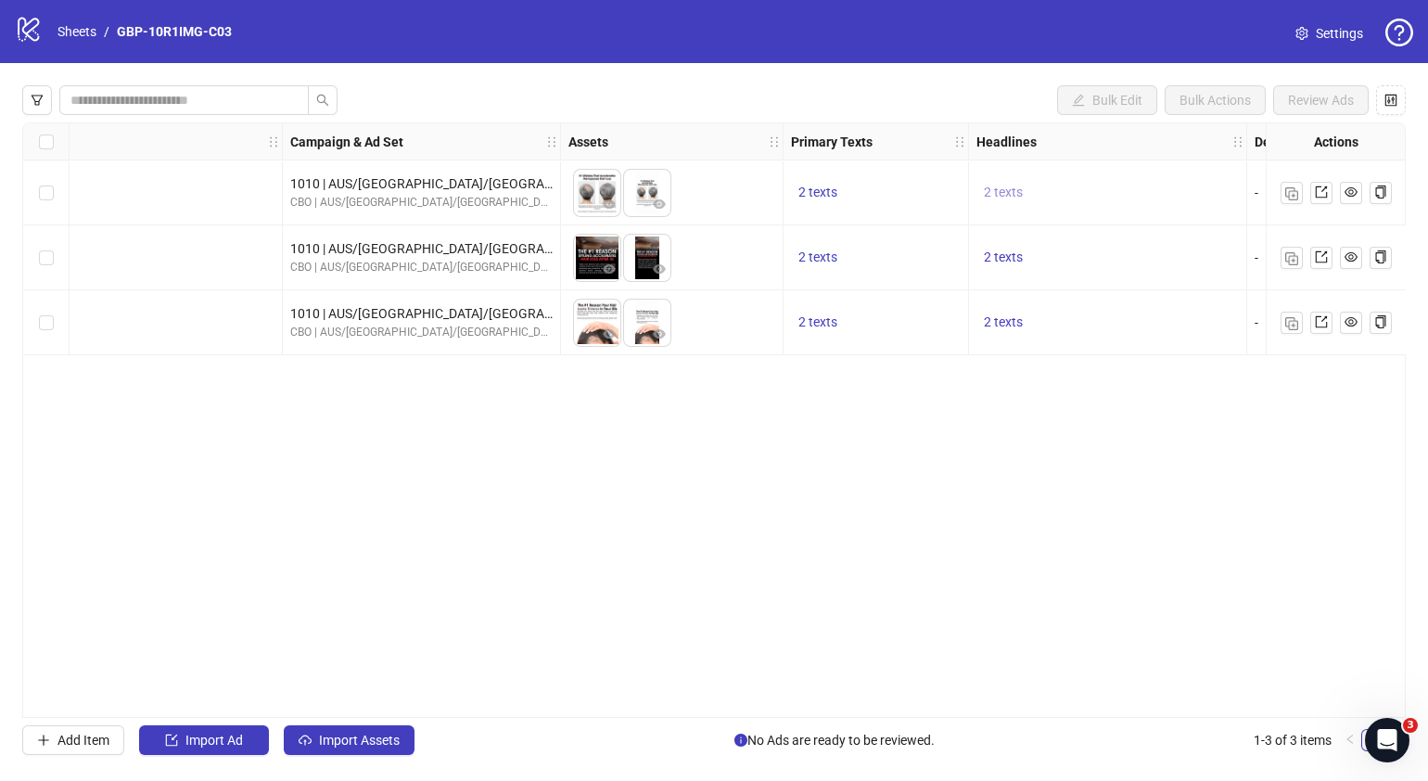
click at [992, 195] on span "2 texts" at bounding box center [1003, 192] width 39 height 15
click at [1298, 175] on icon "caret-right" at bounding box center [1291, 178] width 13 height 13
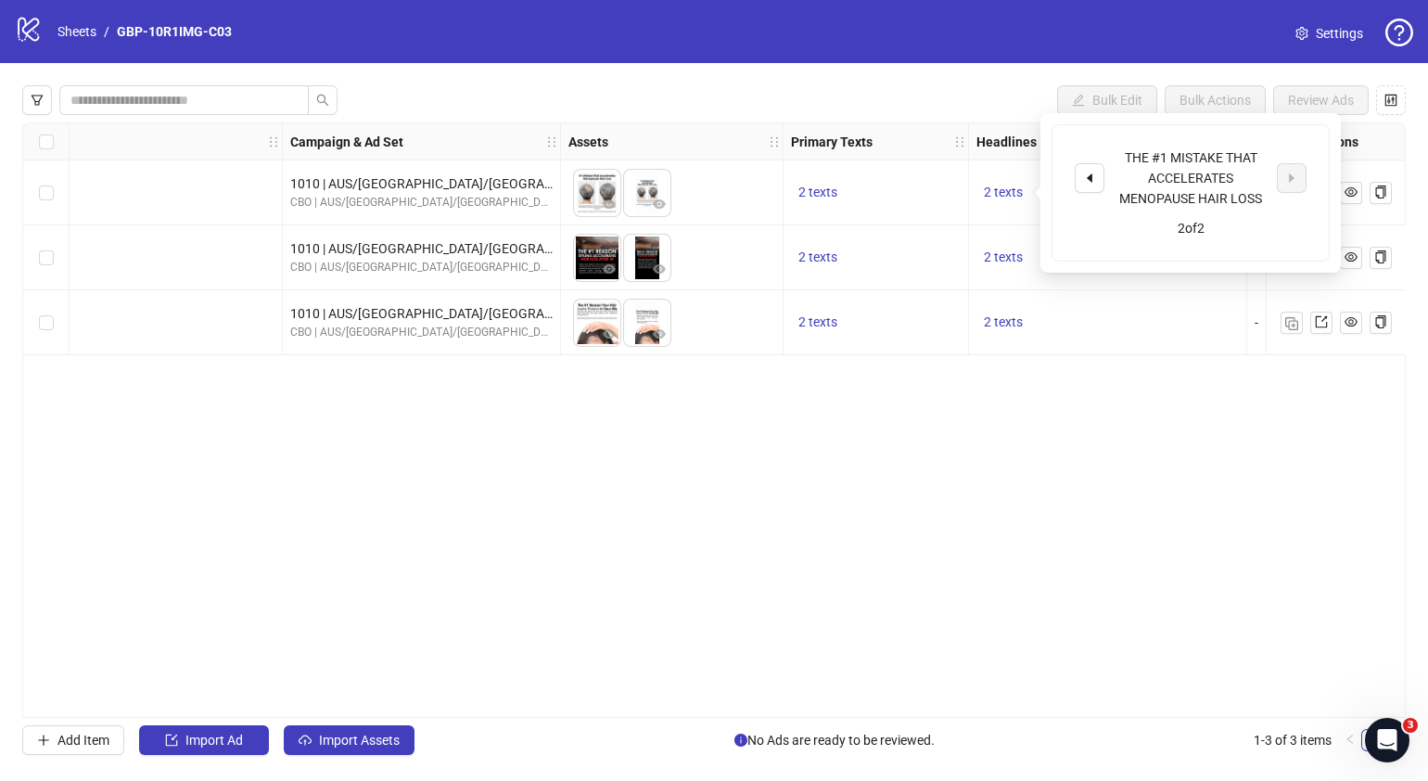
click at [939, 525] on div "Ad Format Ad Name Campaign & Ad Set Assets Primary Texts Headlines Descriptions…" at bounding box center [714, 419] width 1384 height 595
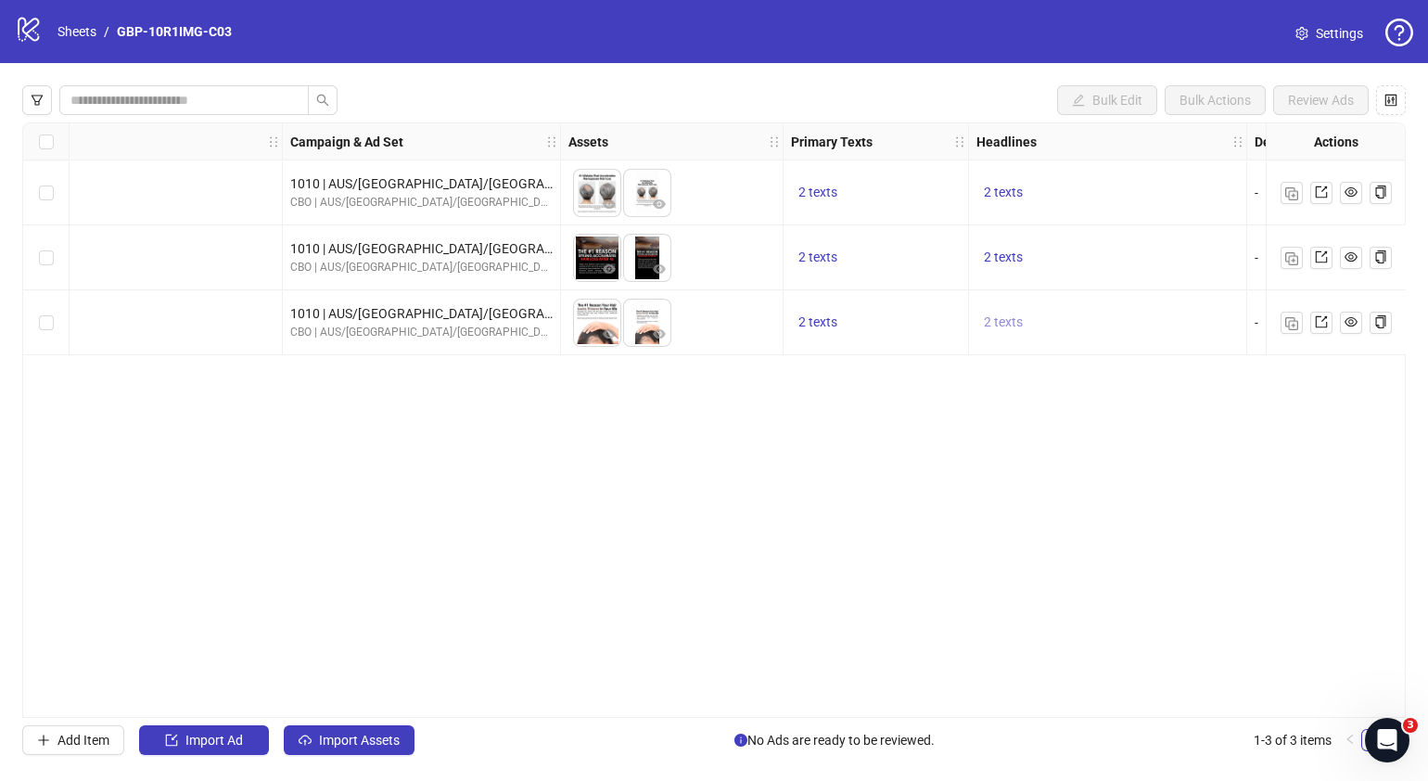
click at [1017, 318] on span "2 texts" at bounding box center [1003, 321] width 39 height 15
click at [1295, 303] on icon "caret-right" at bounding box center [1291, 307] width 13 height 13
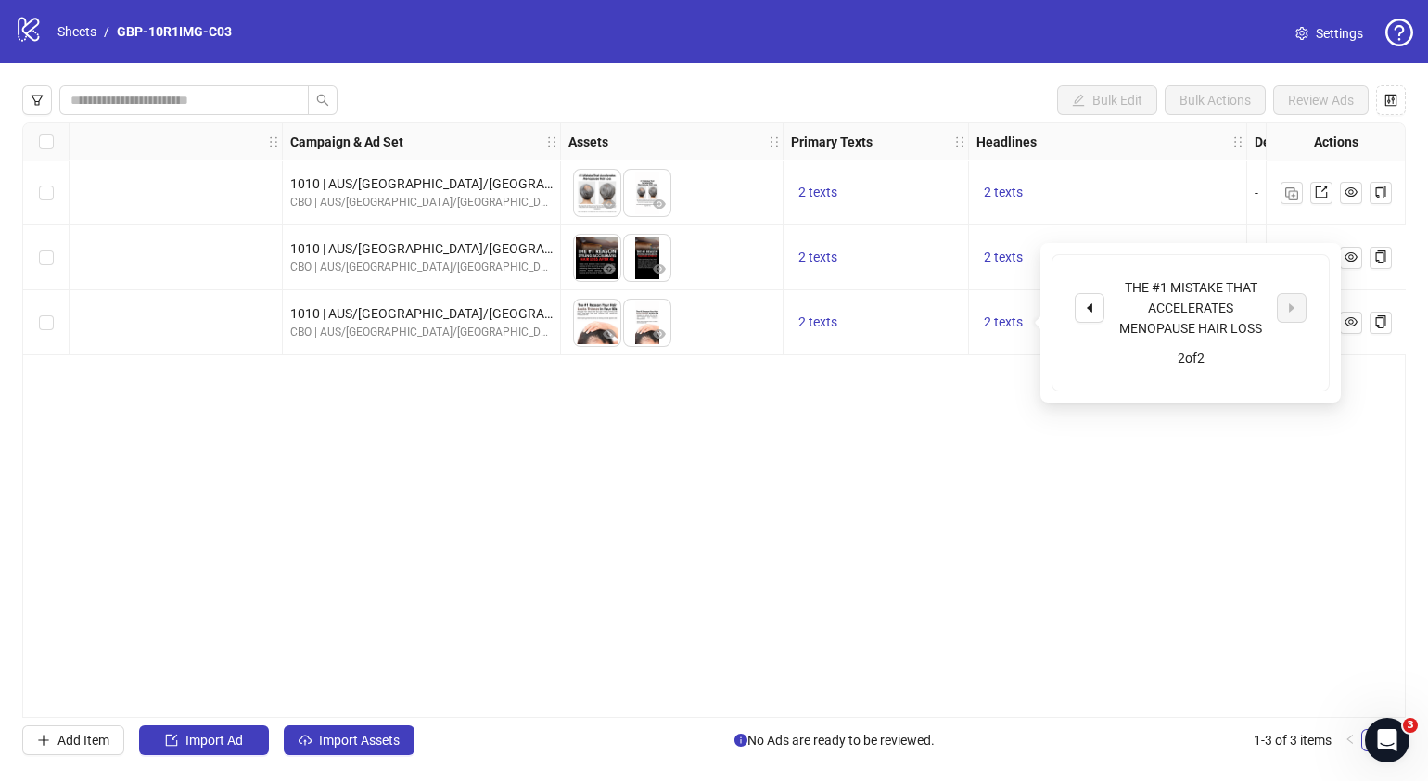
click at [879, 632] on div "Ad Format Ad Name Campaign & Ad Set Assets Primary Texts Headlines Descriptions…" at bounding box center [714, 419] width 1384 height 595
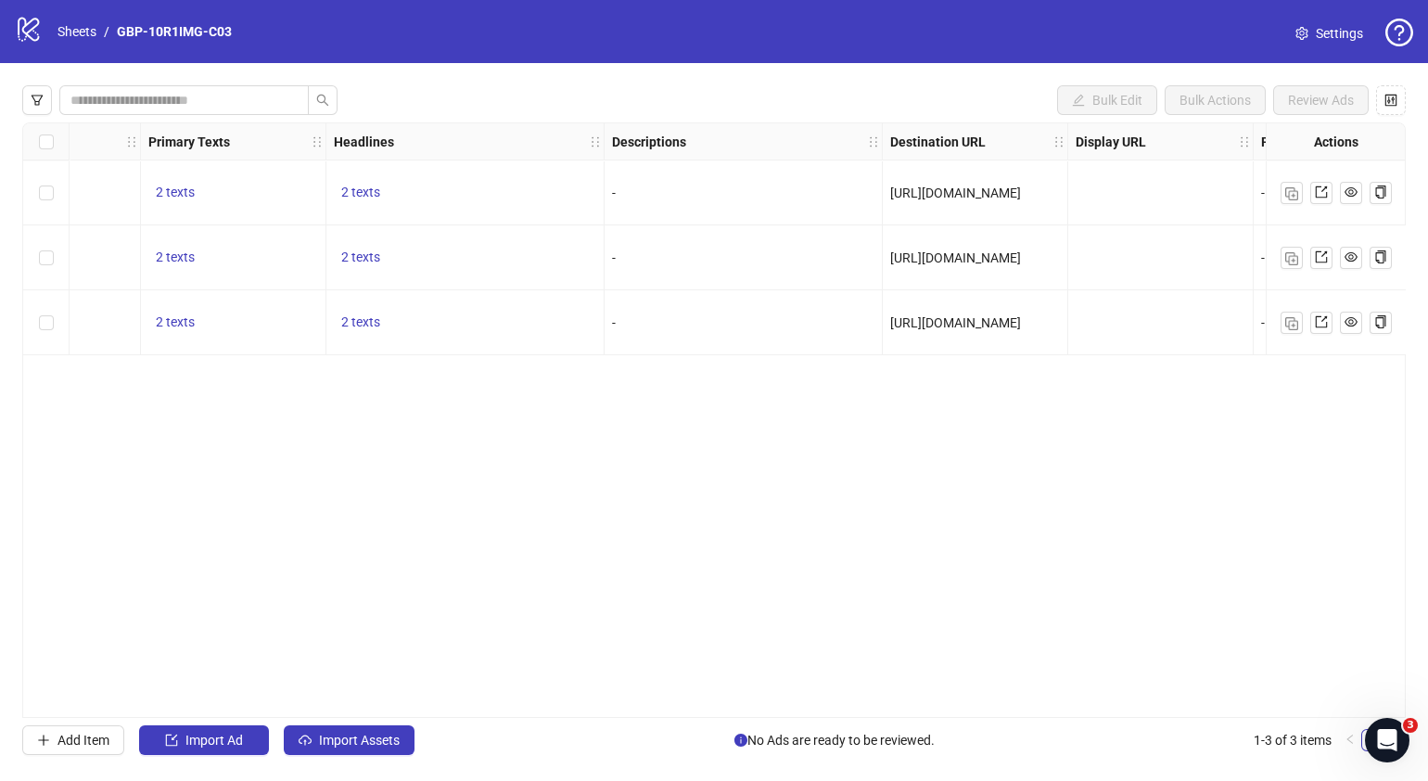
scroll to position [0, 0]
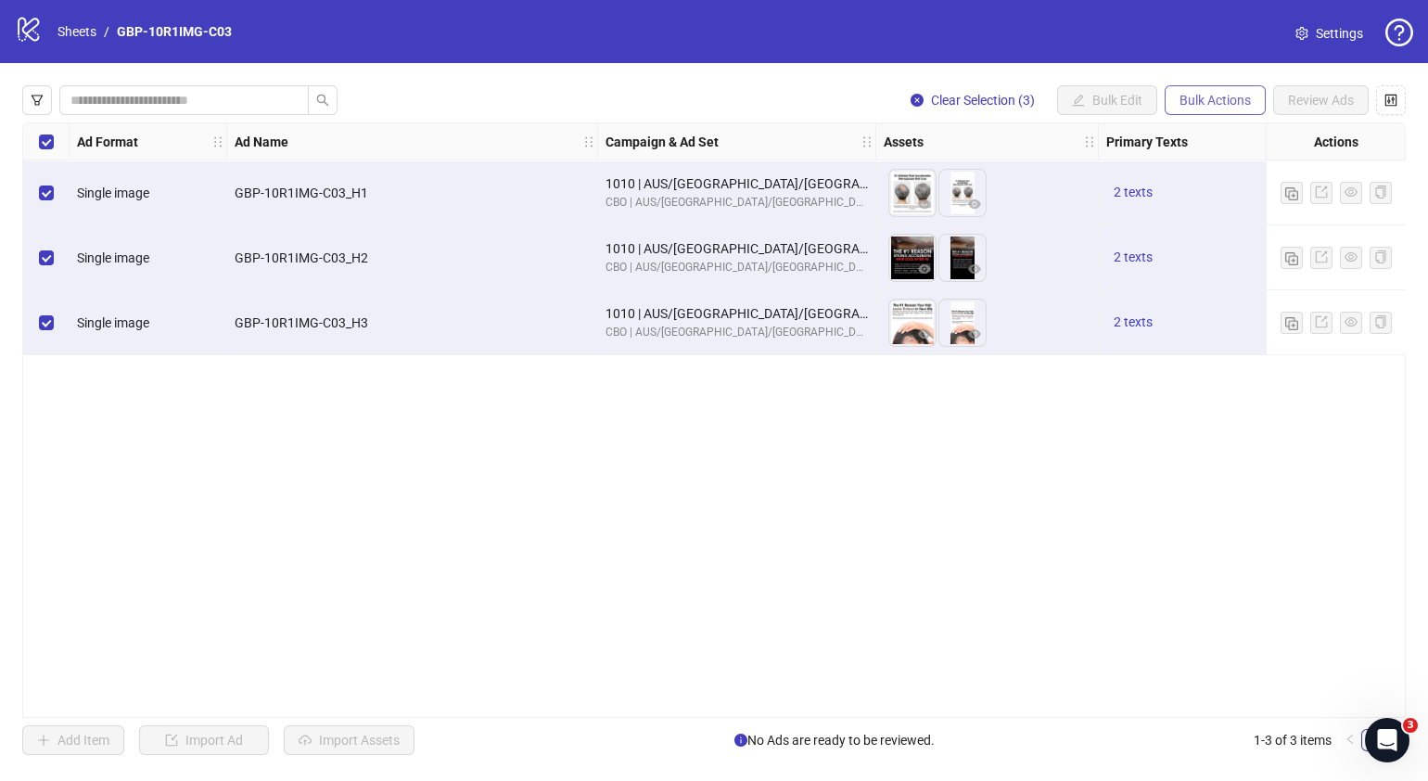
click at [1196, 96] on span "Bulk Actions" at bounding box center [1215, 100] width 71 height 15
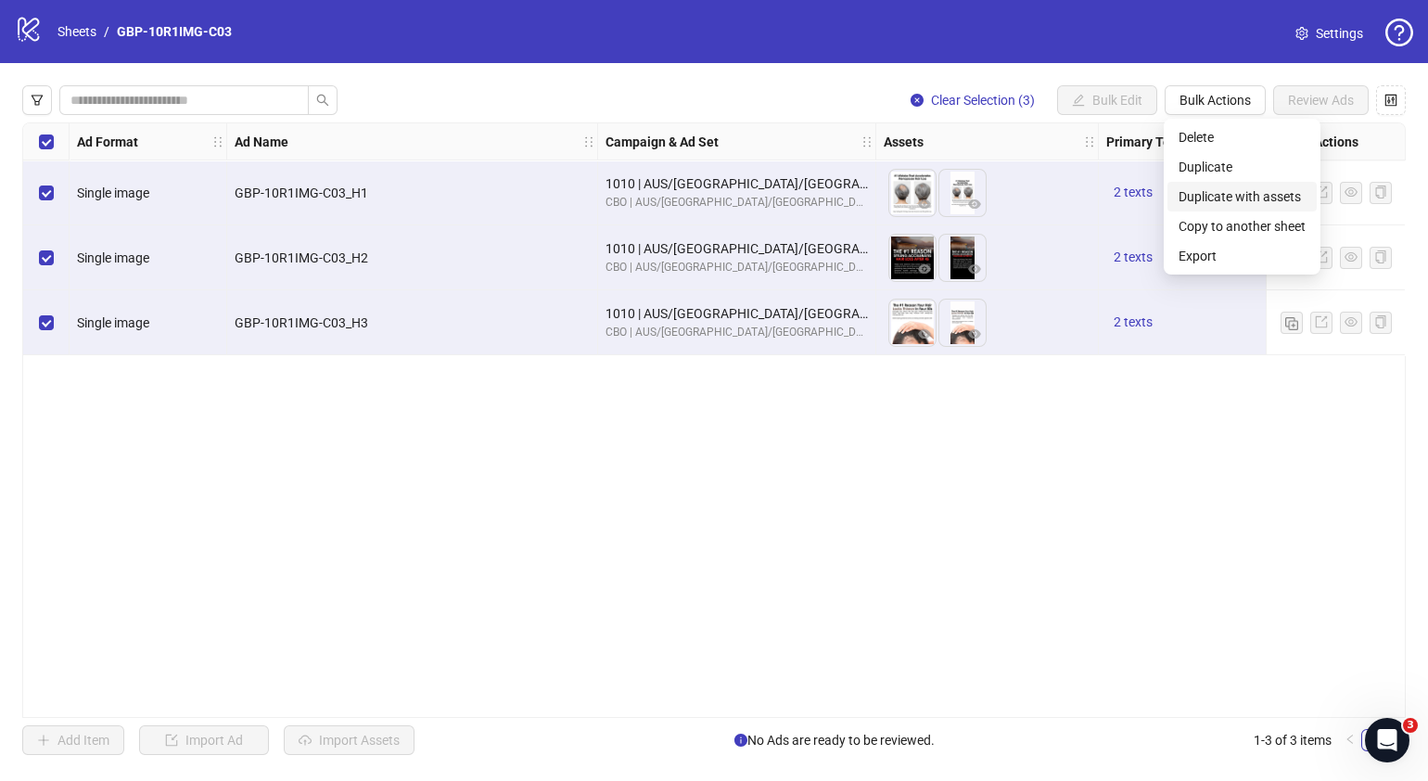
click at [1238, 200] on span "Duplicate with assets" at bounding box center [1242, 196] width 127 height 20
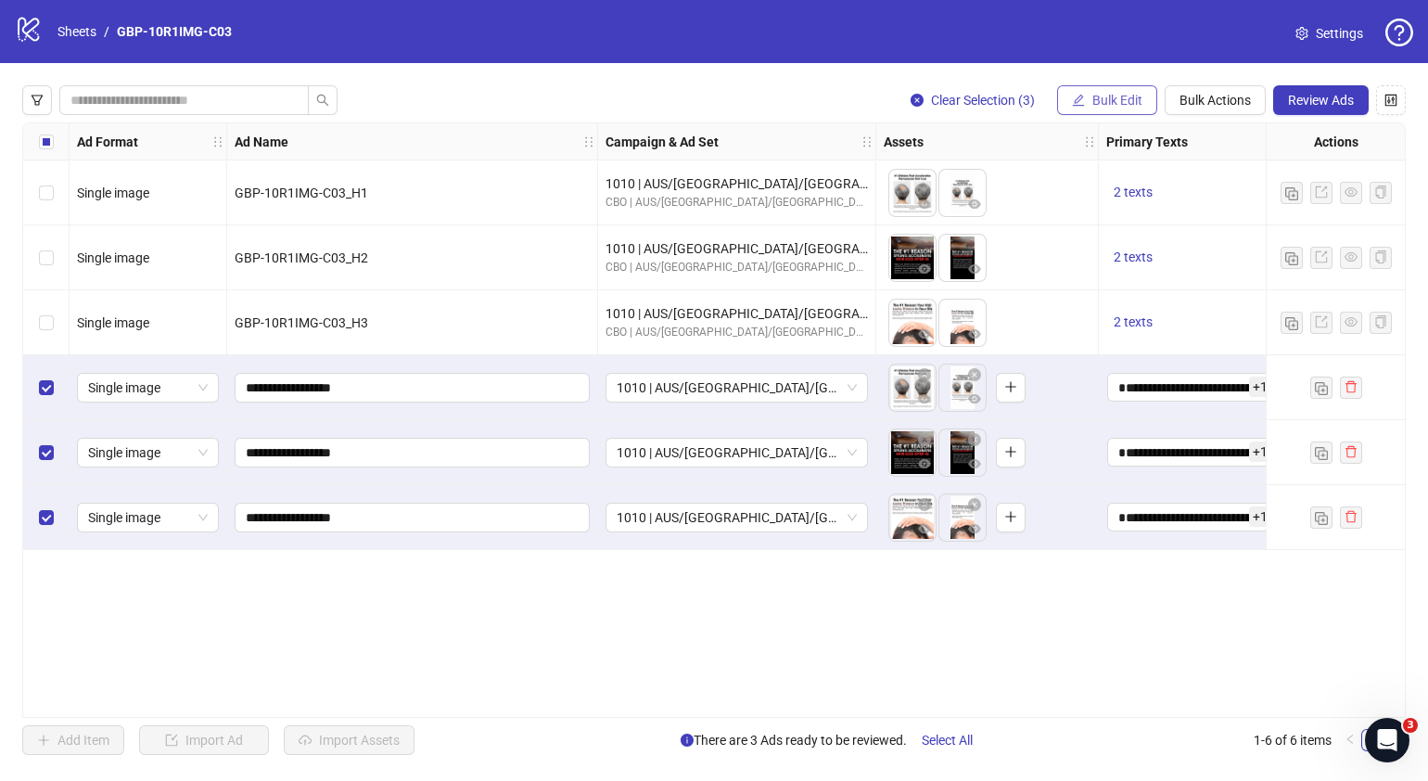
click at [1118, 97] on span "Bulk Edit" at bounding box center [1118, 100] width 50 height 15
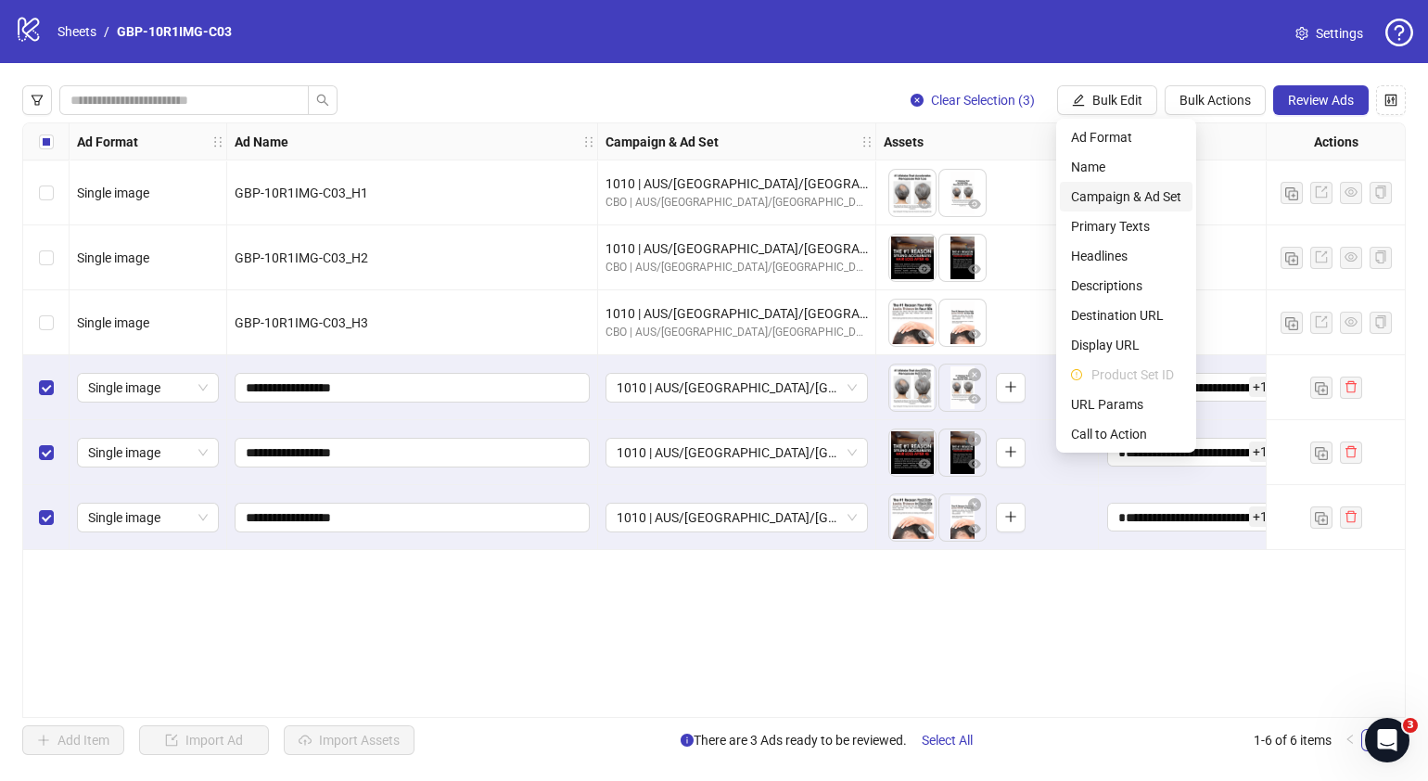
click at [1147, 188] on span "Campaign & Ad Set" at bounding box center [1126, 196] width 110 height 20
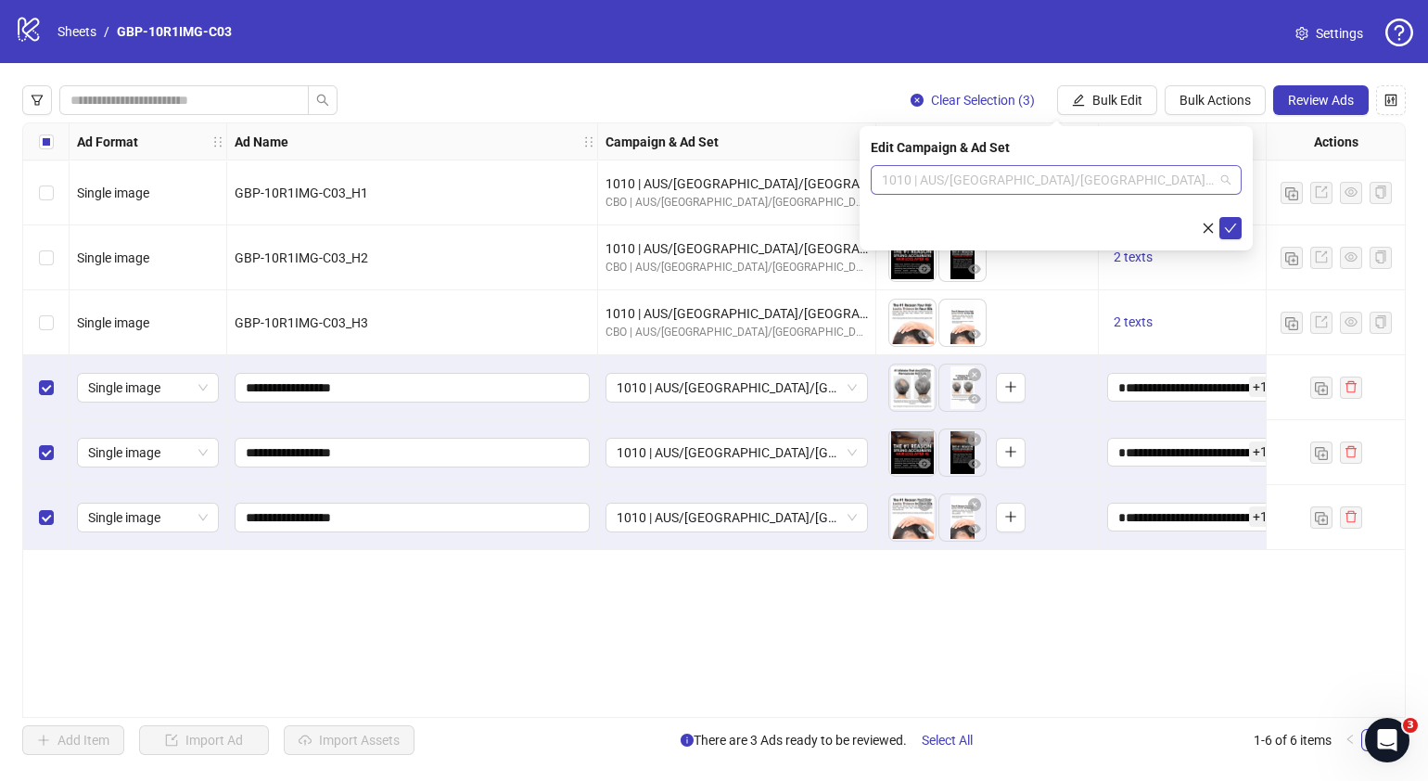
click at [1223, 171] on span "1010 | AUS/[GEOGRAPHIC_DATA]/[GEOGRAPHIC_DATA]| GBP-10R1IMG-C03" at bounding box center [1056, 180] width 349 height 28
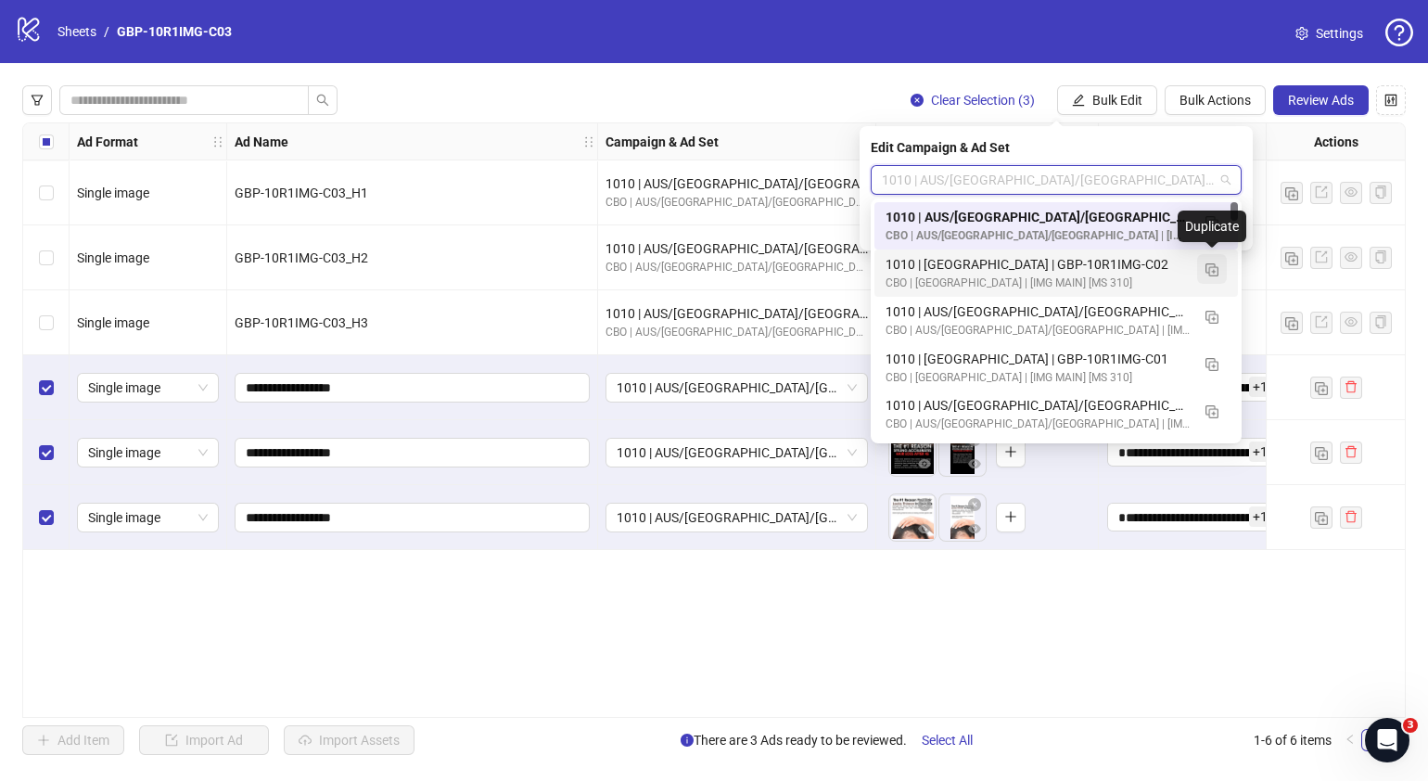
click at [1215, 271] on img "button" at bounding box center [1212, 269] width 13 height 13
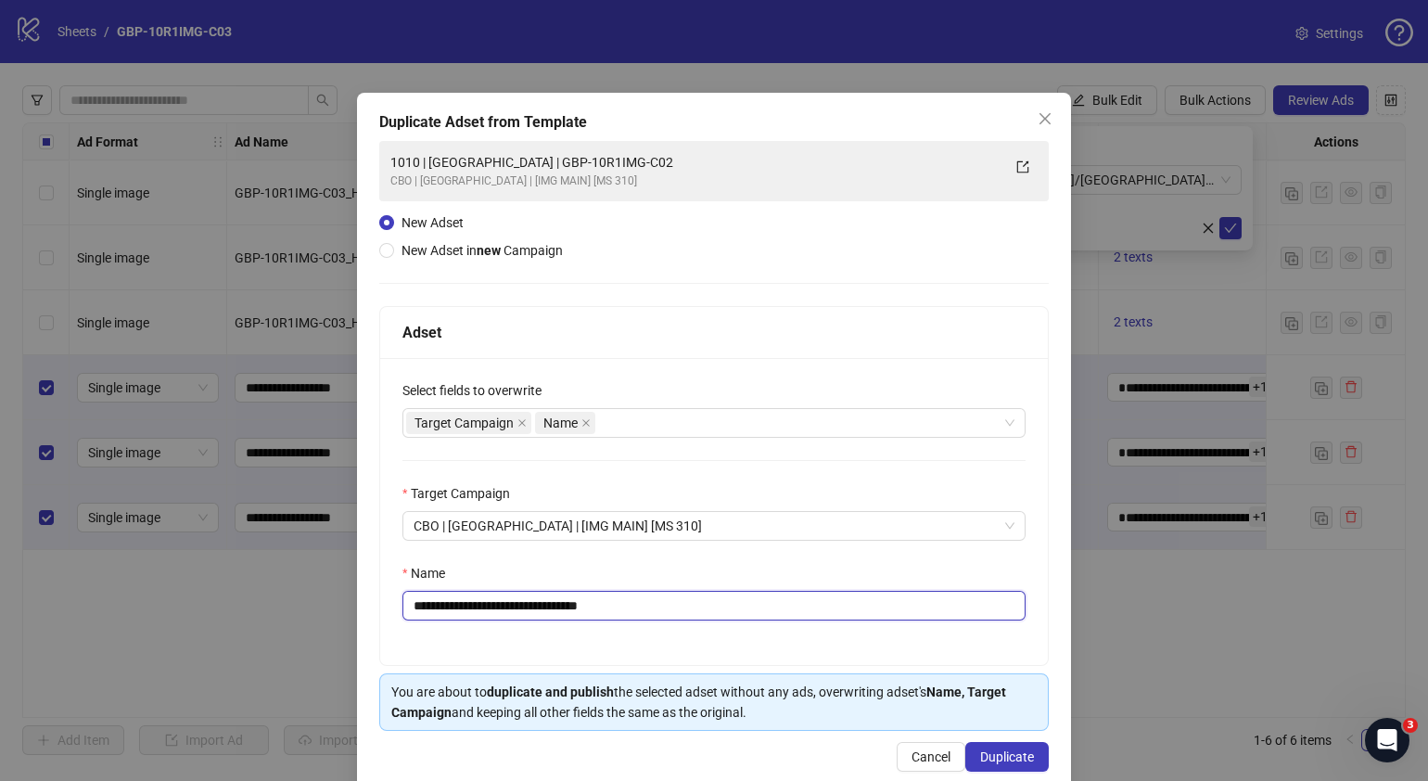
drag, startPoint x: 649, startPoint y: 598, endPoint x: 483, endPoint y: 624, distance: 168.0
click at [483, 624] on div "**********" at bounding box center [714, 511] width 668 height 307
paste input "**********"
paste input "text"
type input "**********"
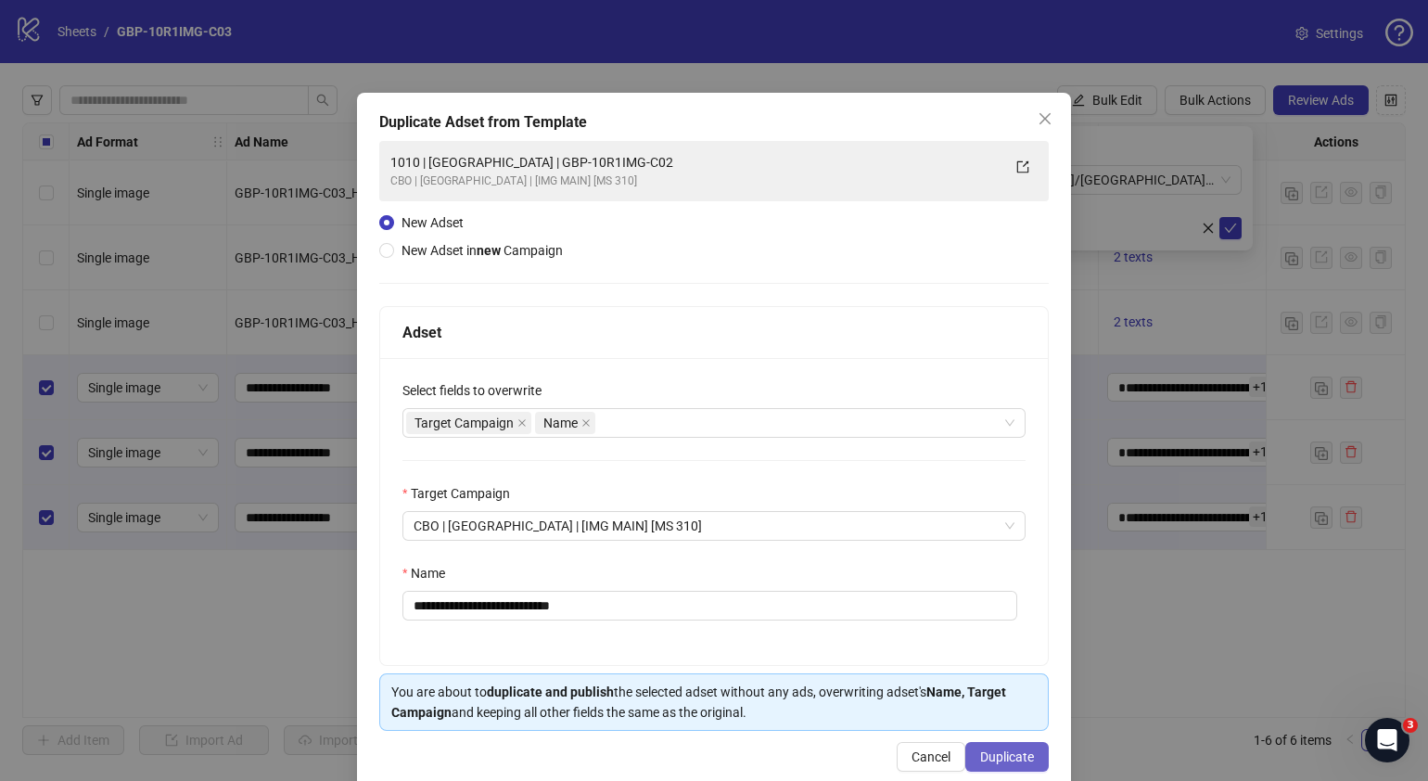
click at [999, 759] on span "Duplicate" at bounding box center [1007, 756] width 54 height 15
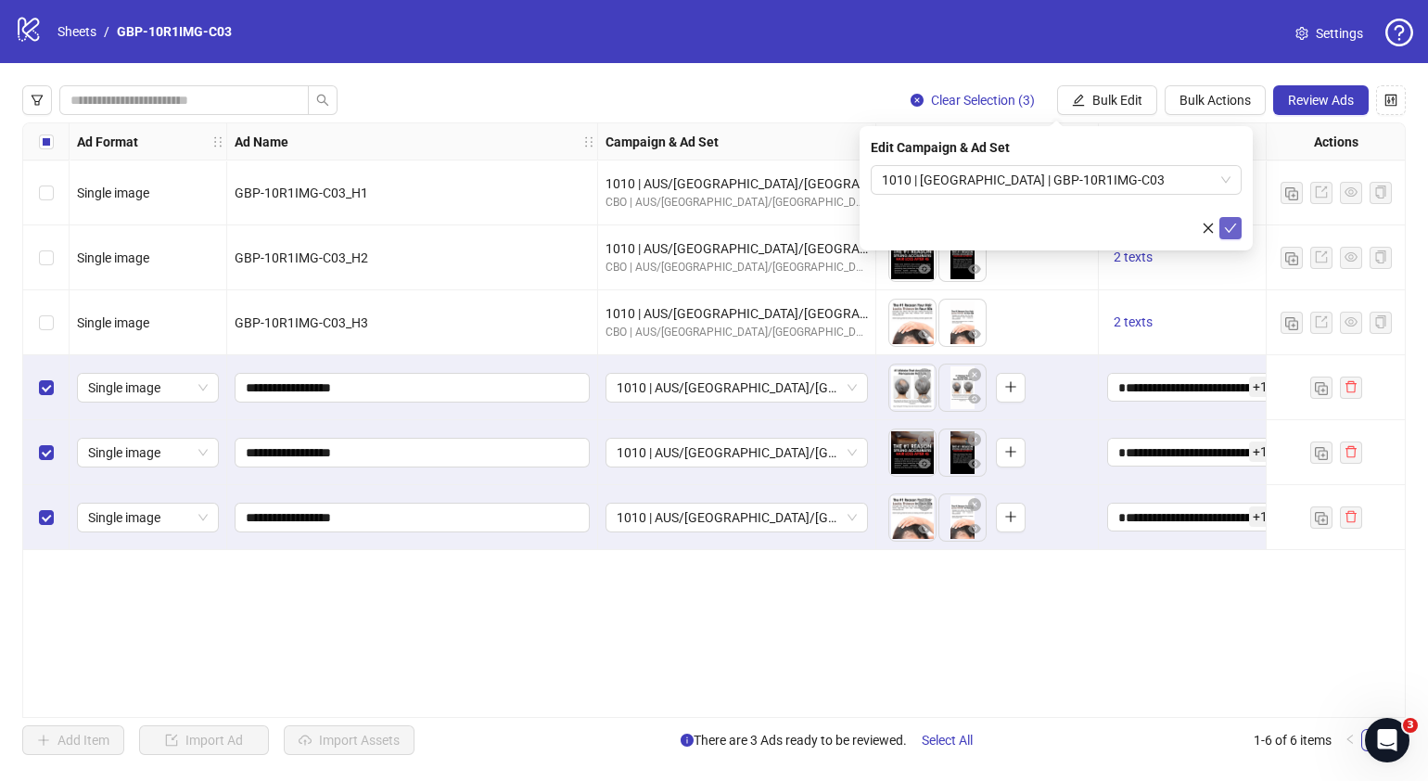
click at [1230, 225] on icon "check" at bounding box center [1230, 228] width 13 height 13
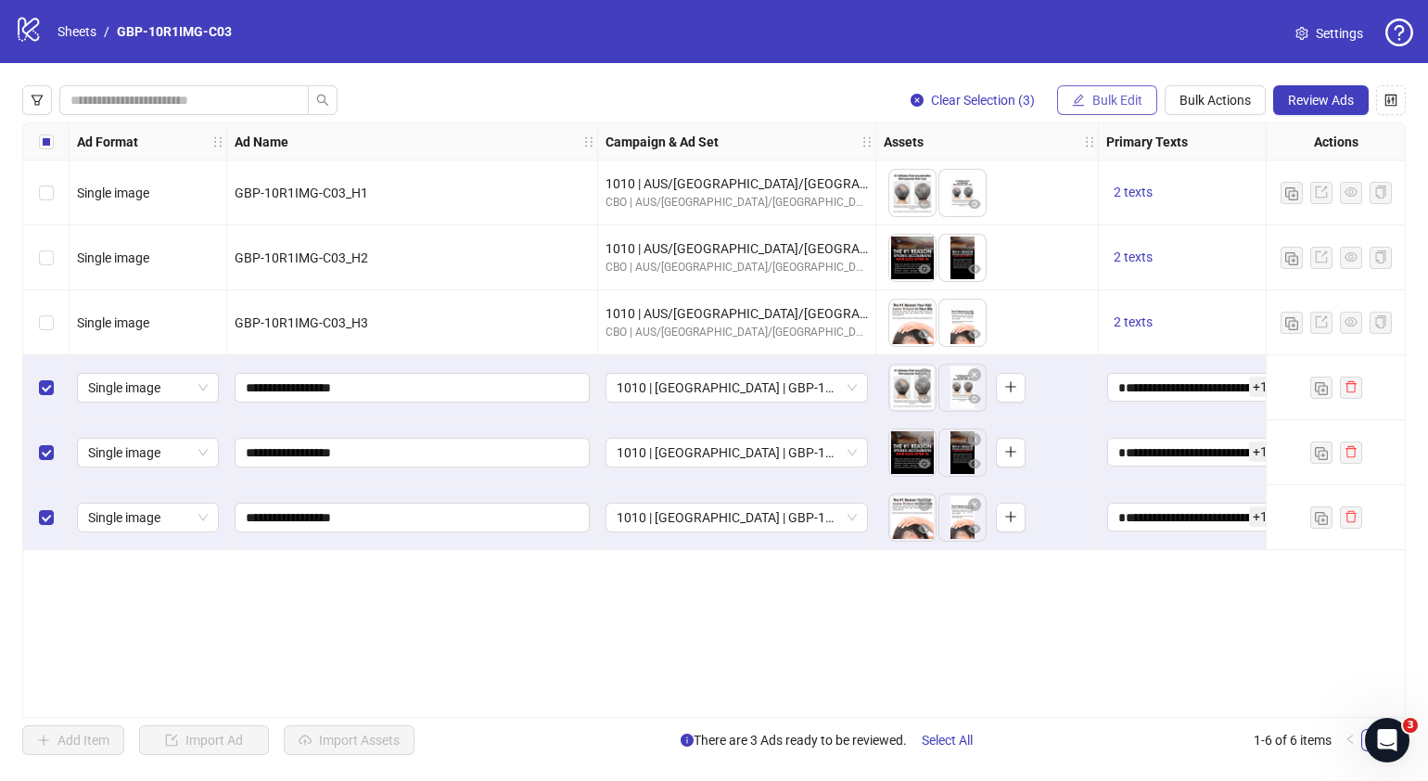
click at [1132, 97] on span "Bulk Edit" at bounding box center [1118, 100] width 50 height 15
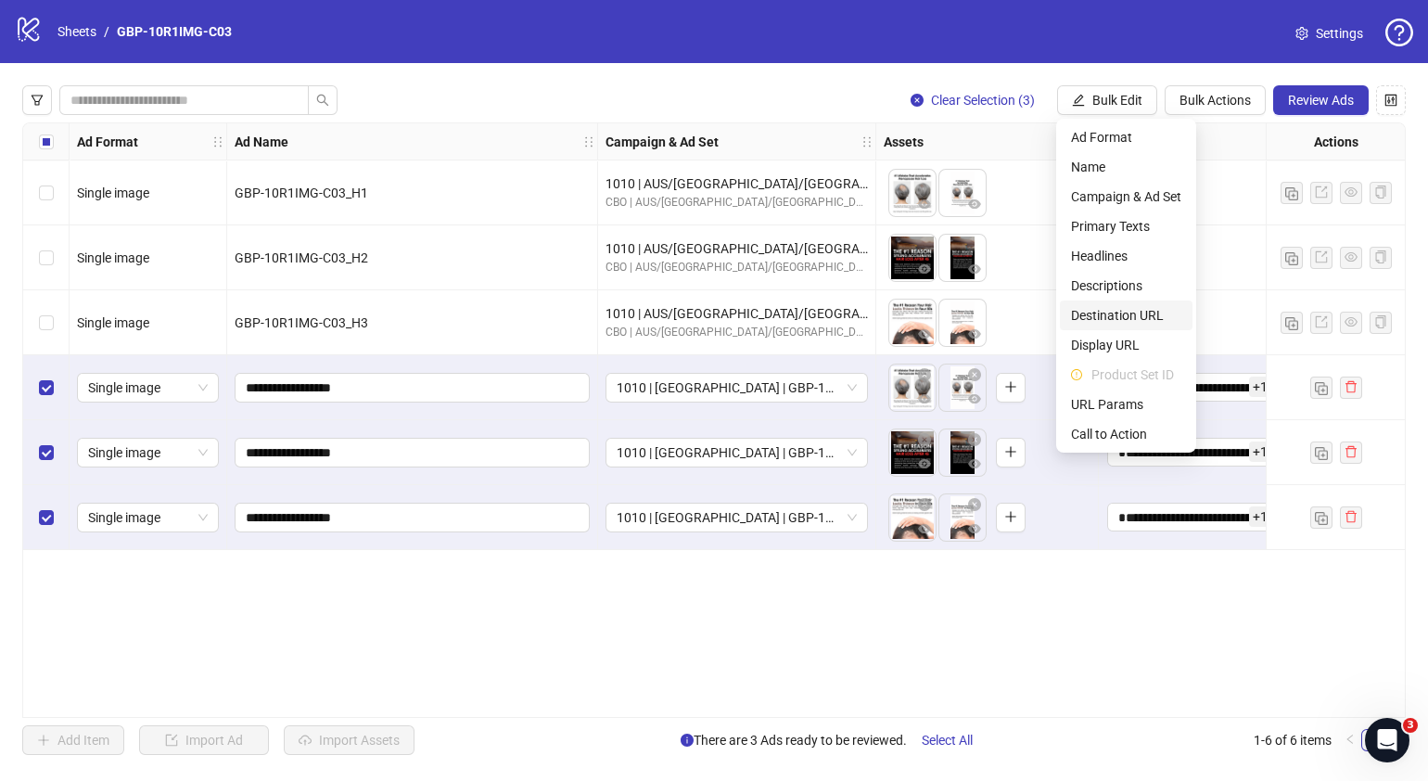
click at [1141, 320] on span "Destination URL" at bounding box center [1126, 315] width 110 height 20
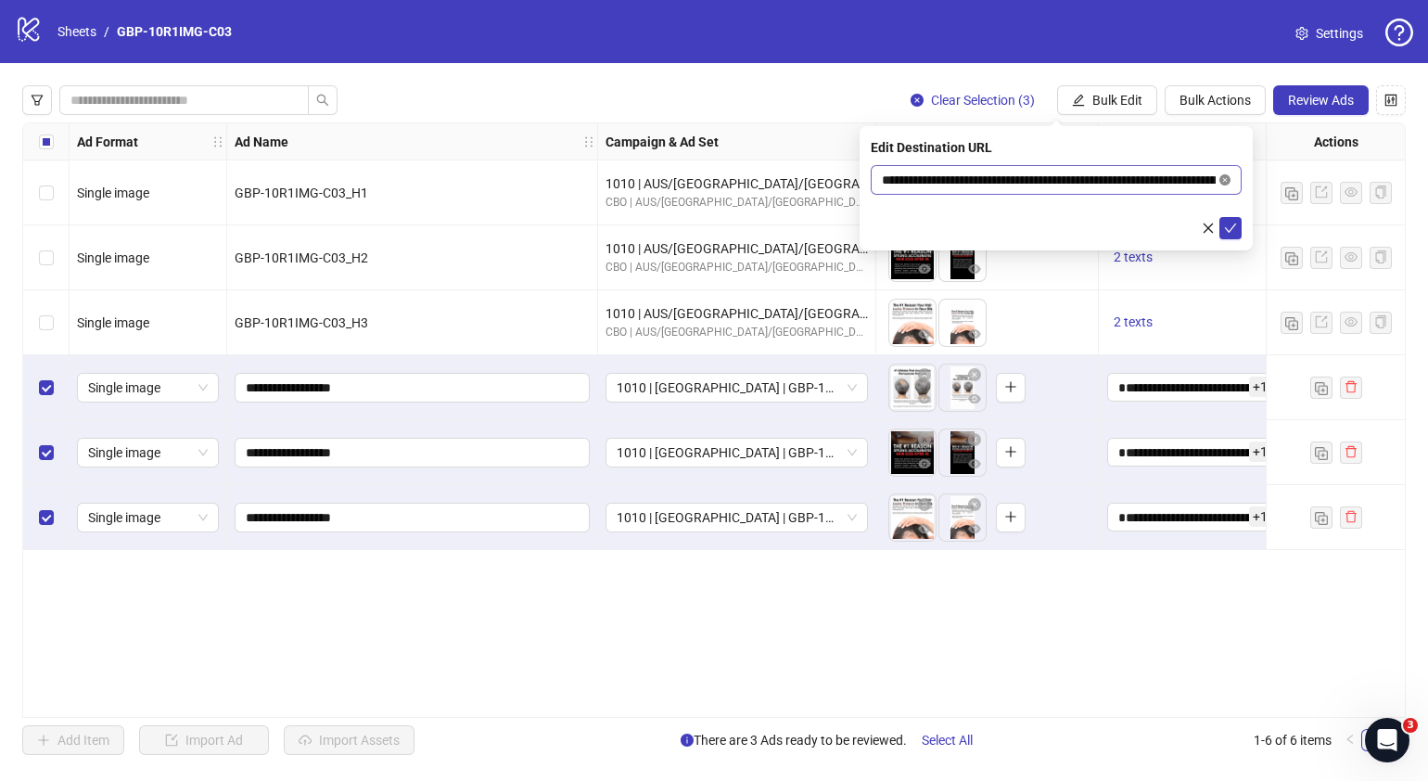
click at [1222, 178] on icon "close-circle" at bounding box center [1225, 179] width 11 height 11
paste input "**********"
type input "**********"
click at [1230, 227] on icon "check" at bounding box center [1230, 228] width 13 height 13
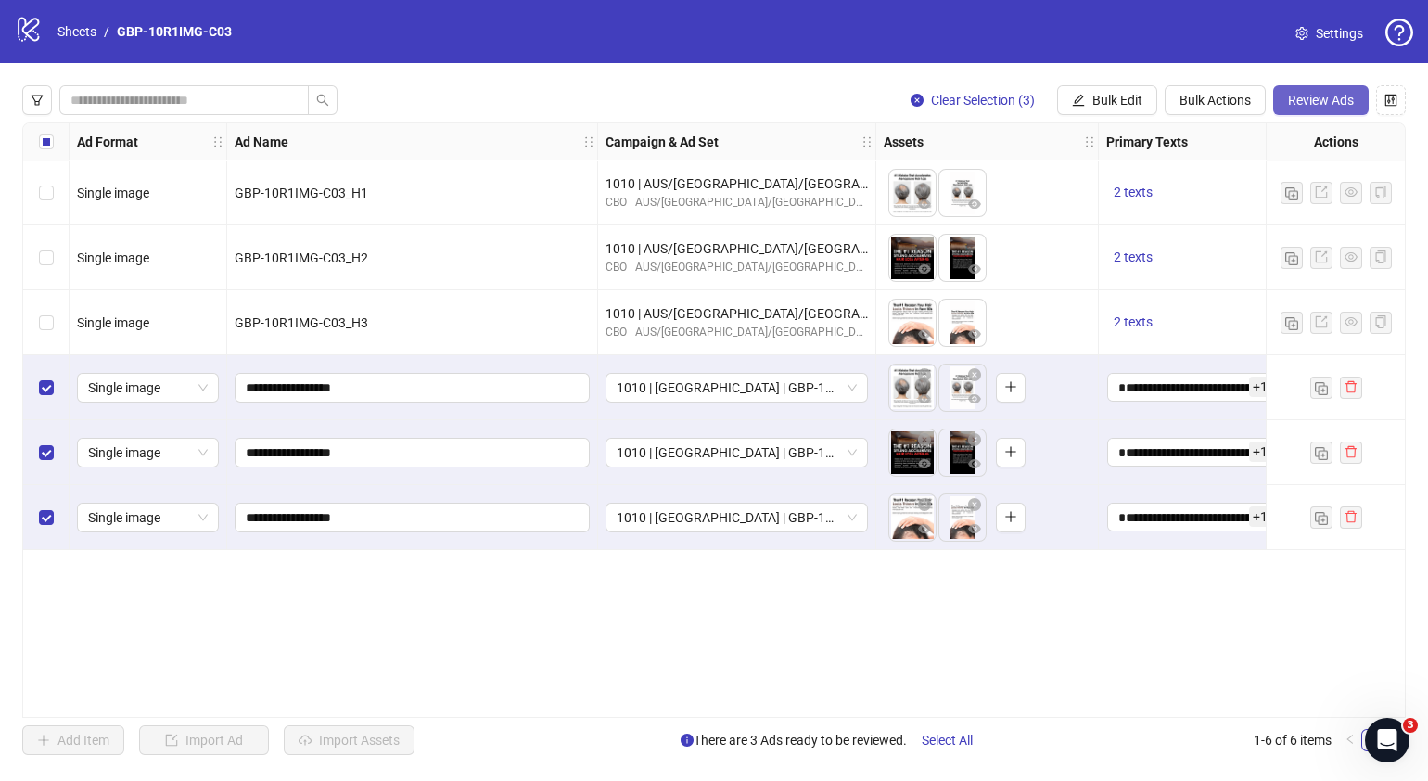
click at [1309, 94] on span "Review Ads" at bounding box center [1321, 100] width 66 height 15
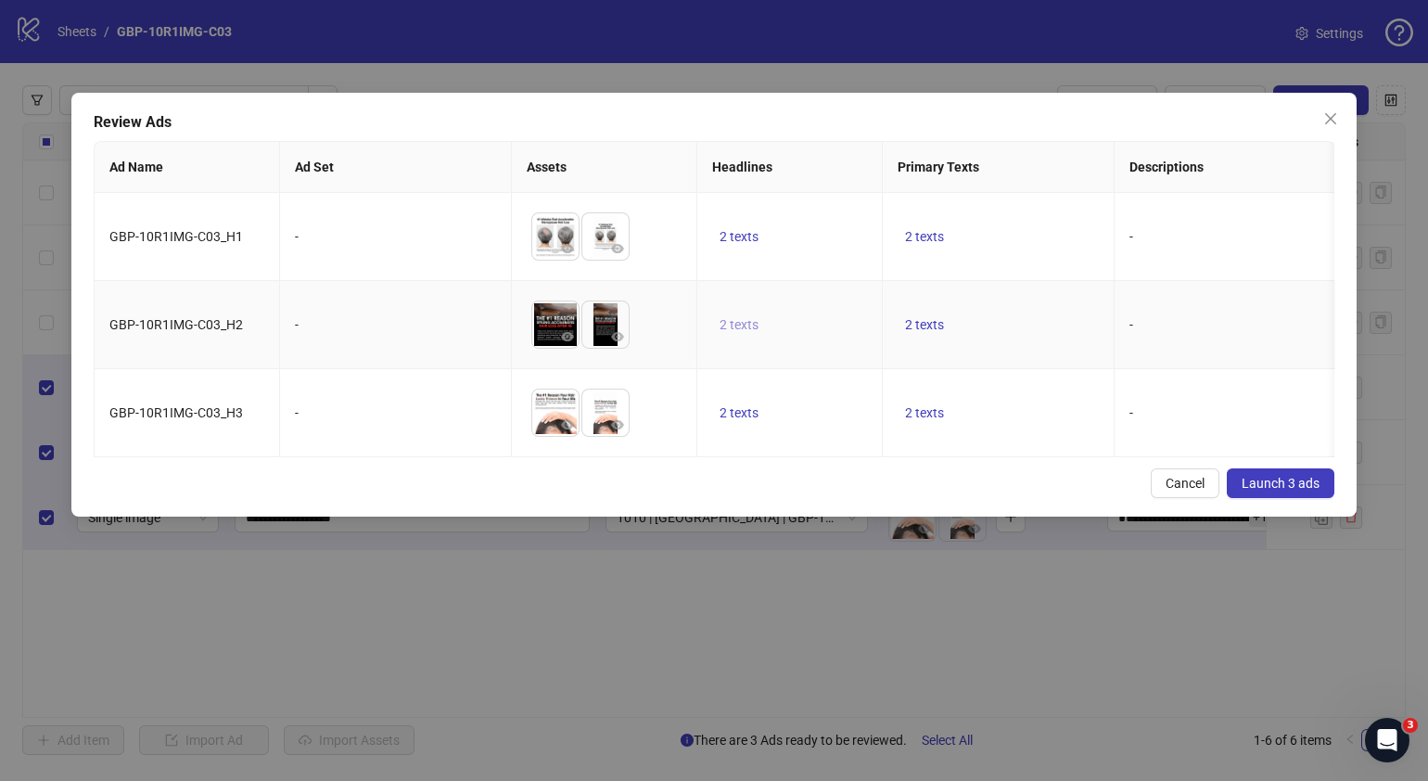
click at [751, 327] on span "2 texts" at bounding box center [739, 324] width 39 height 15
drag, startPoint x: 751, startPoint y: 327, endPoint x: 741, endPoint y: 328, distance: 10.2
click at [741, 328] on span "2 texts" at bounding box center [739, 324] width 39 height 15
click at [737, 321] on span "2 texts" at bounding box center [739, 324] width 39 height 15
click at [1028, 306] on icon "caret-right" at bounding box center [1029, 308] width 6 height 9
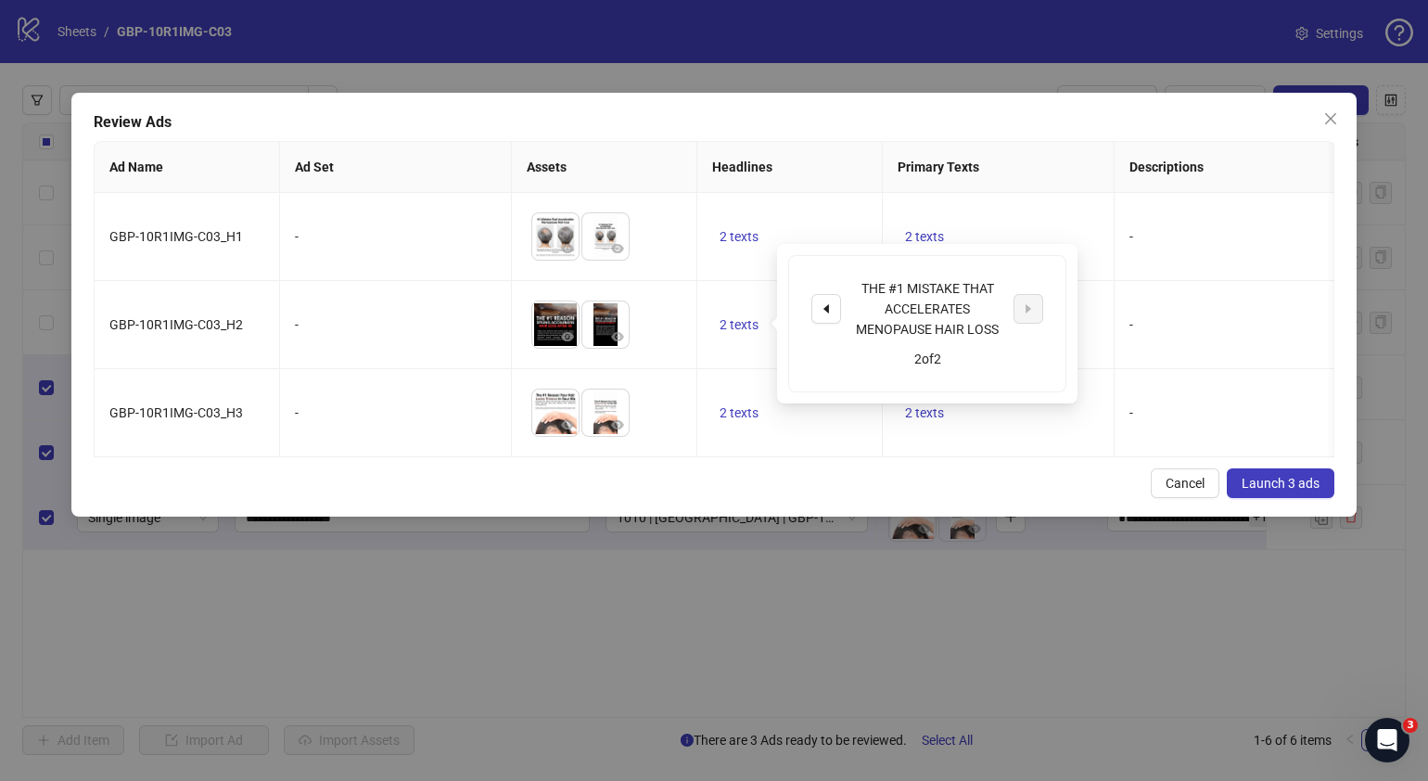
click at [951, 496] on div "Cancel Launch 3 ads" at bounding box center [714, 483] width 1241 height 30
click at [932, 232] on span "2 texts" at bounding box center [924, 236] width 39 height 15
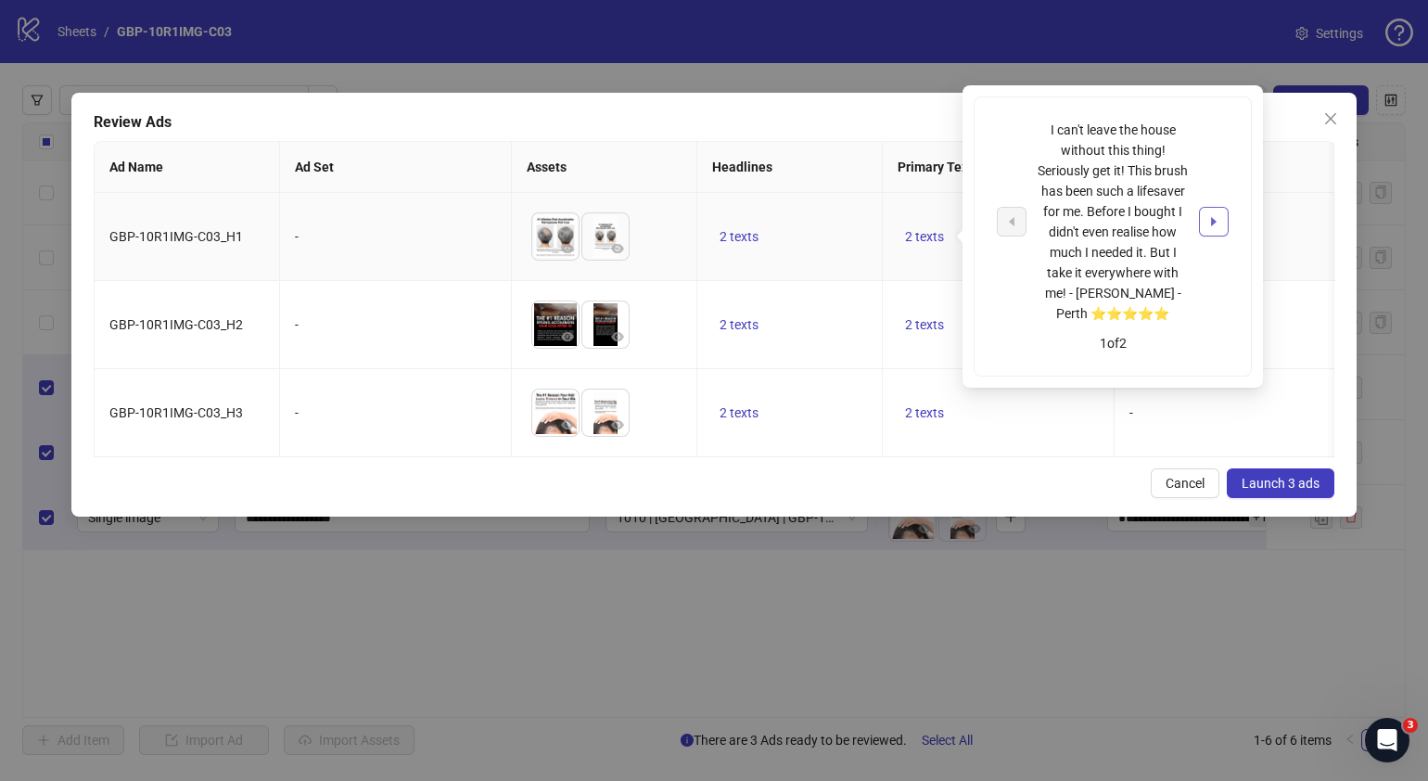
click at [1203, 215] on button "button" at bounding box center [1214, 222] width 30 height 30
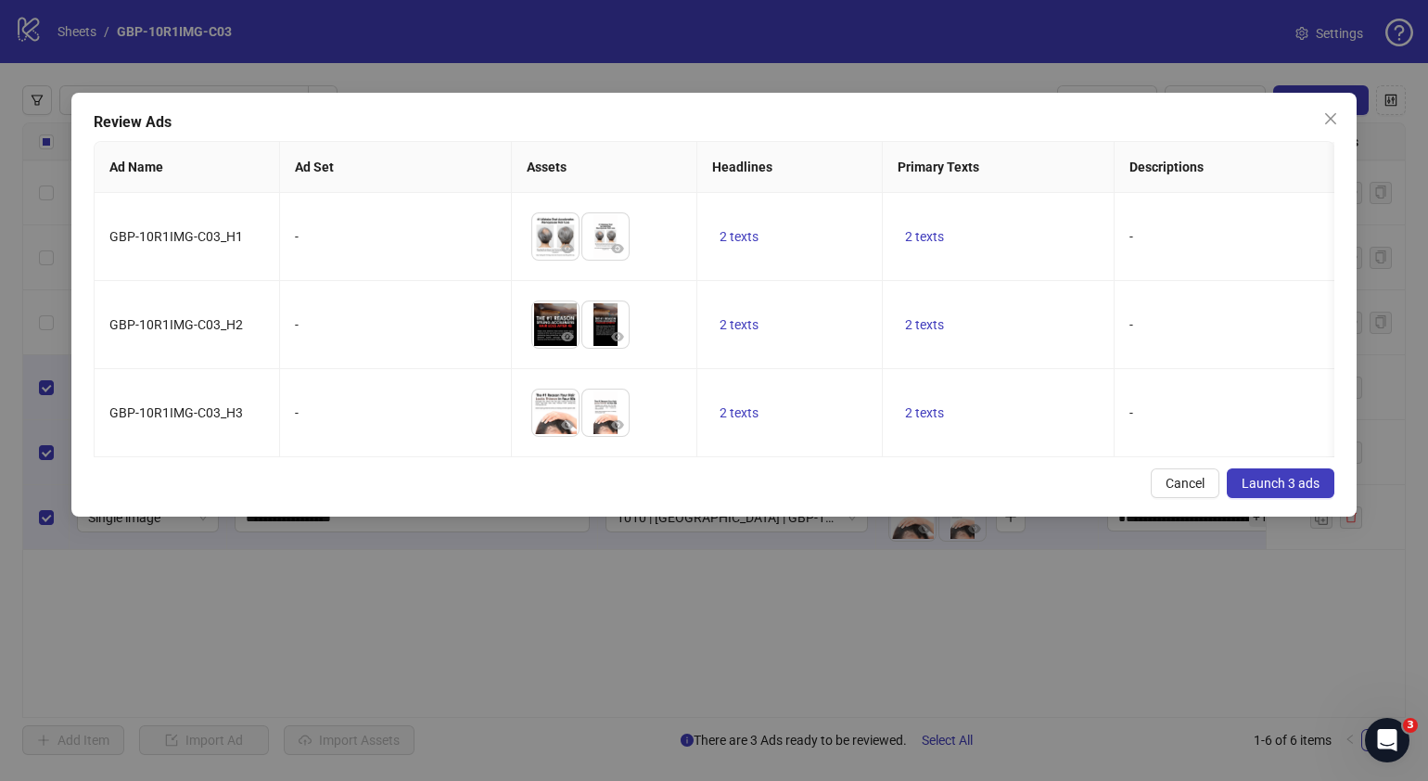
click at [797, 492] on div "Cancel Launch 3 ads" at bounding box center [714, 483] width 1241 height 30
click at [1274, 491] on span "Launch 3 ads" at bounding box center [1281, 483] width 78 height 15
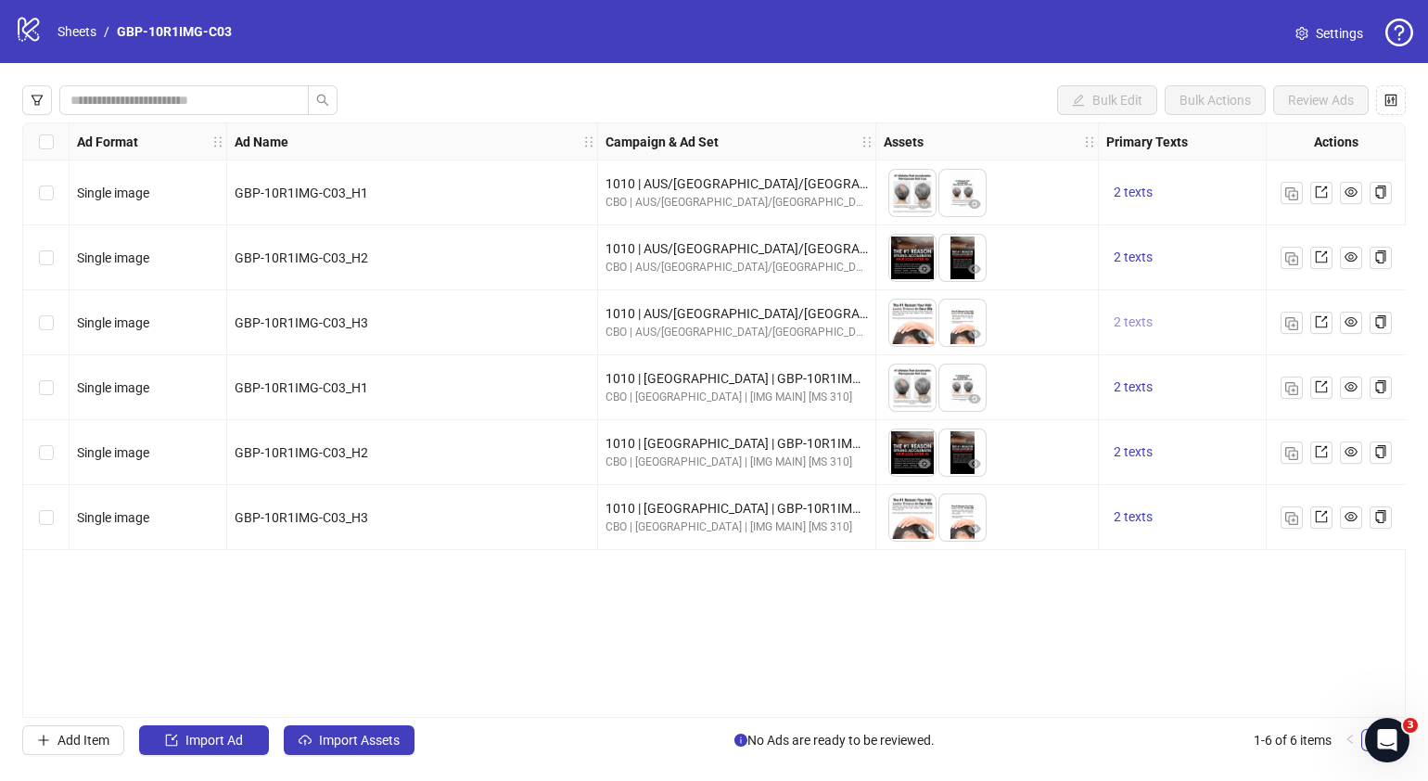
drag, startPoint x: 1133, startPoint y: 317, endPoint x: 1144, endPoint y: 320, distance: 10.6
click at [1133, 317] on span "2 texts" at bounding box center [1133, 321] width 39 height 15
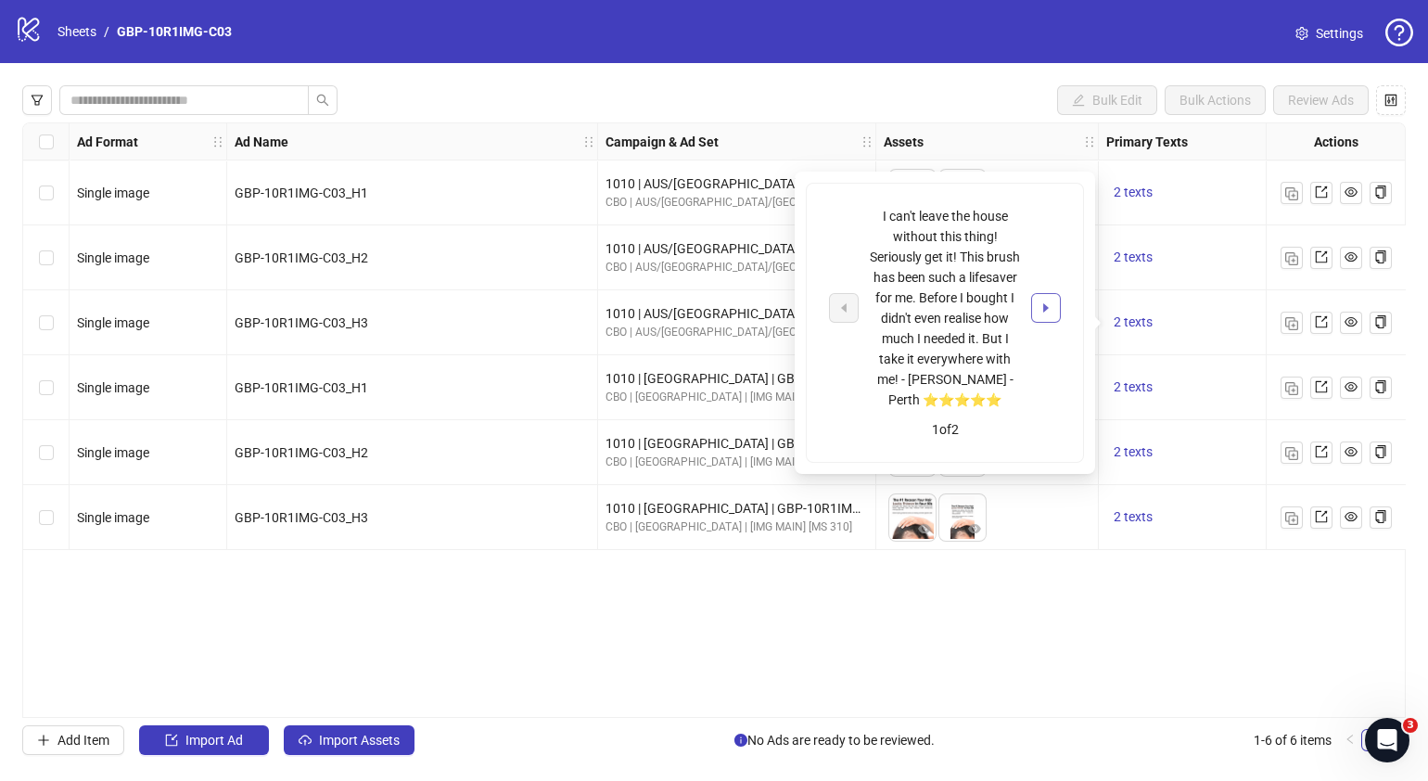
click at [1051, 309] on icon "caret-right" at bounding box center [1046, 307] width 13 height 13
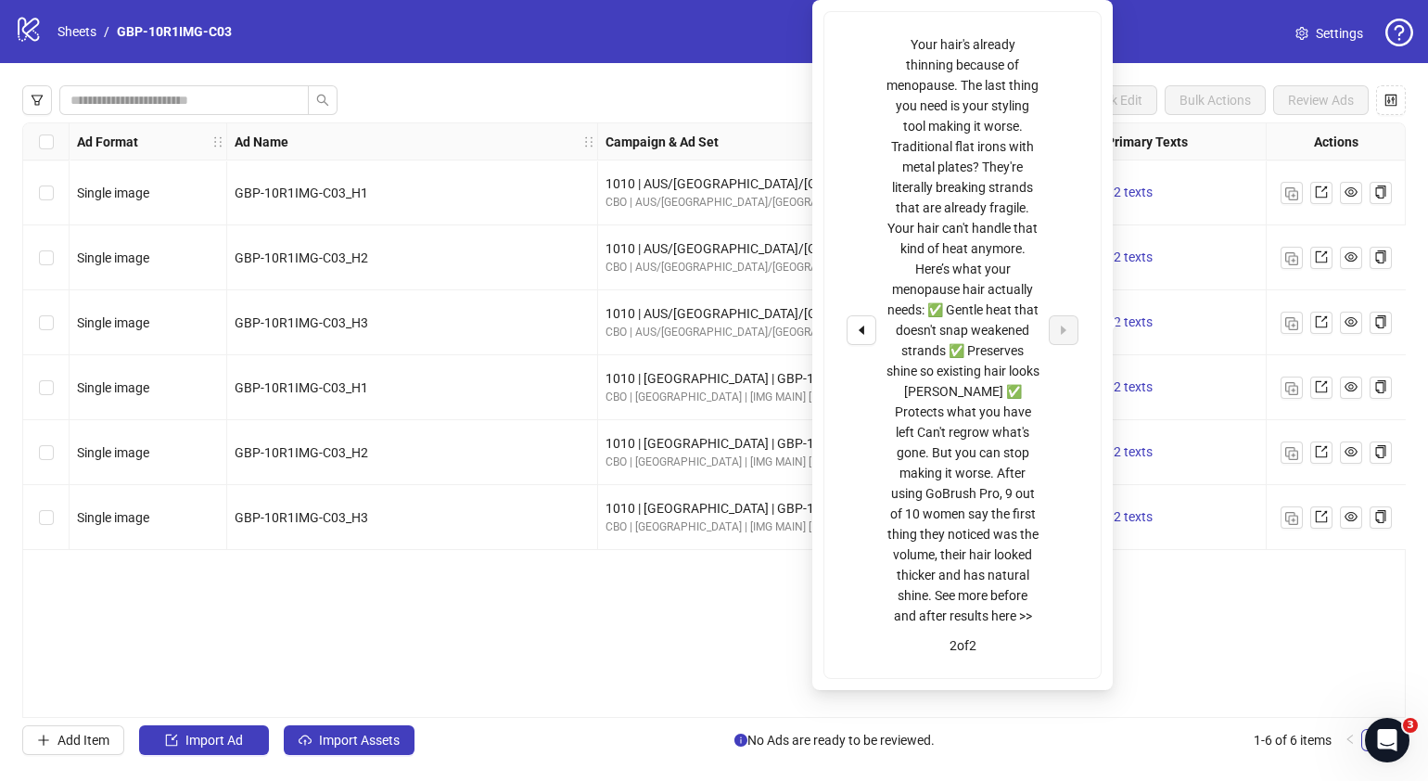
drag, startPoint x: 630, startPoint y: 646, endPoint x: 612, endPoint y: 669, distance: 29.1
click at [629, 645] on div "Ad Format Ad Name Campaign & Ad Set Assets Primary Texts Headlines Descriptions…" at bounding box center [714, 419] width 1384 height 595
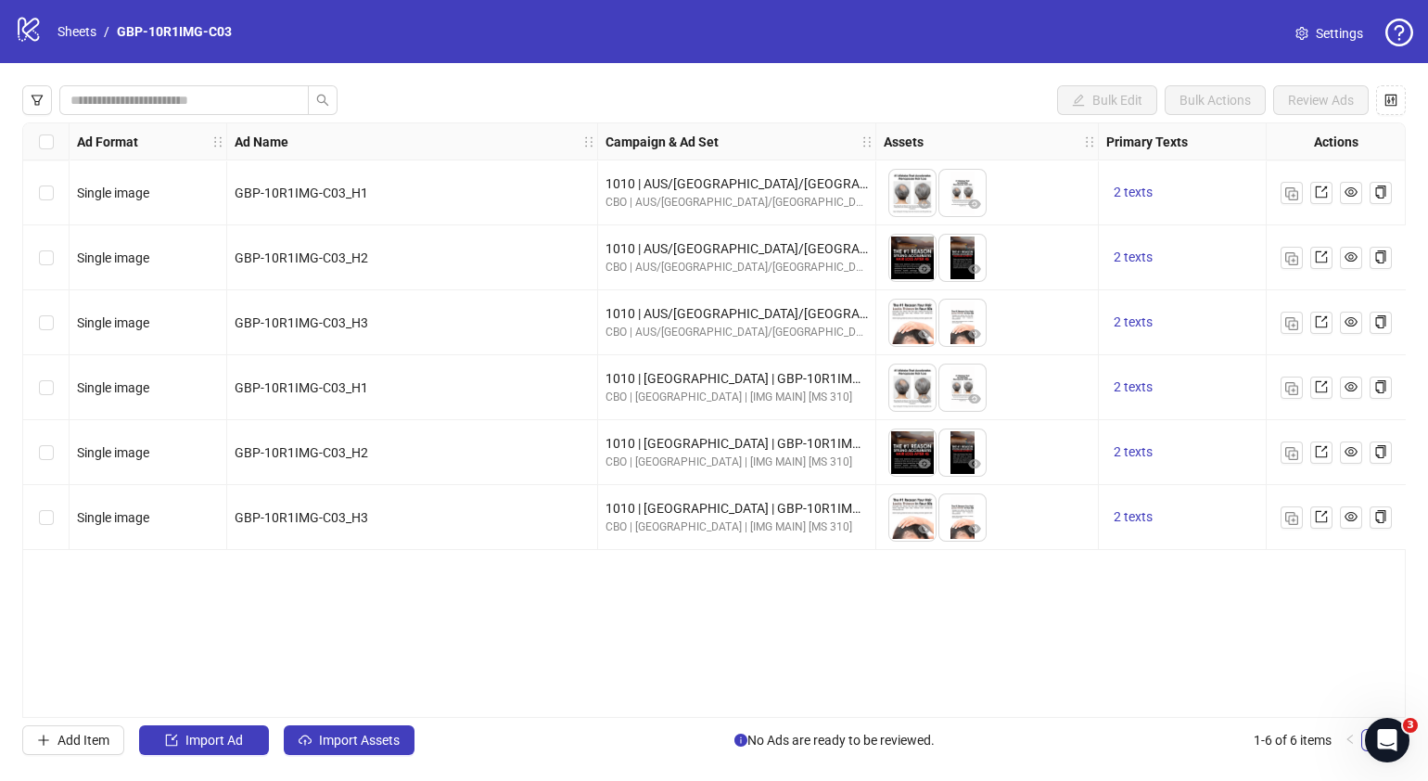
click at [604, 705] on div "Ad Format Ad Name Campaign & Ad Set Assets Primary Texts Headlines Descriptions…" at bounding box center [714, 419] width 1384 height 595
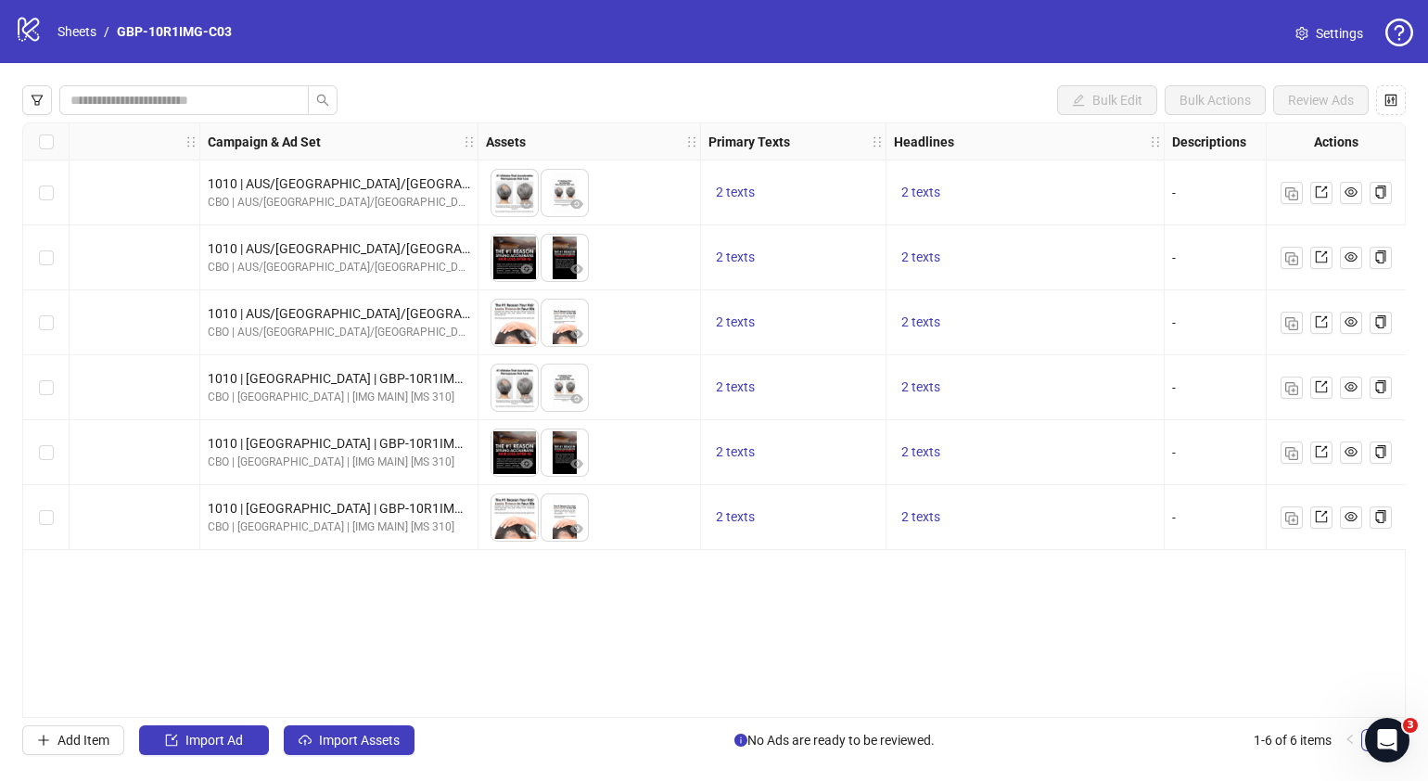
scroll to position [0, 464]
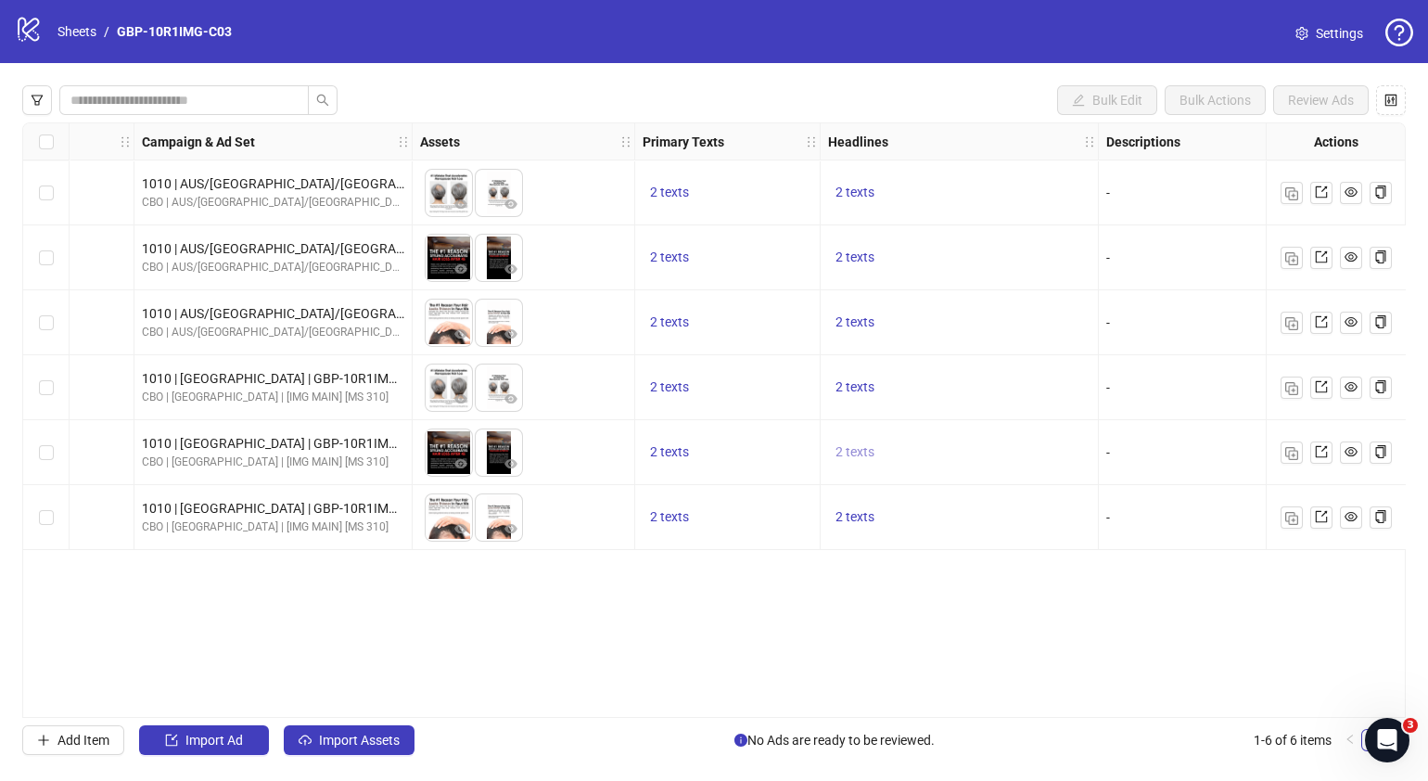
click at [863, 454] on span "2 texts" at bounding box center [855, 451] width 39 height 15
click at [1127, 441] on div "50% OFF" at bounding box center [1043, 438] width 232 height 30
click at [1132, 439] on button "button" at bounding box center [1144, 438] width 30 height 30
click at [895, 612] on div "Ad Format Ad Name Campaign & Ad Set Assets Primary Texts Headlines Descriptions…" at bounding box center [714, 419] width 1384 height 595
click at [77, 36] on link "Sheets" at bounding box center [77, 31] width 46 height 20
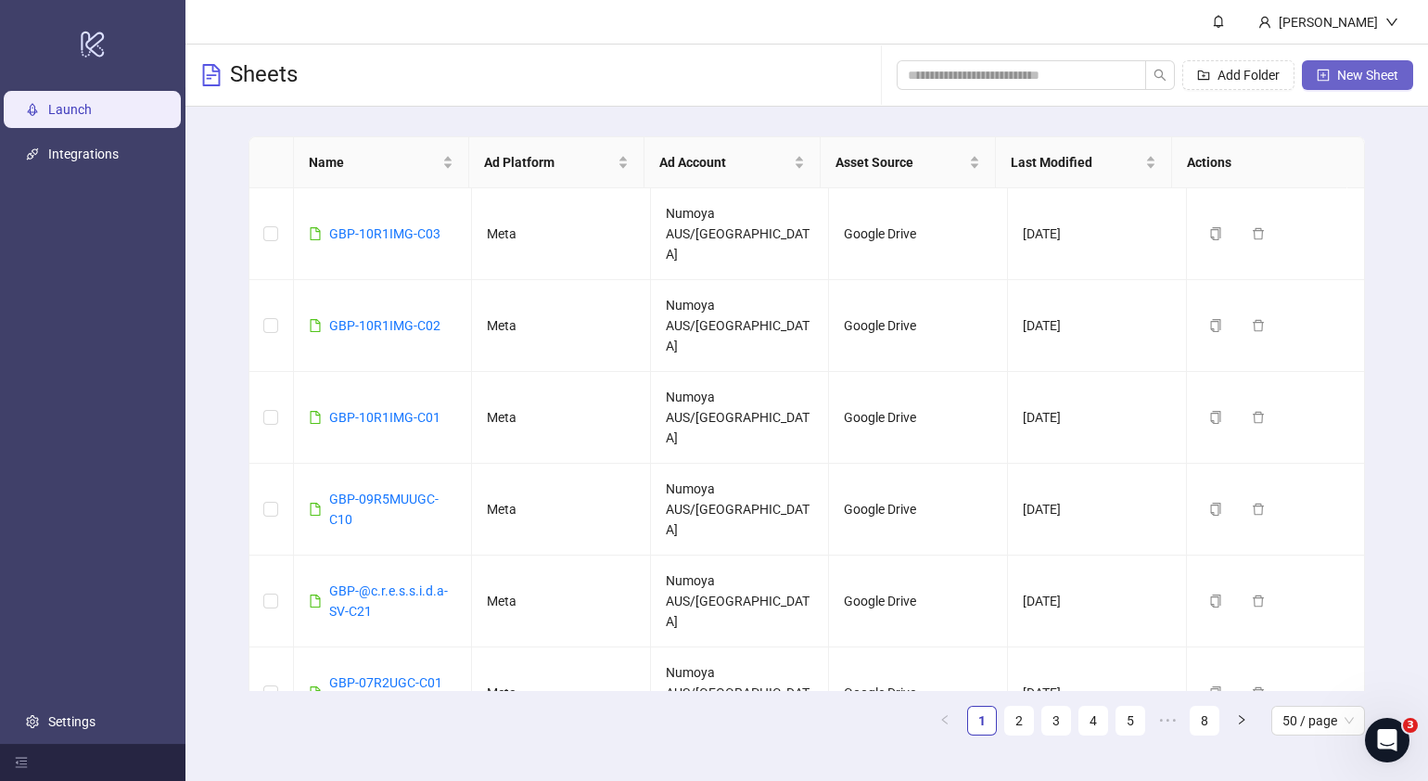
click at [1369, 74] on span "New Sheet" at bounding box center [1367, 75] width 61 height 15
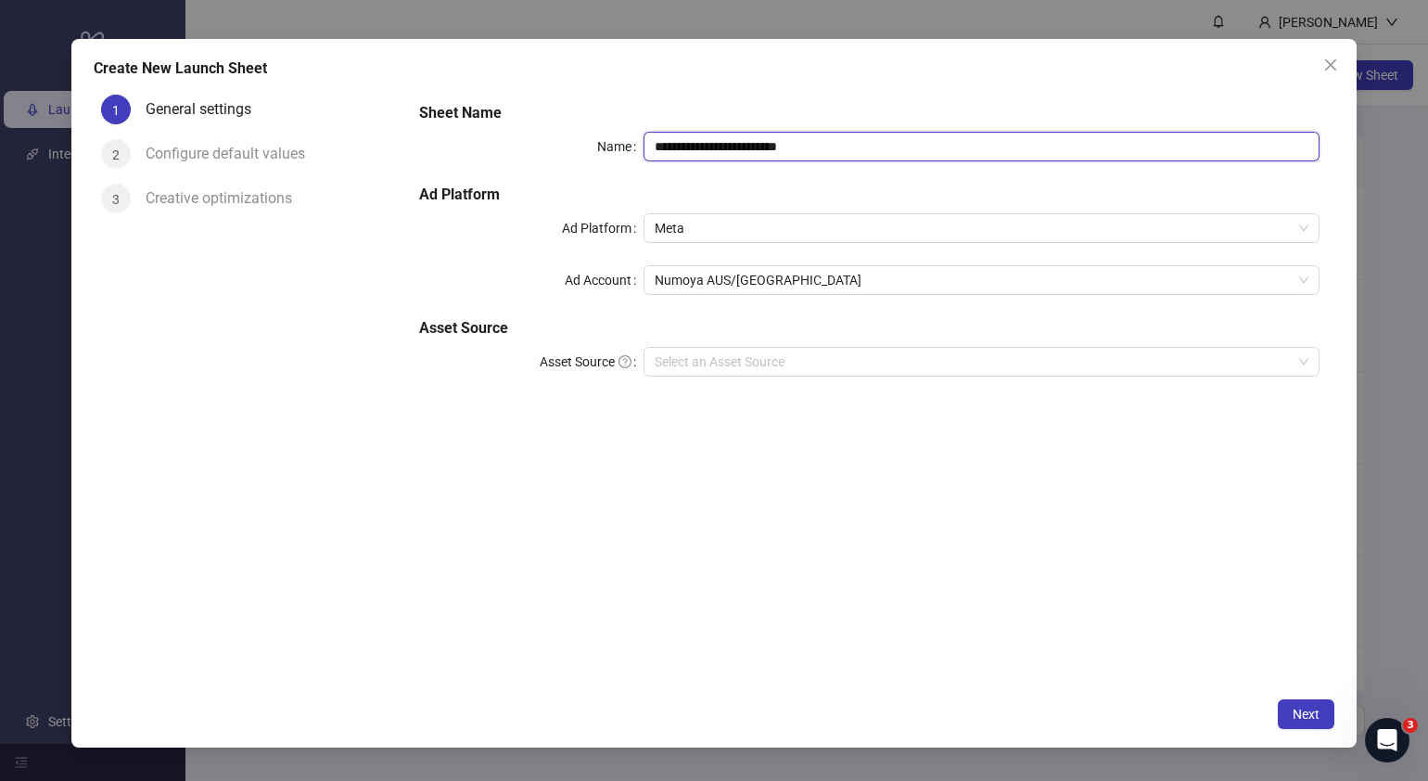
drag, startPoint x: 948, startPoint y: 151, endPoint x: 107, endPoint y: 162, distance: 841.3
click at [107, 162] on div "**********" at bounding box center [714, 387] width 1241 height 601
paste input "text"
type input "**********"
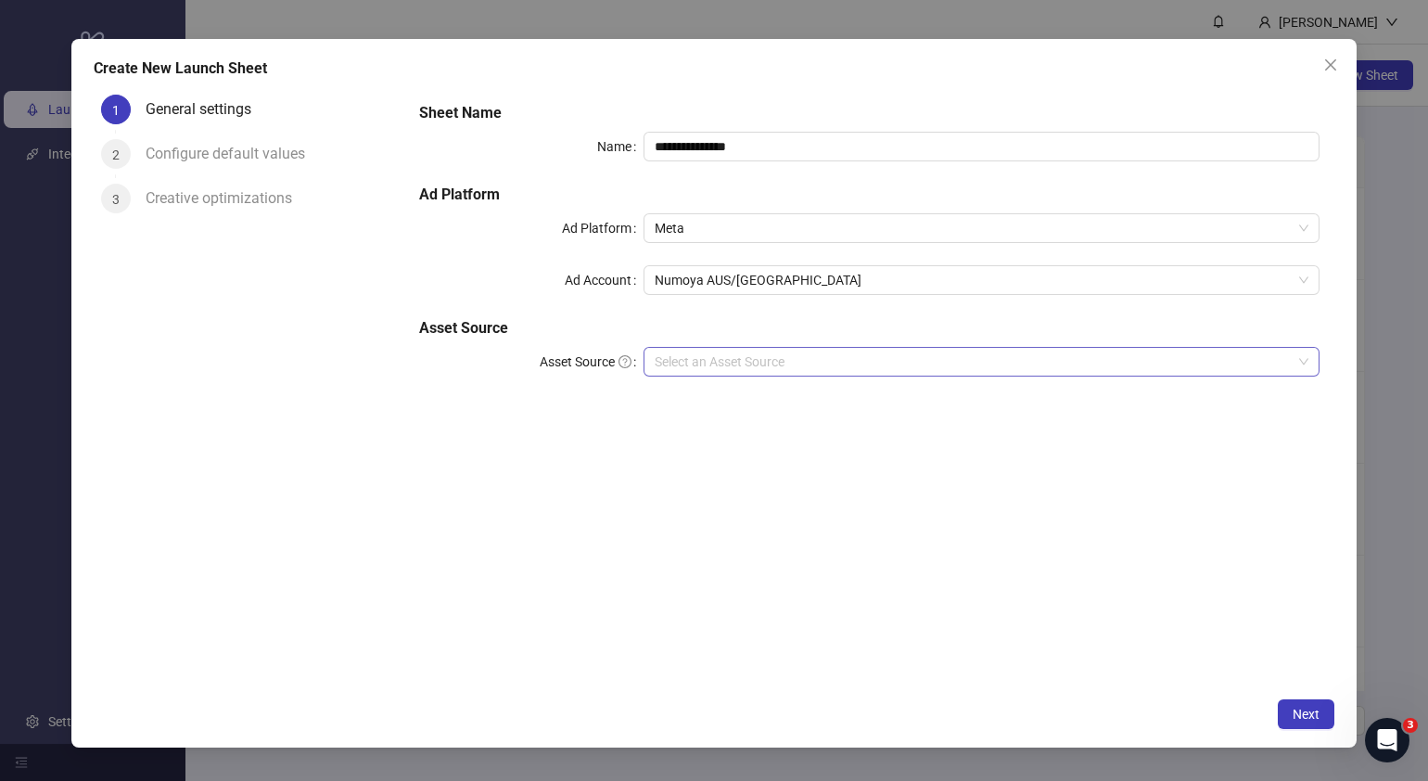
click at [733, 373] on input "Asset Source" at bounding box center [973, 362] width 637 height 28
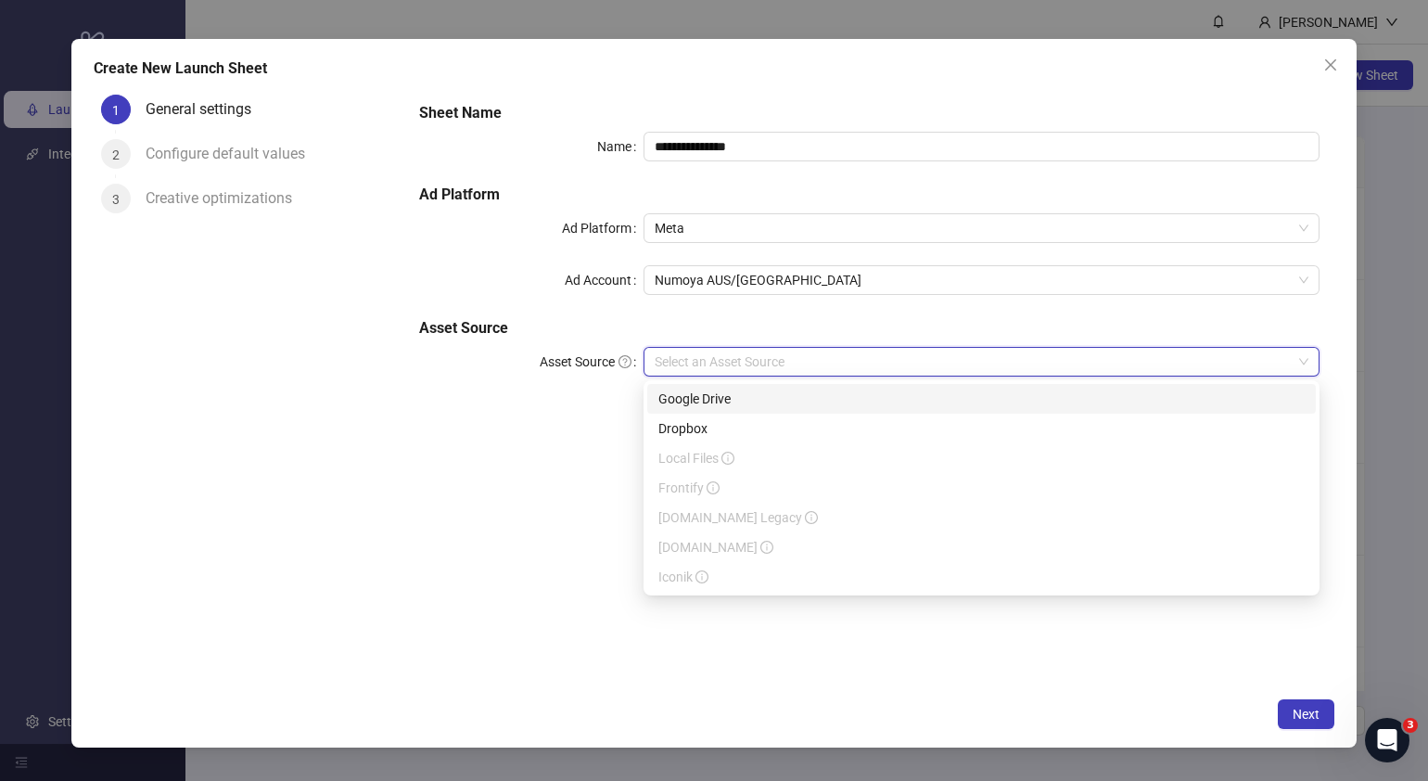
click at [728, 402] on div "Google Drive" at bounding box center [982, 399] width 646 height 20
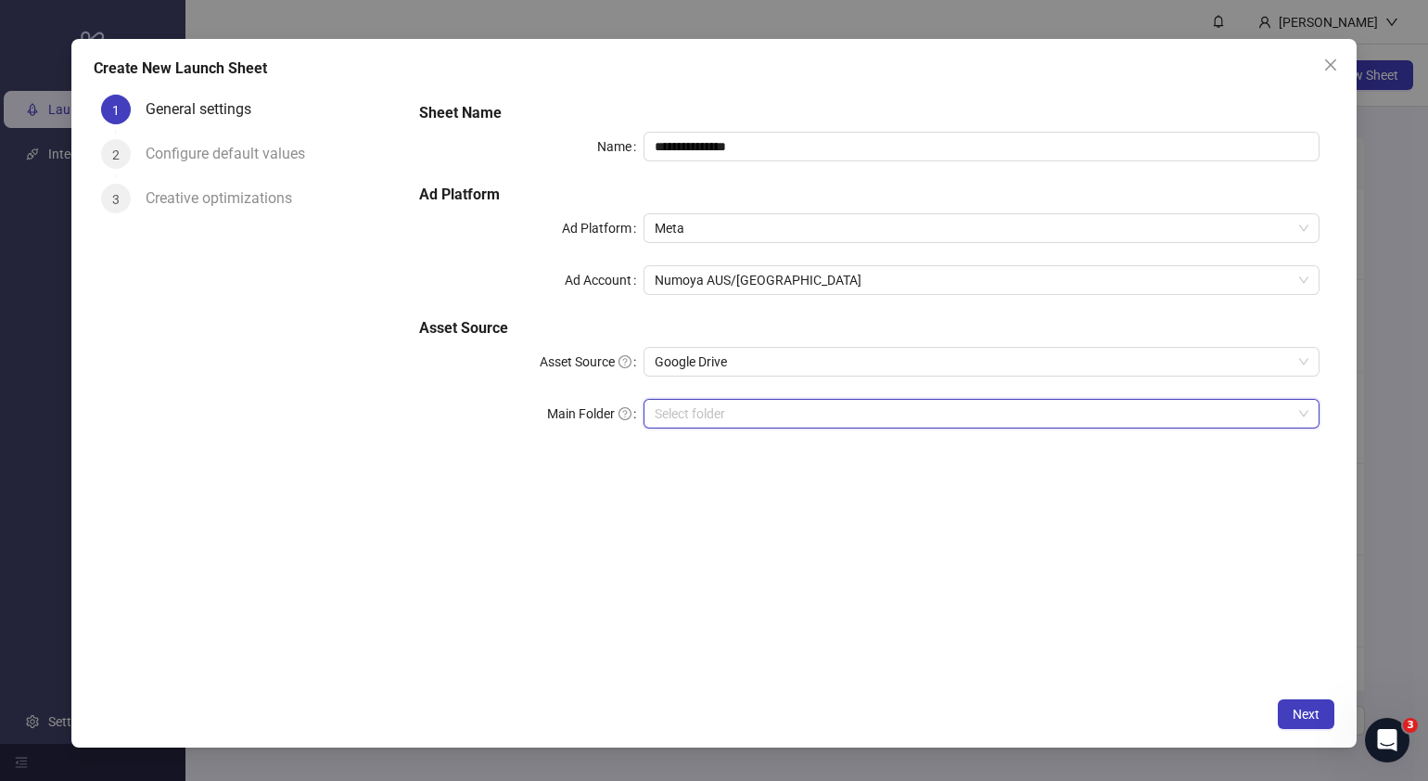
click at [751, 413] on input "Main Folder" at bounding box center [973, 414] width 637 height 28
click at [704, 413] on input "Main Folder" at bounding box center [973, 414] width 637 height 28
click at [672, 417] on input "Main Folder" at bounding box center [973, 414] width 637 height 28
click at [1331, 721] on button "Next" at bounding box center [1306, 714] width 57 height 30
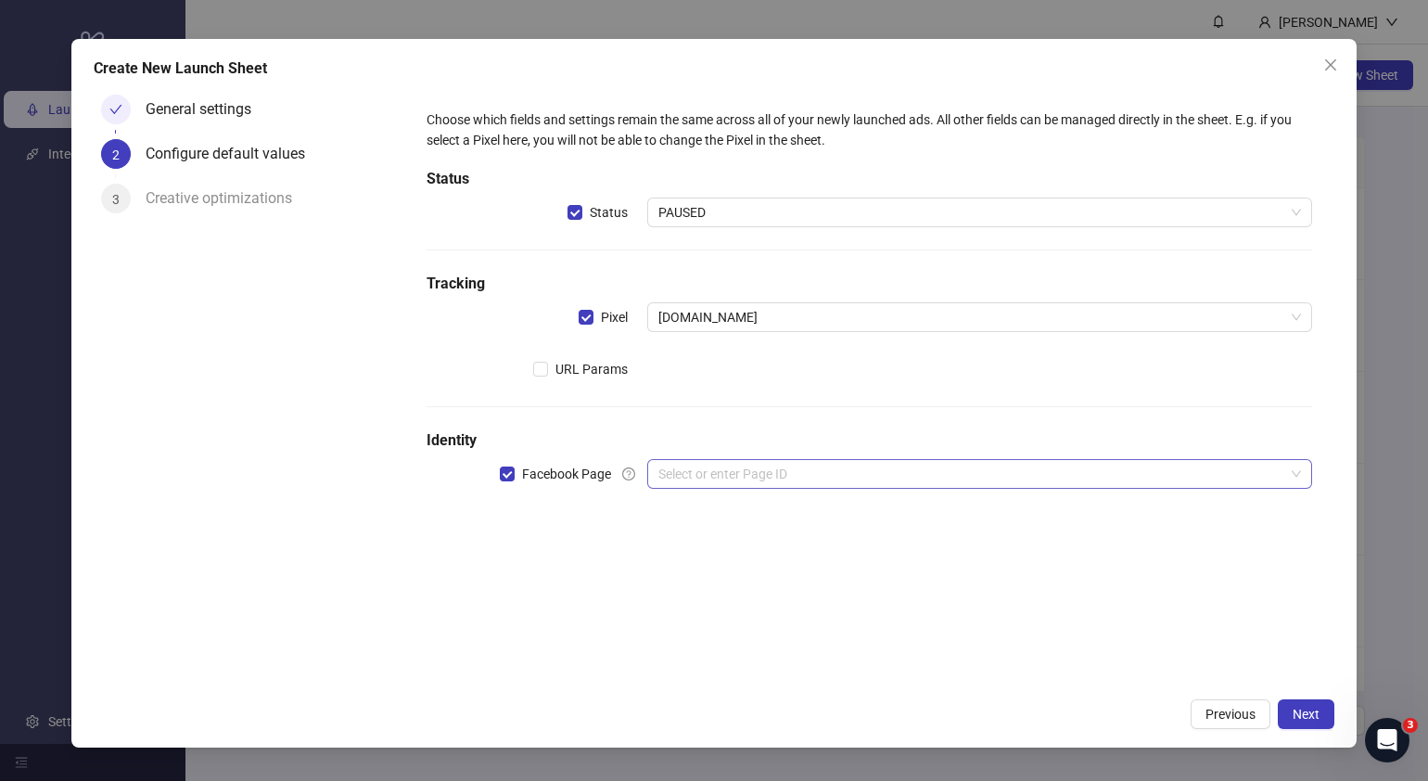
click at [735, 484] on input "search" at bounding box center [972, 474] width 626 height 28
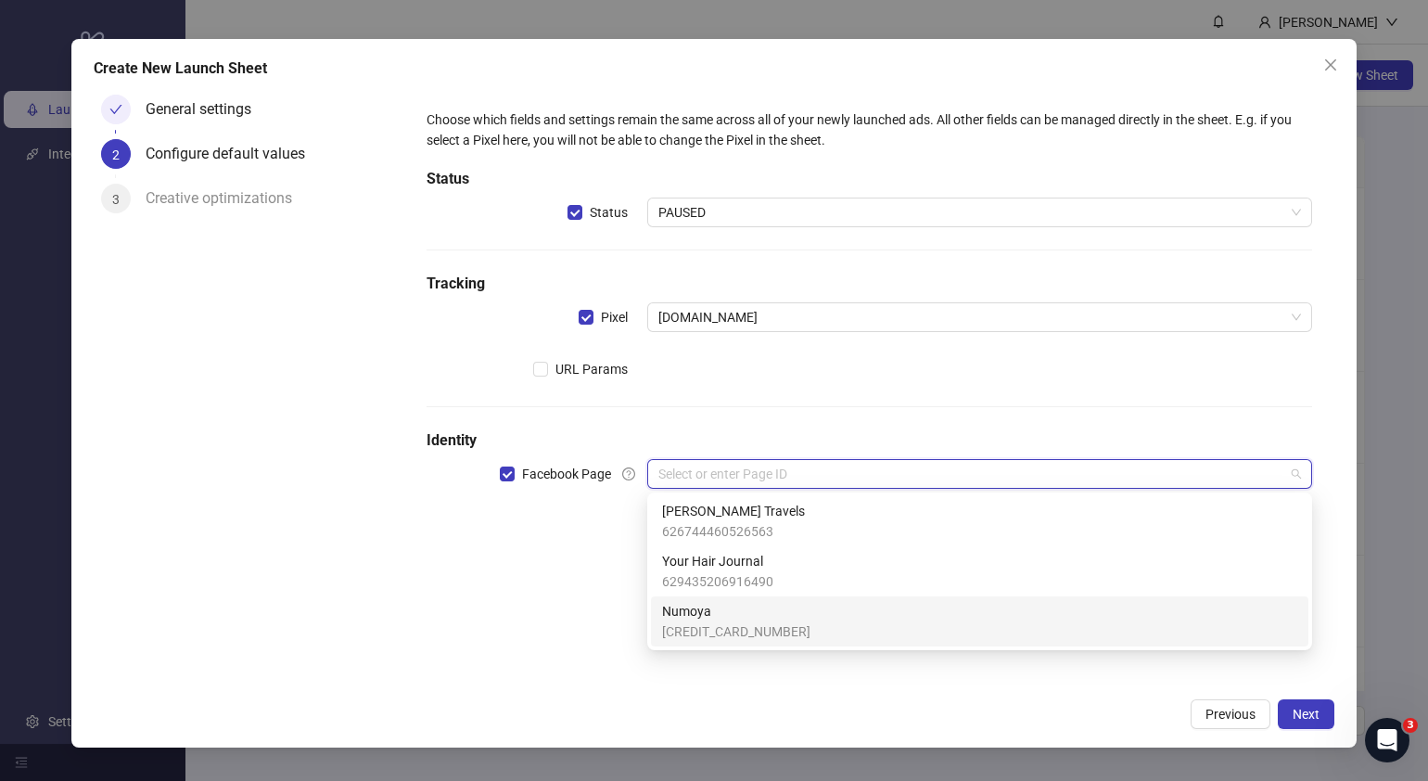
click at [737, 614] on span "Numoya" at bounding box center [736, 611] width 148 height 20
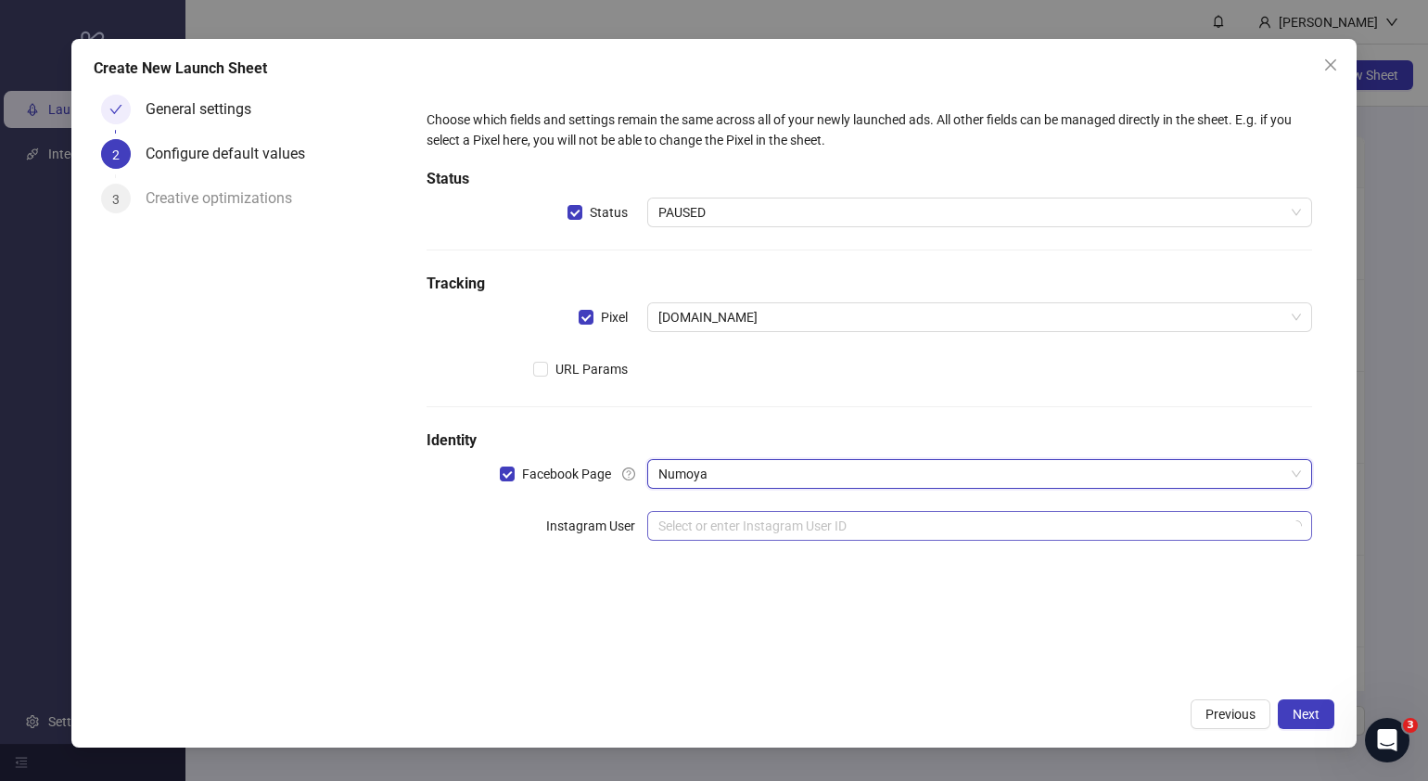
click at [760, 529] on input "search" at bounding box center [972, 526] width 626 height 28
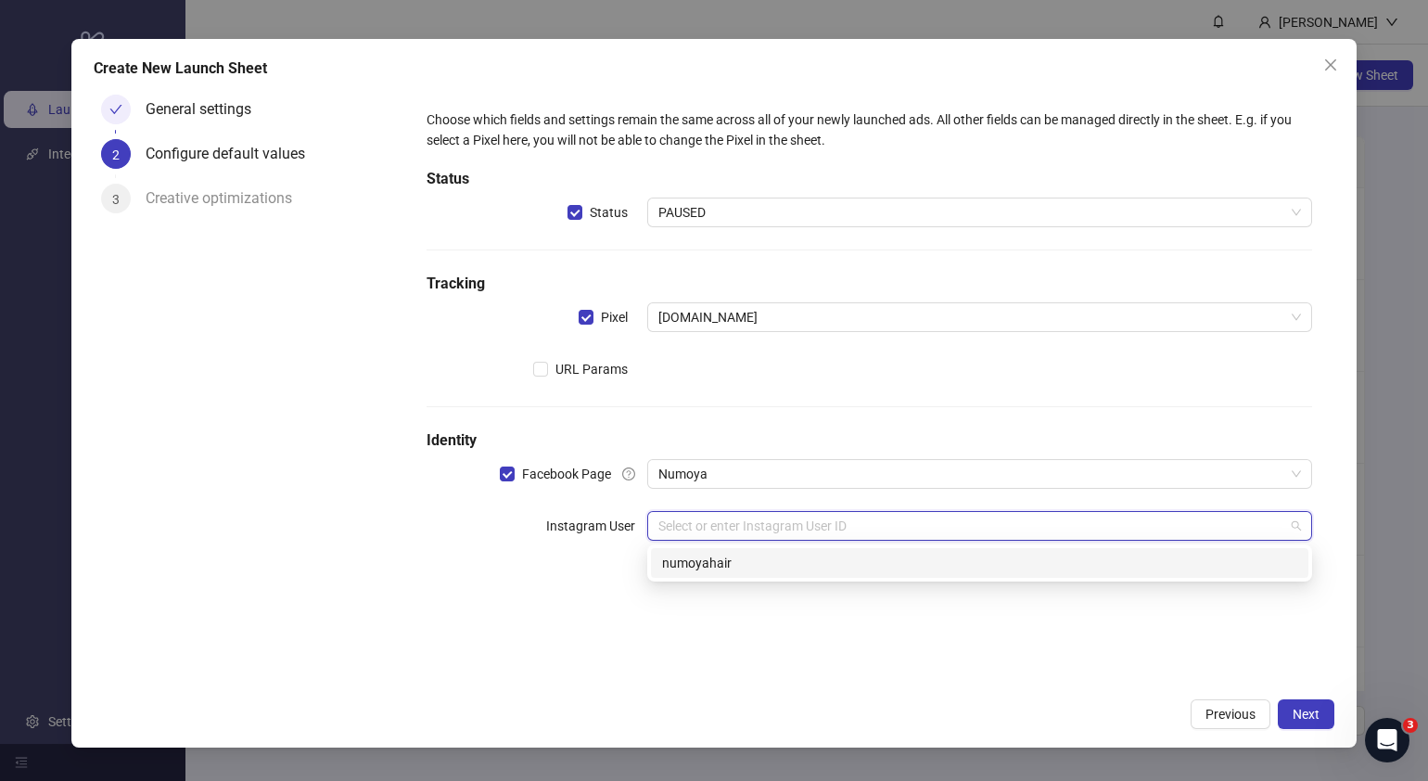
click at [796, 575] on div "numoyahair" at bounding box center [980, 563] width 658 height 30
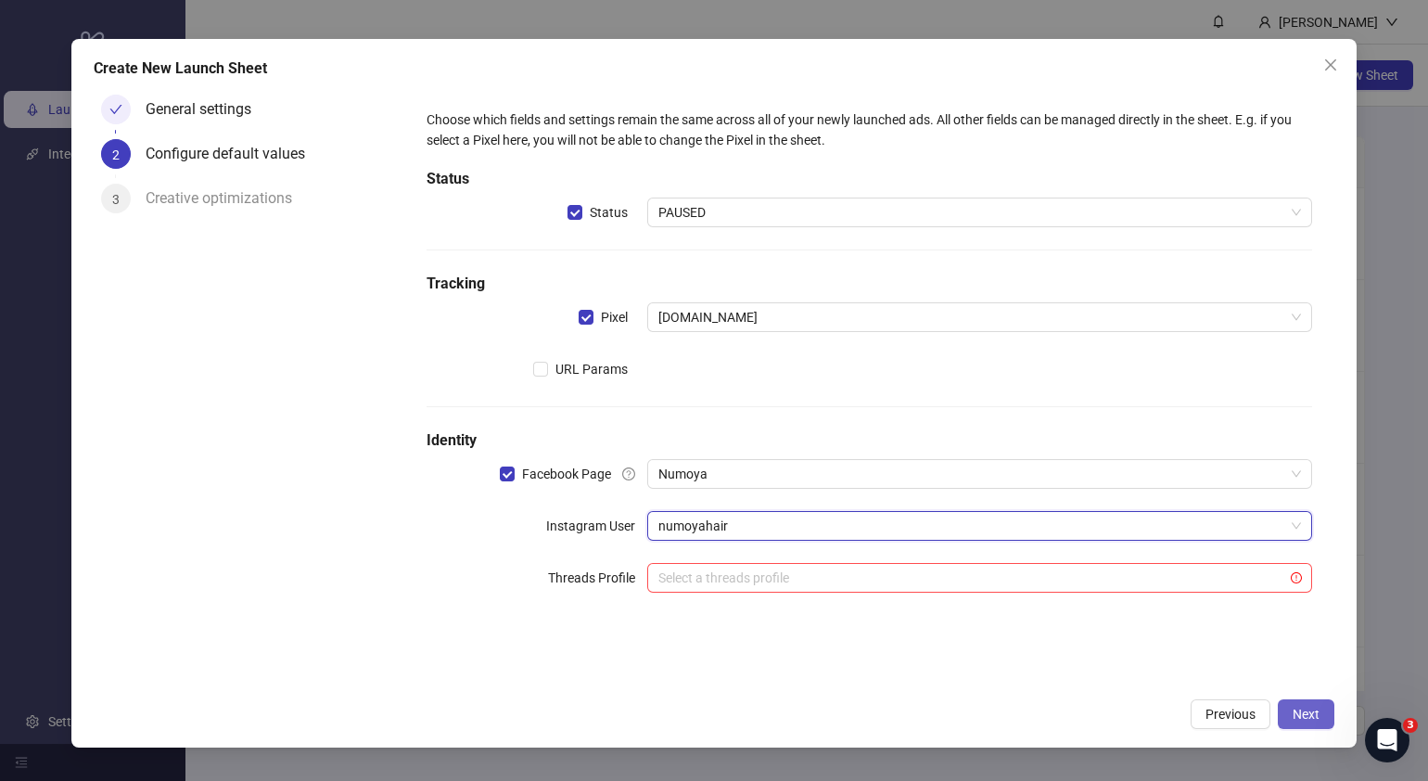
click at [1310, 710] on span "Next" at bounding box center [1306, 714] width 27 height 15
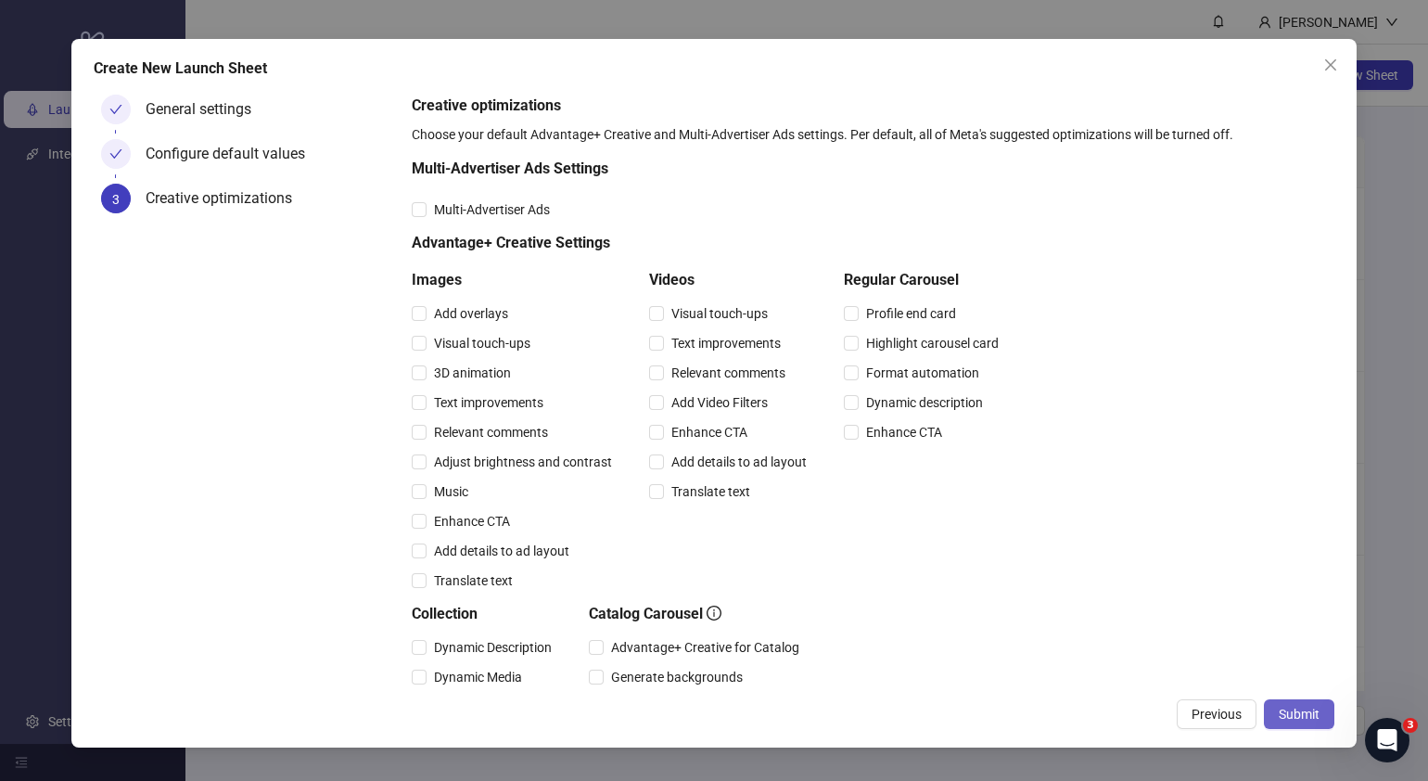
click at [1294, 717] on span "Submit" at bounding box center [1299, 714] width 41 height 15
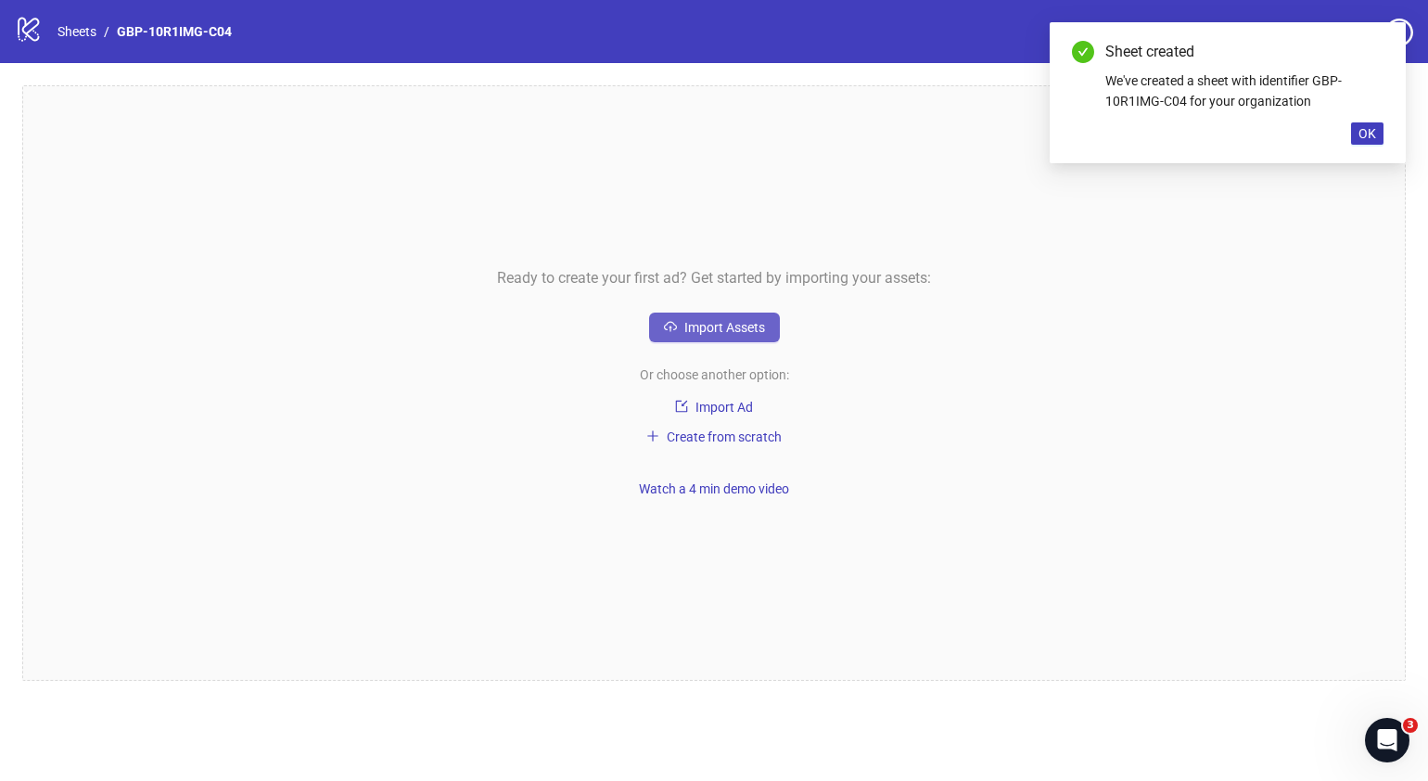
click at [730, 334] on span "Import Assets" at bounding box center [724, 327] width 81 height 15
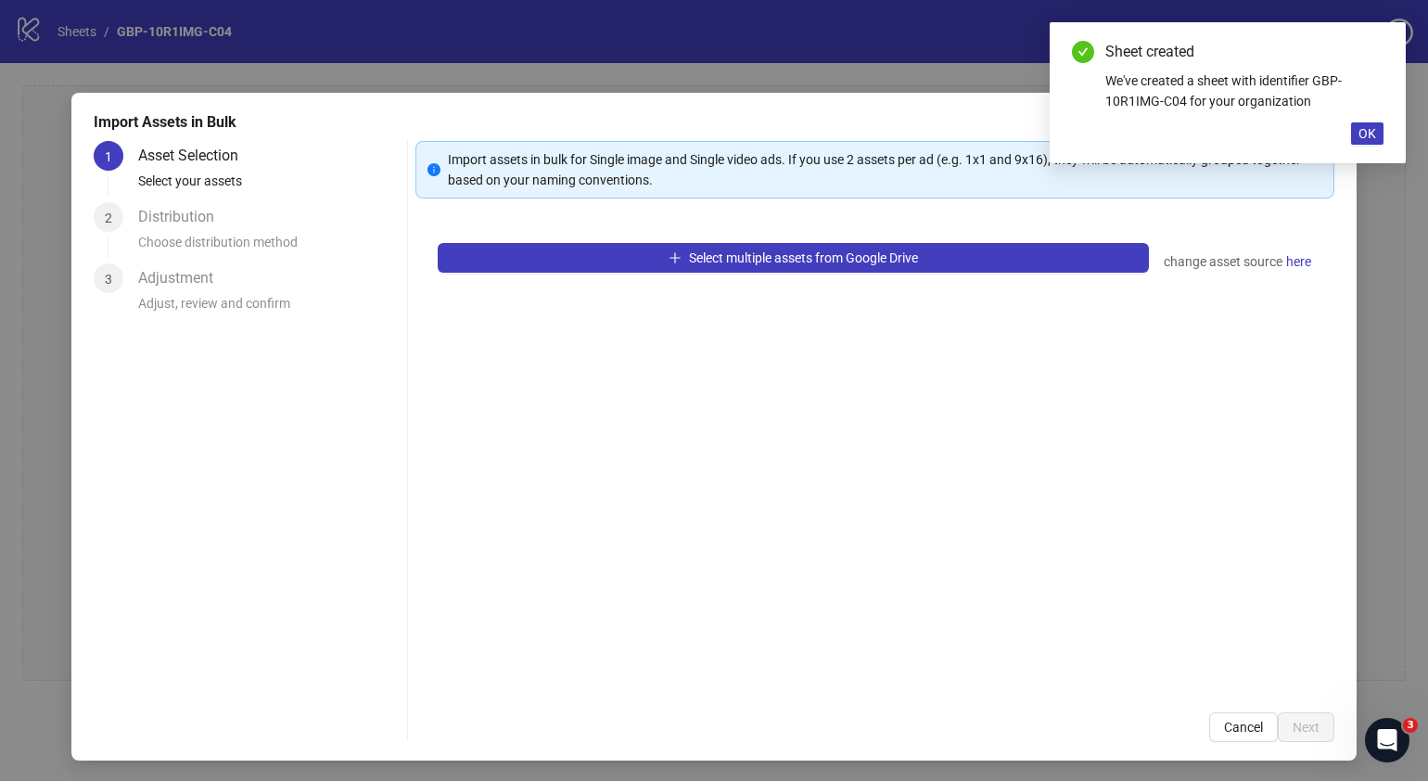
click at [812, 274] on div "Select multiple assets from Google Drive change asset source here" at bounding box center [875, 455] width 919 height 469
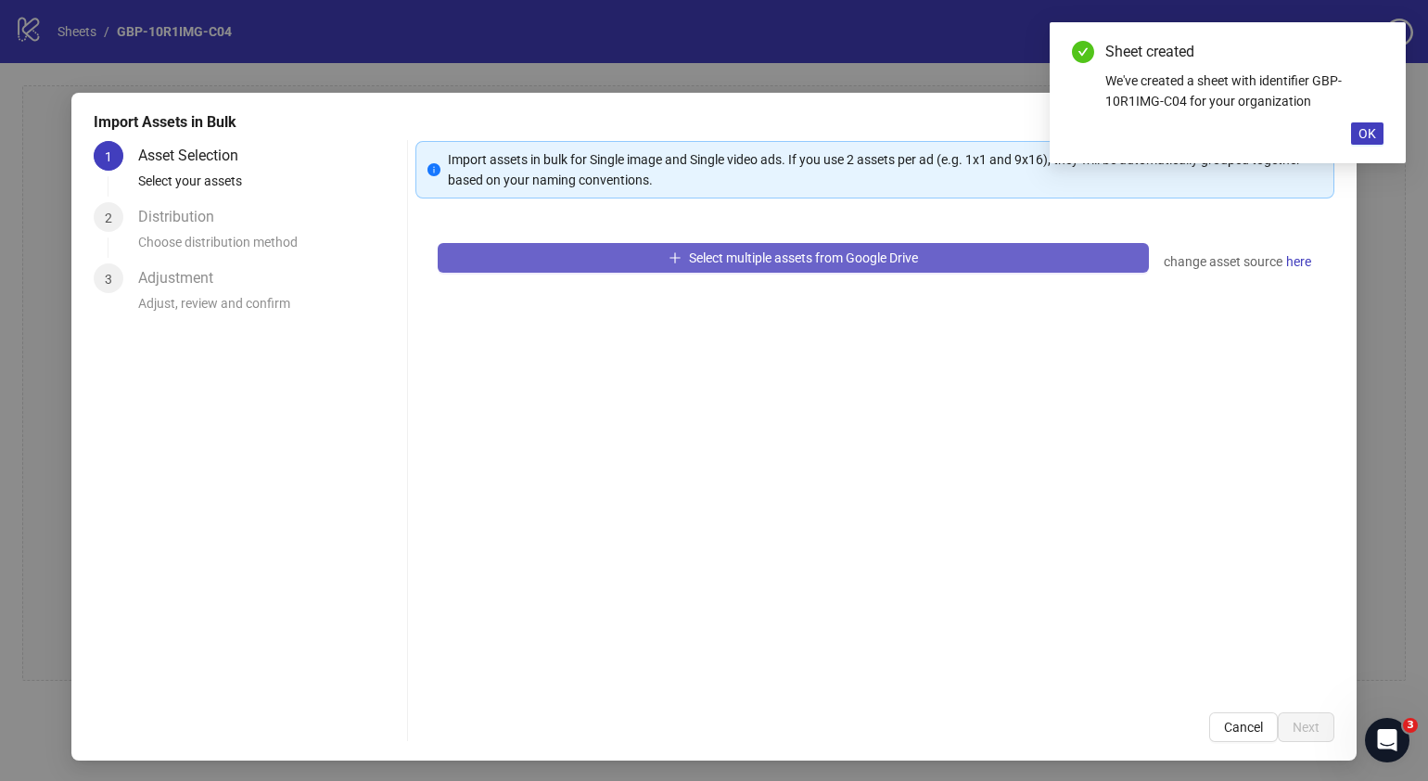
click at [824, 254] on span "Select multiple assets from Google Drive" at bounding box center [803, 257] width 229 height 15
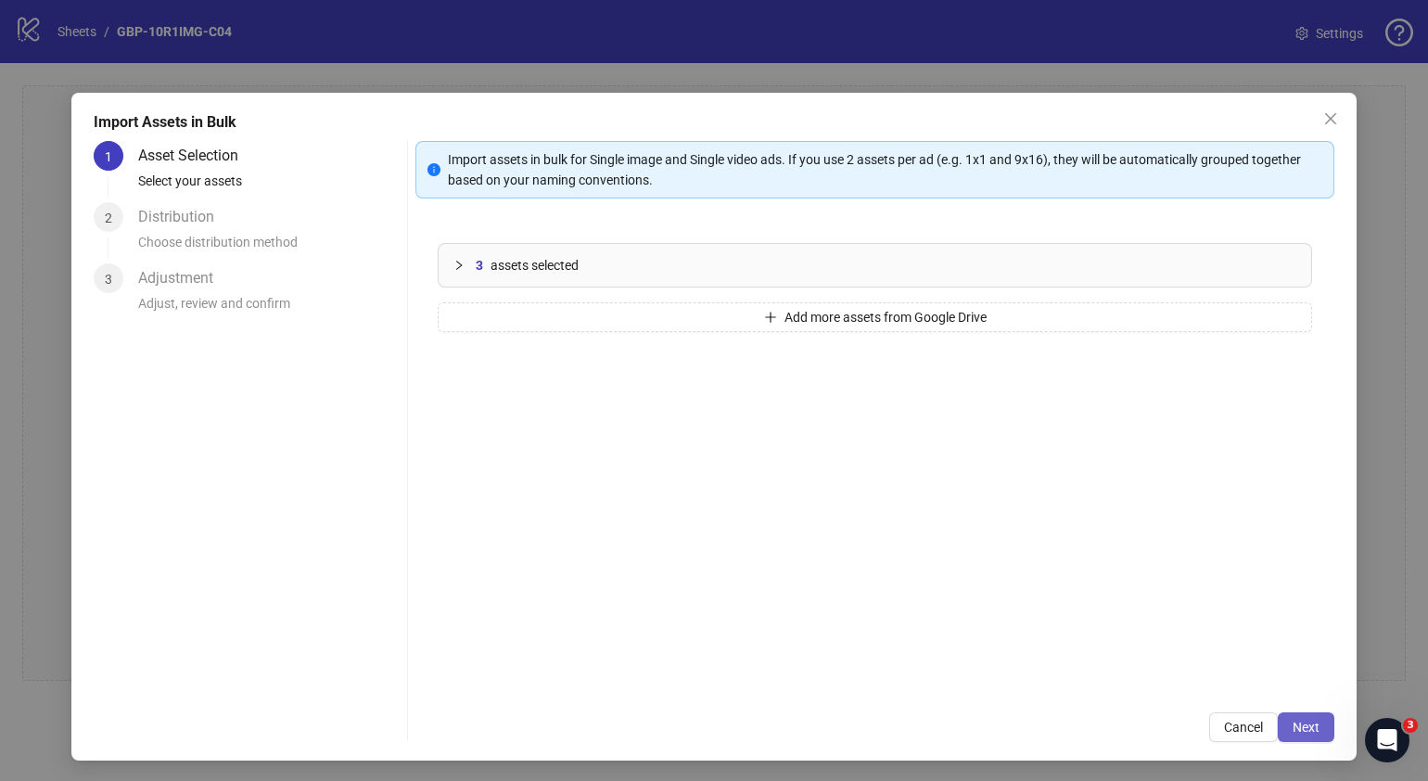
click at [1294, 718] on button "Next" at bounding box center [1306, 727] width 57 height 30
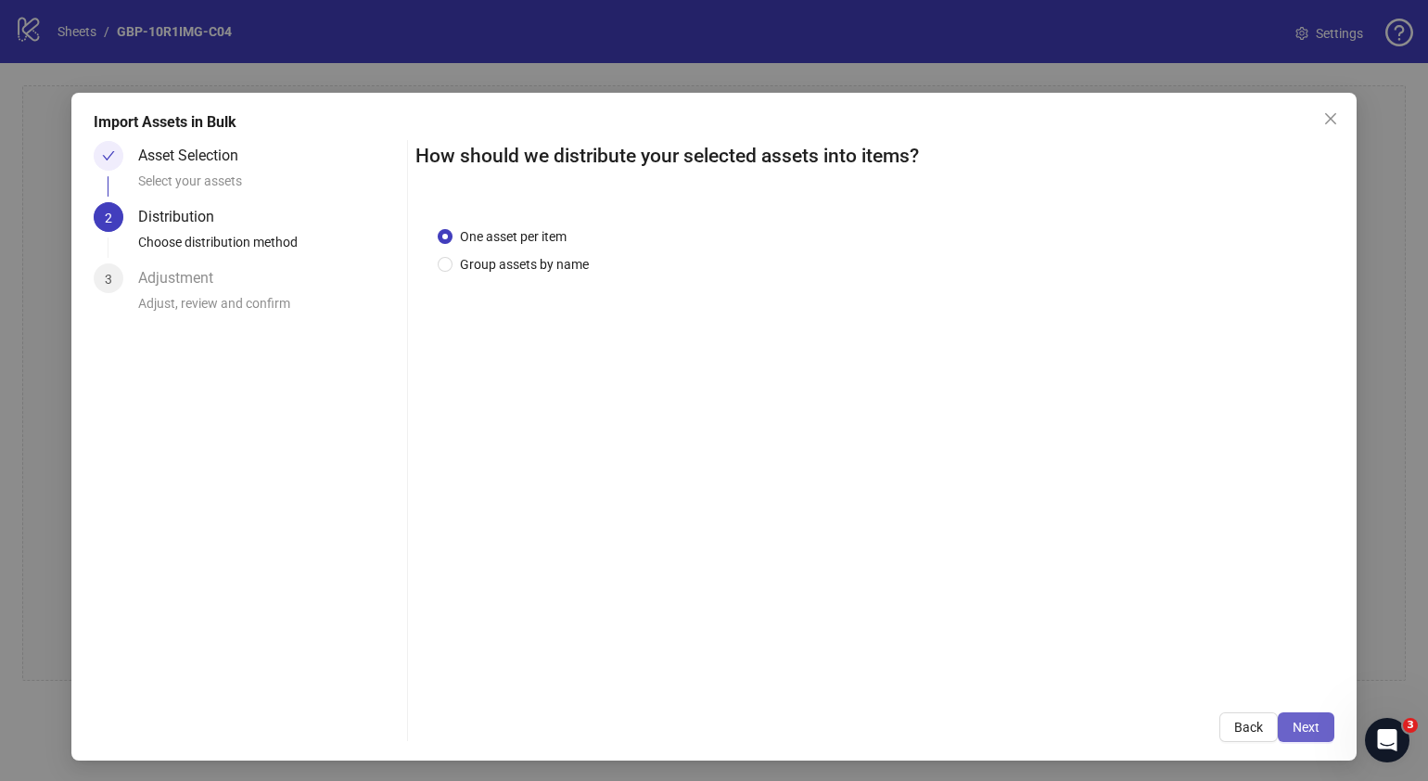
click at [1298, 717] on button "Next" at bounding box center [1306, 727] width 57 height 30
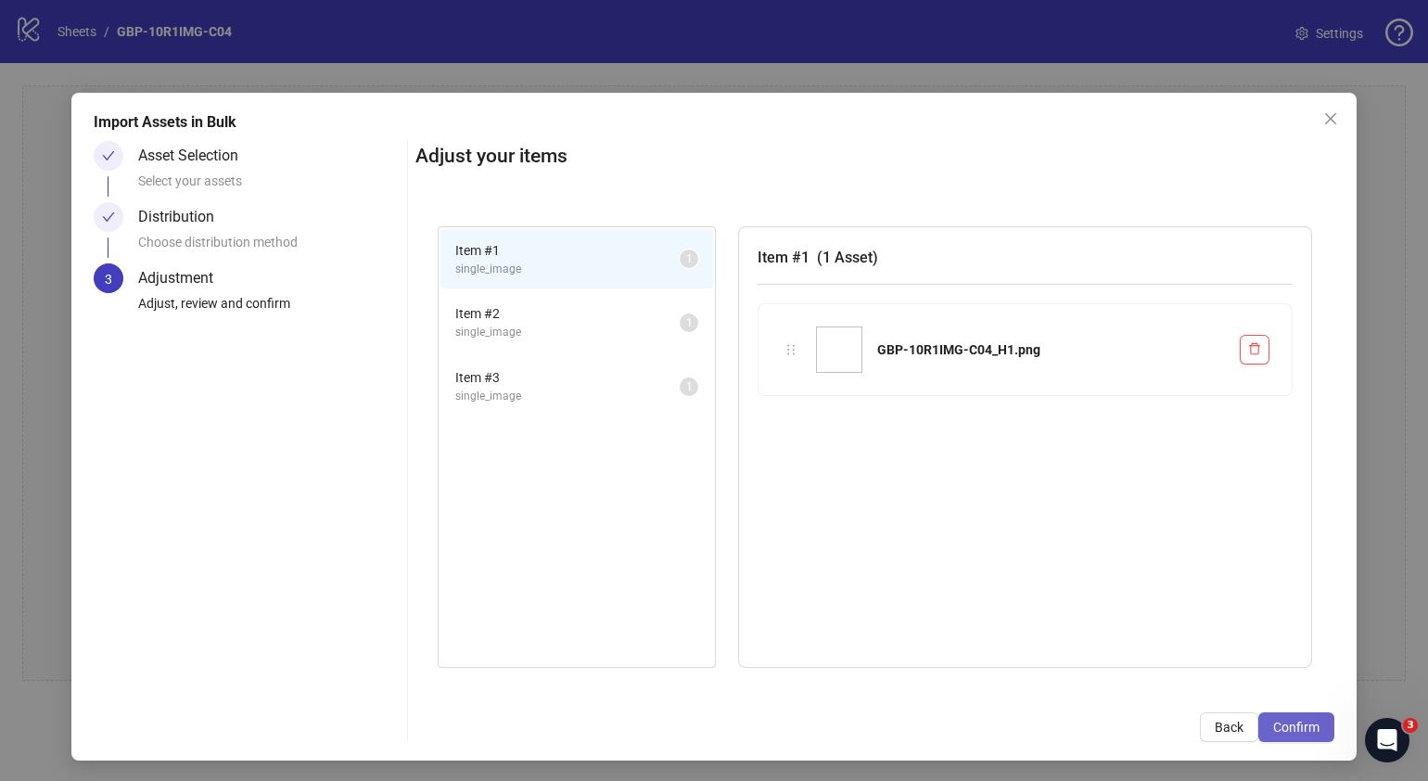
click at [1275, 733] on span "Confirm" at bounding box center [1296, 727] width 46 height 15
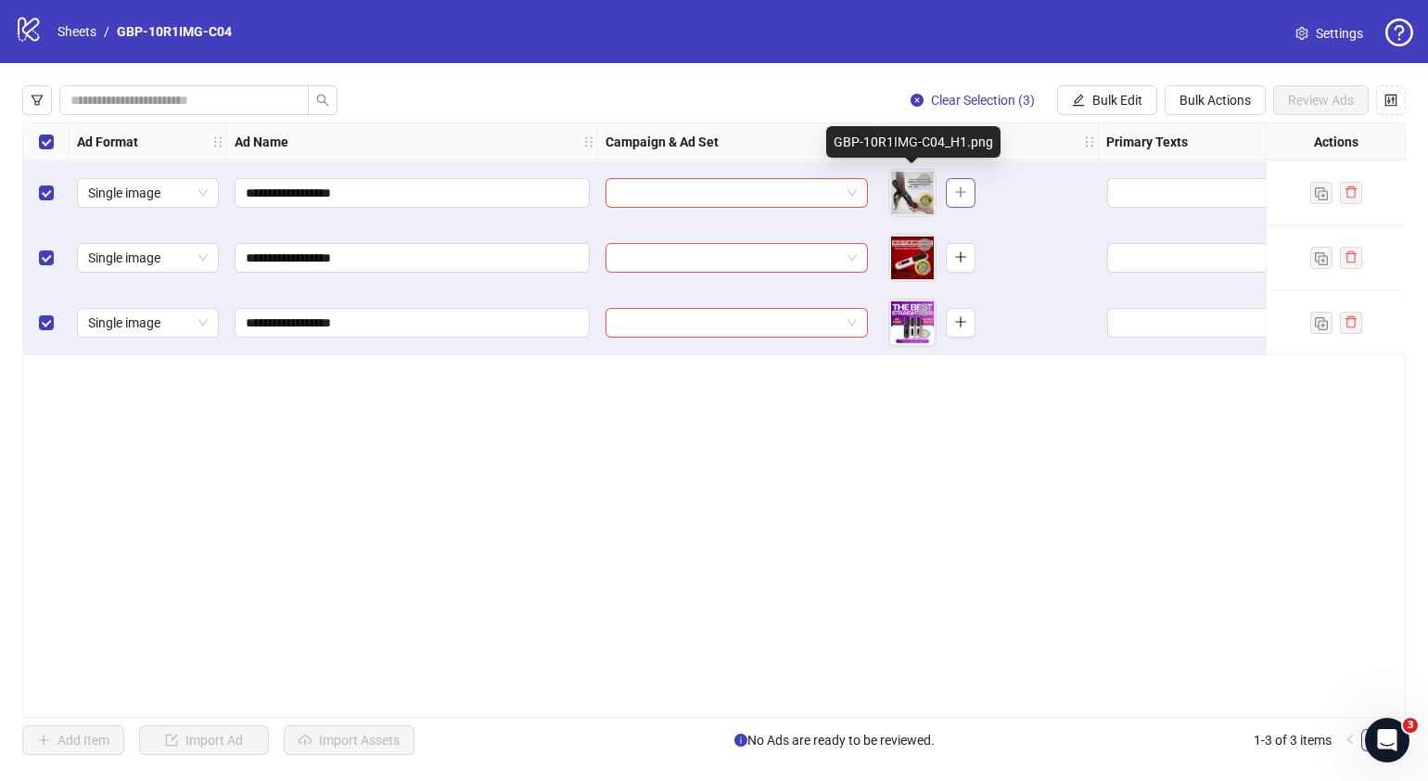
click at [955, 198] on icon "plus" at bounding box center [960, 191] width 13 height 13
click at [971, 251] on button "button" at bounding box center [961, 258] width 30 height 30
click at [959, 306] on div "To pick up a draggable item, press the space bar. While dragging, use the arrow…" at bounding box center [932, 323] width 87 height 48
click at [966, 320] on icon "plus" at bounding box center [960, 321] width 13 height 13
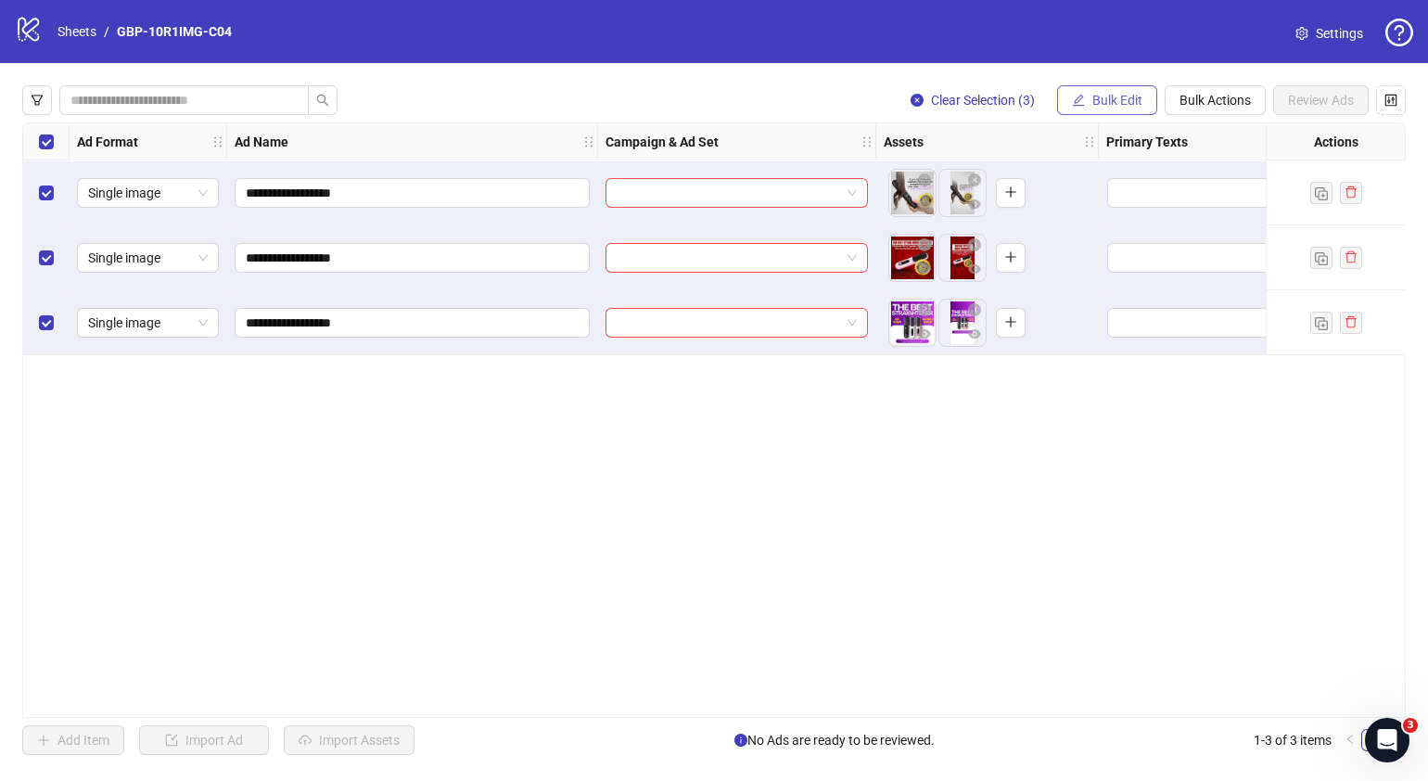
click at [1106, 102] on span "Bulk Edit" at bounding box center [1118, 100] width 50 height 15
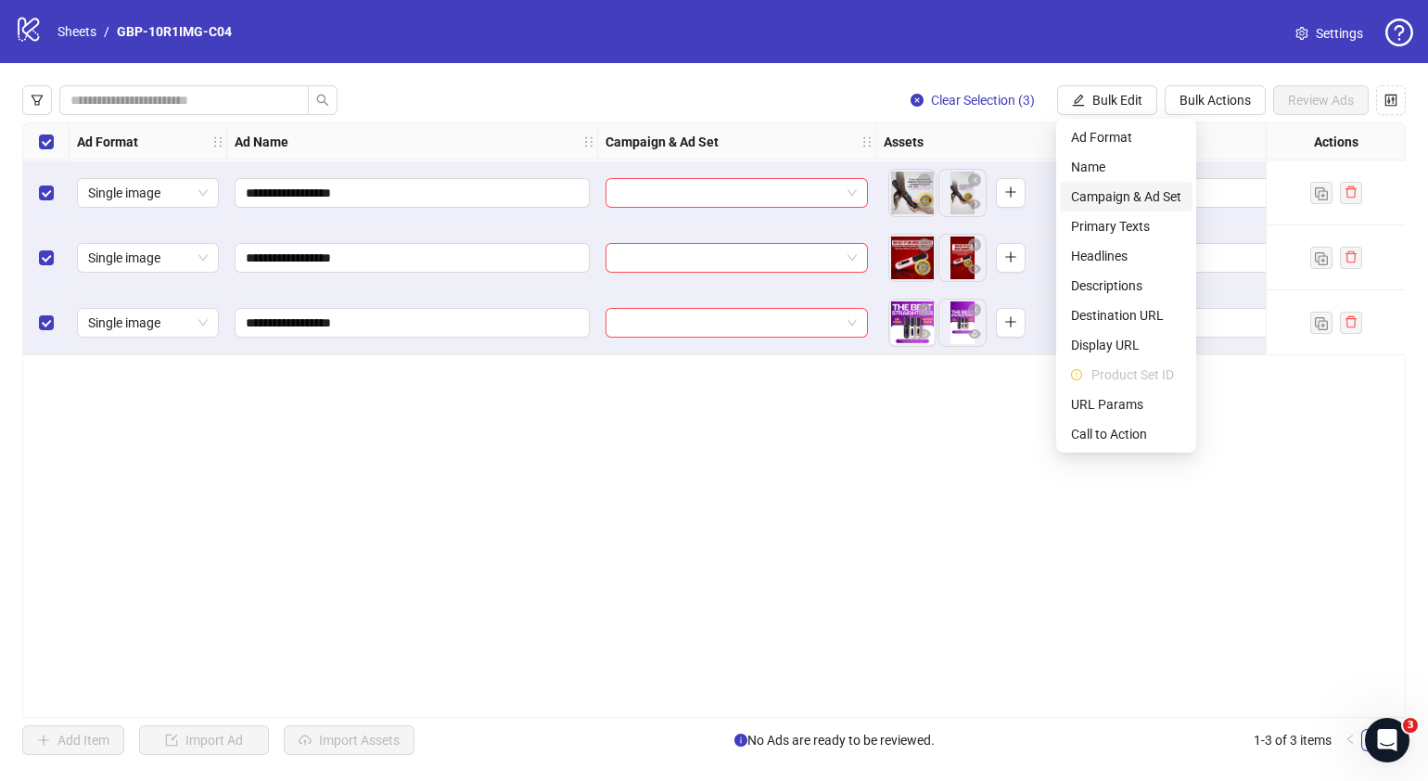
click at [1137, 195] on span "Campaign & Ad Set" at bounding box center [1126, 196] width 110 height 20
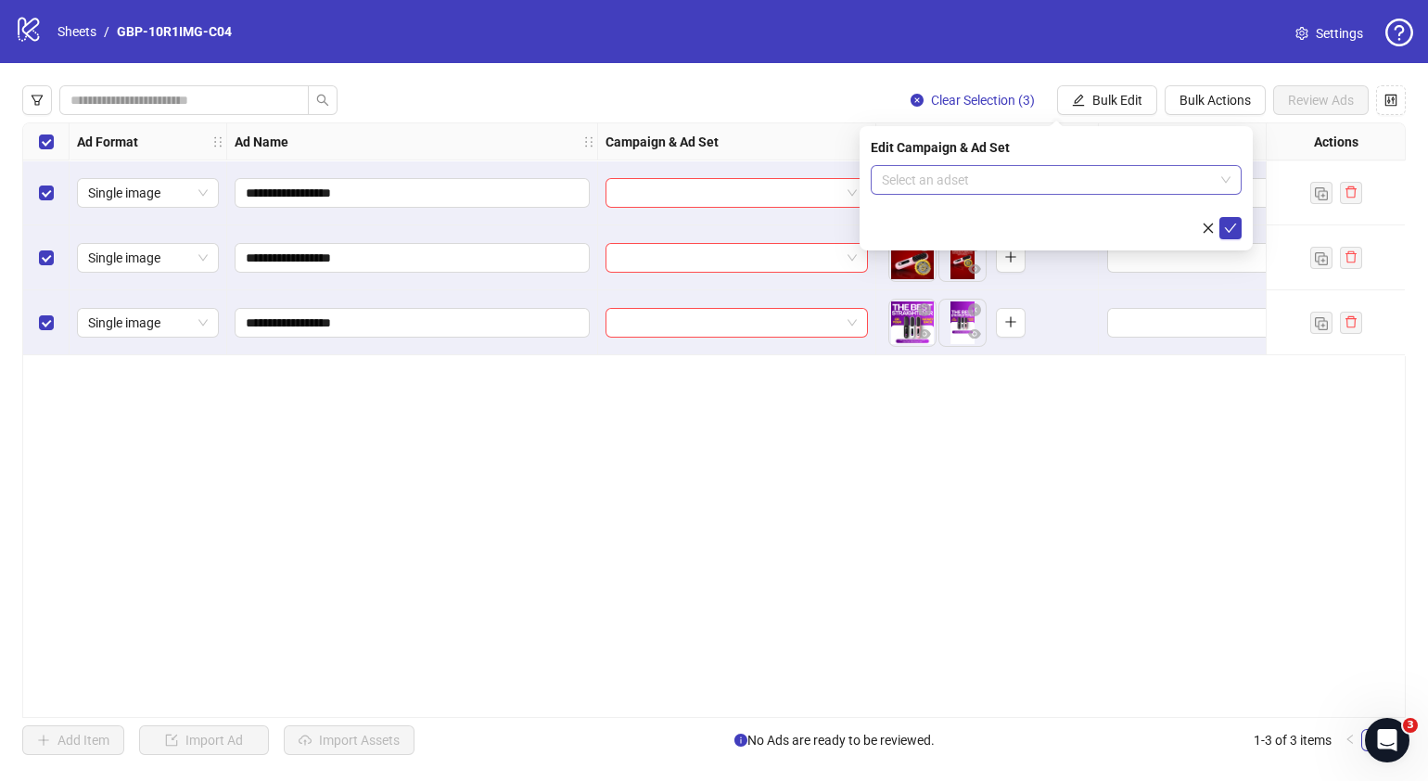
click at [1229, 178] on span at bounding box center [1056, 180] width 349 height 28
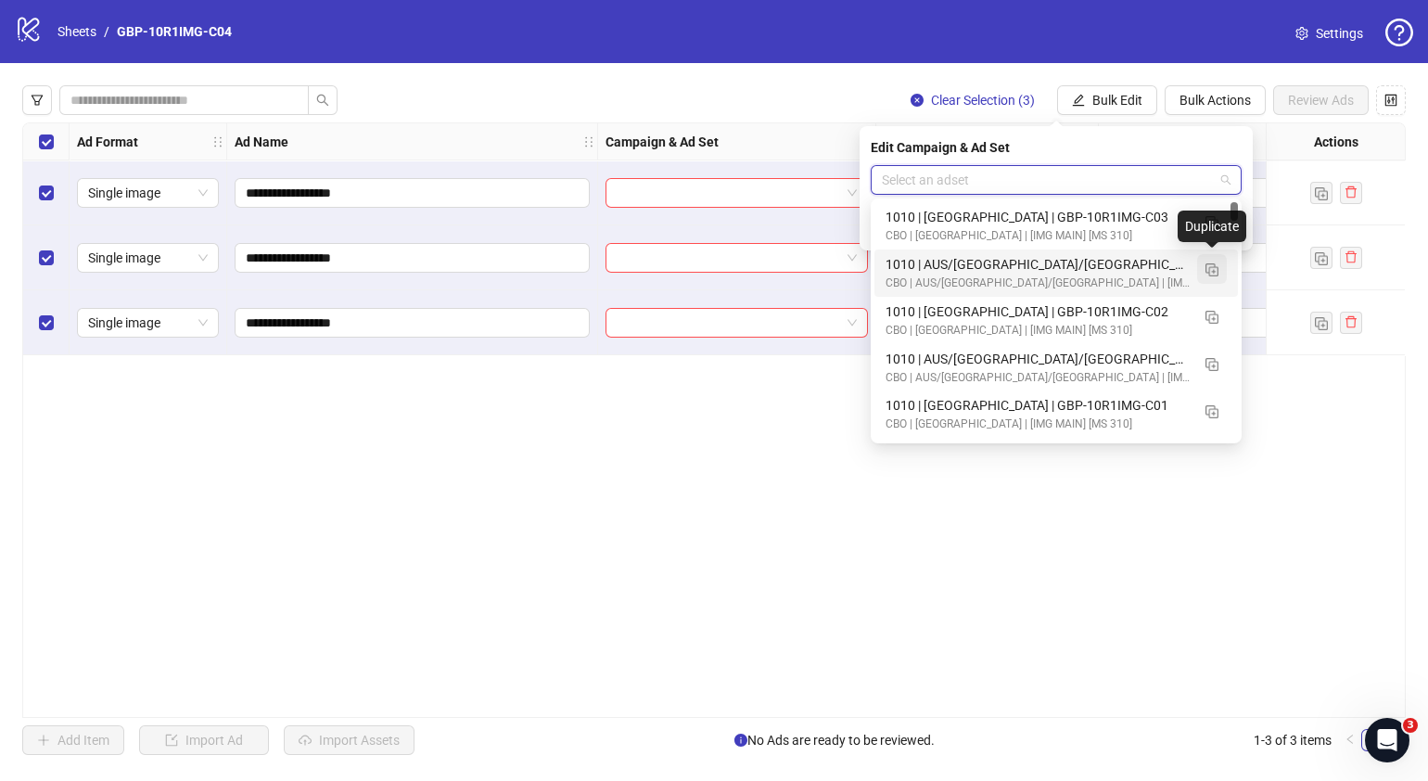
click at [1211, 269] on img "button" at bounding box center [1212, 269] width 13 height 13
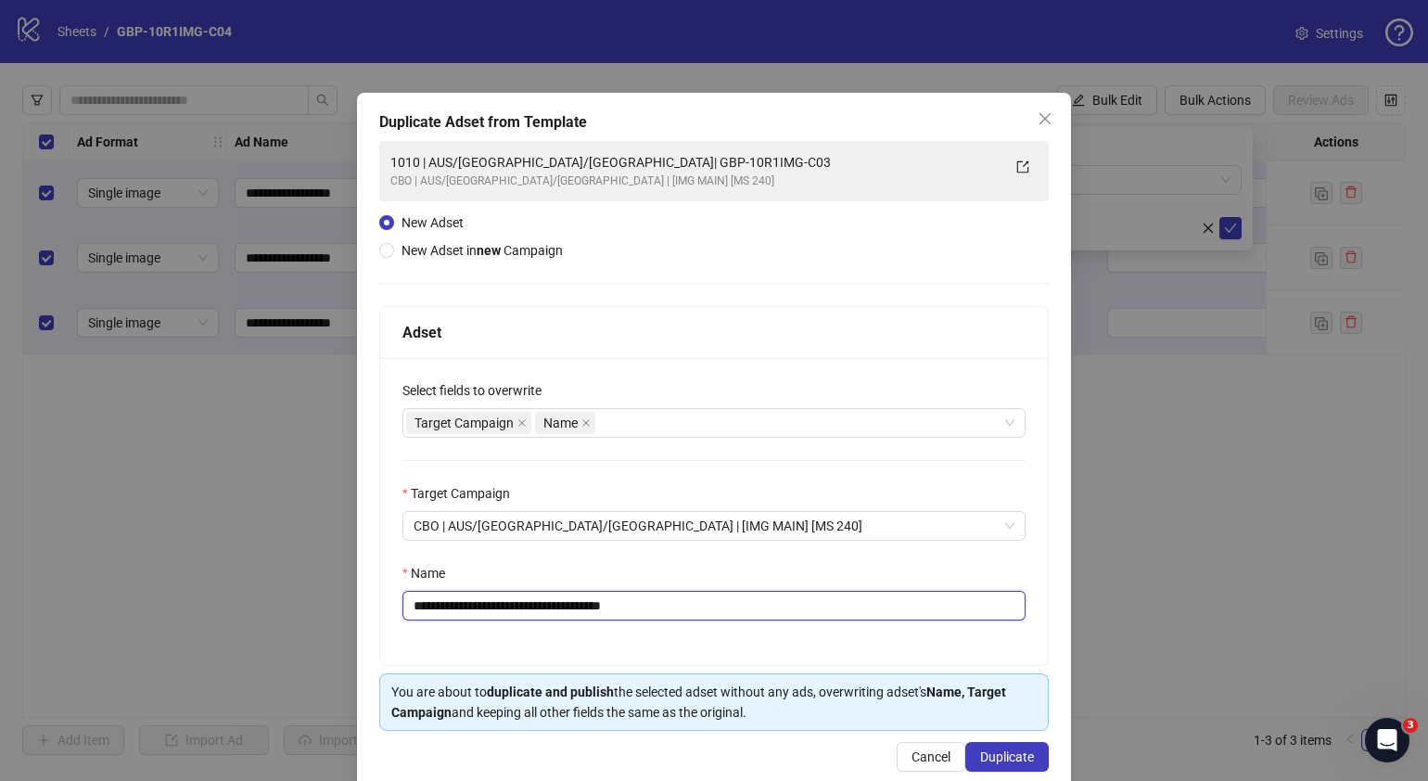
drag, startPoint x: 706, startPoint y: 615, endPoint x: 524, endPoint y: 621, distance: 181.9
click at [524, 621] on div "**********" at bounding box center [714, 511] width 668 height 307
paste input "text"
type input "**********"
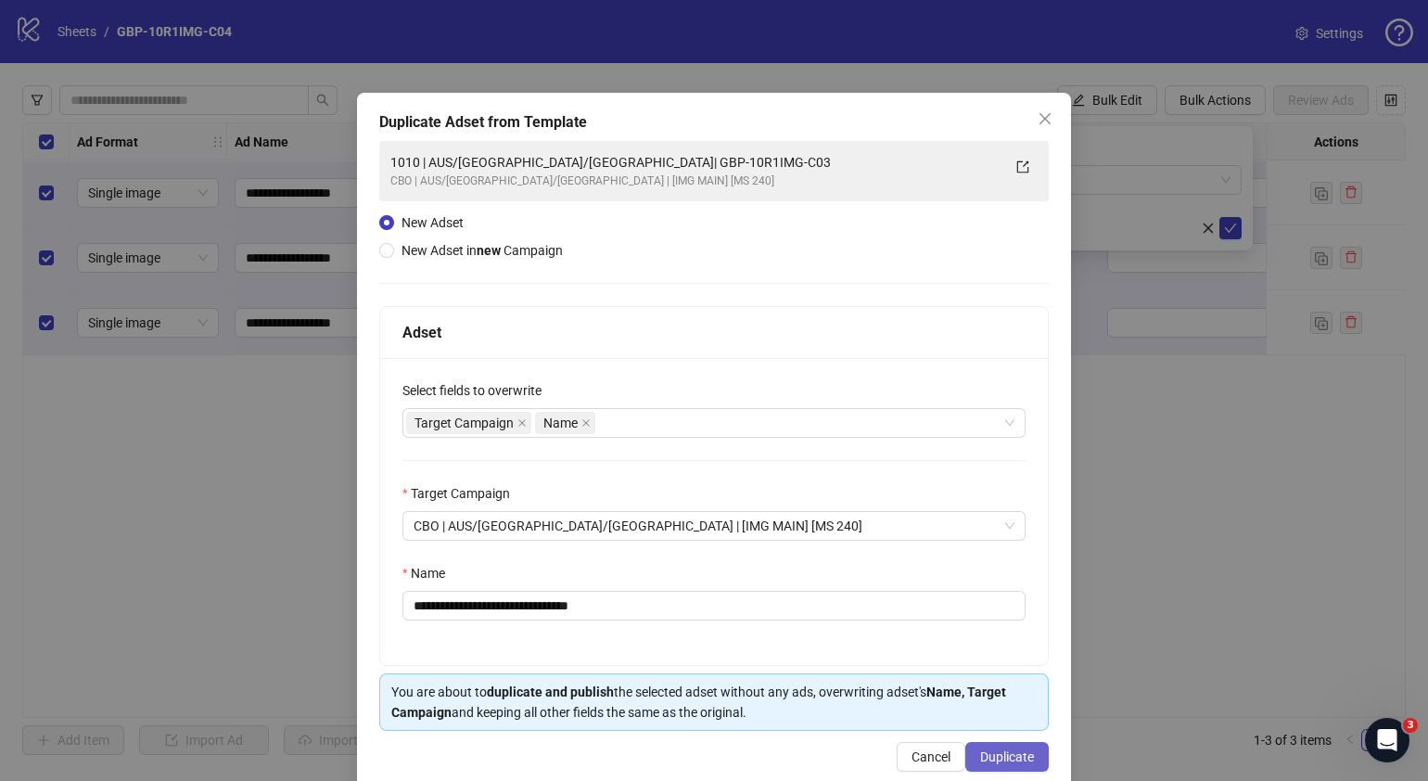
click at [1004, 754] on span "Duplicate" at bounding box center [1007, 756] width 54 height 15
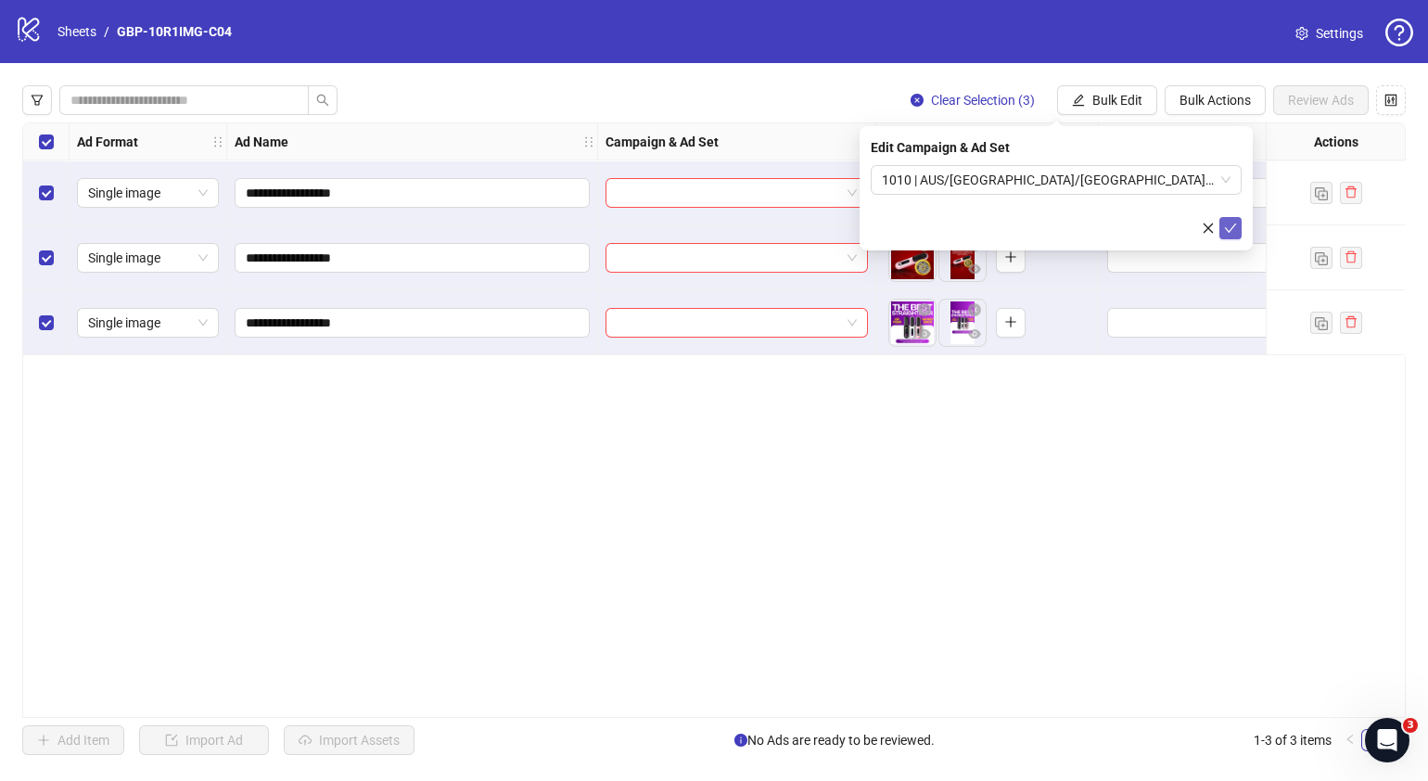
click at [1234, 224] on icon "check" at bounding box center [1230, 228] width 13 height 13
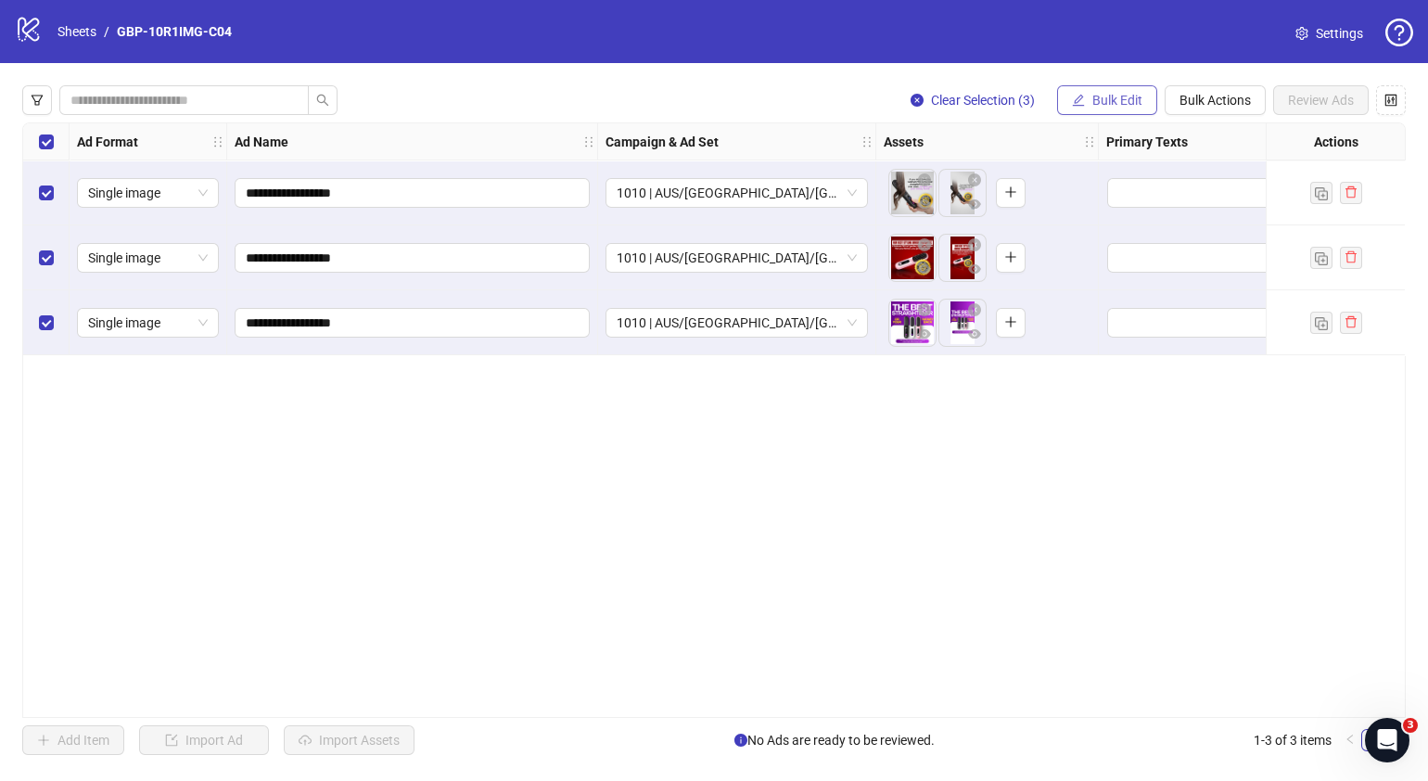
click at [1097, 104] on span "Bulk Edit" at bounding box center [1118, 100] width 50 height 15
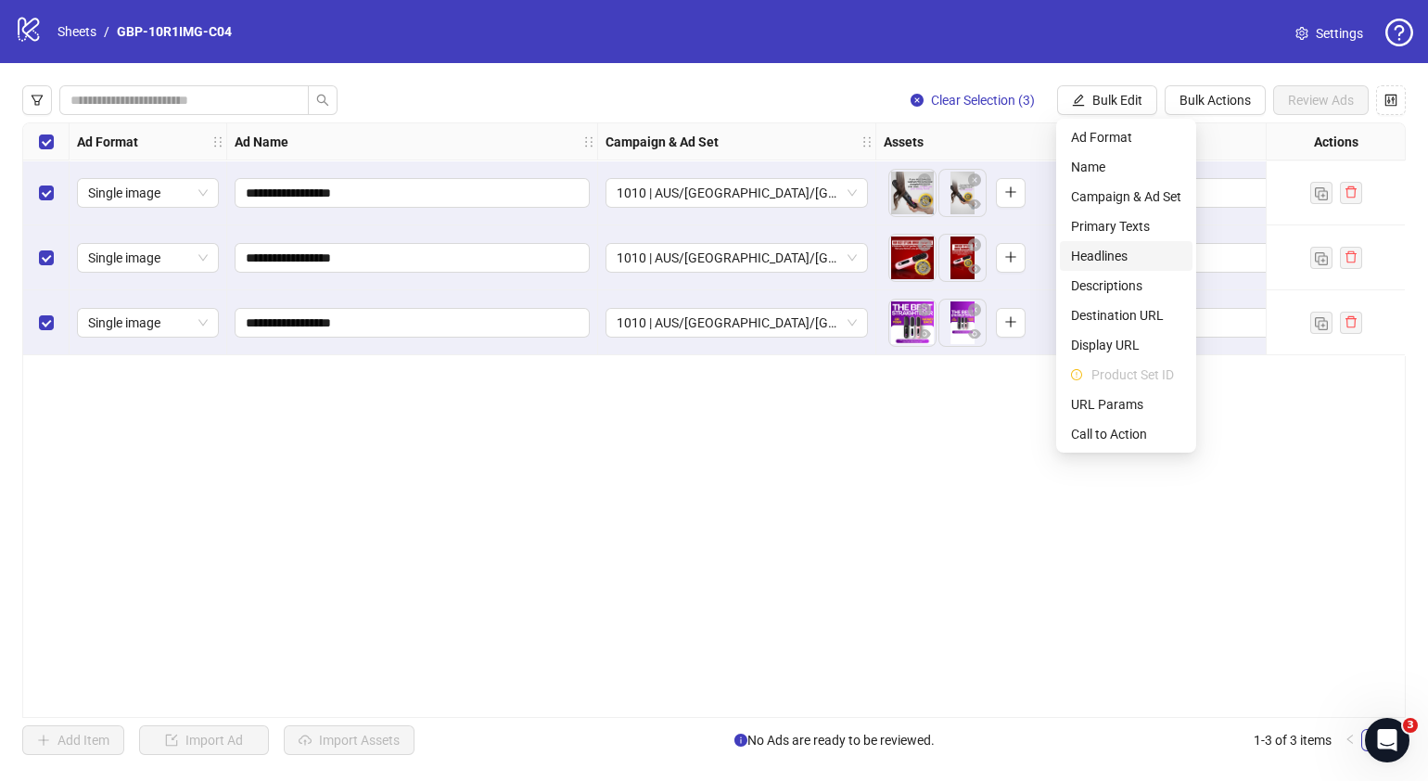
click at [1113, 247] on span "Headlines" at bounding box center [1126, 256] width 110 height 20
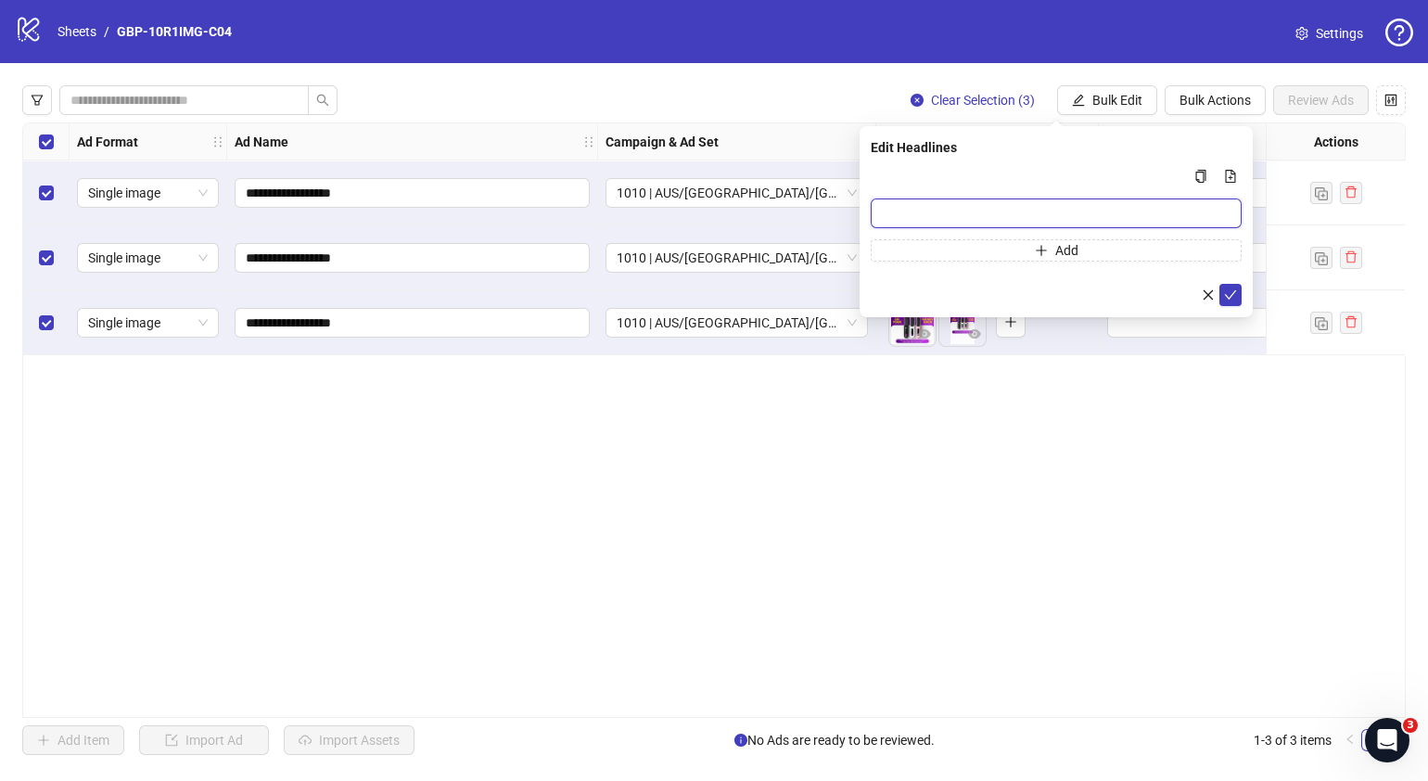
click at [1098, 215] on input "Multi-input container - paste or copy values" at bounding box center [1056, 213] width 371 height 30
paste input "*******"
type input "*******"
click at [937, 249] on button "Add" at bounding box center [1056, 250] width 371 height 22
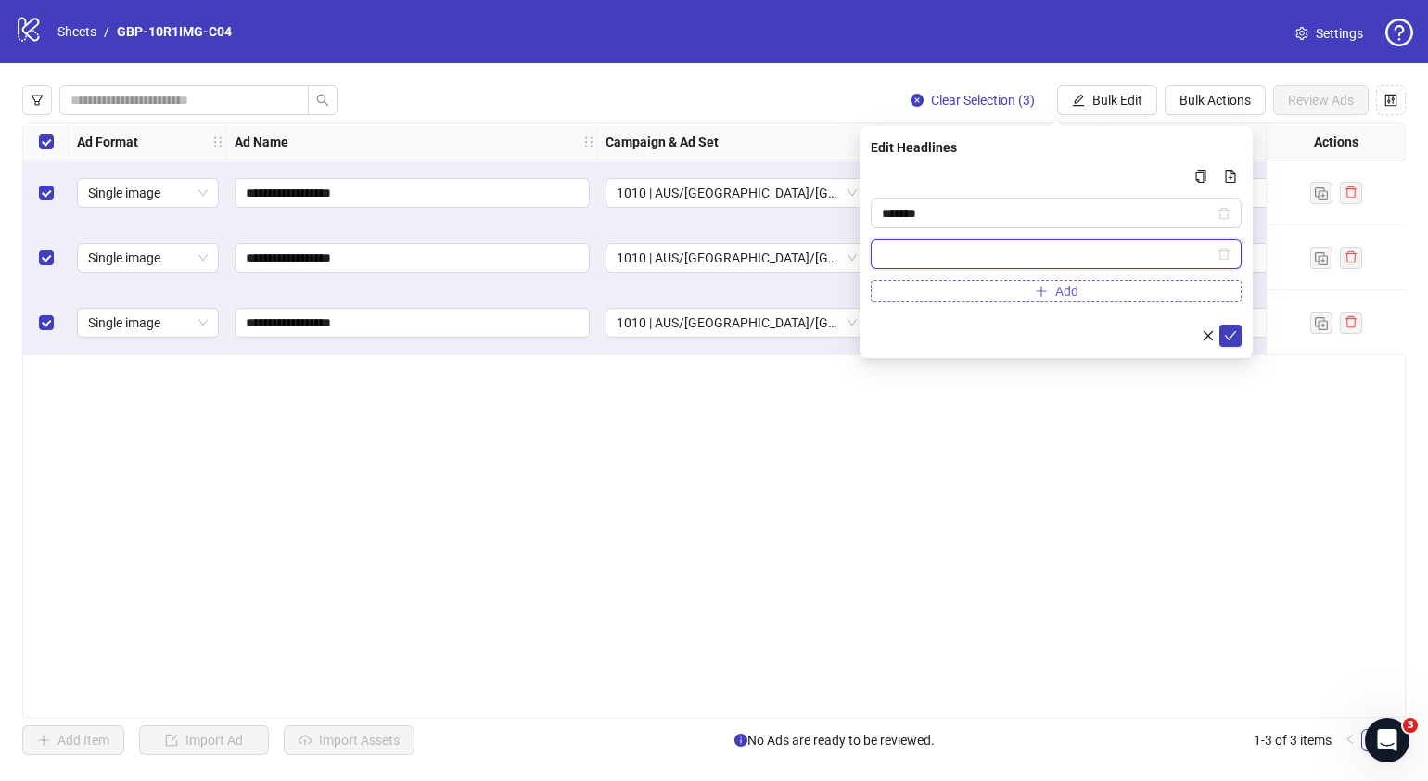
paste input "**********"
type input "**********"
click at [1235, 334] on icon "check" at bounding box center [1230, 335] width 13 height 13
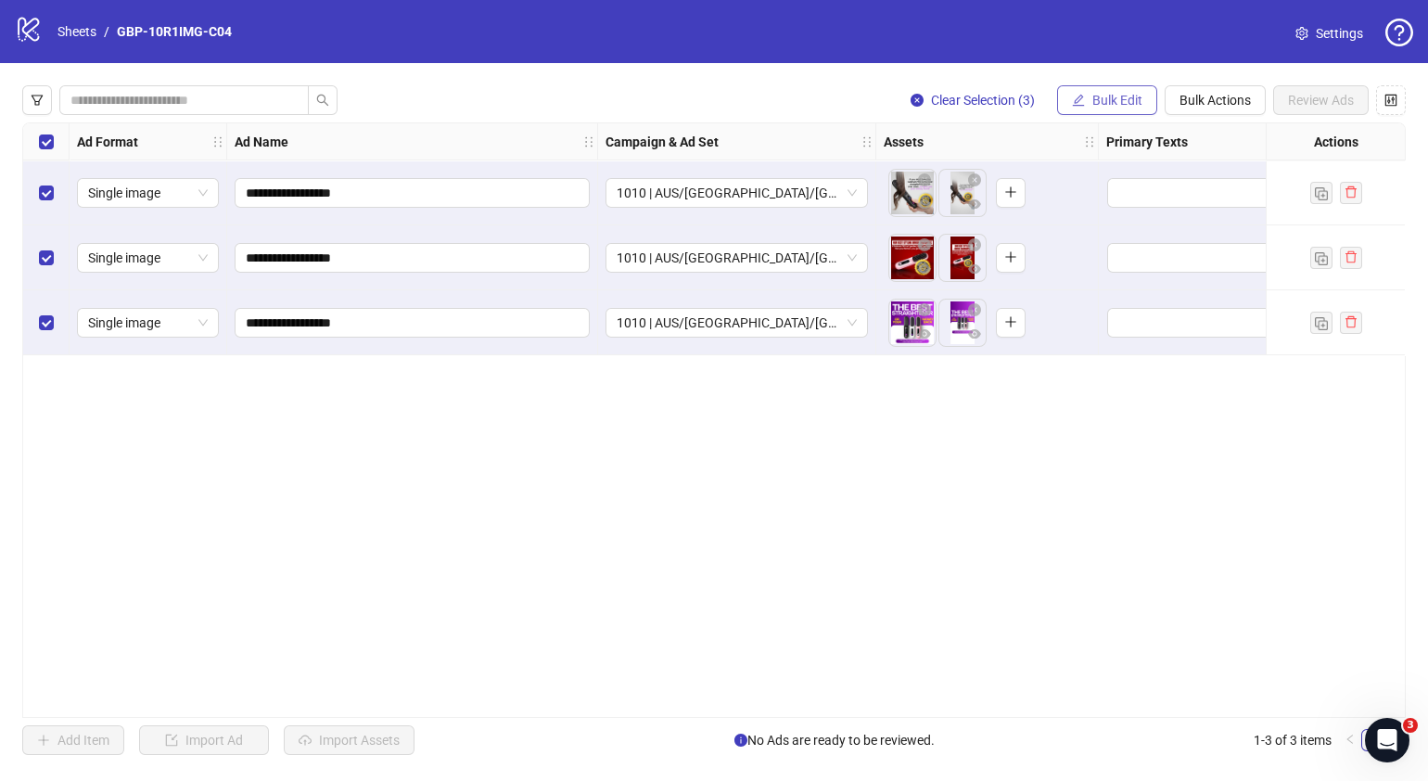
click at [1132, 98] on span "Bulk Edit" at bounding box center [1118, 100] width 50 height 15
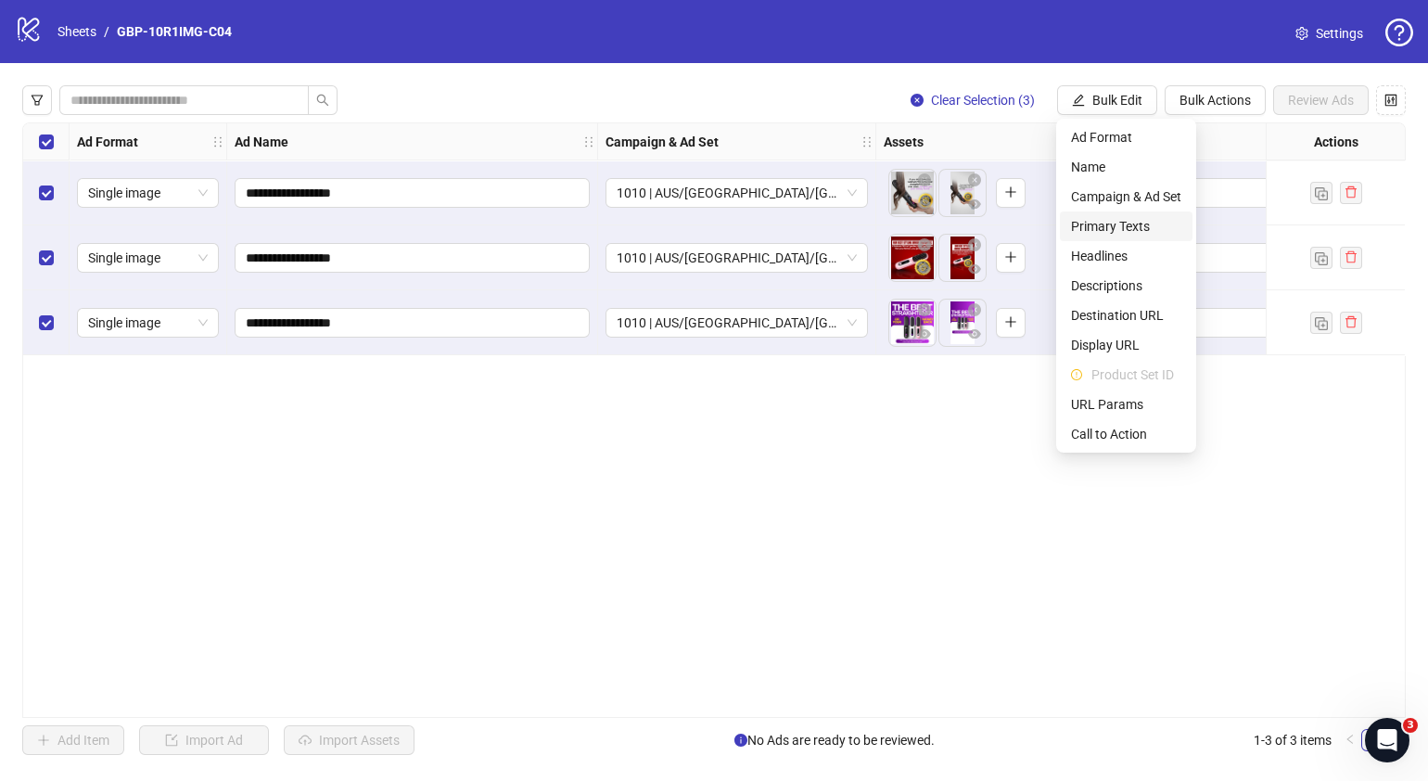
click at [1136, 227] on span "Primary Texts" at bounding box center [1126, 226] width 110 height 20
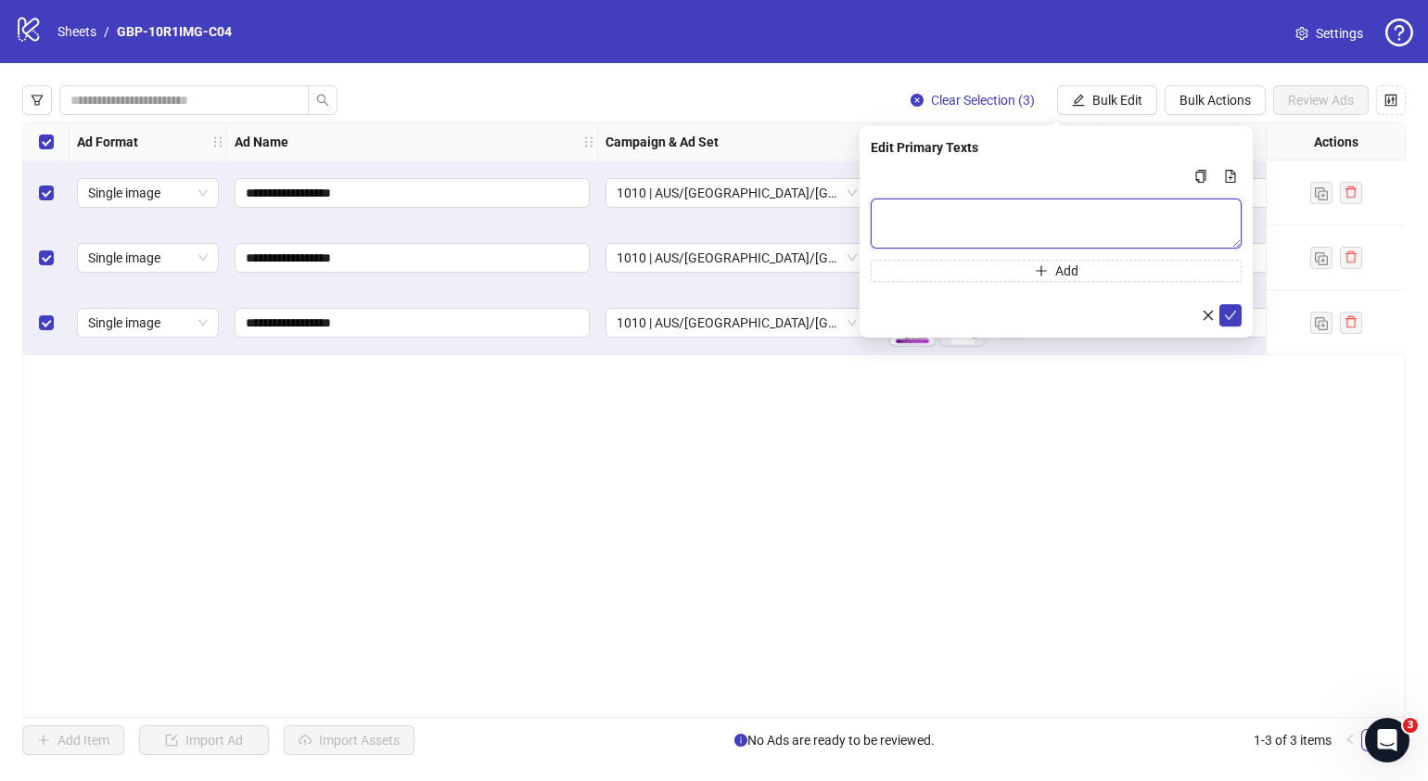
click at [941, 216] on textarea "Multi-text input container - paste or copy values" at bounding box center [1056, 223] width 371 height 50
paste textarea "**********"
type textarea "**********"
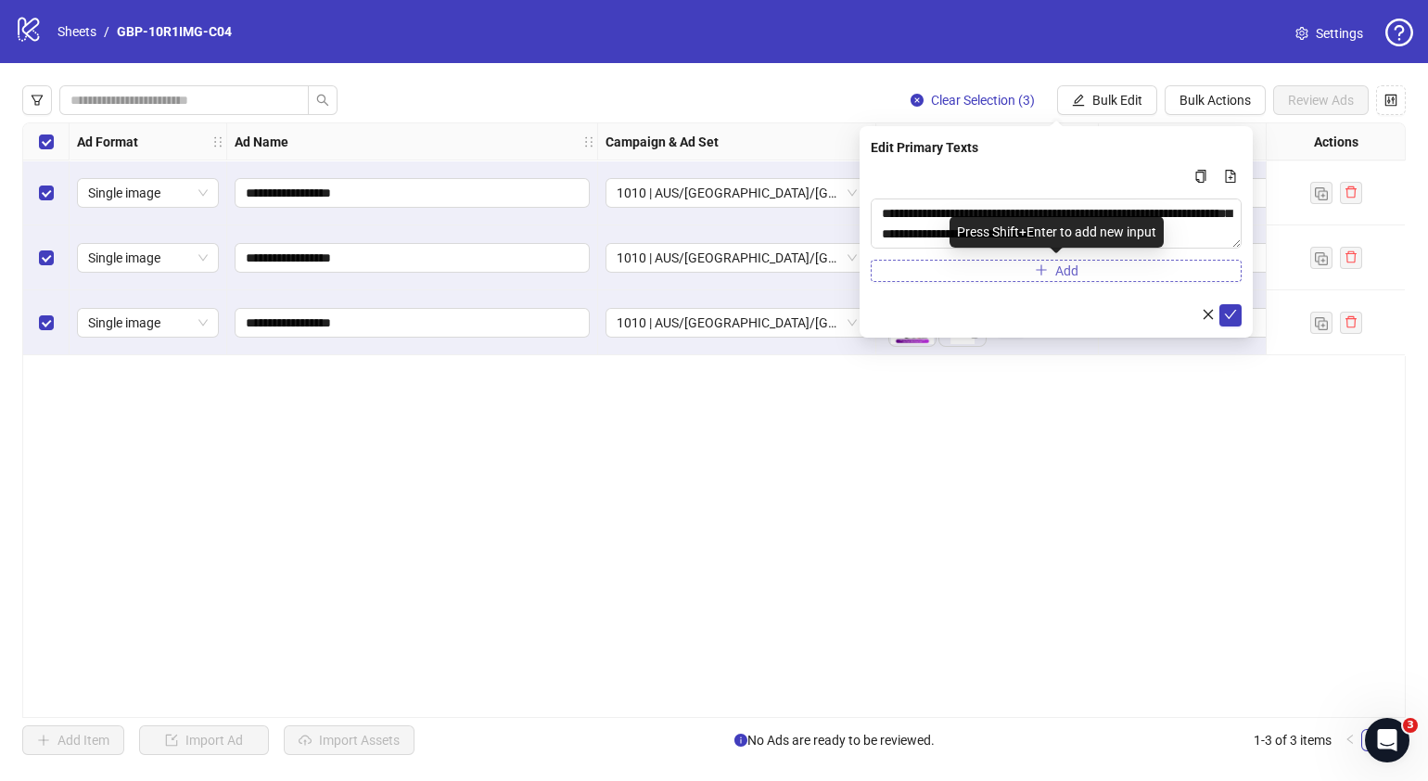
click at [956, 273] on button "Add" at bounding box center [1056, 271] width 371 height 22
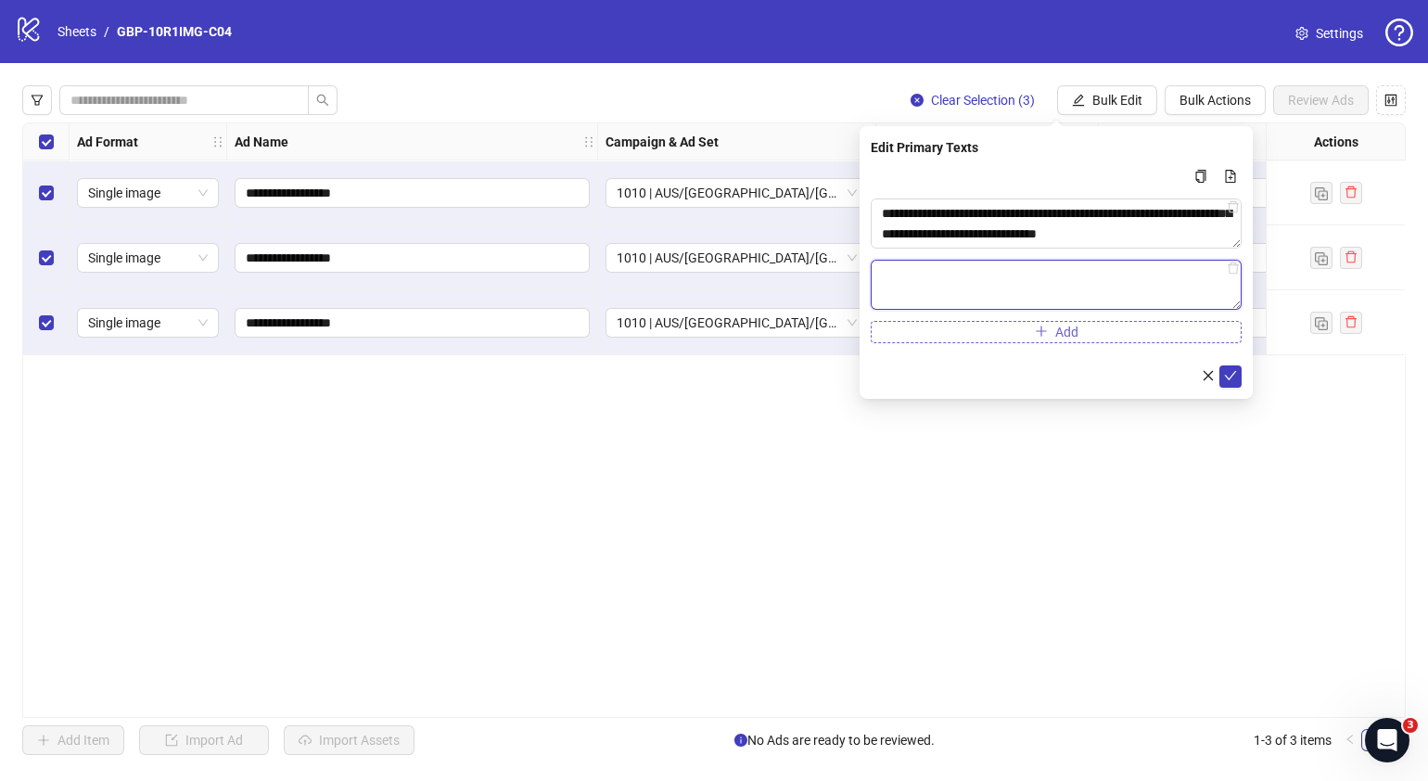
paste textarea "**********"
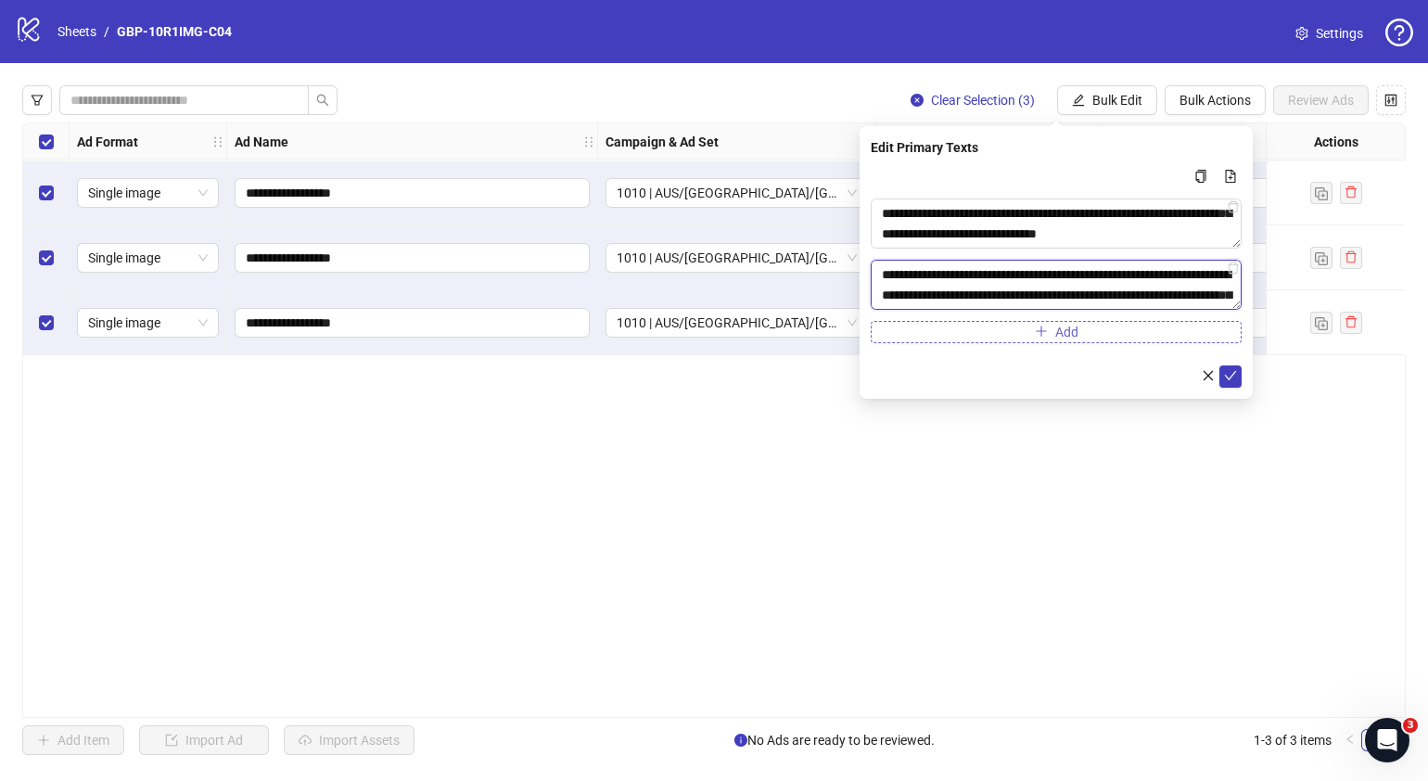
scroll to position [238, 0]
type textarea "**********"
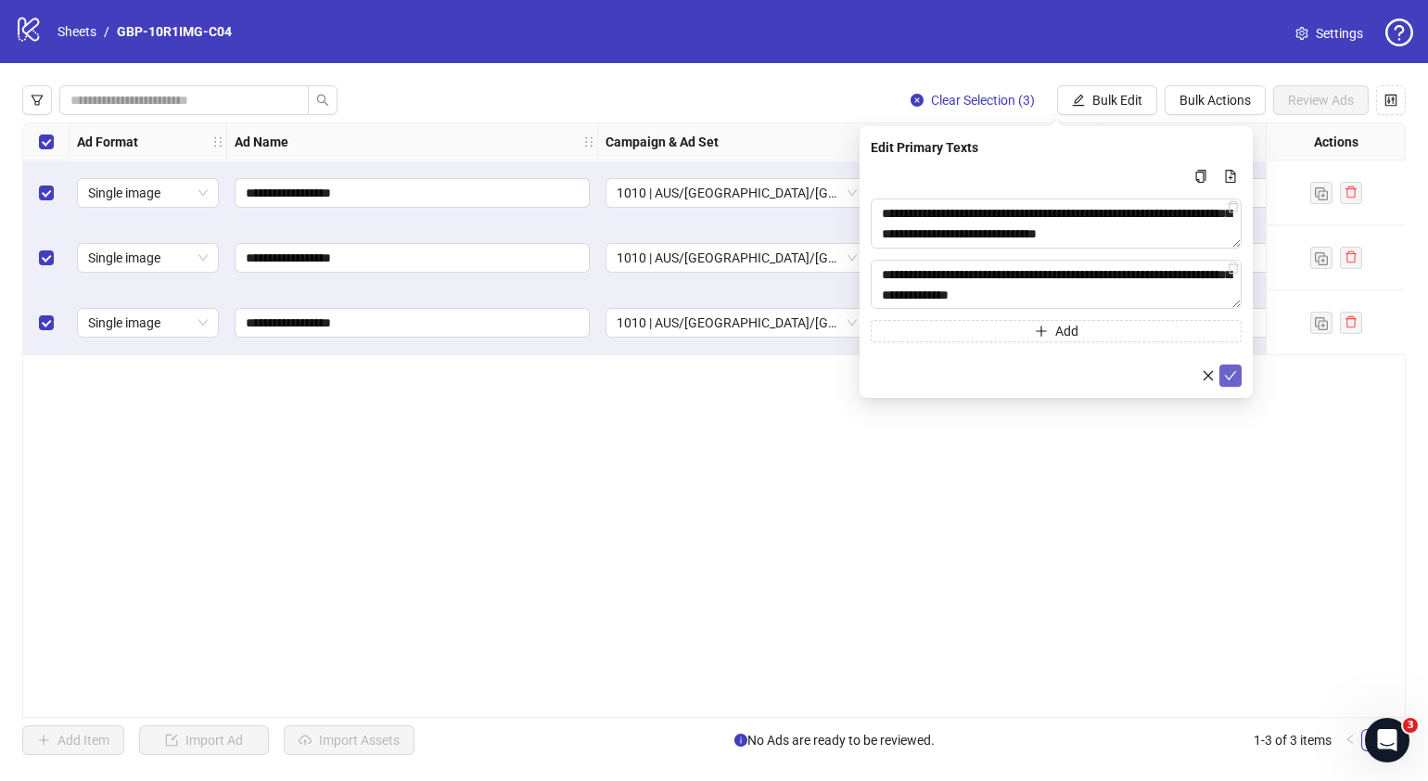
click at [1234, 376] on icon "check" at bounding box center [1230, 375] width 13 height 13
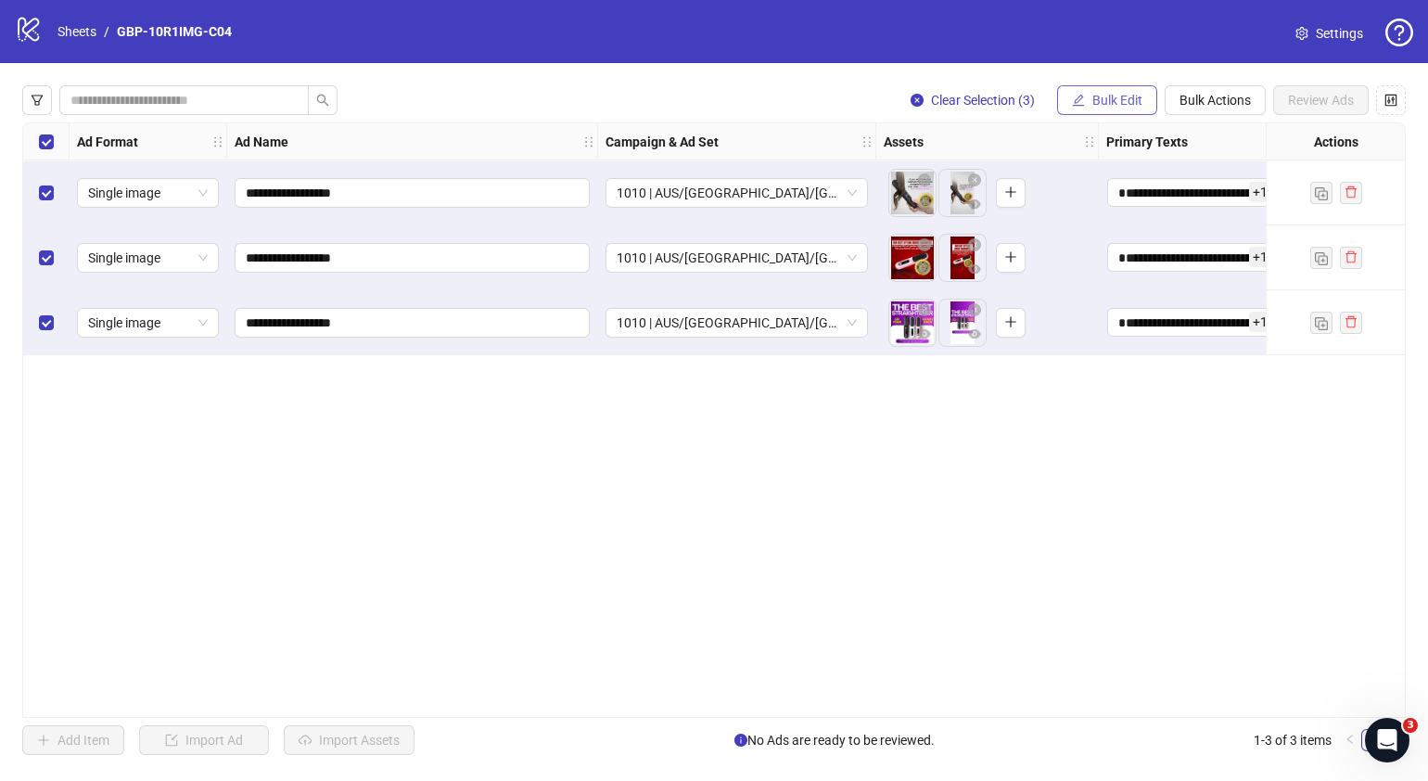
click at [1122, 93] on span "Bulk Edit" at bounding box center [1118, 100] width 50 height 15
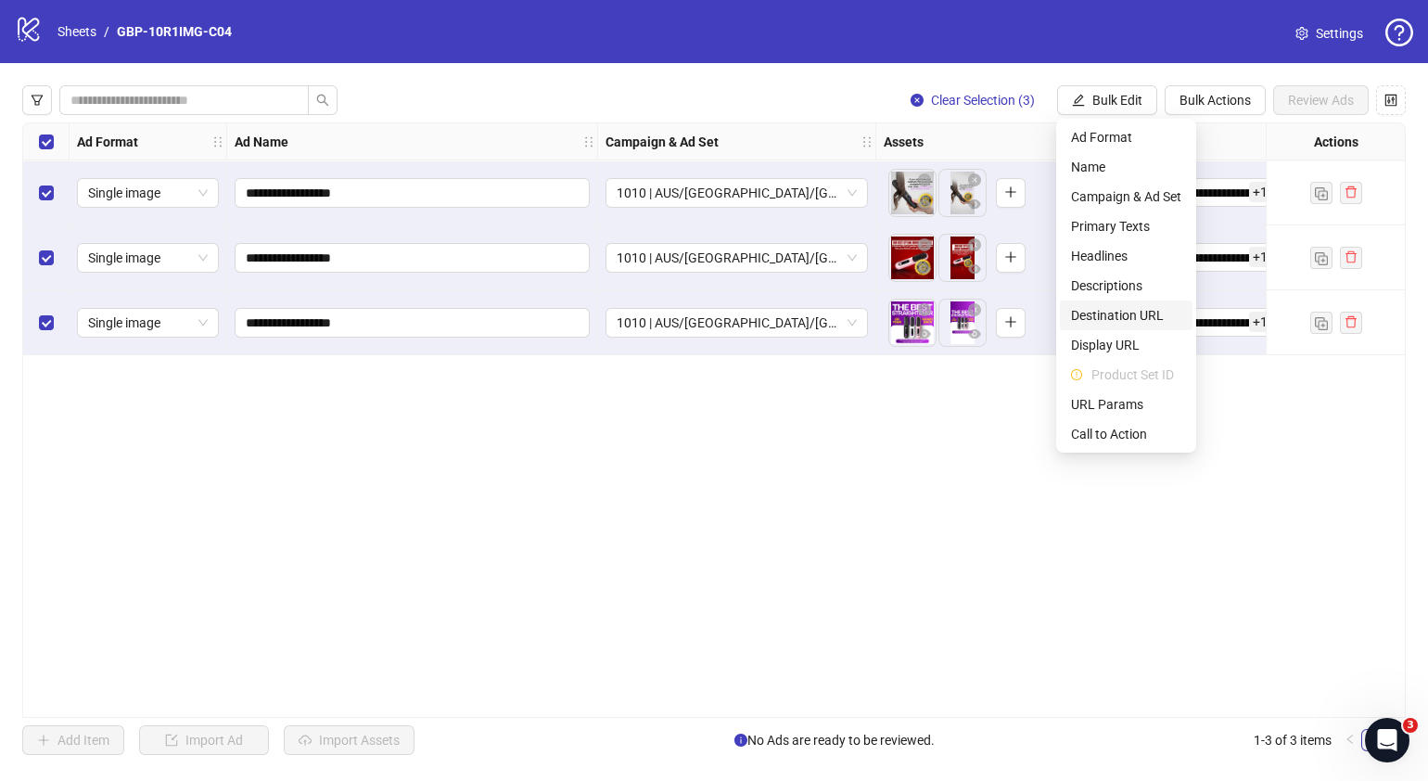
click at [1137, 325] on span "Destination URL" at bounding box center [1126, 315] width 110 height 20
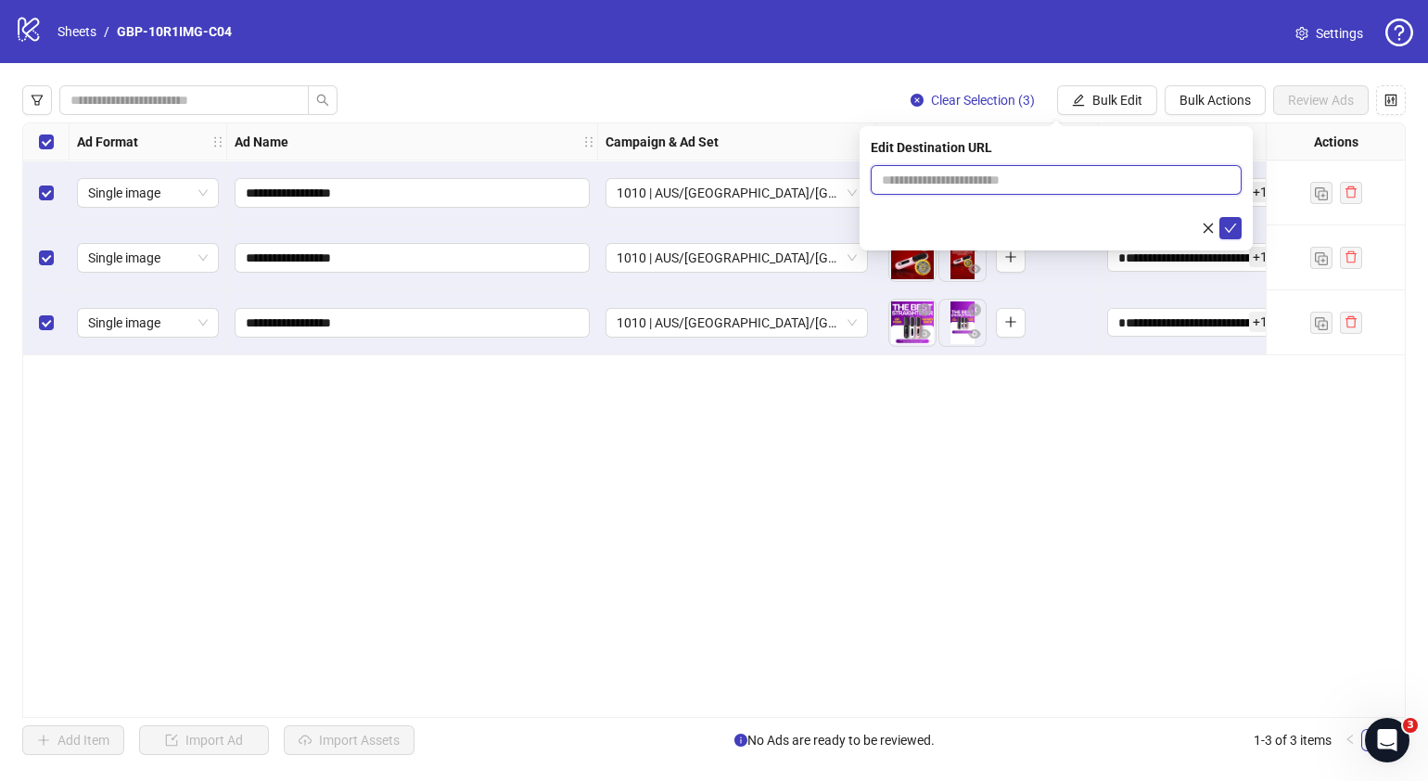
click at [1161, 176] on input "text" at bounding box center [1049, 180] width 334 height 20
paste input "**********"
type input "**********"
click at [1234, 235] on button "submit" at bounding box center [1231, 228] width 22 height 22
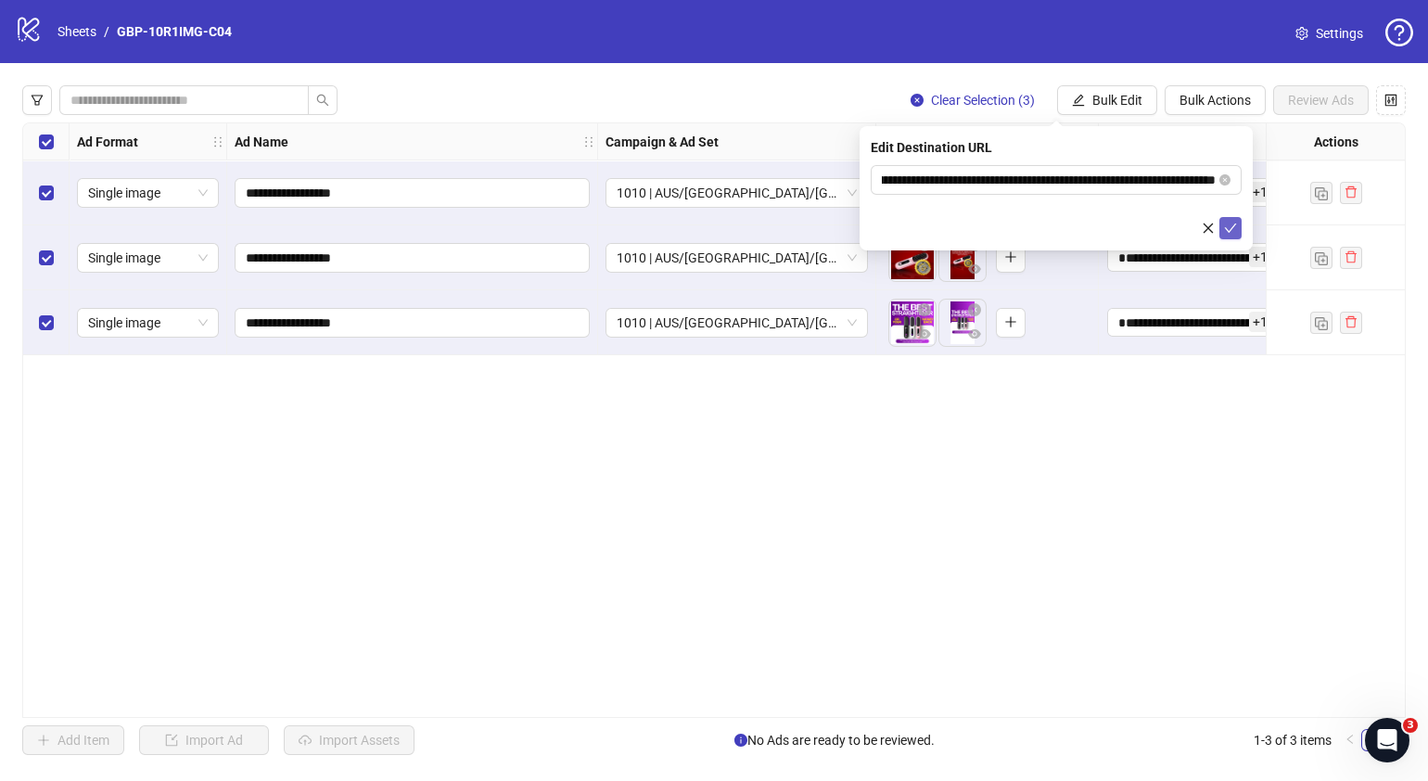
scroll to position [0, 0]
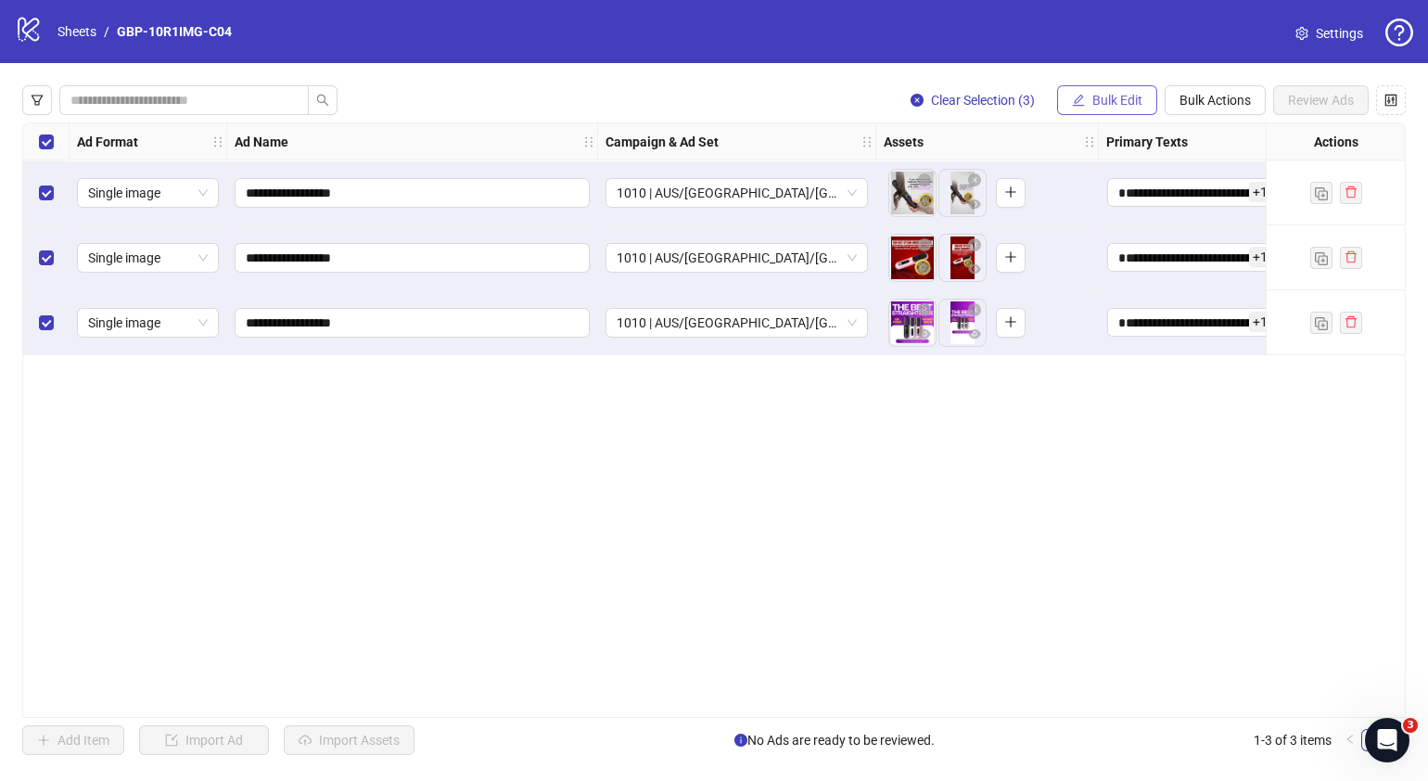
click at [1119, 97] on span "Bulk Edit" at bounding box center [1118, 100] width 50 height 15
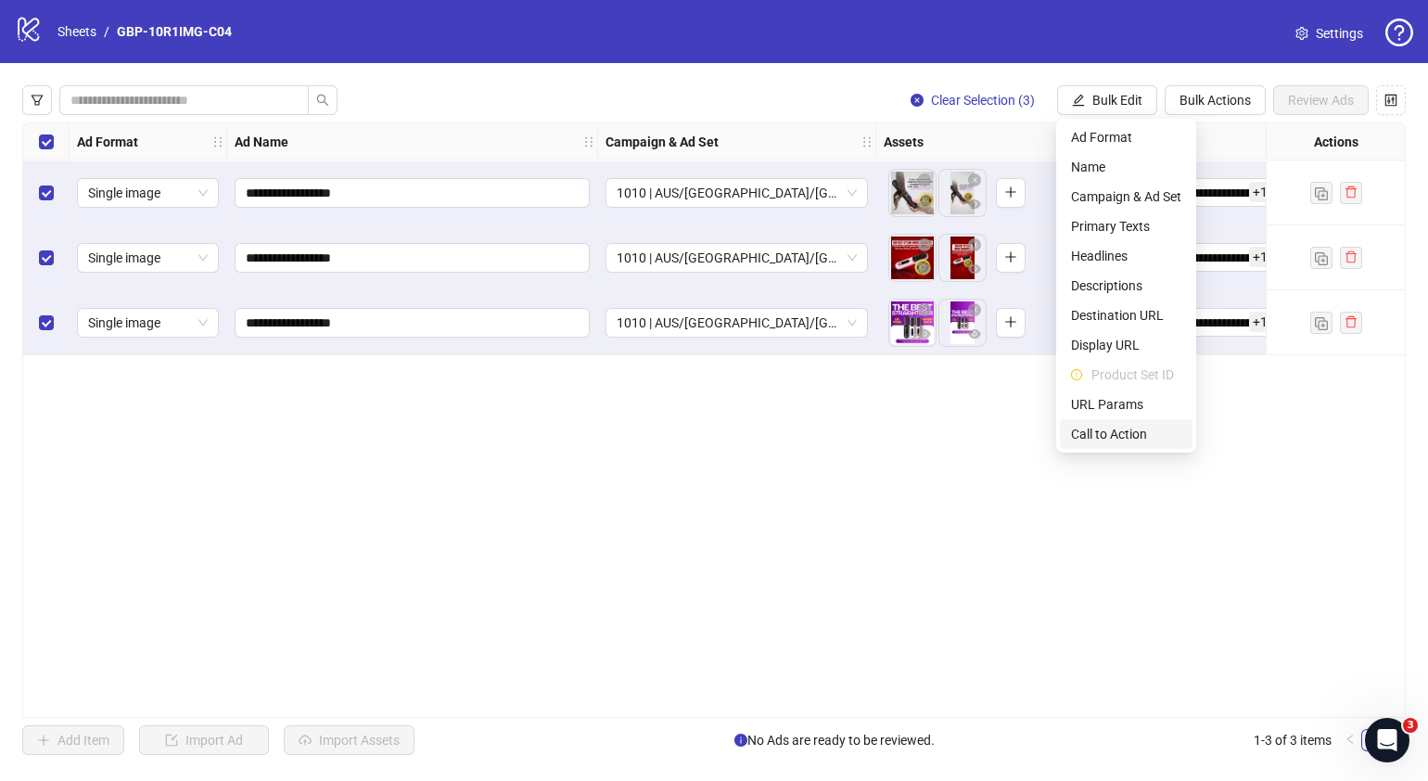
click at [1119, 431] on span "Call to Action" at bounding box center [1126, 434] width 110 height 20
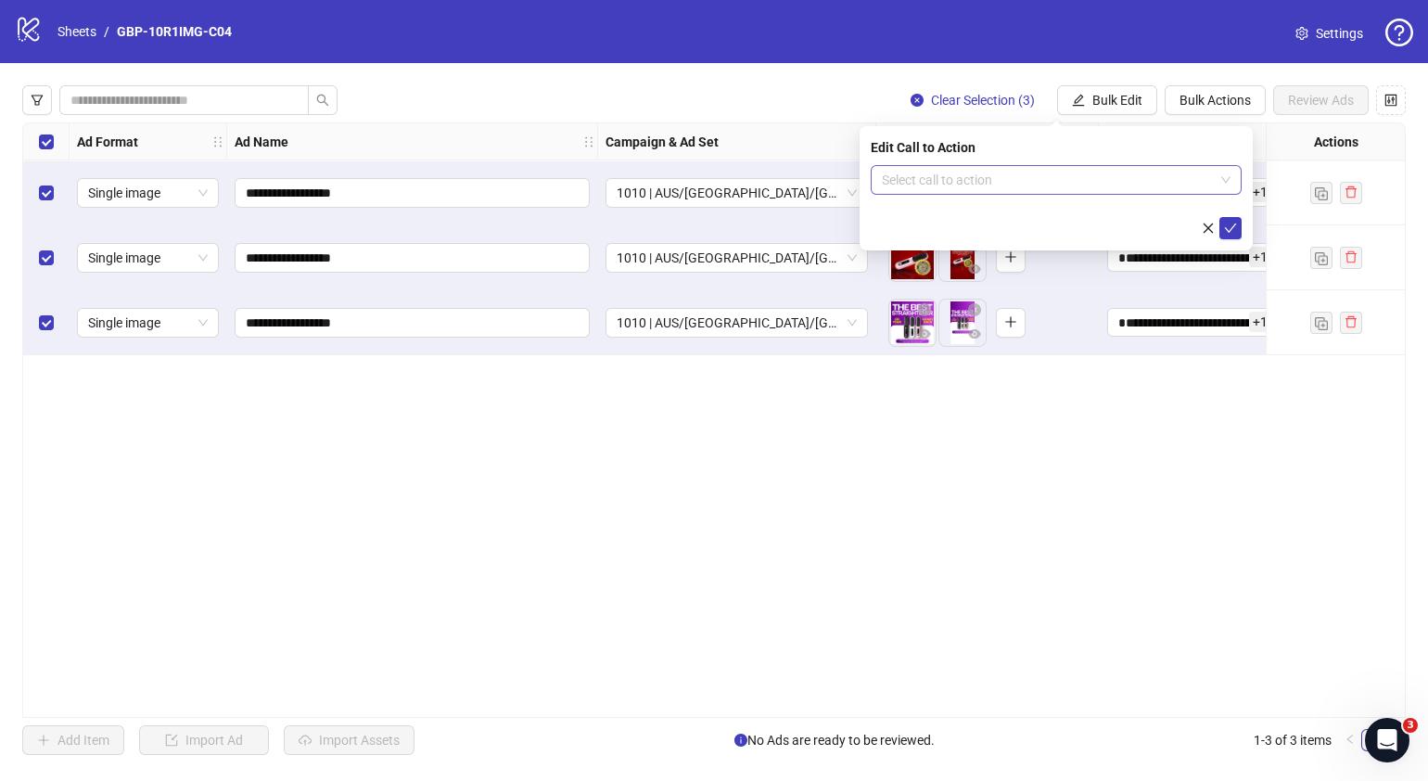
click at [1045, 183] on input "search" at bounding box center [1048, 180] width 332 height 28
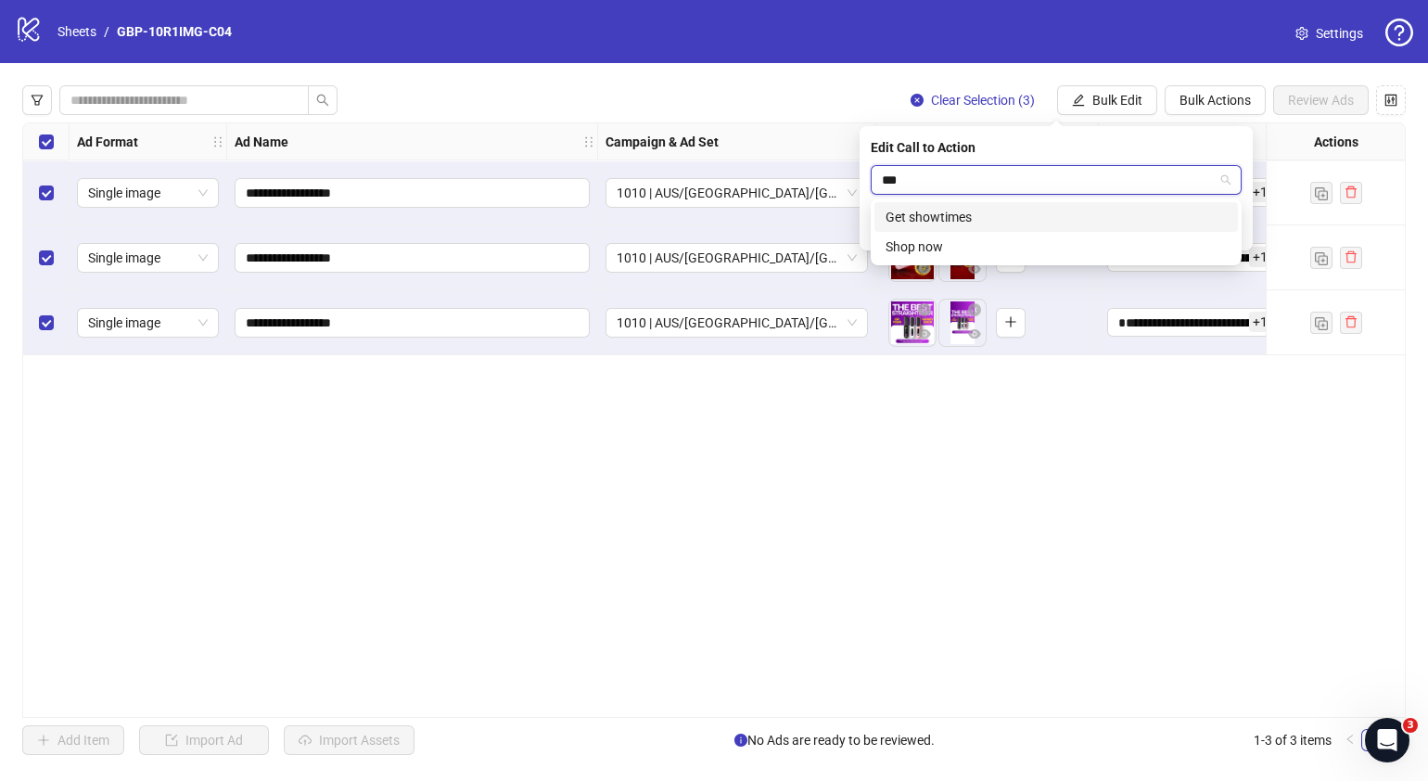
type input "****"
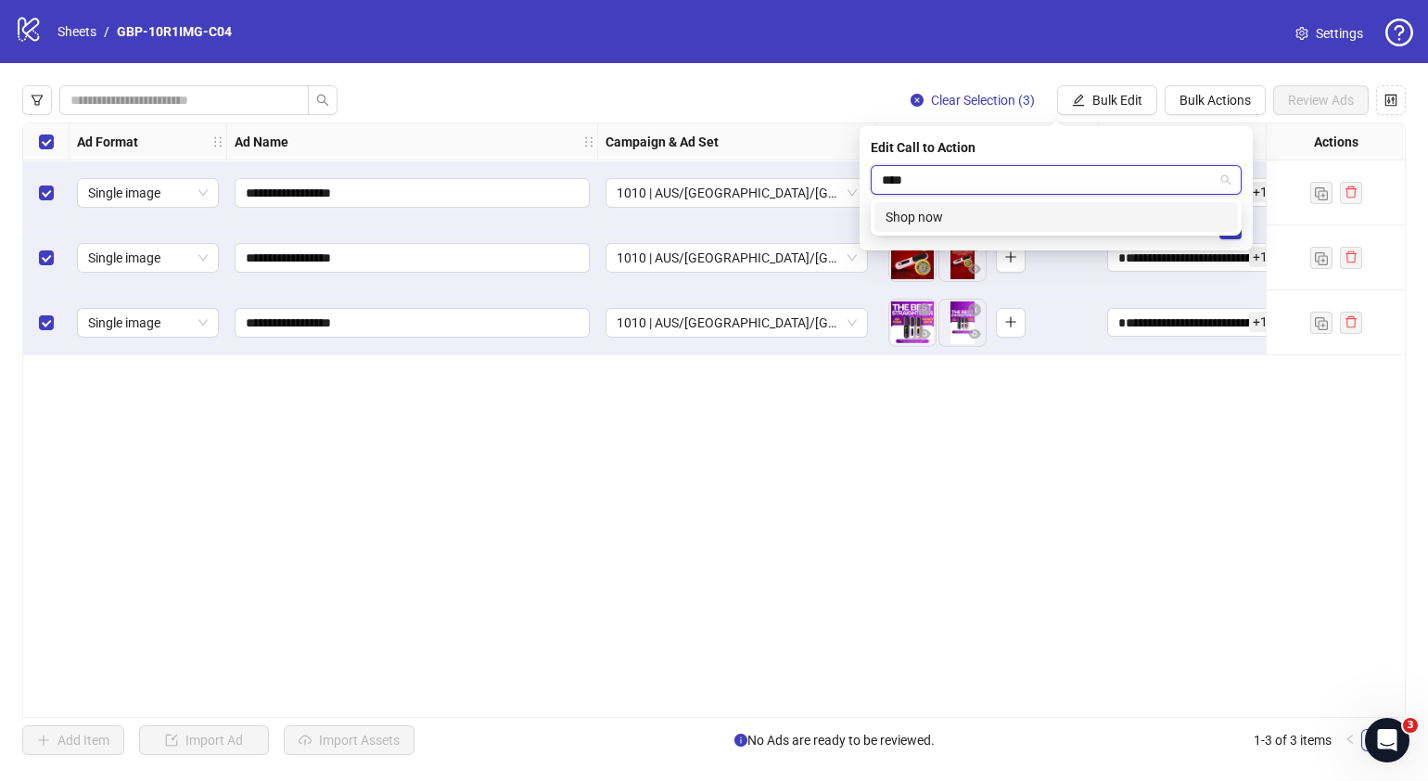
click at [1053, 207] on div "Shop now" at bounding box center [1056, 217] width 341 height 20
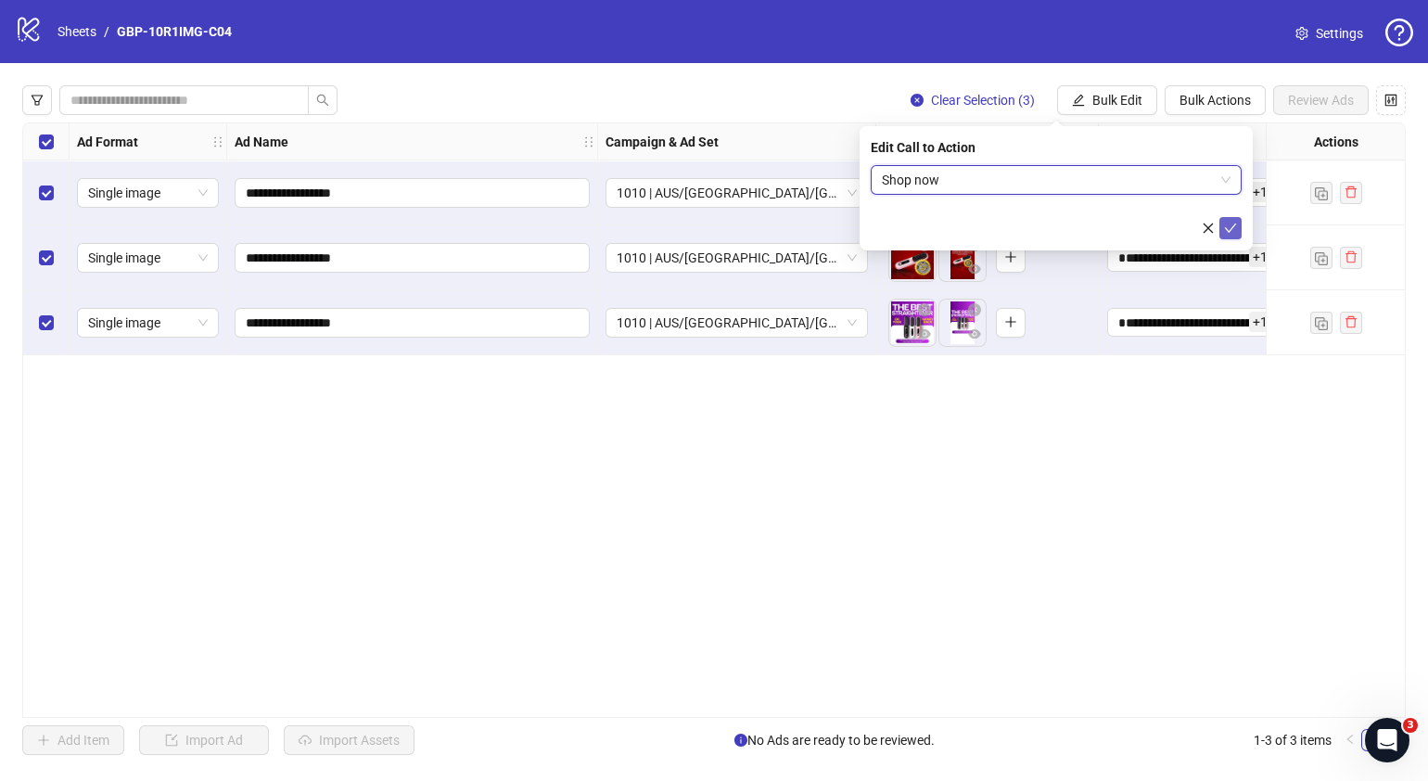
click at [1232, 231] on icon "check" at bounding box center [1230, 228] width 13 height 13
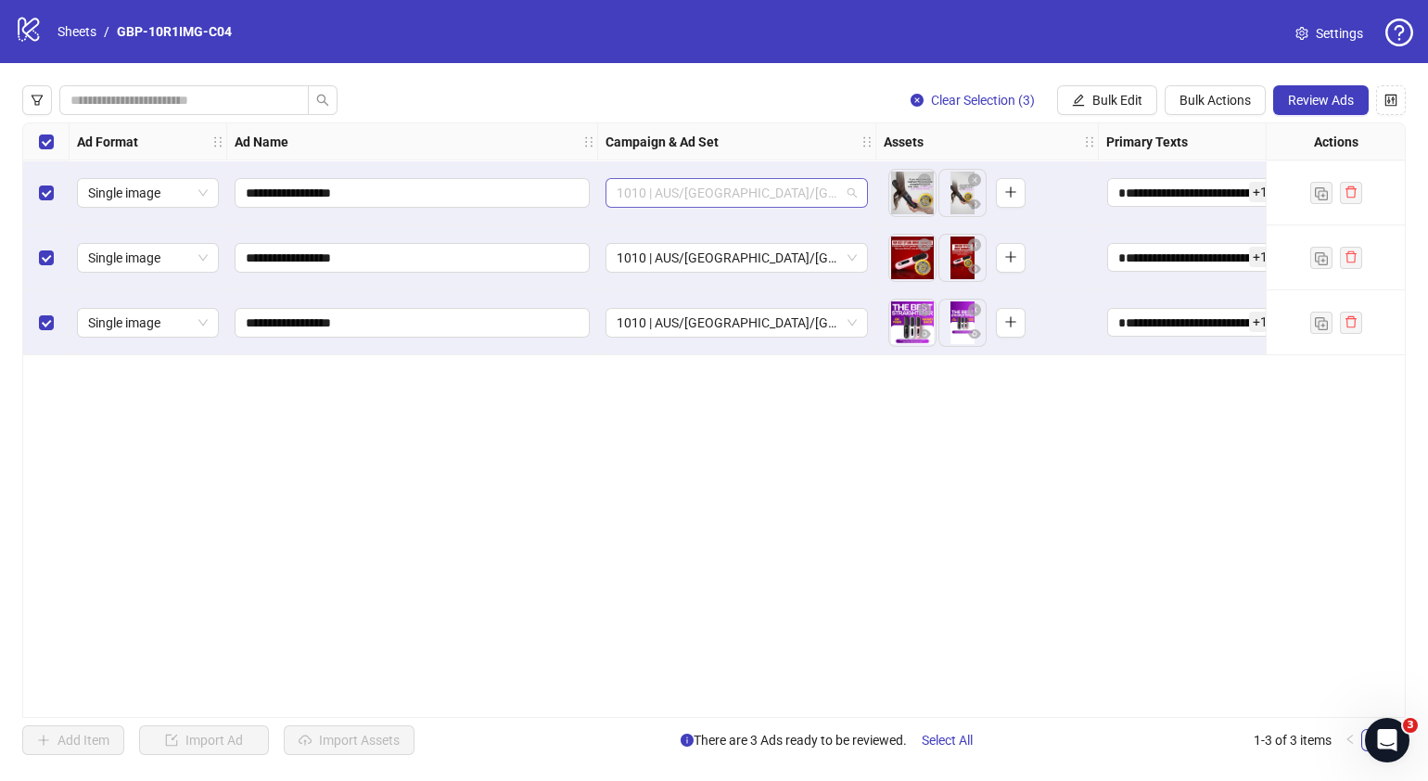
click at [856, 185] on span "1010 | AUS/[GEOGRAPHIC_DATA]/[GEOGRAPHIC_DATA]| GBP-10R1IMG-C04" at bounding box center [737, 193] width 240 height 28
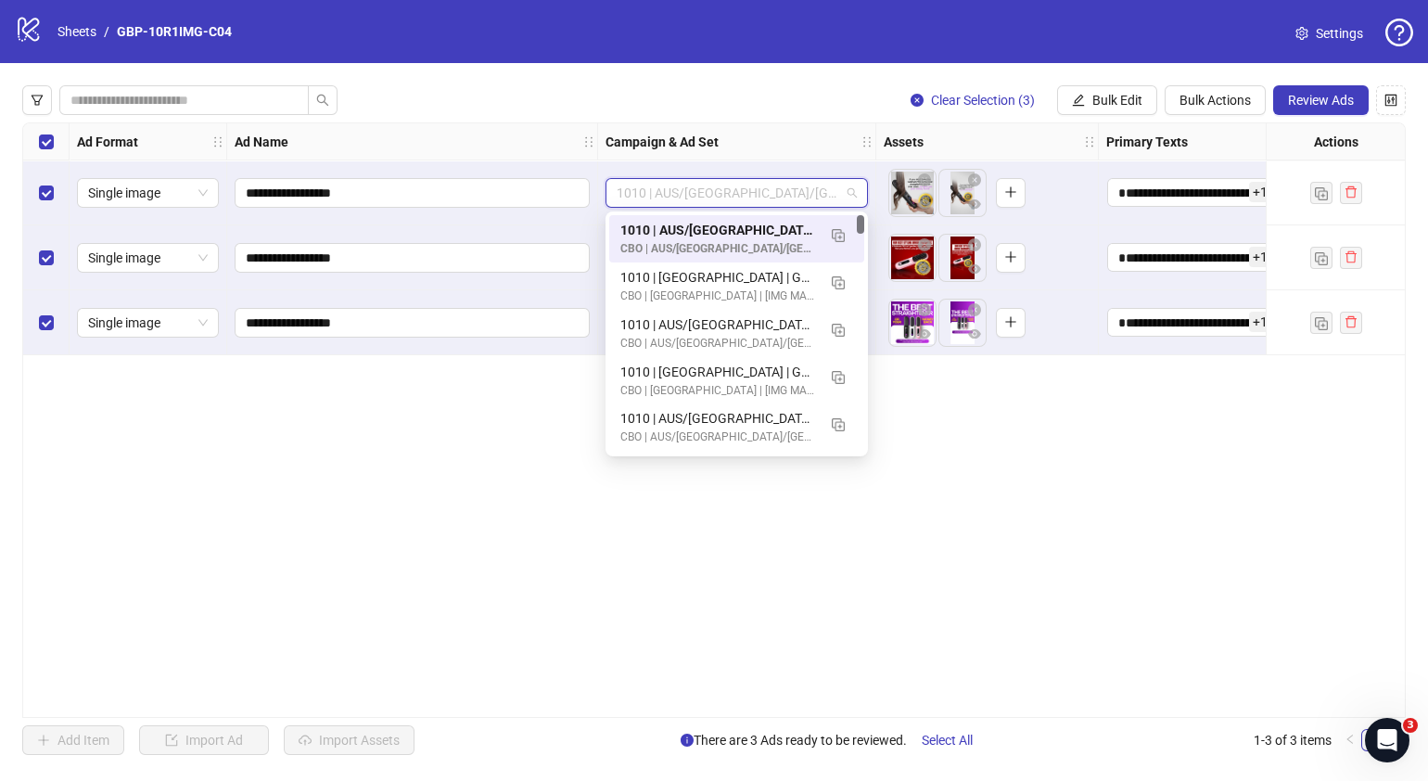
click at [1215, 566] on div "**********" at bounding box center [714, 419] width 1384 height 595
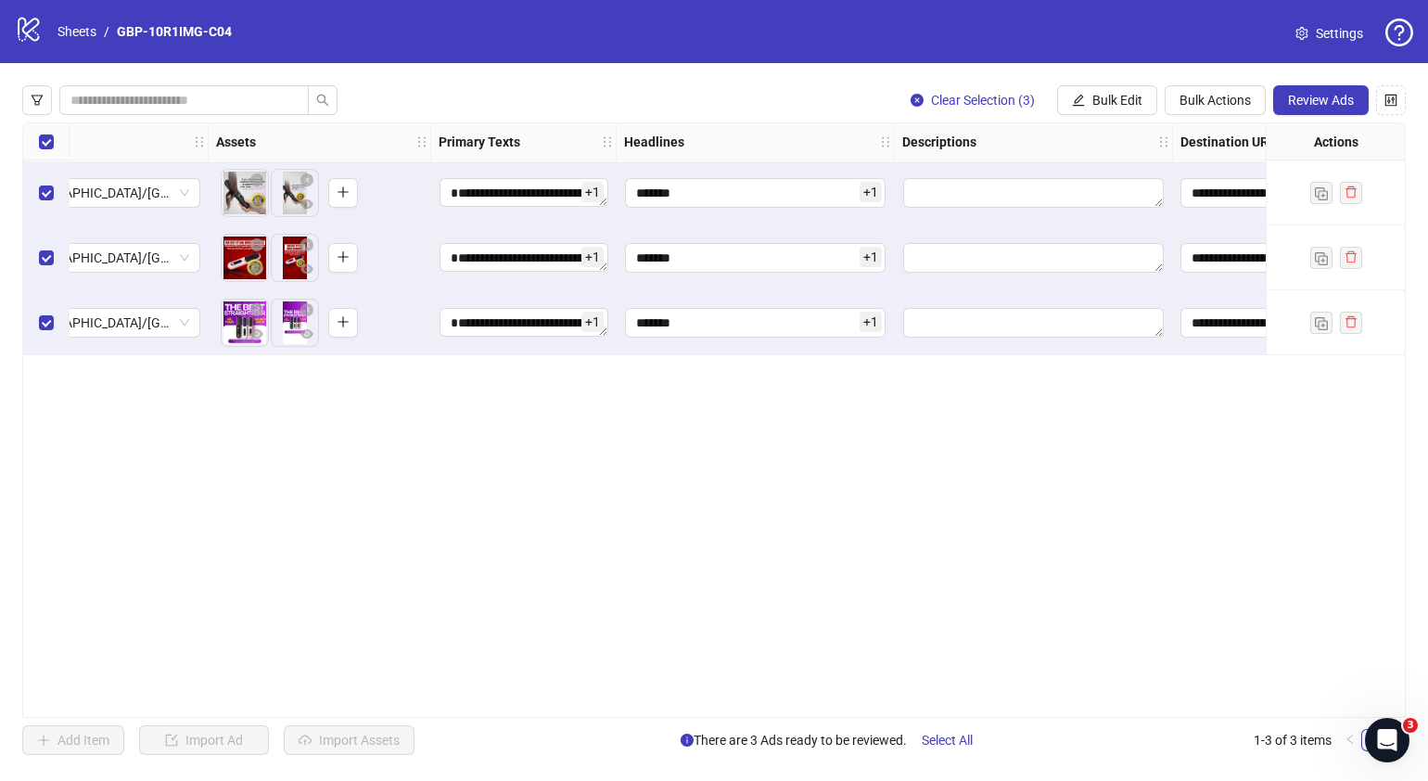
scroll to position [0, 671]
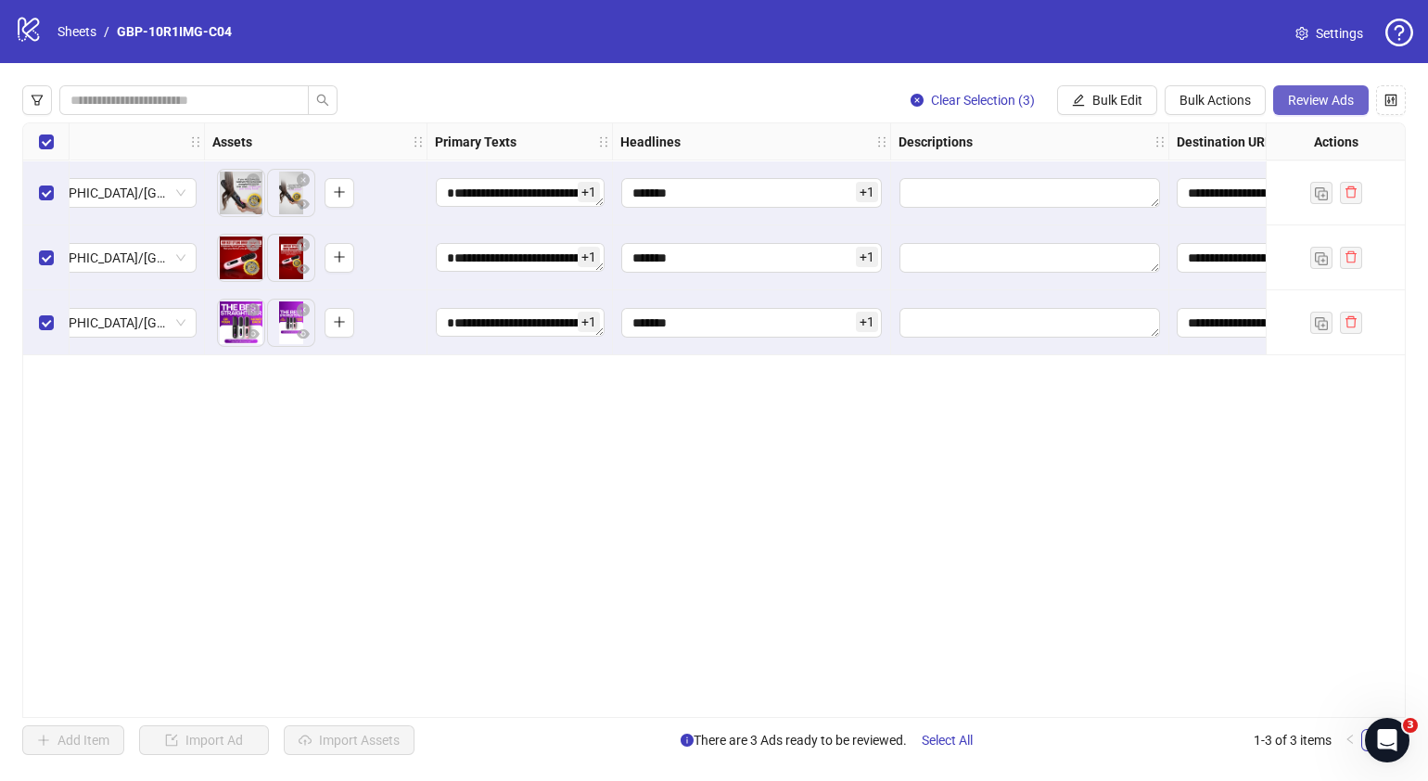
click at [1326, 89] on button "Review Ads" at bounding box center [1321, 100] width 96 height 30
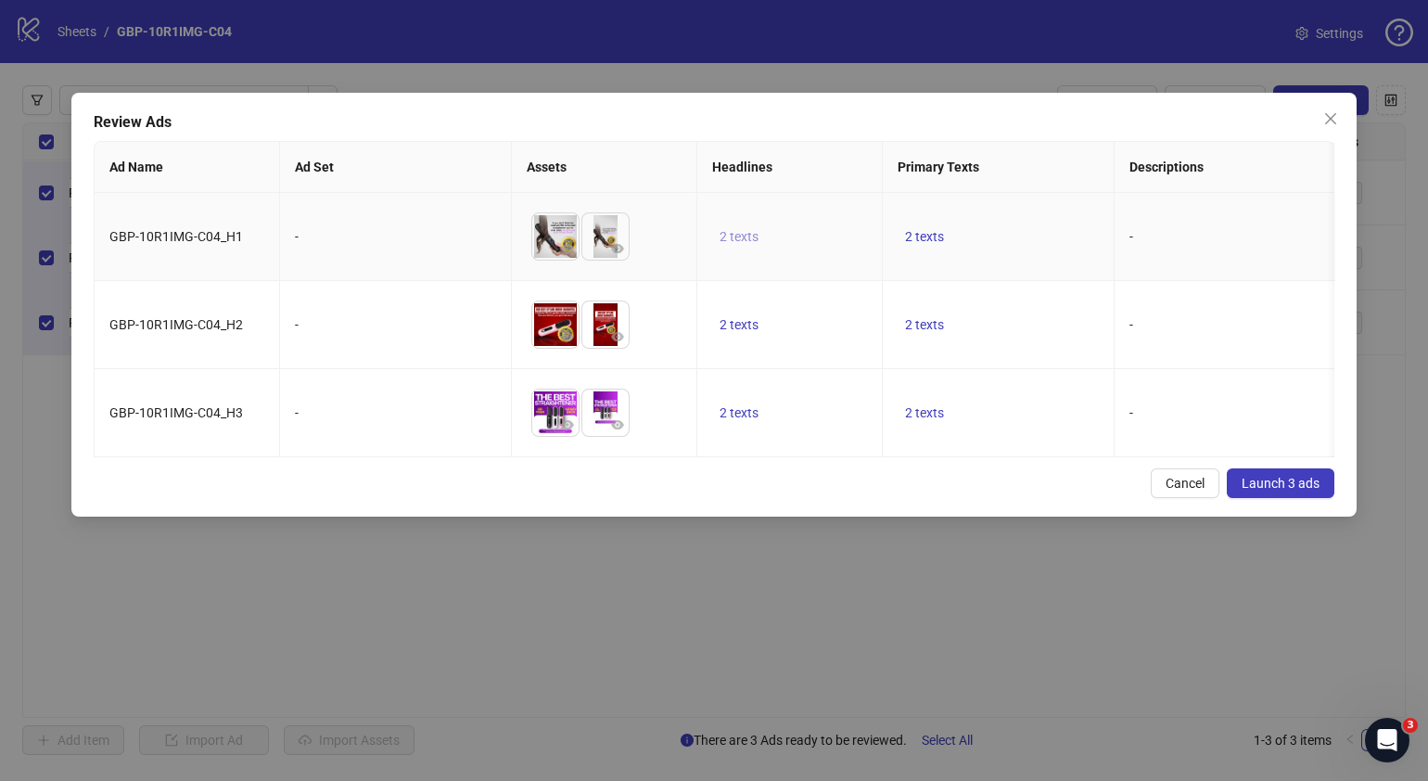
click at [733, 238] on span "2 texts" at bounding box center [739, 236] width 39 height 15
click at [1020, 213] on button "button" at bounding box center [1029, 224] width 30 height 30
click at [948, 485] on div "Review Ads Ad Name Ad Set Assets Headlines Primary Texts Descriptions Destinati…" at bounding box center [713, 305] width 1285 height 424
click at [930, 332] on span "2 texts" at bounding box center [924, 324] width 39 height 15
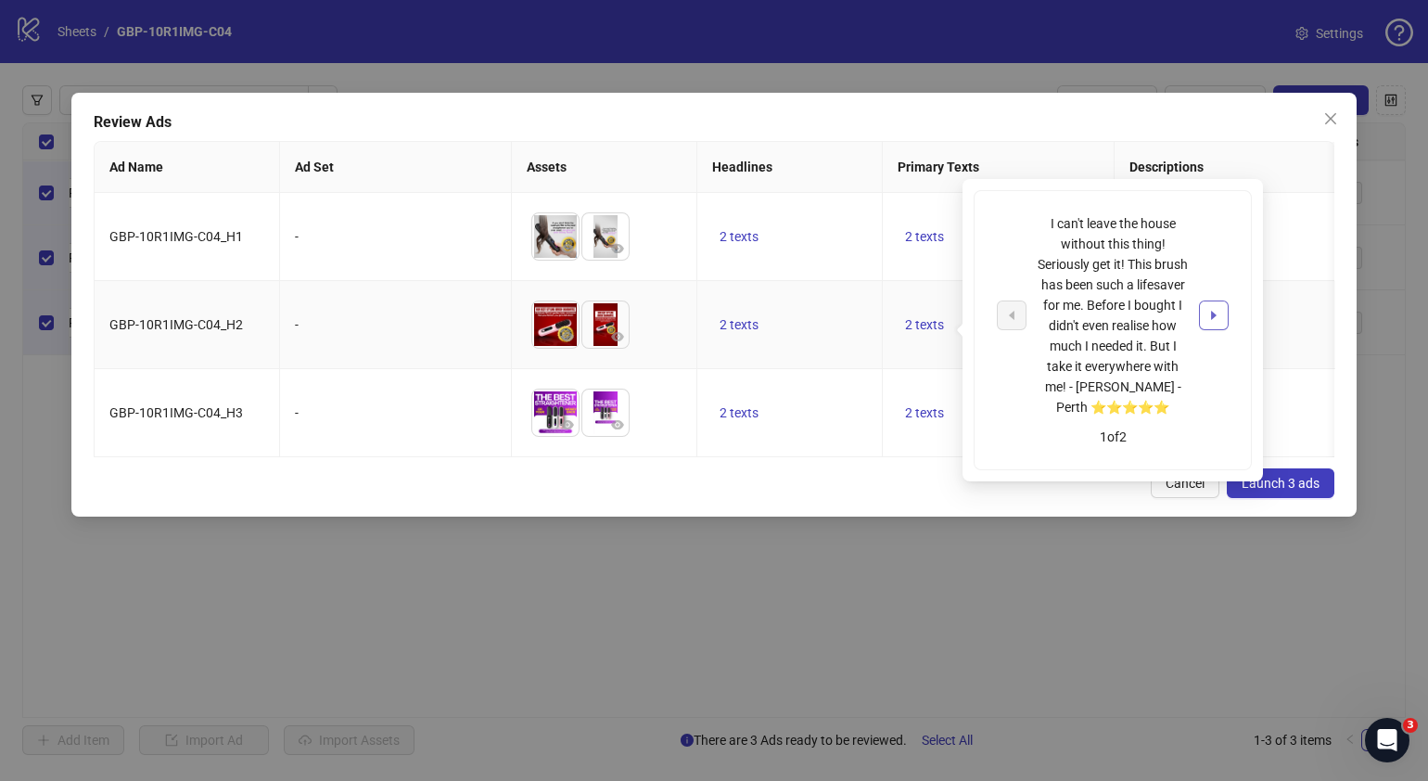
click at [1209, 314] on icon "caret-right" at bounding box center [1214, 315] width 13 height 13
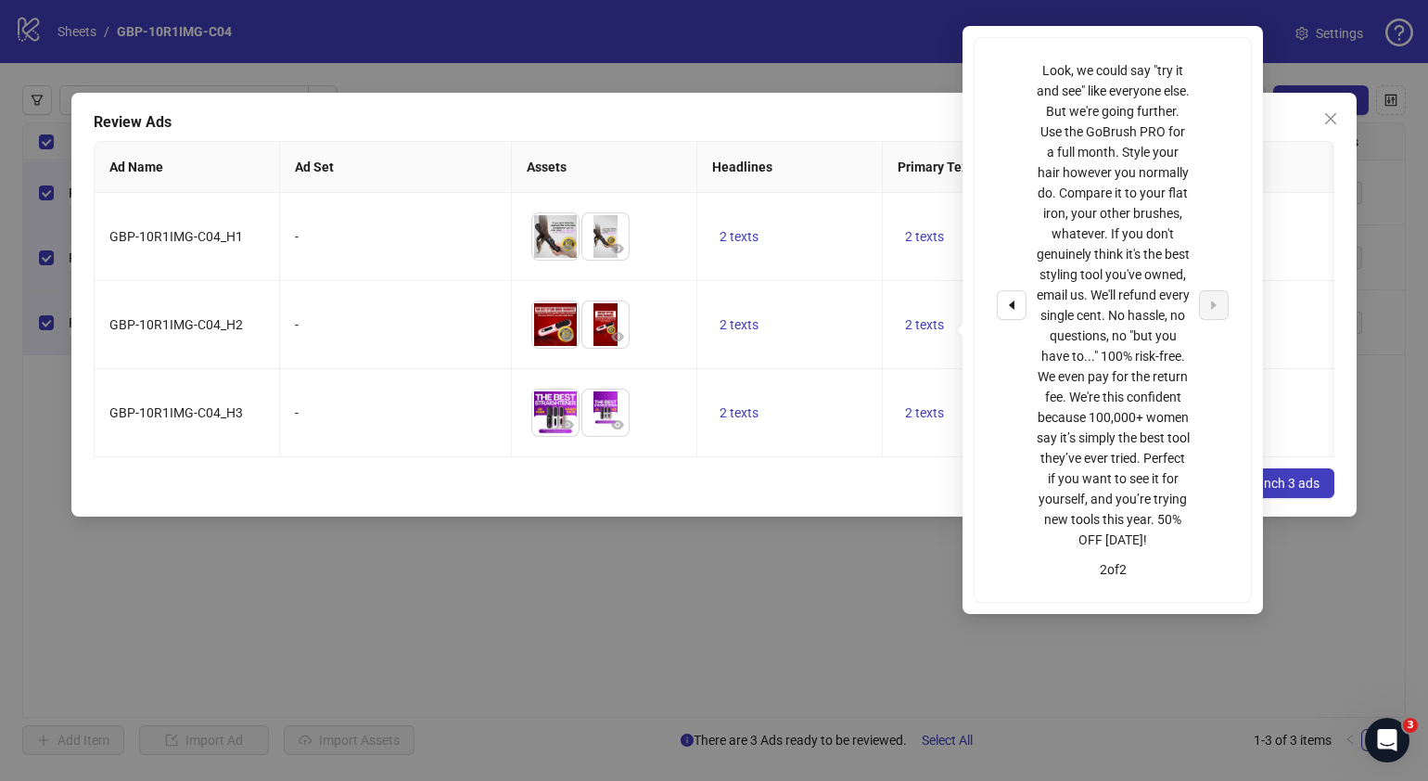
click at [854, 498] on div "Cancel Launch 3 ads" at bounding box center [714, 483] width 1241 height 30
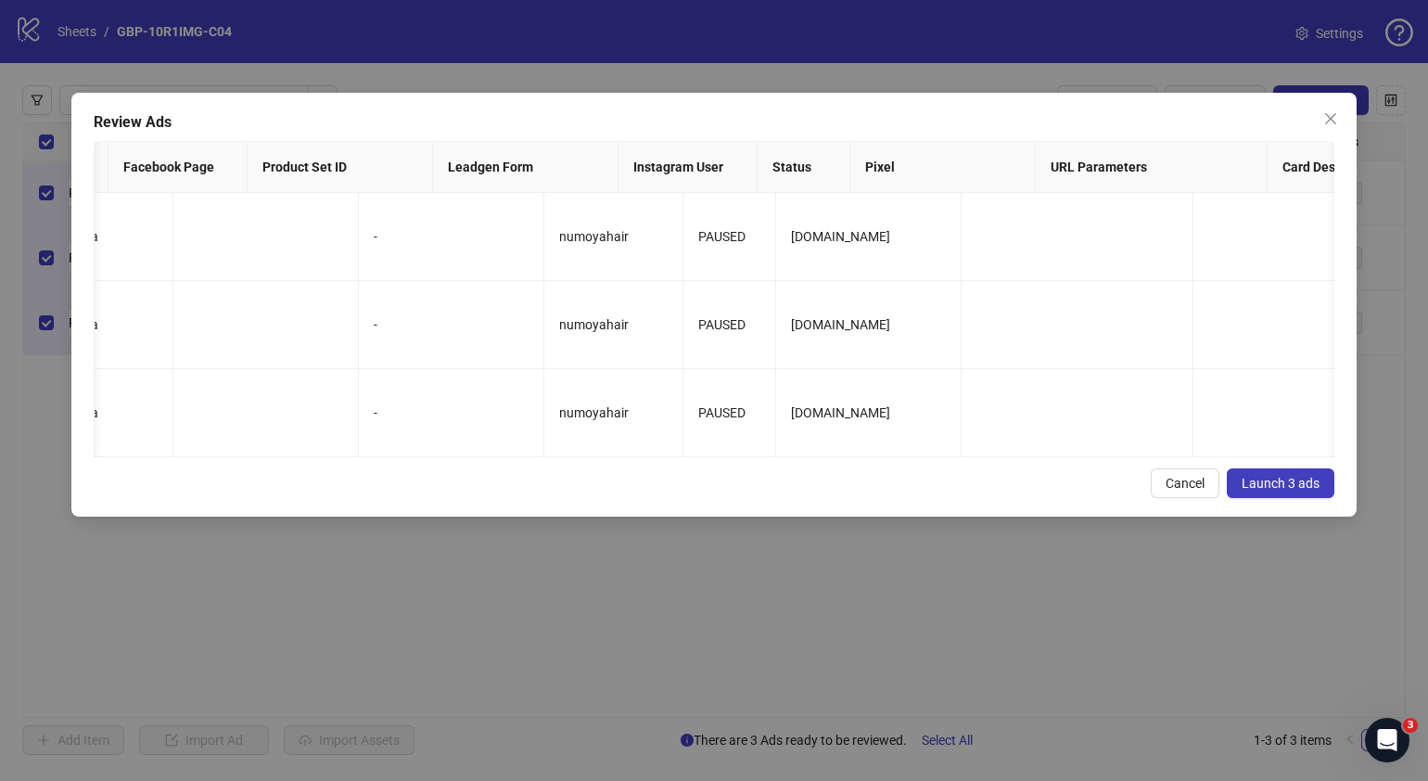
scroll to position [0, 0]
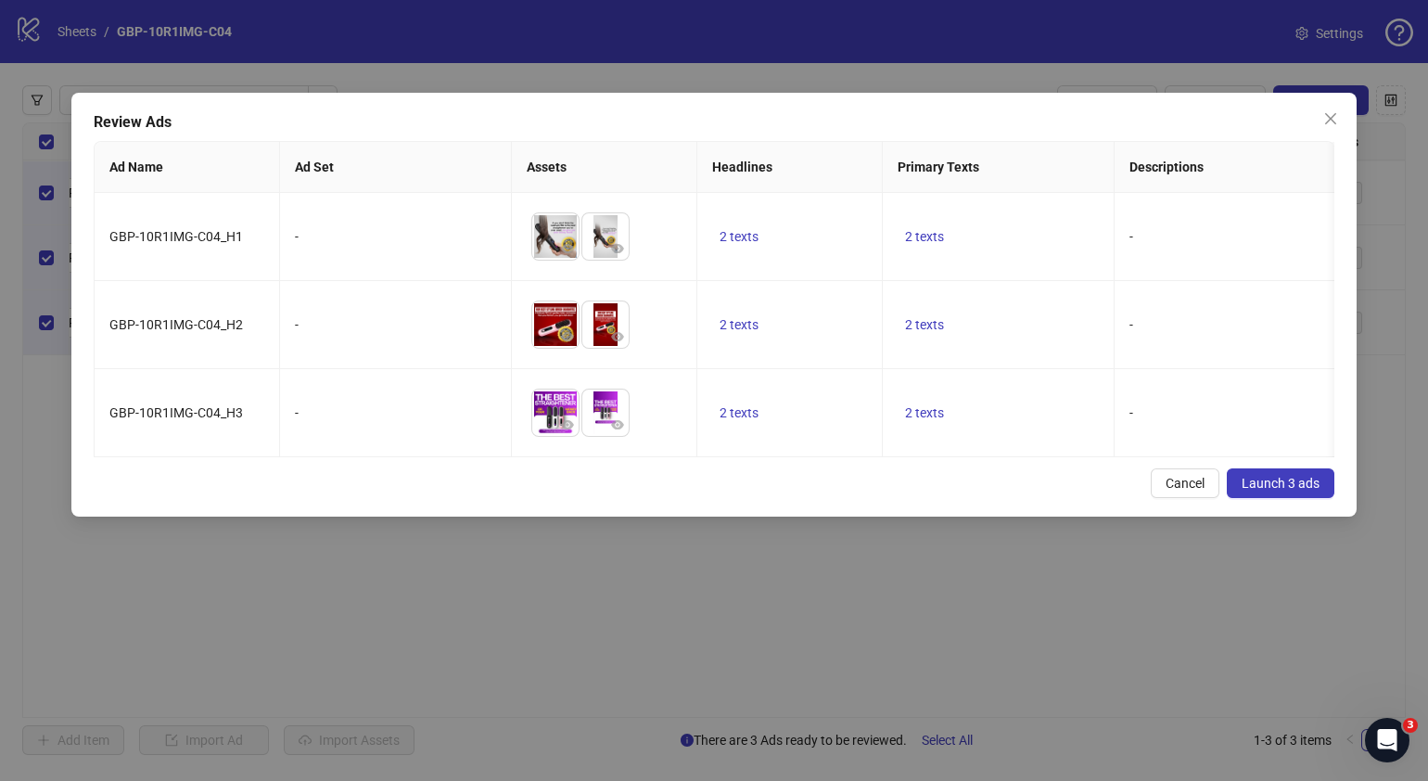
click at [1299, 491] on span "Launch 3 ads" at bounding box center [1281, 483] width 78 height 15
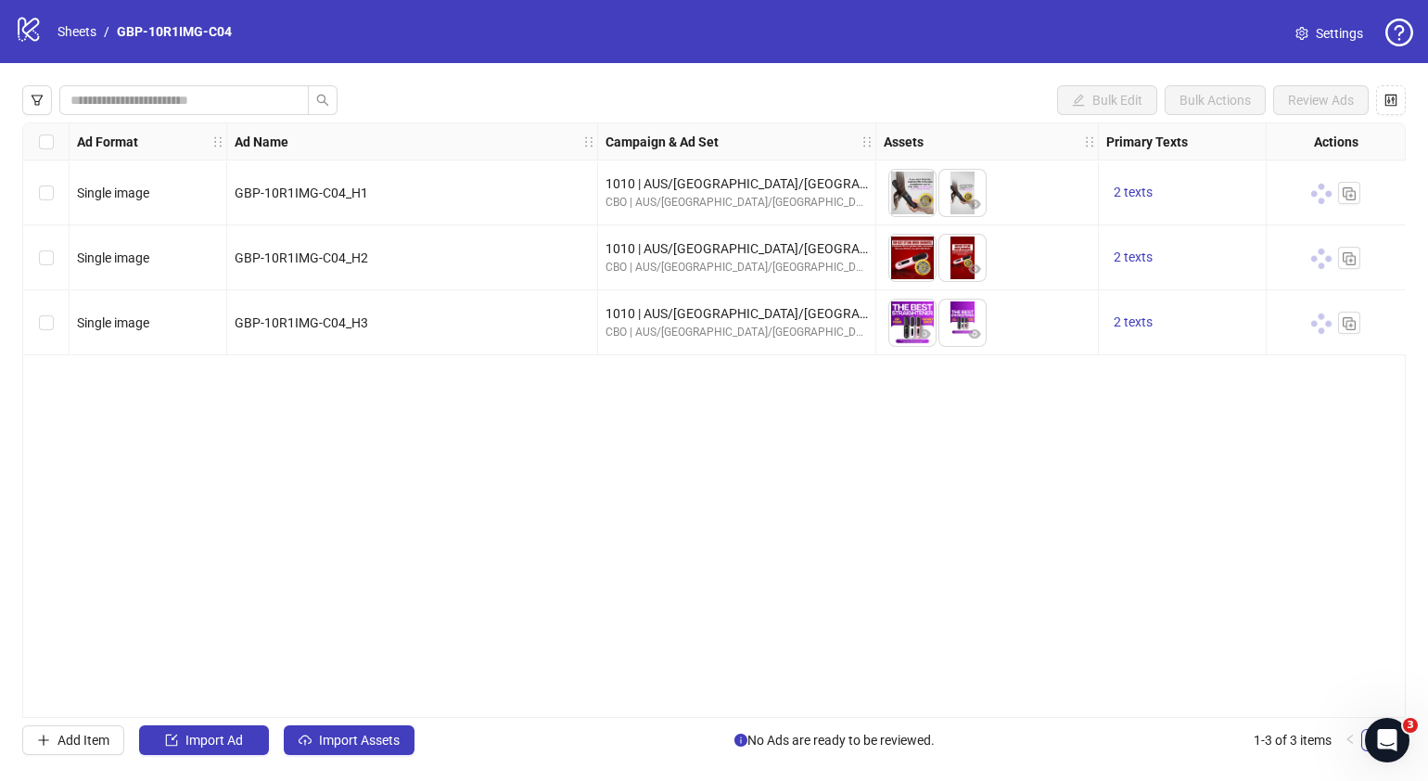
drag, startPoint x: 642, startPoint y: 709, endPoint x: 554, endPoint y: 703, distance: 88.3
click at [554, 703] on div "Ad Format Ad Name Campaign & Ad Set Assets Primary Texts Headlines Descriptions…" at bounding box center [714, 419] width 1384 height 595
click at [1136, 254] on span "2 texts" at bounding box center [1133, 256] width 39 height 15
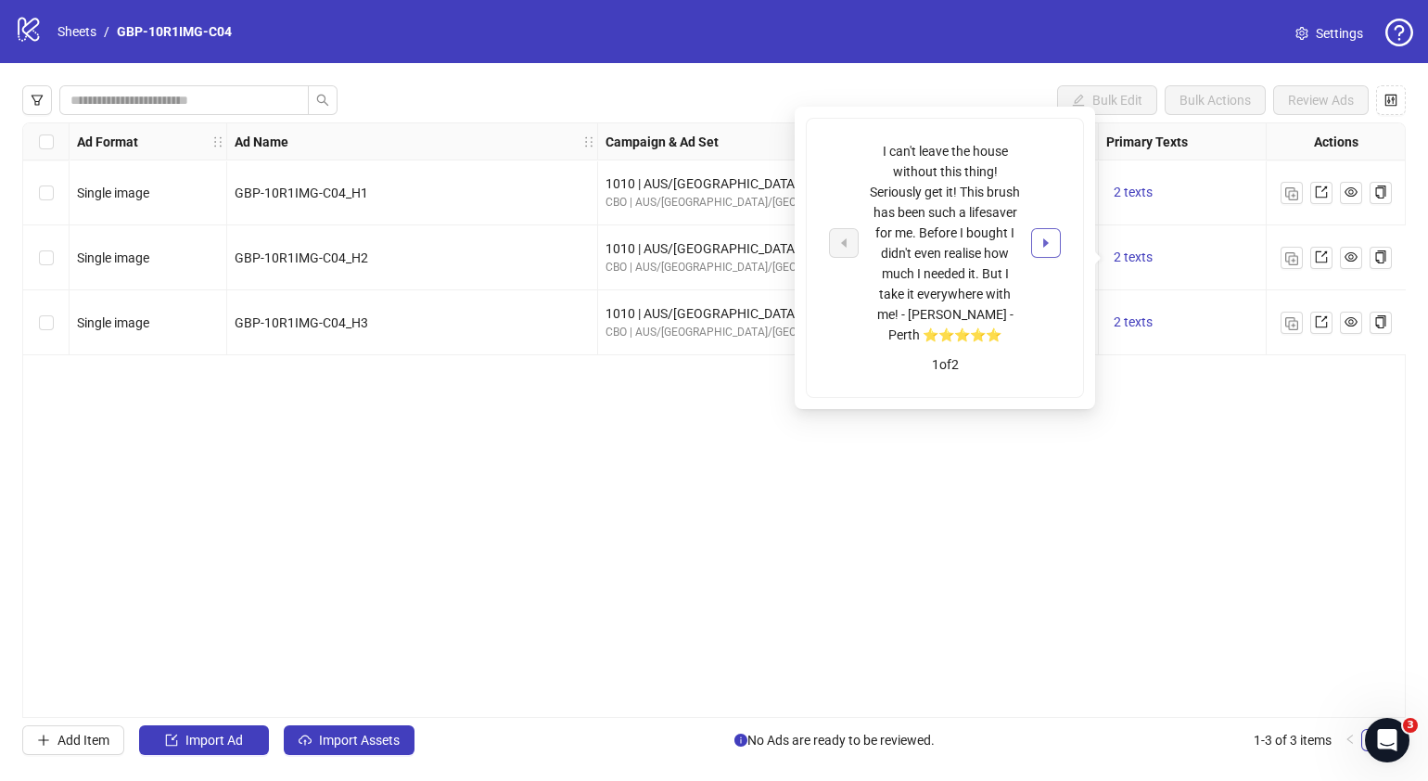
click at [1045, 241] on icon "caret-right" at bounding box center [1046, 242] width 6 height 9
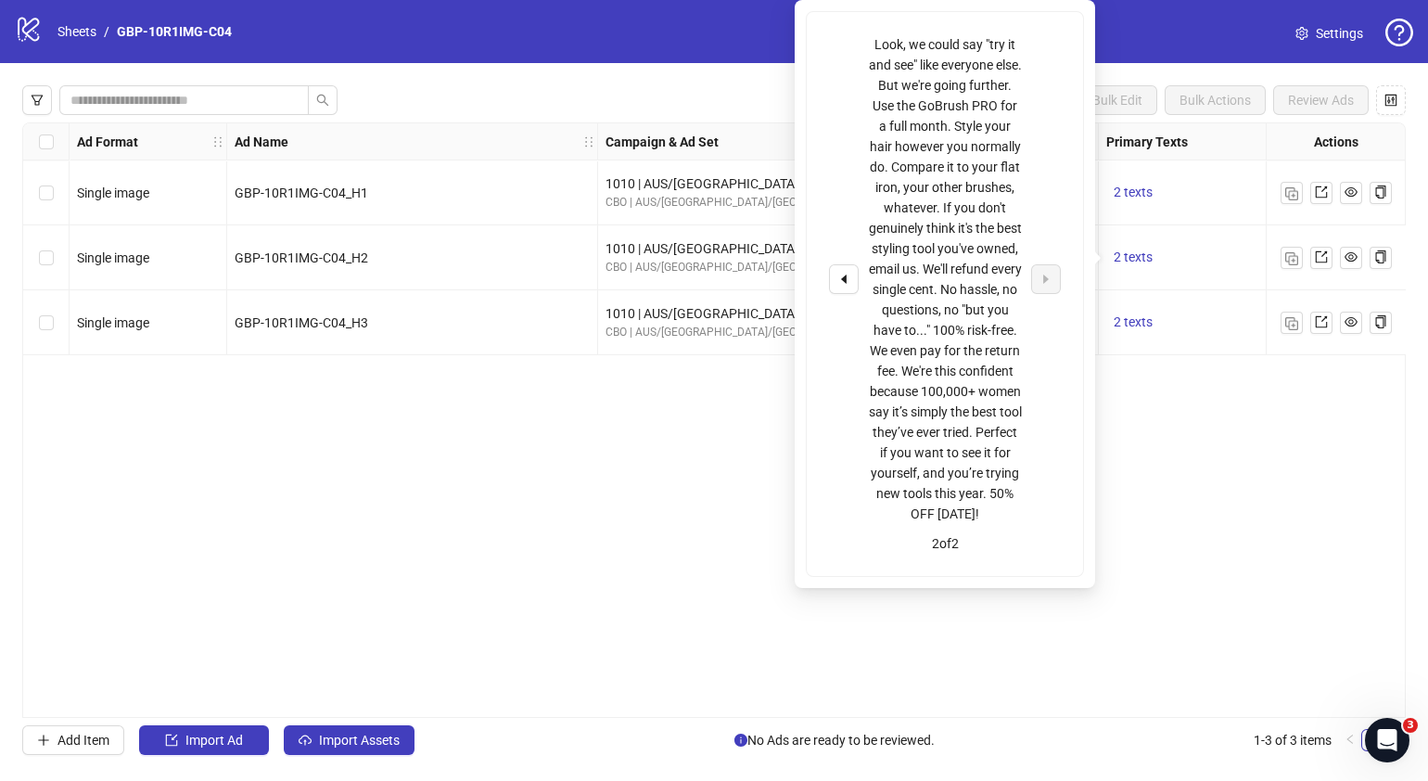
click at [1229, 596] on div "Ad Format Ad Name Campaign & Ad Set Assets Primary Texts Headlines Descriptions…" at bounding box center [714, 419] width 1384 height 595
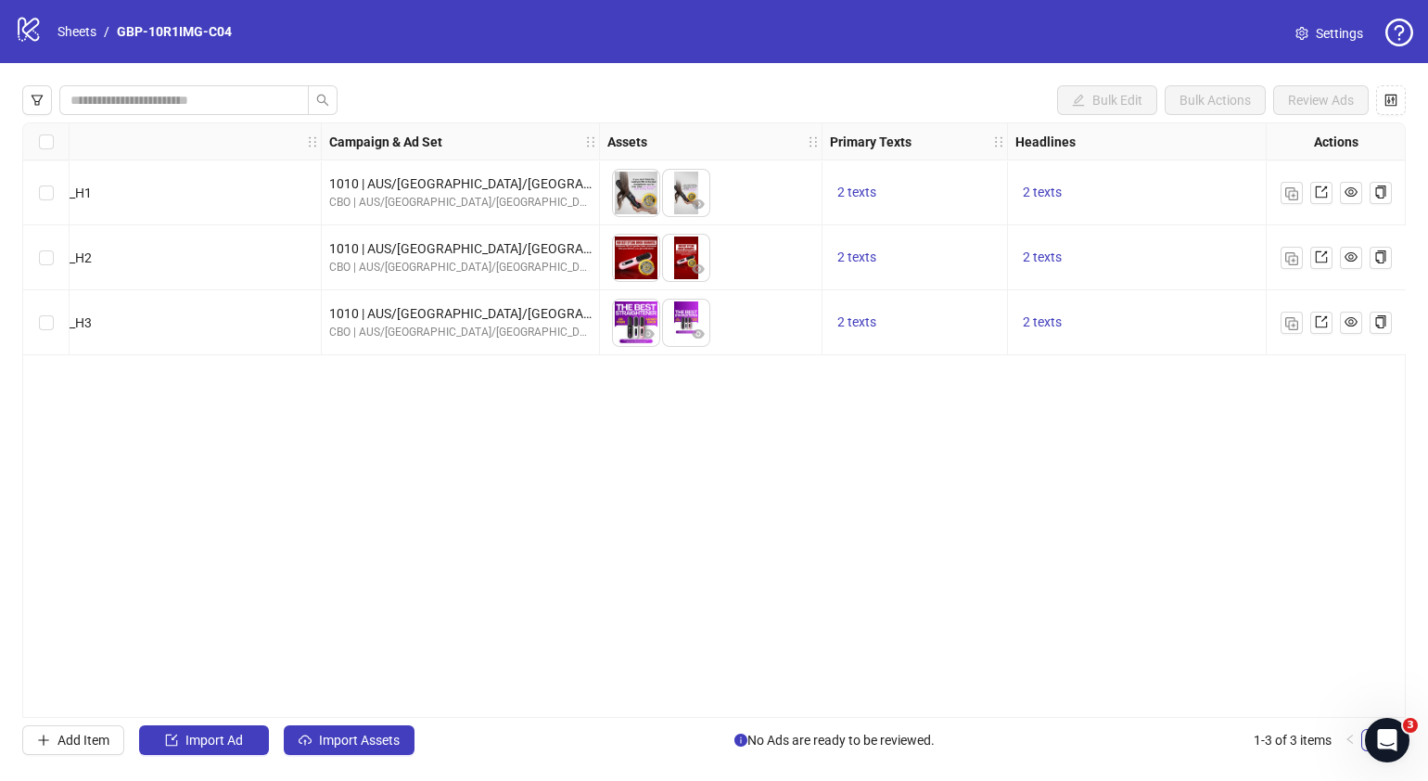
scroll to position [0, 277]
click at [1043, 255] on span "2 texts" at bounding box center [1041, 256] width 39 height 15
click at [1329, 238] on icon "caret-right" at bounding box center [1330, 243] width 13 height 13
click at [774, 466] on div "Ad Format Ad Name Campaign & Ad Set Assets Primary Texts Headlines Descriptions…" at bounding box center [714, 419] width 1384 height 595
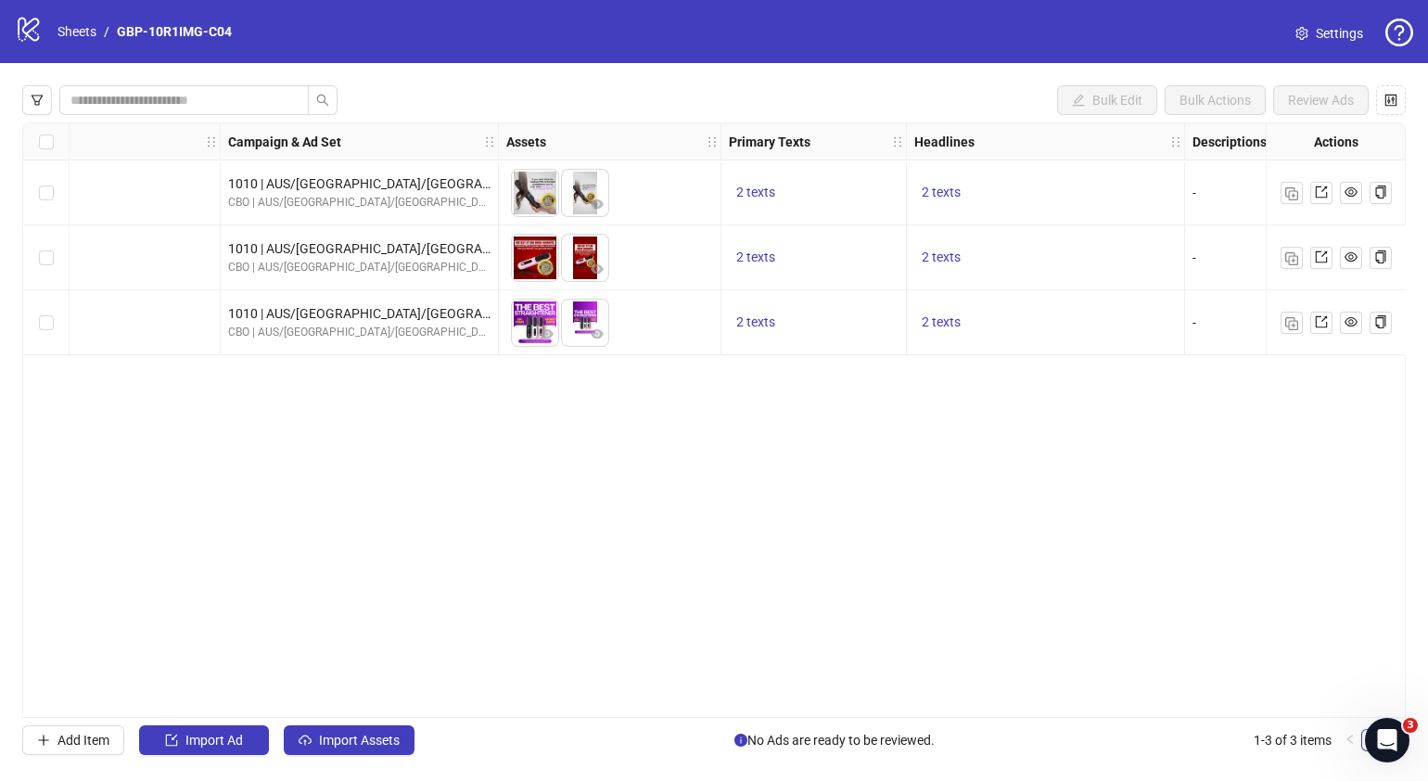
scroll to position [0, 379]
click at [952, 251] on span "2 texts" at bounding box center [939, 256] width 39 height 15
click at [764, 255] on span "2 texts" at bounding box center [754, 256] width 39 height 15
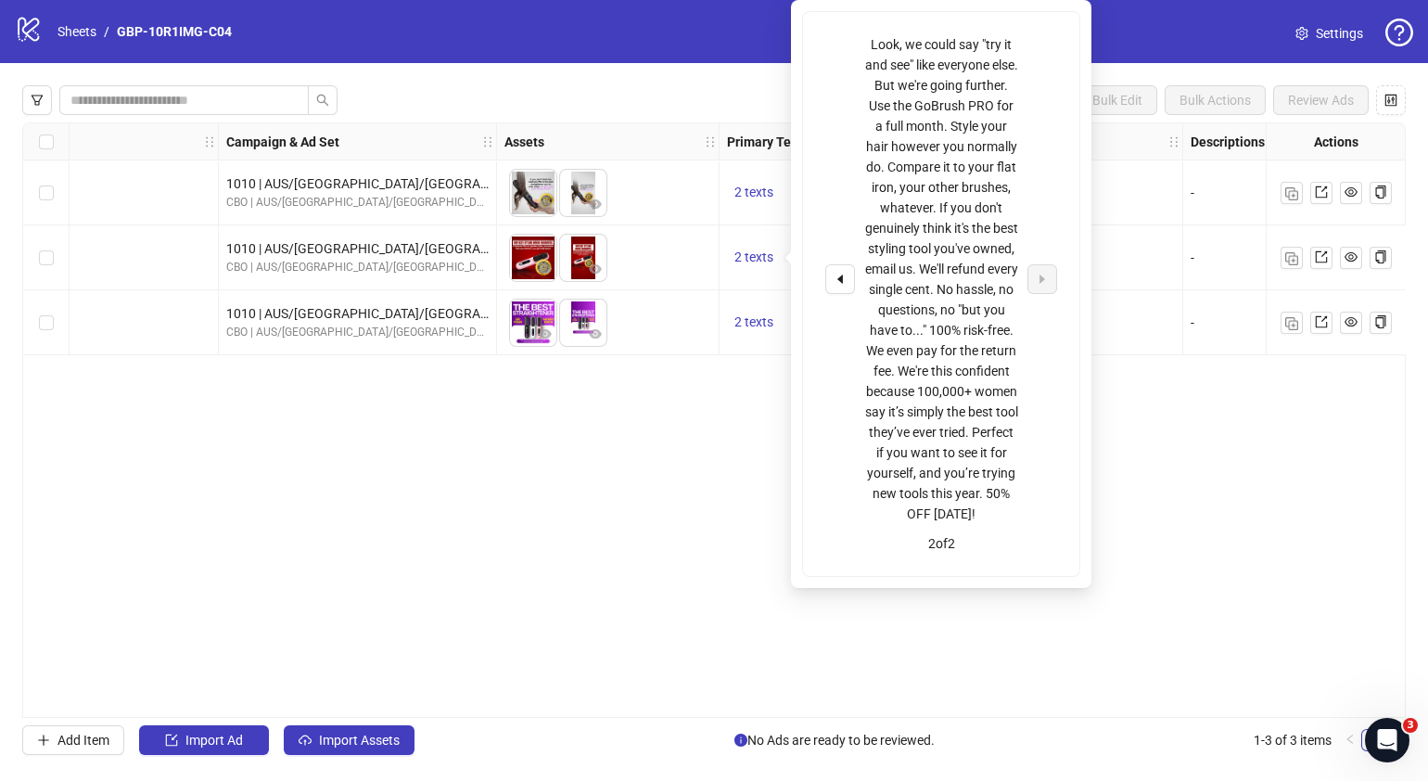
click at [620, 488] on div "Ad Format Ad Name Campaign & Ad Set Assets Primary Texts Headlines Descriptions…" at bounding box center [714, 419] width 1384 height 595
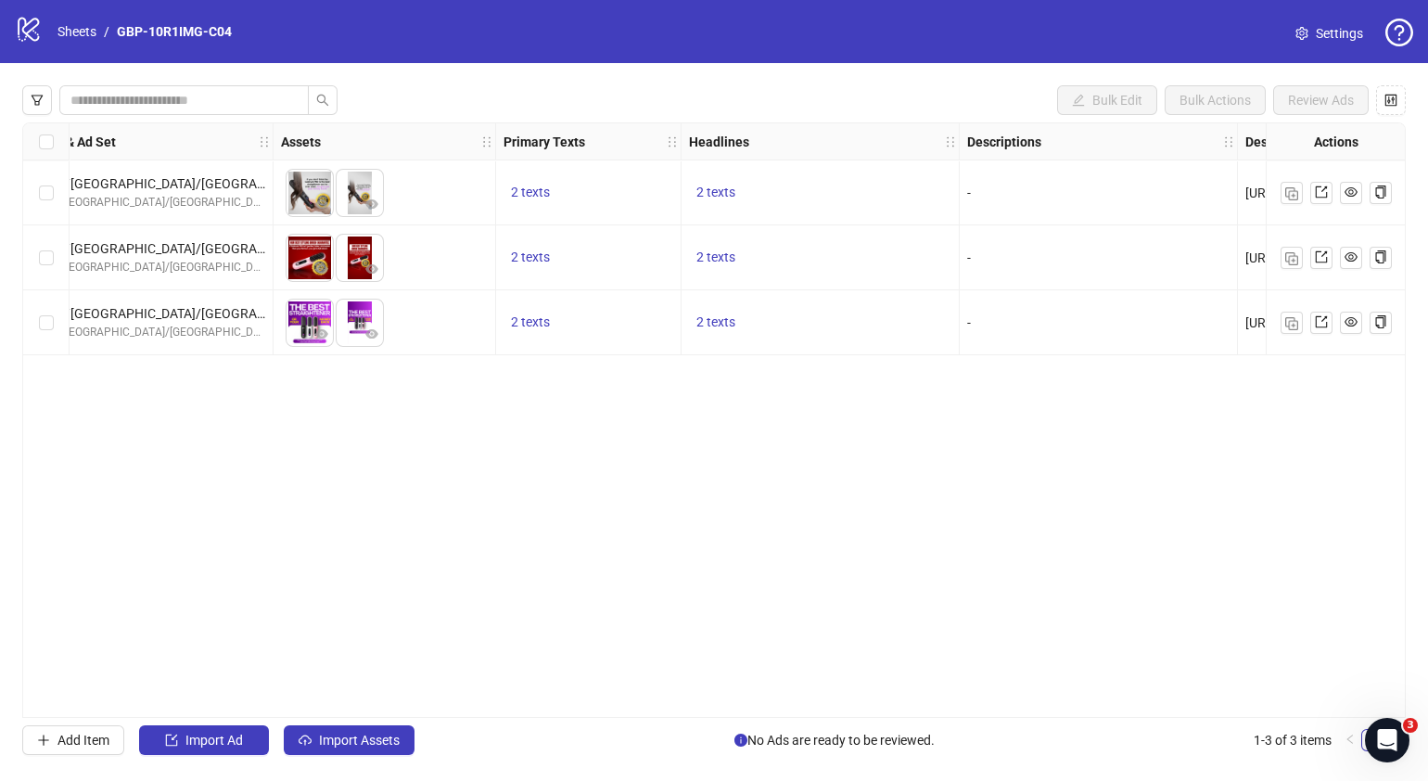
scroll to position [0, 0]
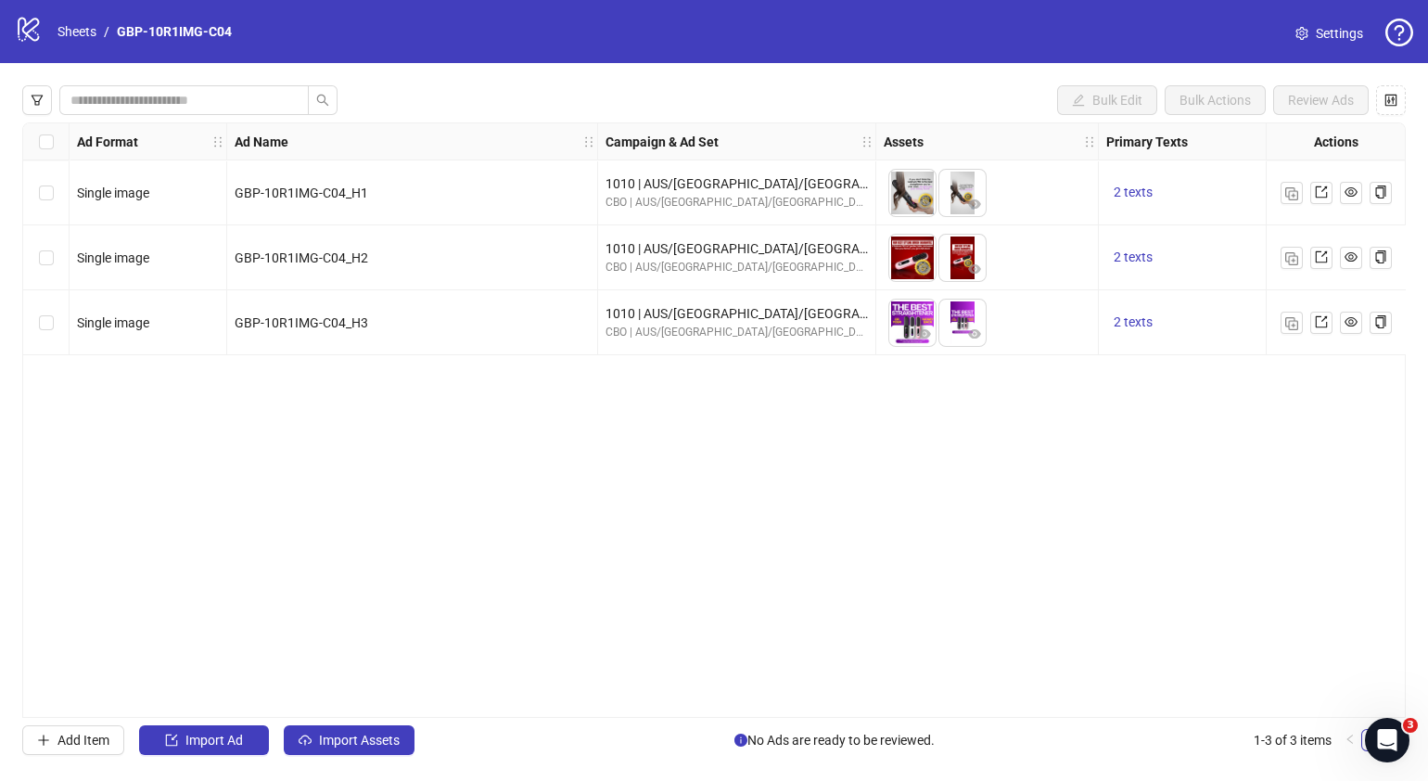
click at [54, 137] on div "Select all rows" at bounding box center [46, 141] width 46 height 37
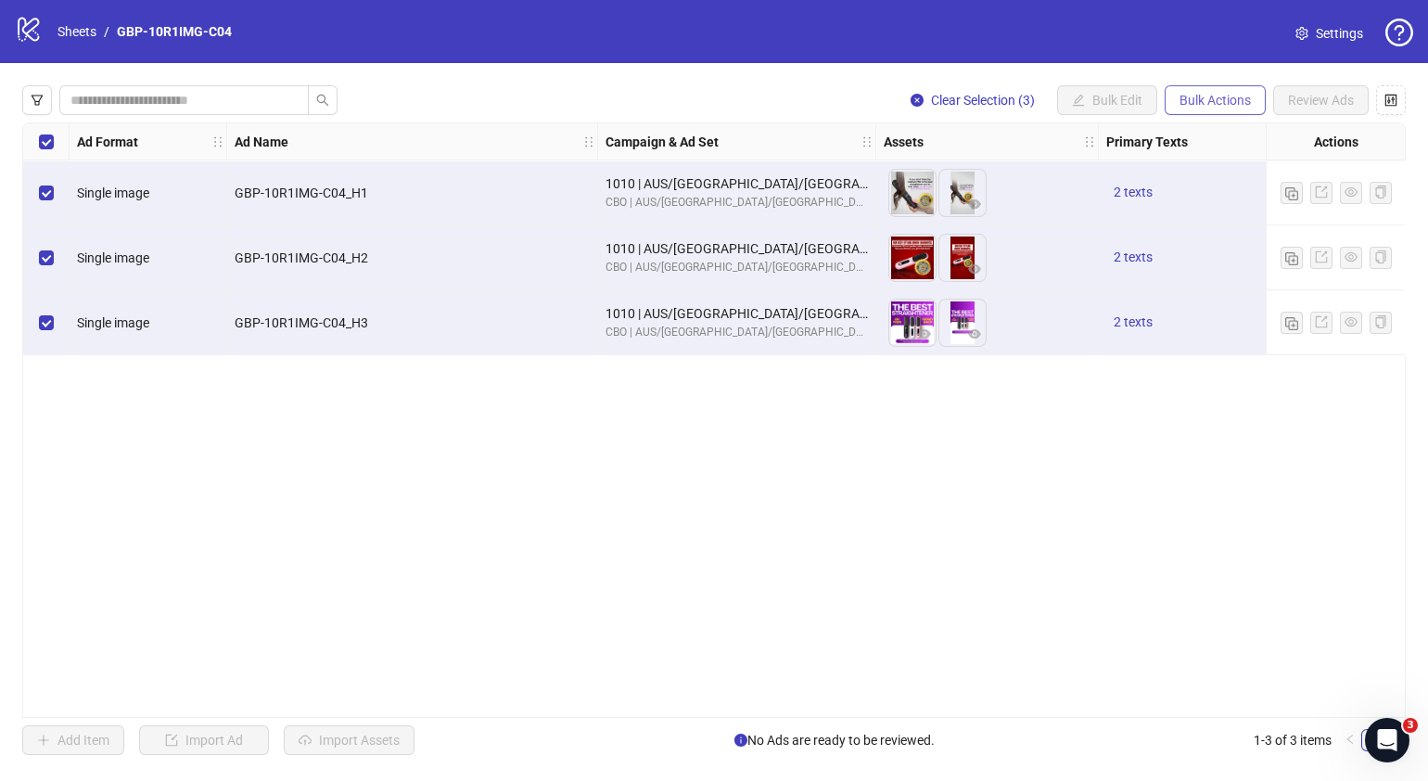
click at [1256, 108] on button "Bulk Actions" at bounding box center [1215, 100] width 101 height 30
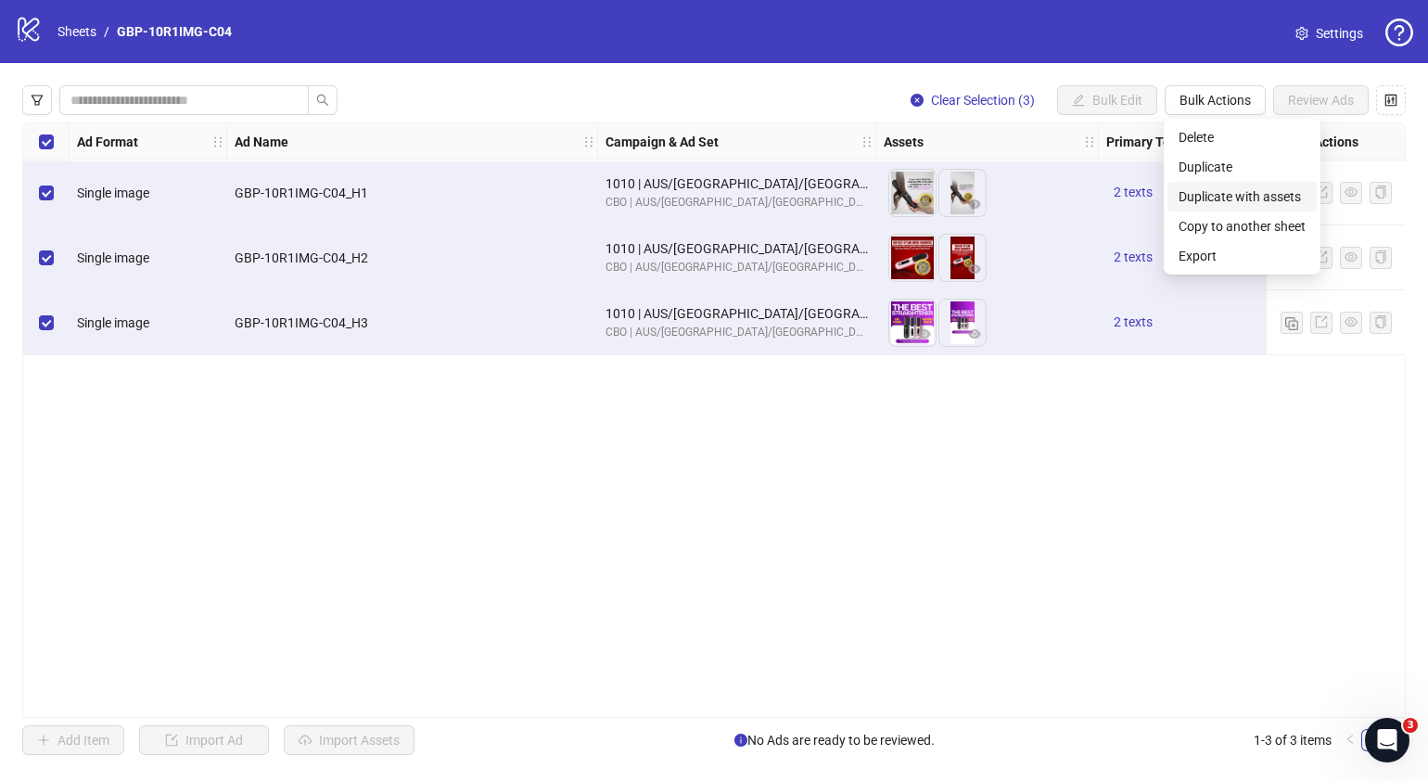
click at [1243, 197] on span "Duplicate with assets" at bounding box center [1242, 196] width 127 height 20
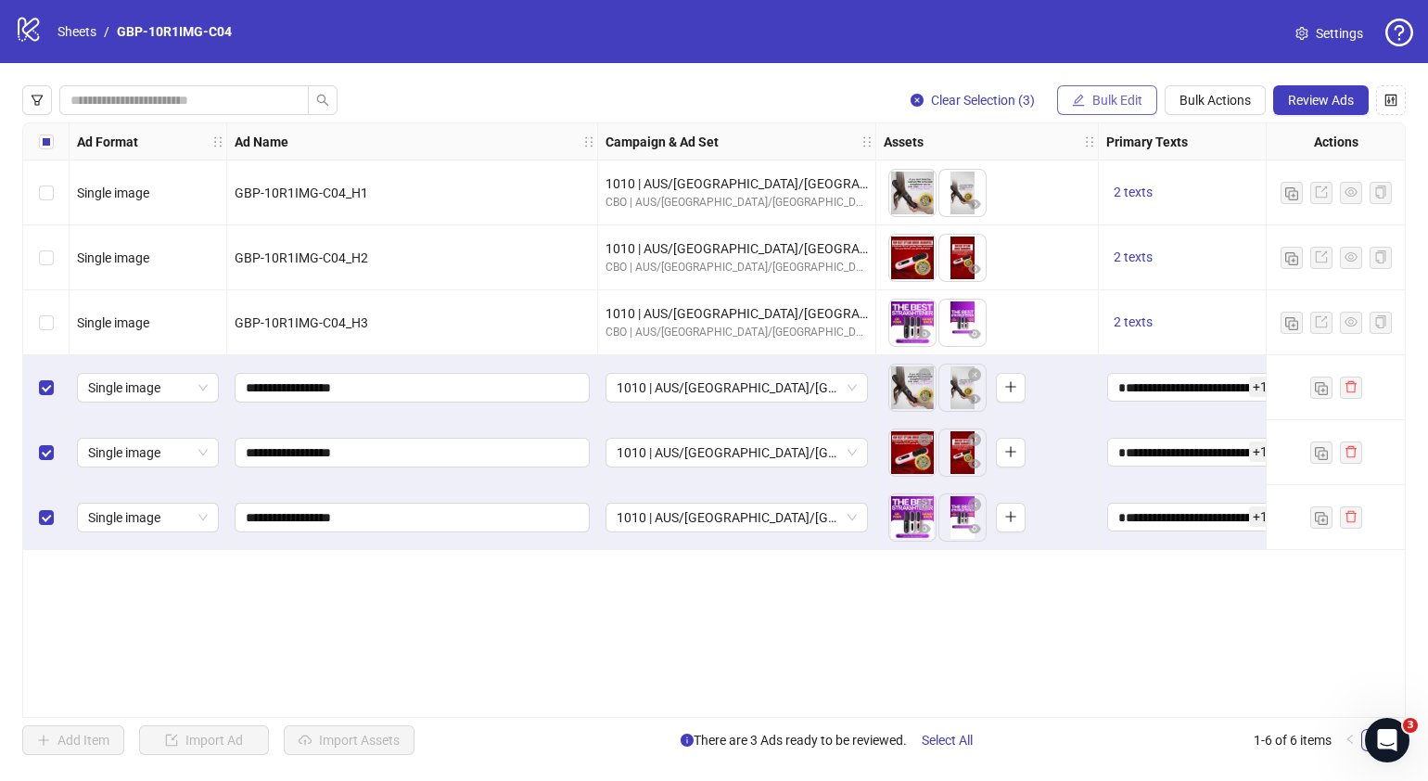
click at [1118, 97] on span "Bulk Edit" at bounding box center [1118, 100] width 50 height 15
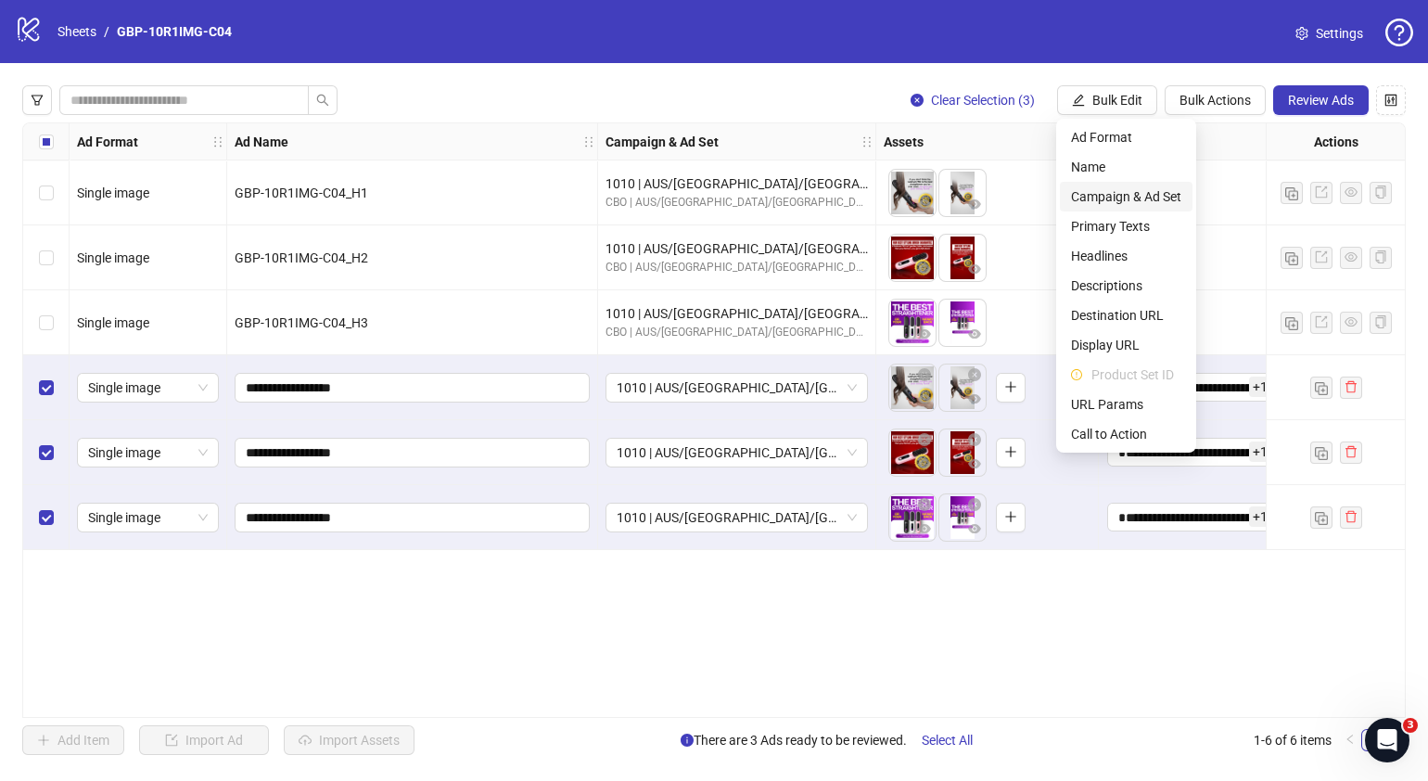
click at [1132, 190] on span "Campaign & Ad Set" at bounding box center [1126, 196] width 110 height 20
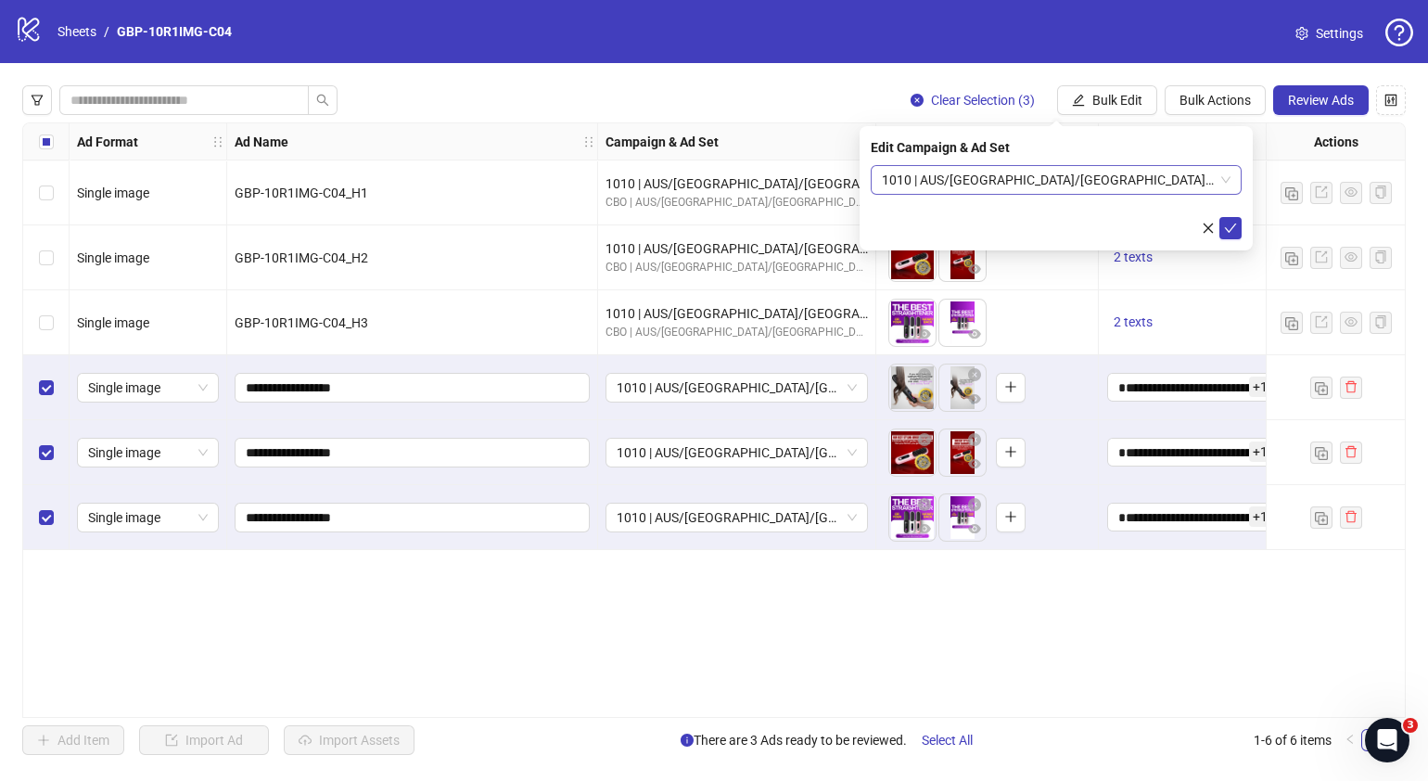
click at [1222, 169] on span "1010 | AUS/[GEOGRAPHIC_DATA]/[GEOGRAPHIC_DATA]| GBP-10R1IMG-C04" at bounding box center [1056, 180] width 349 height 28
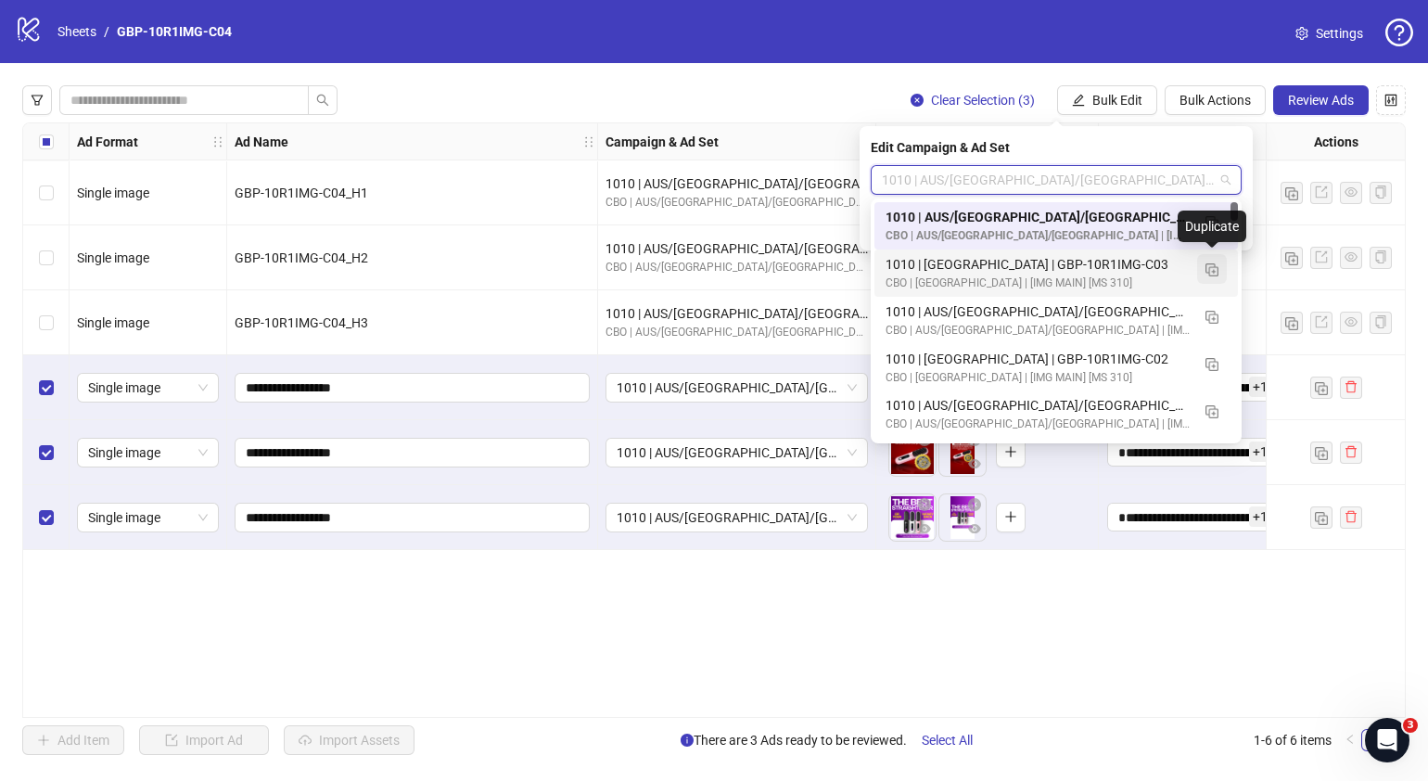
click at [1207, 269] on img "button" at bounding box center [1212, 269] width 13 height 13
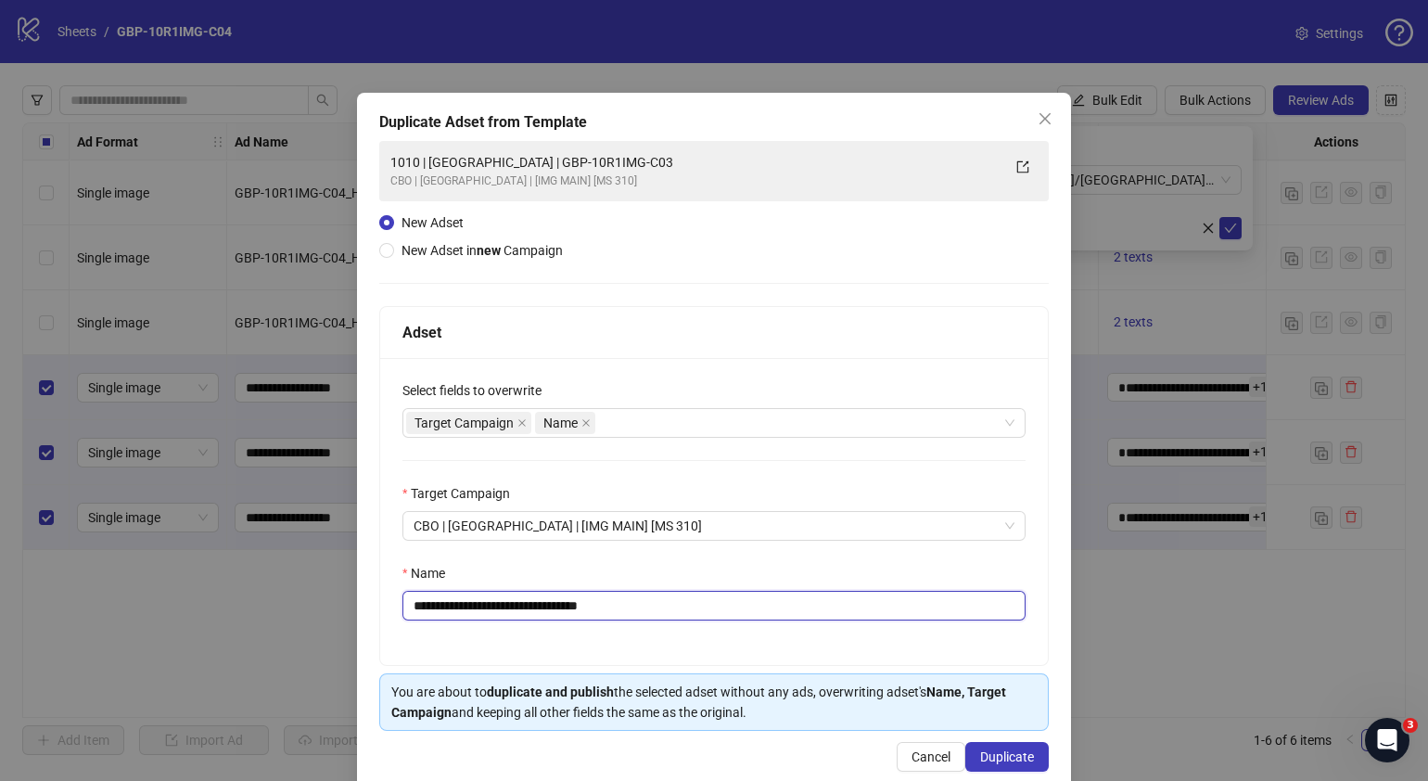
drag, startPoint x: 653, startPoint y: 612, endPoint x: 484, endPoint y: 619, distance: 168.9
click at [484, 619] on input "**********" at bounding box center [714, 606] width 623 height 30
paste input "text"
type input "**********"
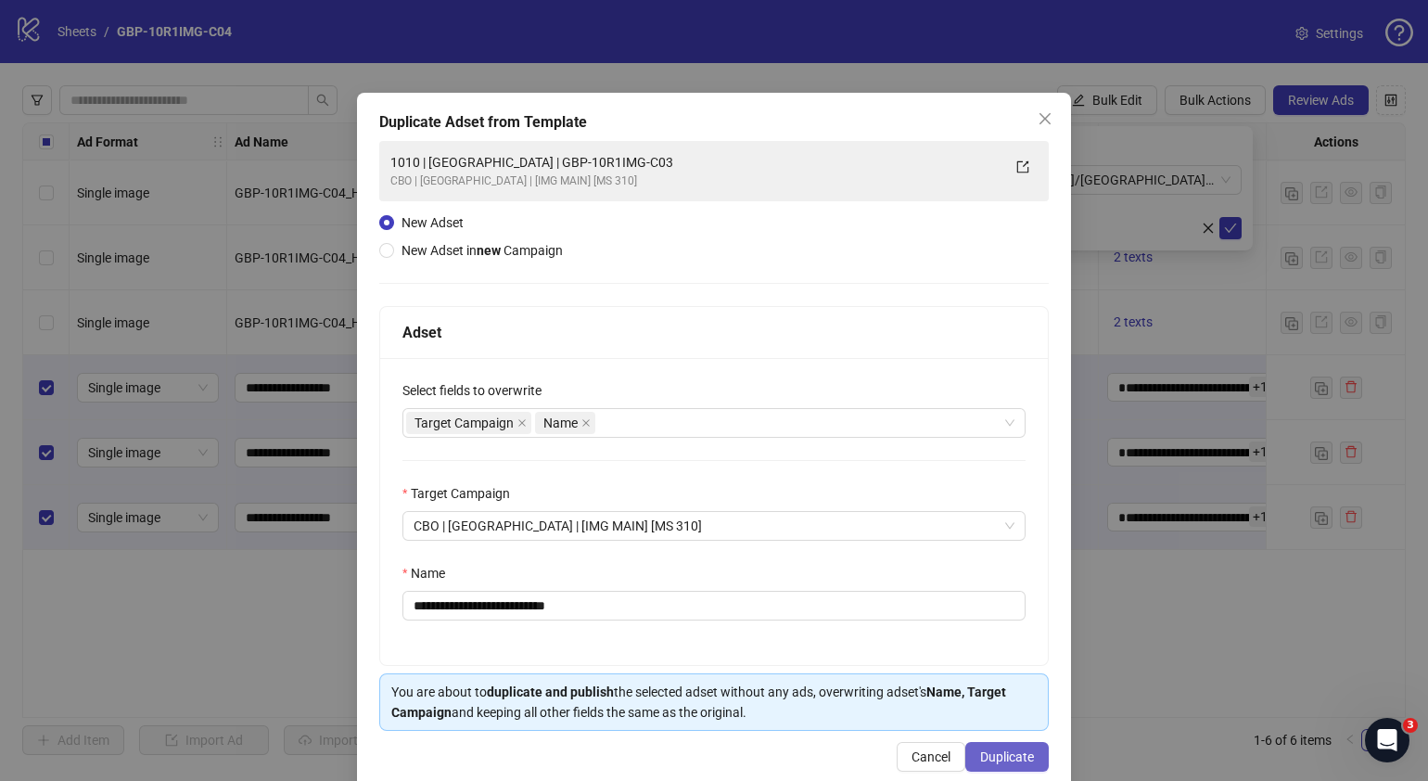
click at [992, 758] on span "Duplicate" at bounding box center [1007, 756] width 54 height 15
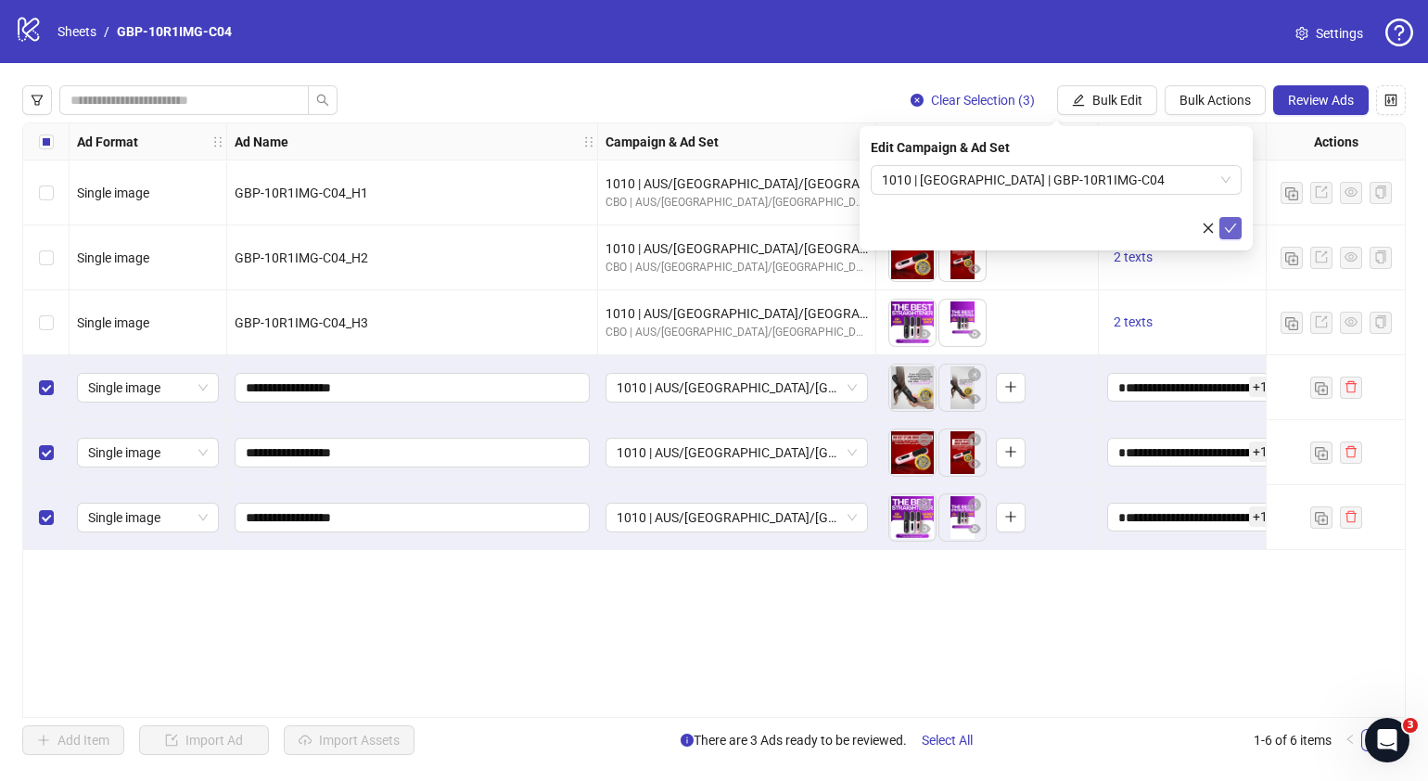
click at [1236, 218] on button "submit" at bounding box center [1231, 228] width 22 height 22
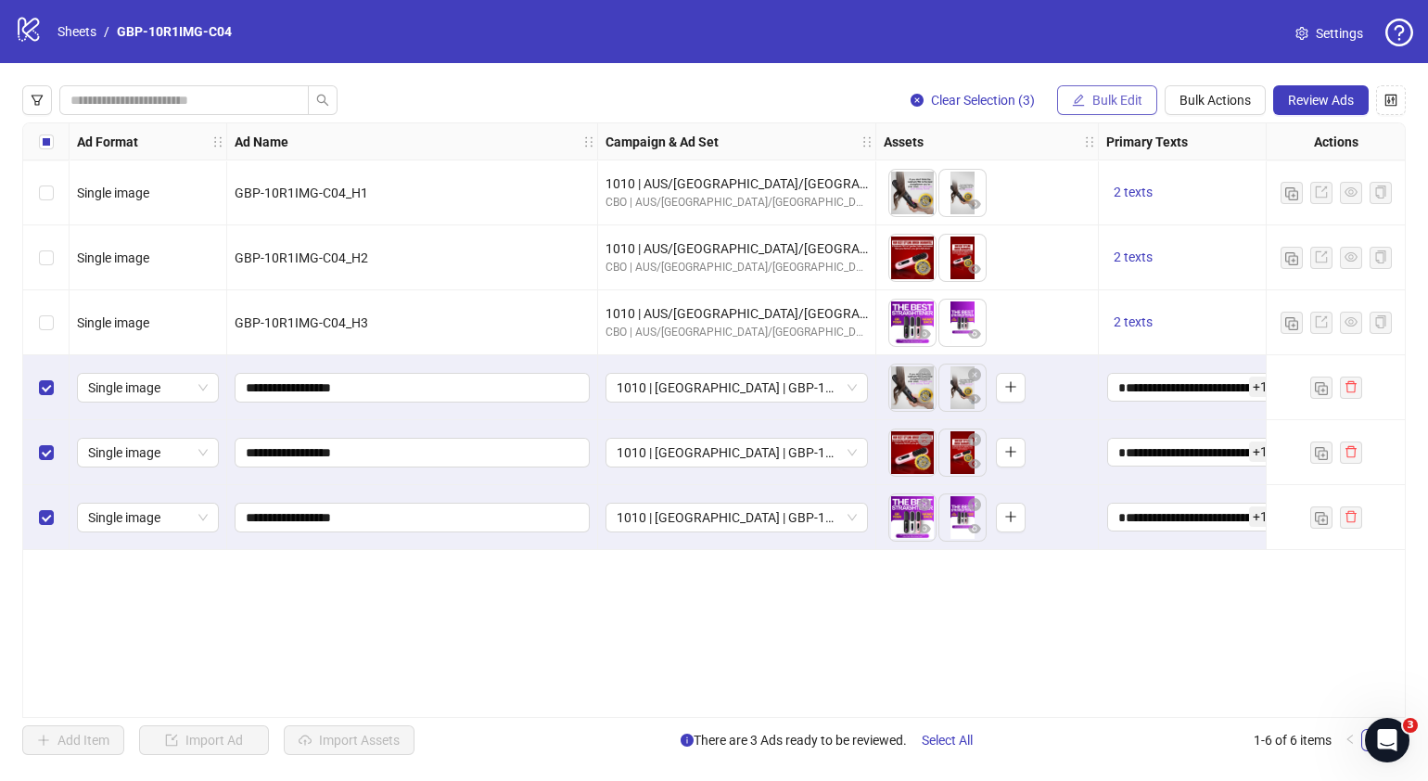
click at [1115, 101] on span "Bulk Edit" at bounding box center [1118, 100] width 50 height 15
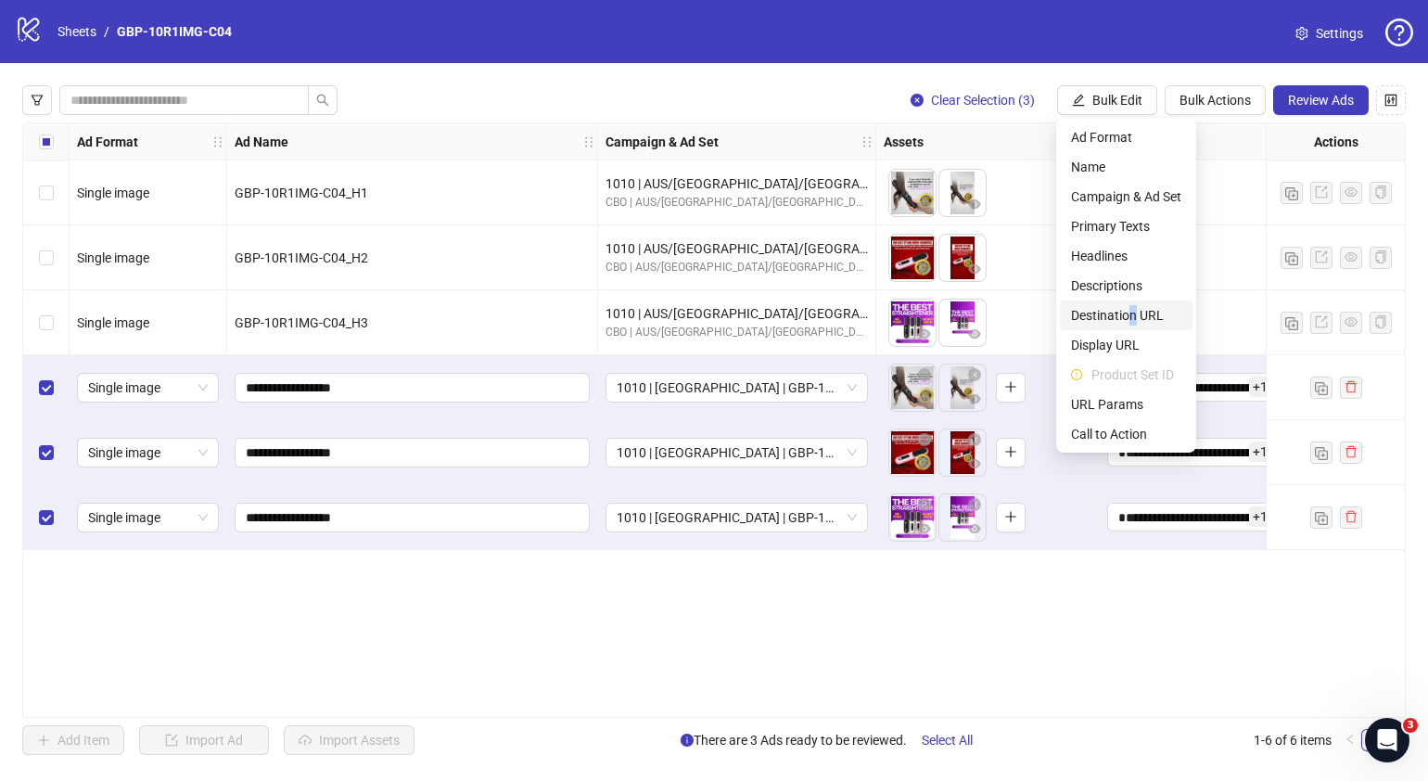
click at [1133, 312] on span "Destination URL" at bounding box center [1126, 315] width 110 height 20
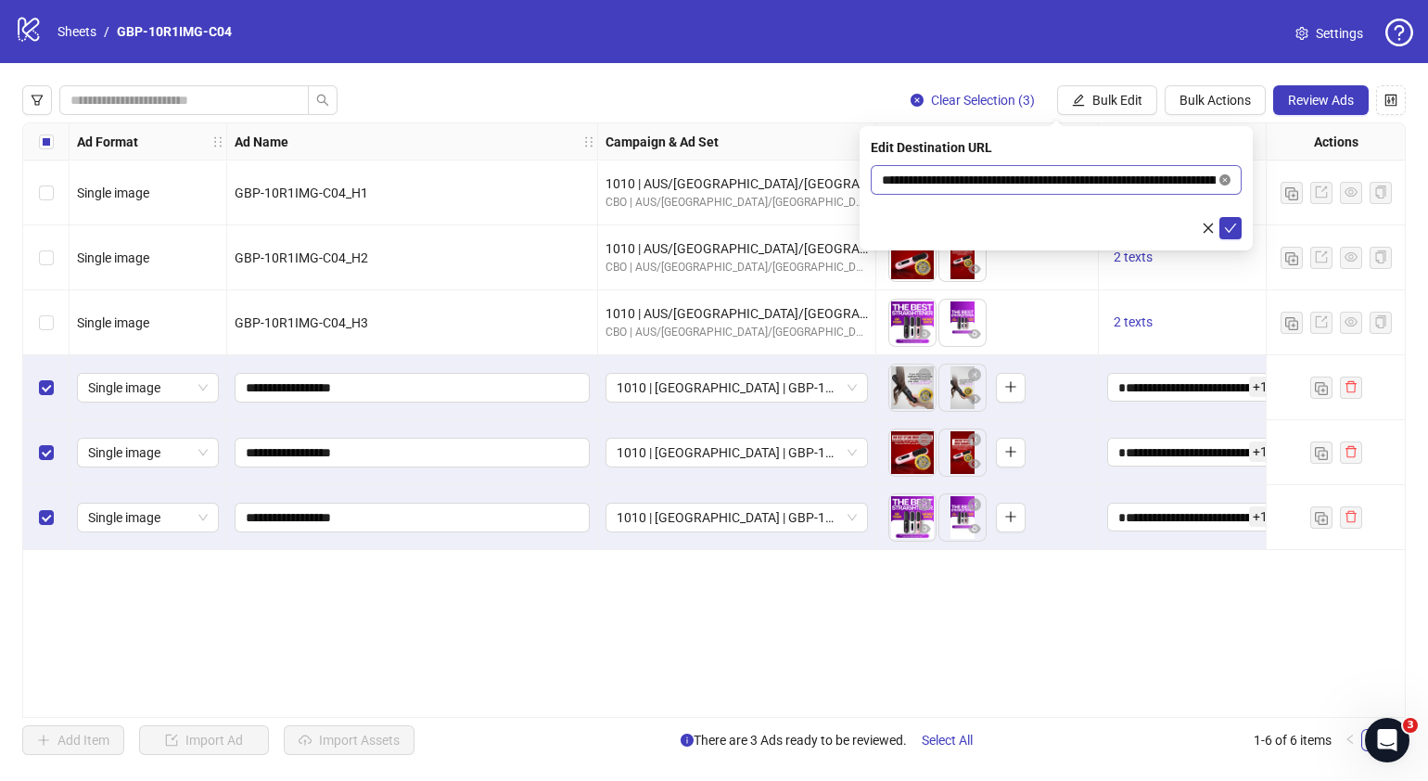
click at [1228, 178] on icon "close-circle" at bounding box center [1225, 179] width 11 height 11
paste input "**********"
type input "**********"
click at [1227, 224] on icon "check" at bounding box center [1230, 228] width 13 height 13
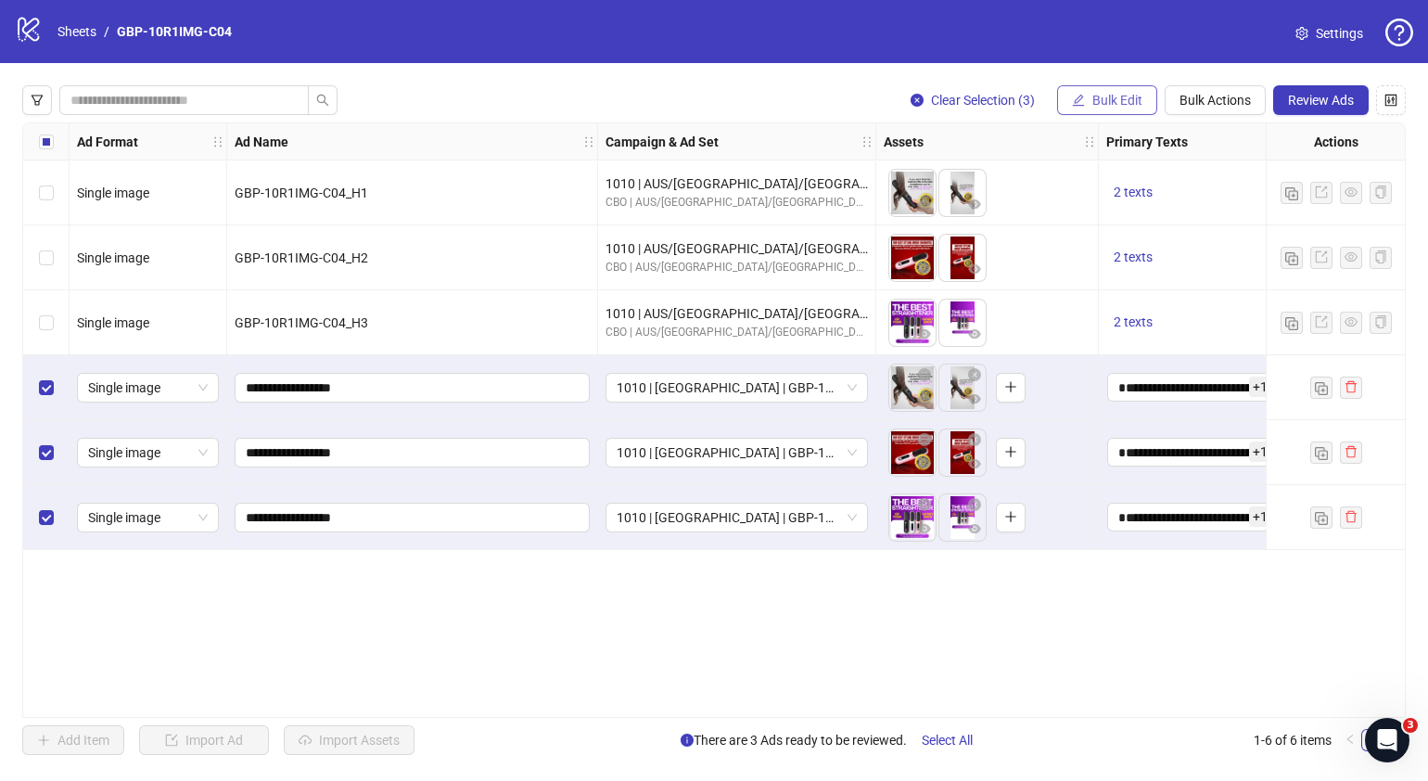
click at [1121, 107] on span "Bulk Edit" at bounding box center [1118, 100] width 50 height 15
click at [966, 674] on div "**********" at bounding box center [714, 419] width 1384 height 595
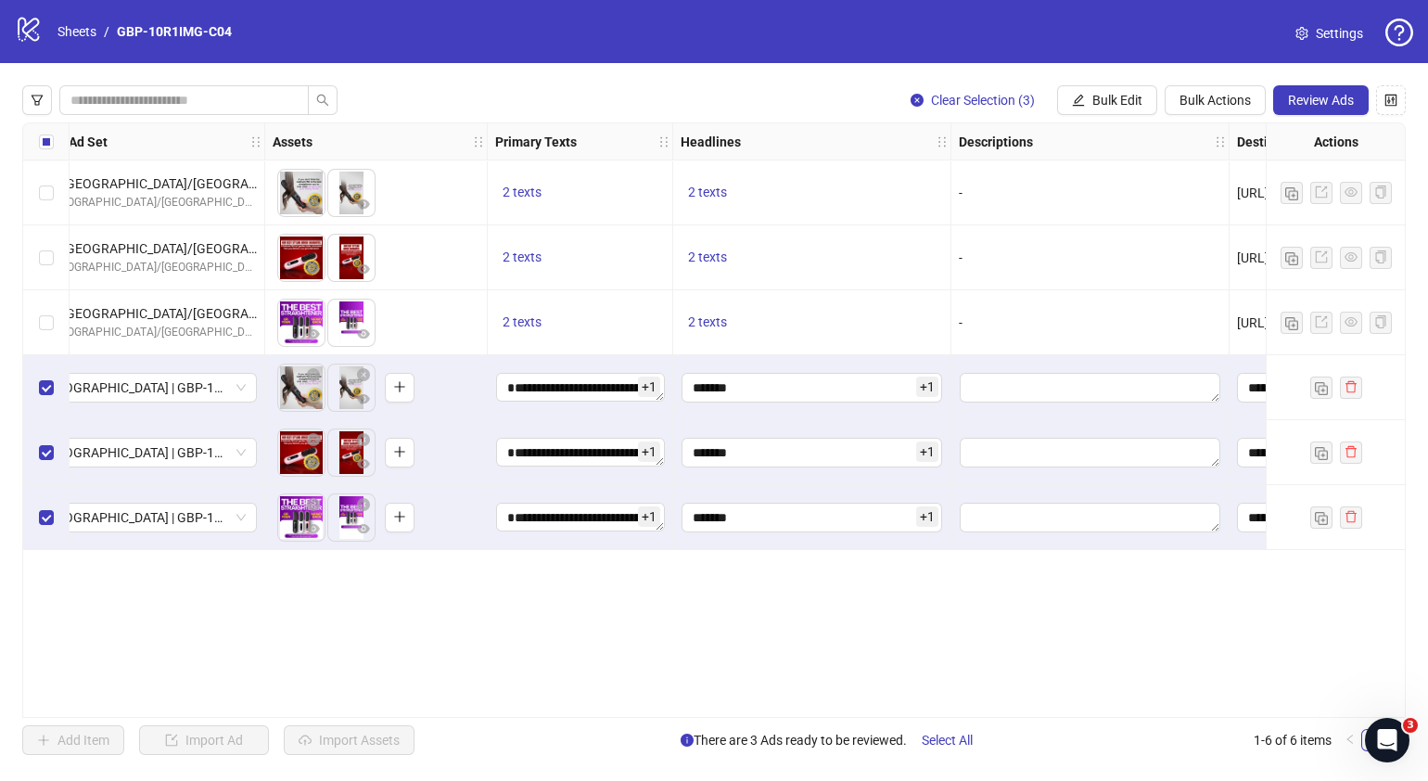
scroll to position [0, 616]
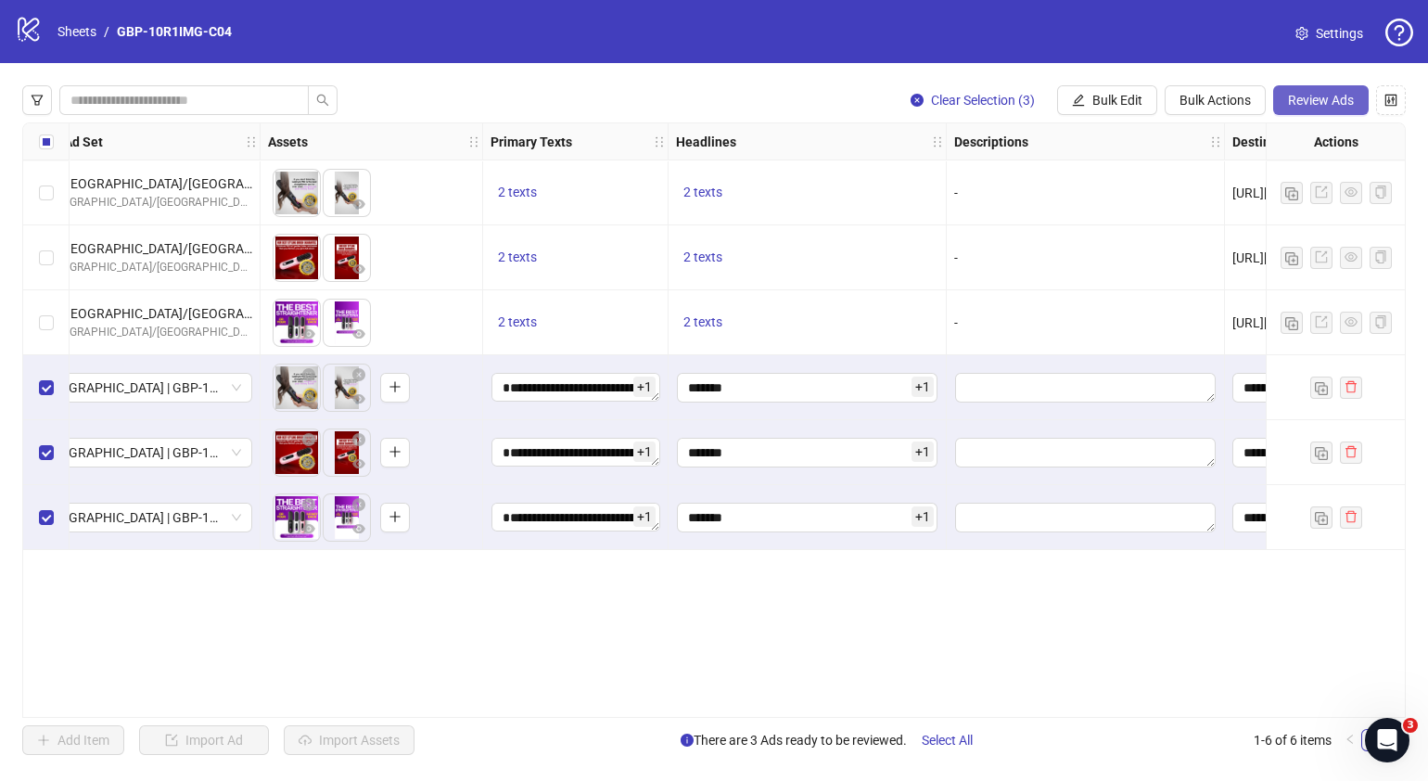
click at [1323, 88] on button "Review Ads" at bounding box center [1321, 100] width 96 height 30
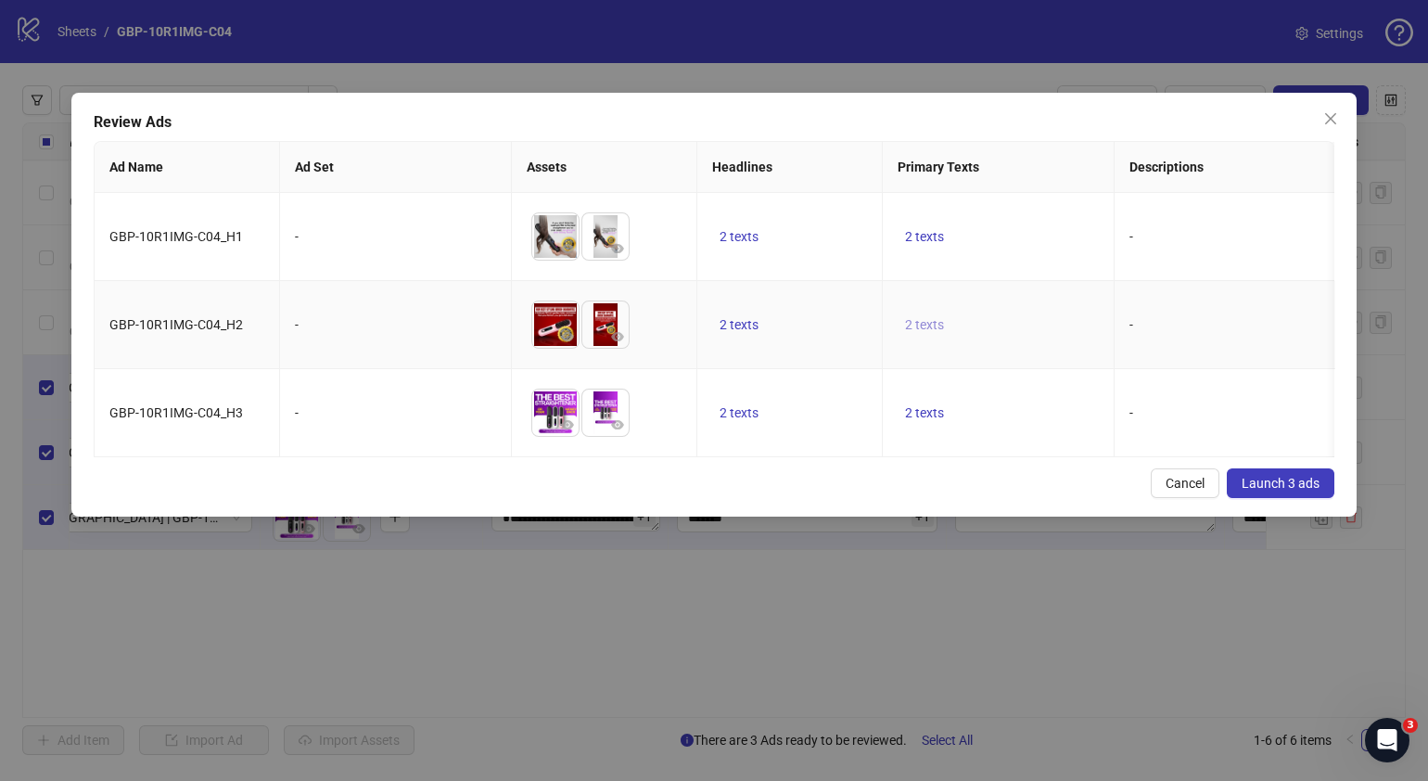
click at [908, 328] on span "2 texts" at bounding box center [924, 324] width 39 height 15
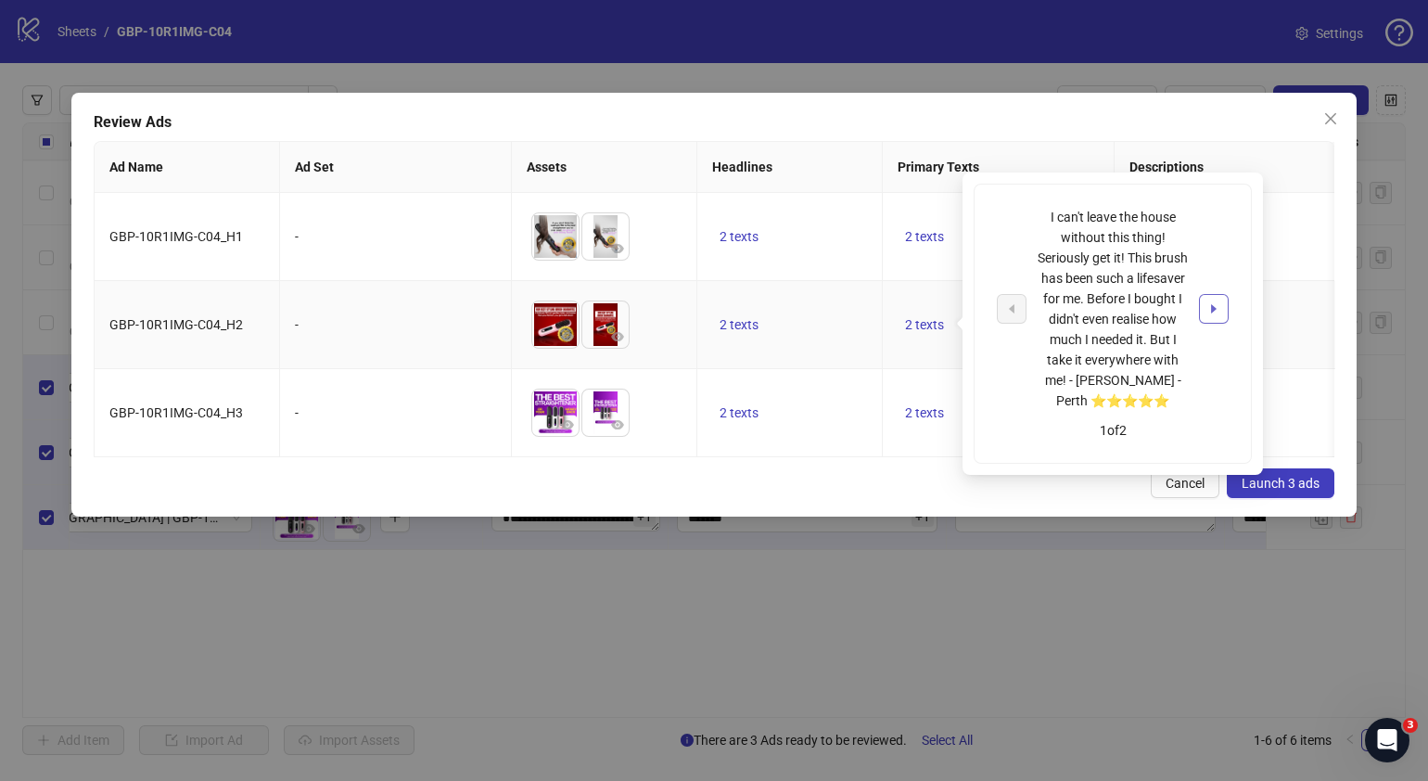
click at [1208, 312] on icon "caret-right" at bounding box center [1214, 308] width 13 height 13
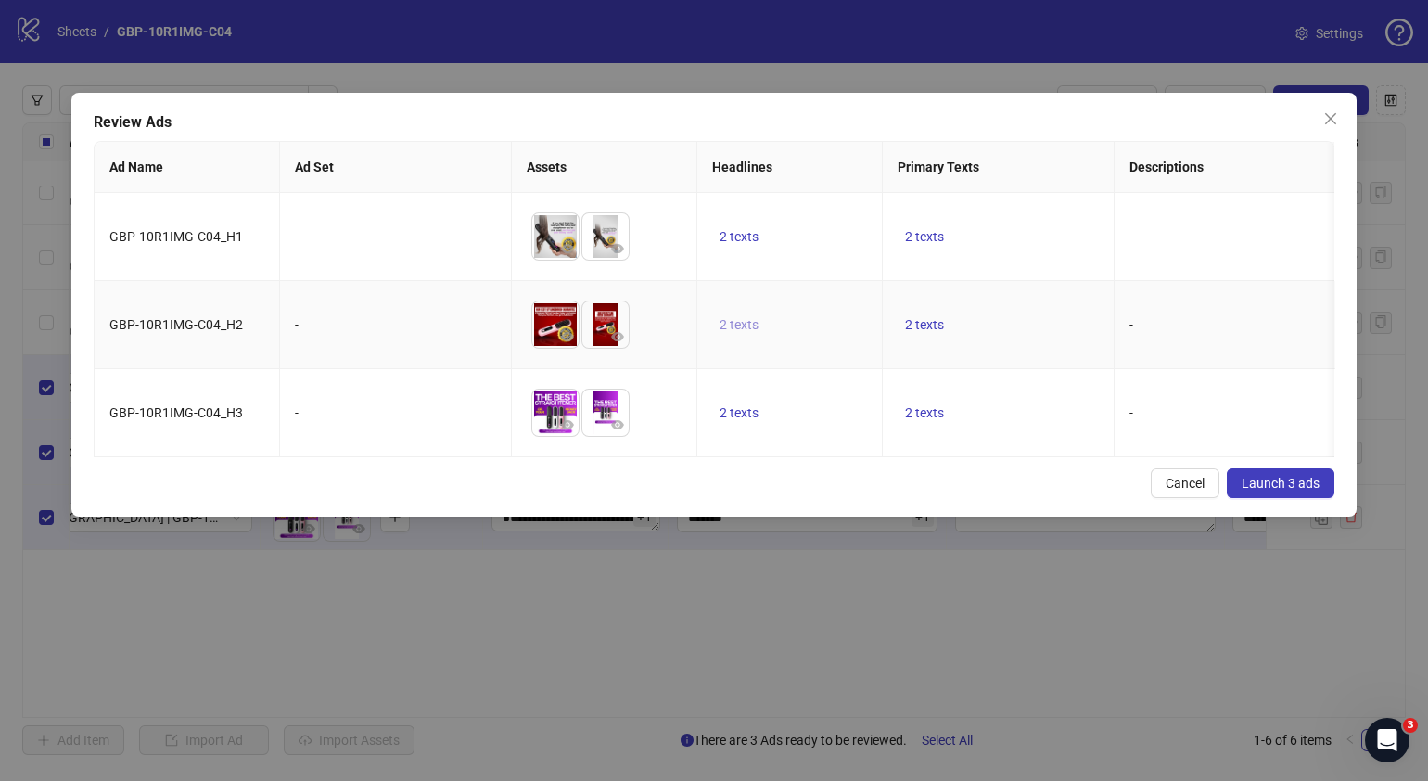
click at [733, 325] on span "2 texts" at bounding box center [739, 324] width 39 height 15
click at [1049, 313] on div "50% OFF 1 of 2" at bounding box center [927, 324] width 276 height 104
click at [1022, 311] on icon "caret-right" at bounding box center [1028, 308] width 13 height 13
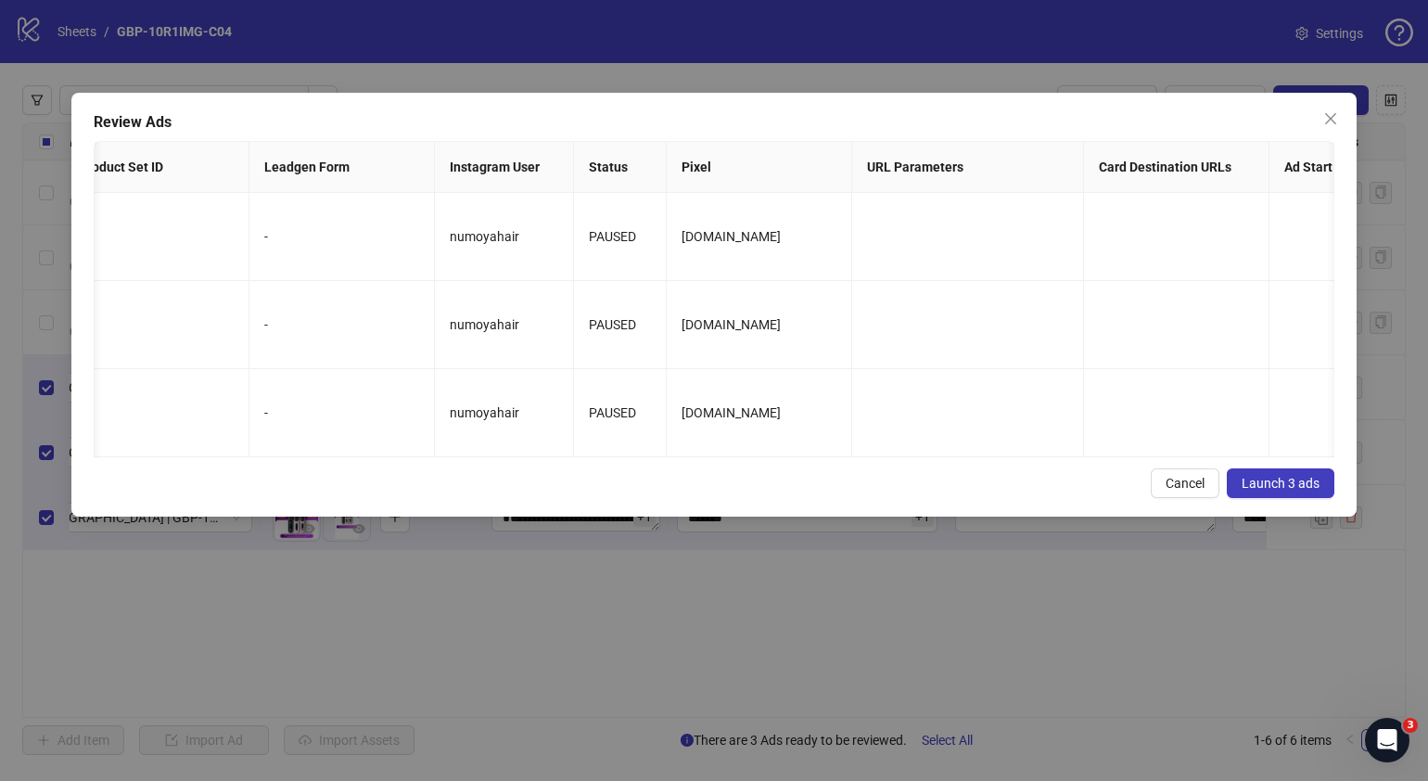
scroll to position [0, 2273]
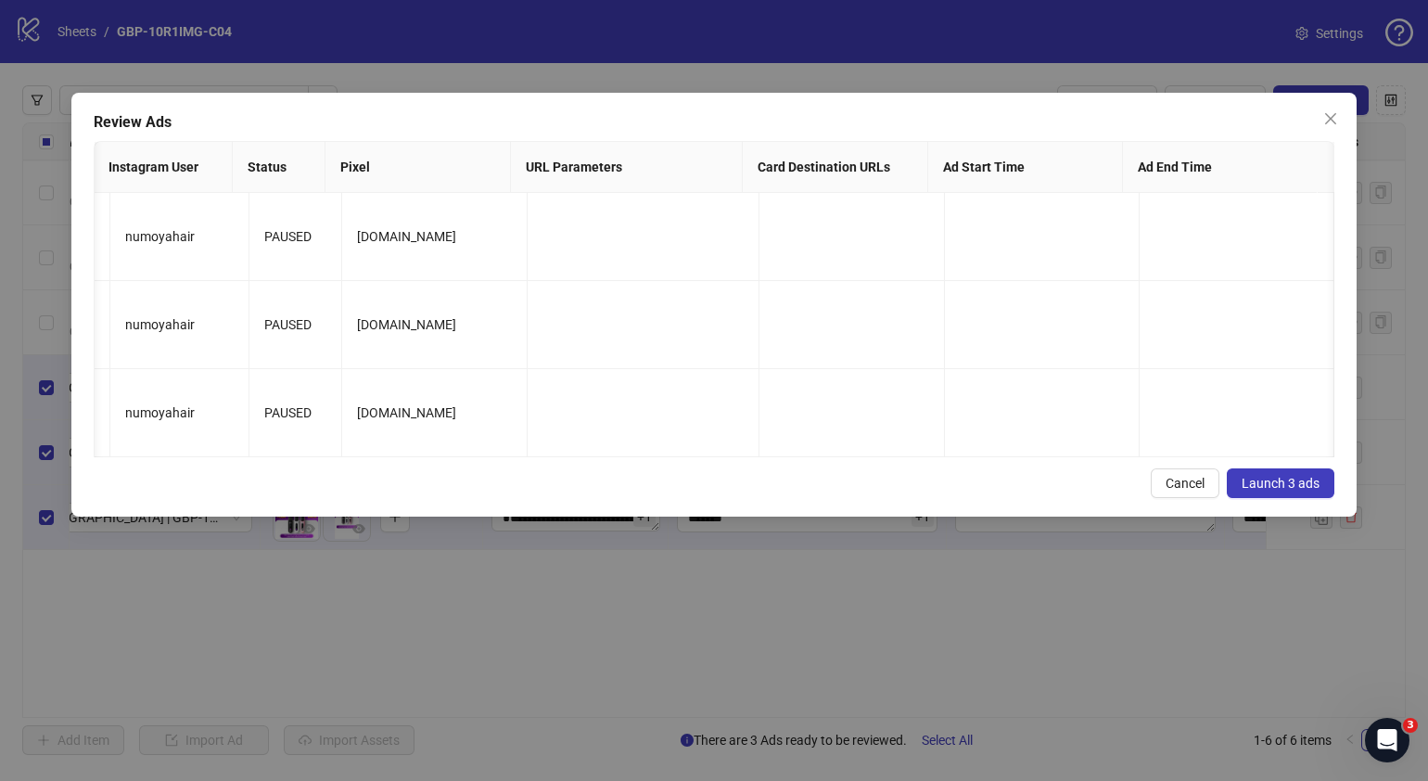
click at [1322, 487] on button "Launch 3 ads" at bounding box center [1281, 483] width 108 height 30
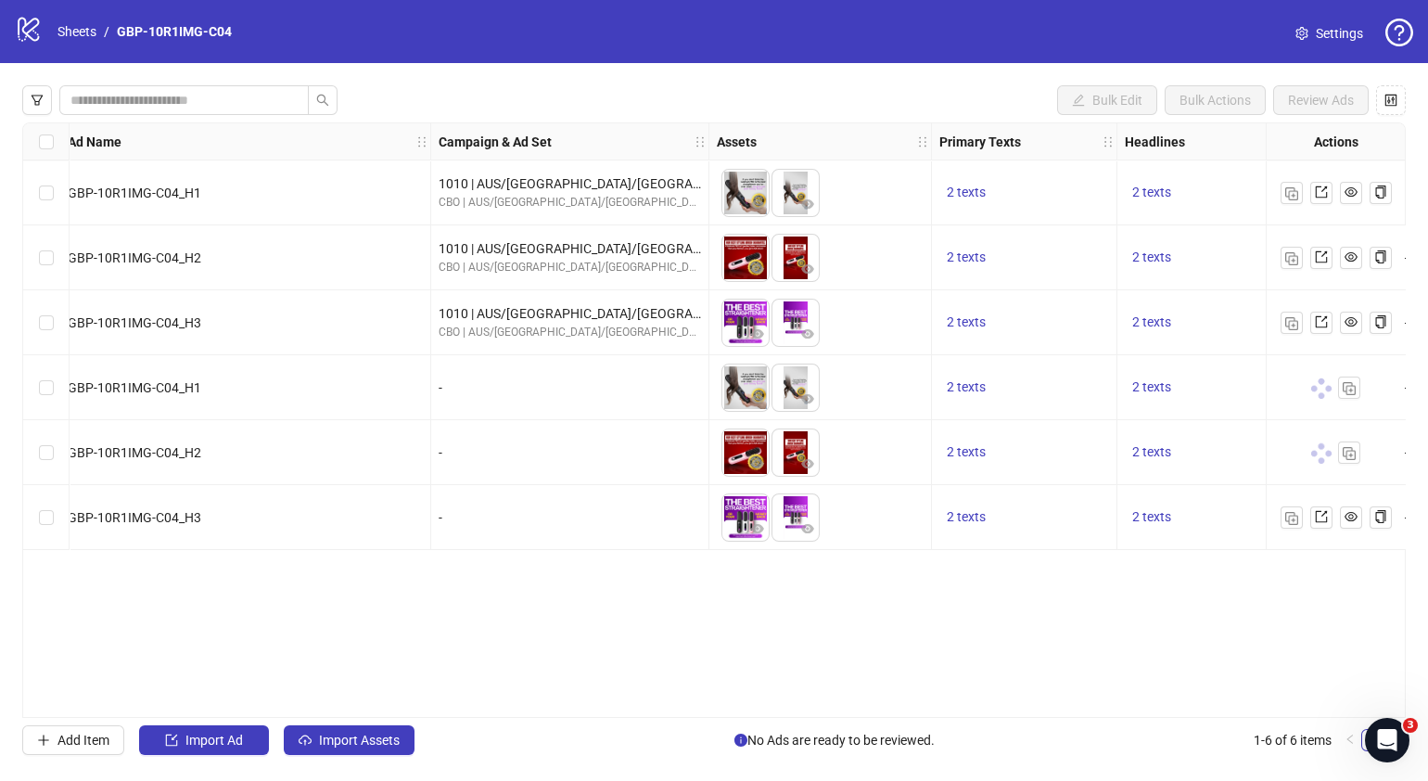
scroll to position [0, 0]
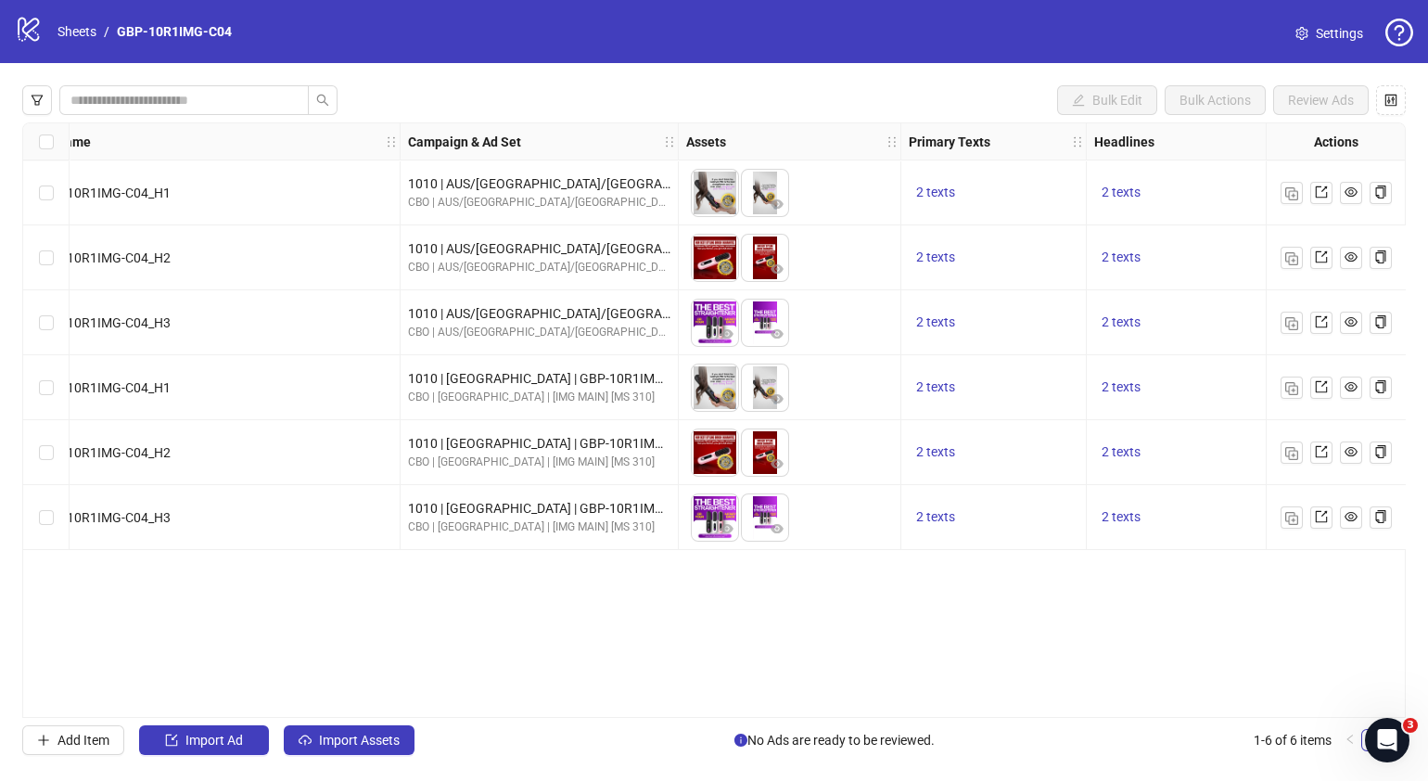
scroll to position [0, 278]
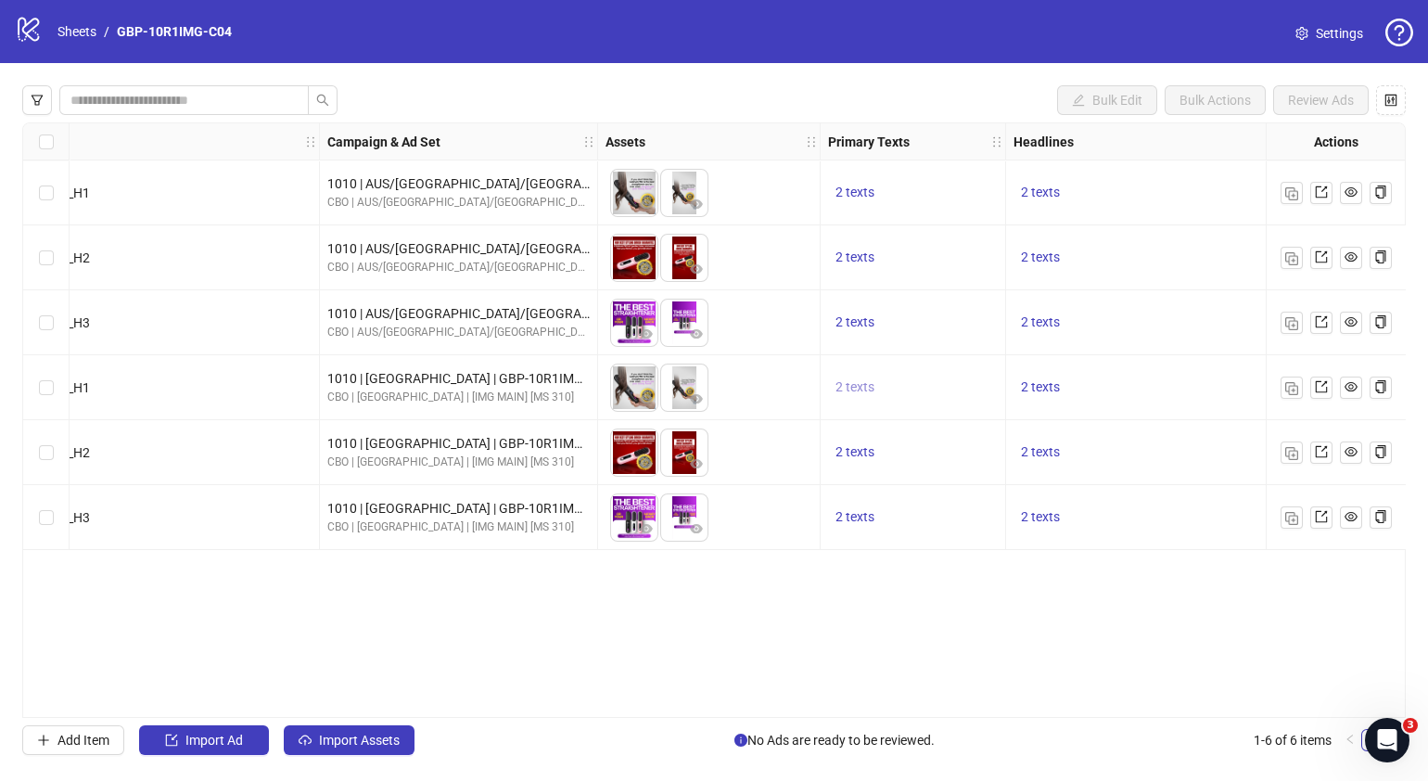
click at [854, 386] on span "2 texts" at bounding box center [855, 386] width 39 height 15
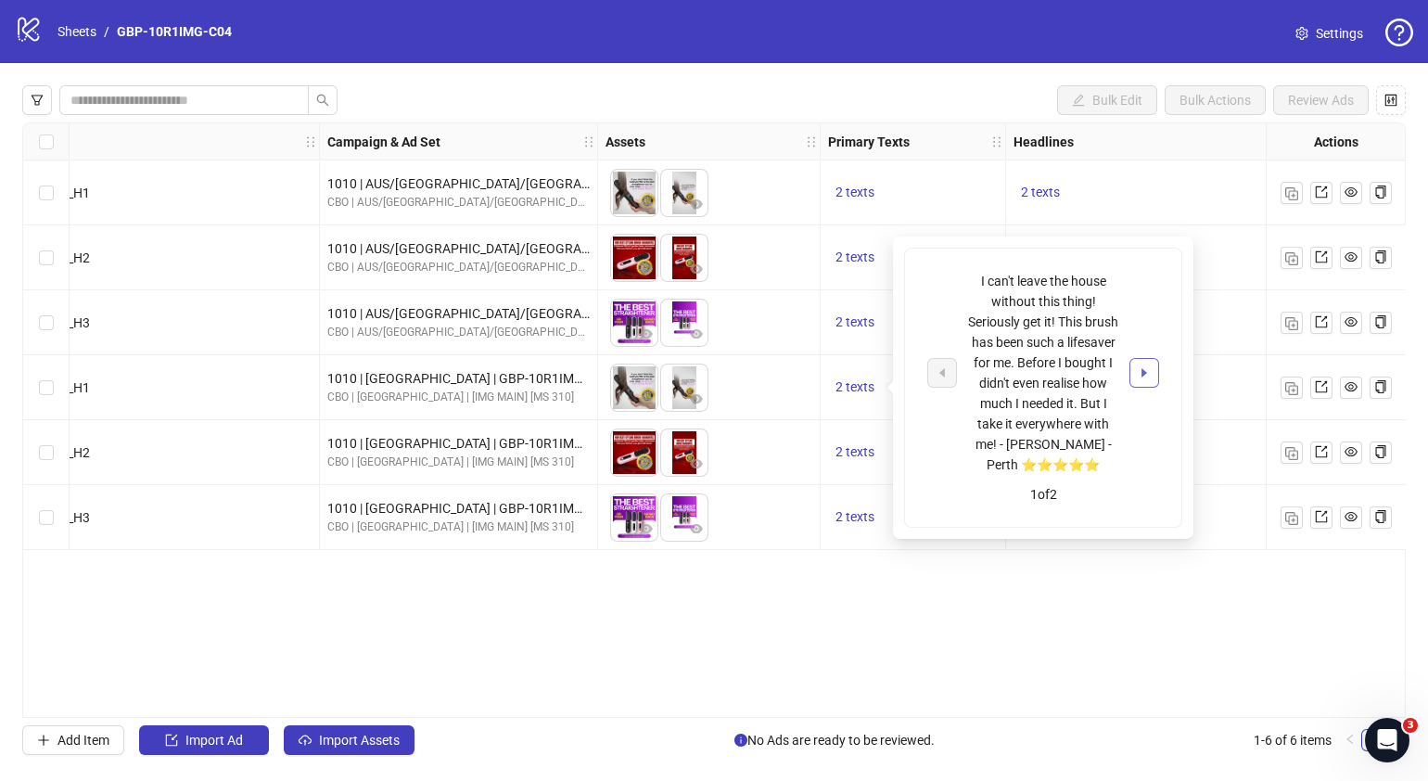
click at [1145, 374] on icon "caret-right" at bounding box center [1144, 372] width 13 height 13
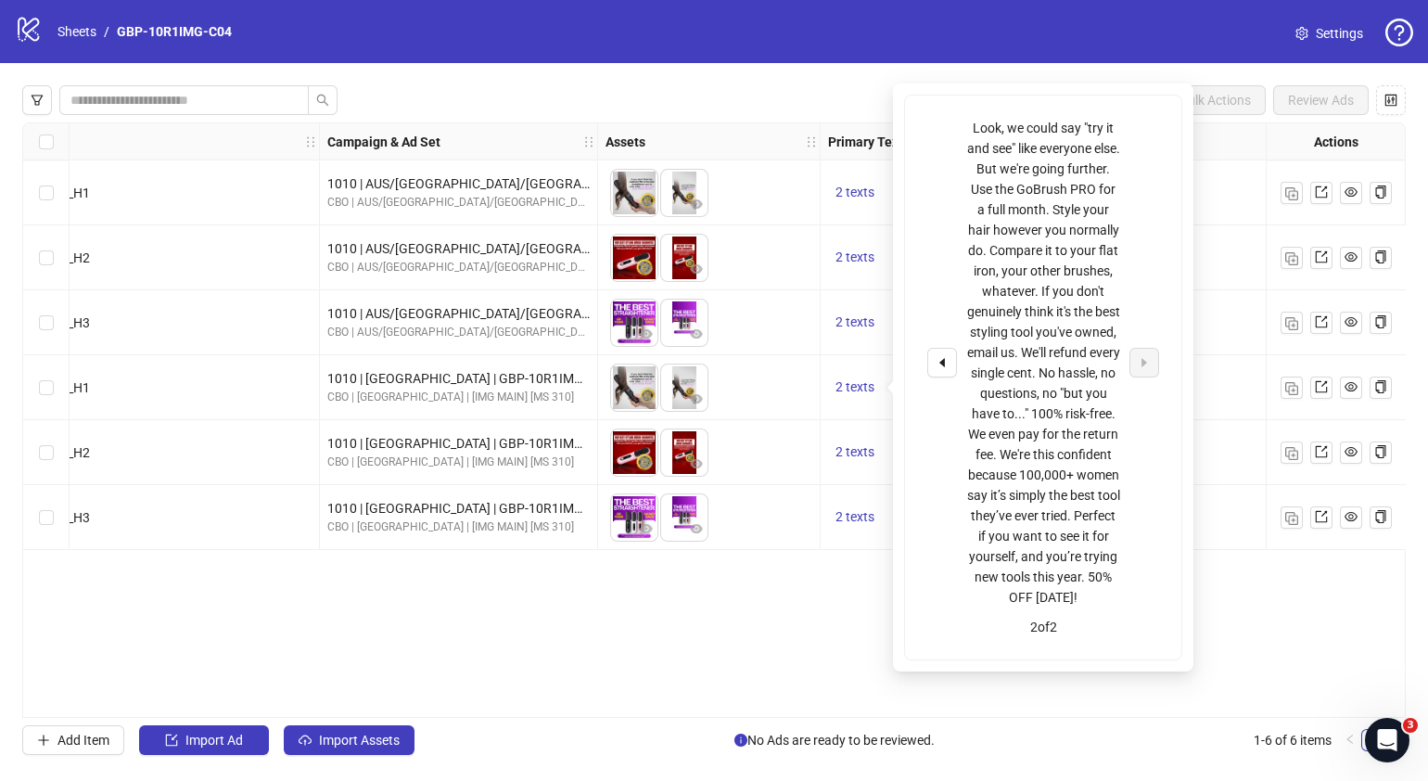
click at [764, 638] on div "Ad Format Ad Name Campaign & Ad Set Assets Primary Texts Headlines Descriptions…" at bounding box center [714, 419] width 1384 height 595
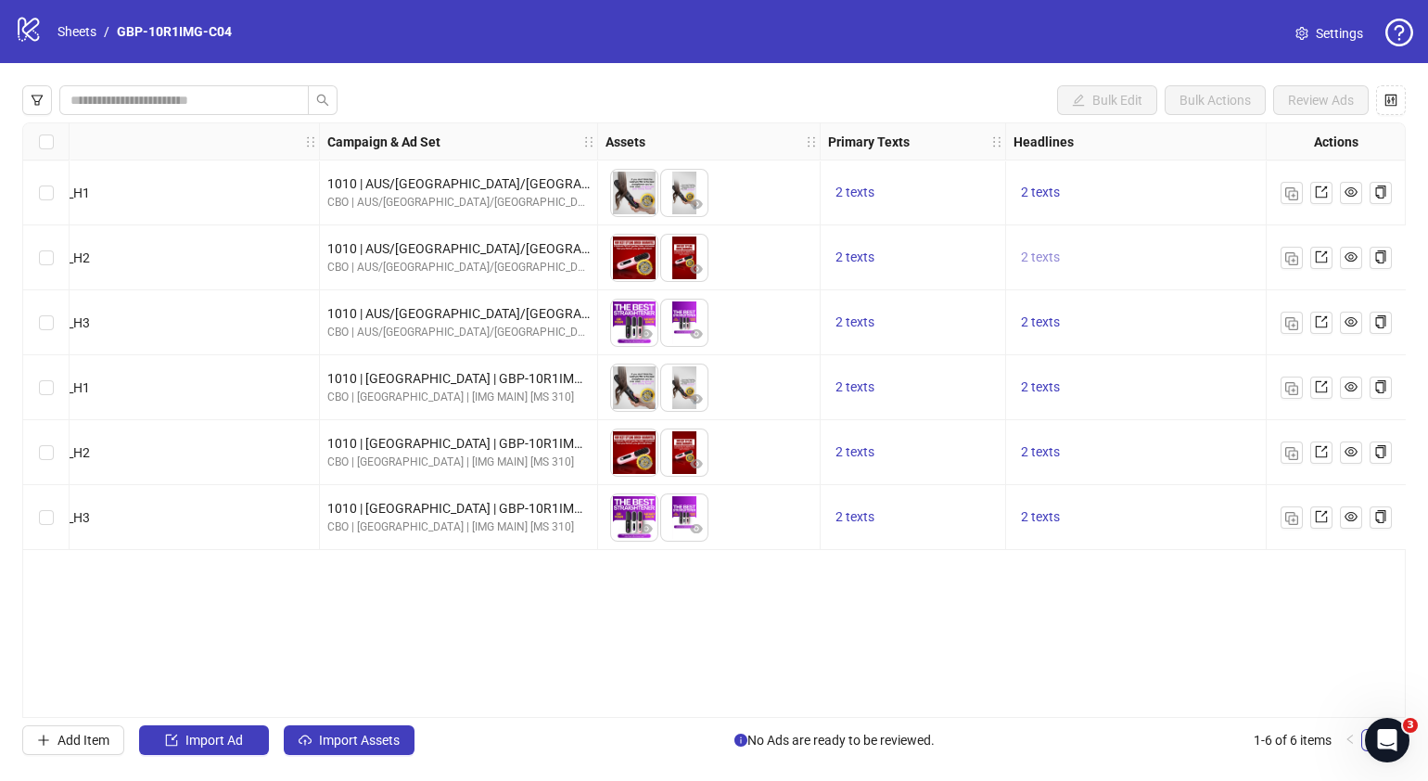
click at [1044, 254] on span "2 texts" at bounding box center [1040, 256] width 39 height 15
click at [1335, 245] on icon "caret-right" at bounding box center [1330, 243] width 13 height 13
click at [1099, 659] on div "Ad Format Ad Name Campaign & Ad Set Assets Primary Texts Headlines Descriptions…" at bounding box center [714, 419] width 1384 height 595
click at [1033, 523] on span "2 texts" at bounding box center [1040, 516] width 39 height 15
click at [1322, 497] on button "button" at bounding box center [1330, 503] width 30 height 30
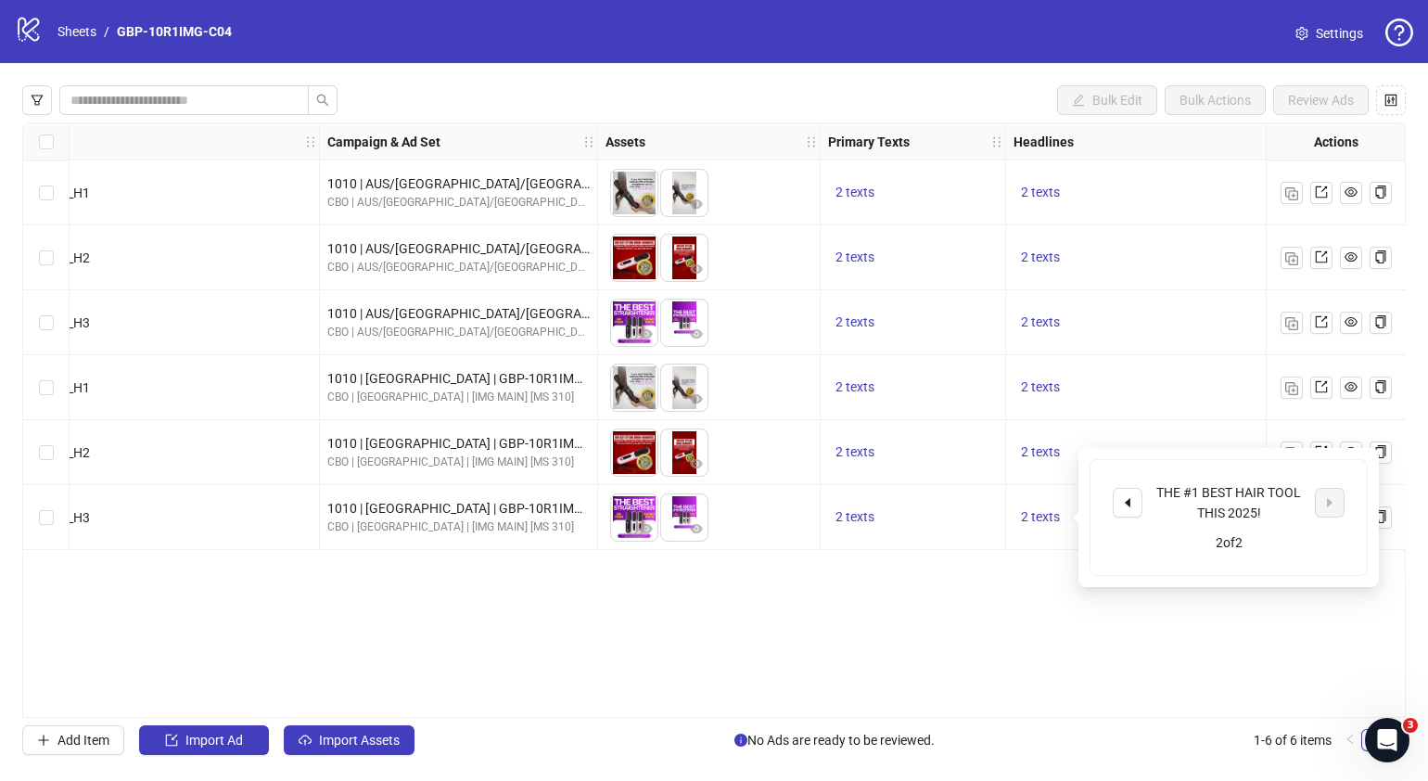
click at [892, 672] on div "Ad Format Ad Name Campaign & Ad Set Assets Primary Texts Headlines Descriptions…" at bounding box center [714, 419] width 1384 height 595
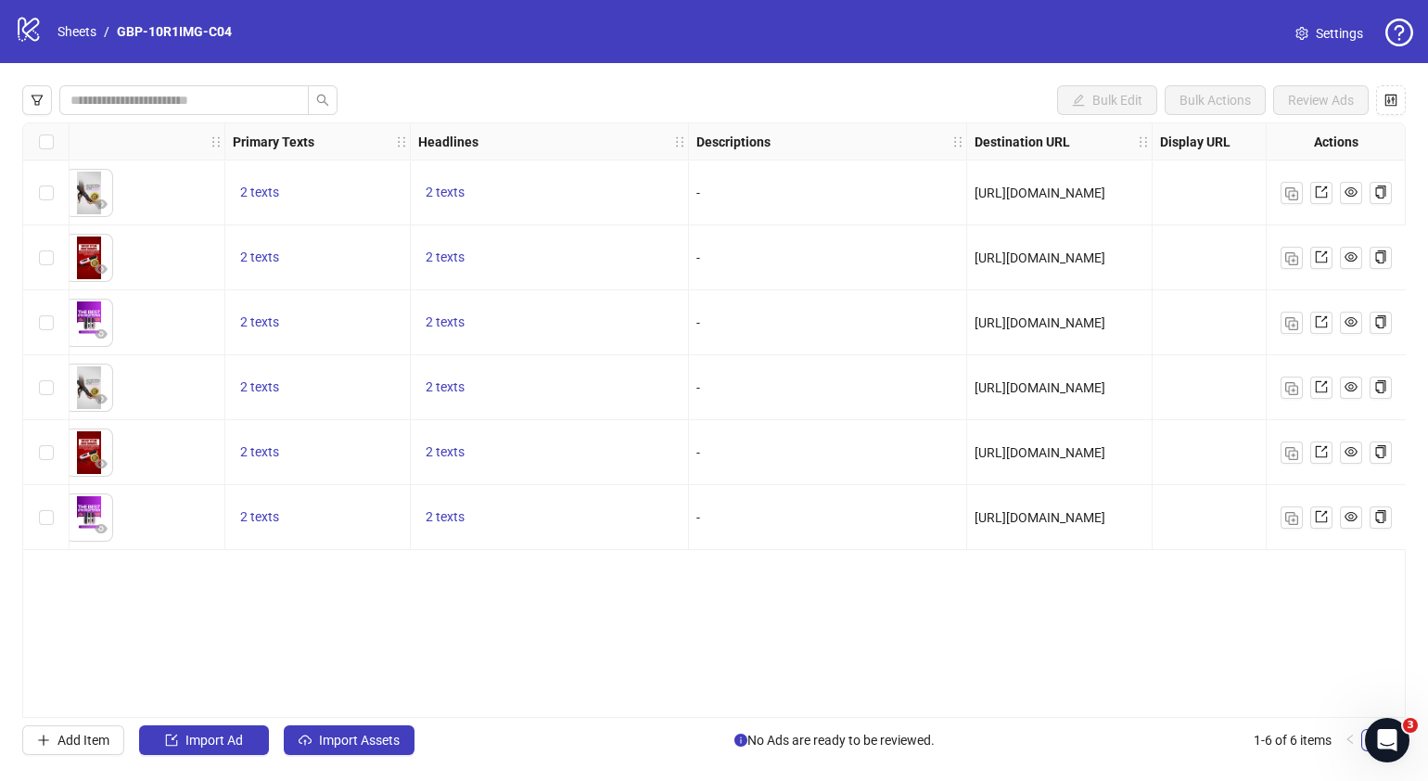
scroll to position [0, 0]
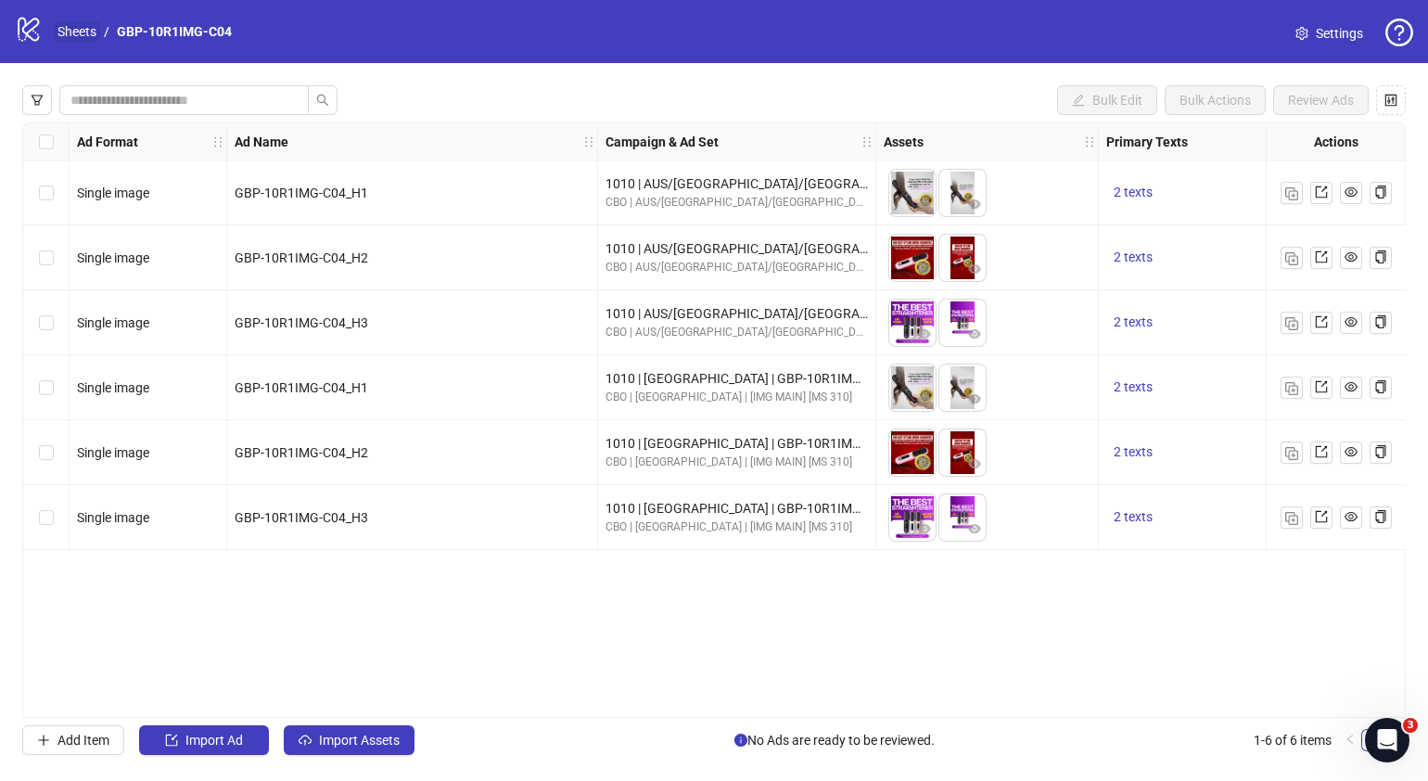
click at [82, 30] on link "Sheets" at bounding box center [77, 31] width 46 height 20
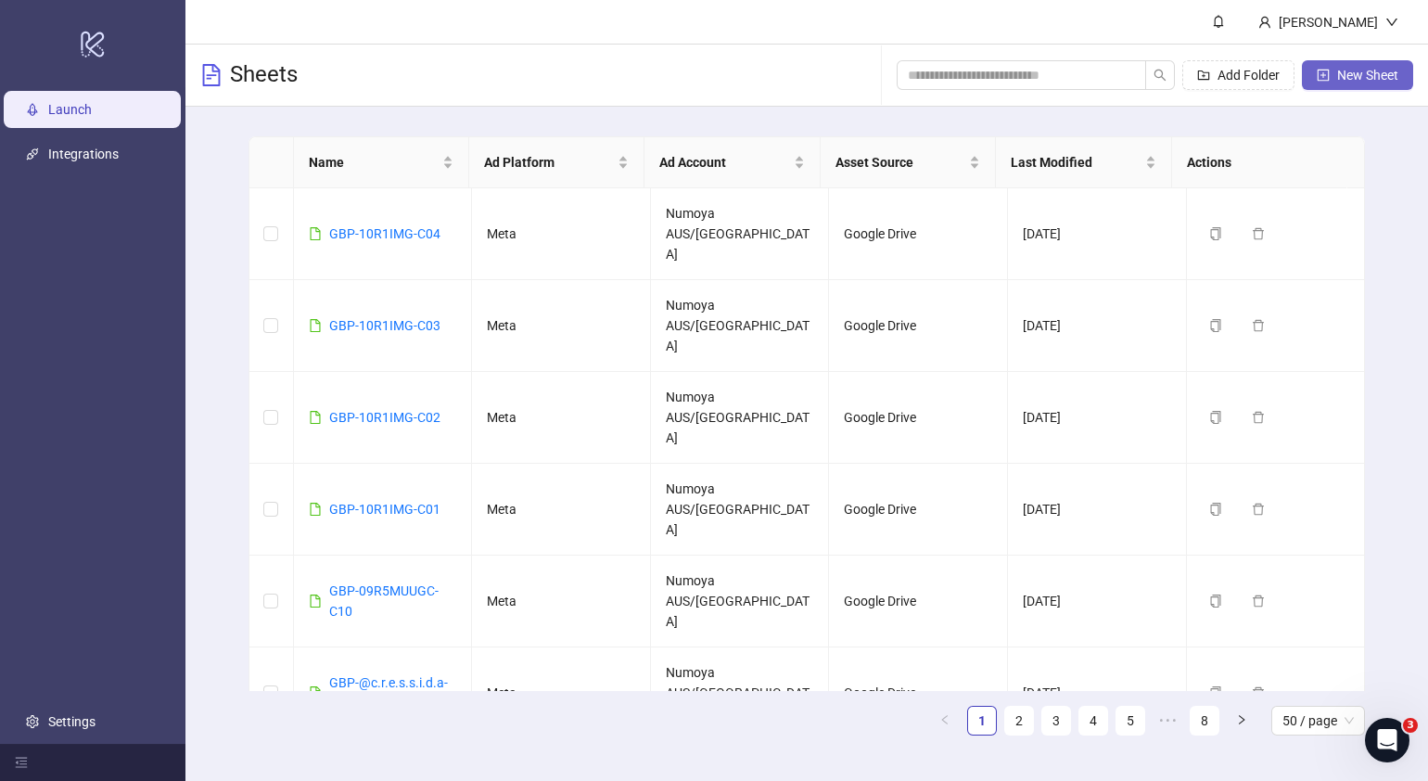
click at [1362, 74] on span "New Sheet" at bounding box center [1367, 75] width 61 height 15
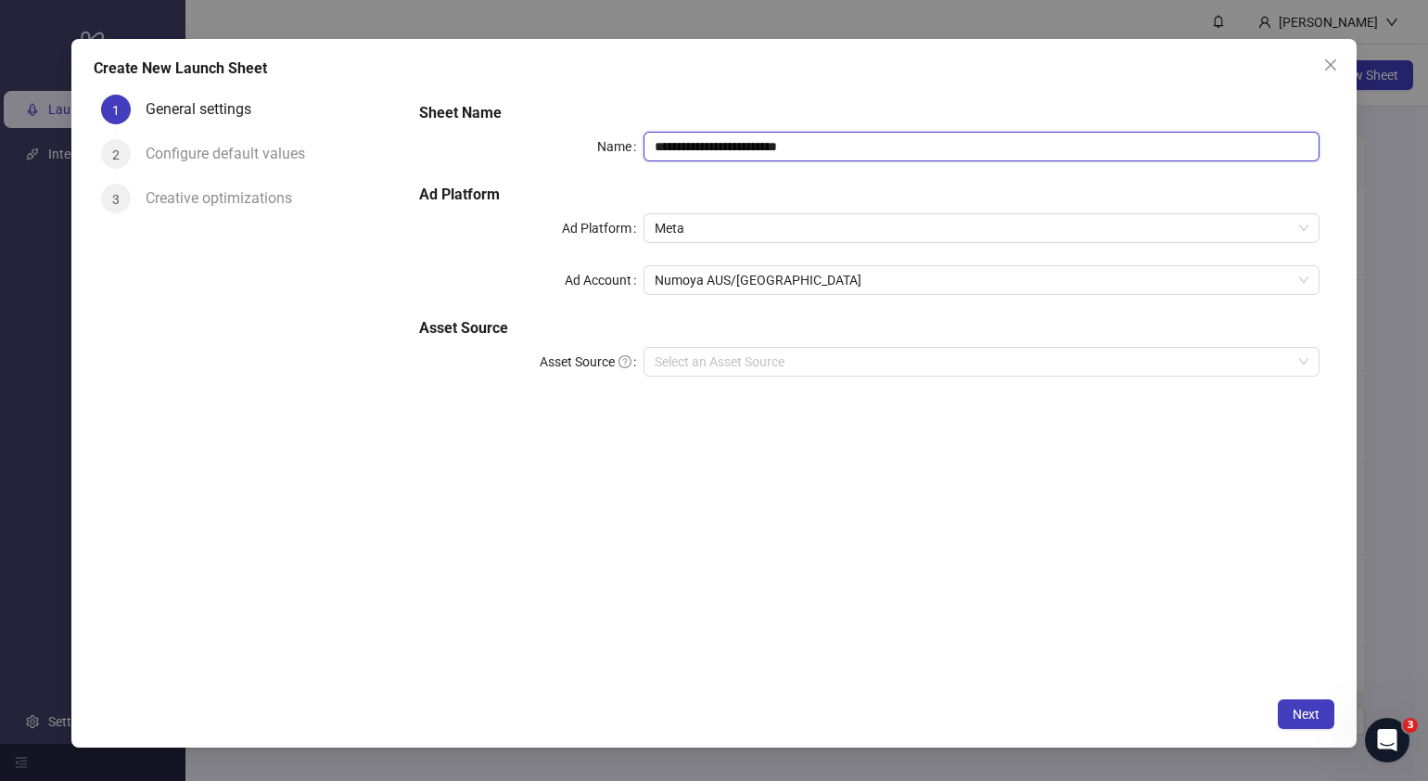
drag, startPoint x: 854, startPoint y: 148, endPoint x: 96, endPoint y: 150, distance: 758.7
click at [96, 150] on div "**********" at bounding box center [714, 387] width 1241 height 601
paste input "text"
type input "**********"
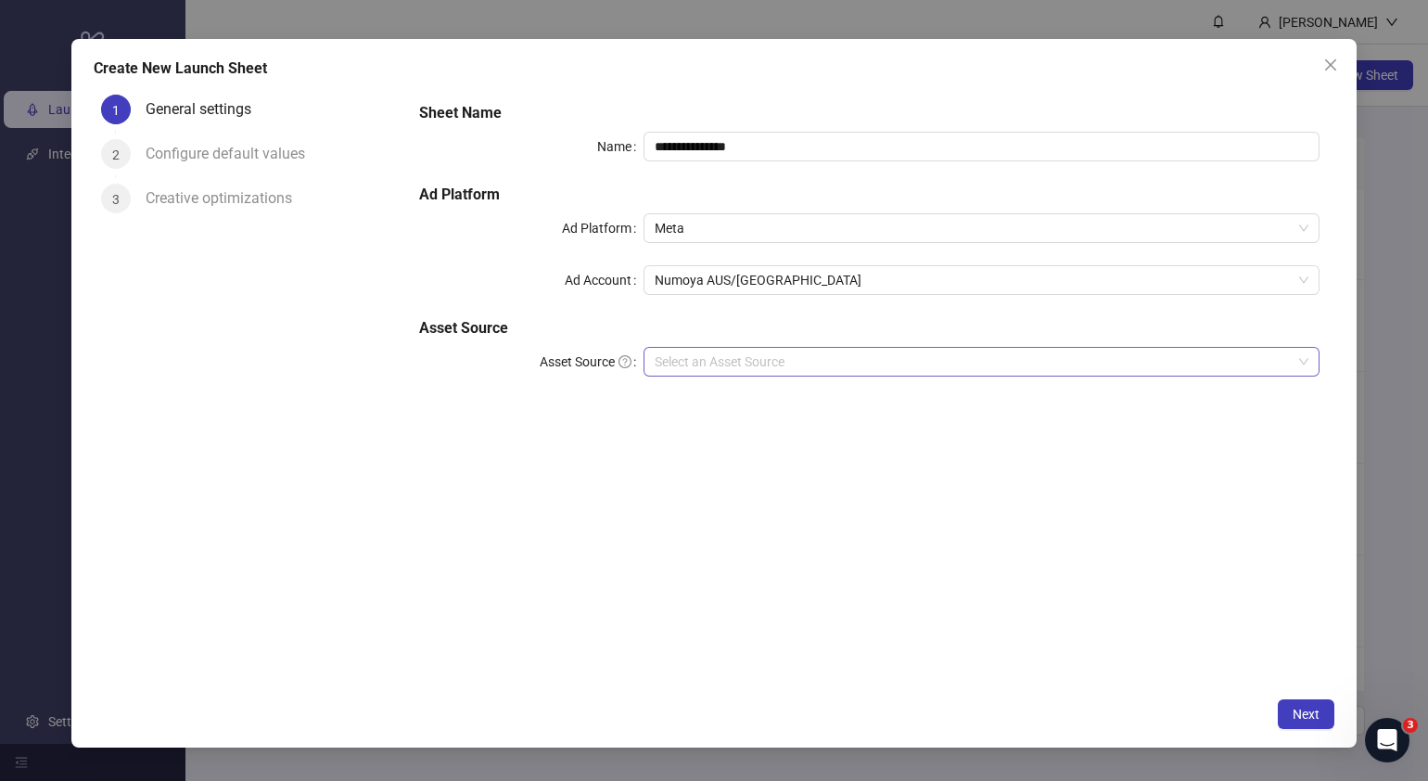
click at [784, 373] on input "Asset Source" at bounding box center [973, 362] width 637 height 28
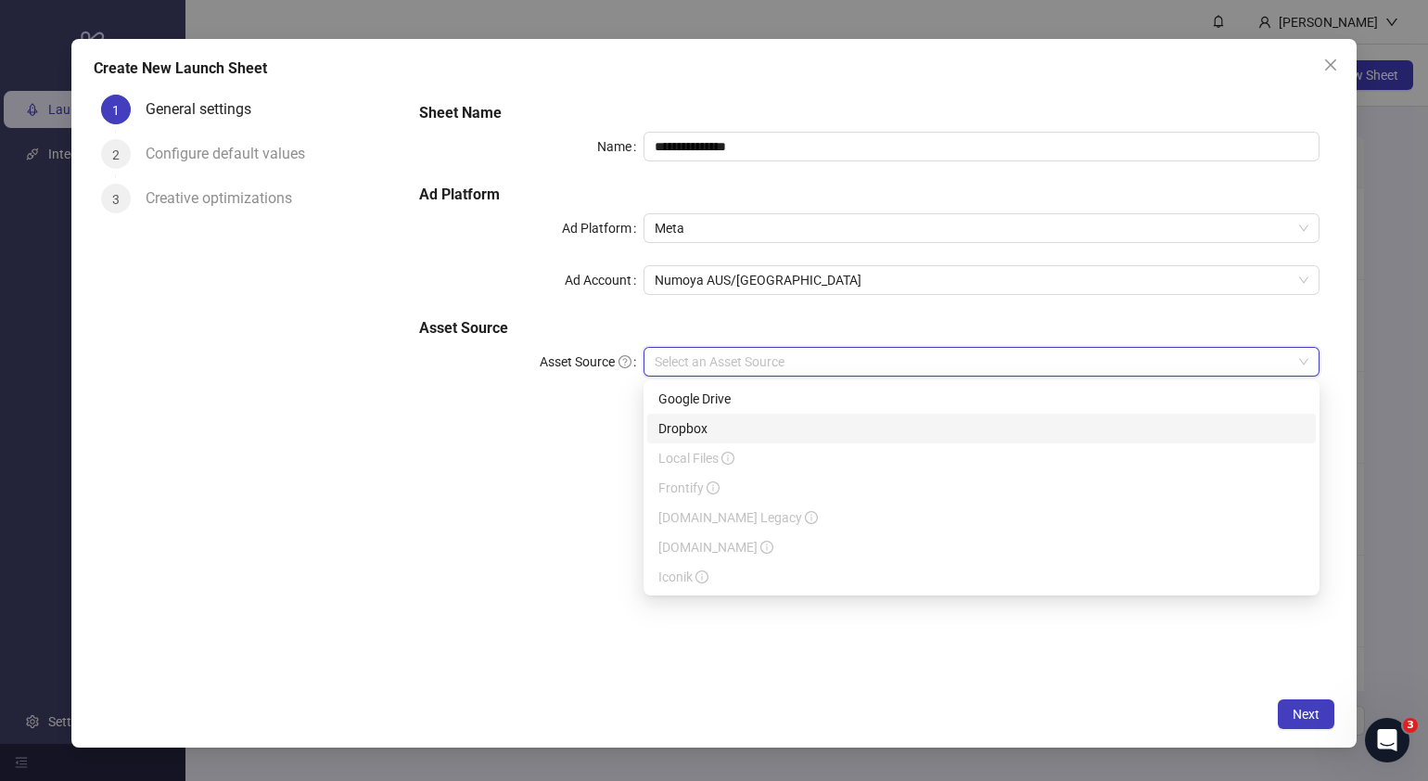
click at [777, 403] on div "Google Drive" at bounding box center [982, 399] width 646 height 20
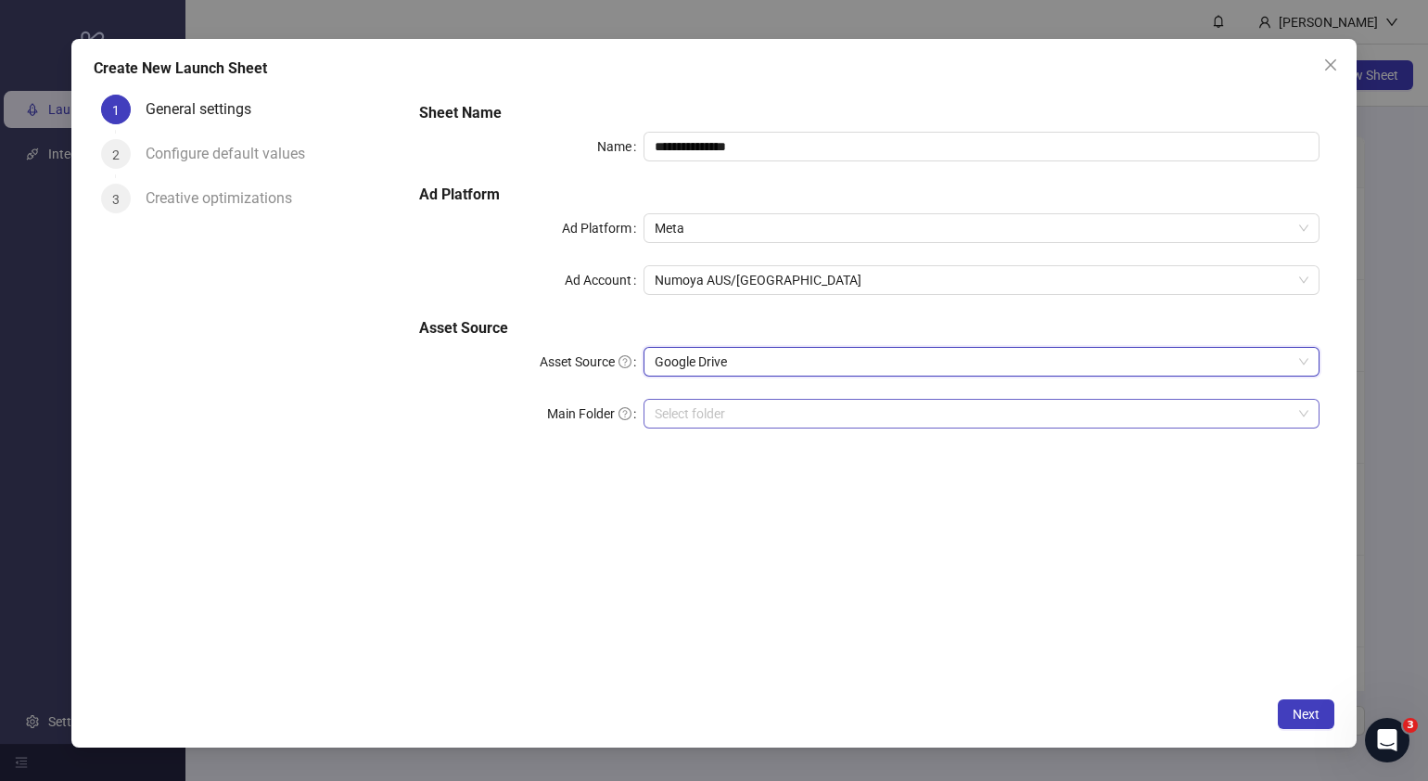
click at [765, 420] on input "Main Folder" at bounding box center [973, 414] width 637 height 28
click at [700, 416] on input "Main Folder" at bounding box center [973, 414] width 637 height 28
click at [719, 423] on input "Main Folder" at bounding box center [973, 414] width 637 height 28
click at [1311, 710] on span "Next" at bounding box center [1306, 714] width 27 height 15
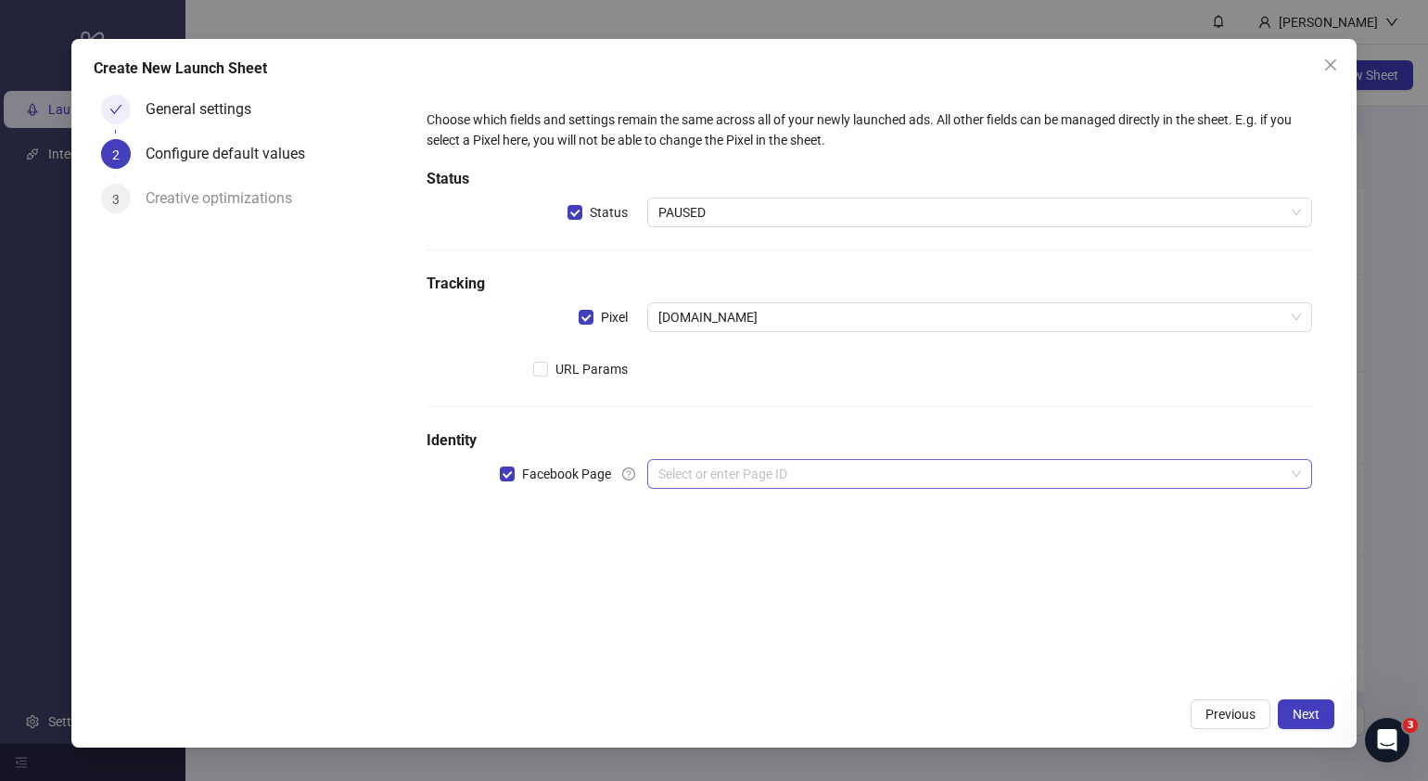
click at [743, 468] on input "search" at bounding box center [972, 474] width 626 height 28
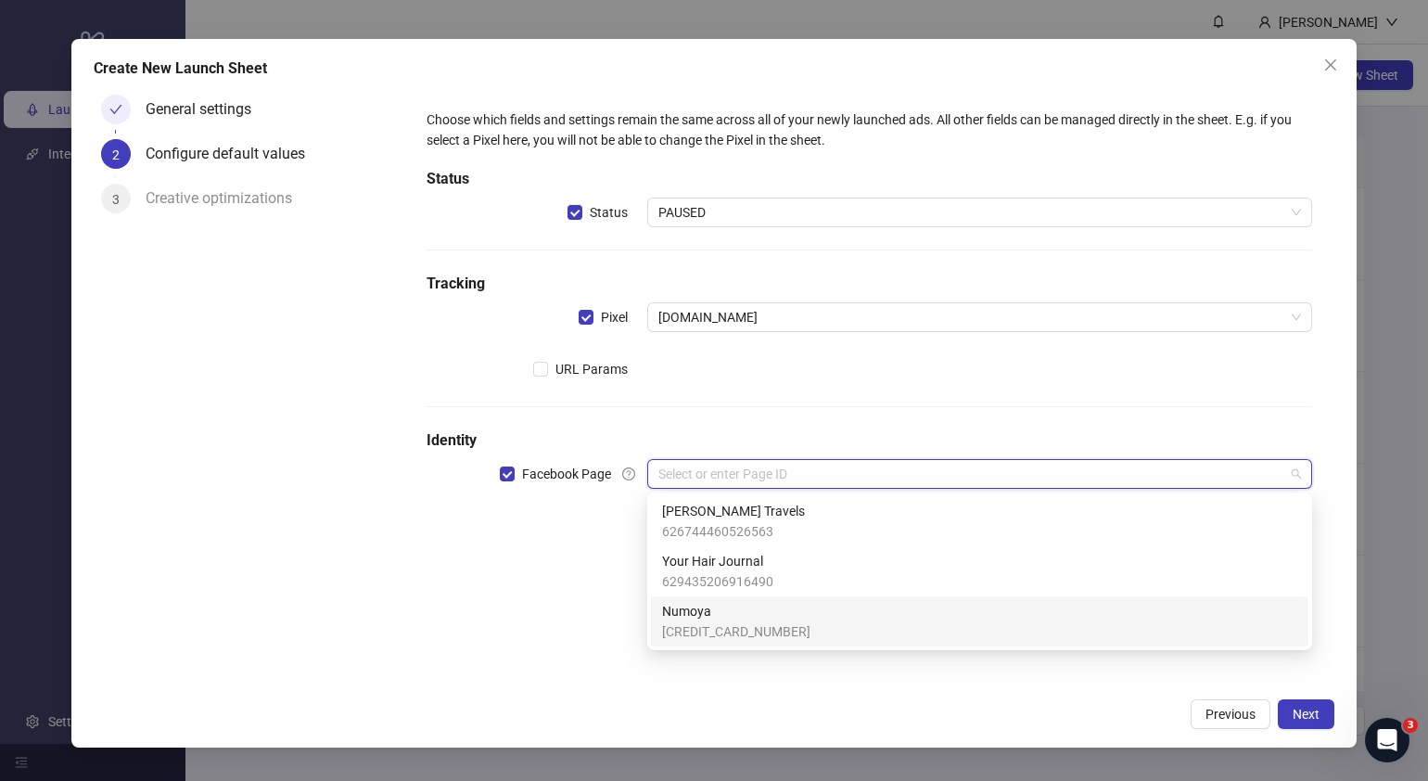
click at [740, 618] on span "Numoya" at bounding box center [736, 611] width 148 height 20
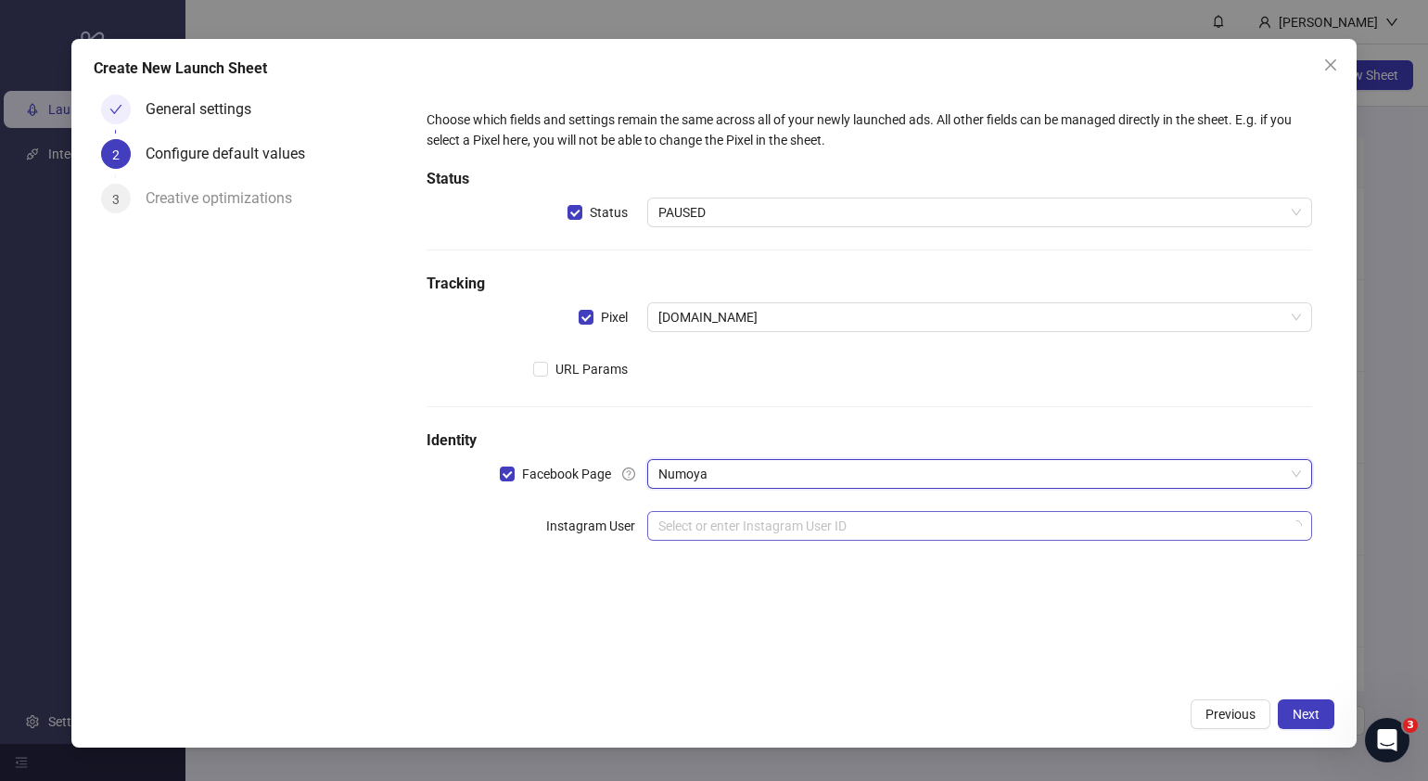
click at [750, 531] on input "search" at bounding box center [972, 526] width 626 height 28
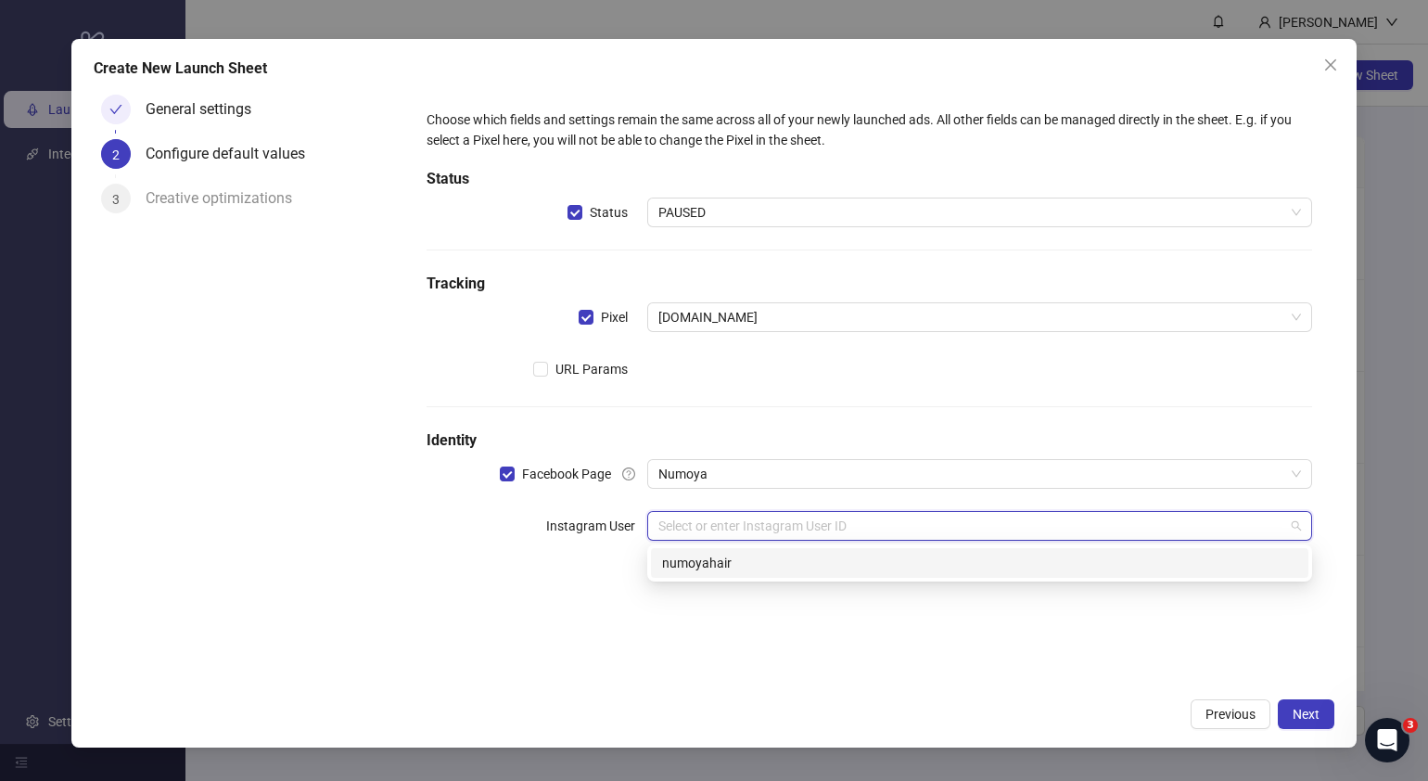
click at [825, 562] on div "numoyahair" at bounding box center [979, 563] width 635 height 20
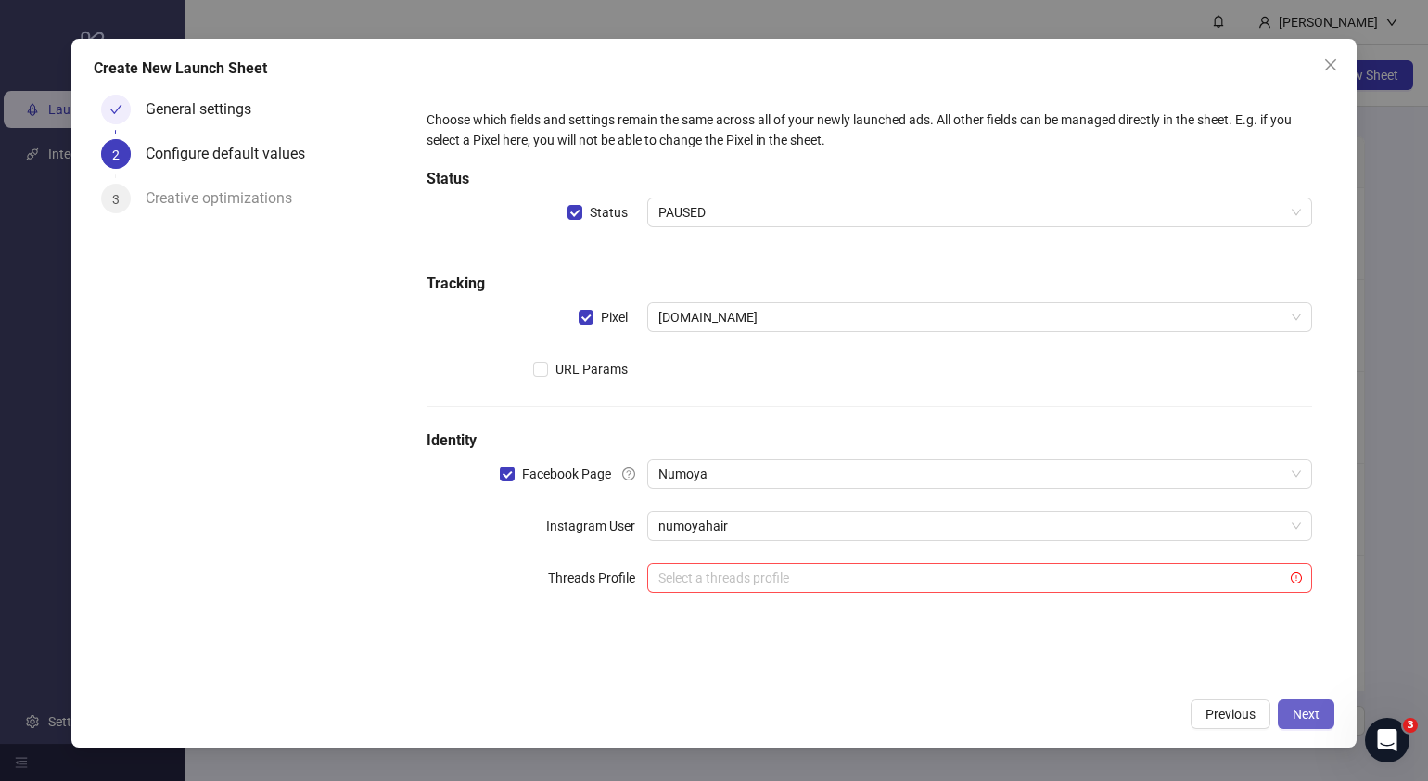
click at [1317, 713] on span "Next" at bounding box center [1306, 714] width 27 height 15
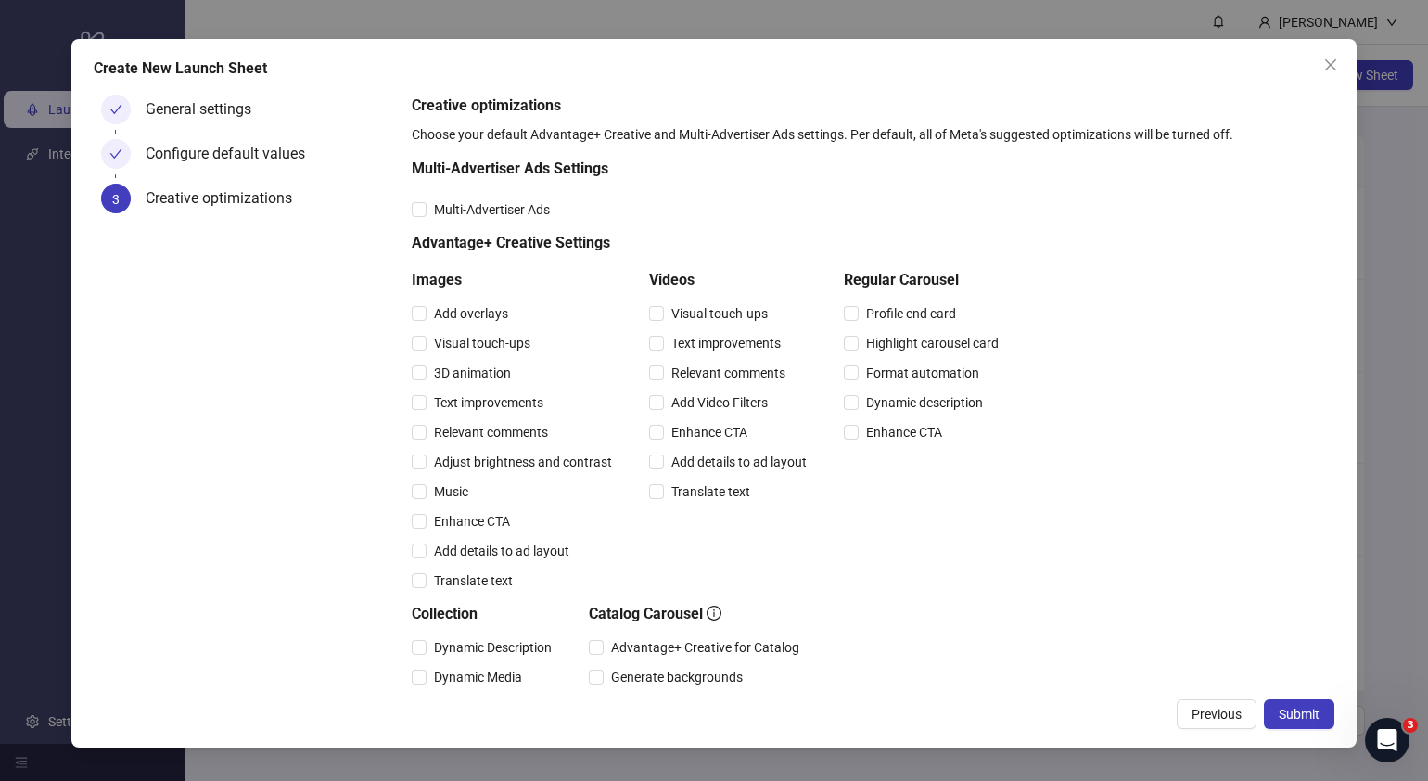
click at [1317, 713] on span "Submit" at bounding box center [1299, 714] width 41 height 15
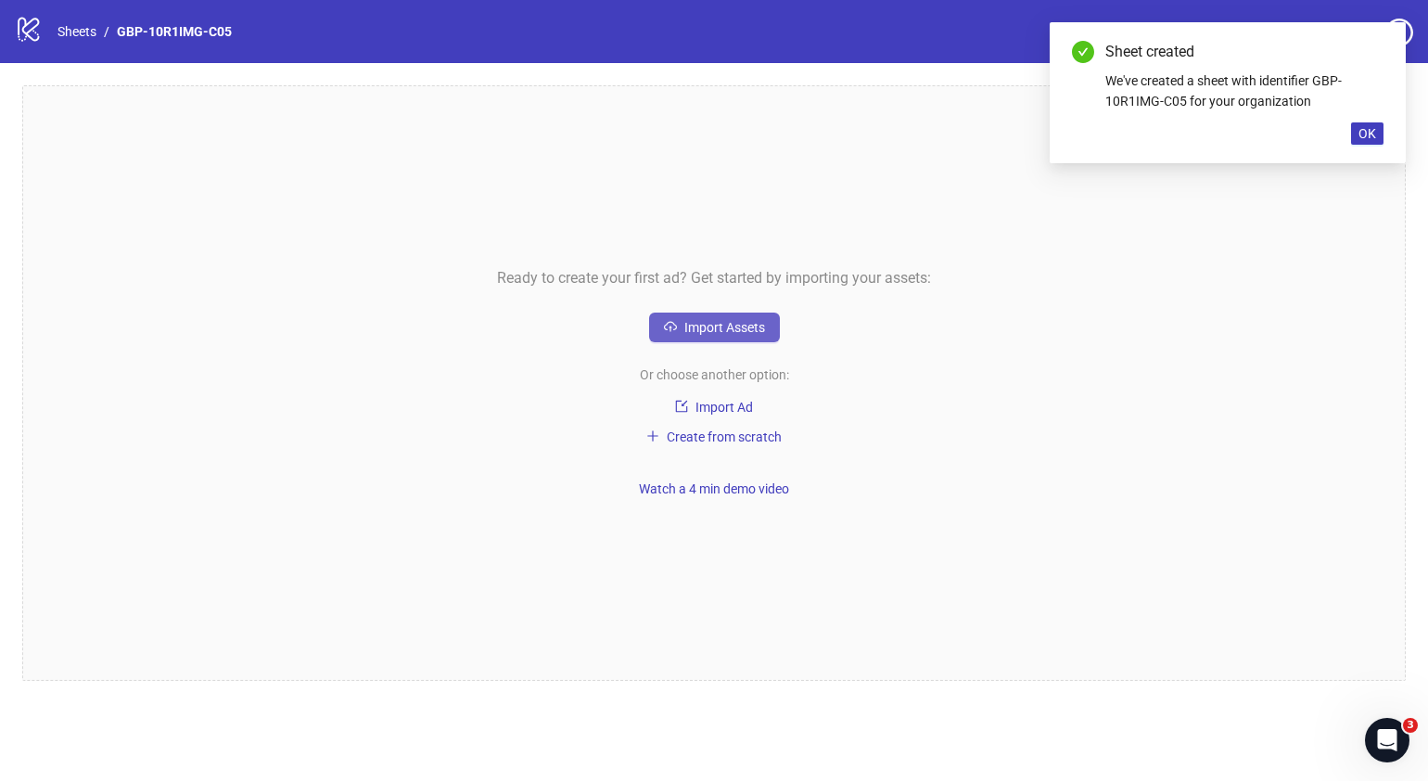
click at [751, 340] on button "Import Assets" at bounding box center [714, 328] width 131 height 30
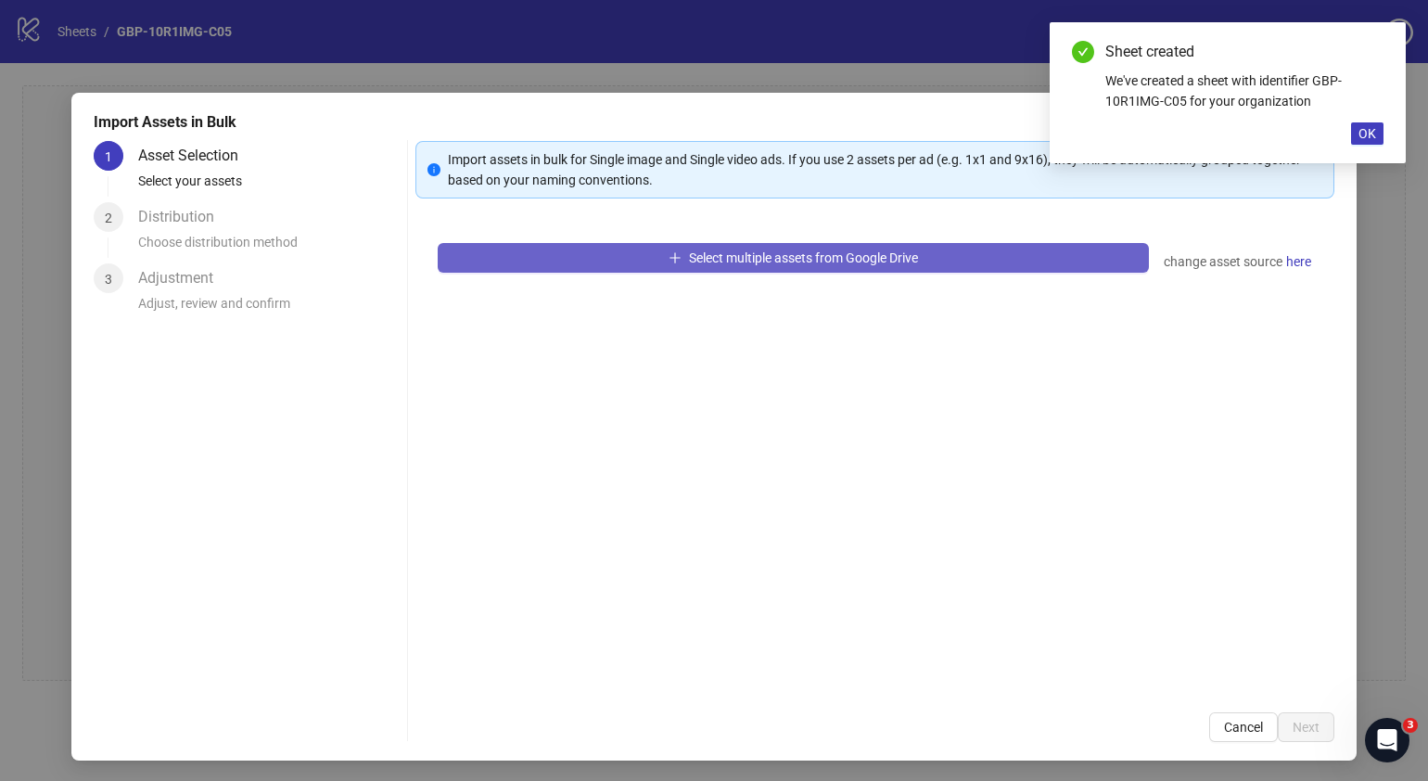
click at [733, 264] on button "Select multiple assets from Google Drive" at bounding box center [793, 258] width 711 height 30
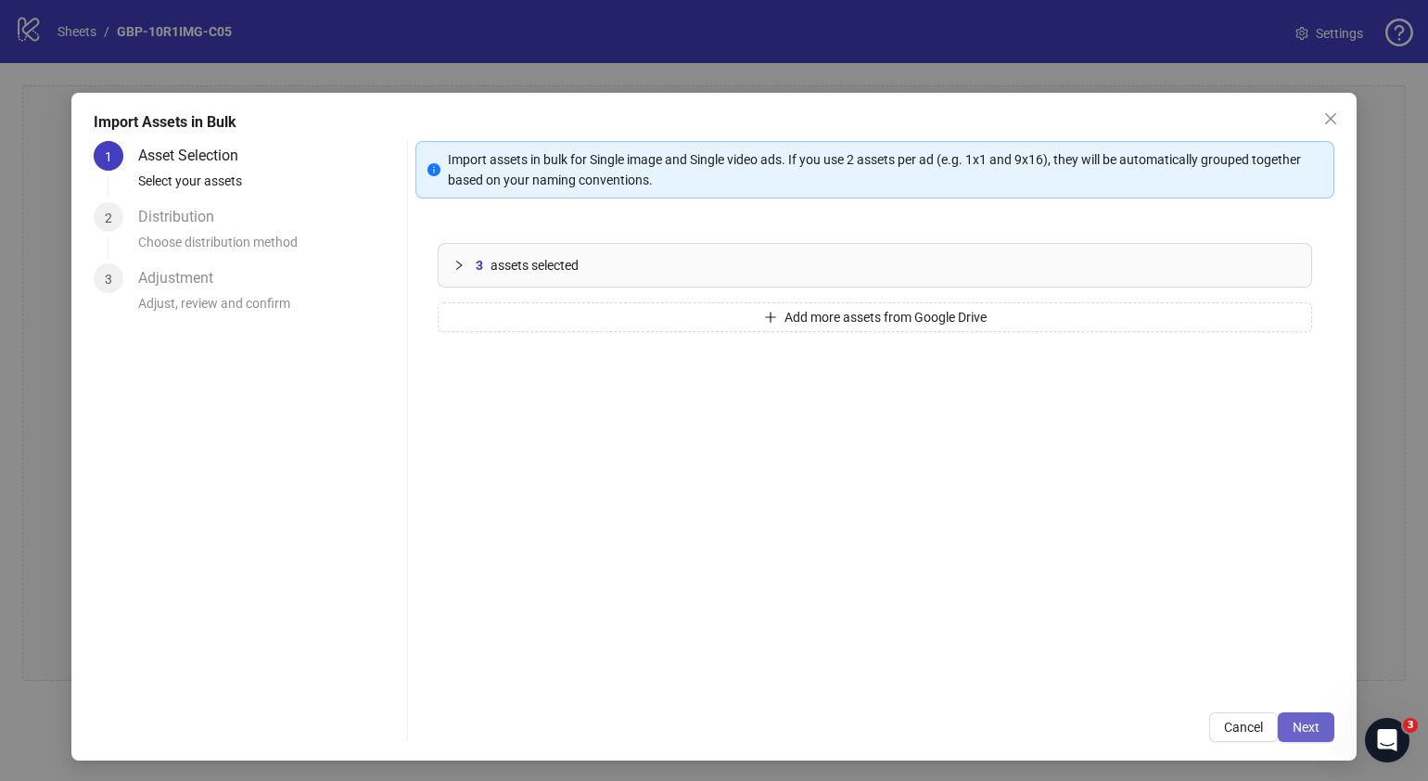
click at [1293, 725] on span "Next" at bounding box center [1306, 727] width 27 height 15
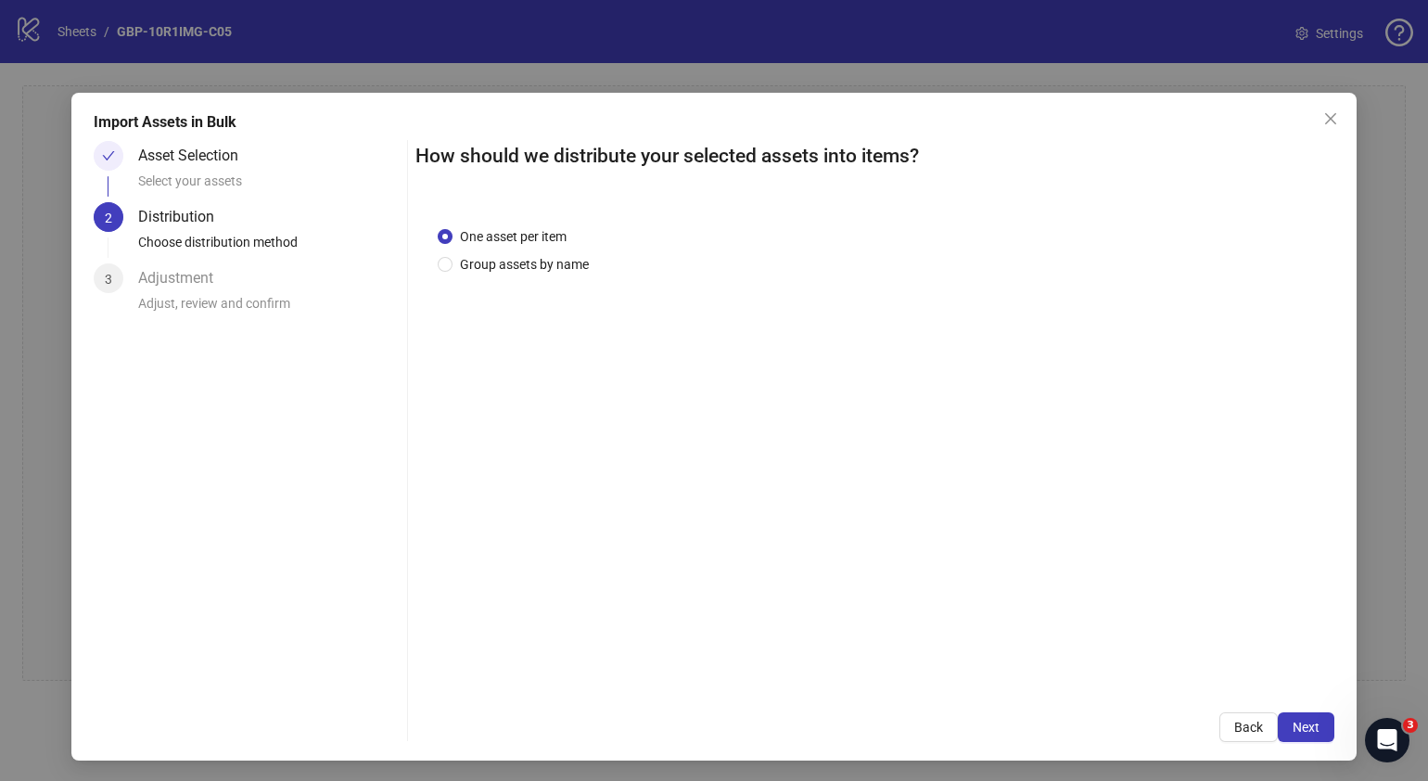
click at [1293, 725] on span "Next" at bounding box center [1306, 727] width 27 height 15
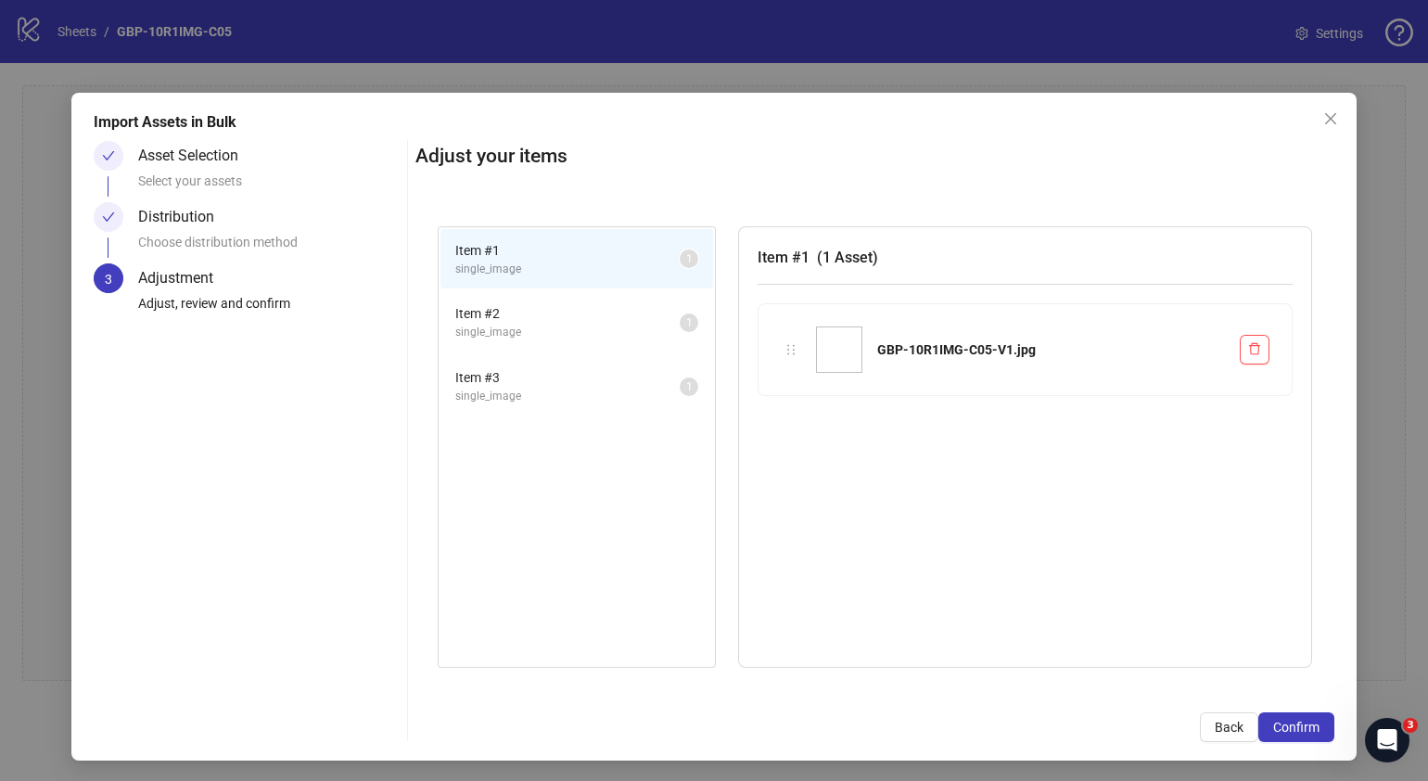
click at [1293, 725] on span "Confirm" at bounding box center [1296, 727] width 46 height 15
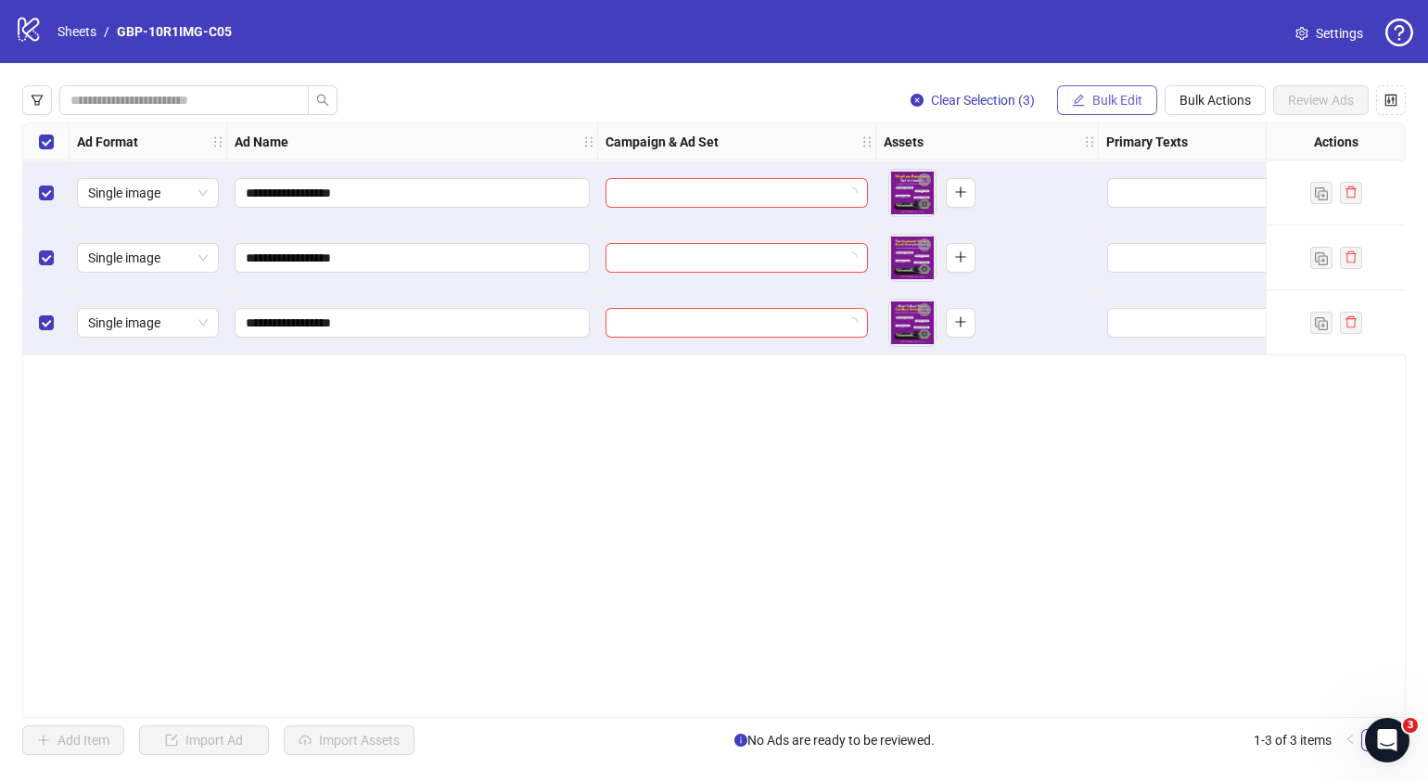
click at [1118, 97] on span "Bulk Edit" at bounding box center [1118, 100] width 50 height 15
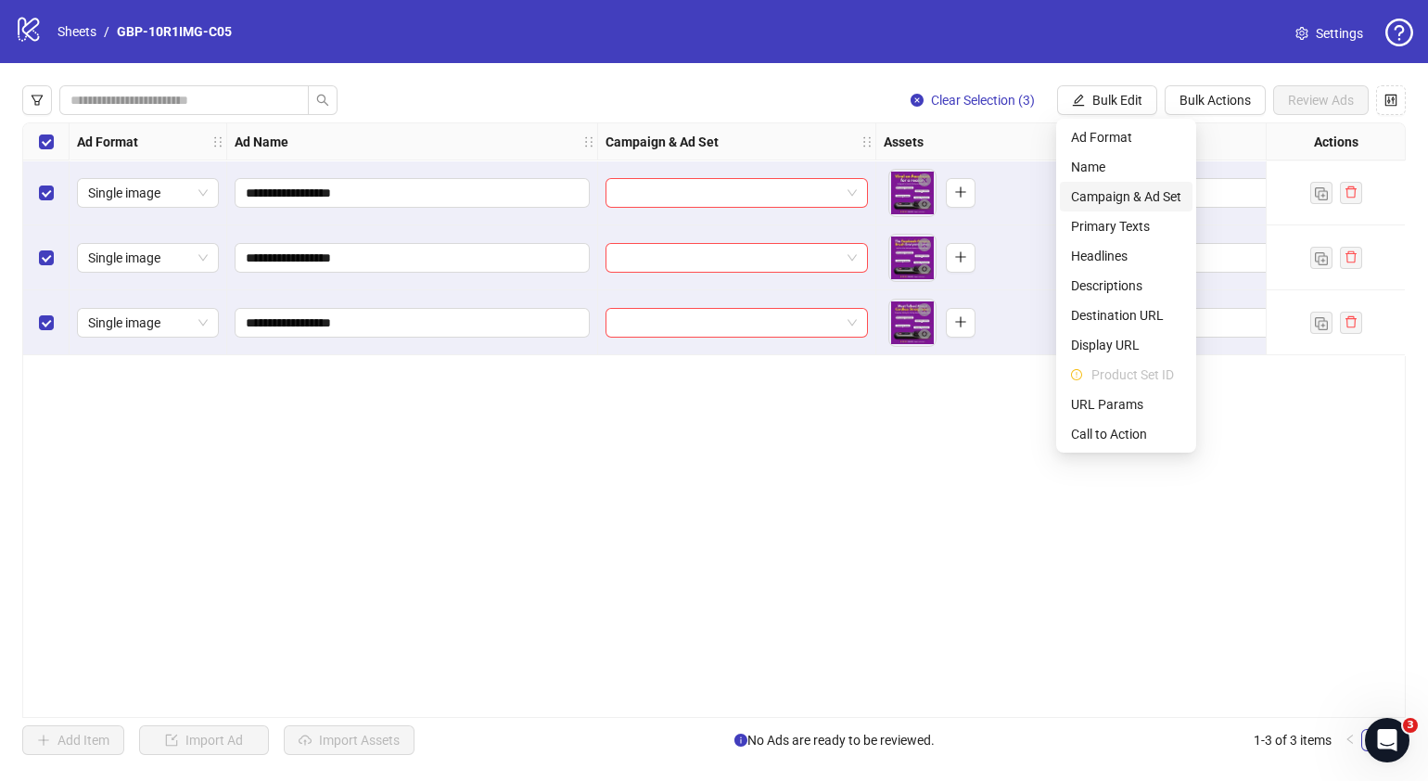
click at [1115, 190] on span "Campaign & Ad Set" at bounding box center [1126, 196] width 110 height 20
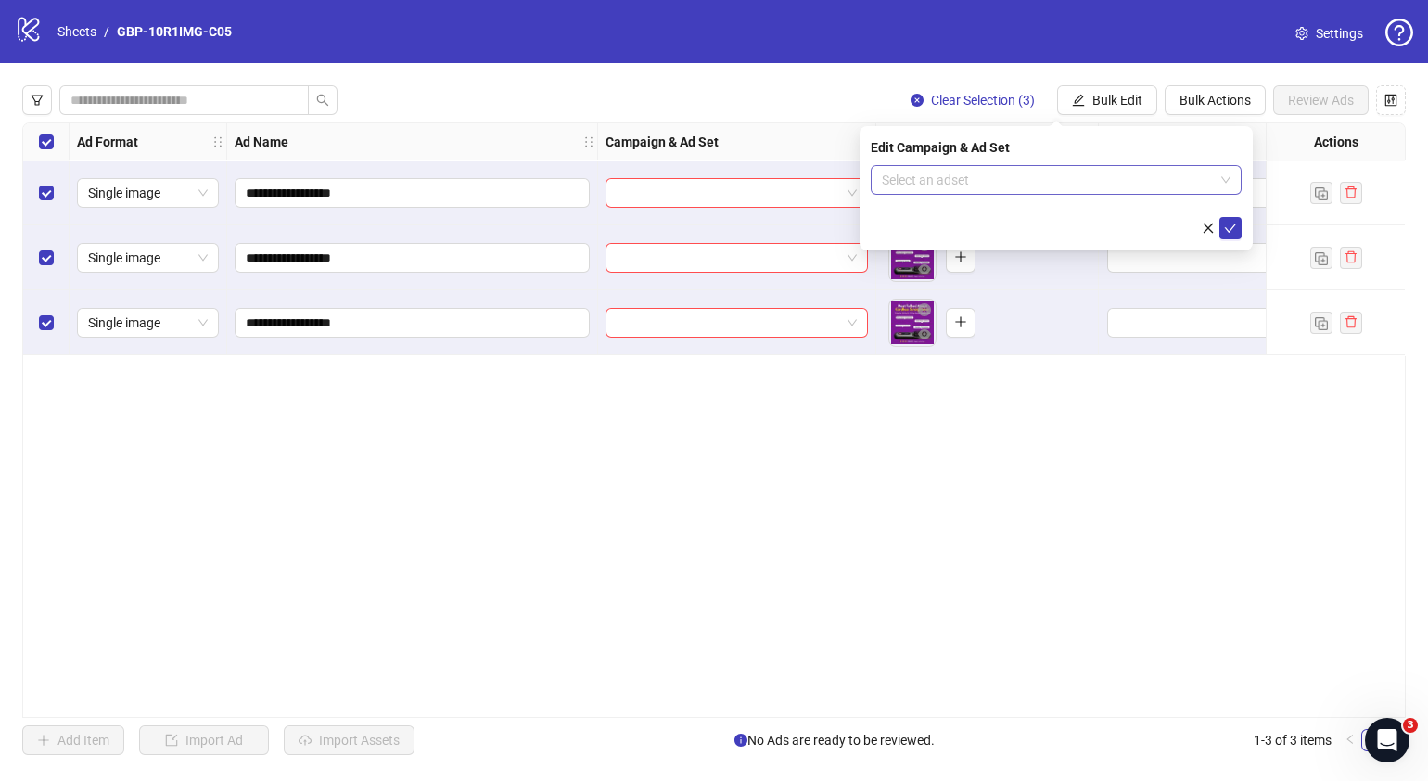
click at [1233, 181] on div "Select an adset" at bounding box center [1056, 180] width 371 height 30
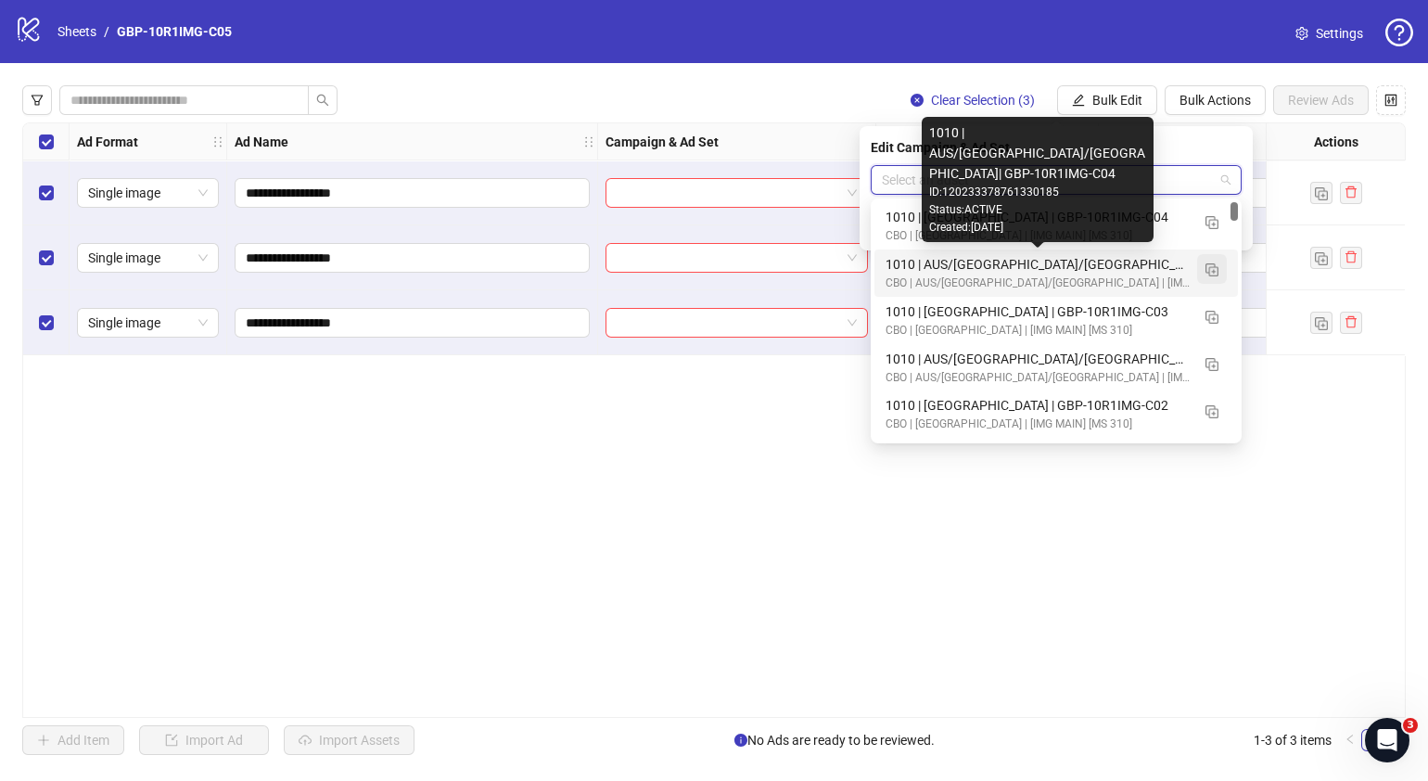
click at [1210, 270] on img "button" at bounding box center [1212, 269] width 13 height 13
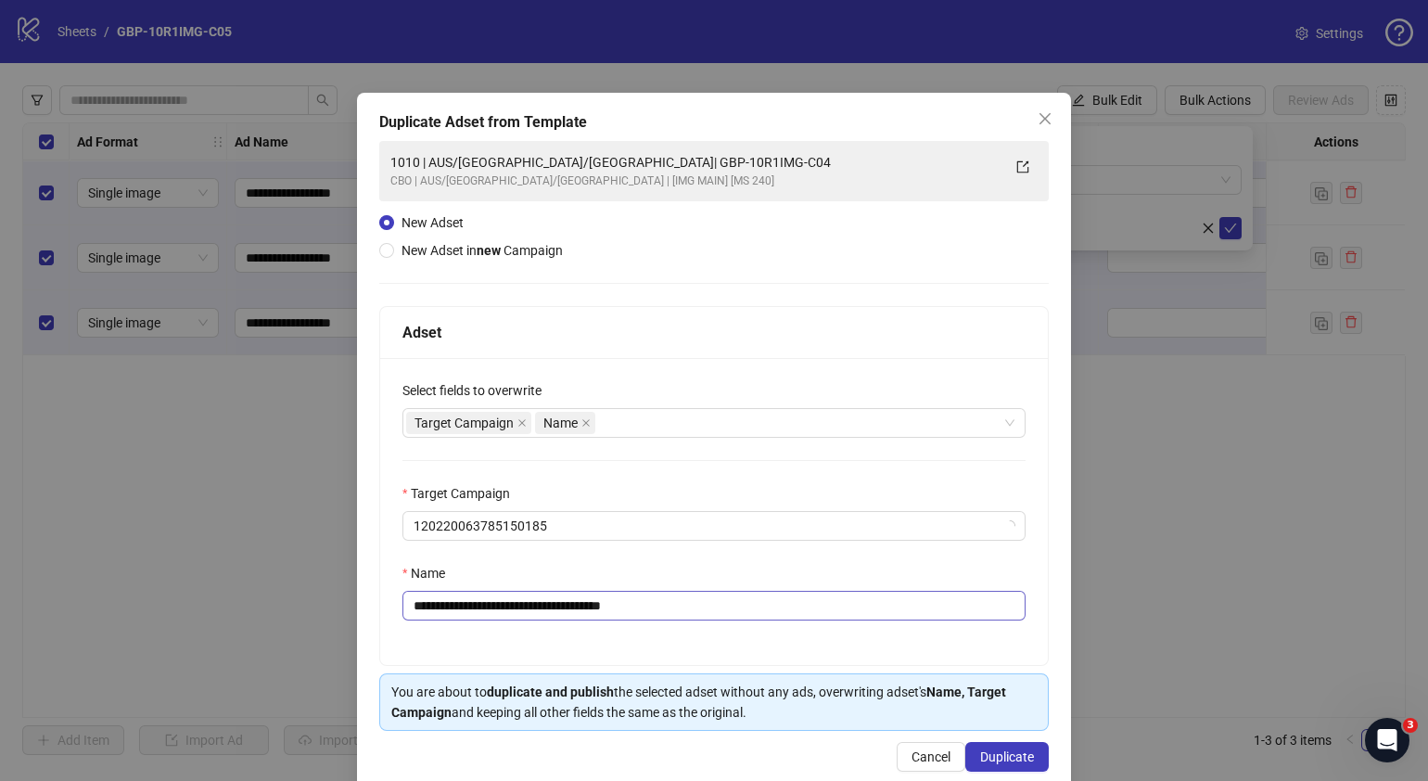
click at [689, 621] on div "**********" at bounding box center [714, 511] width 668 height 307
drag, startPoint x: 694, startPoint y: 610, endPoint x: 525, endPoint y: 615, distance: 168.9
click at [525, 615] on input "**********" at bounding box center [714, 606] width 623 height 30
paste input "text"
type input "**********"
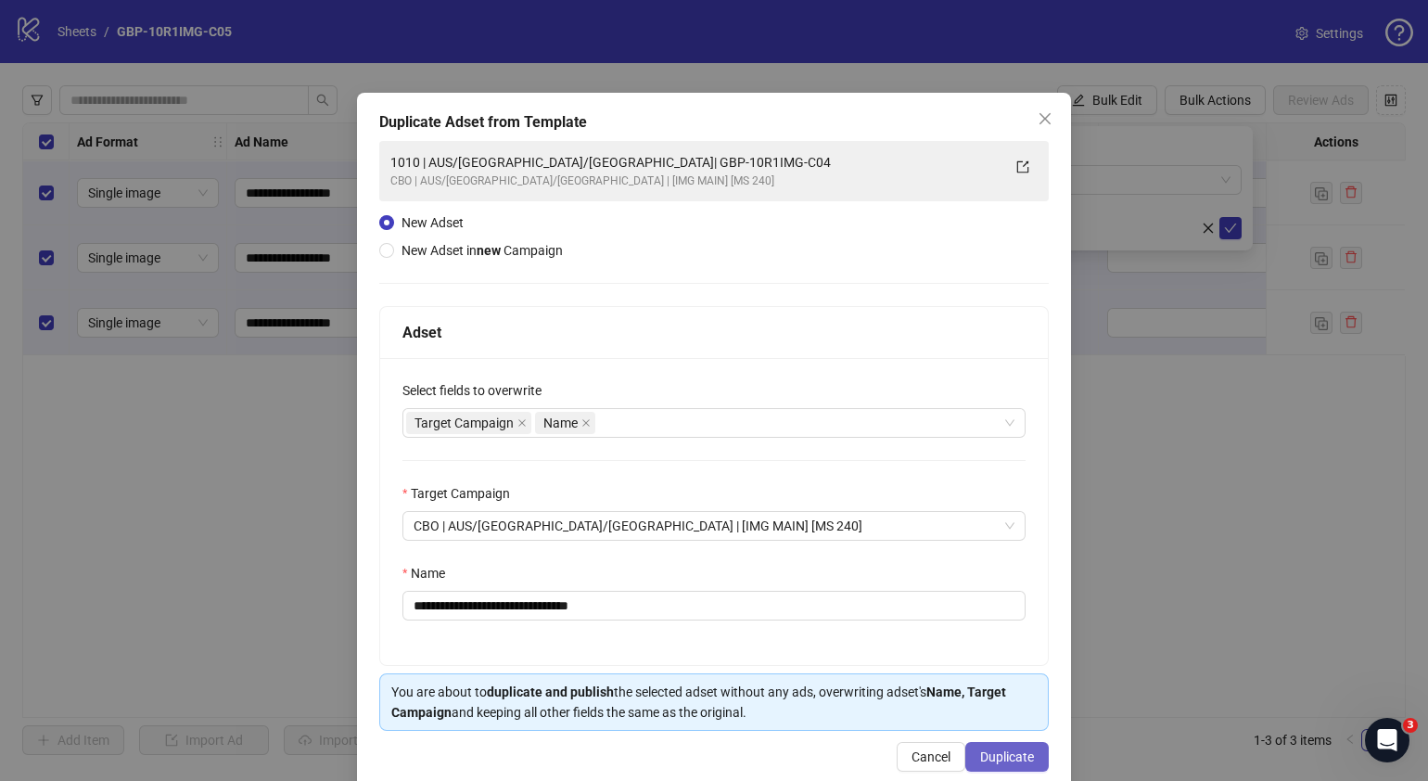
click at [1017, 761] on span "Duplicate" at bounding box center [1007, 756] width 54 height 15
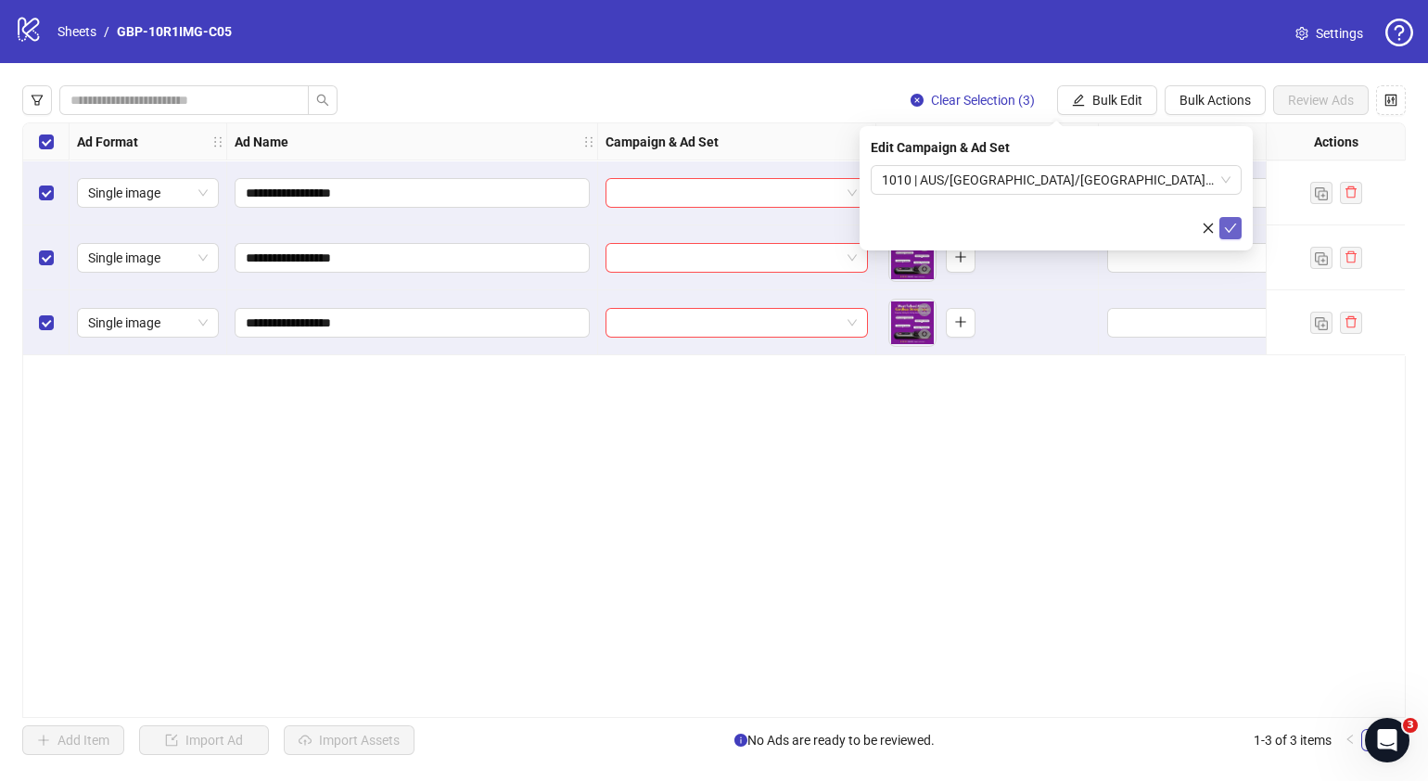
click at [1231, 230] on icon "check" at bounding box center [1230, 228] width 13 height 13
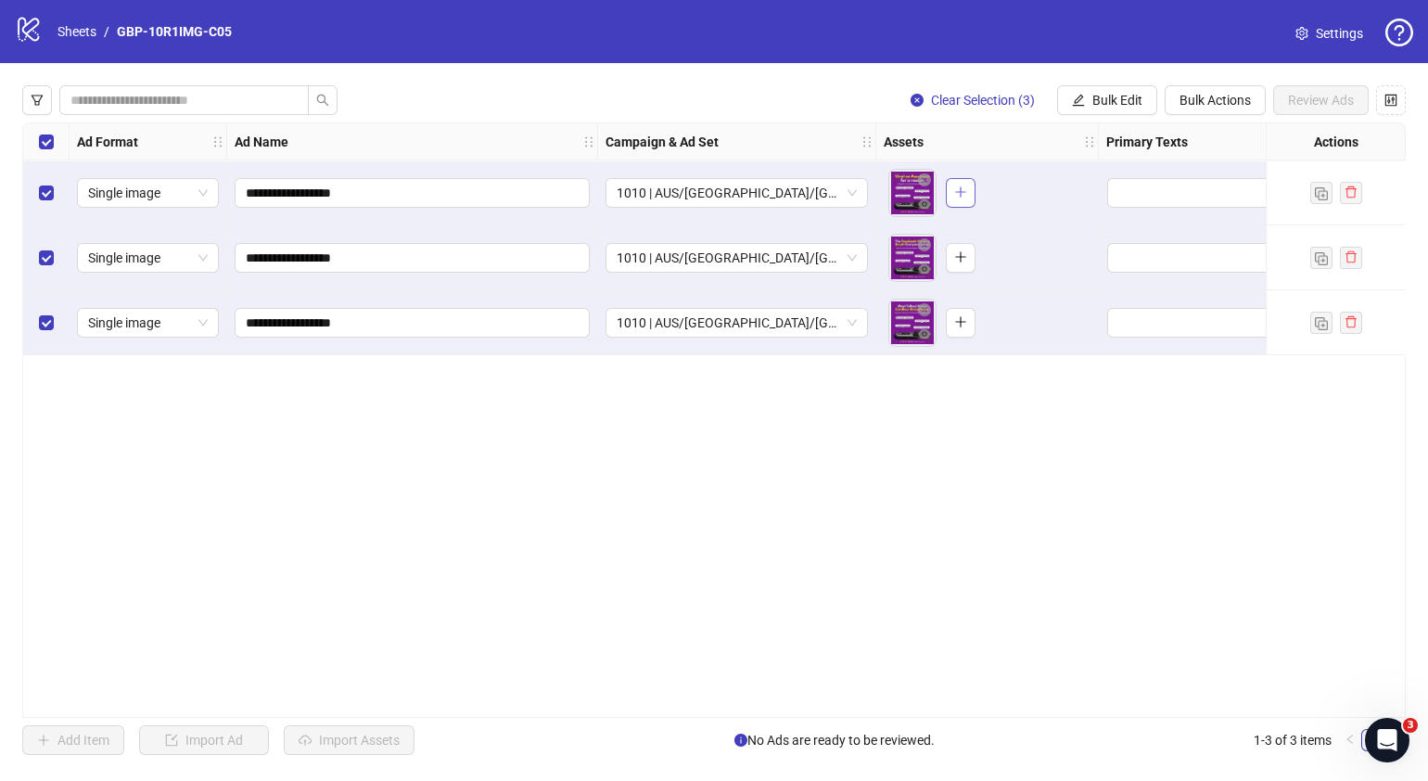
click at [959, 185] on icon "plus" at bounding box center [960, 191] width 13 height 13
click at [966, 263] on span "button" at bounding box center [960, 256] width 13 height 15
click at [950, 324] on button "button" at bounding box center [961, 323] width 30 height 30
click at [1119, 102] on span "Bulk Edit" at bounding box center [1118, 100] width 50 height 15
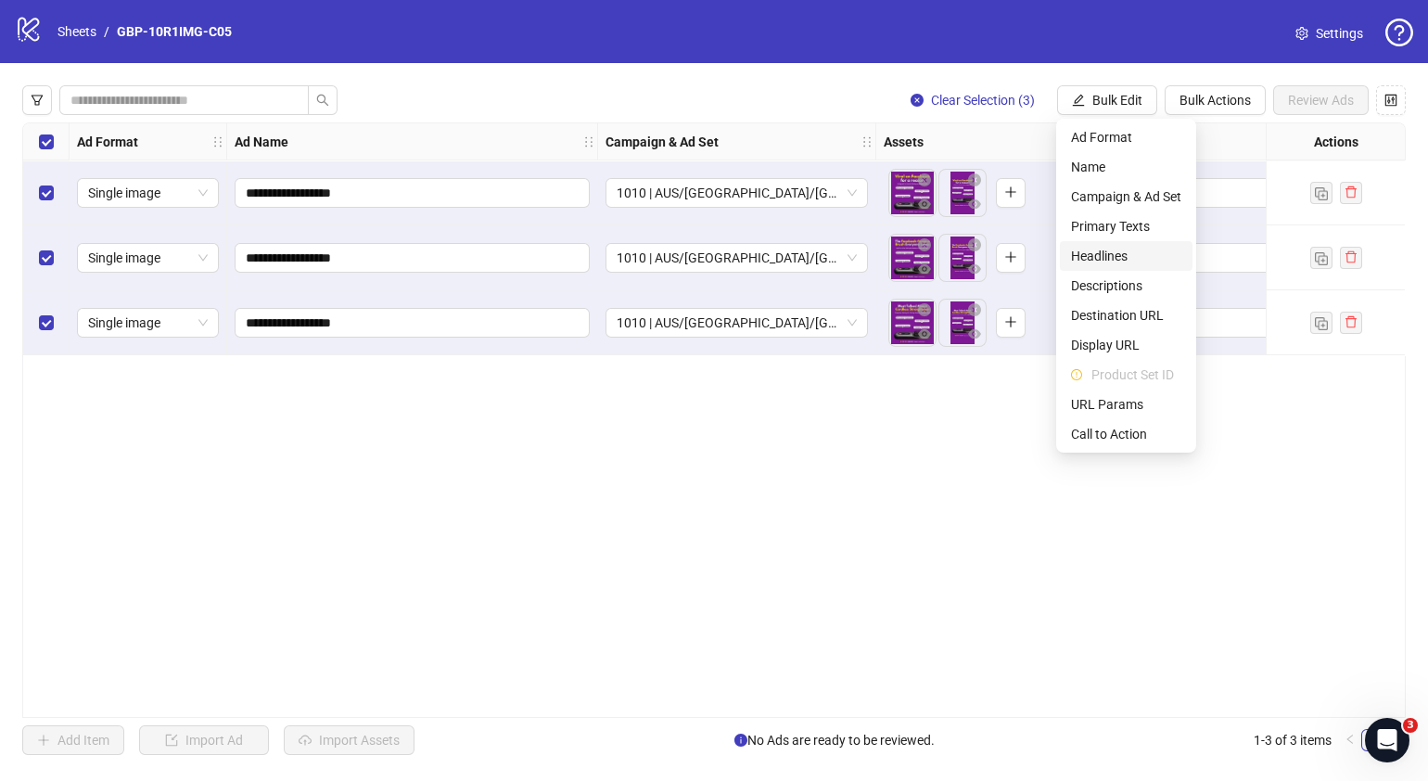
click at [1119, 250] on span "Headlines" at bounding box center [1126, 256] width 110 height 20
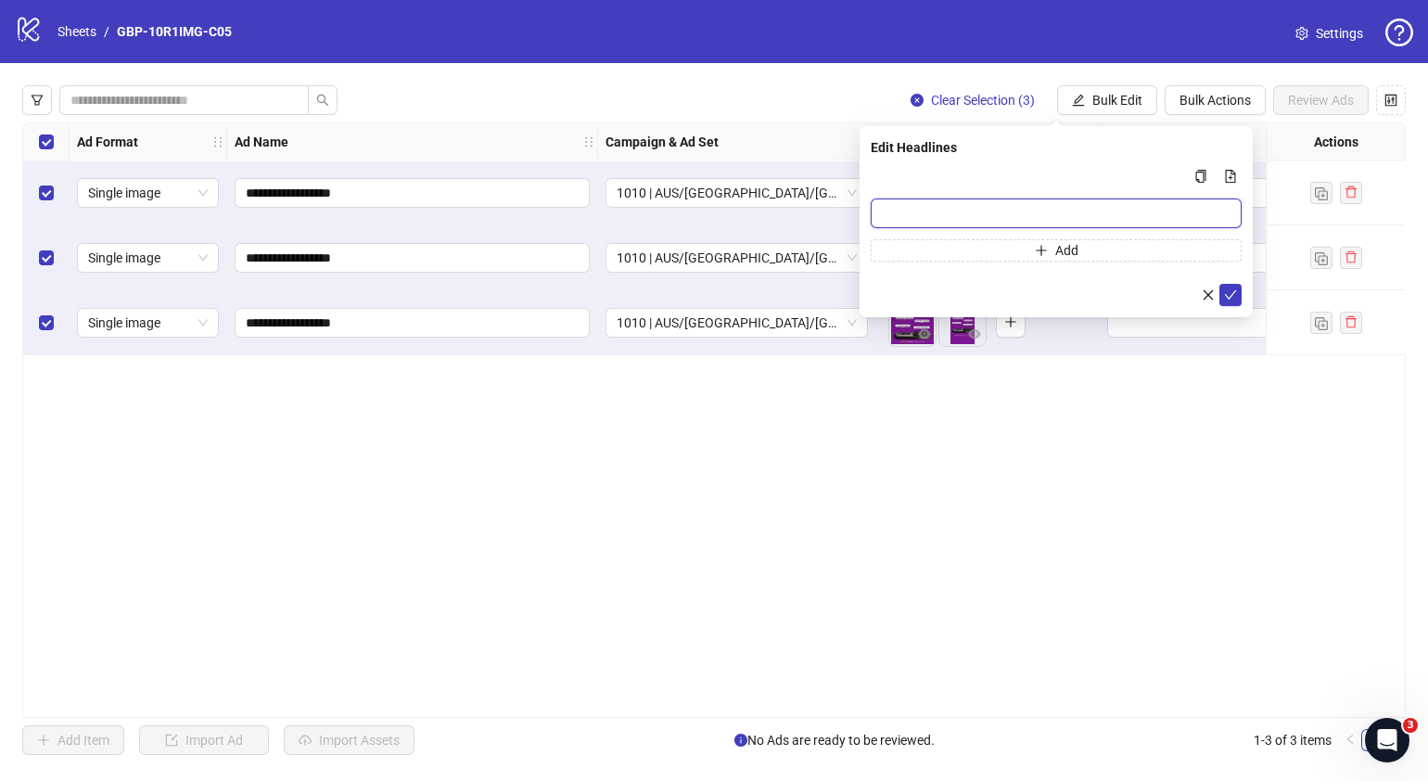
click at [1084, 212] on input "Multi-input container - paste or copy values" at bounding box center [1056, 213] width 371 height 30
paste input "*******"
type input "*******"
click at [994, 246] on button "Add" at bounding box center [1056, 250] width 371 height 22
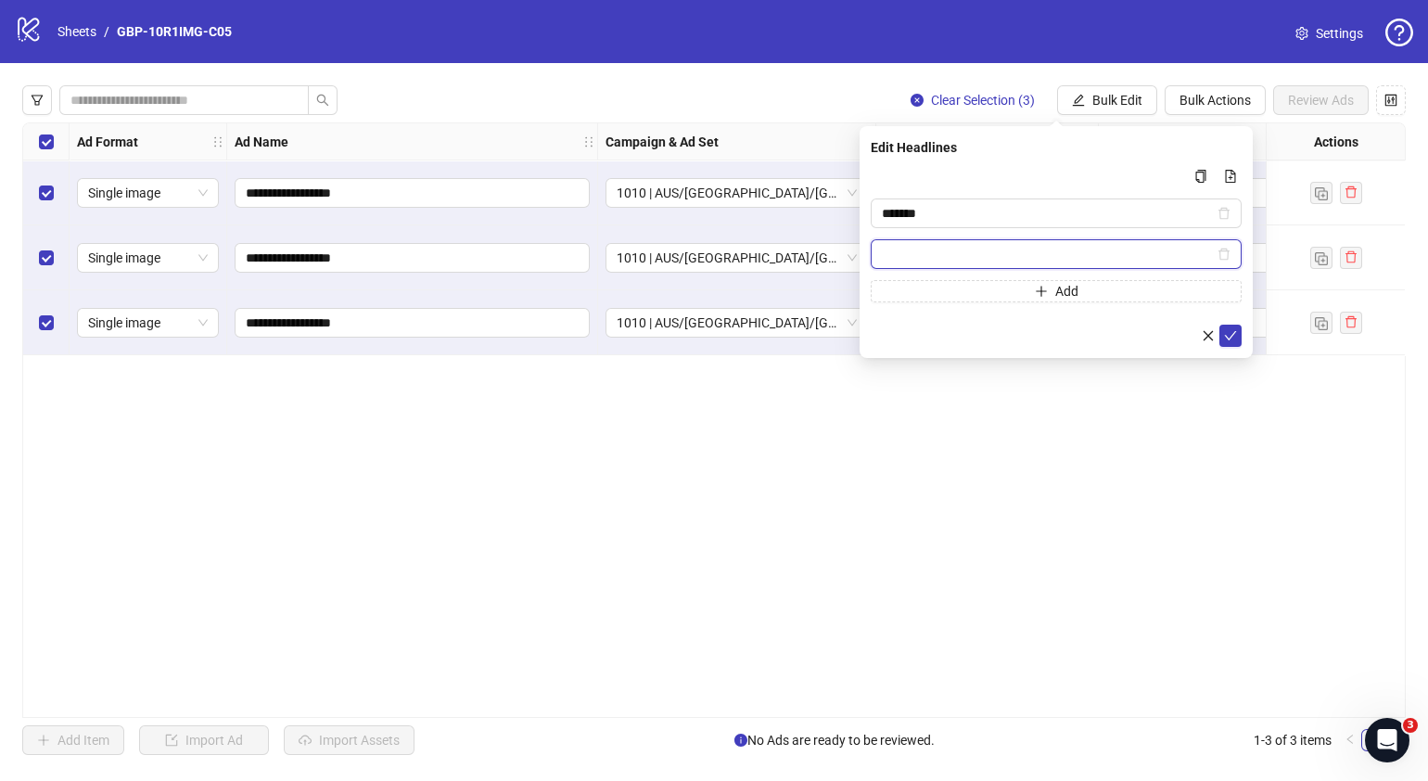
paste input "**********"
type input "**********"
click at [1230, 333] on icon "check" at bounding box center [1230, 335] width 13 height 13
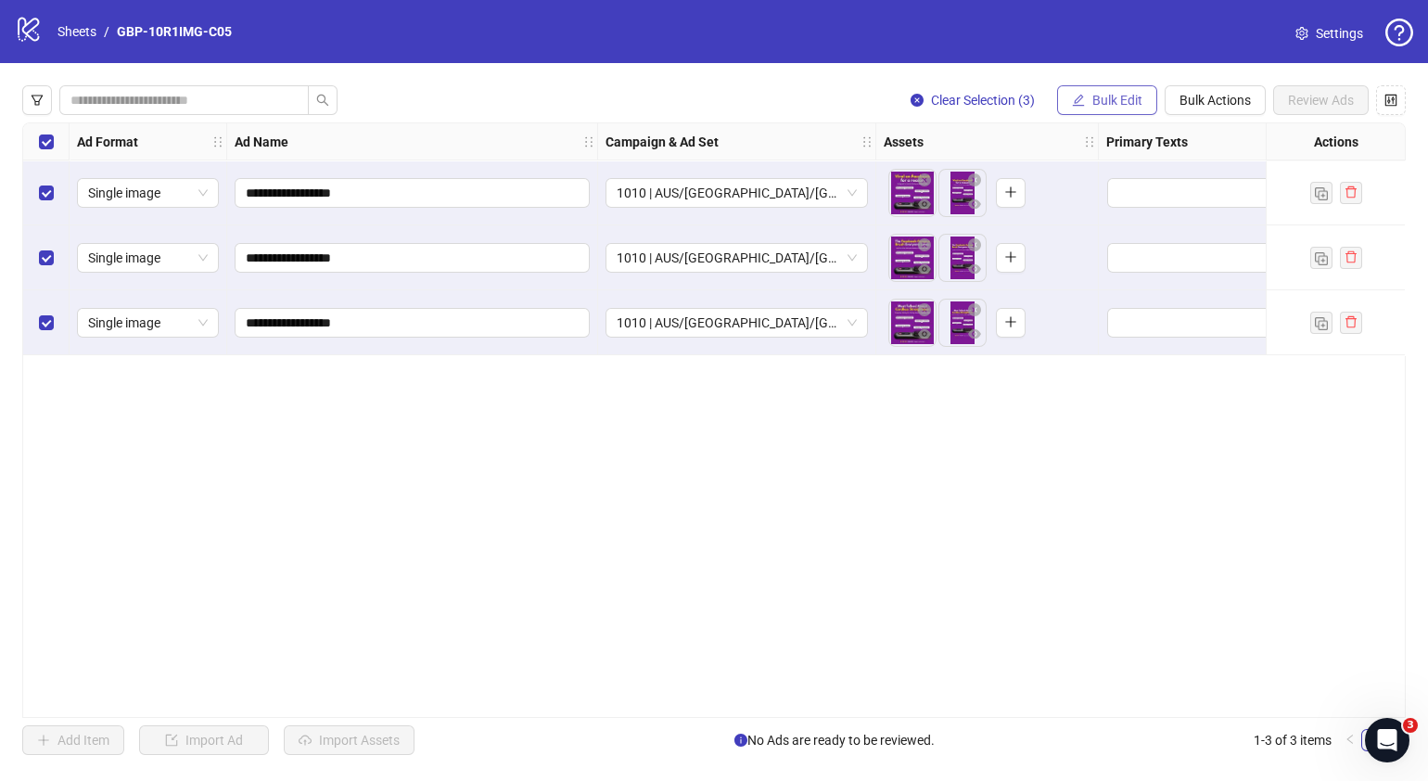
click at [1122, 97] on span "Bulk Edit" at bounding box center [1118, 100] width 50 height 15
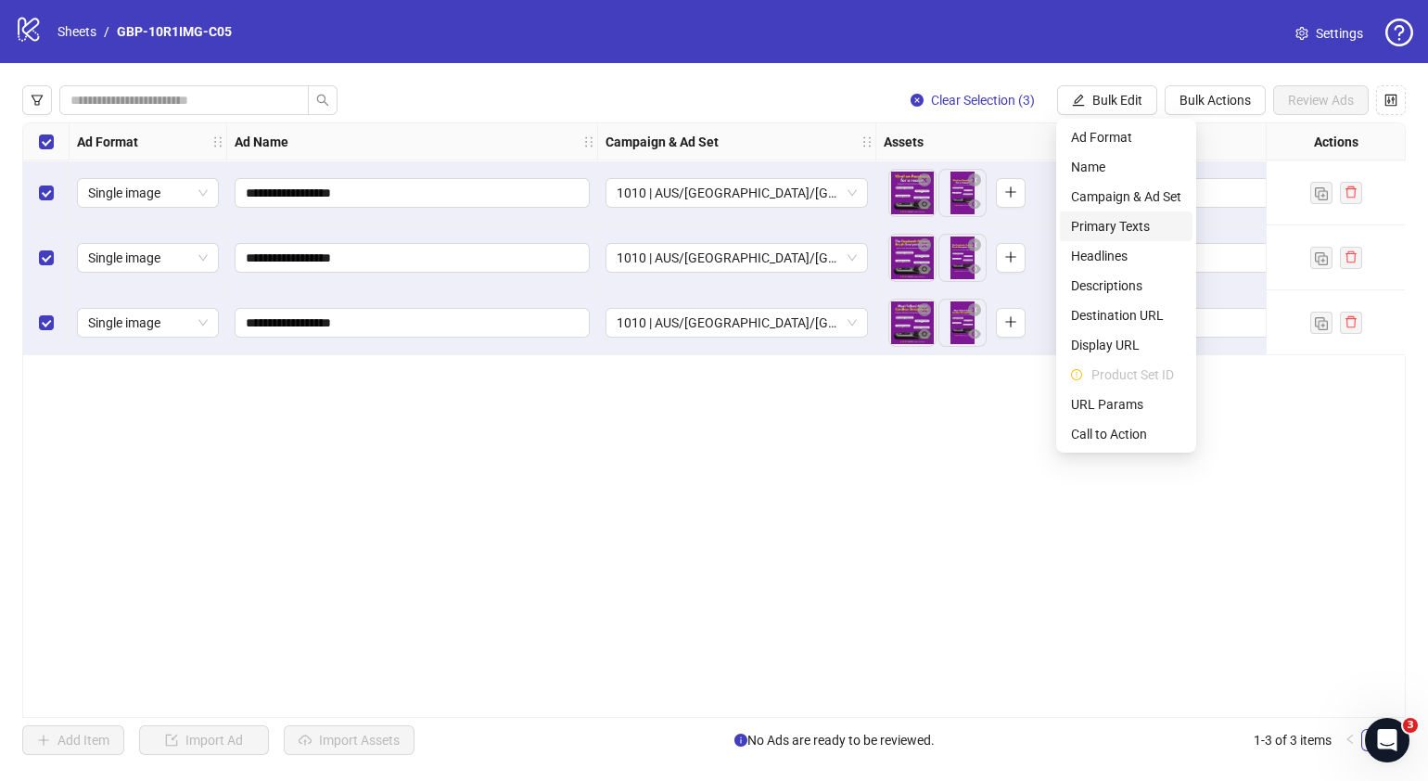
click at [1131, 225] on span "Primary Texts" at bounding box center [1126, 226] width 110 height 20
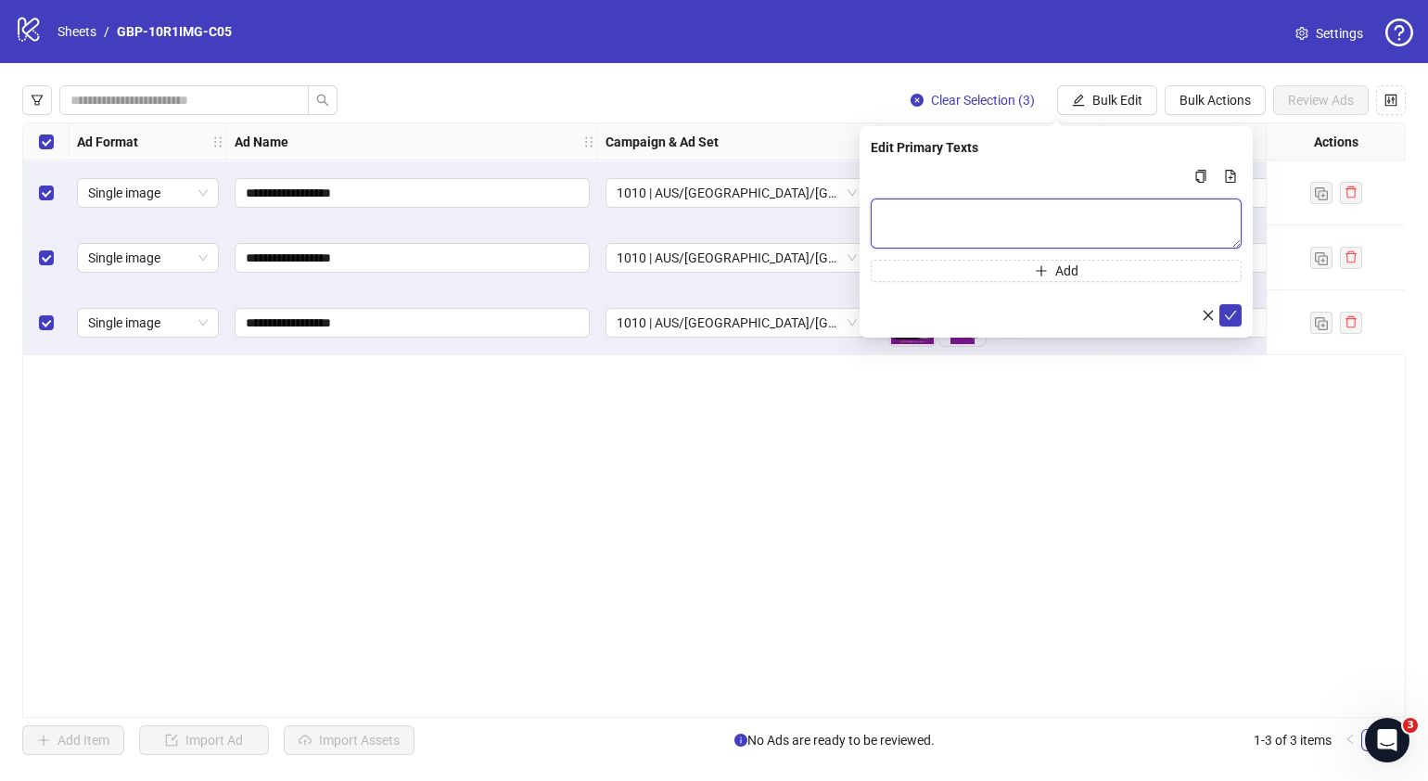
click at [1097, 223] on textarea "Multi-text input container - paste or copy values" at bounding box center [1056, 223] width 371 height 50
paste textarea "**********"
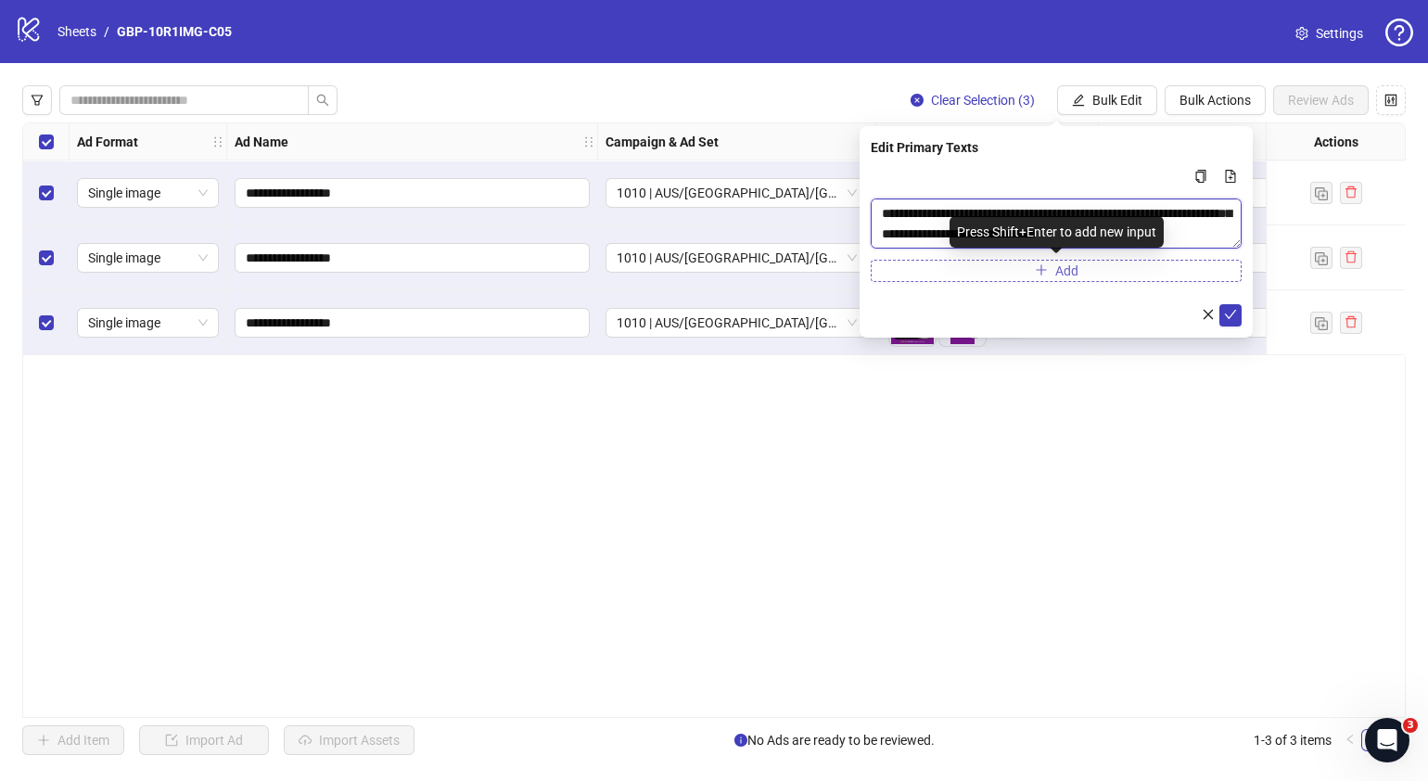
type textarea "**********"
click at [1009, 266] on button "Add" at bounding box center [1056, 271] width 371 height 22
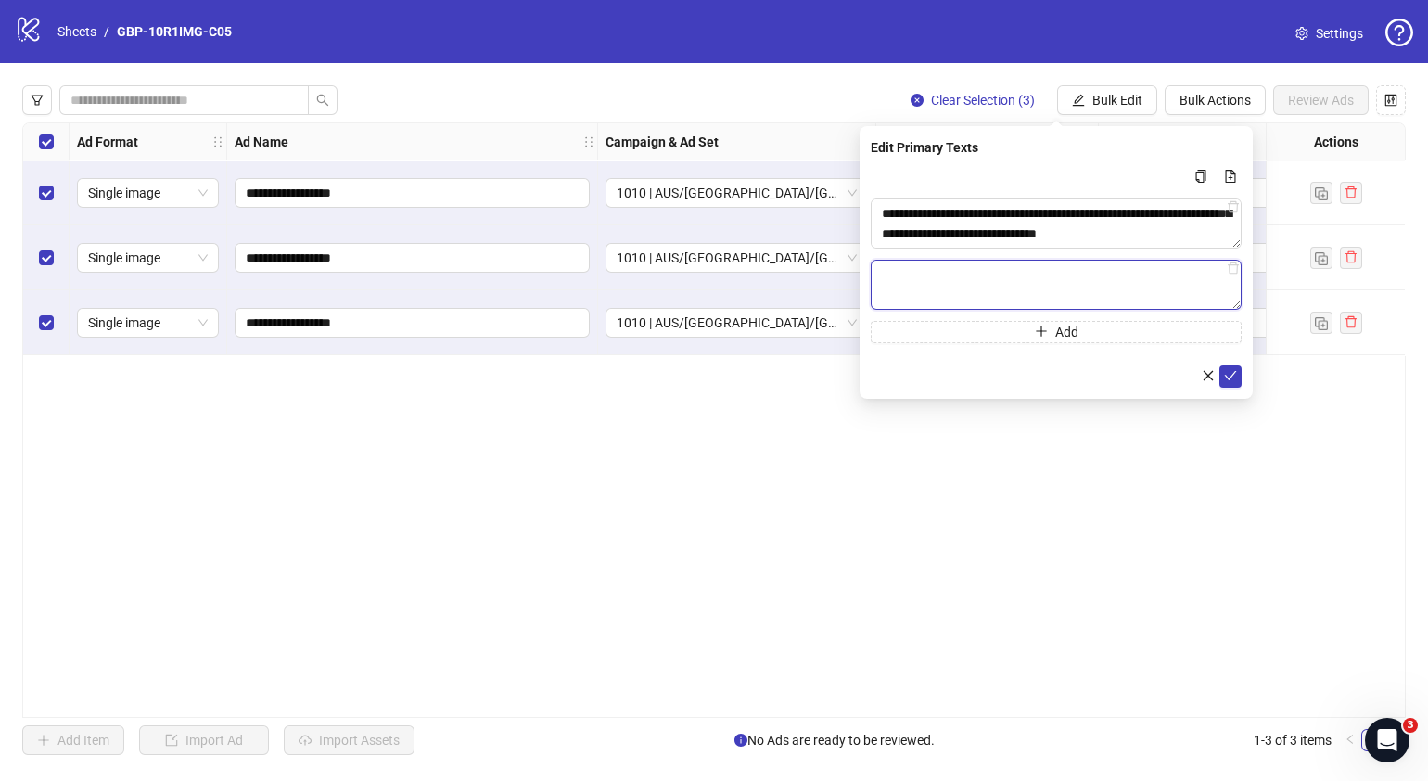
paste textarea "**********"
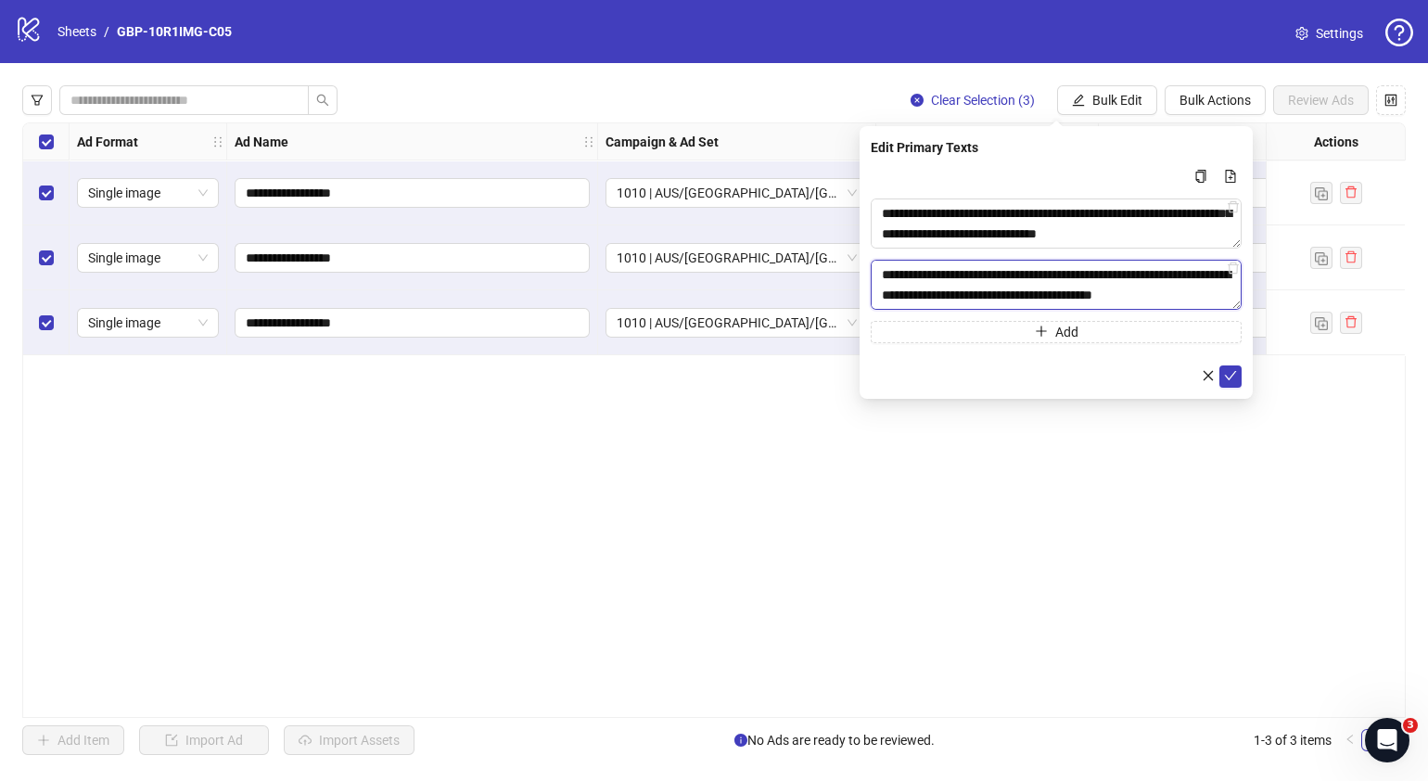
scroll to position [320, 0]
type textarea "**********"
click at [1237, 380] on button "submit" at bounding box center [1231, 375] width 22 height 22
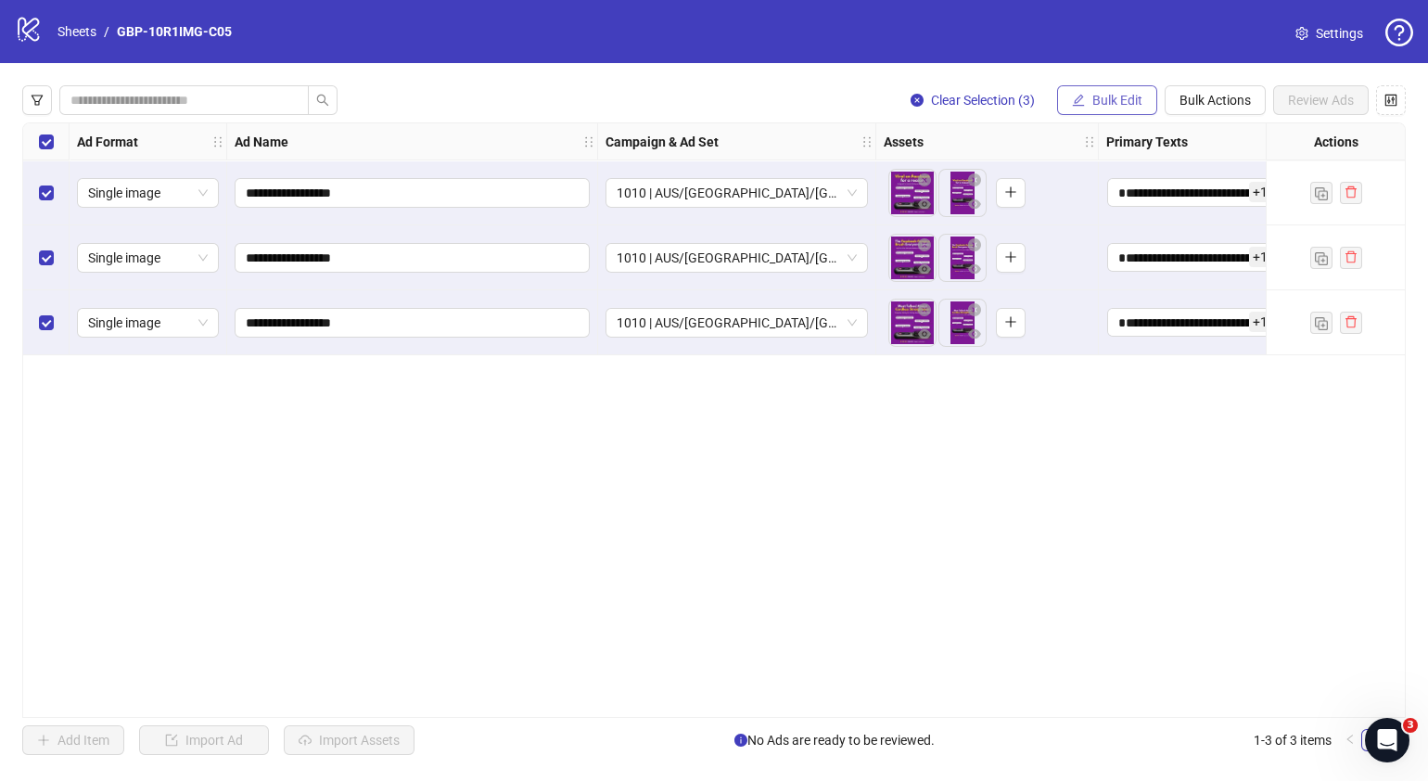
click at [1118, 99] on span "Bulk Edit" at bounding box center [1118, 100] width 50 height 15
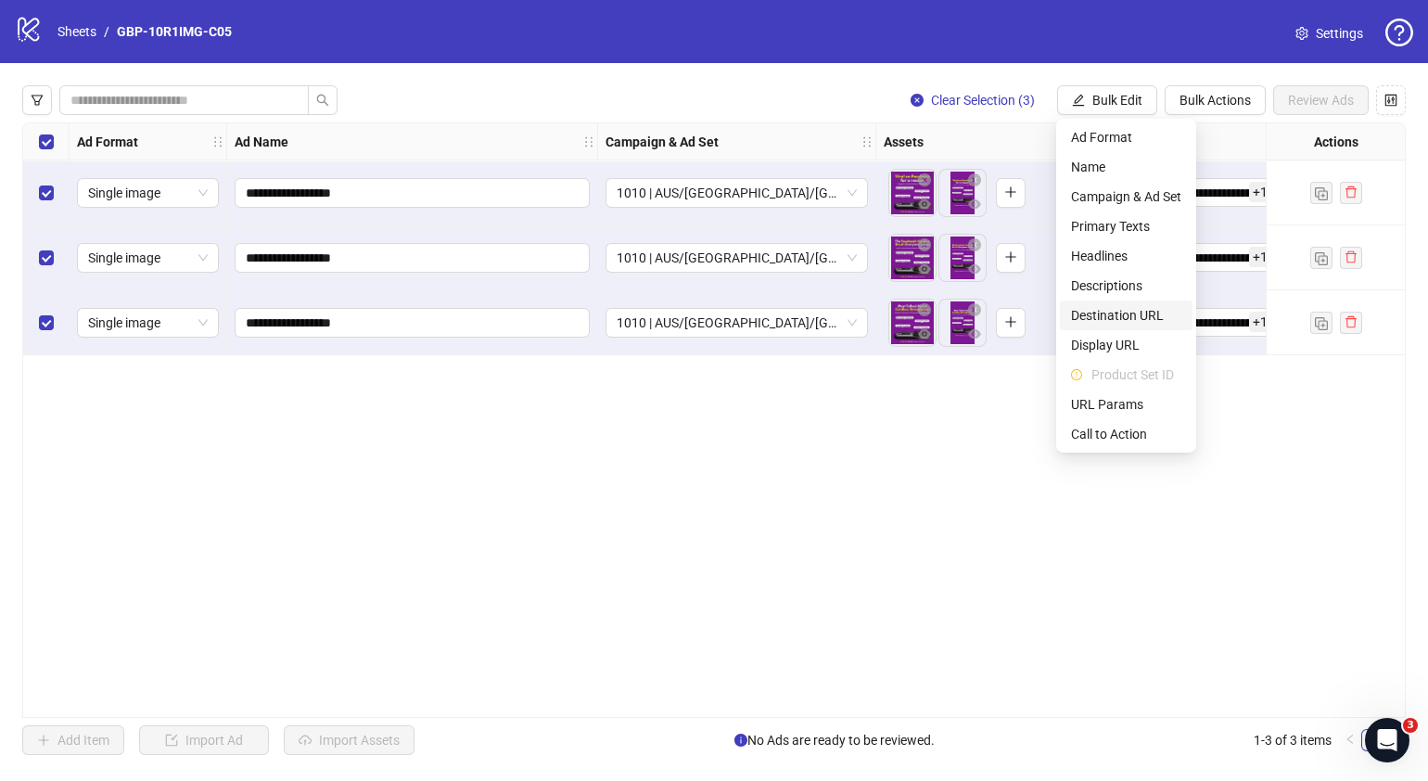
click at [1149, 315] on span "Destination URL" at bounding box center [1126, 315] width 110 height 20
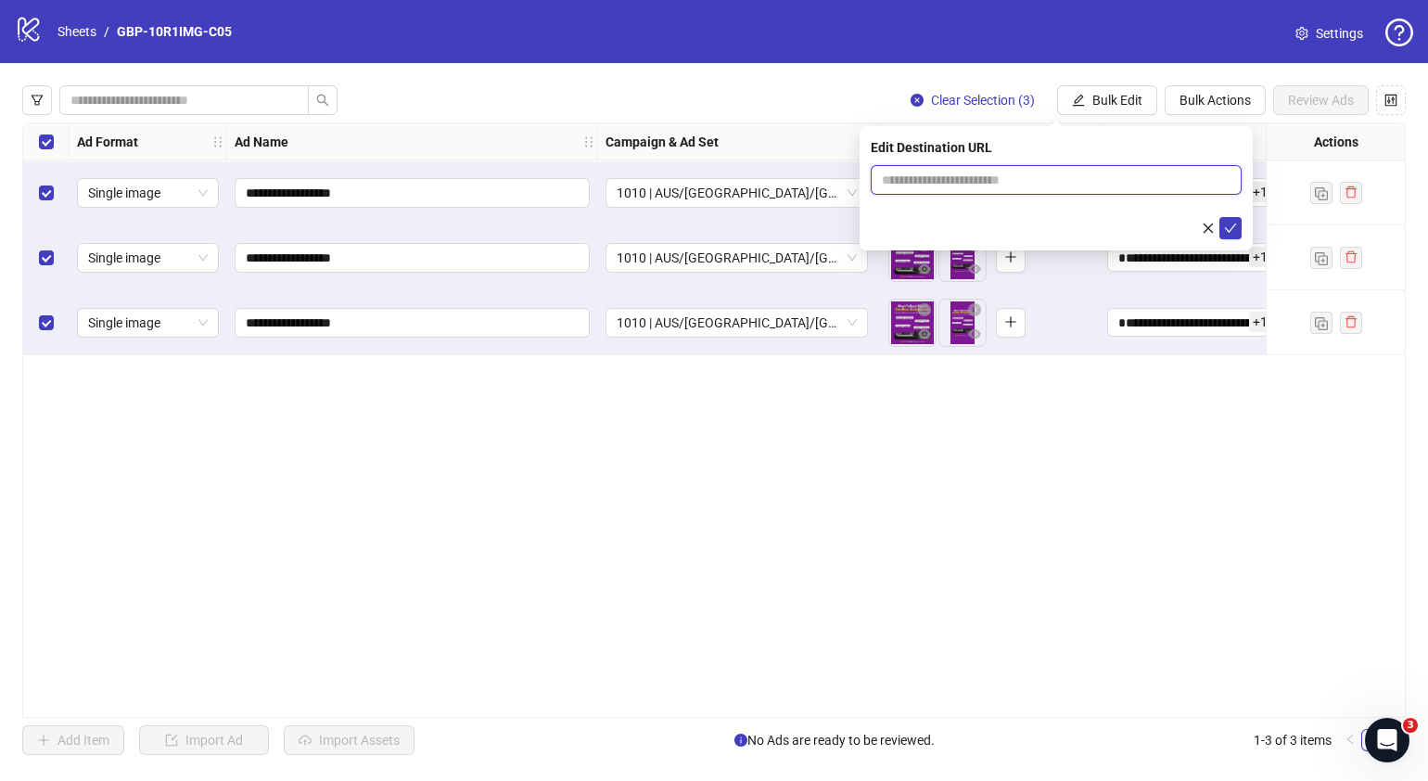
click at [1106, 185] on input "text" at bounding box center [1049, 180] width 334 height 20
paste input "**********"
type input "**********"
click at [1231, 229] on icon "check" at bounding box center [1231, 228] width 12 height 9
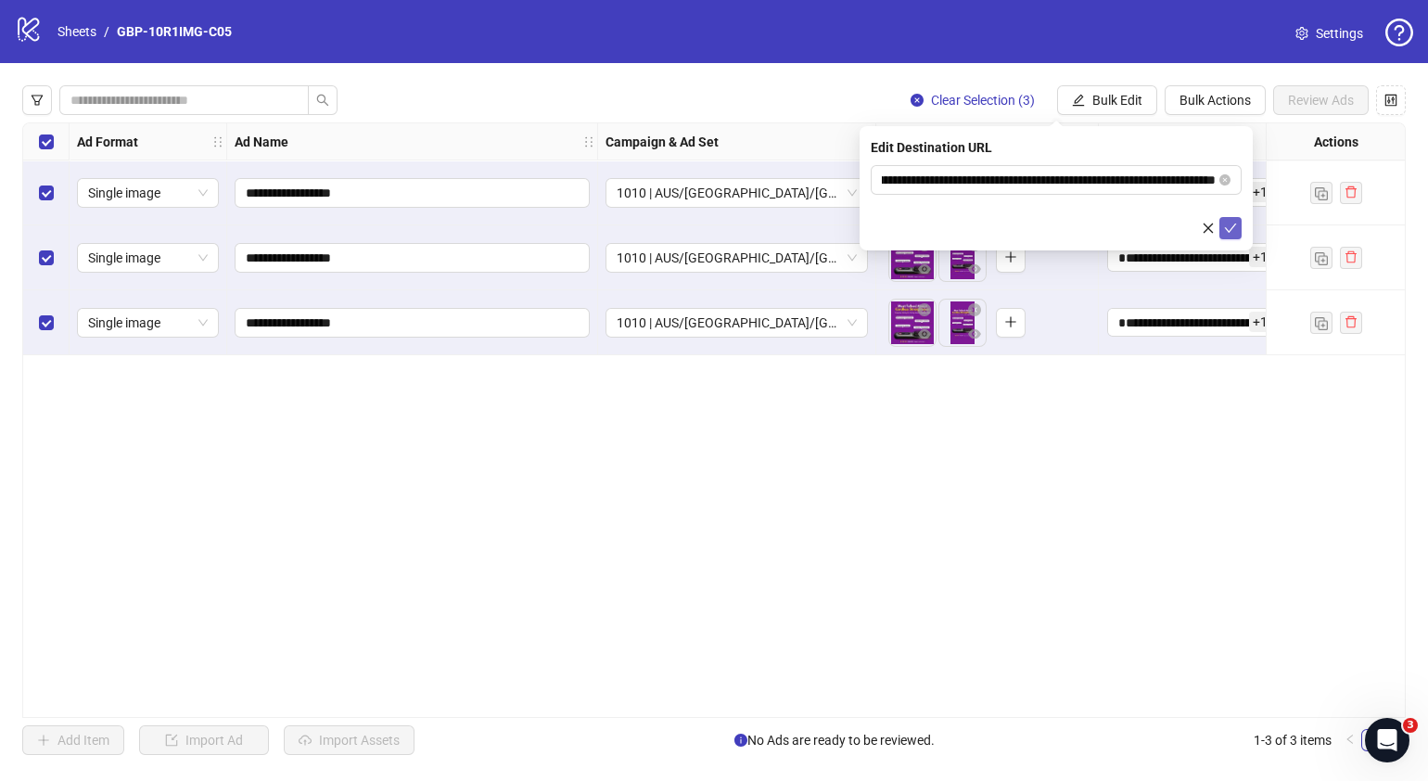
scroll to position [0, 0]
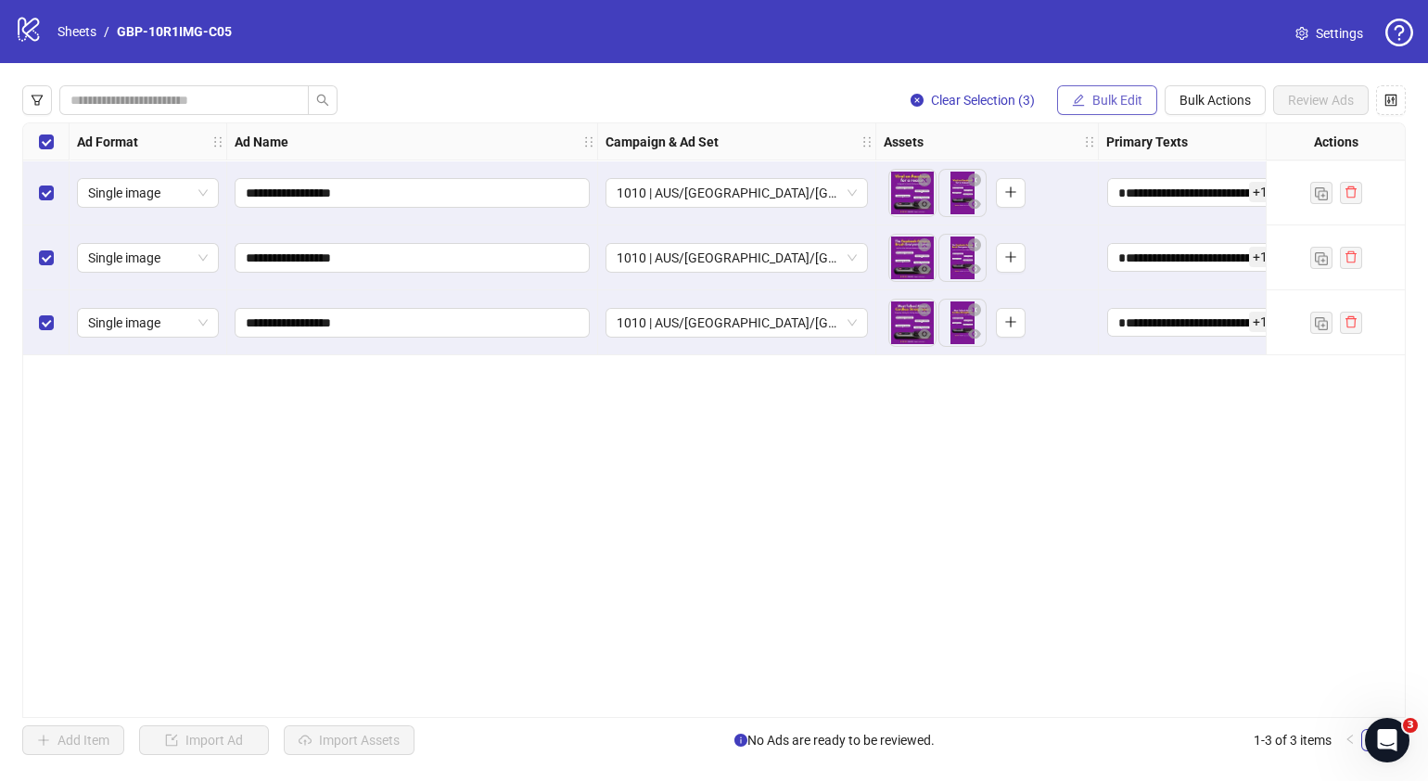
click at [1111, 95] on span "Bulk Edit" at bounding box center [1118, 100] width 50 height 15
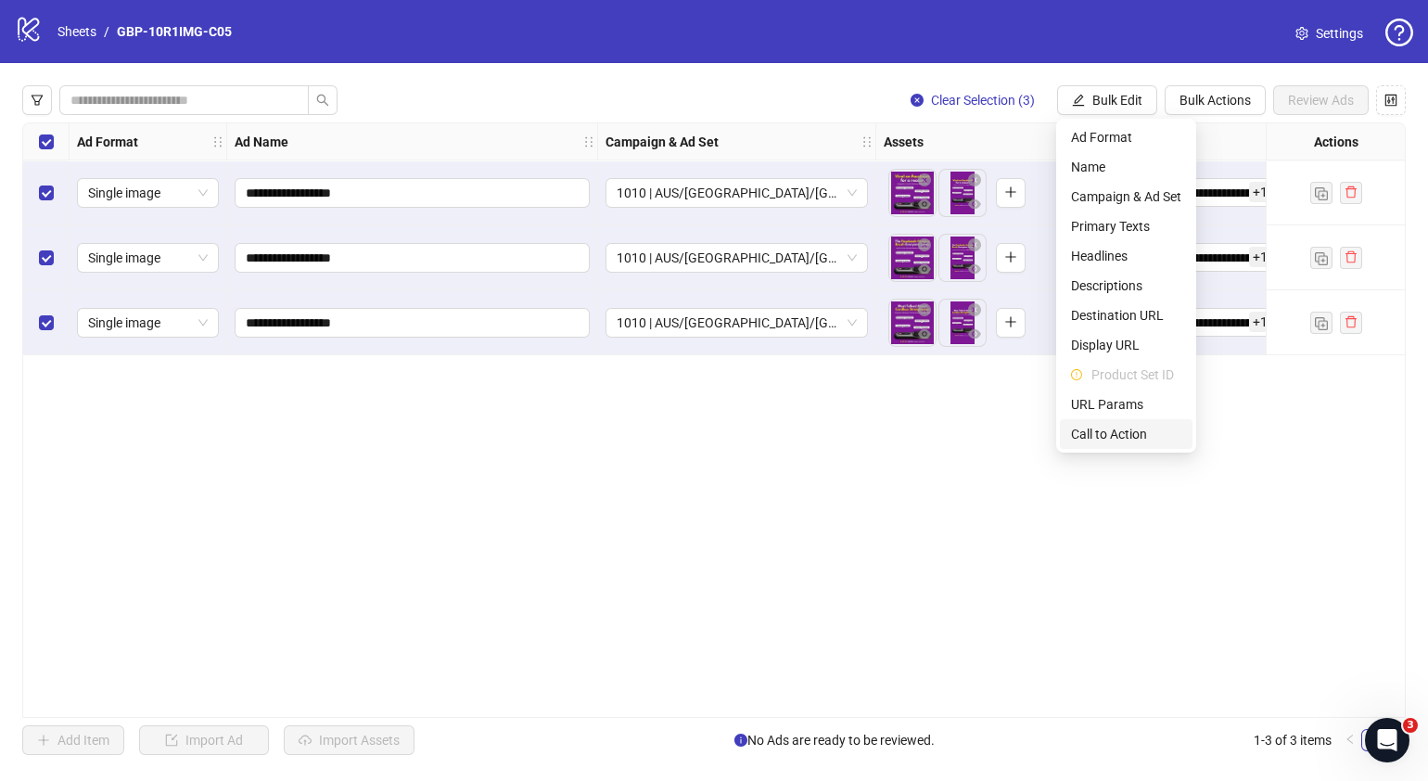
click at [1119, 424] on span "Call to Action" at bounding box center [1126, 434] width 110 height 20
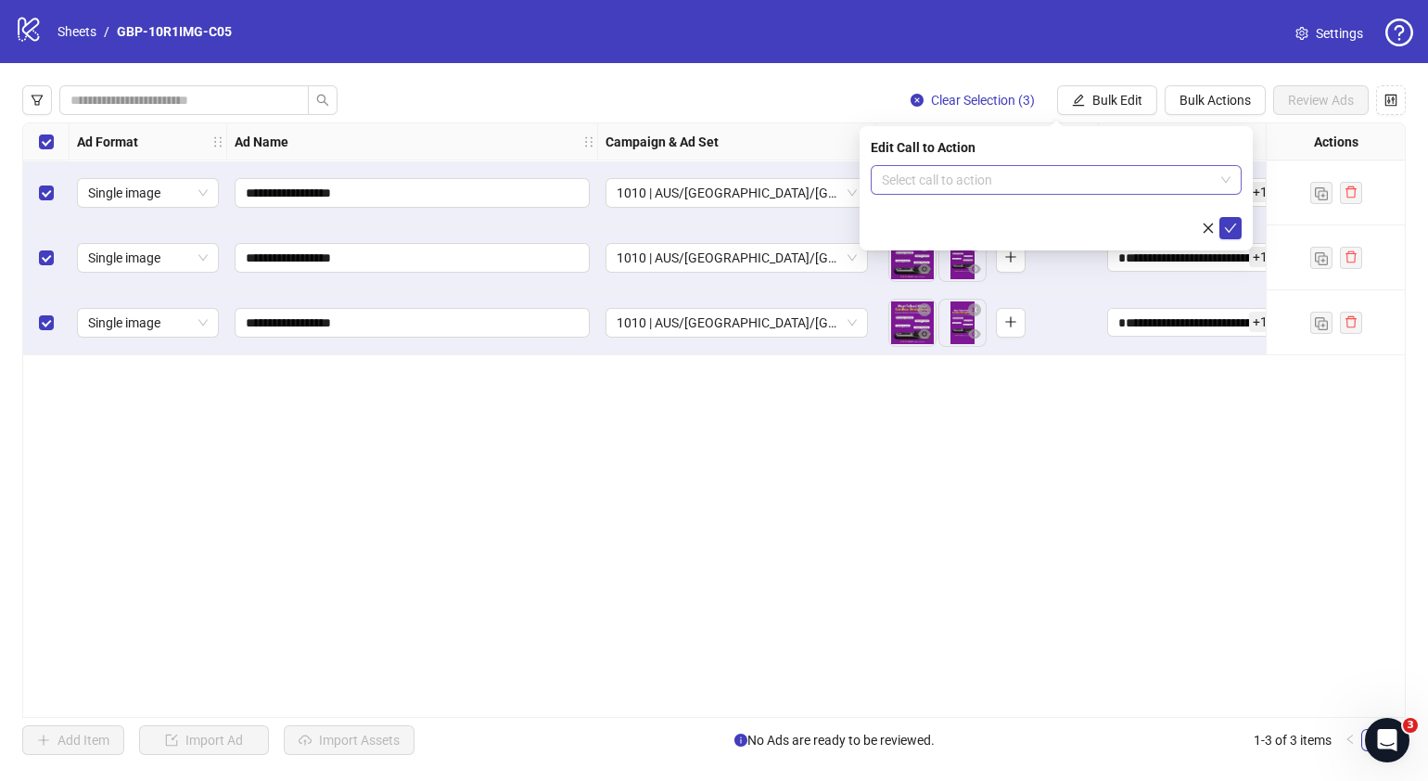
click at [1089, 184] on input "search" at bounding box center [1048, 180] width 332 height 28
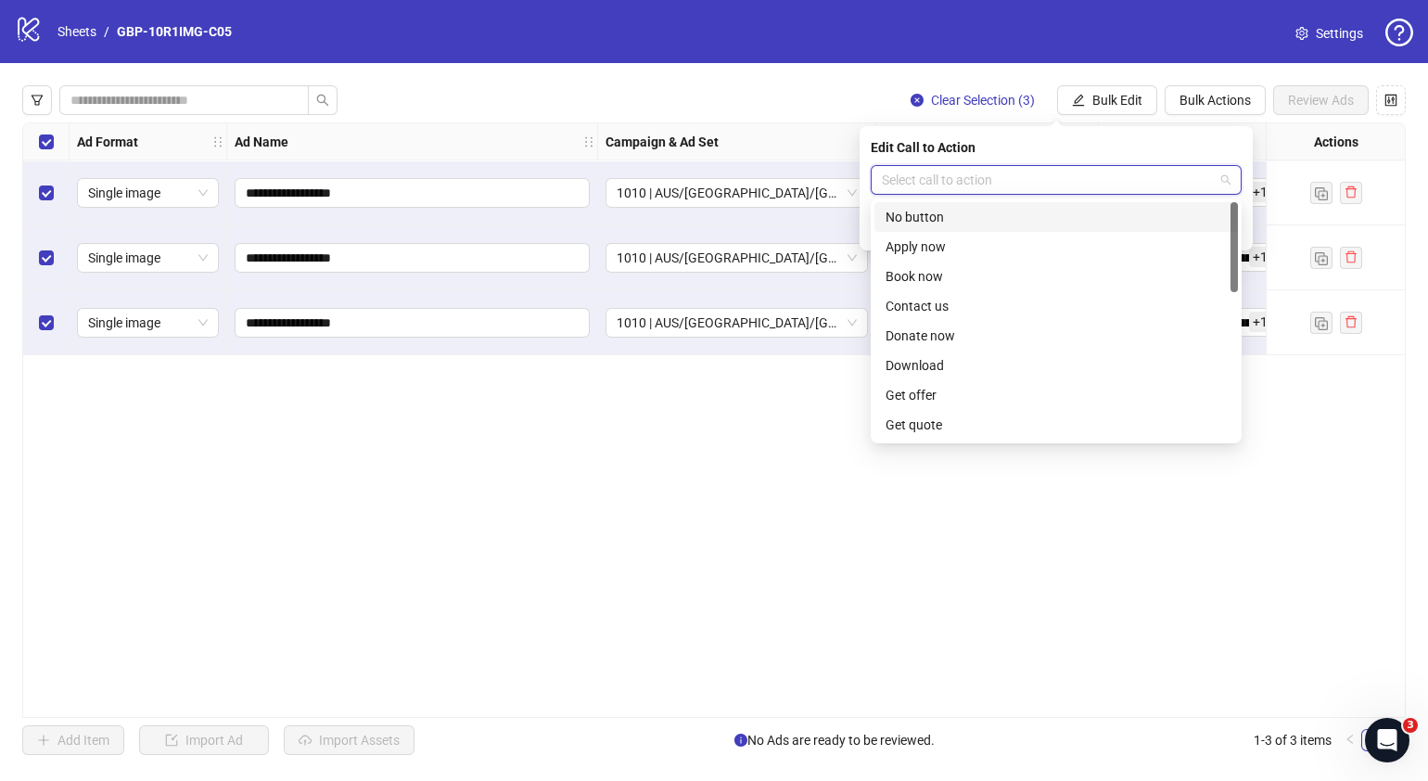
type input "*"
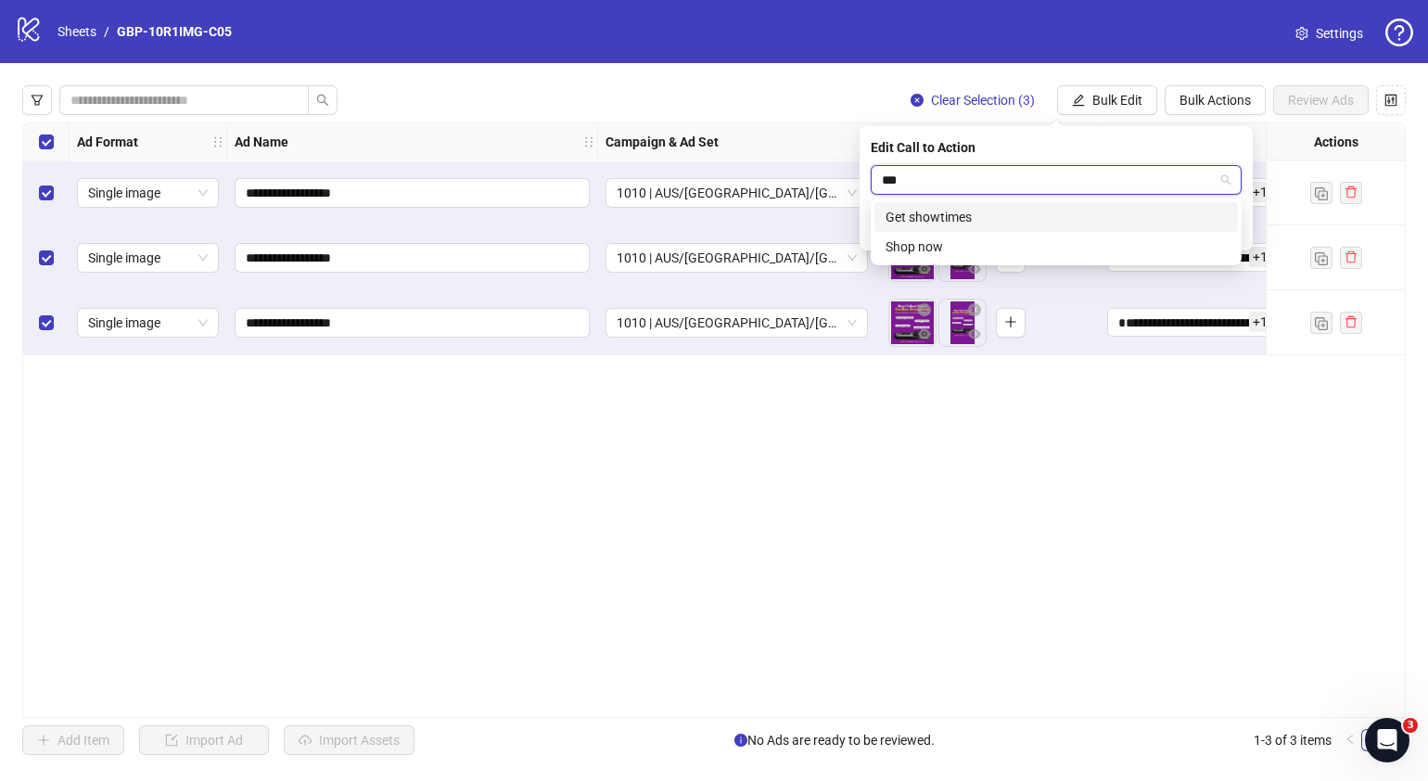
type input "****"
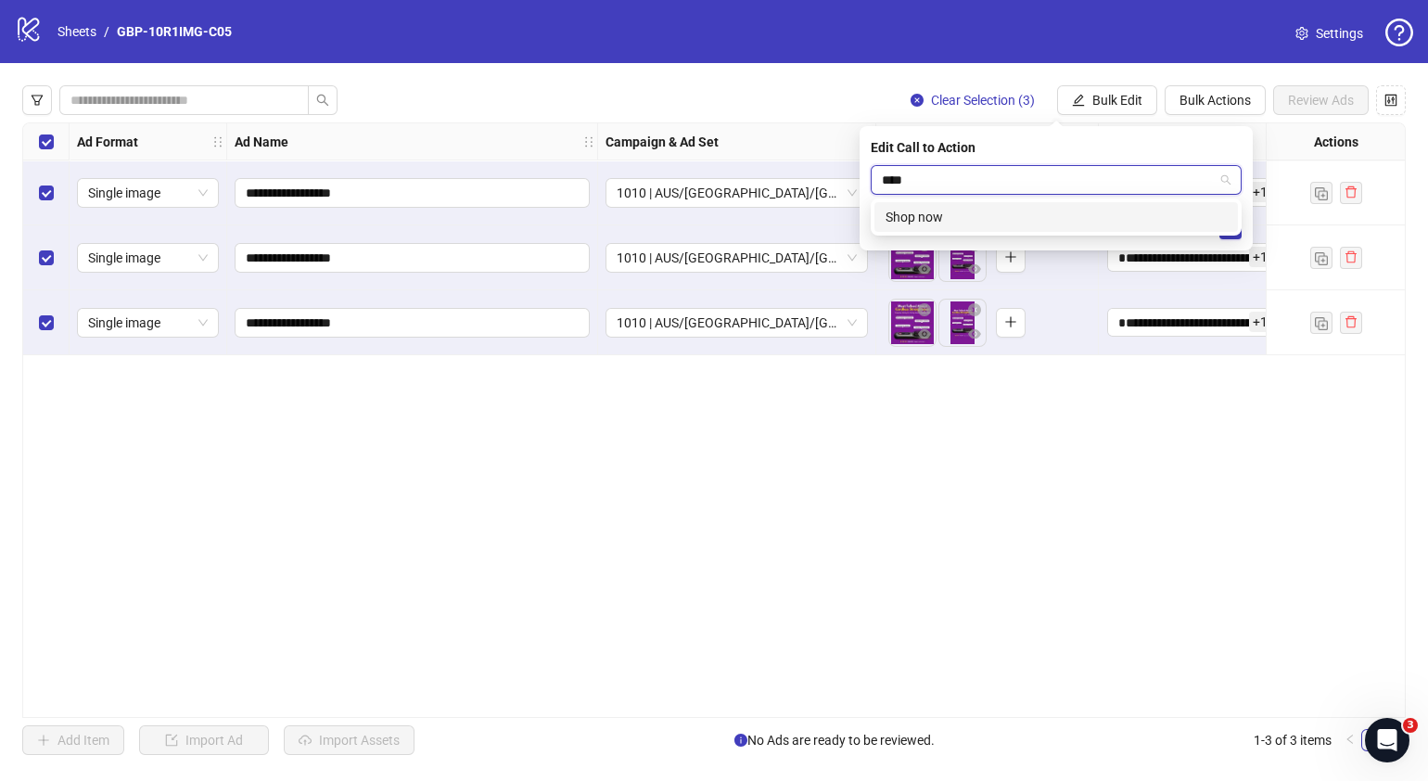
click at [1068, 218] on div "Shop now" at bounding box center [1056, 217] width 341 height 20
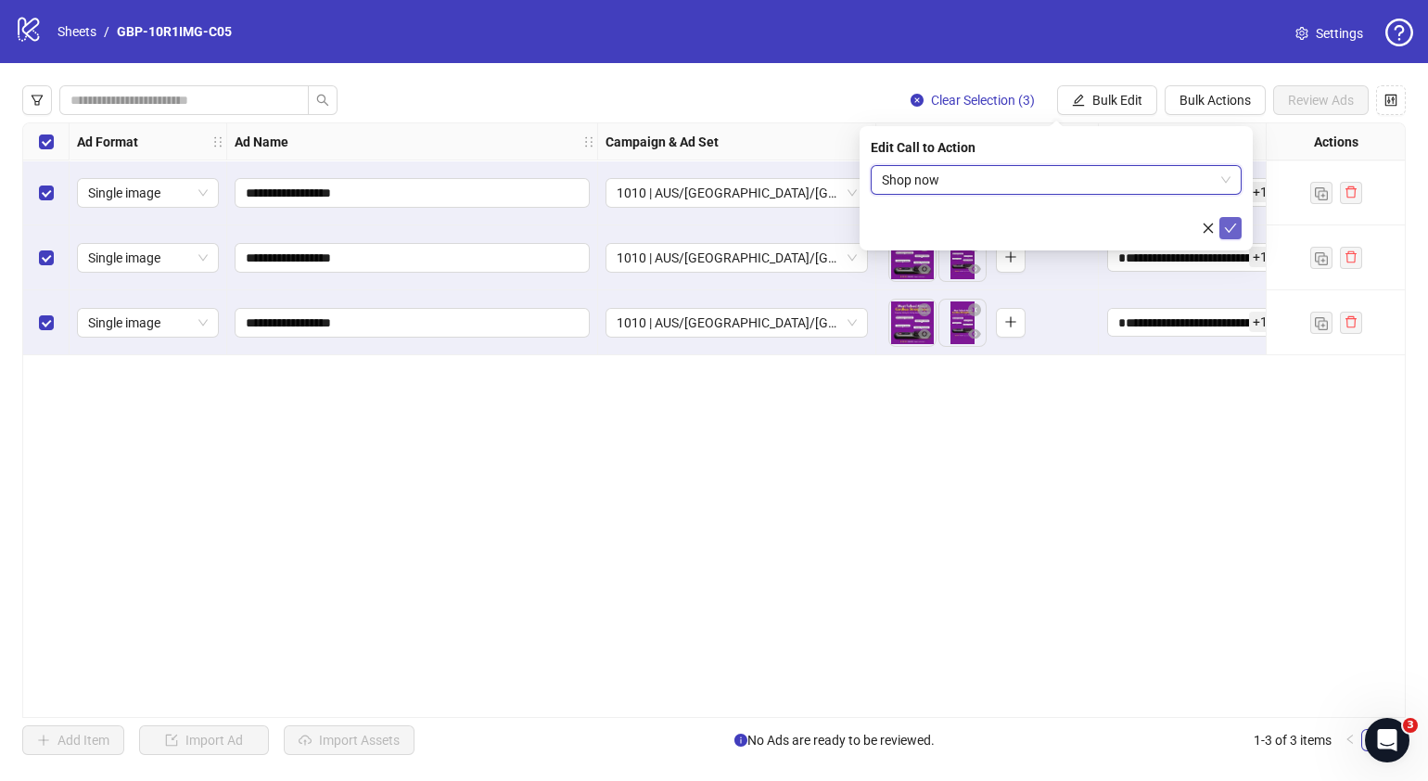
click at [1234, 226] on icon "check" at bounding box center [1231, 228] width 12 height 9
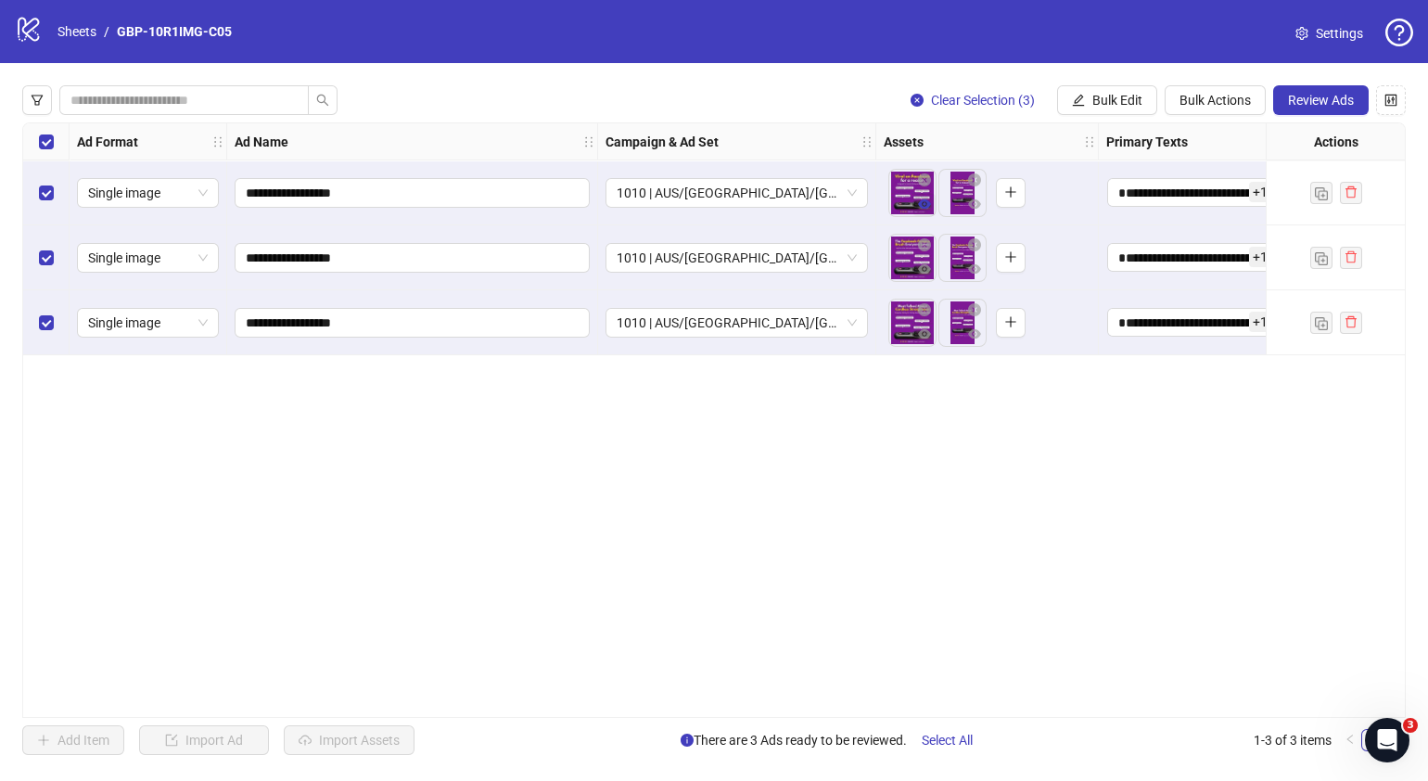
click at [923, 213] on button "button" at bounding box center [925, 205] width 22 height 22
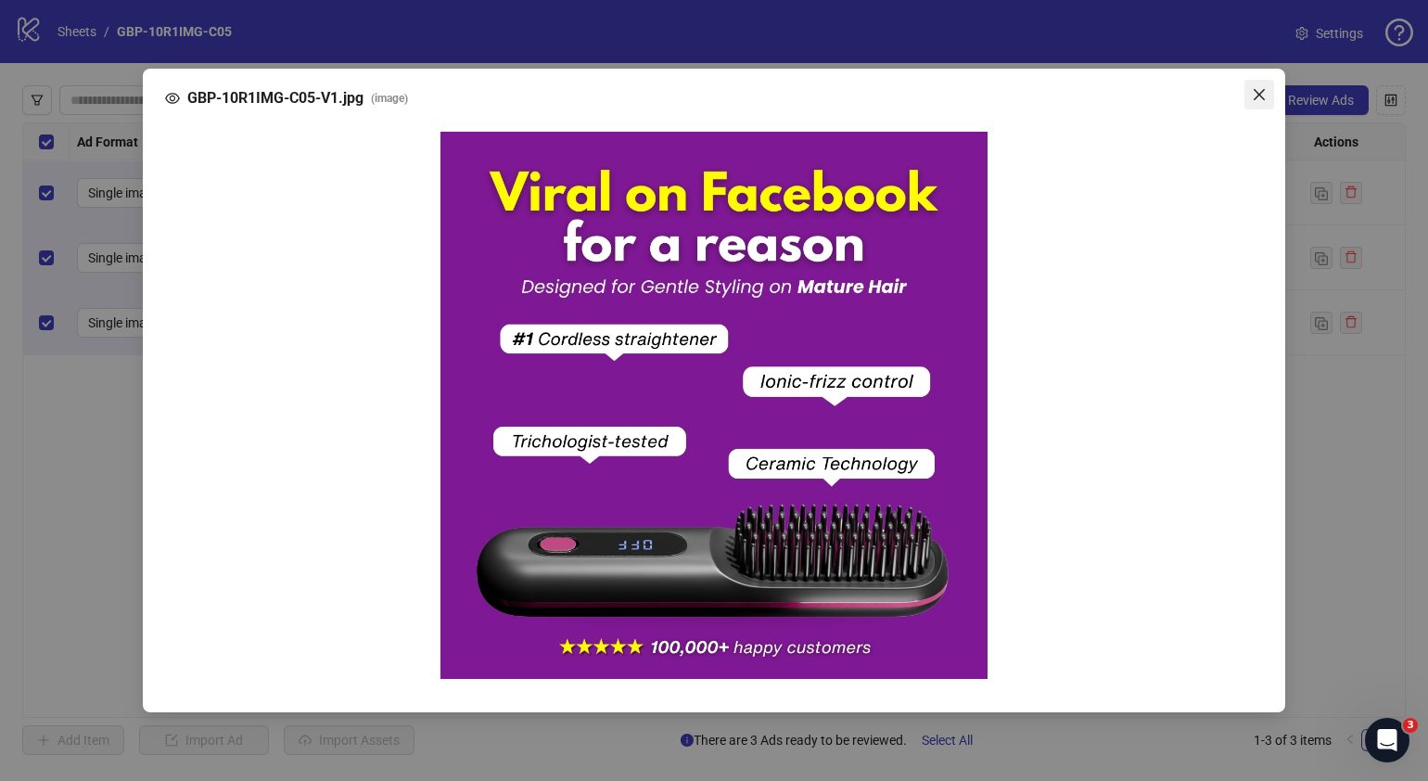
click at [1263, 106] on button "Close" at bounding box center [1260, 95] width 30 height 30
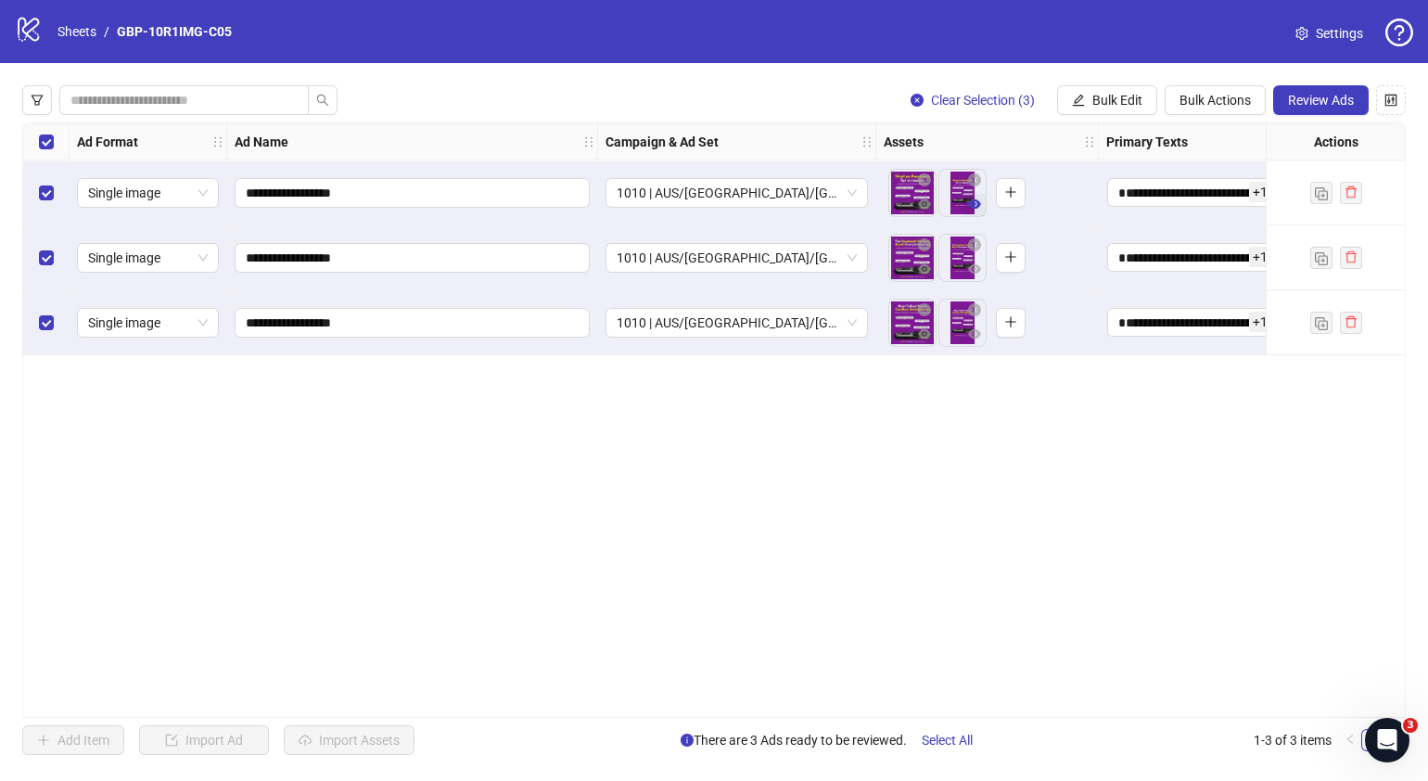
click at [974, 210] on icon "eye" at bounding box center [974, 204] width 13 height 13
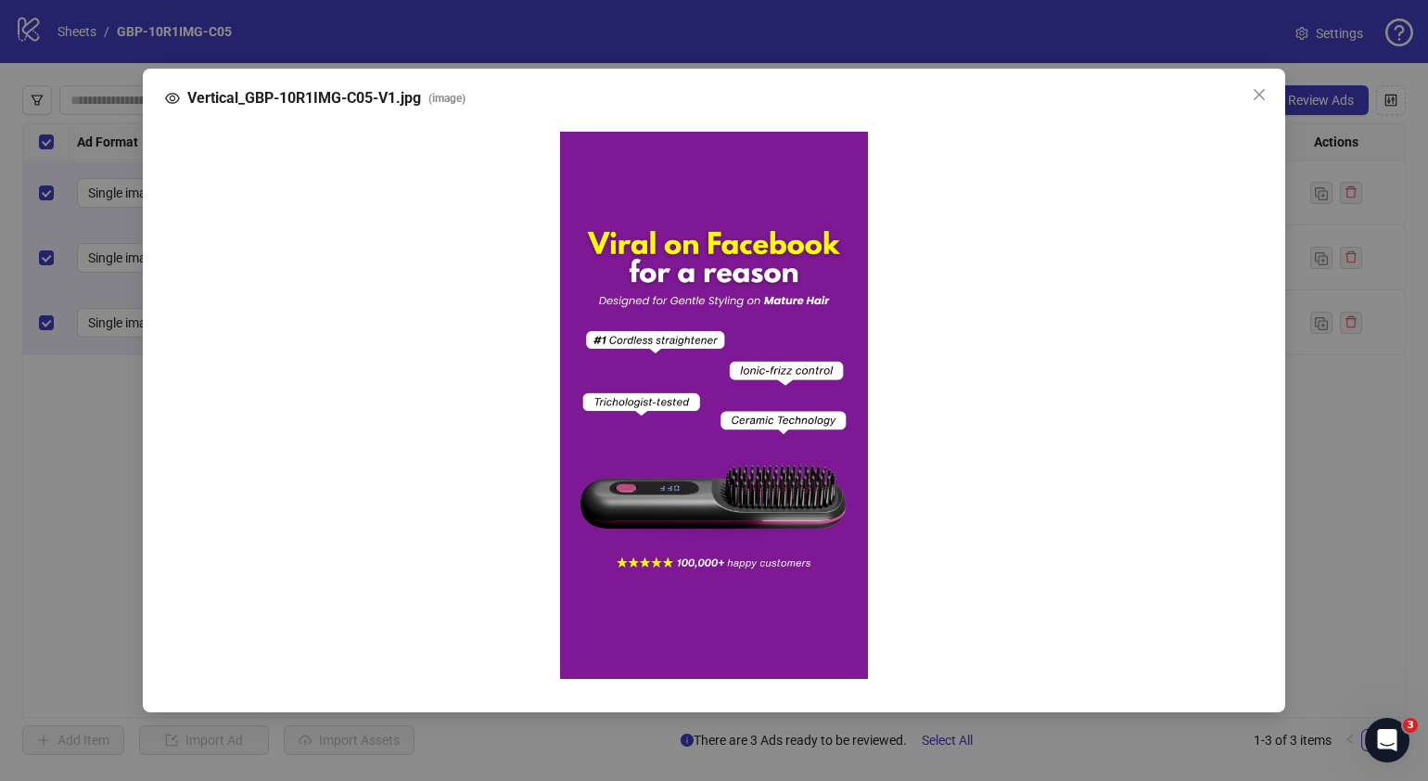
click at [1257, 96] on icon "close" at bounding box center [1259, 94] width 15 height 15
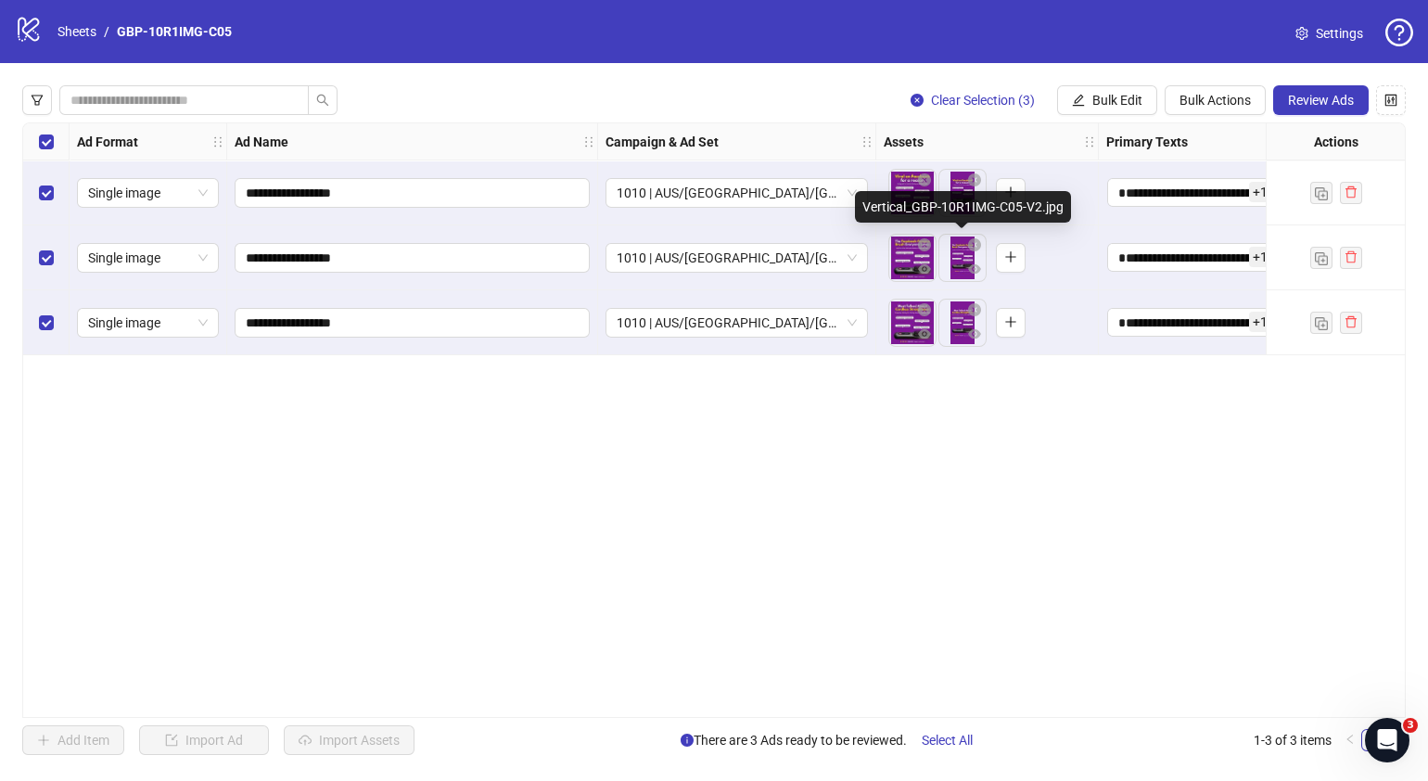
click at [931, 285] on div "To pick up a draggable item, press the space bar. While dragging, use the arrow…" at bounding box center [987, 258] width 207 height 58
click at [927, 279] on button "button" at bounding box center [925, 270] width 22 height 22
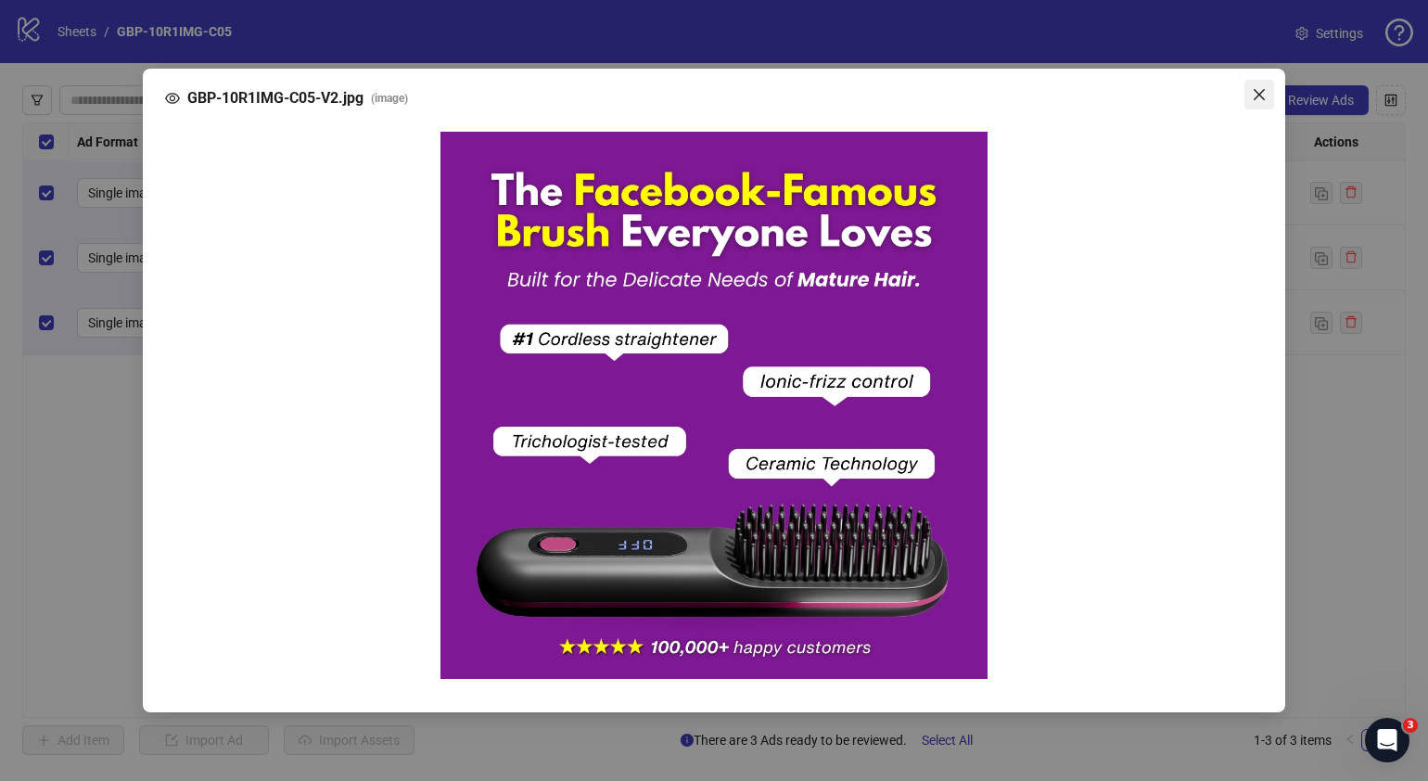
click at [1261, 93] on icon "close" at bounding box center [1259, 94] width 15 height 15
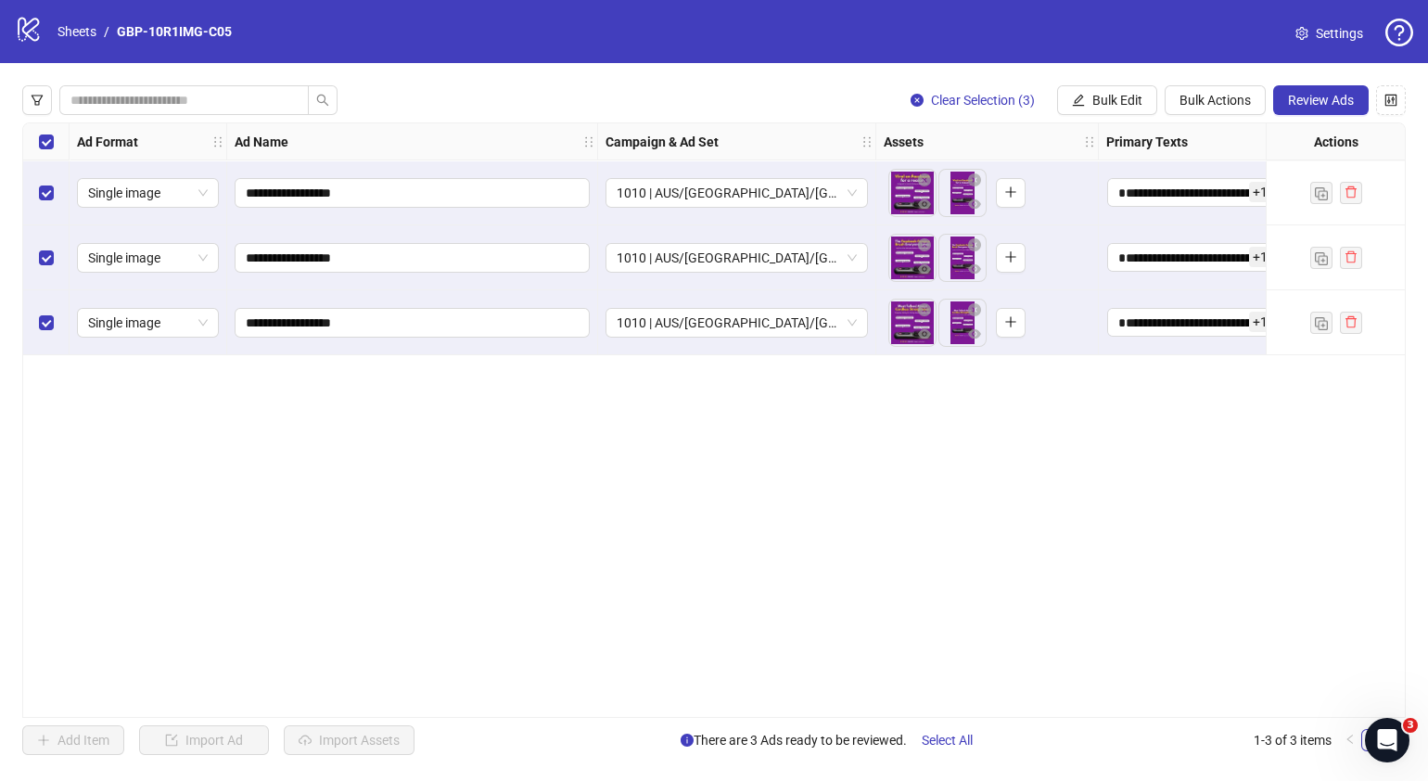
click at [959, 268] on body "**********" at bounding box center [714, 390] width 1428 height 781
click at [968, 269] on icon "eye" at bounding box center [974, 268] width 13 height 9
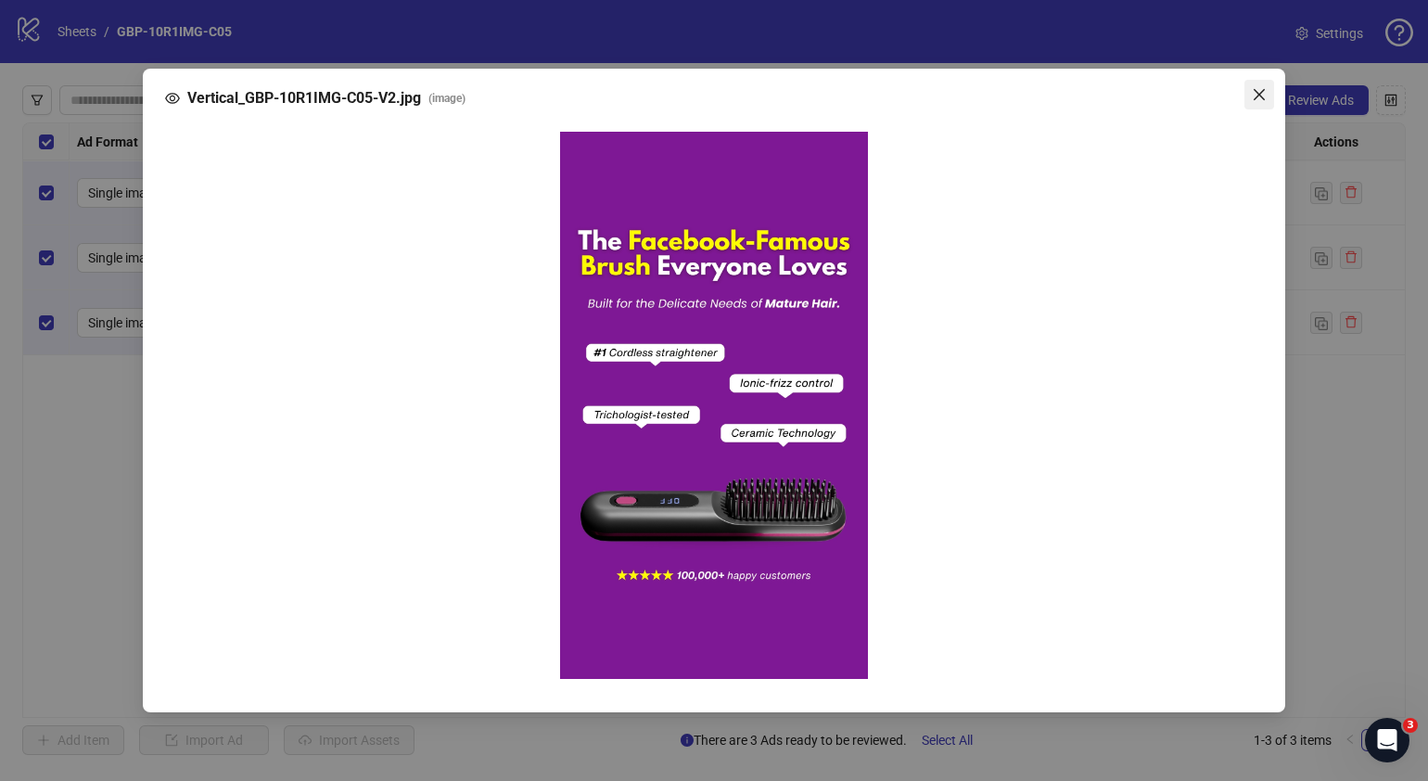
click at [1260, 92] on icon "close" at bounding box center [1259, 94] width 15 height 15
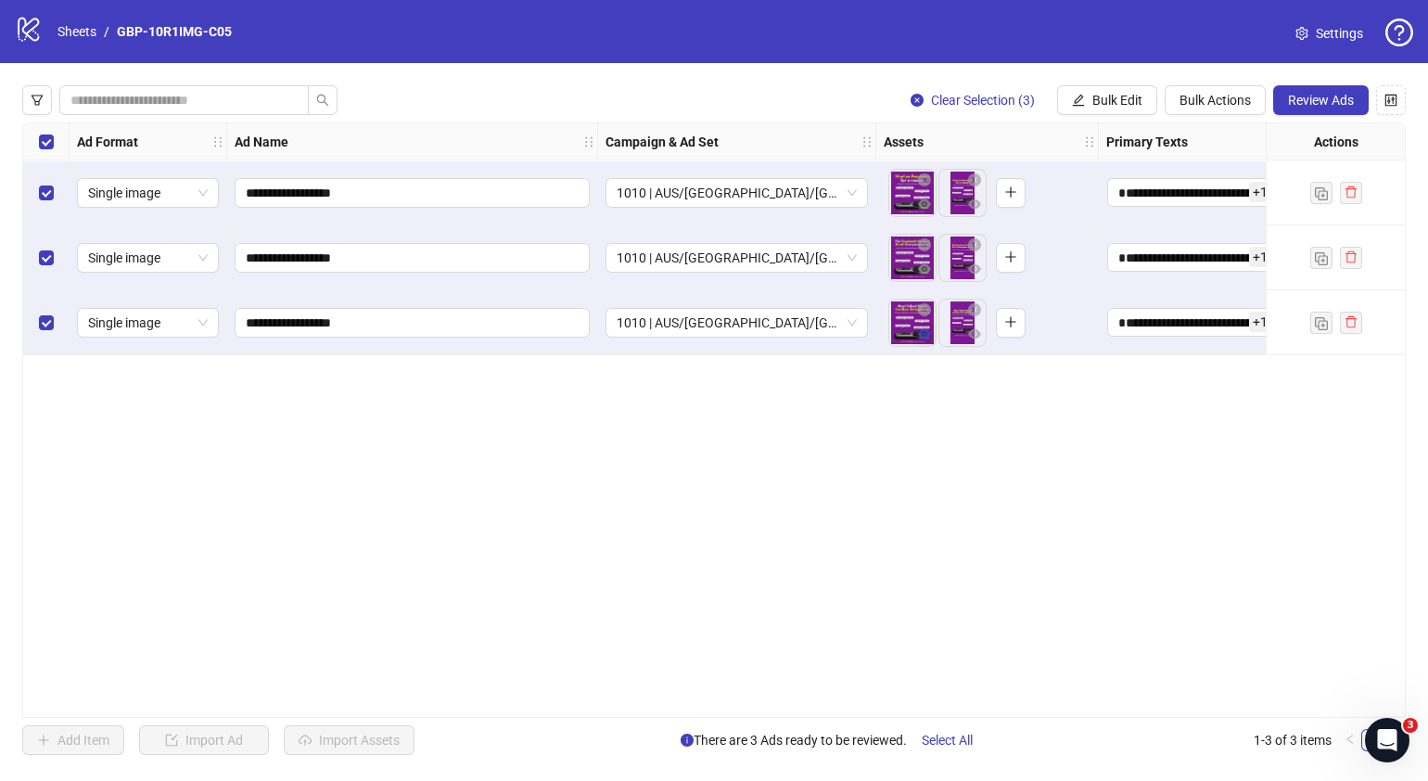
click at [933, 332] on button "button" at bounding box center [925, 335] width 22 height 22
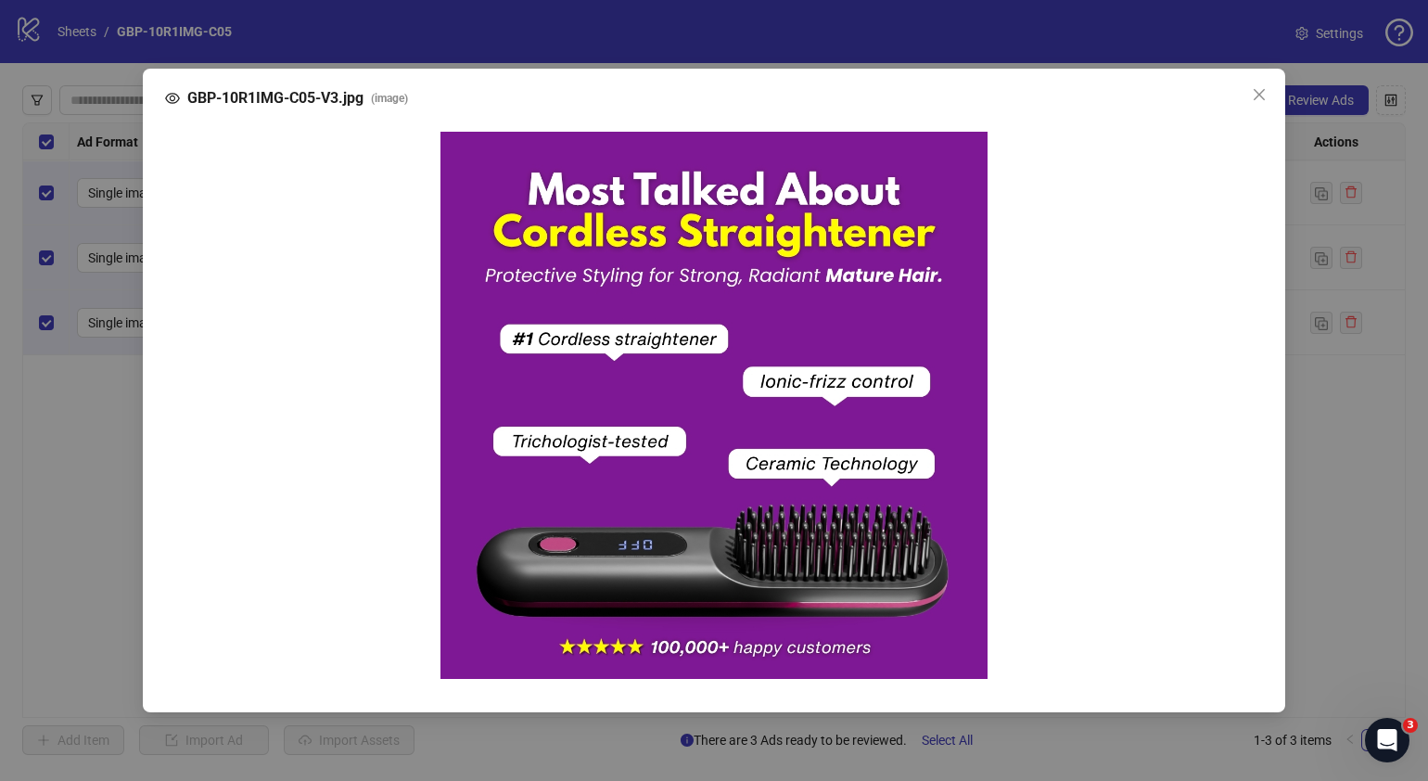
click at [1254, 96] on icon "close" at bounding box center [1259, 94] width 15 height 15
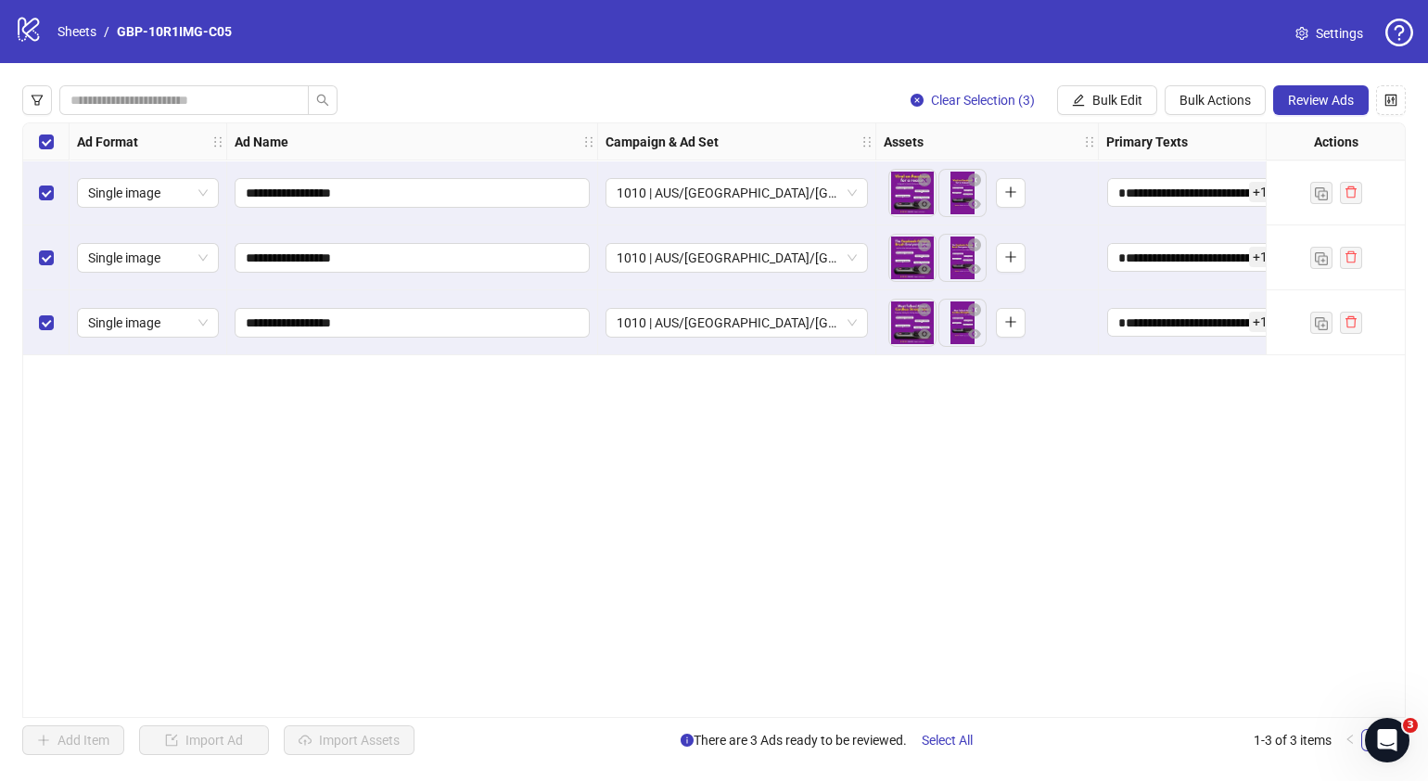
click at [974, 346] on div at bounding box center [963, 323] width 48 height 48
click at [968, 329] on icon "eye" at bounding box center [974, 333] width 13 height 13
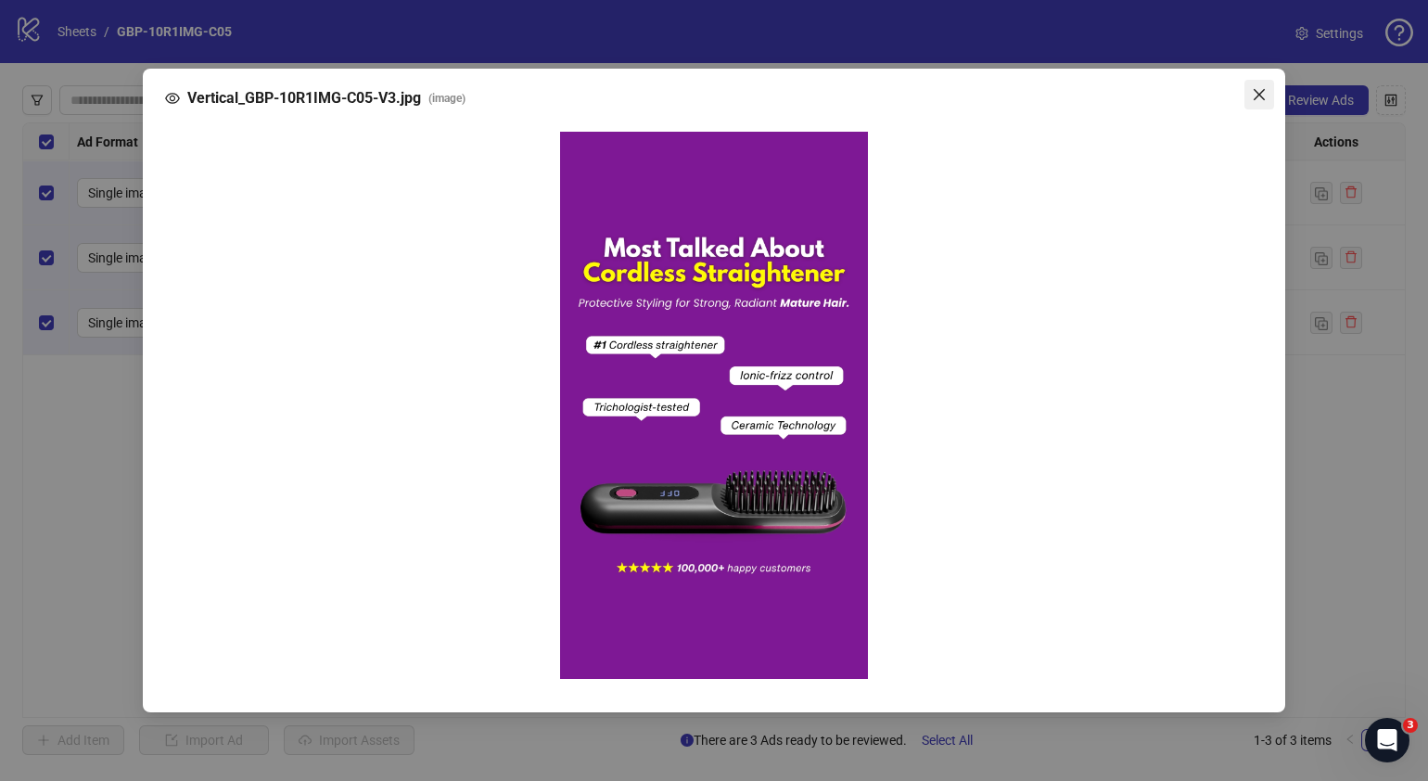
click at [1260, 99] on icon "close" at bounding box center [1259, 94] width 15 height 15
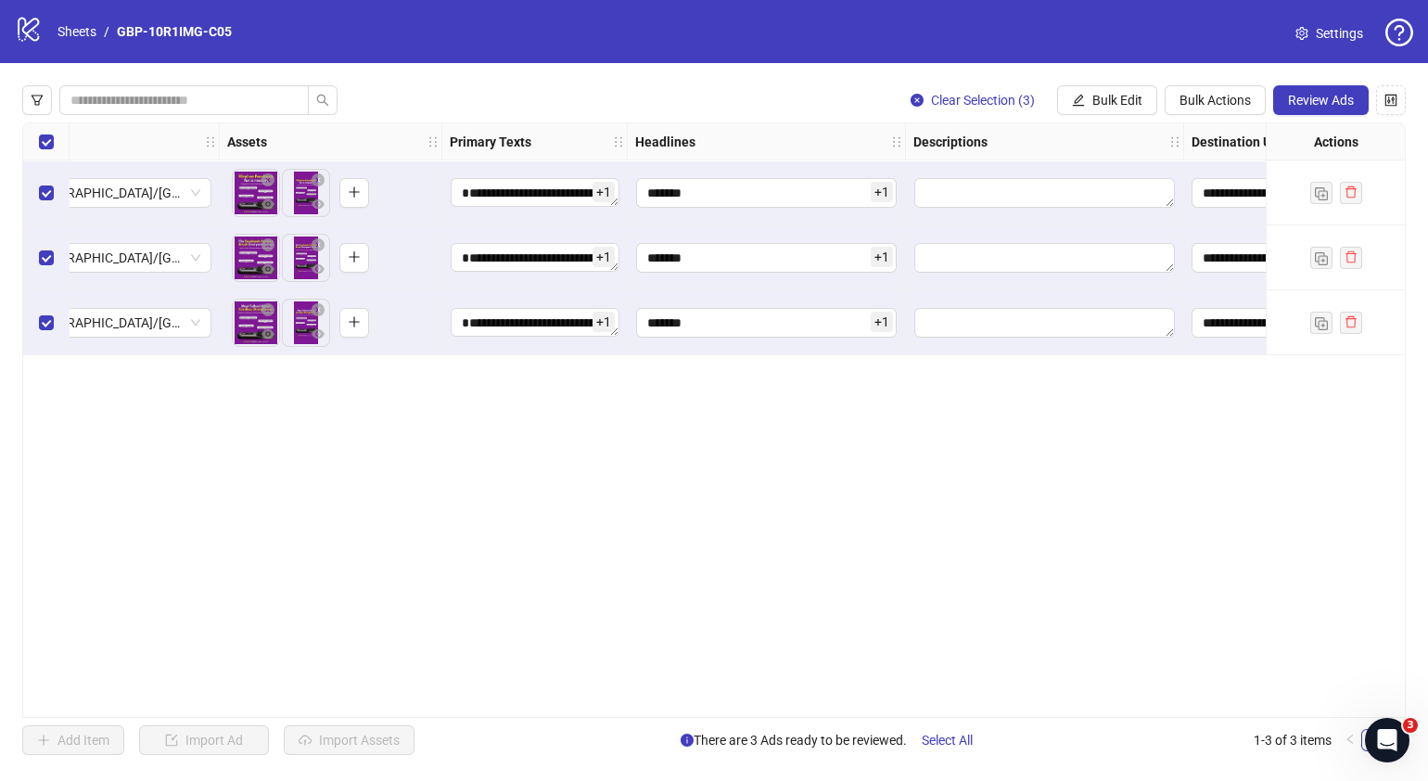
scroll to position [0, 735]
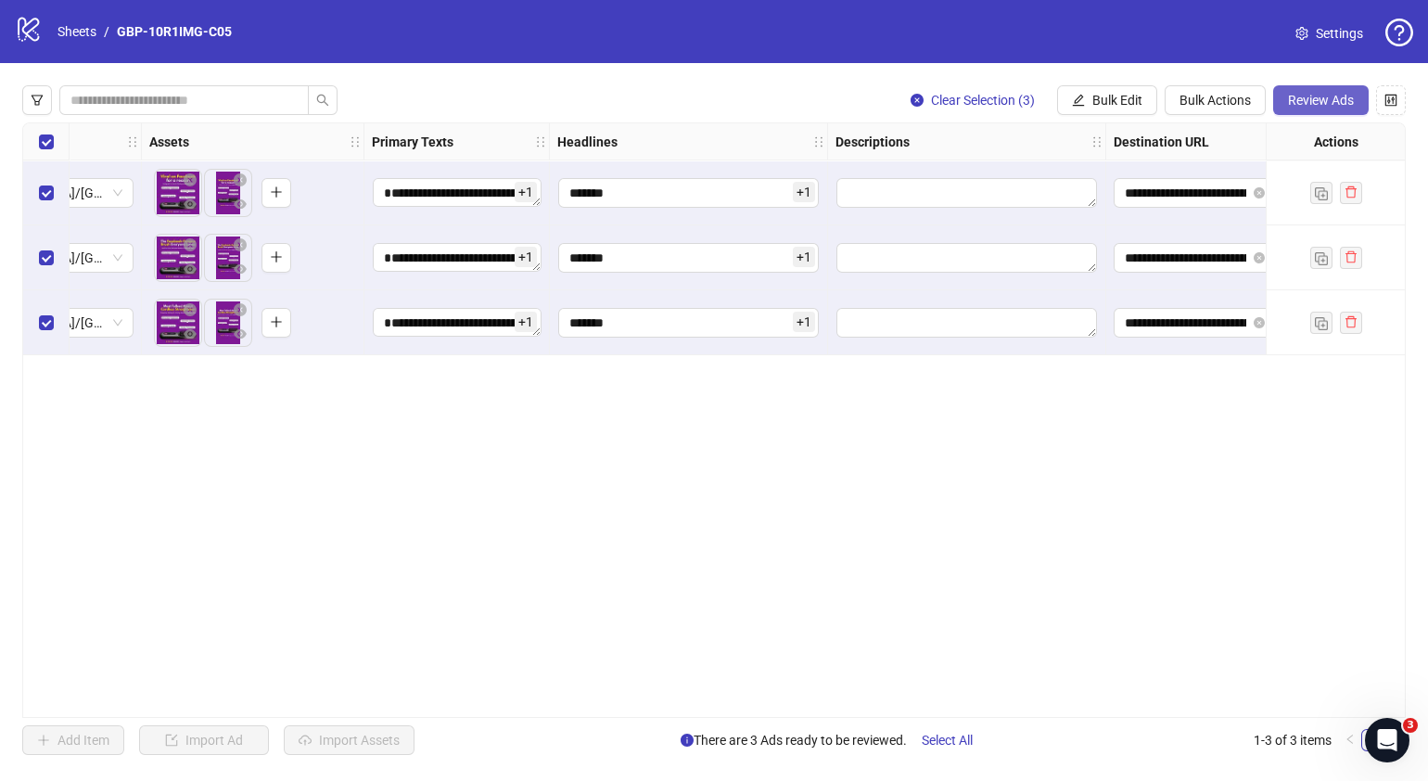
click at [1317, 104] on span "Review Ads" at bounding box center [1321, 100] width 66 height 15
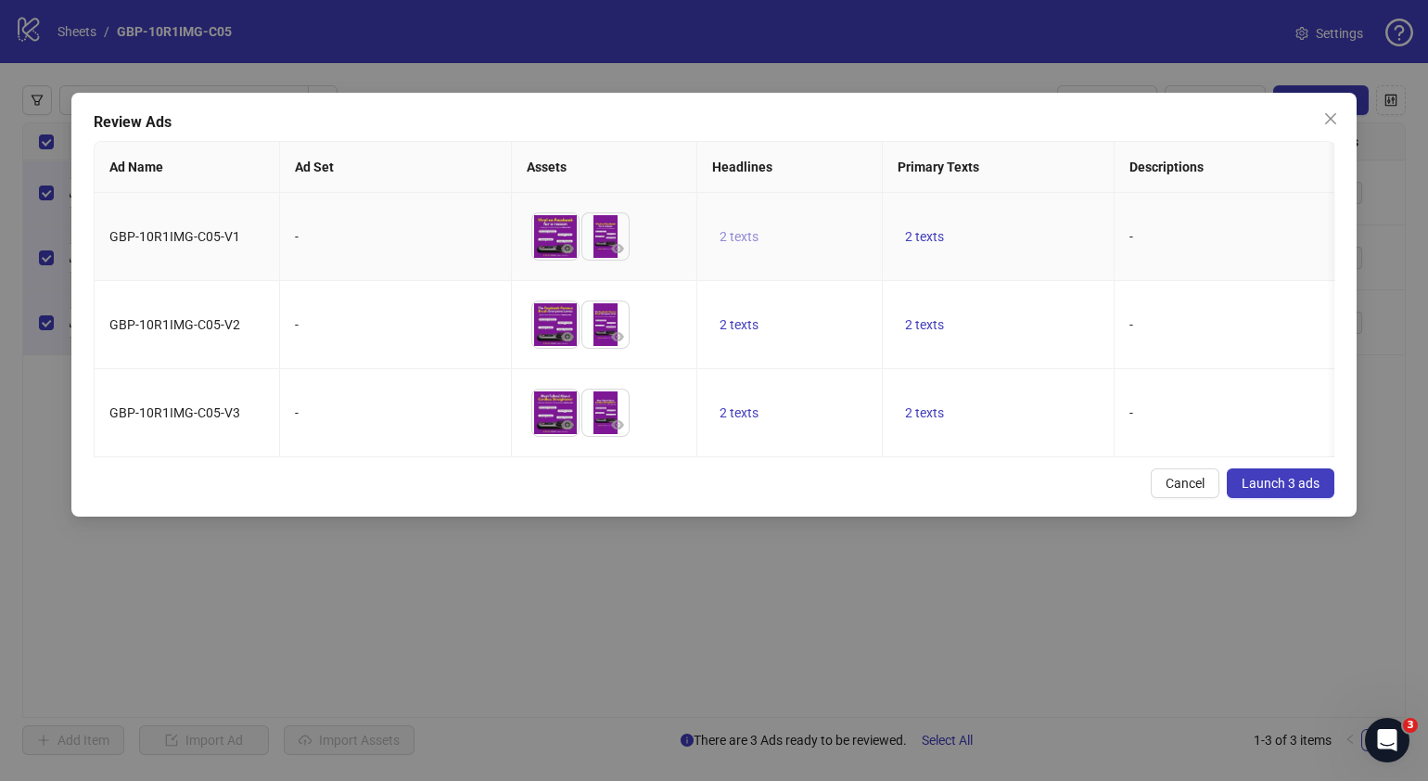
click at [744, 233] on span "2 texts" at bounding box center [739, 236] width 39 height 15
click at [1029, 227] on icon "caret-right" at bounding box center [1028, 223] width 13 height 13
click at [911, 498] on div "Cancel Launch 3 ads" at bounding box center [714, 483] width 1241 height 30
click at [925, 320] on button "2 texts" at bounding box center [925, 324] width 54 height 22
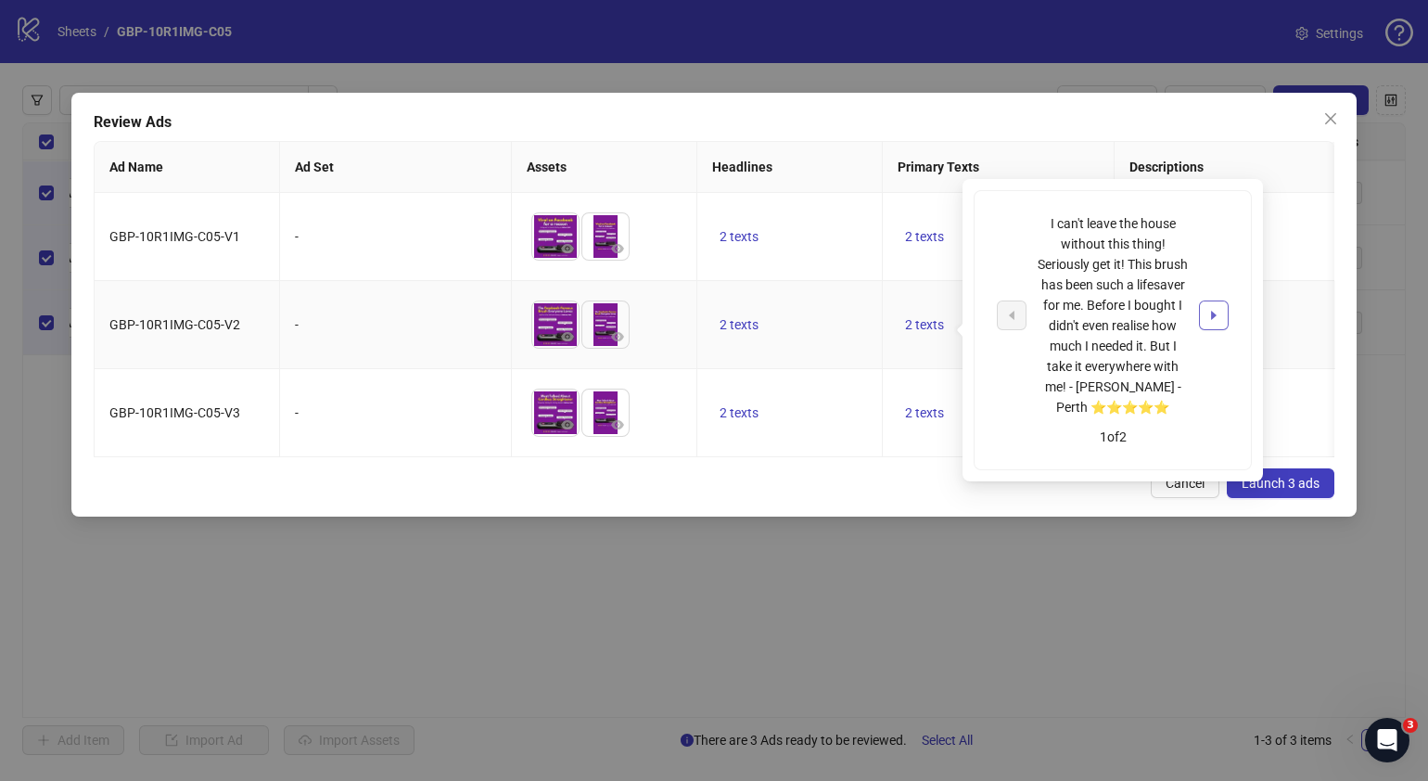
click at [1210, 310] on icon "caret-right" at bounding box center [1214, 315] width 13 height 13
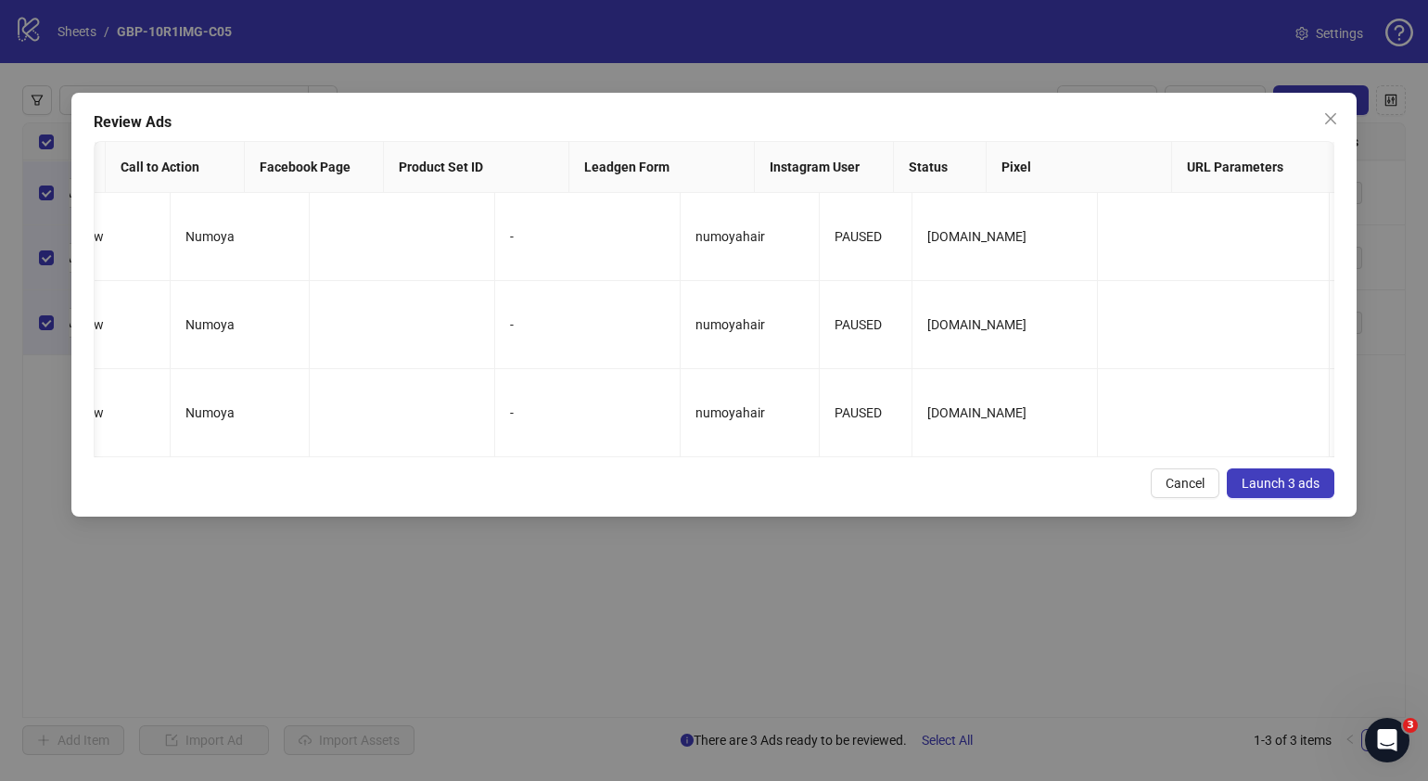
scroll to position [0, 1710]
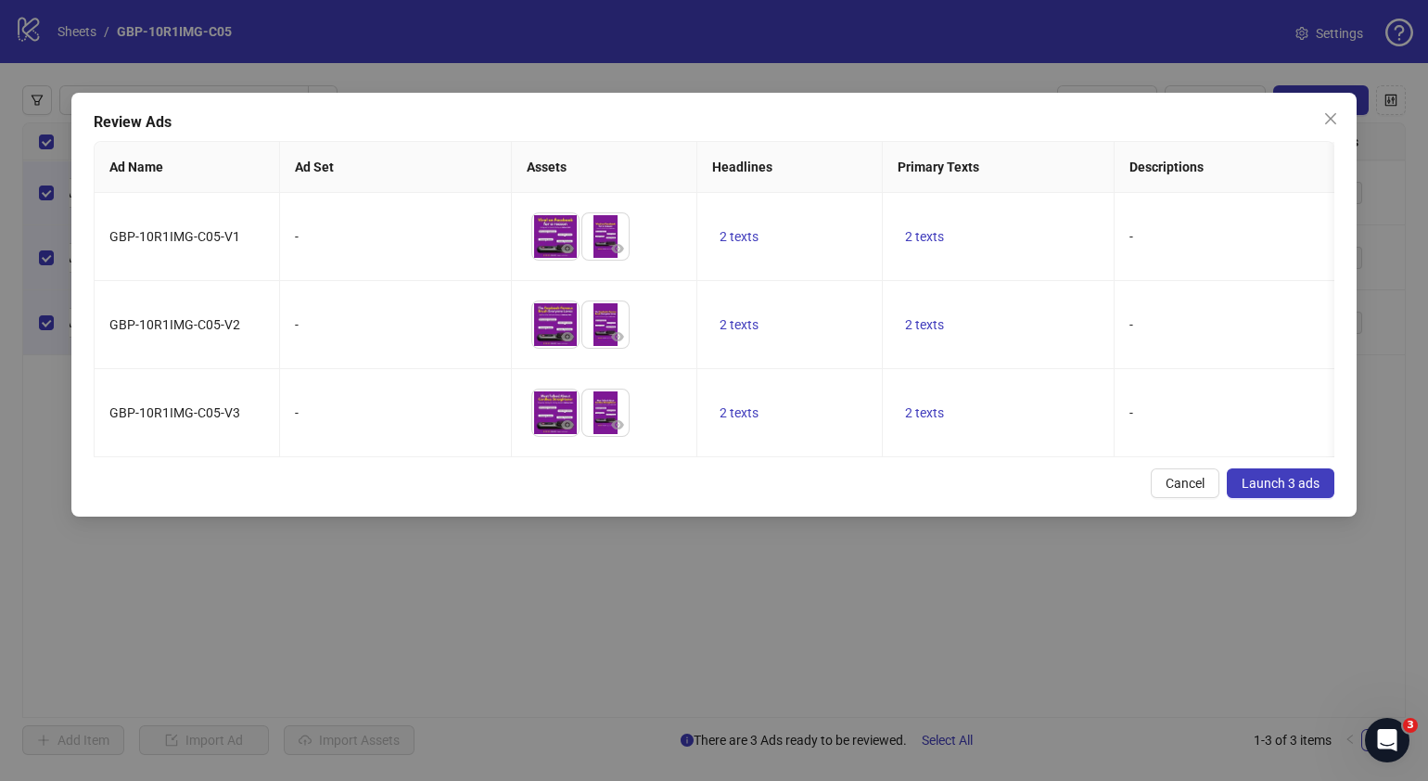
click at [1283, 491] on span "Launch 3 ads" at bounding box center [1281, 483] width 78 height 15
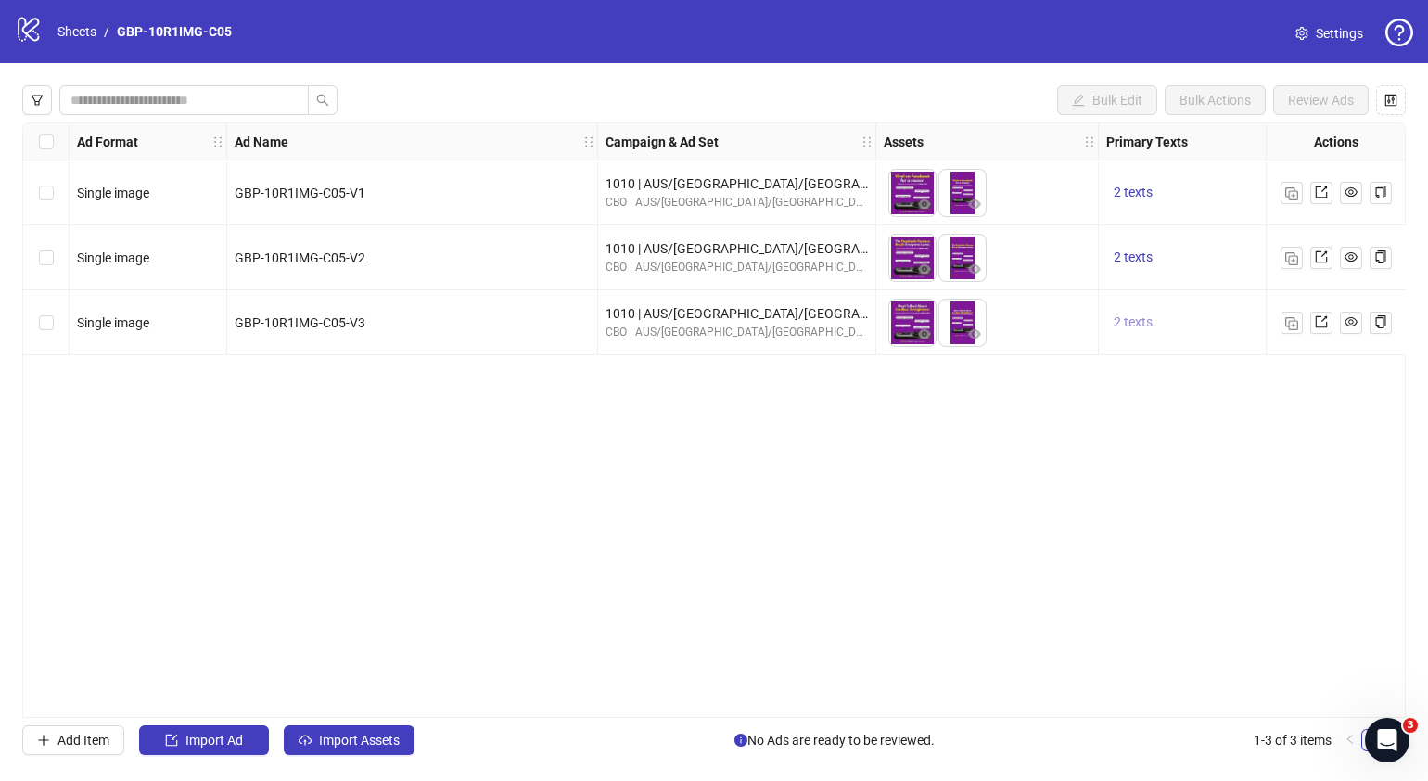
click at [1127, 325] on span "2 texts" at bounding box center [1133, 321] width 39 height 15
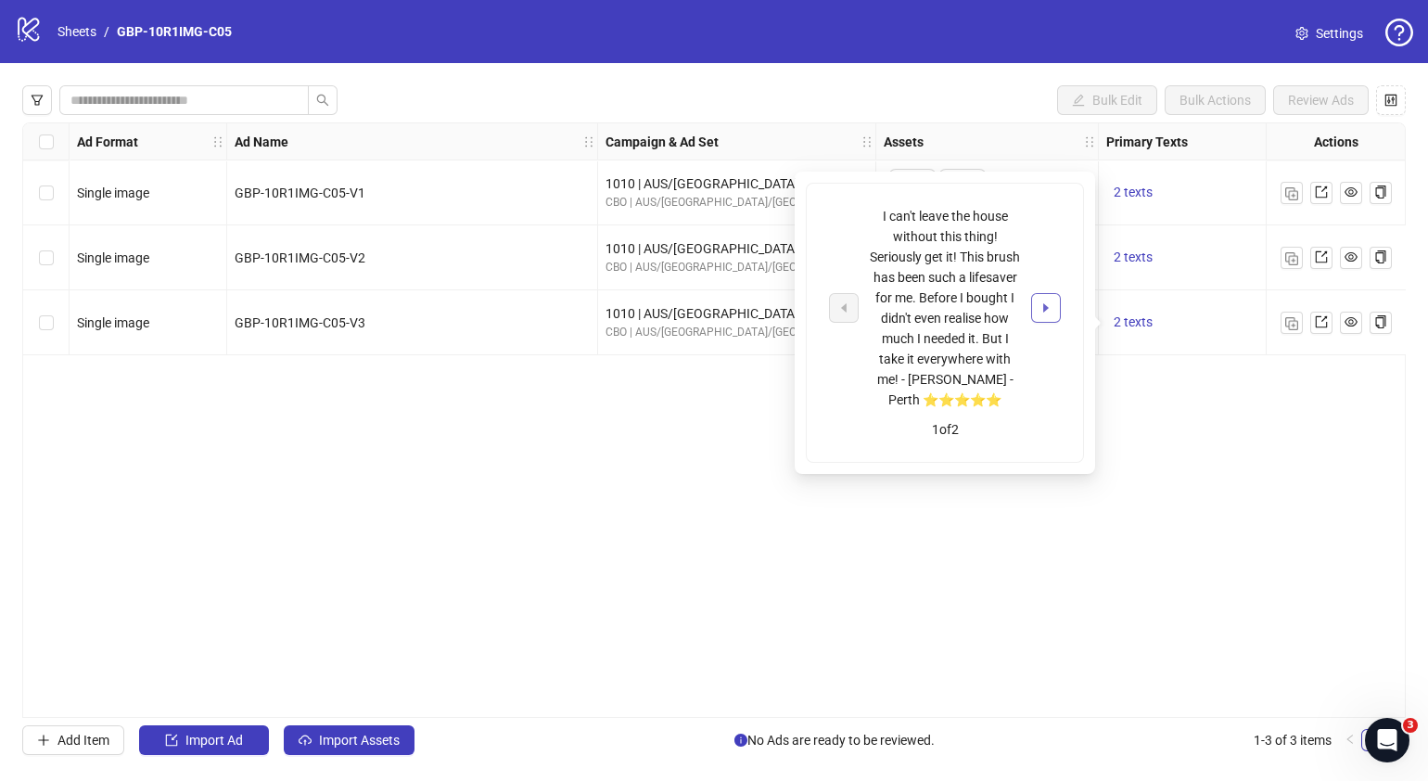
click at [1035, 302] on button "button" at bounding box center [1046, 308] width 30 height 30
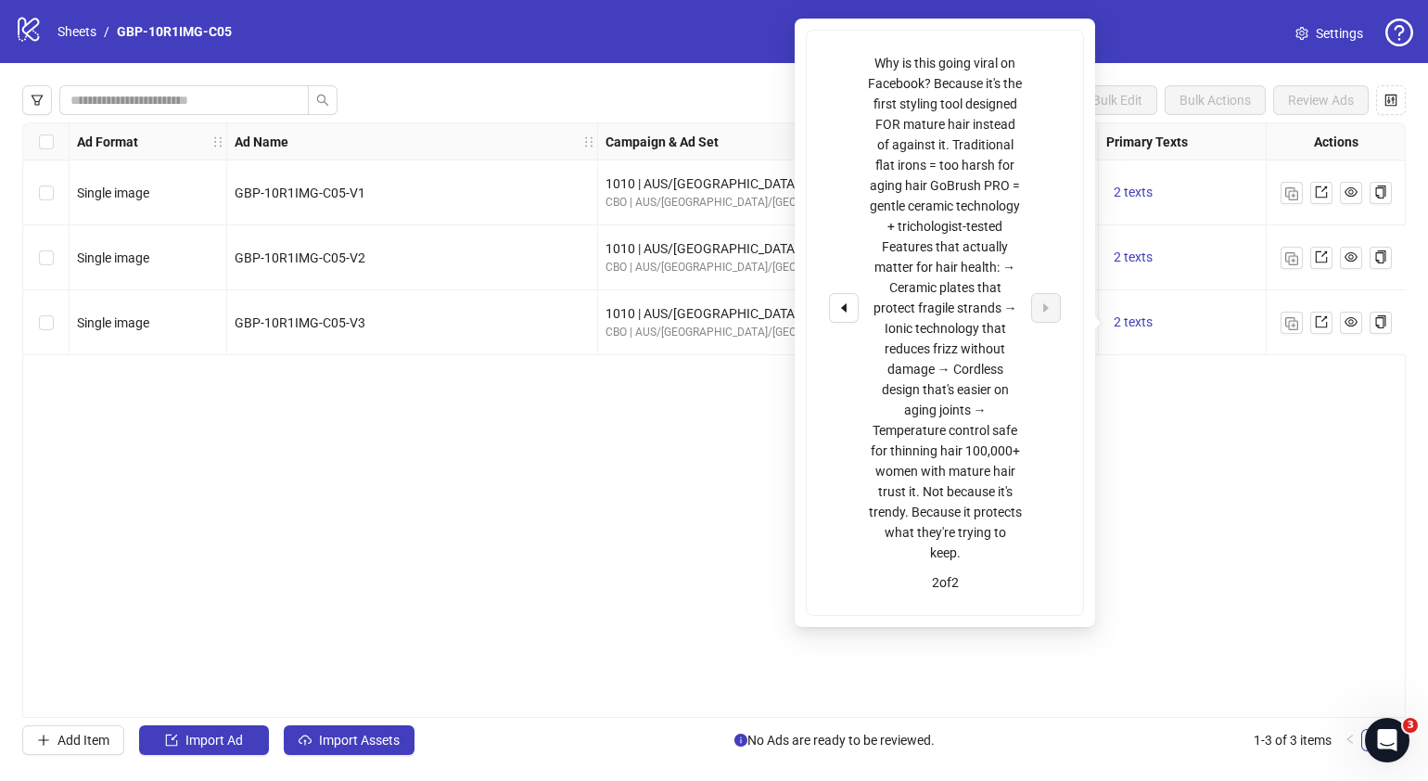
click at [1261, 633] on div "Ad Format Ad Name Campaign & Ad Set Assets Primary Texts Headlines Descriptions…" at bounding box center [714, 419] width 1384 height 595
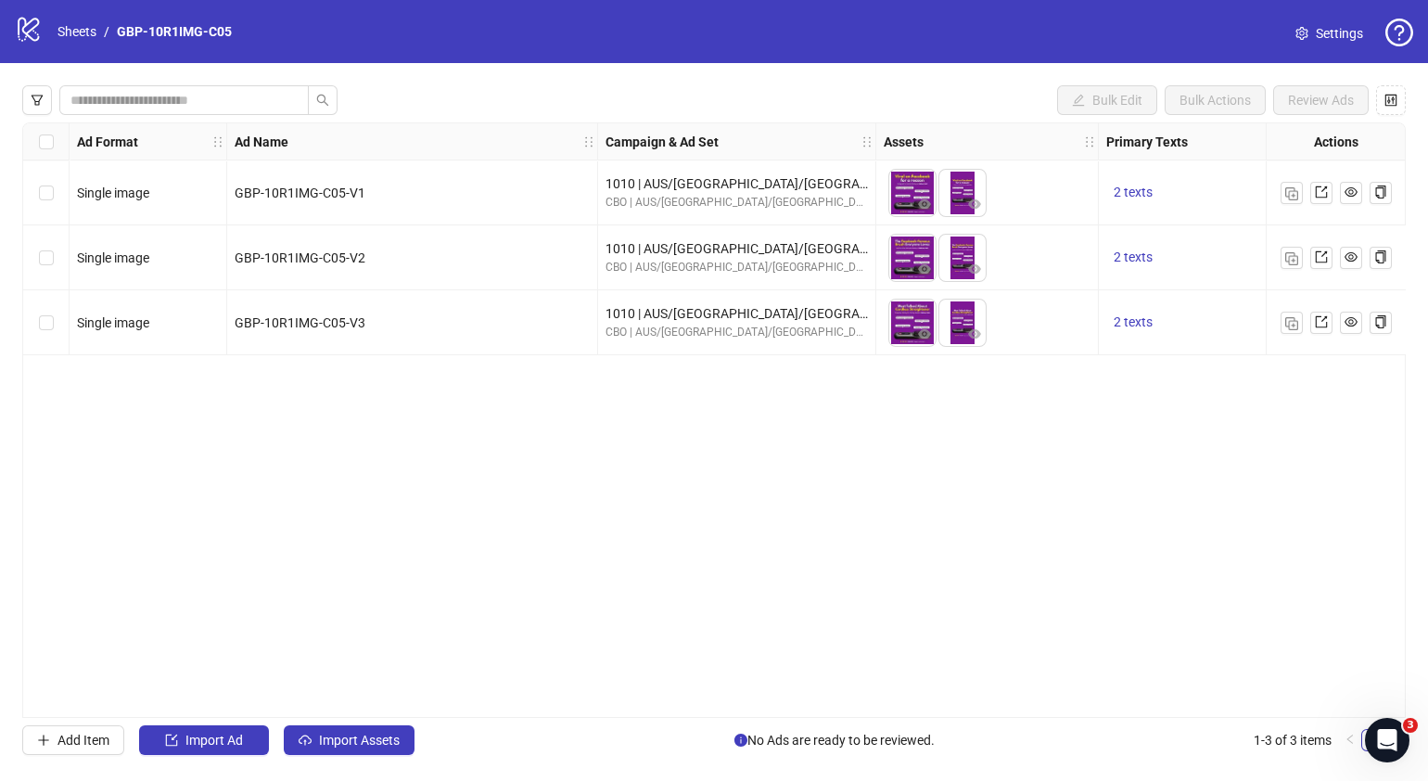
drag, startPoint x: 642, startPoint y: 708, endPoint x: 861, endPoint y: 703, distance: 218.9
click at [861, 703] on div "Ad Format Ad Name Campaign & Ad Set Assets Primary Texts Headlines Descriptions…" at bounding box center [714, 419] width 1384 height 595
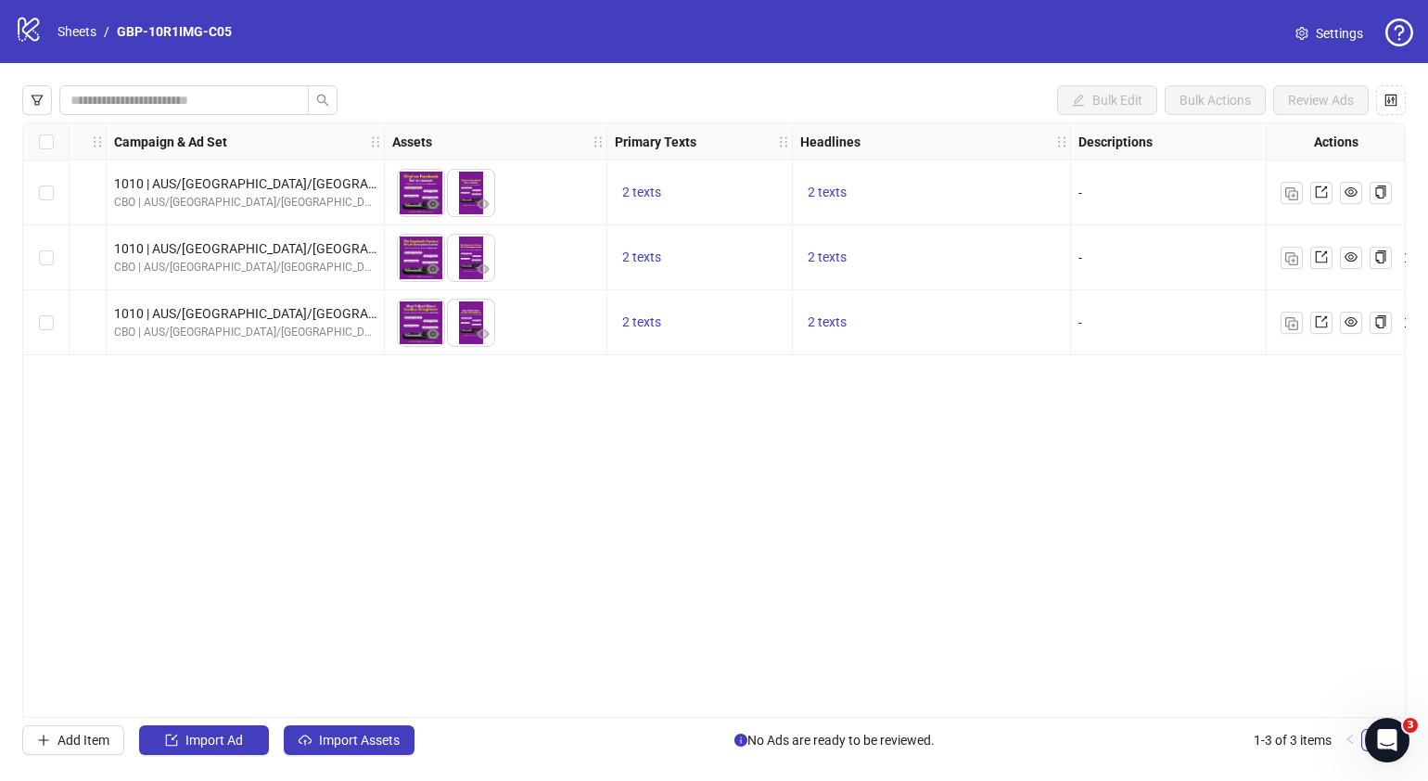
scroll to position [0, 637]
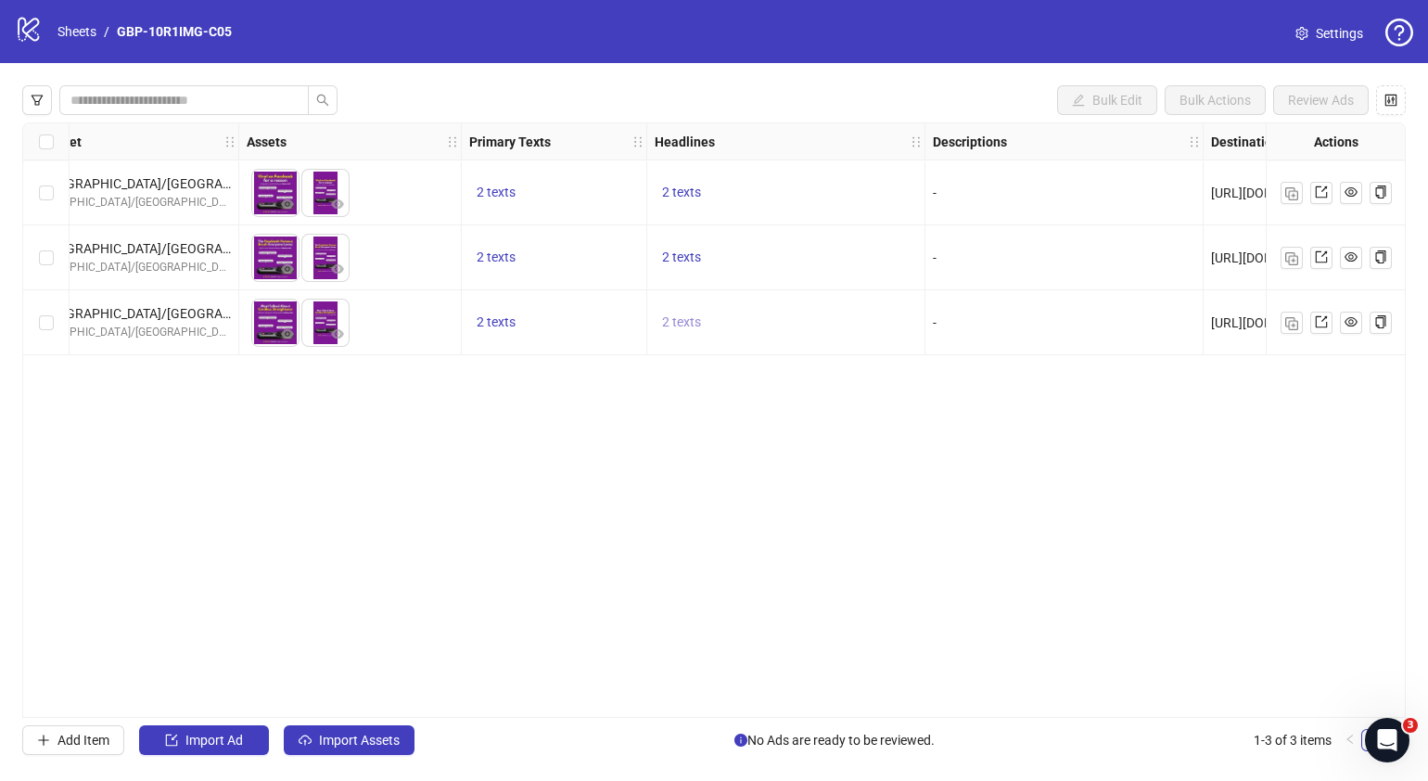
click at [672, 319] on span "2 texts" at bounding box center [681, 321] width 39 height 15
click at [968, 315] on button "button" at bounding box center [970, 308] width 30 height 30
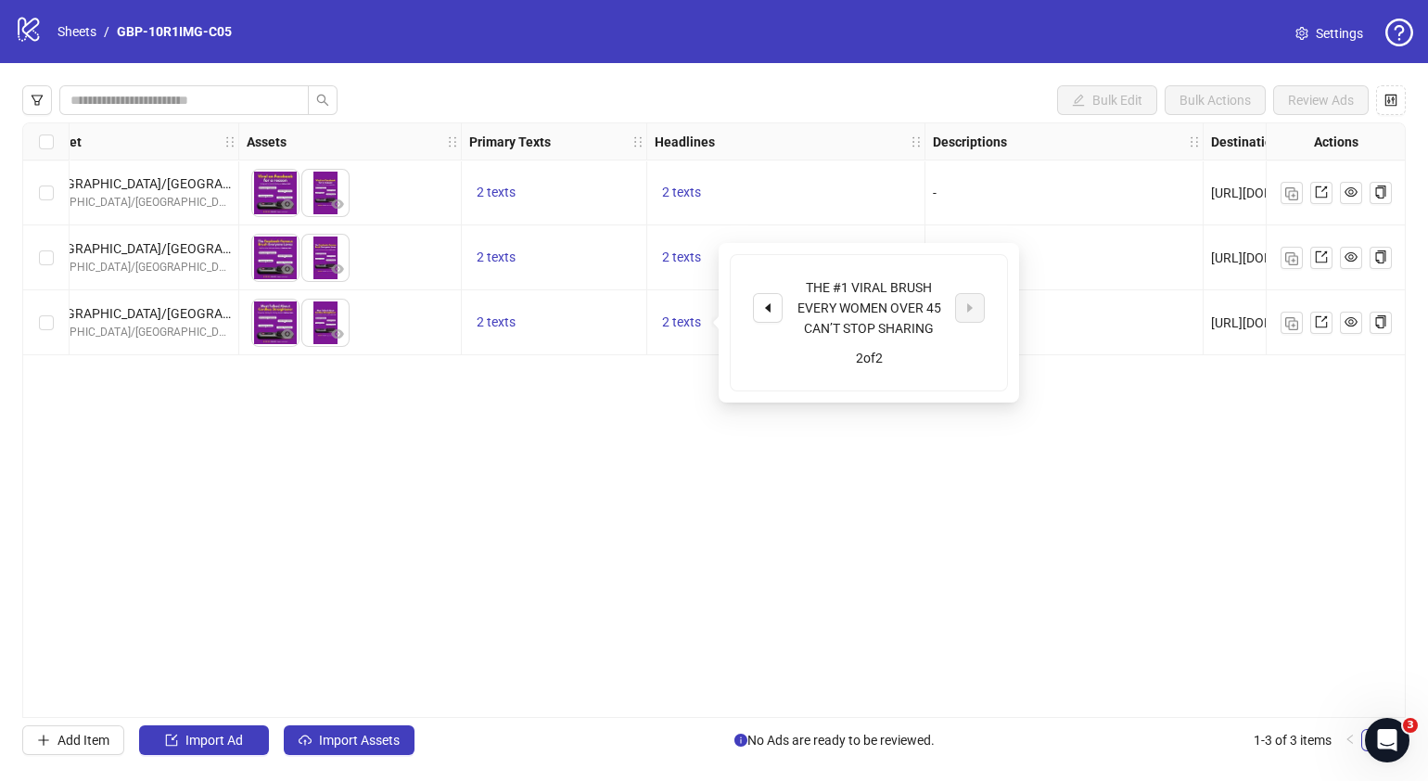
click at [1125, 533] on div "Ad Format Ad Name Campaign & Ad Set Assets Primary Texts Headlines Descriptions…" at bounding box center [714, 419] width 1384 height 595
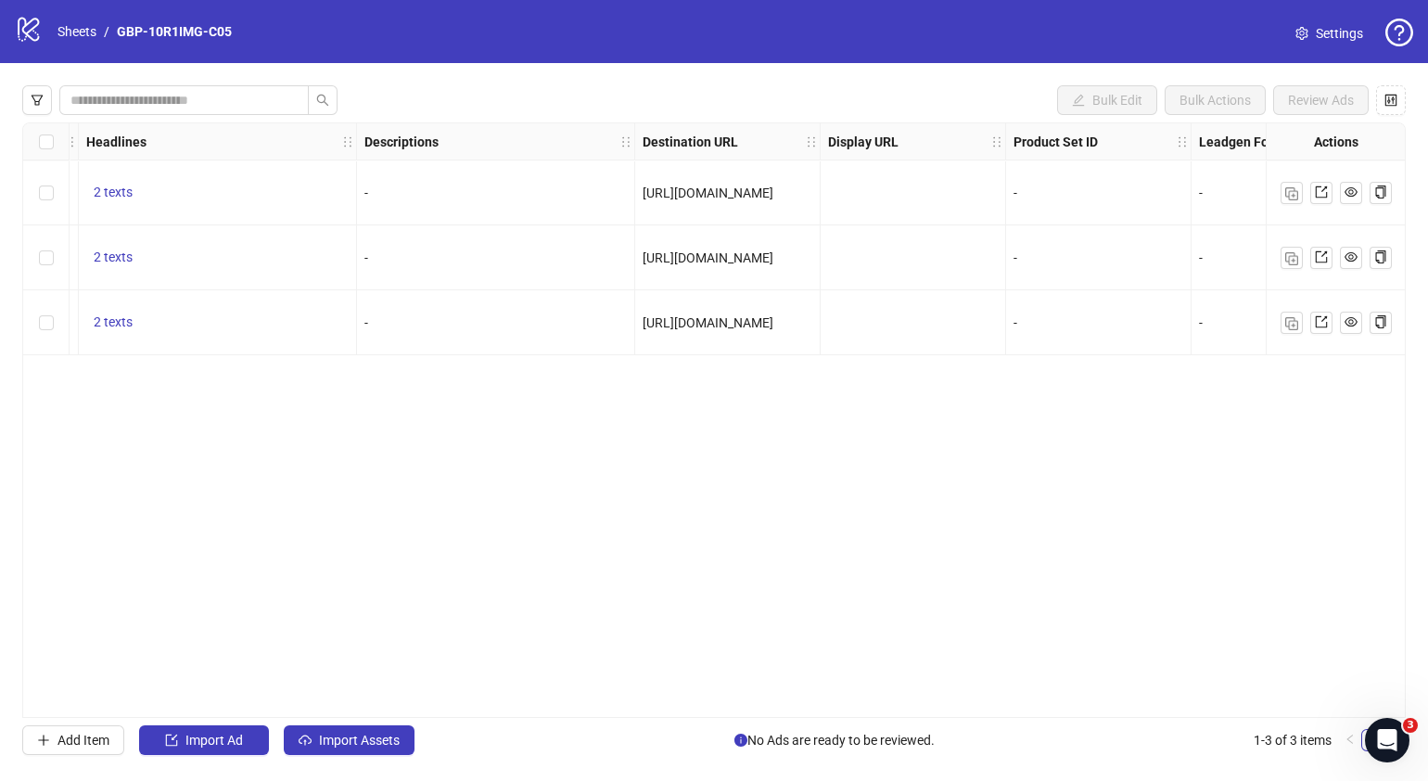
scroll to position [0, 0]
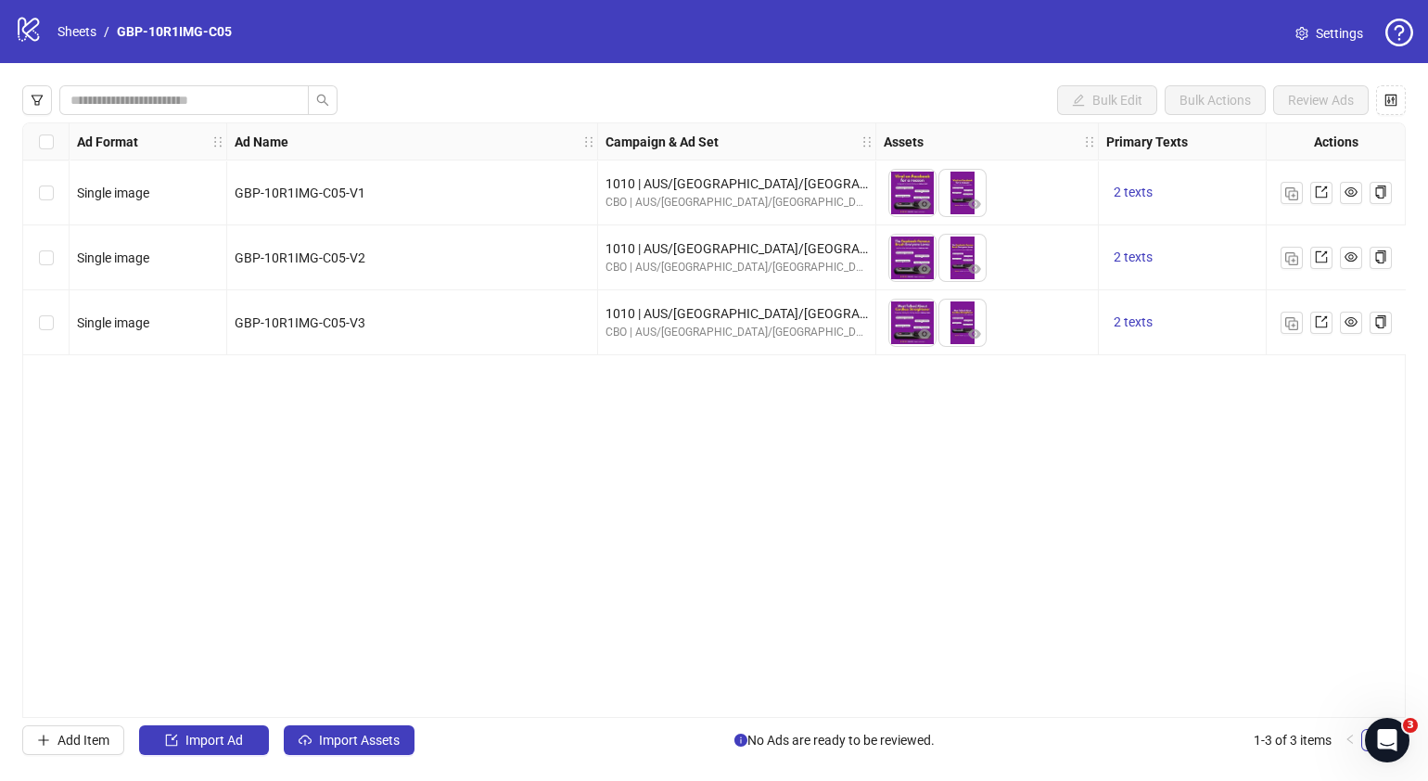
click at [638, 720] on div "Bulk Edit Bulk Actions Review Ads Ad Format Ad Name Campaign & Ad Set Assets Pr…" at bounding box center [714, 420] width 1428 height 714
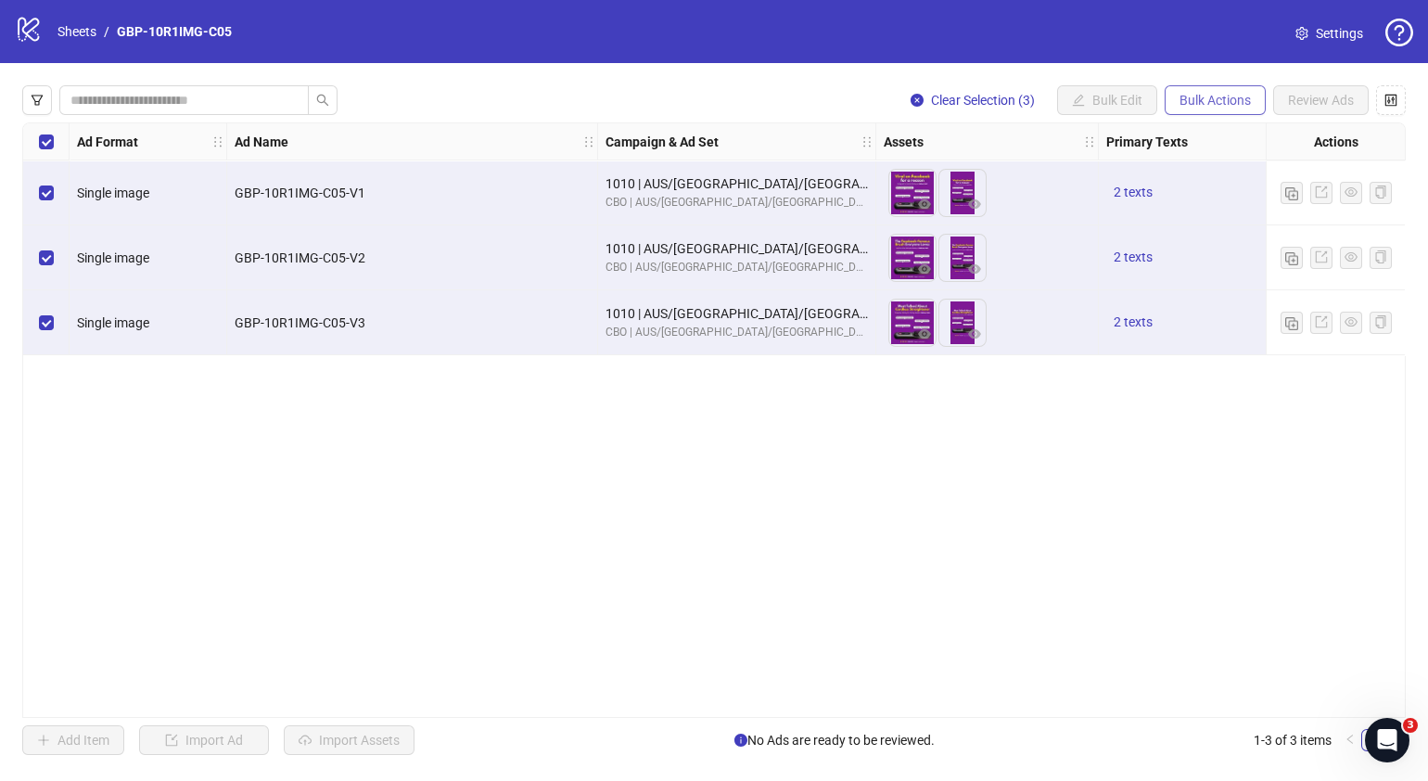
click at [1208, 95] on span "Bulk Actions" at bounding box center [1215, 100] width 71 height 15
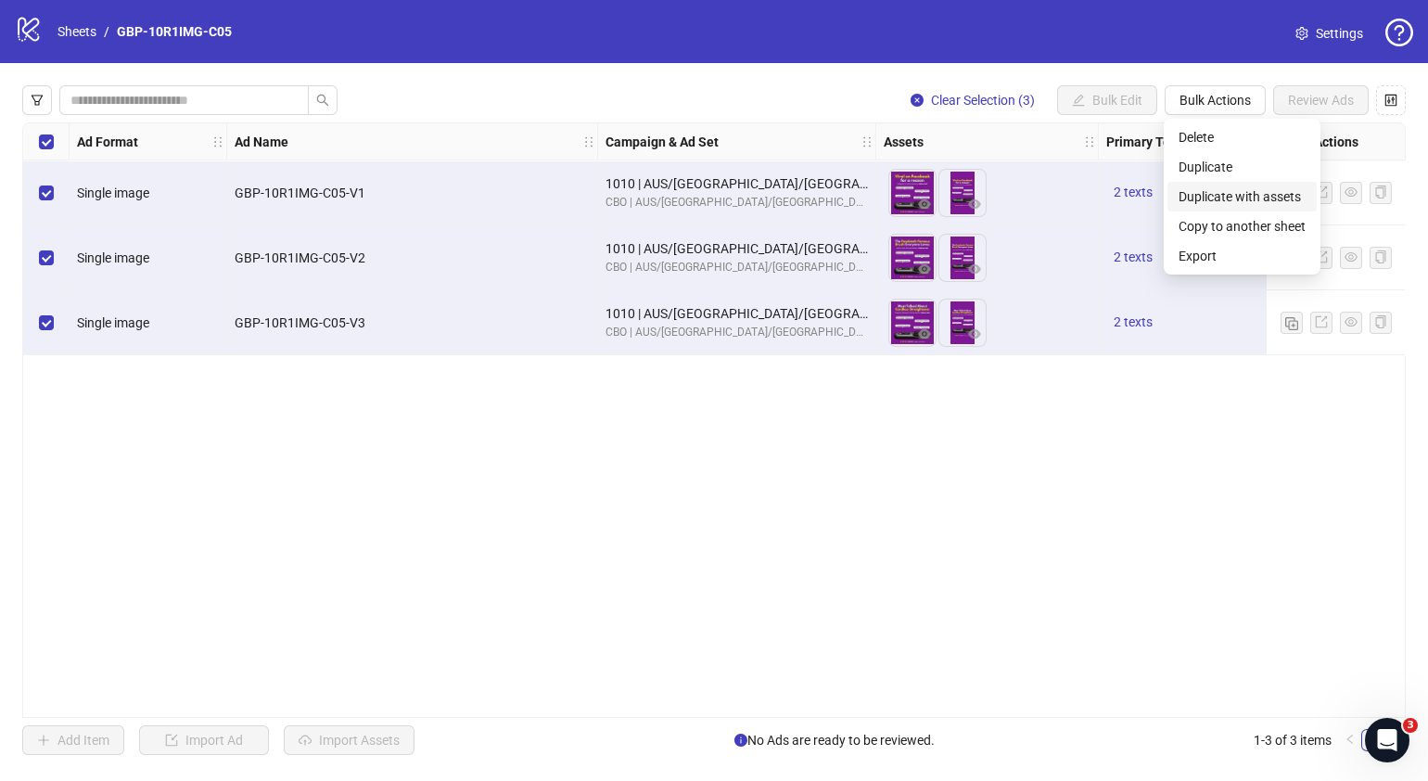
click at [1216, 189] on span "Duplicate with assets" at bounding box center [1242, 196] width 127 height 20
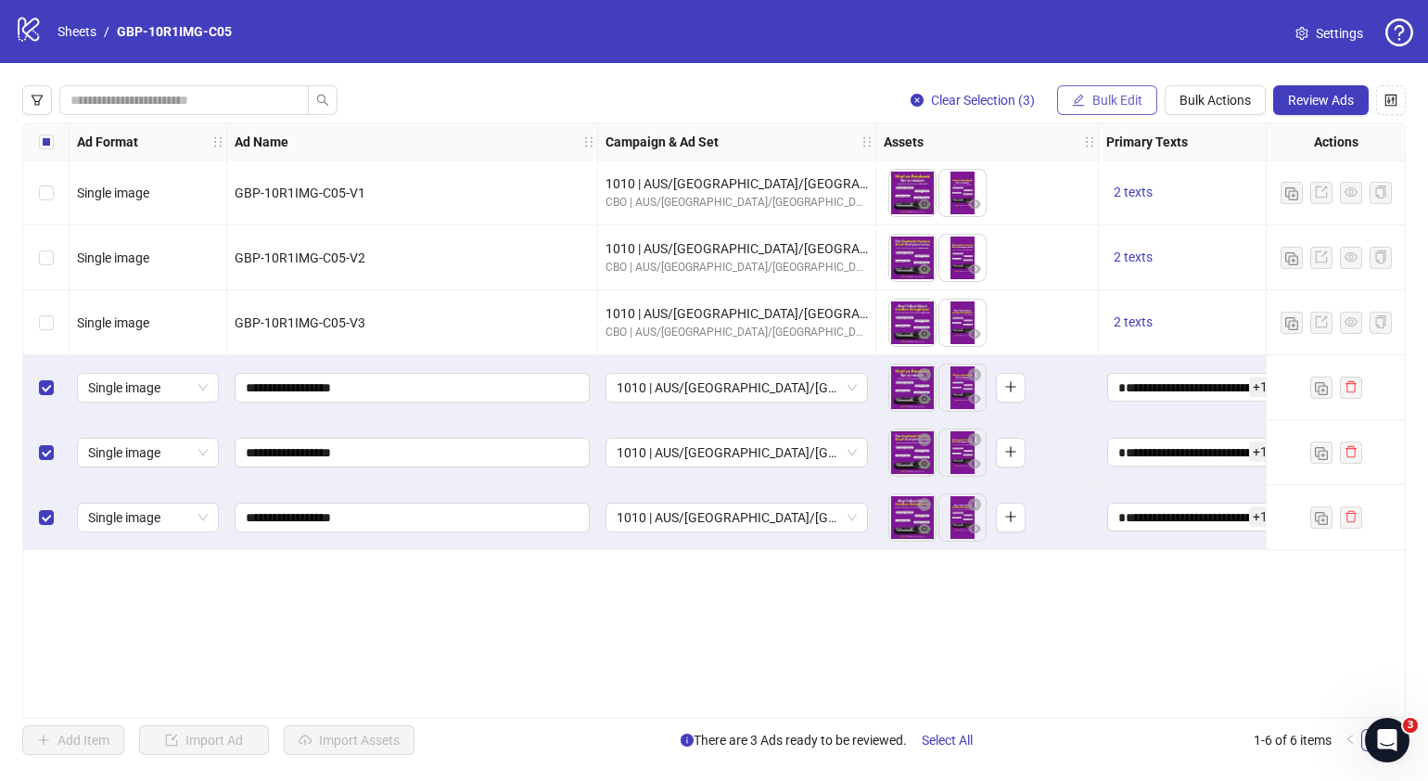
click at [1132, 99] on span "Bulk Edit" at bounding box center [1118, 100] width 50 height 15
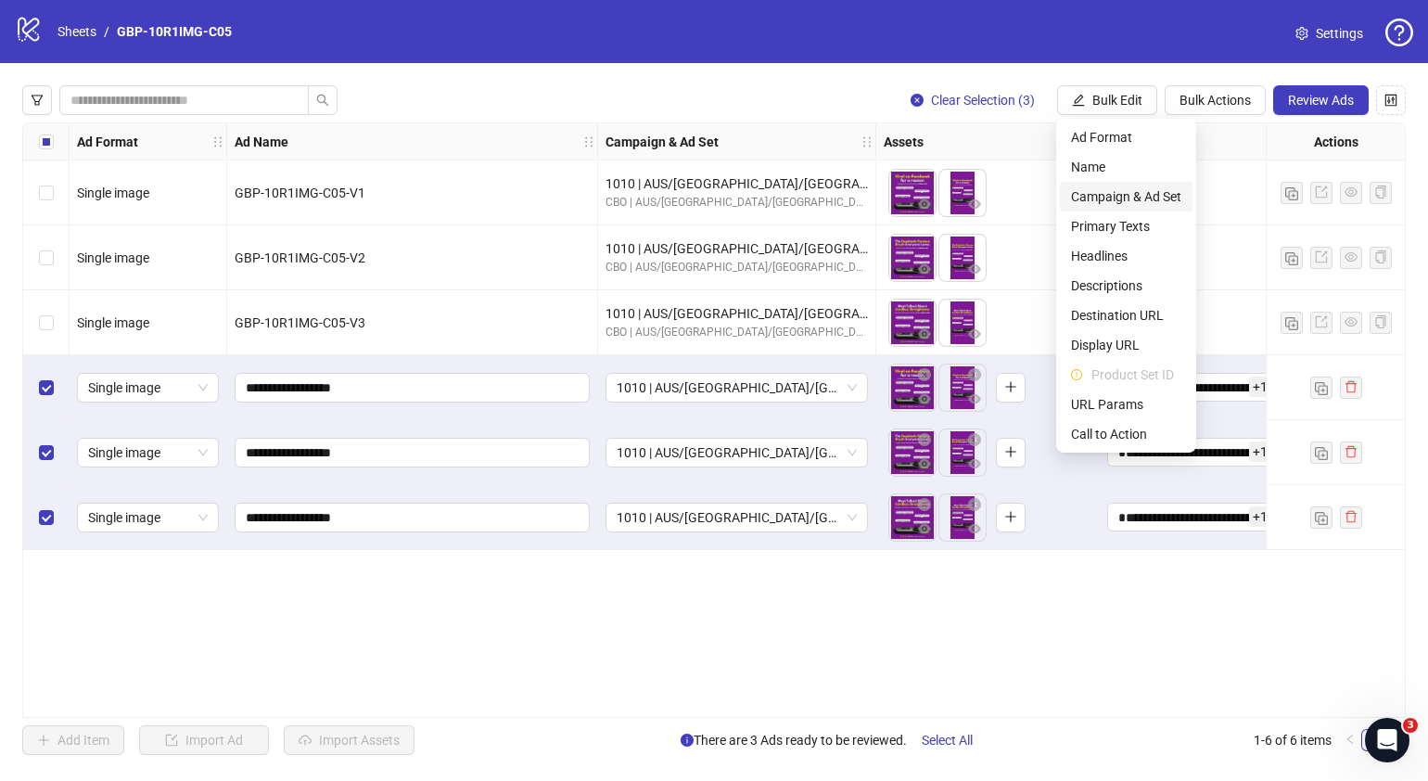
click at [1137, 192] on span "Campaign & Ad Set" at bounding box center [1126, 196] width 110 height 20
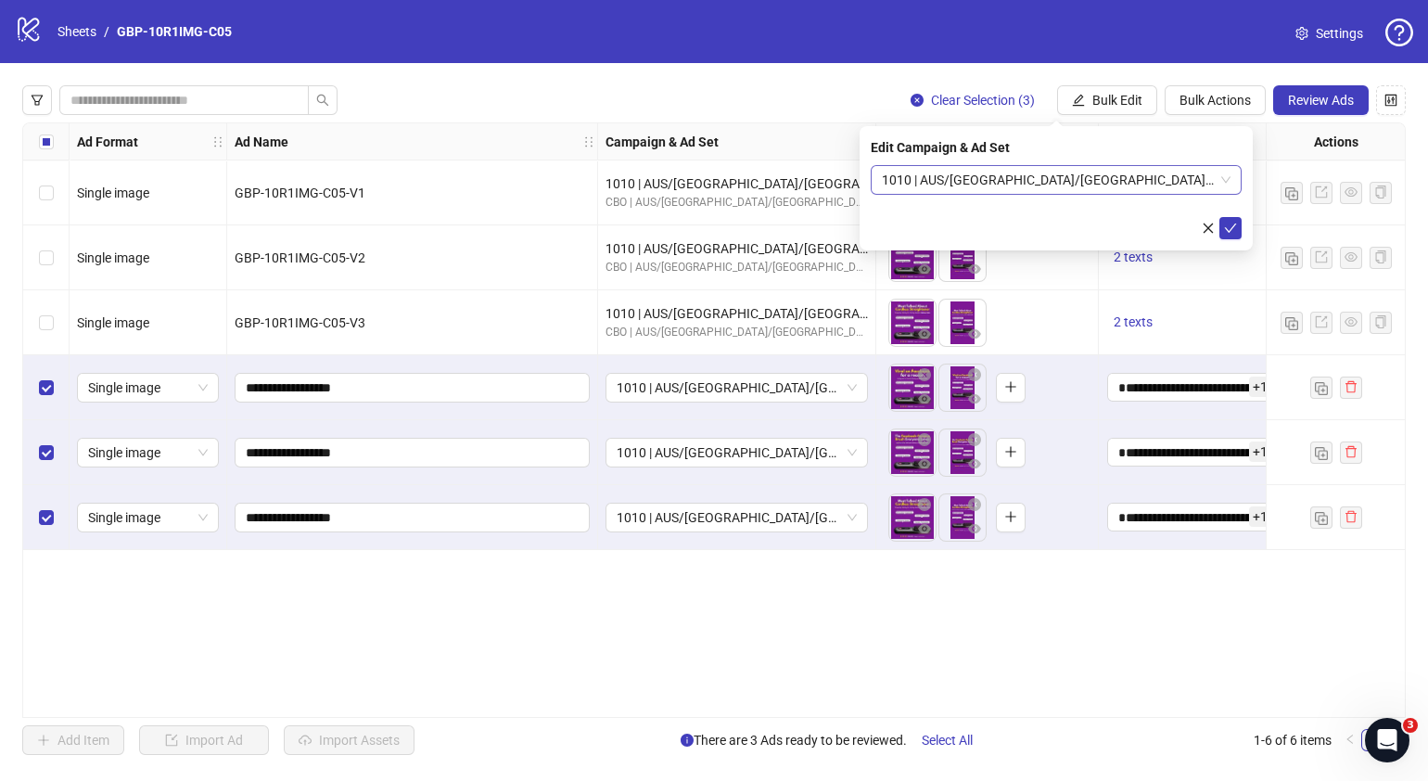
click at [1231, 178] on div "1010 | AUS/[GEOGRAPHIC_DATA]/[GEOGRAPHIC_DATA]| GBP-10R1IMG-C05" at bounding box center [1056, 180] width 371 height 30
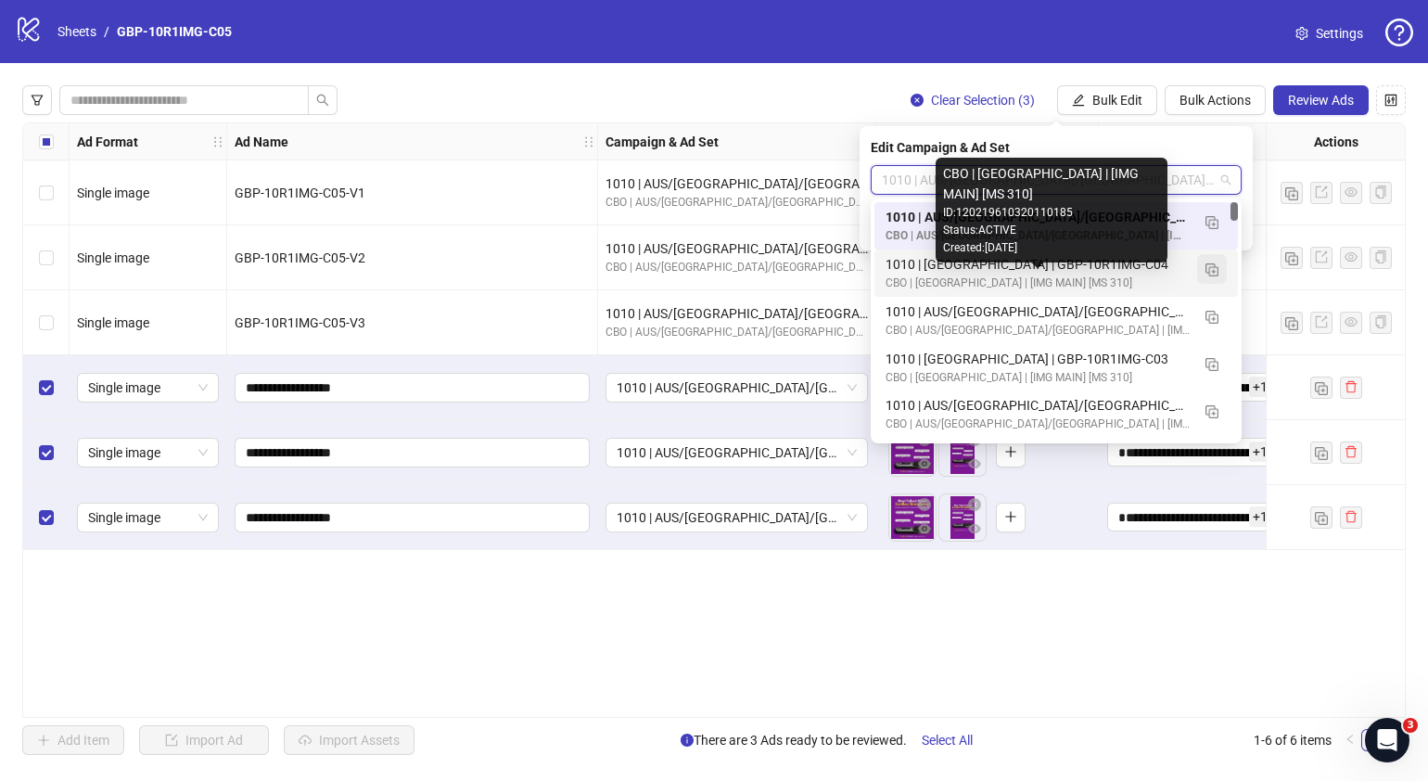
click at [1214, 270] on img "button" at bounding box center [1212, 269] width 13 height 13
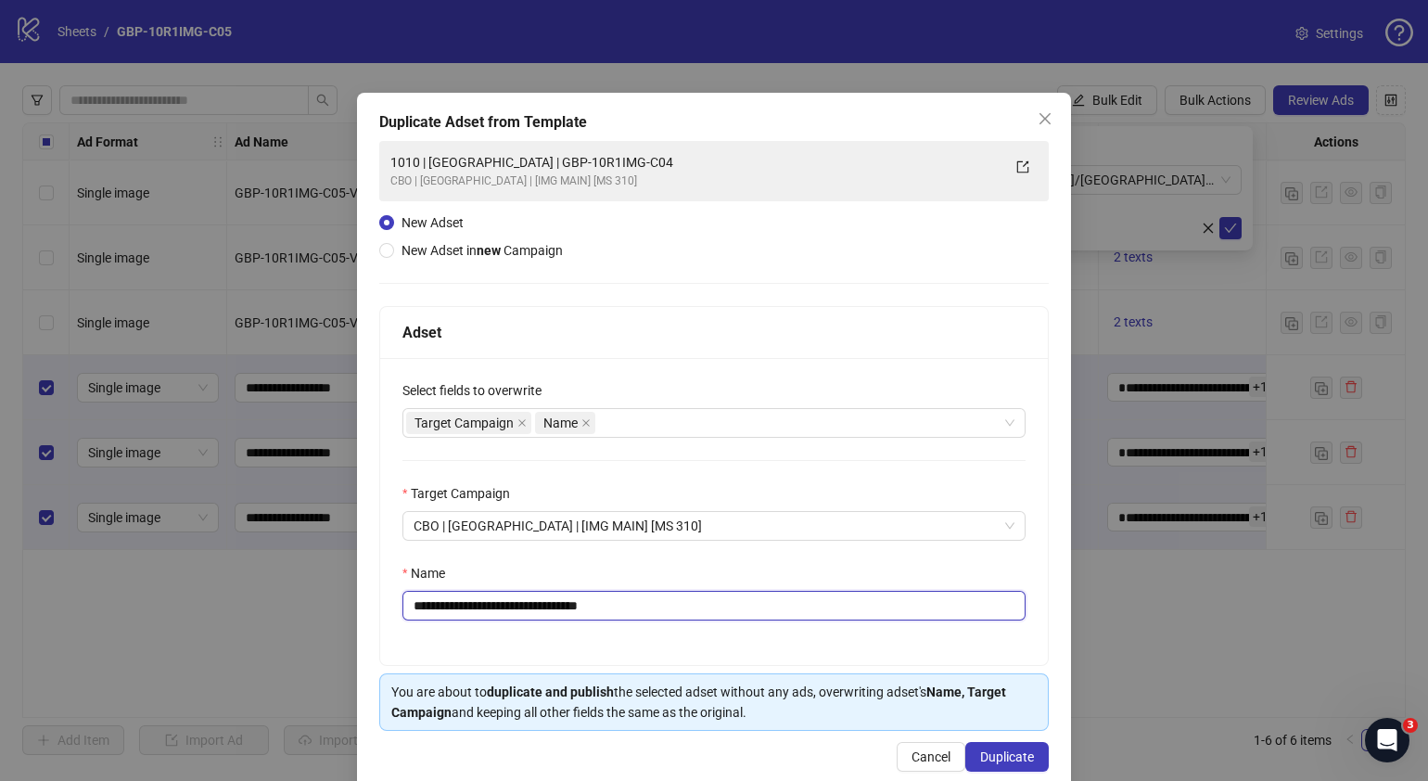
drag, startPoint x: 645, startPoint y: 607, endPoint x: 483, endPoint y: 613, distance: 161.5
click at [483, 613] on input "**********" at bounding box center [714, 606] width 623 height 30
paste input "text"
type input "**********"
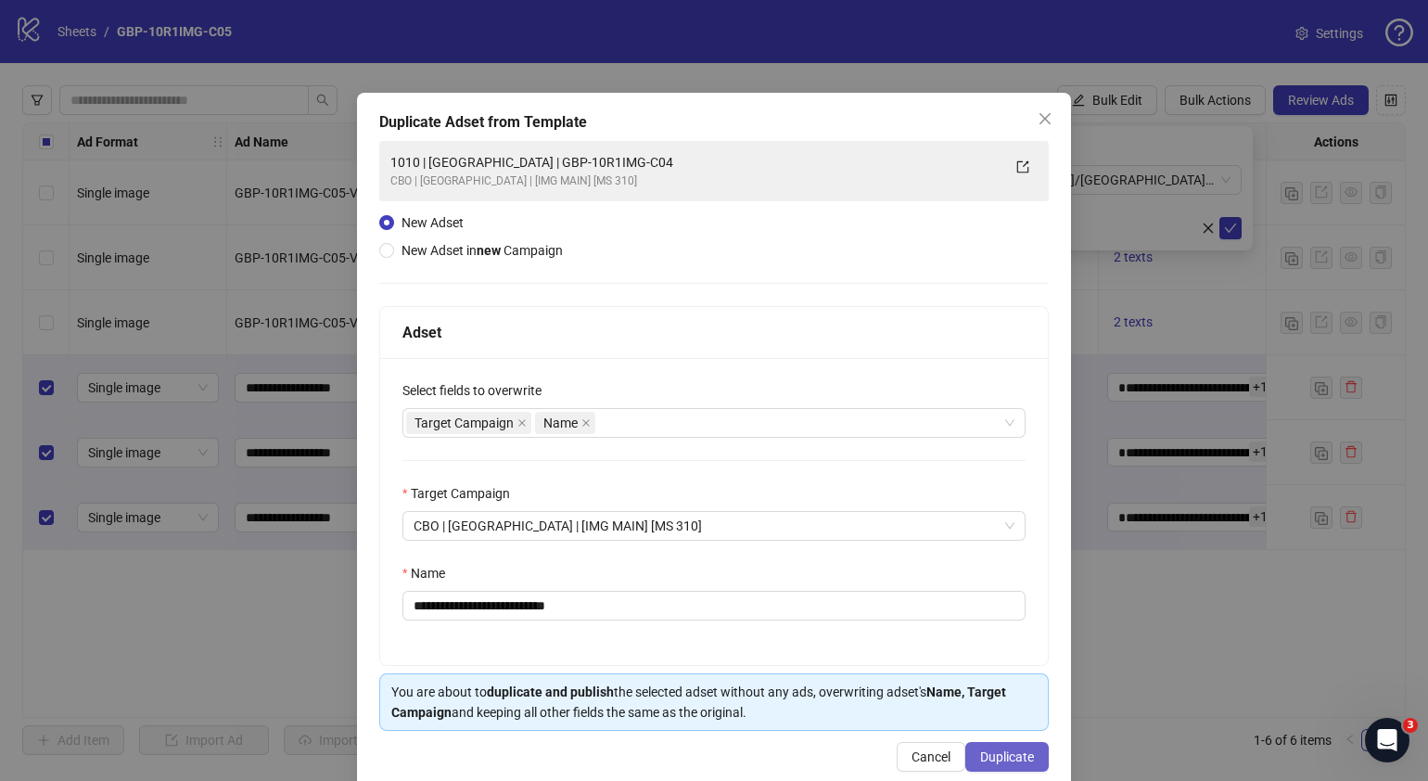
click at [1005, 755] on span "Duplicate" at bounding box center [1007, 756] width 54 height 15
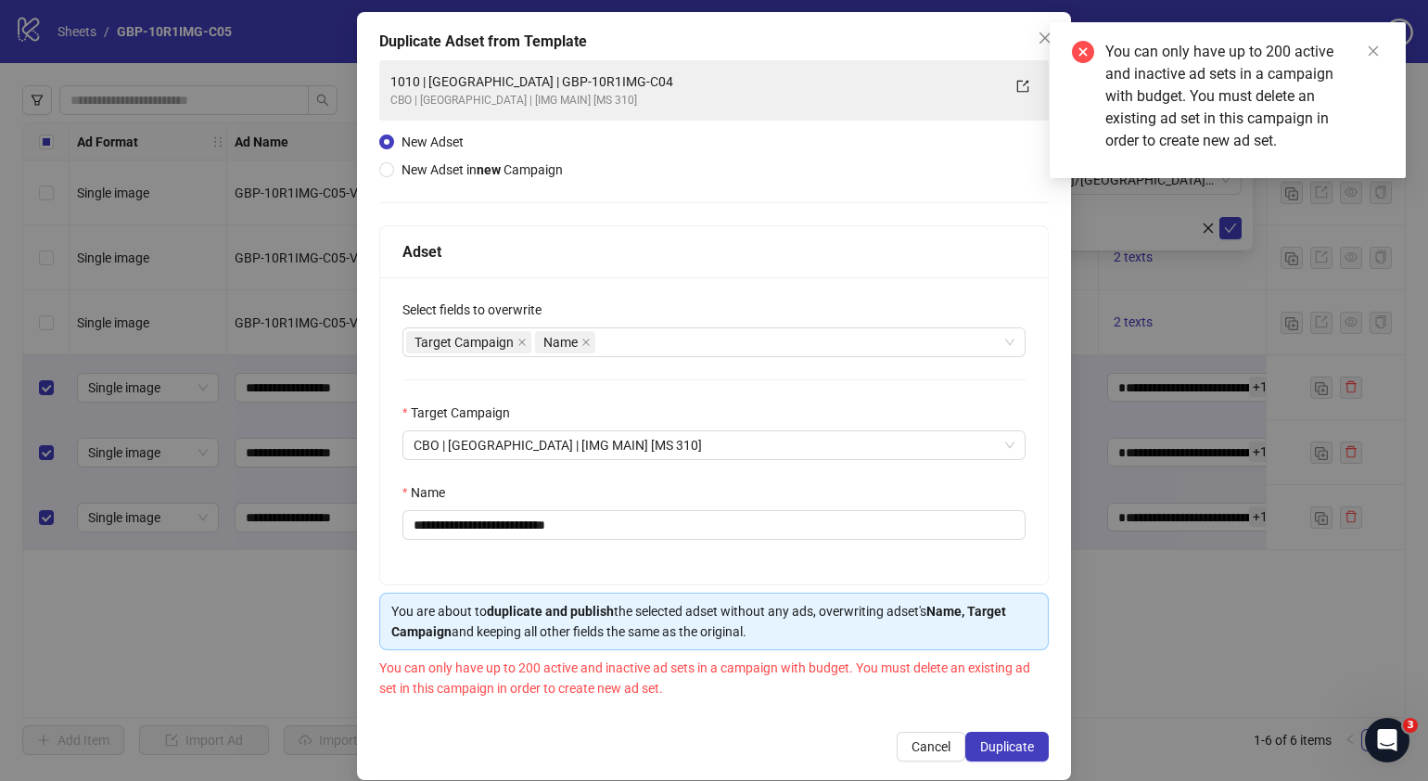
scroll to position [100, 0]
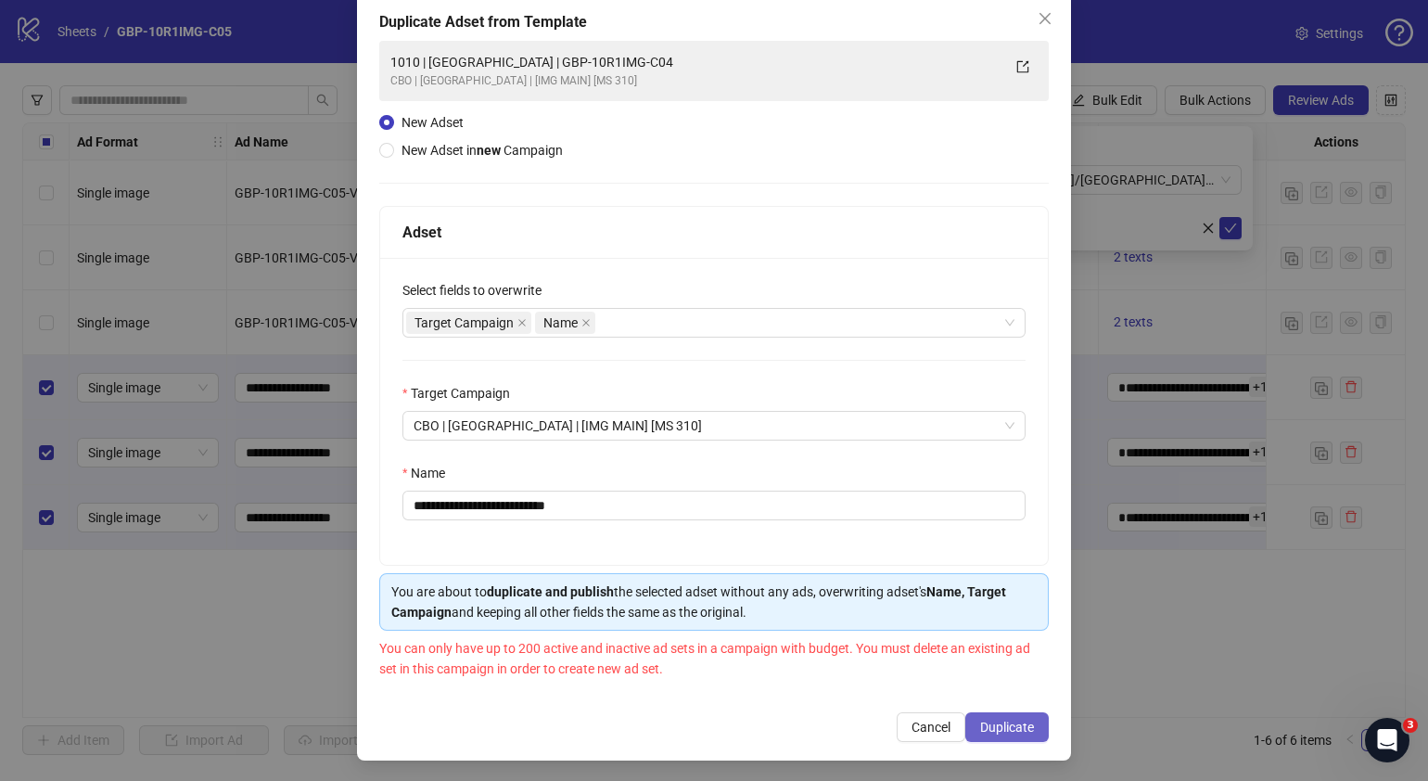
click at [1001, 721] on span "Duplicate" at bounding box center [1007, 727] width 54 height 15
click at [656, 19] on div "Duplicate Adset from Template" at bounding box center [714, 22] width 670 height 22
drag, startPoint x: 161, startPoint y: 633, endPoint x: 183, endPoint y: 632, distance: 21.4
click at [160, 633] on div "**********" at bounding box center [714, 390] width 1428 height 781
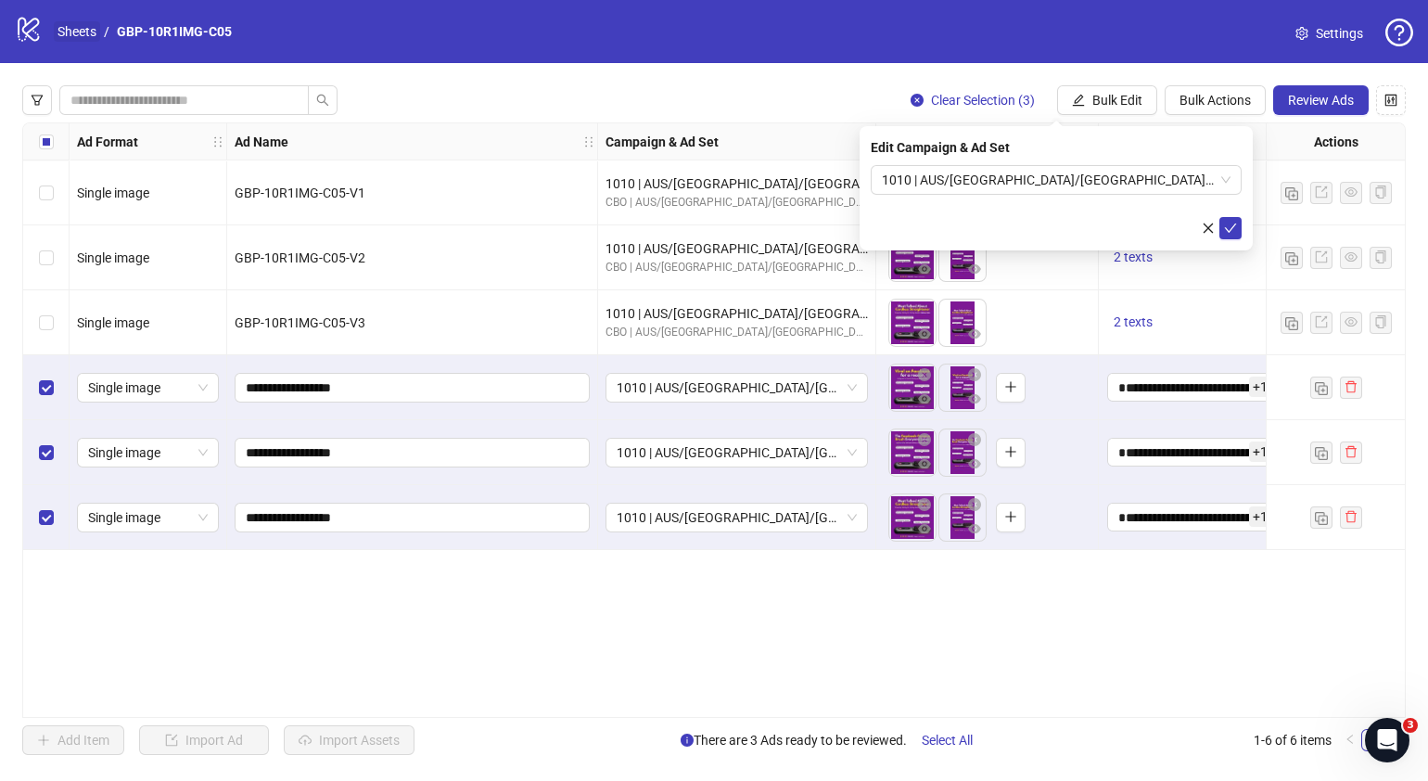
click at [75, 28] on link "Sheets" at bounding box center [77, 31] width 46 height 20
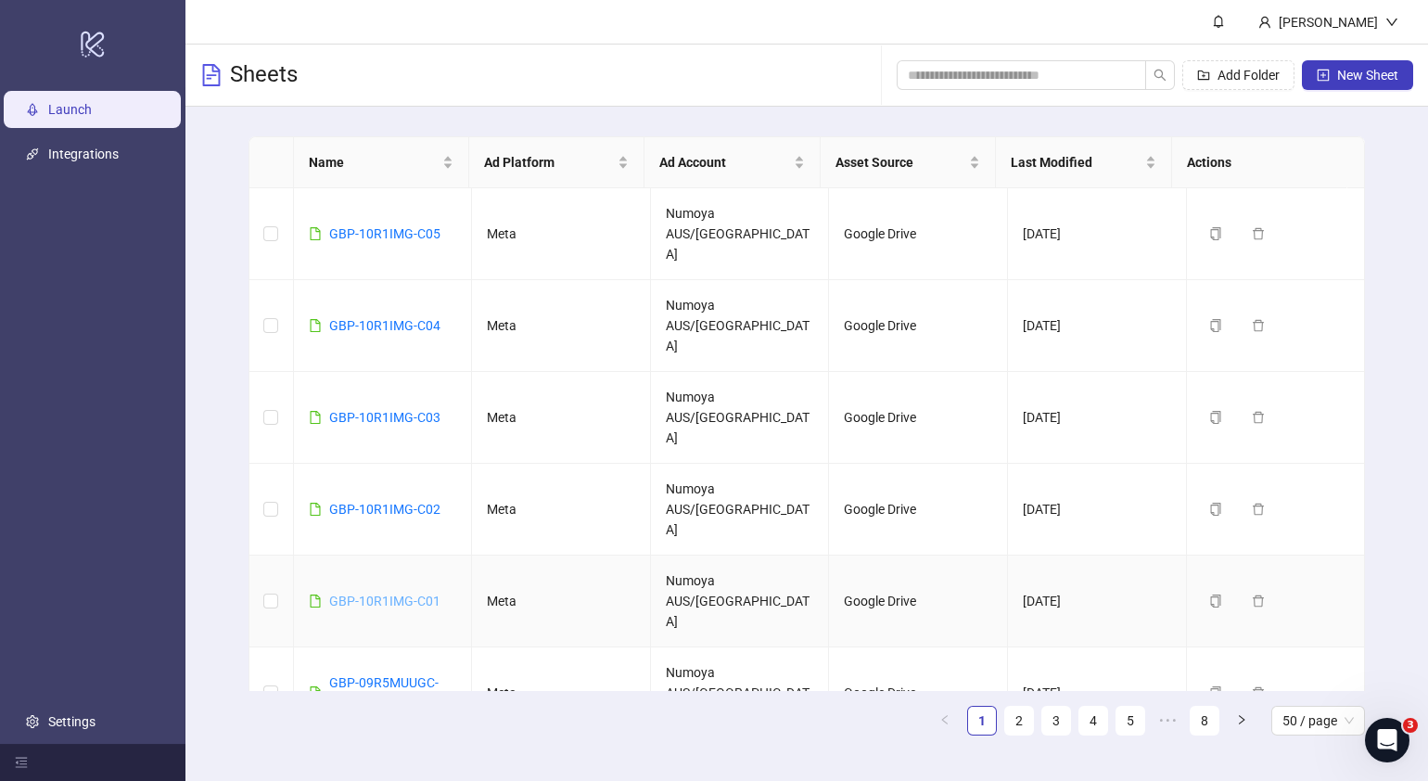
click at [416, 594] on link "GBP-10R1IMG-C01" at bounding box center [384, 601] width 111 height 15
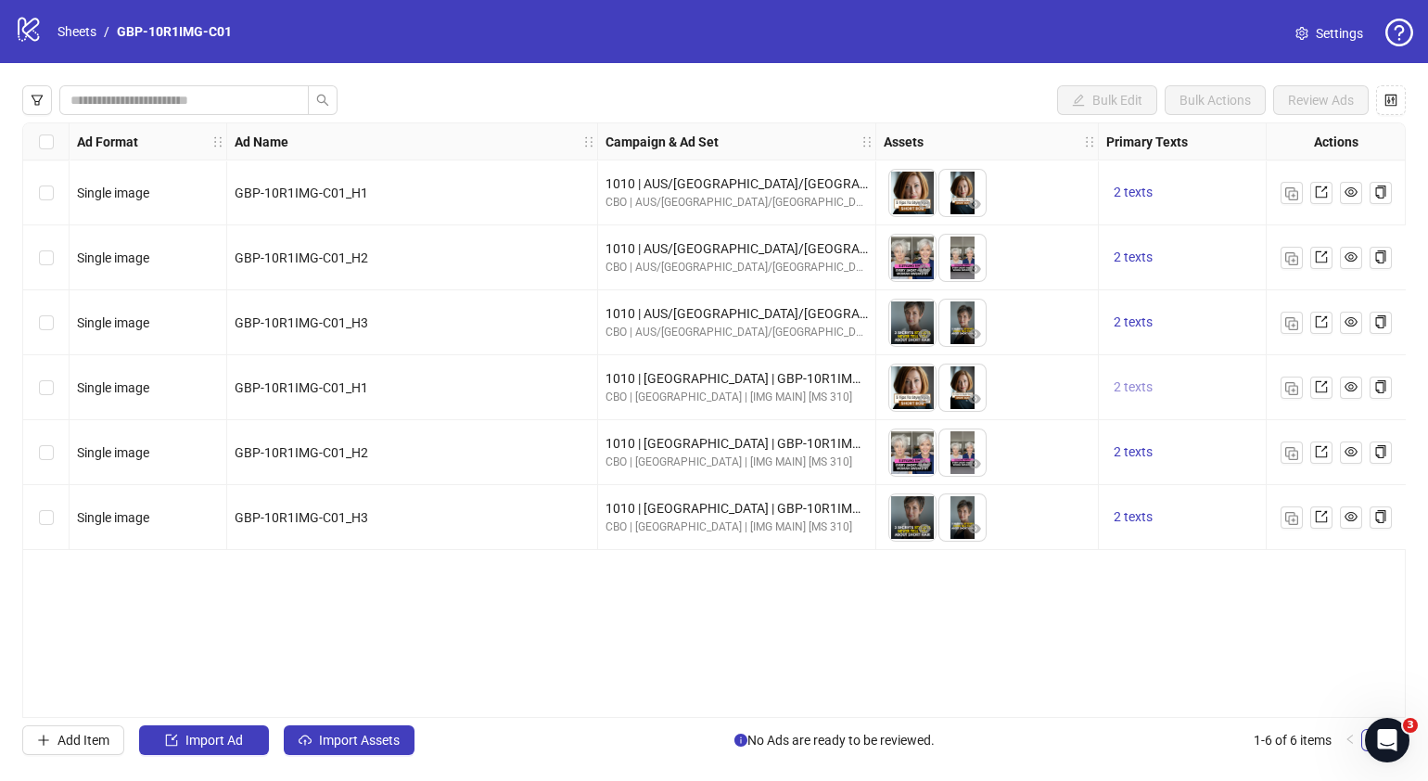
click at [1128, 381] on span "2 texts" at bounding box center [1133, 386] width 39 height 15
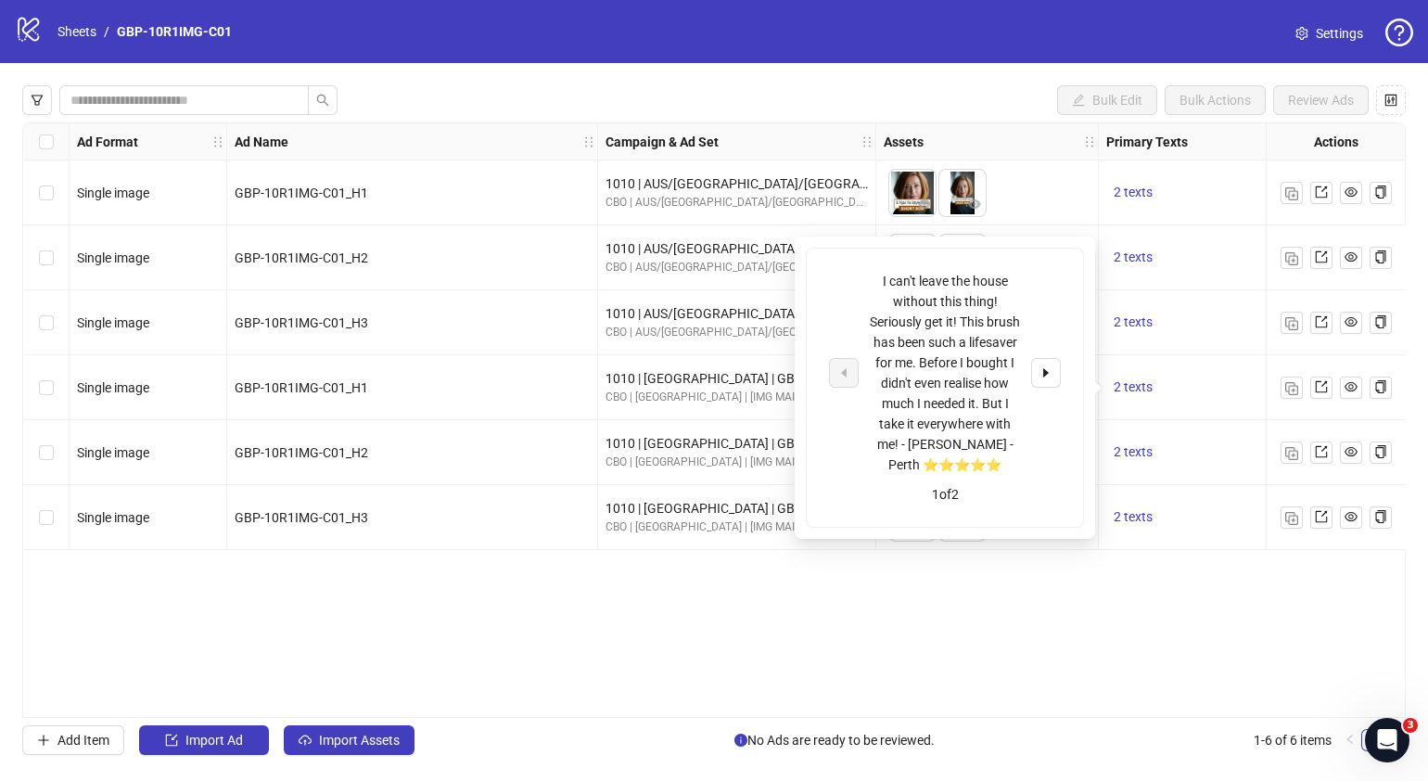
click at [1252, 562] on div "Ad Format Ad Name Campaign & Ad Set Assets Primary Texts Headlines Descriptions…" at bounding box center [714, 419] width 1384 height 595
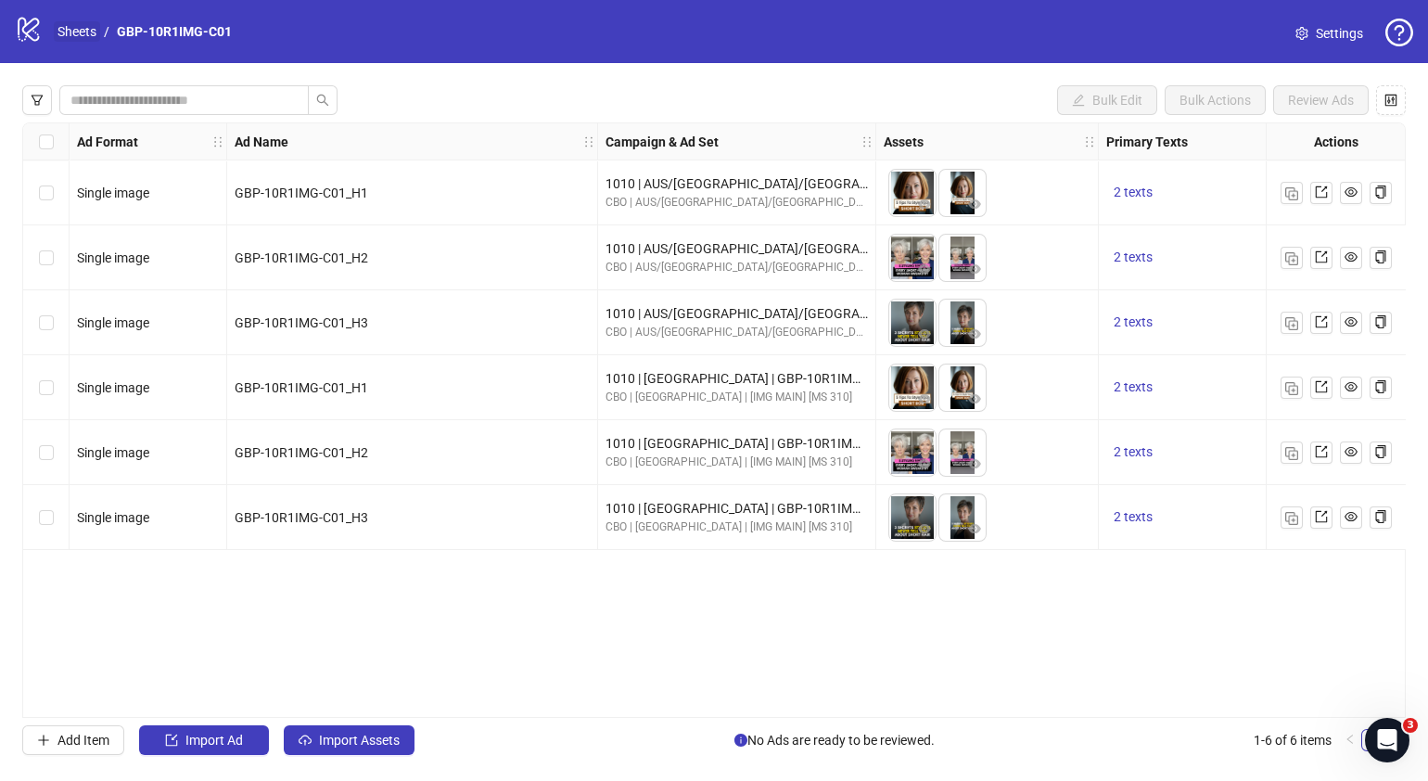
click at [79, 35] on link "Sheets" at bounding box center [77, 31] width 46 height 20
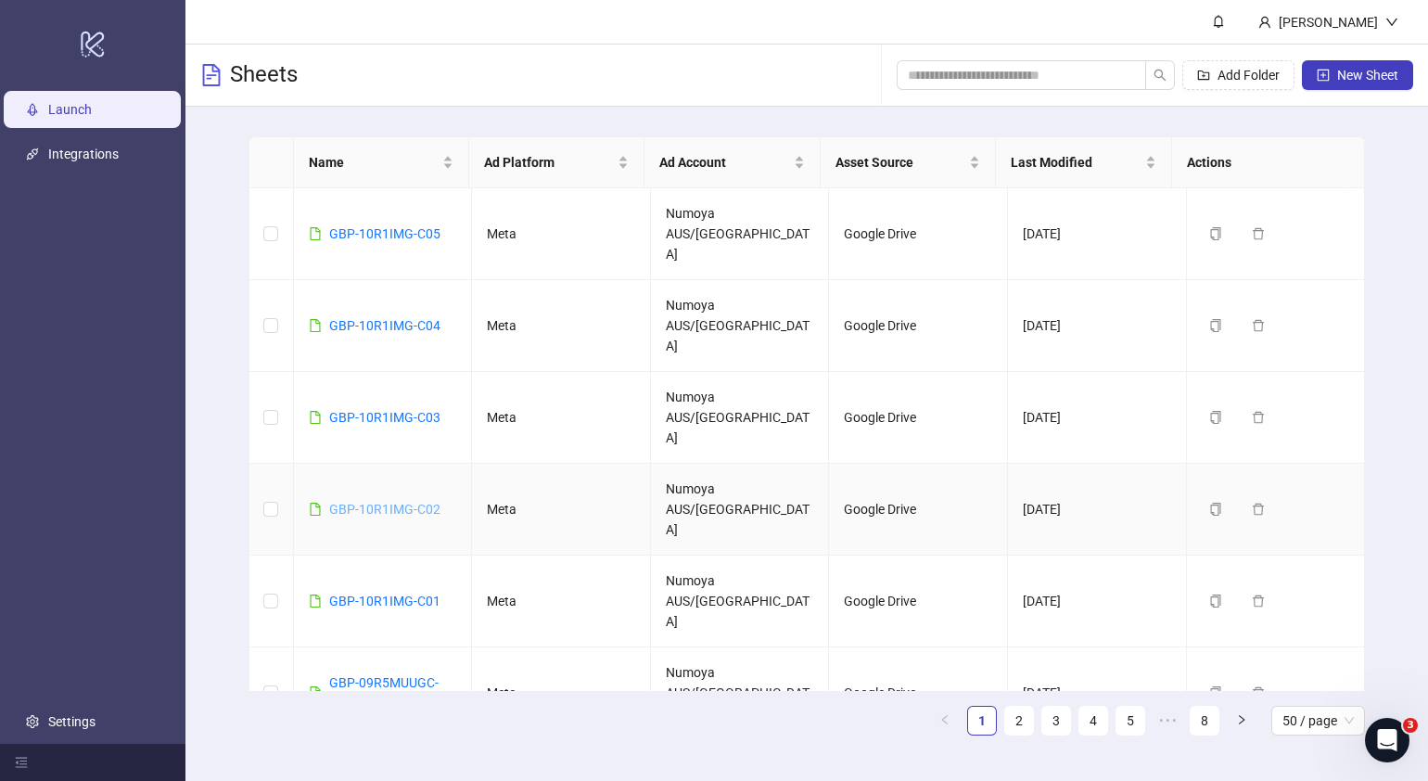
click at [425, 502] on link "GBP-10R1IMG-C02" at bounding box center [384, 509] width 111 height 15
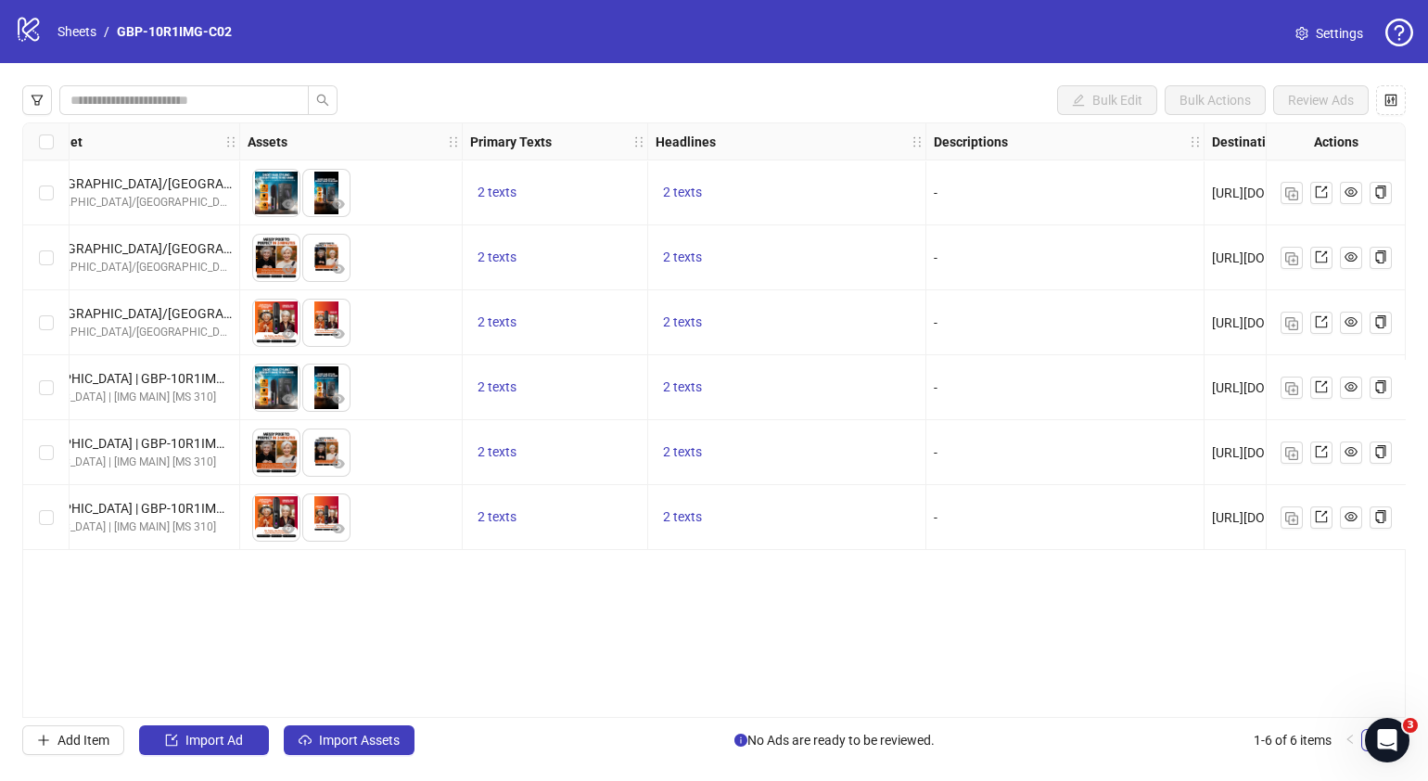
scroll to position [0, 774]
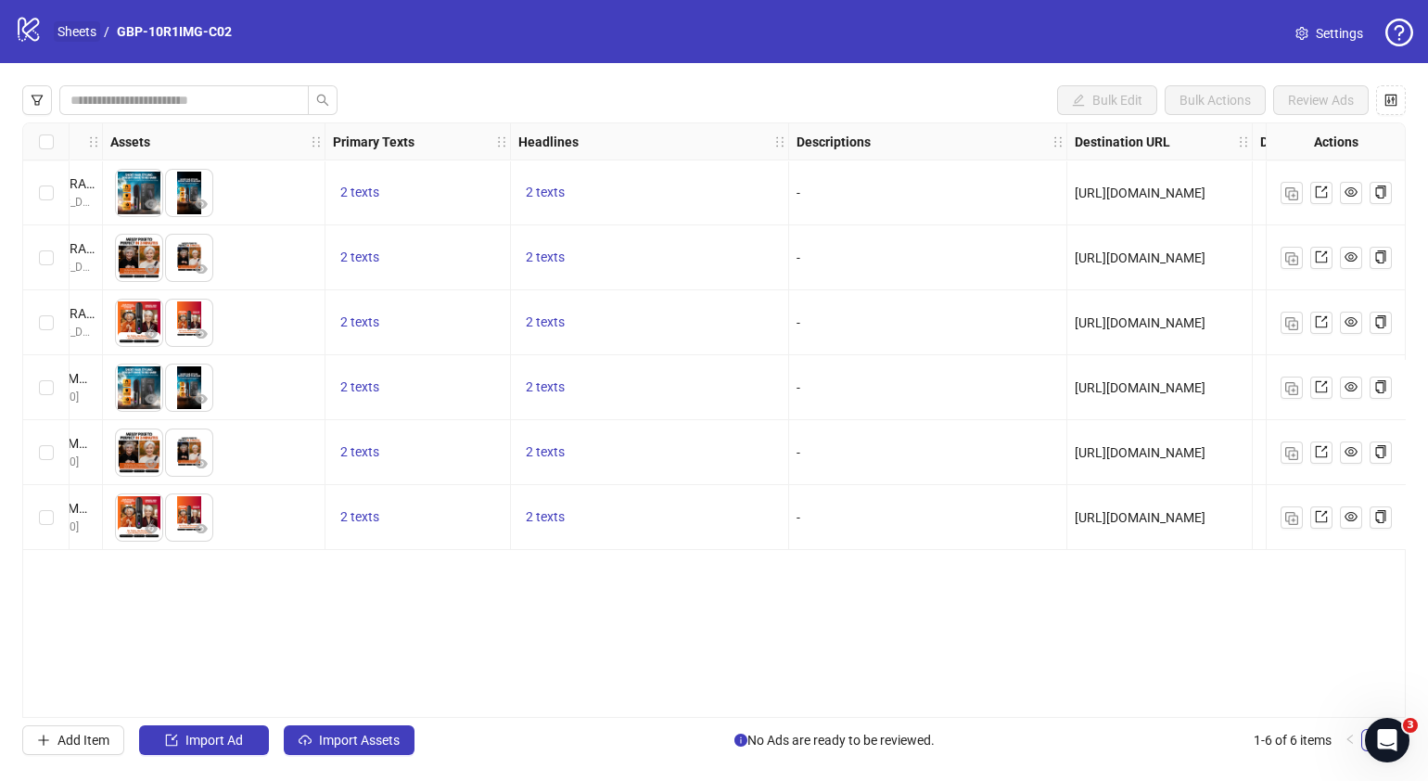
click at [83, 32] on link "Sheets" at bounding box center [77, 31] width 46 height 20
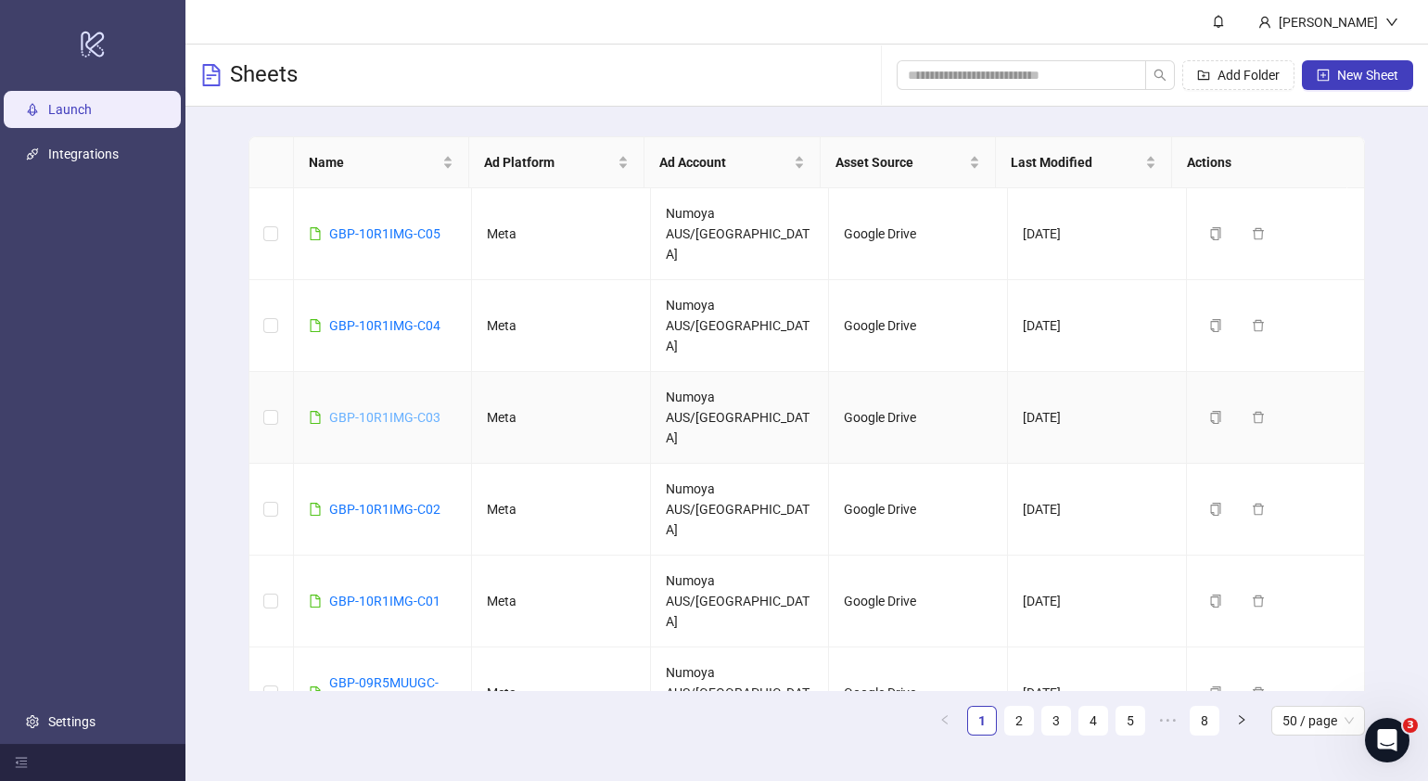
click at [434, 410] on link "GBP-10R1IMG-C03" at bounding box center [384, 417] width 111 height 15
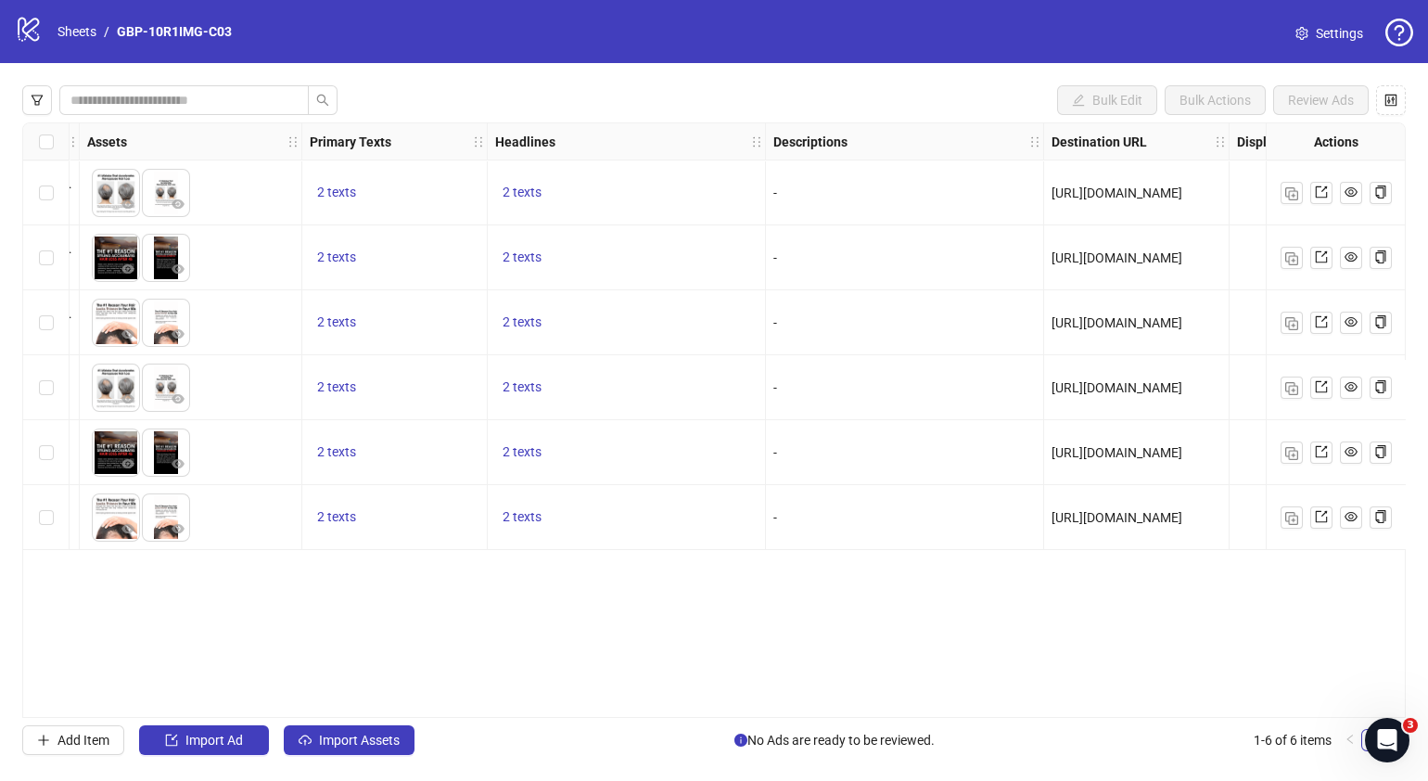
scroll to position [0, 804]
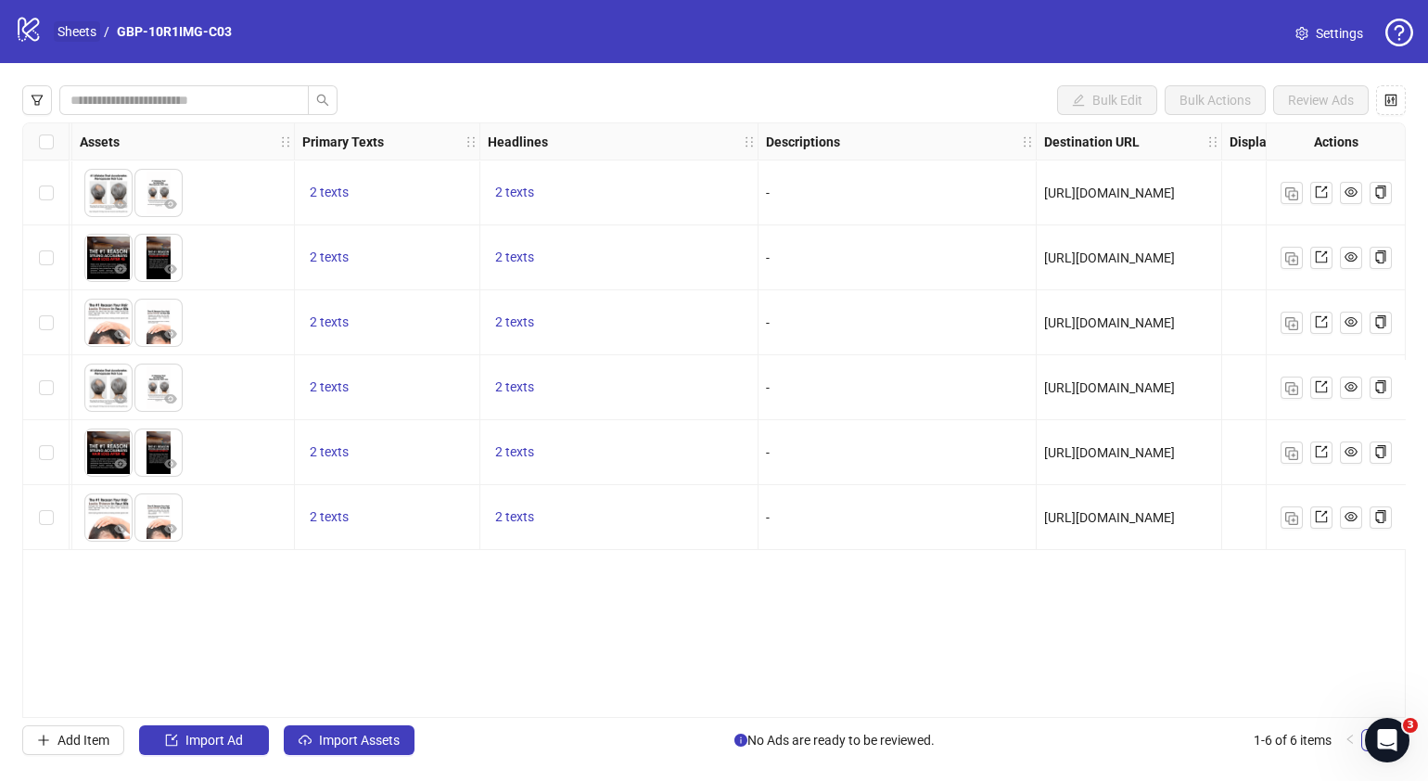
click at [81, 27] on link "Sheets" at bounding box center [77, 31] width 46 height 20
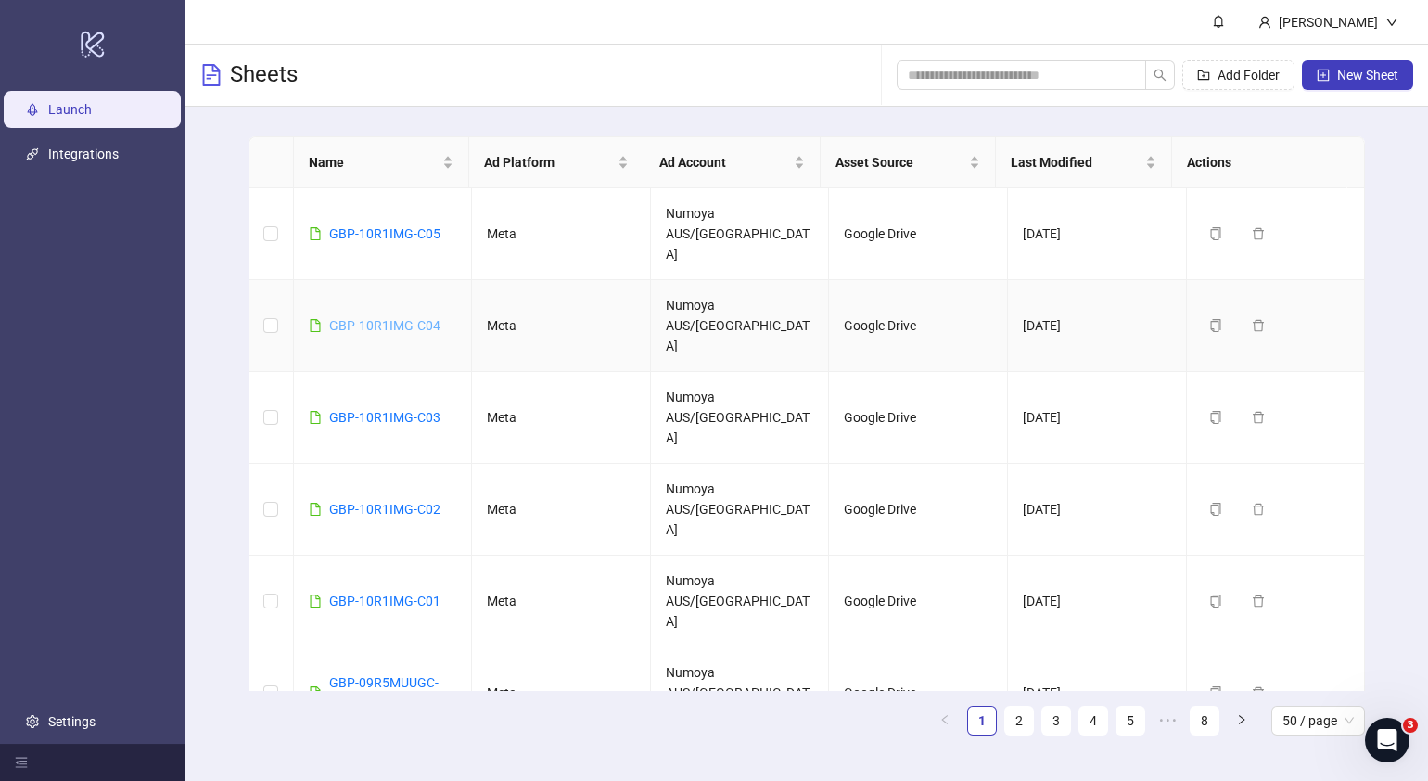
click at [398, 318] on link "GBP-10R1IMG-C04" at bounding box center [384, 325] width 111 height 15
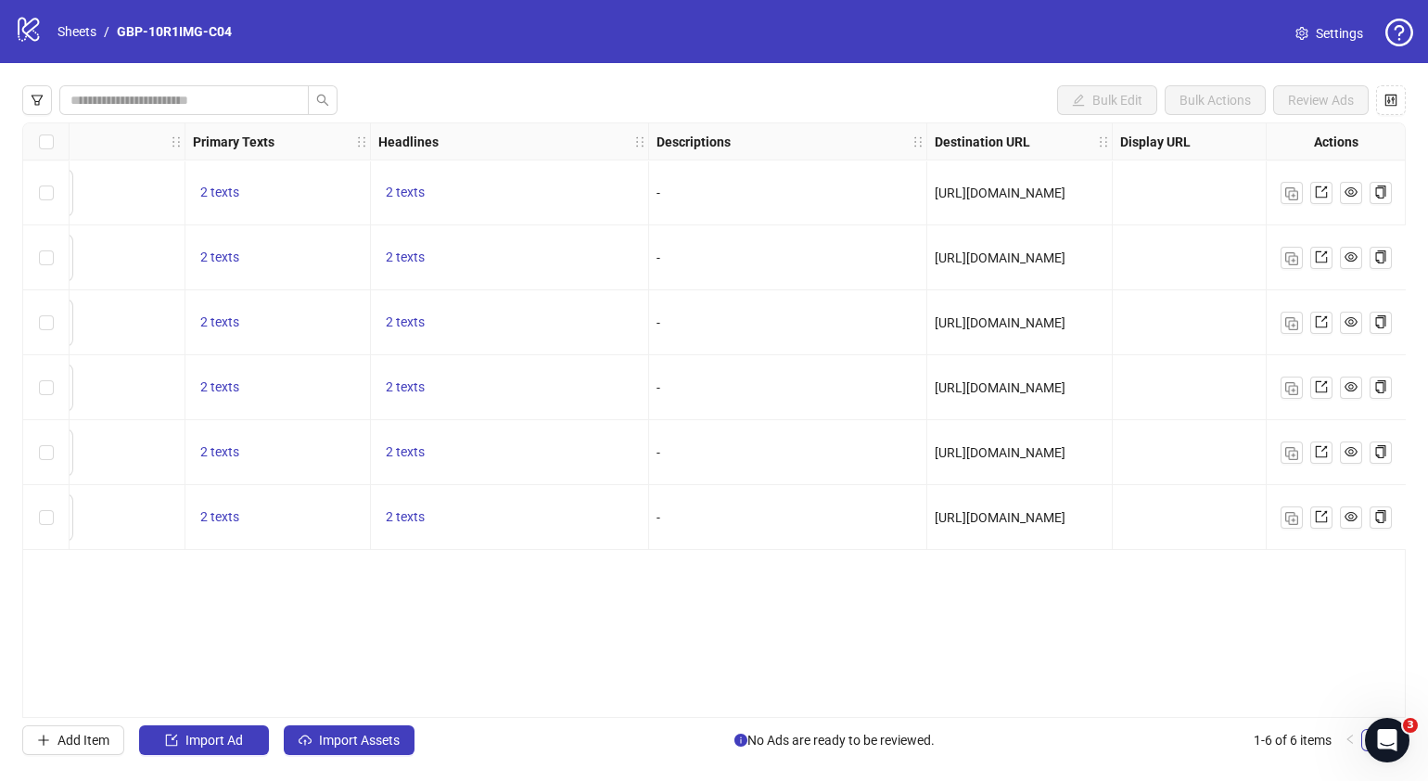
scroll to position [0, 916]
click at [69, 30] on link "Sheets" at bounding box center [77, 31] width 46 height 20
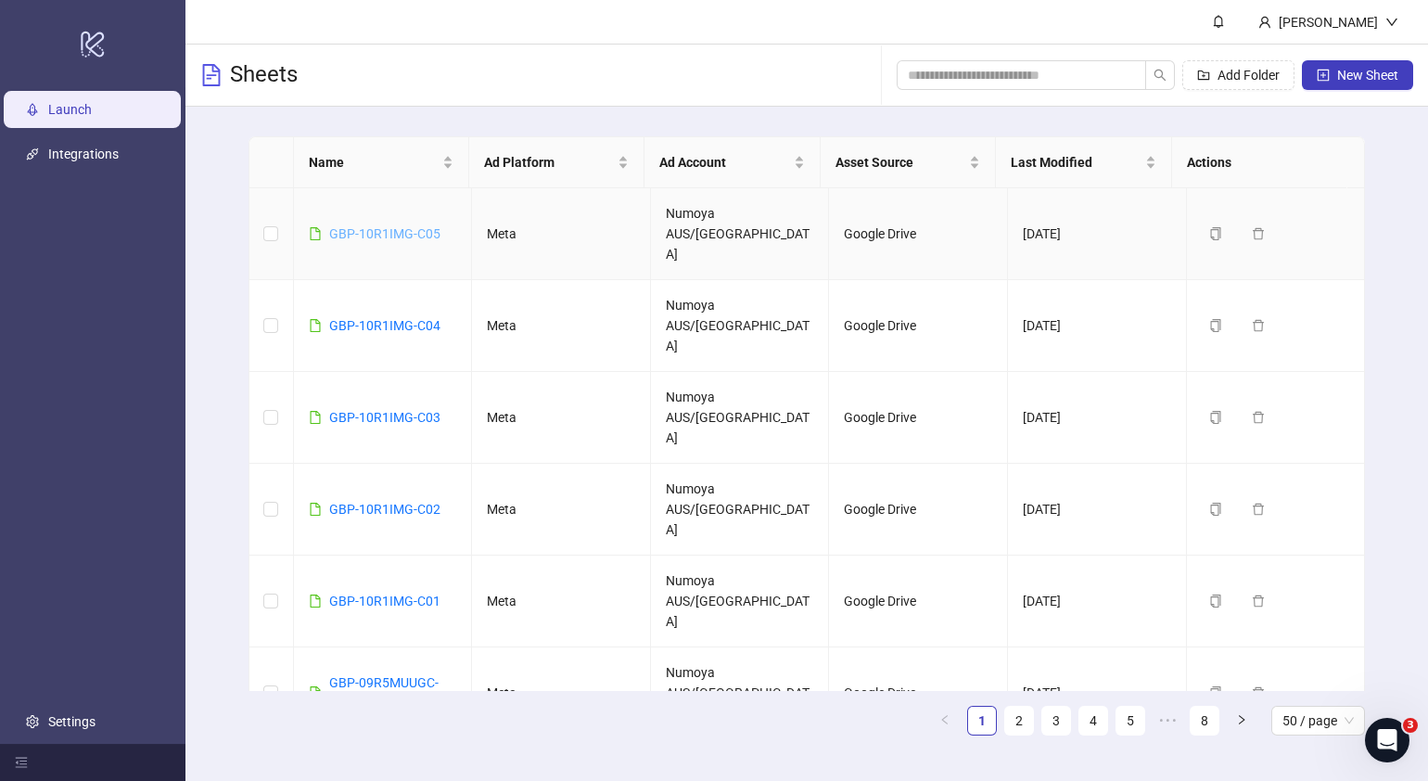
click at [370, 226] on link "GBP-10R1IMG-C05" at bounding box center [384, 233] width 111 height 15
